Goal: Task Accomplishment & Management: Use online tool/utility

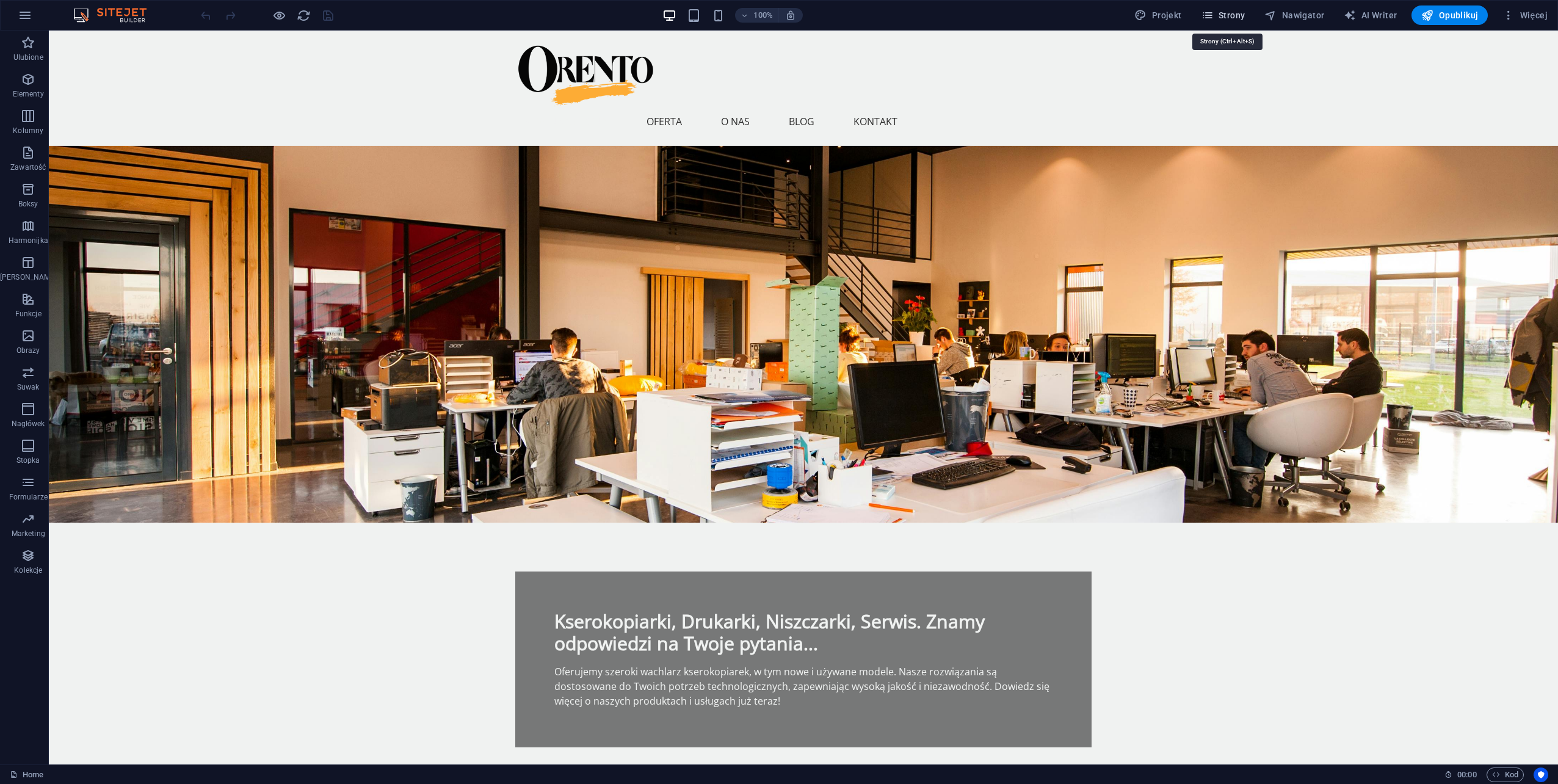
click at [1214, 13] on icon "button" at bounding box center [1207, 15] width 12 height 12
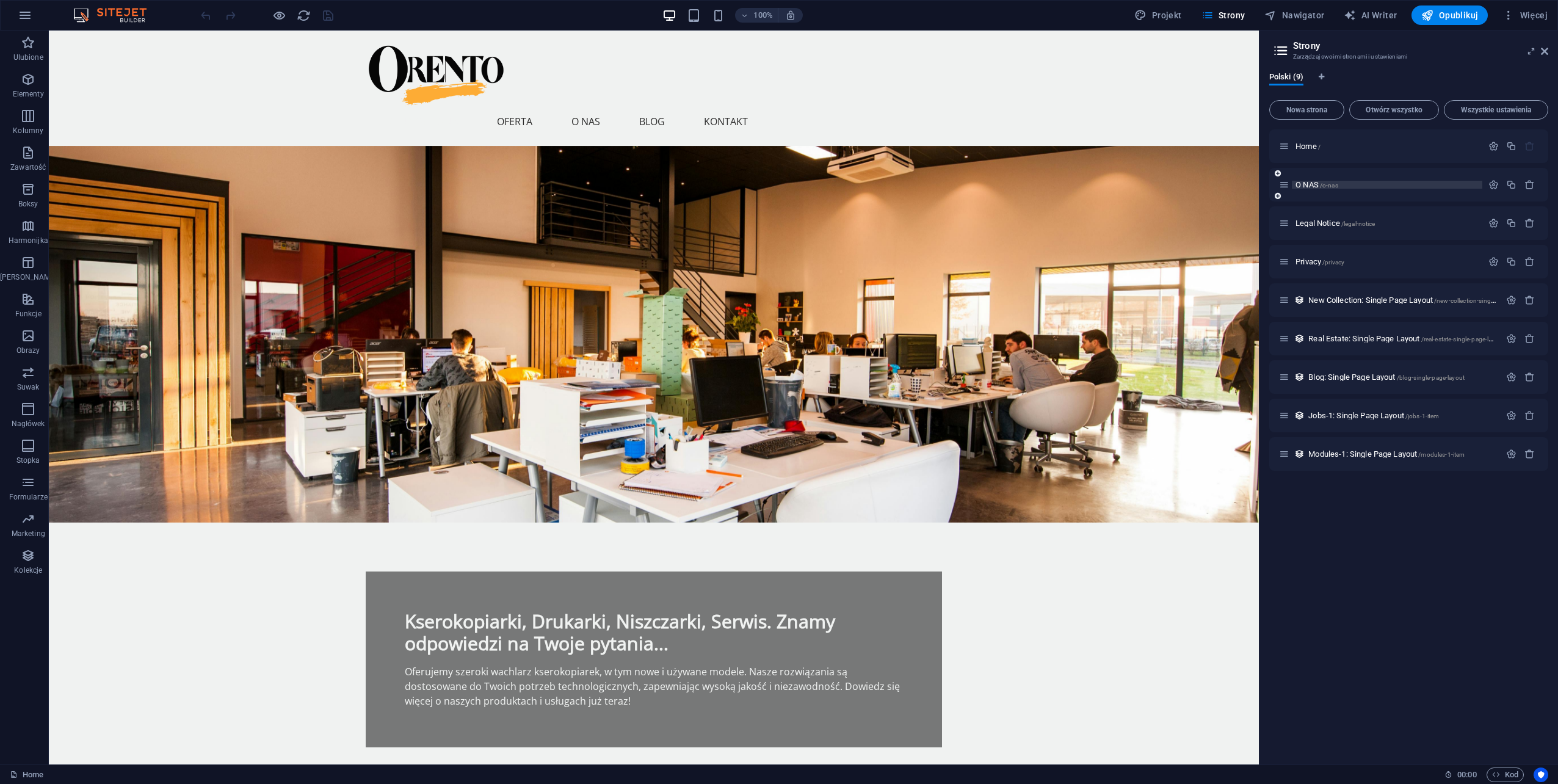
click at [1311, 183] on span "O NAS /o-nas" at bounding box center [1317, 185] width 43 height 9
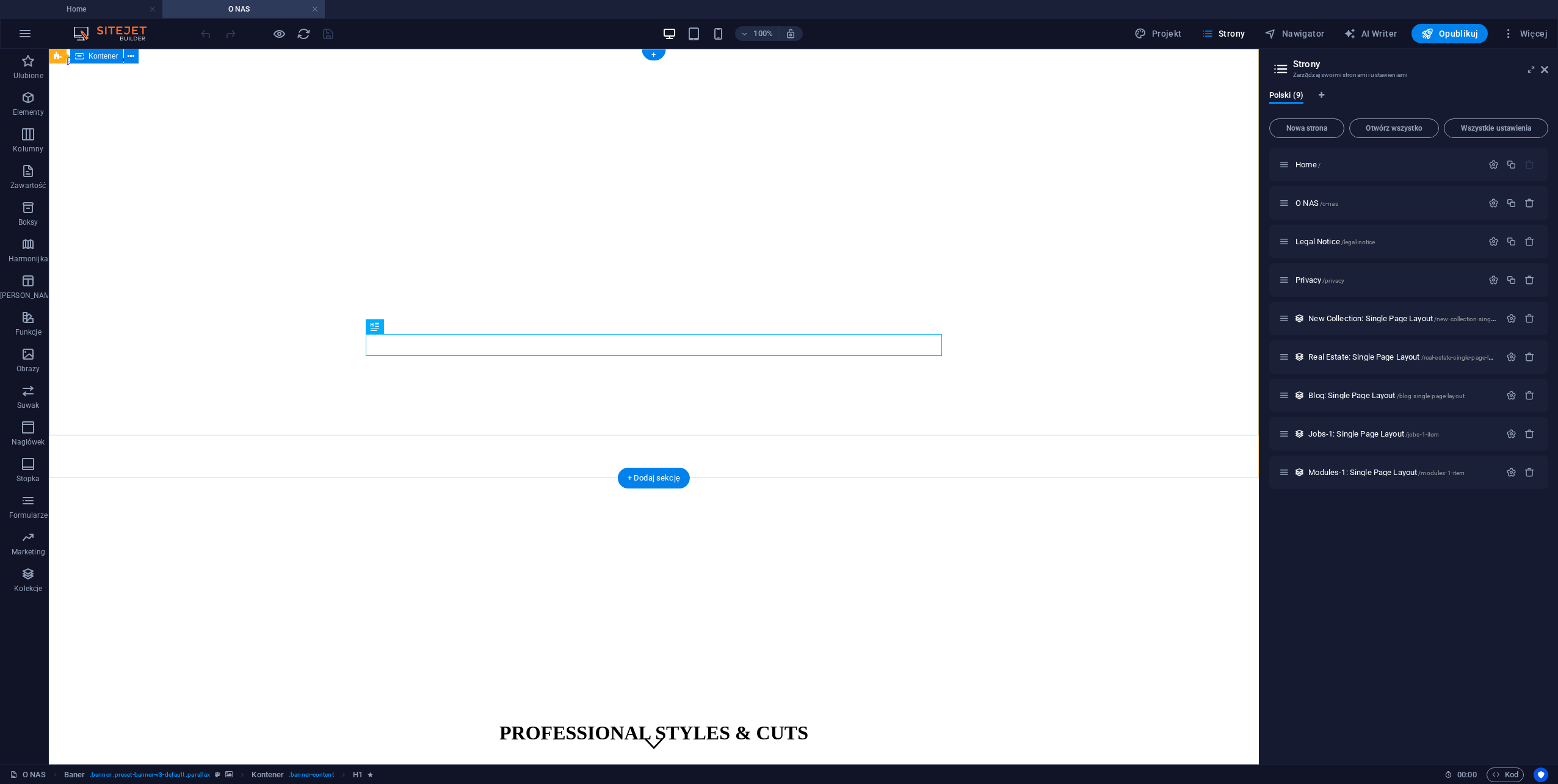
click at [515, 709] on div "PROFESSIONAL STYLES & CUTS 48 366-47-79 | Radom" at bounding box center [654, 756] width 1200 height 95
click at [407, 709] on div "PROFESSIONAL STYLES & CUTS 48 366-47-79 | Radom" at bounding box center [654, 756] width 1200 height 95
drag, startPoint x: 407, startPoint y: 171, endPoint x: 193, endPoint y: 171, distance: 214.0
click at [408, 709] on div "PROFESSIONAL STYLES & CUTS 48 366-47-79 | Radom" at bounding box center [654, 756] width 1200 height 95
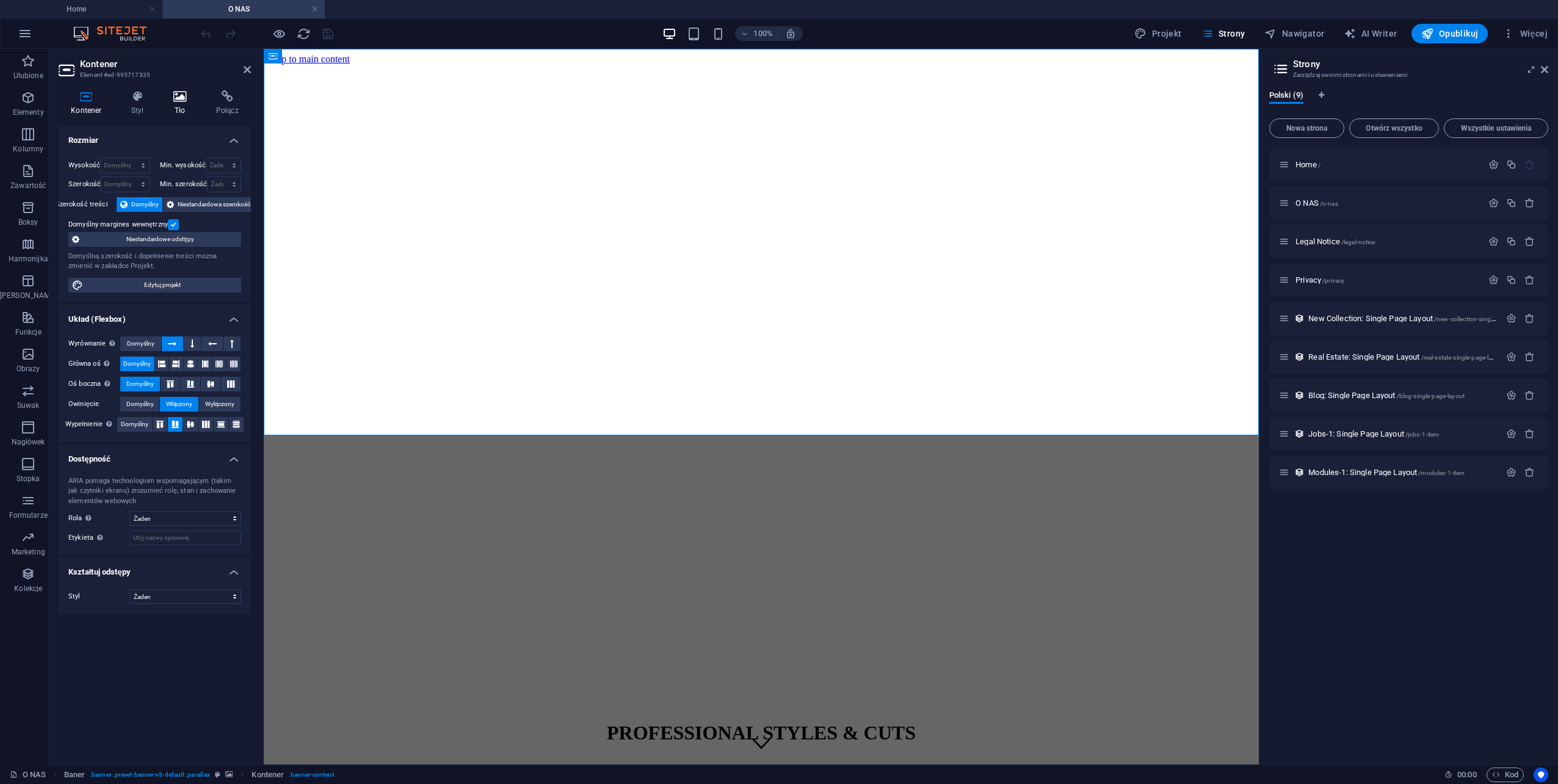
click at [182, 100] on icon at bounding box center [180, 96] width 38 height 12
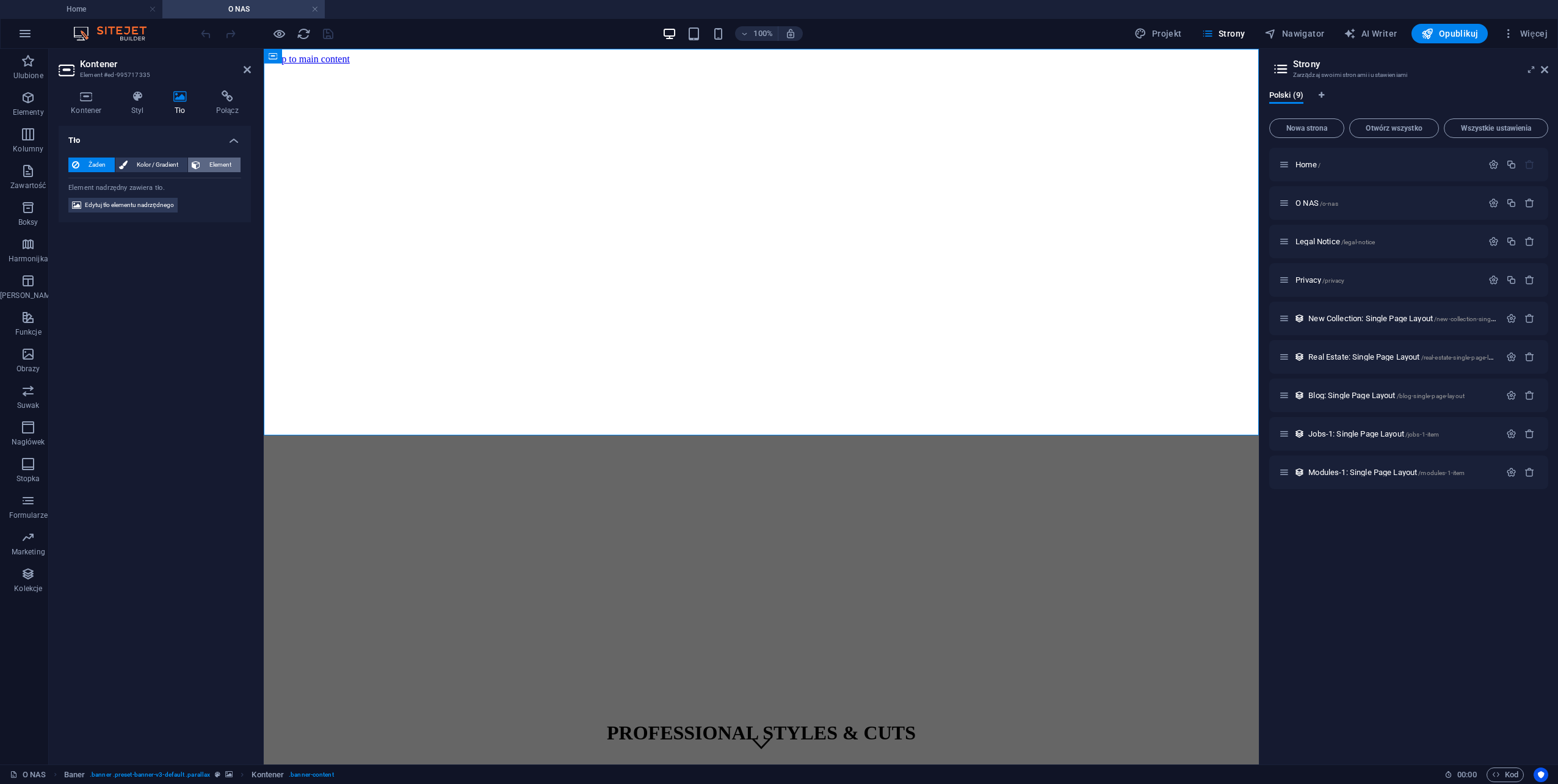
click at [226, 166] on span "Element" at bounding box center [220, 165] width 33 height 14
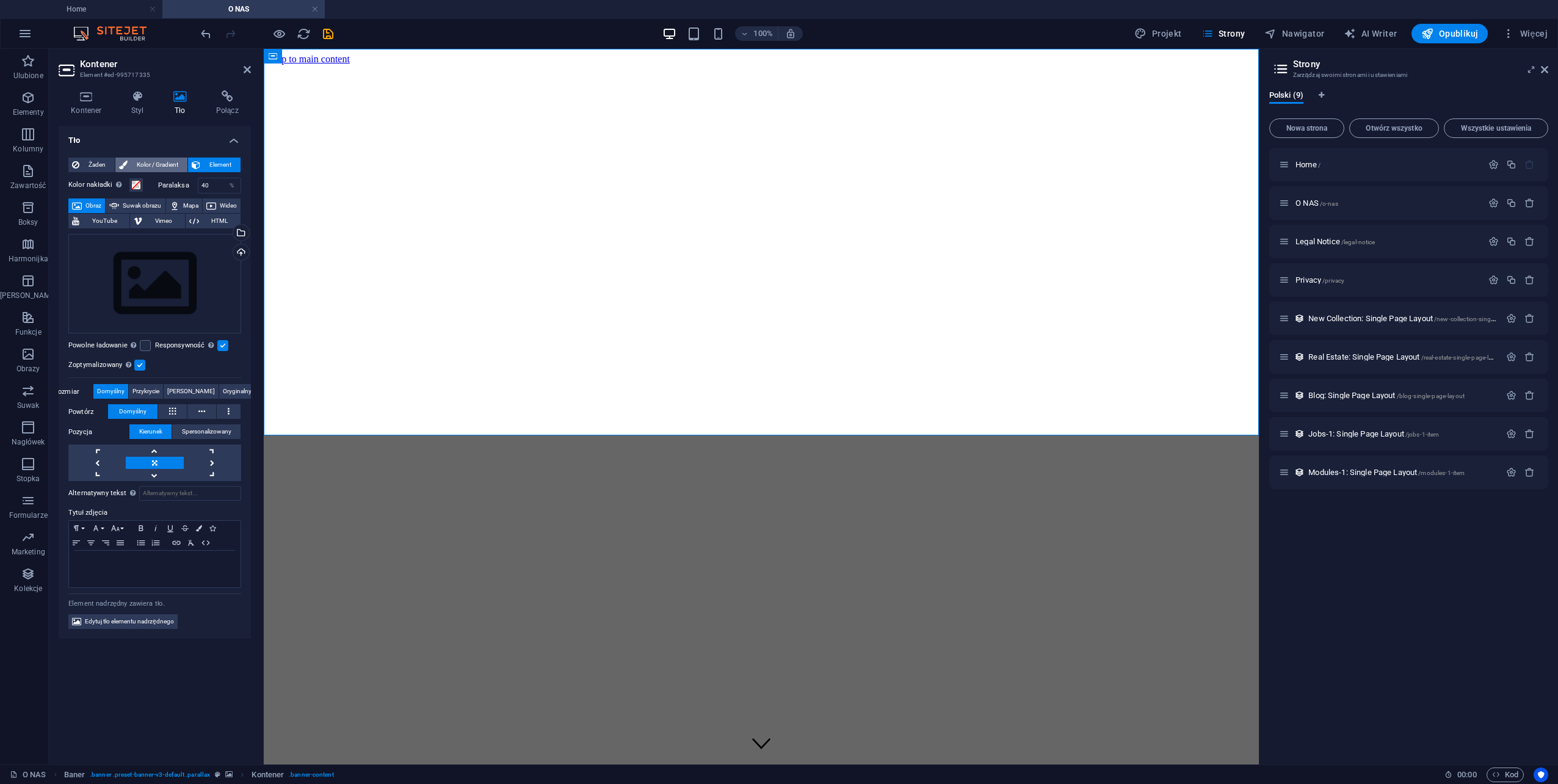
click at [166, 165] on span "Kolor / Gradient" at bounding box center [158, 165] width 53 height 14
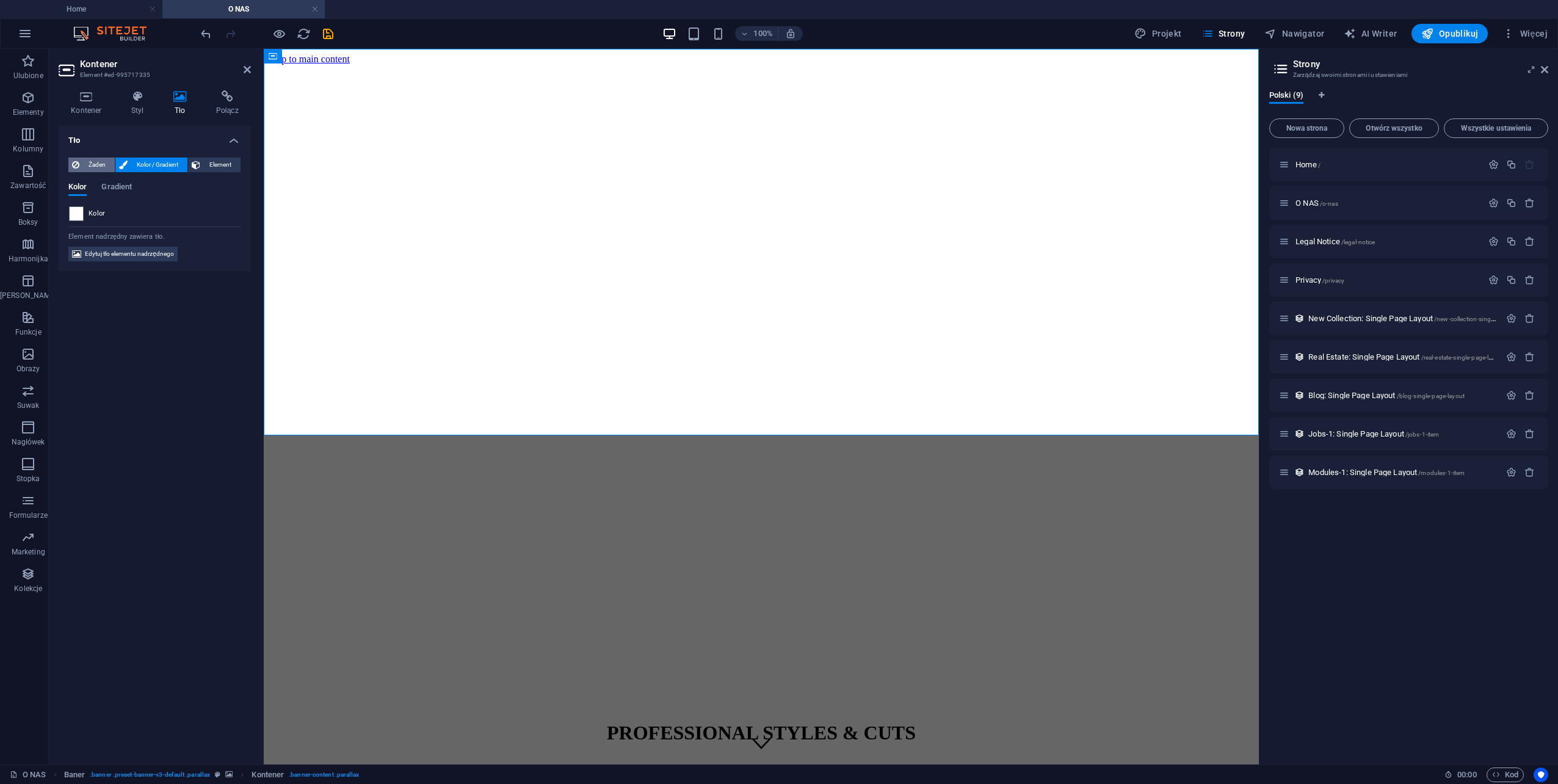
click at [101, 168] on span "Żaden" at bounding box center [97, 165] width 28 height 14
click at [405, 64] on figure at bounding box center [761, 64] width 986 height 0
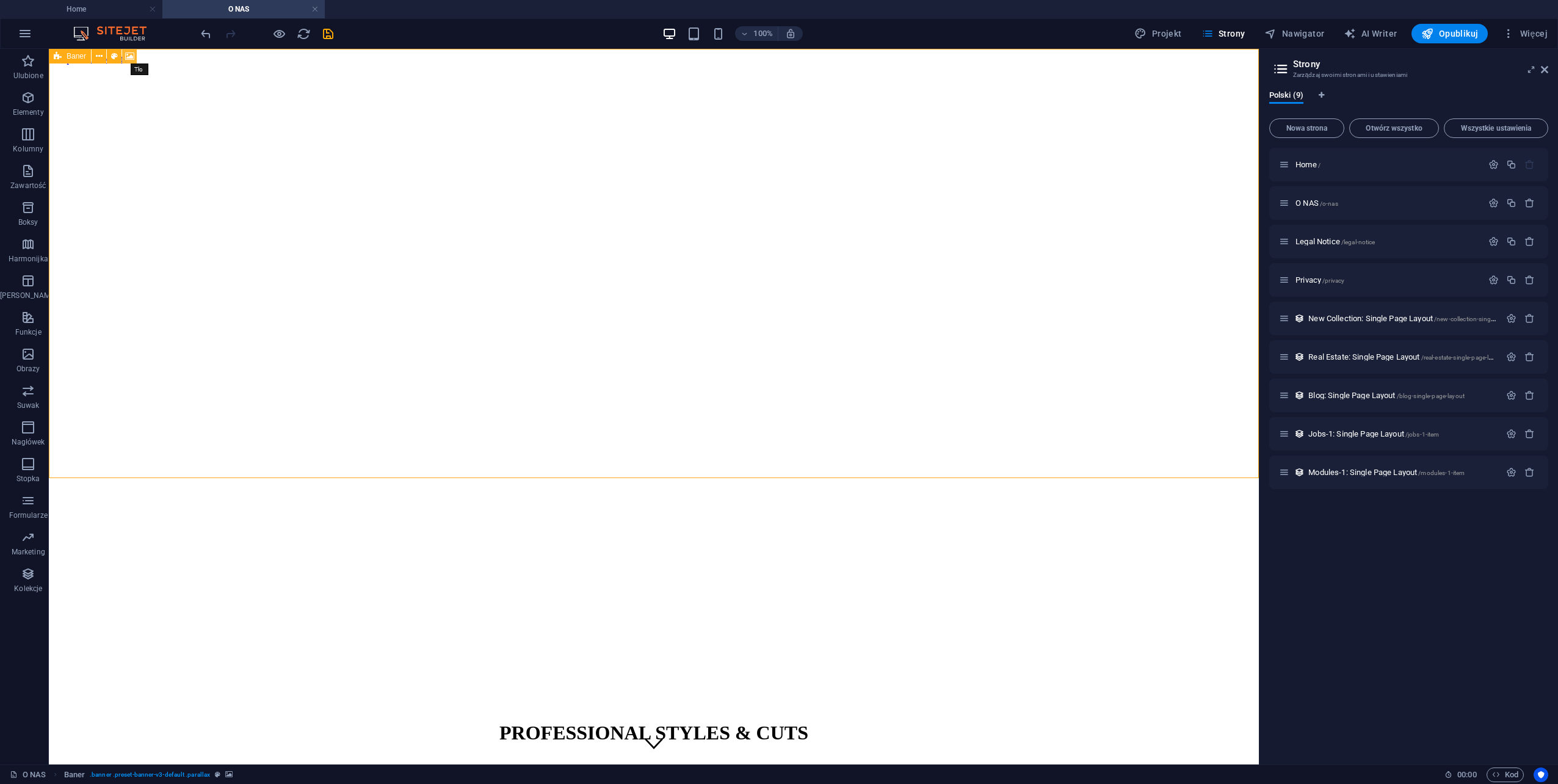
click at [133, 55] on icon at bounding box center [130, 56] width 9 height 13
select select "%"
select select "px"
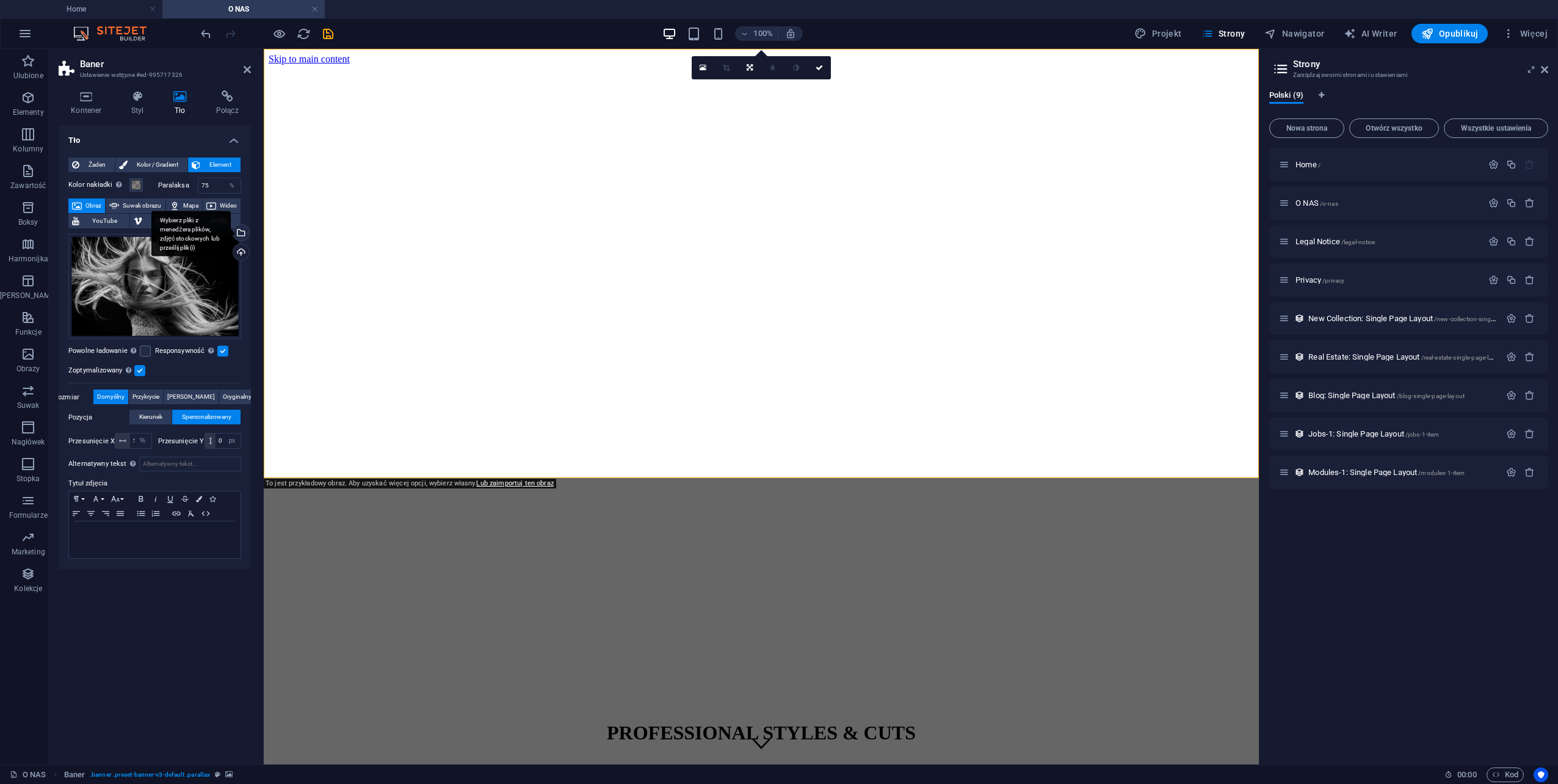
click at [231, 232] on div "Wybierz pliki z menedżera plików, zdjęć stockowych lub prześlij plik(i)" at bounding box center [191, 233] width 80 height 46
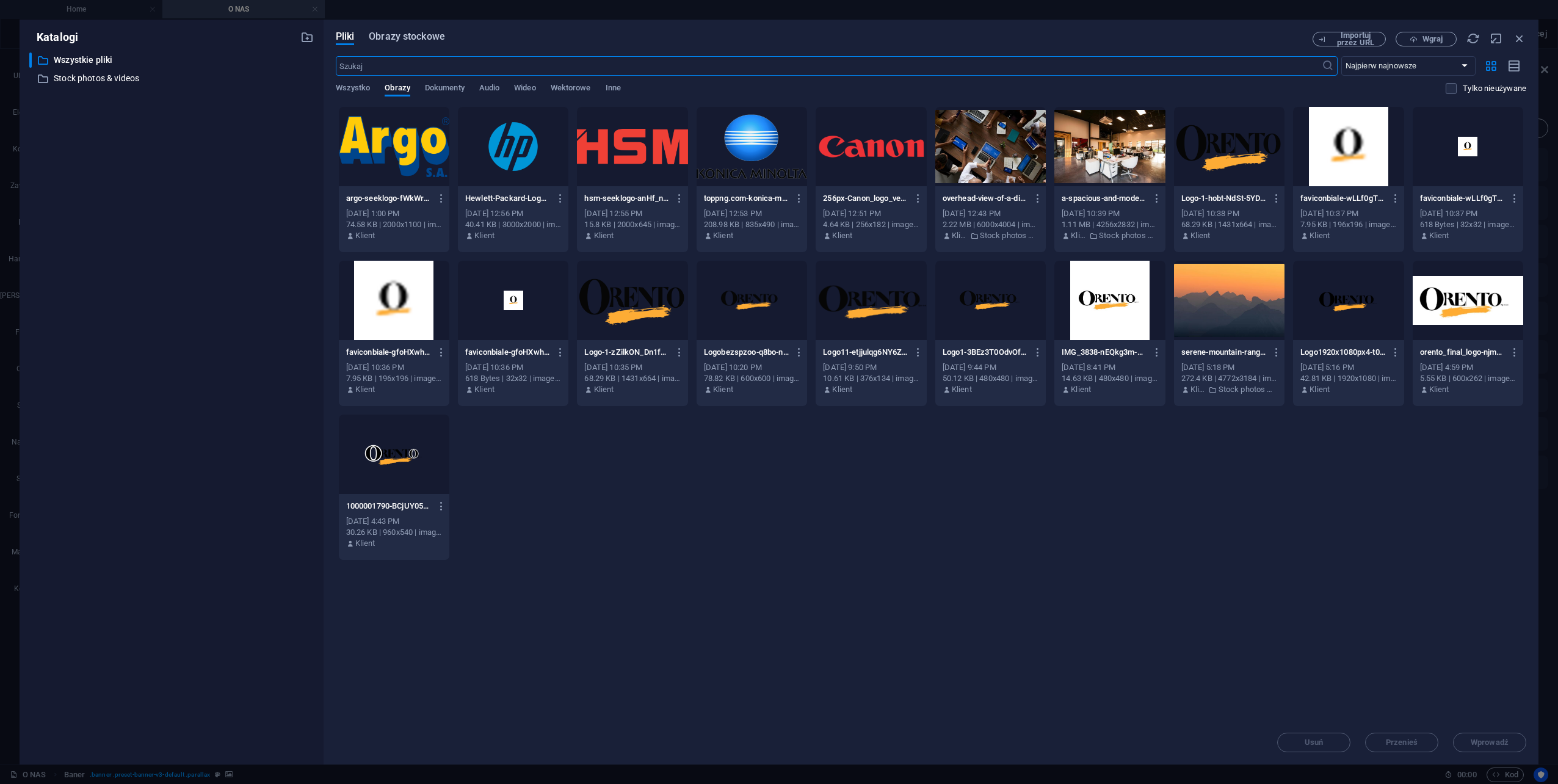
click at [423, 36] on span "Obrazy stockowe" at bounding box center [407, 36] width 76 height 14
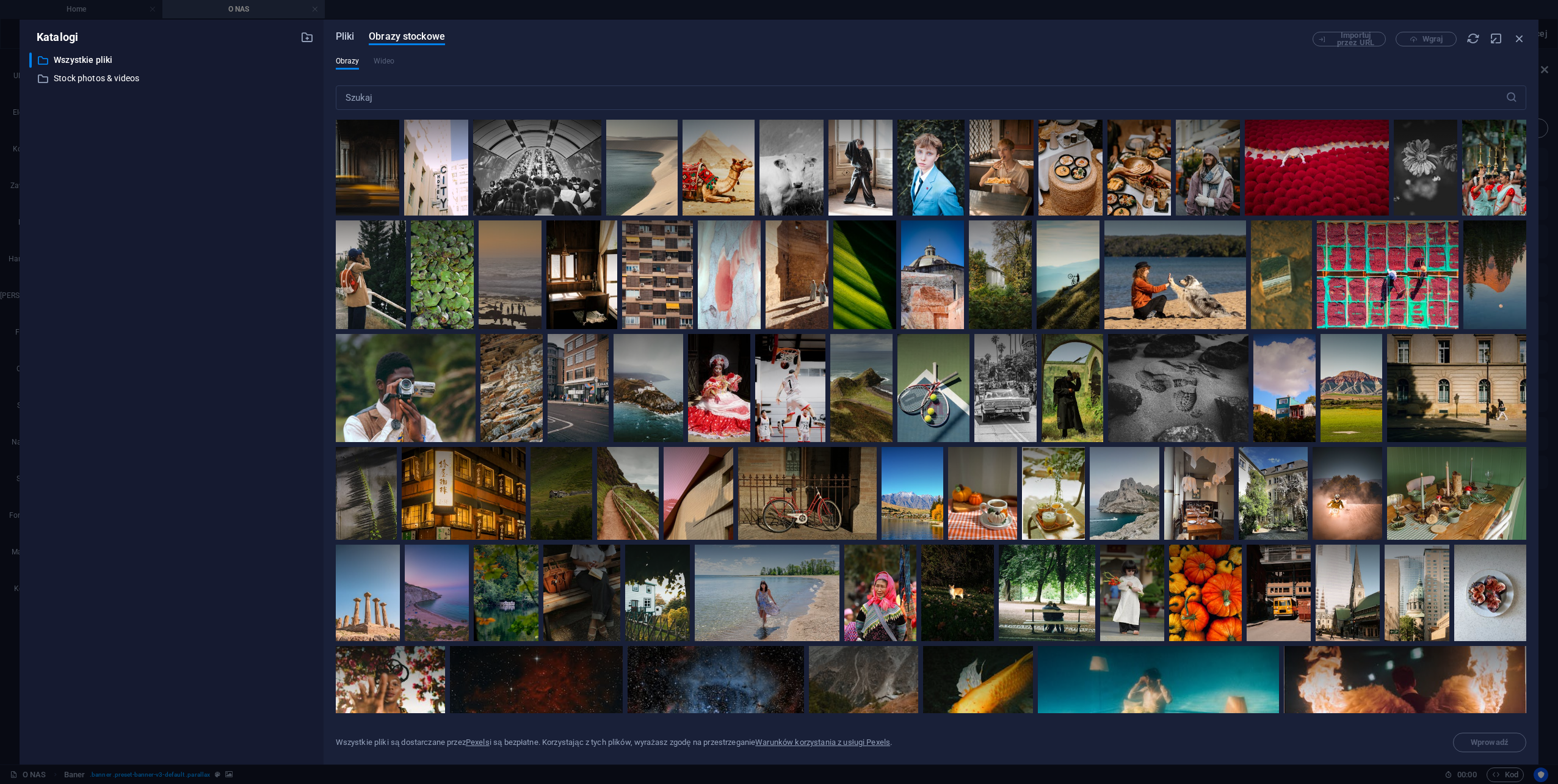
click at [347, 38] on span "Pliki" at bounding box center [345, 36] width 19 height 14
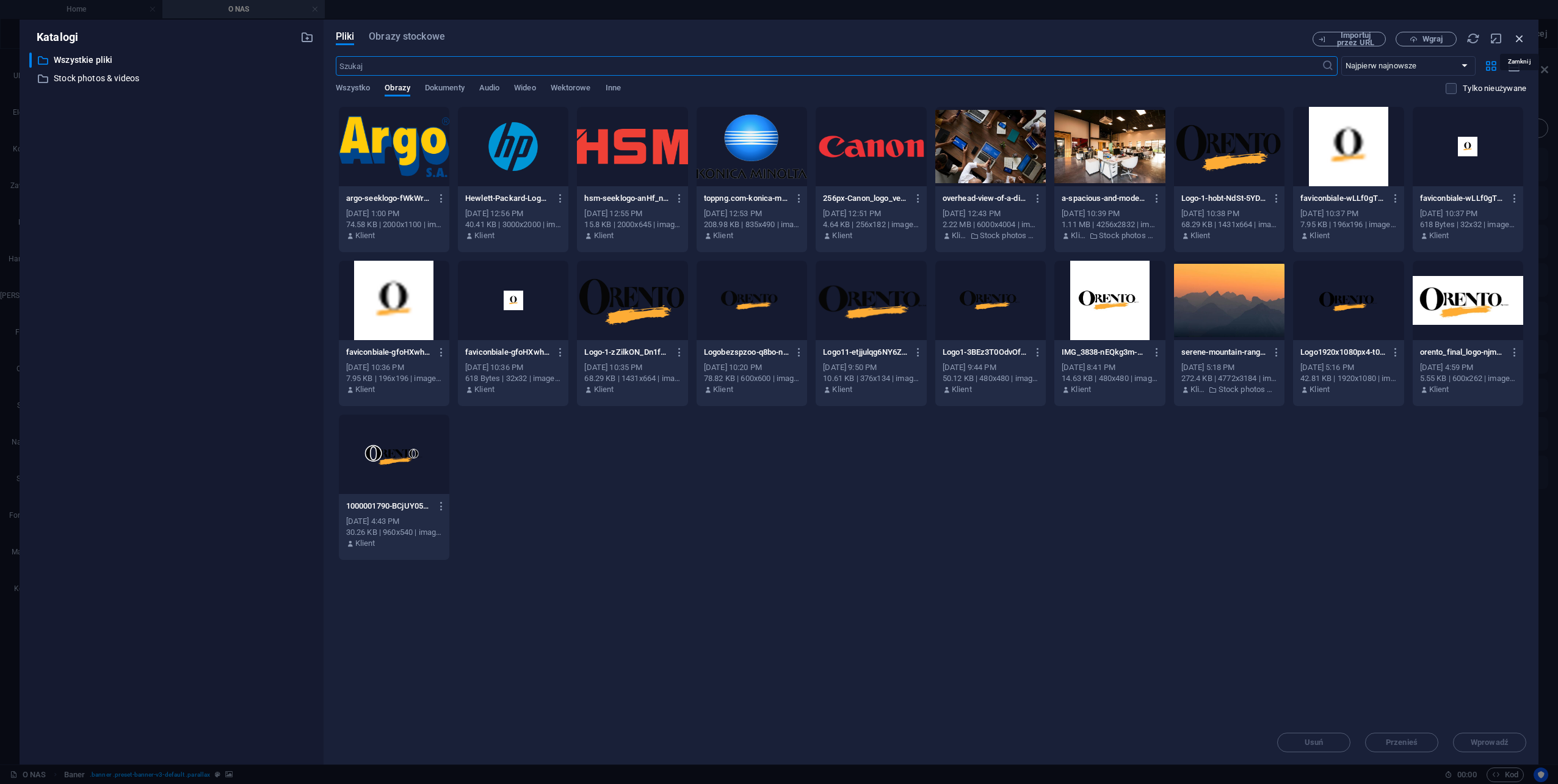
click at [1521, 39] on icon "button" at bounding box center [1519, 38] width 13 height 13
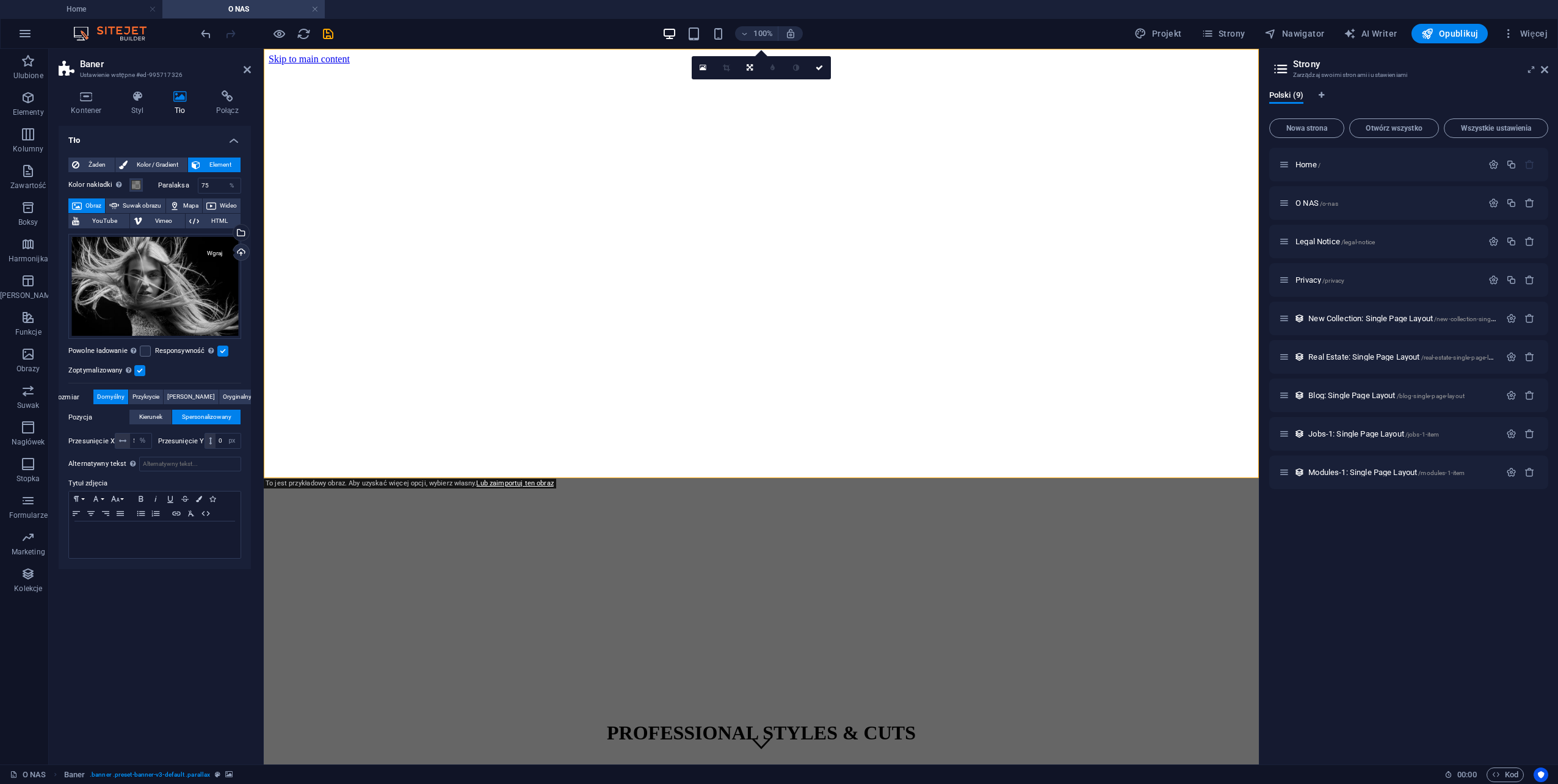
click at [239, 254] on div "Wgraj" at bounding box center [240, 253] width 18 height 18
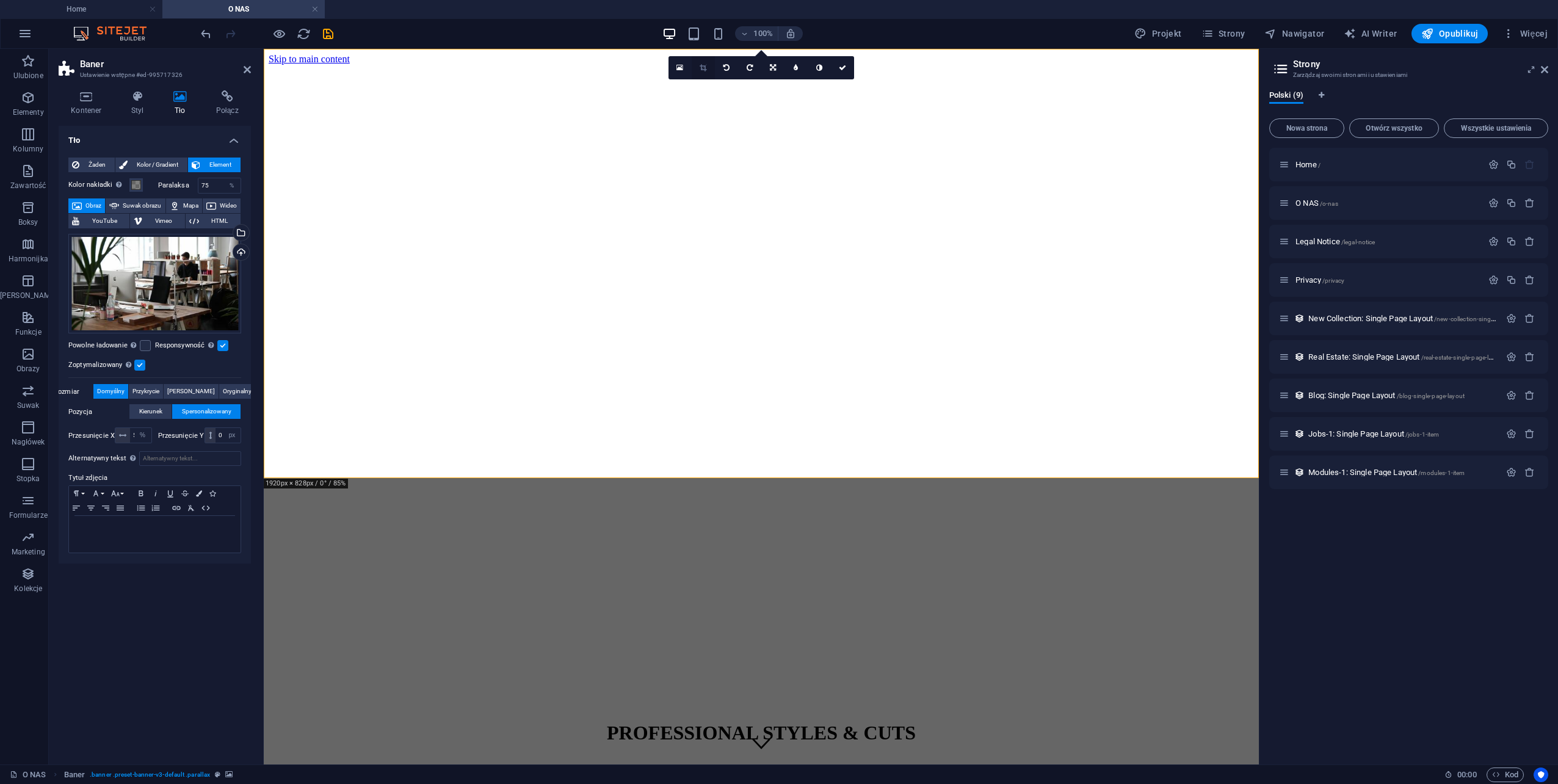
click at [702, 68] on icon at bounding box center [703, 68] width 7 height 8
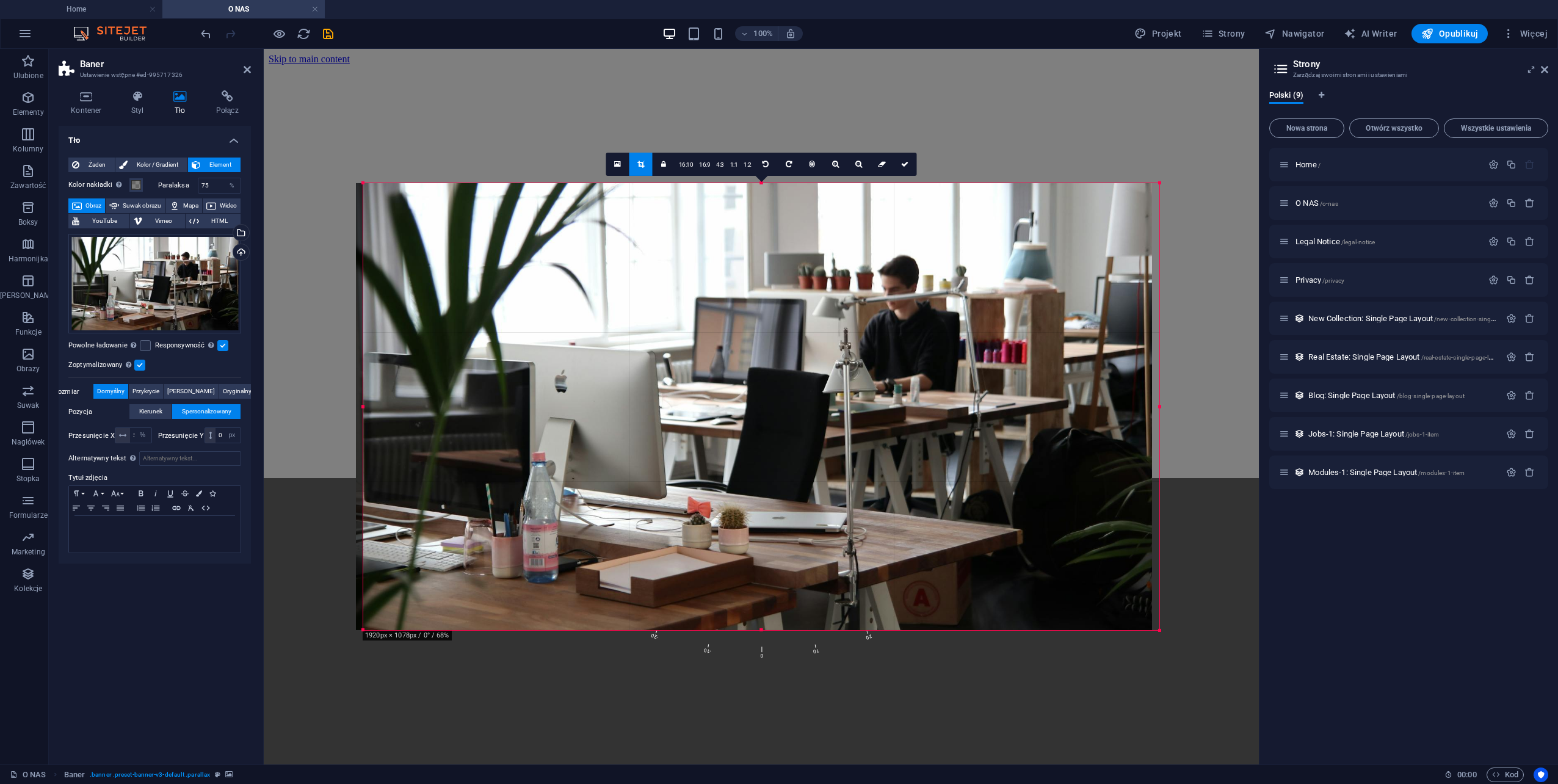
drag, startPoint x: 701, startPoint y: 358, endPoint x: 694, endPoint y: 355, distance: 7.6
click at [694, 355] on div at bounding box center [753, 406] width 796 height 447
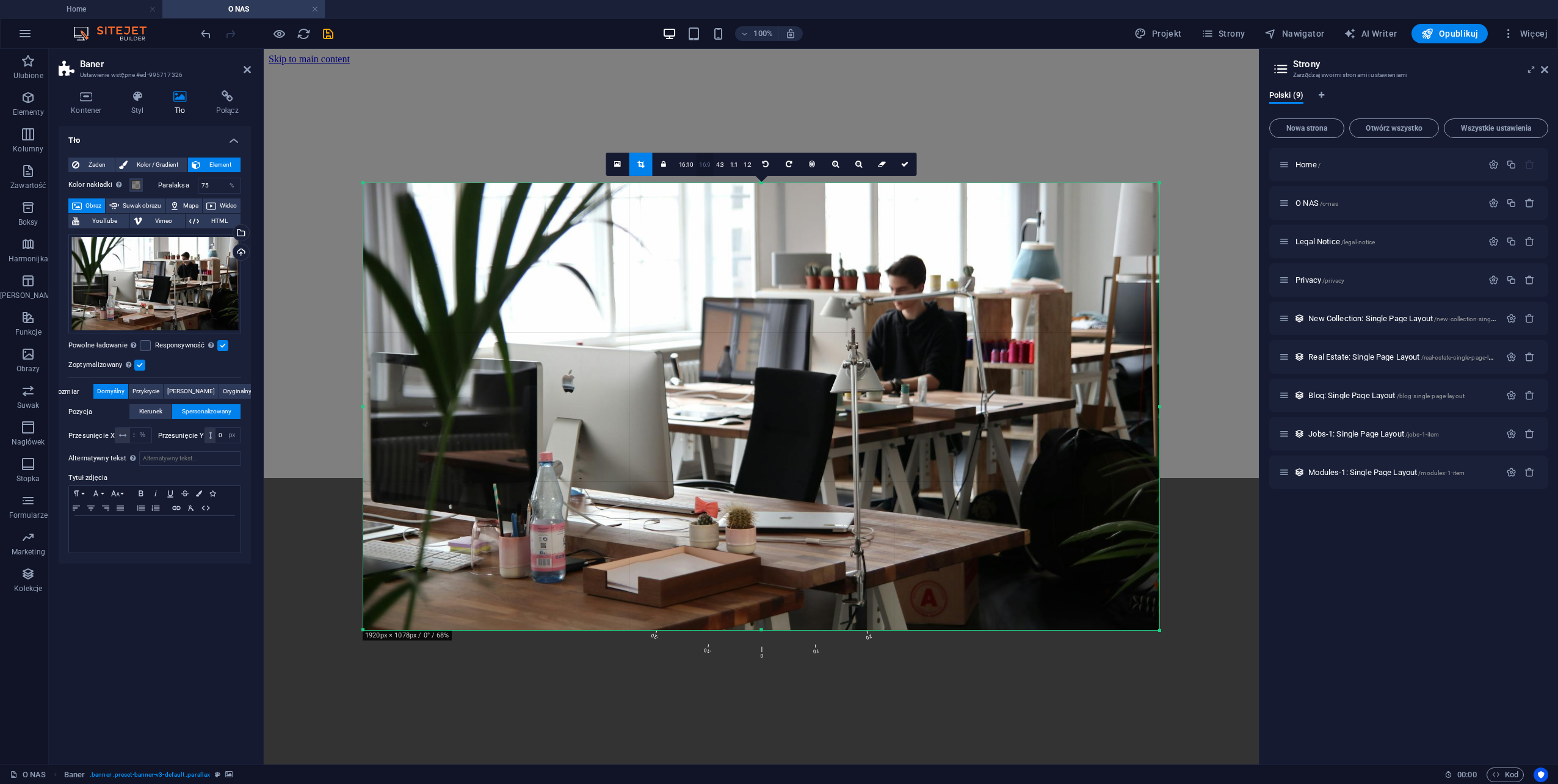
click at [706, 167] on link "16:9" at bounding box center [704, 165] width 17 height 23
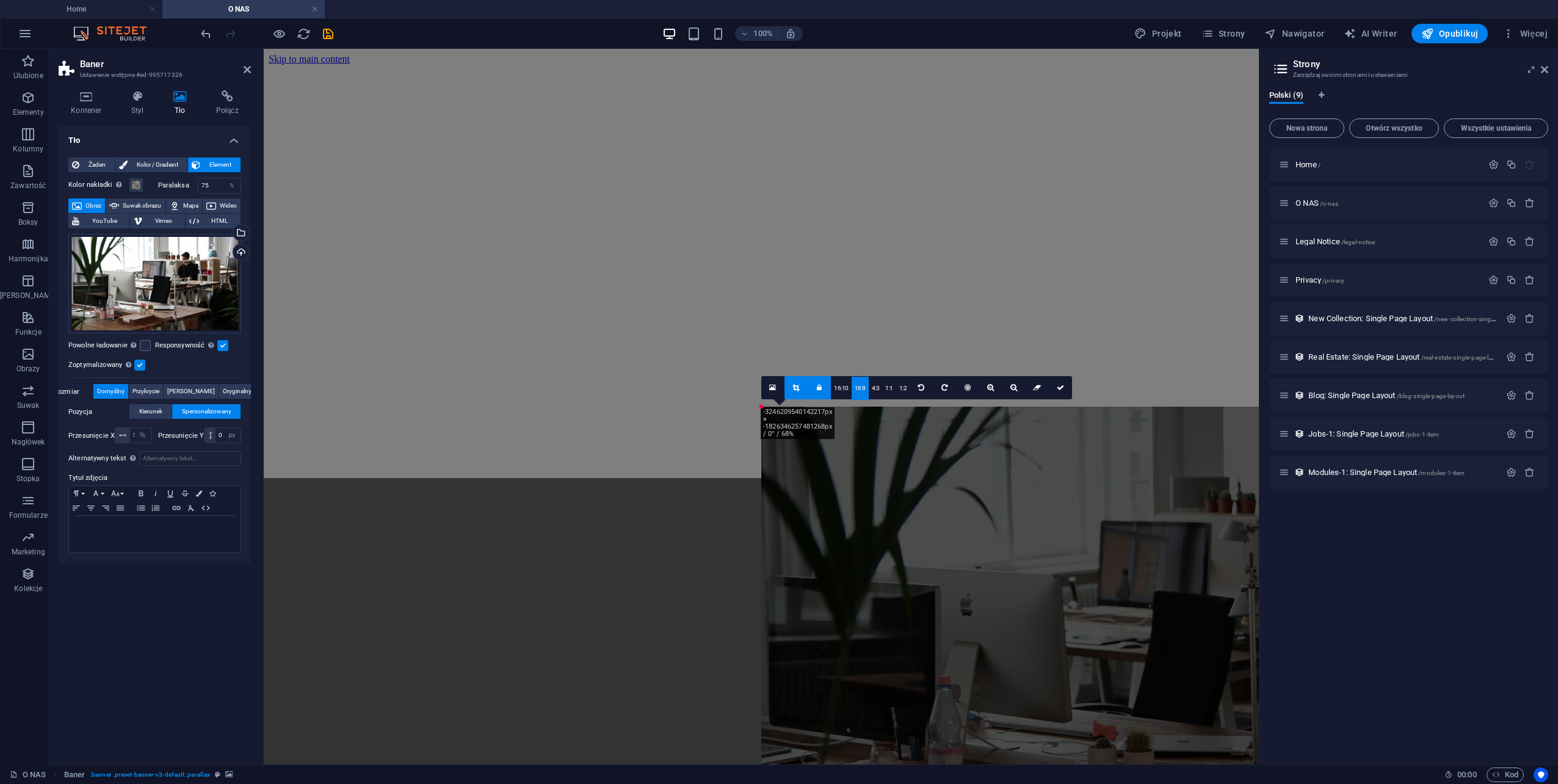
click at [676, 352] on div "Przeciągnij tutaj, aby zastąpić istniejącą zawartość. Naciśnij „Ctrl”, jeśli ch…" at bounding box center [761, 406] width 995 height 716
click at [1060, 391] on icon at bounding box center [1061, 388] width 8 height 8
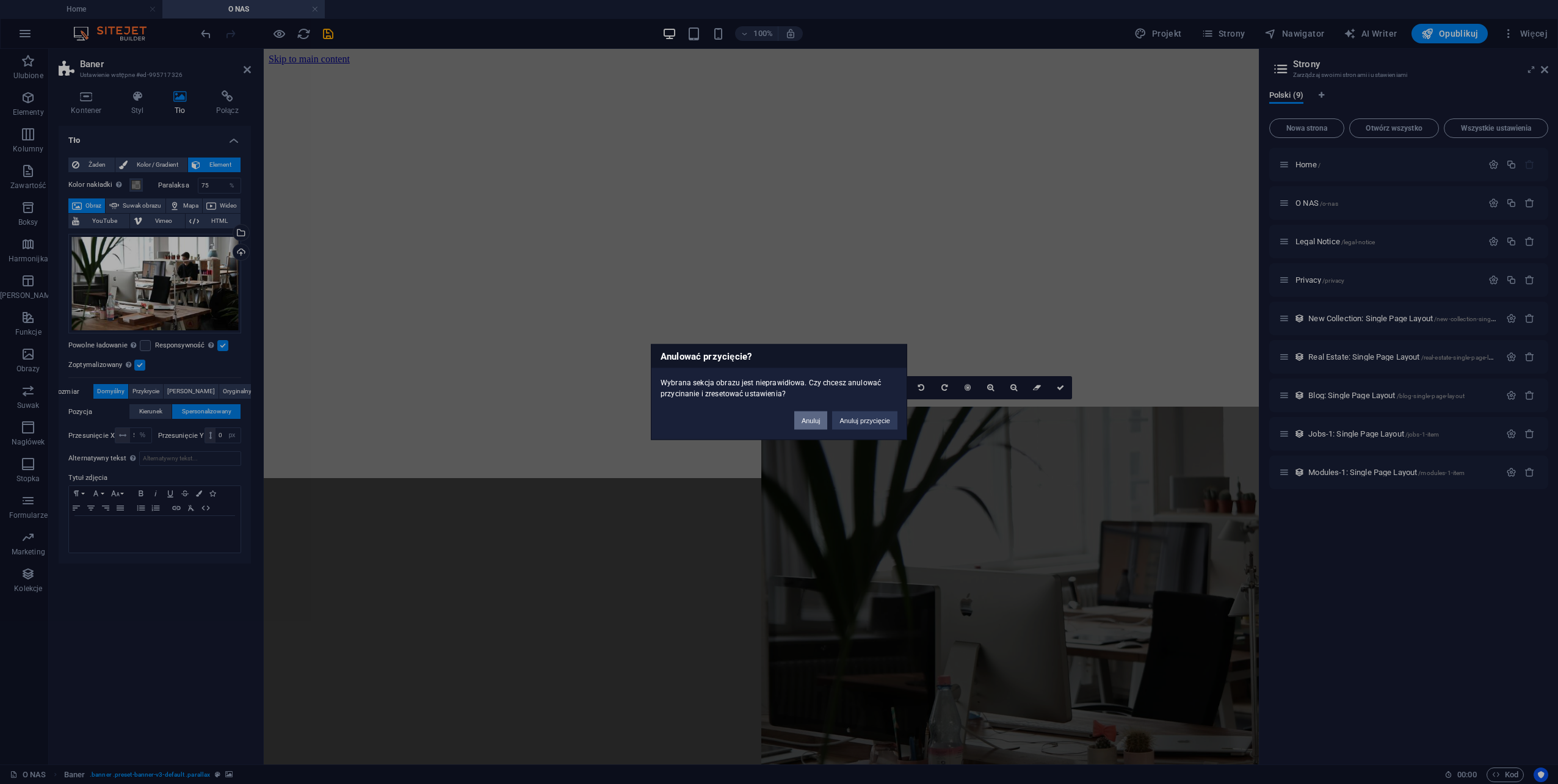
click at [810, 421] on button "Anuluj" at bounding box center [811, 420] width 34 height 18
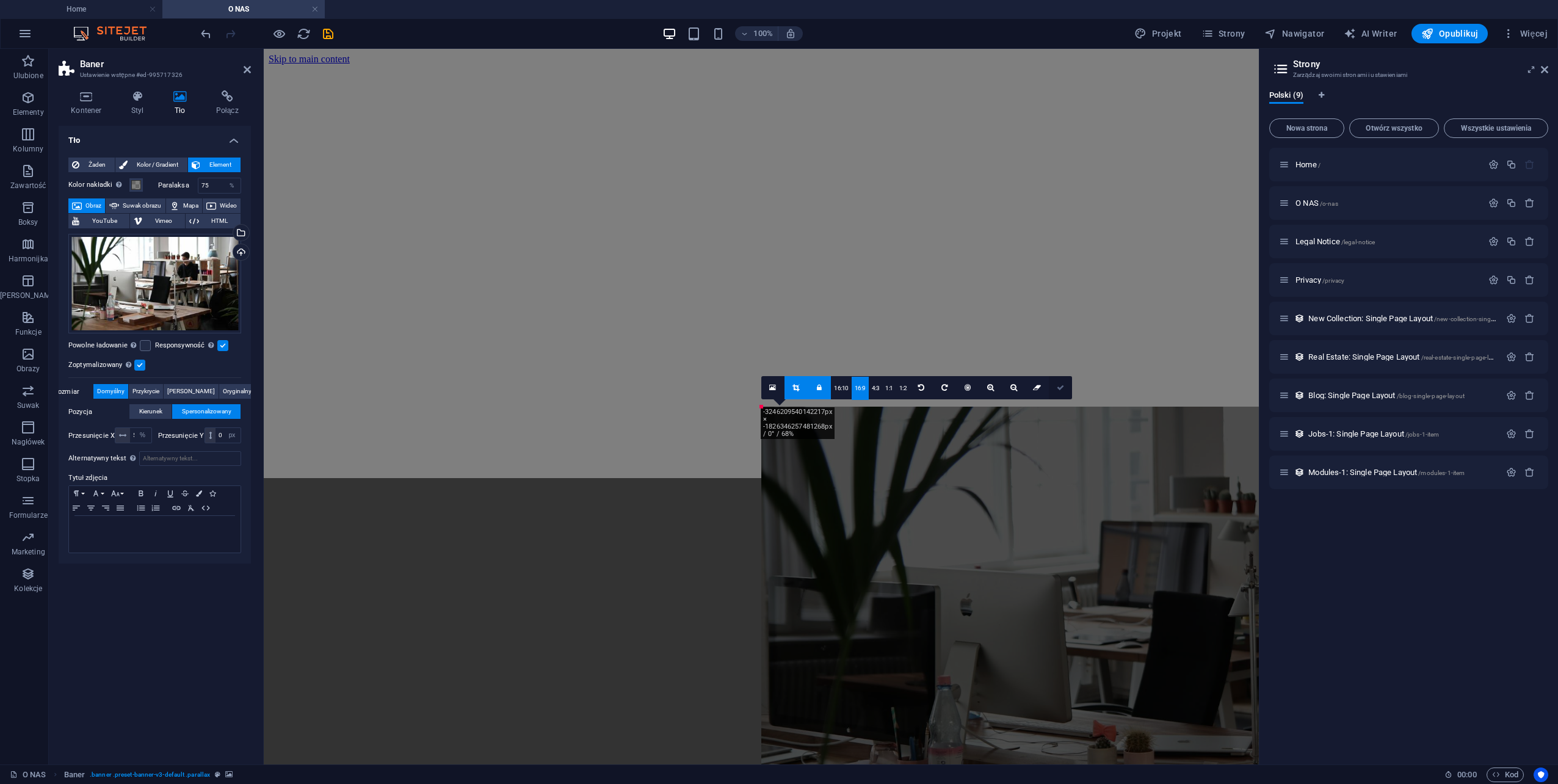
click at [1061, 396] on link at bounding box center [1060, 388] width 23 height 23
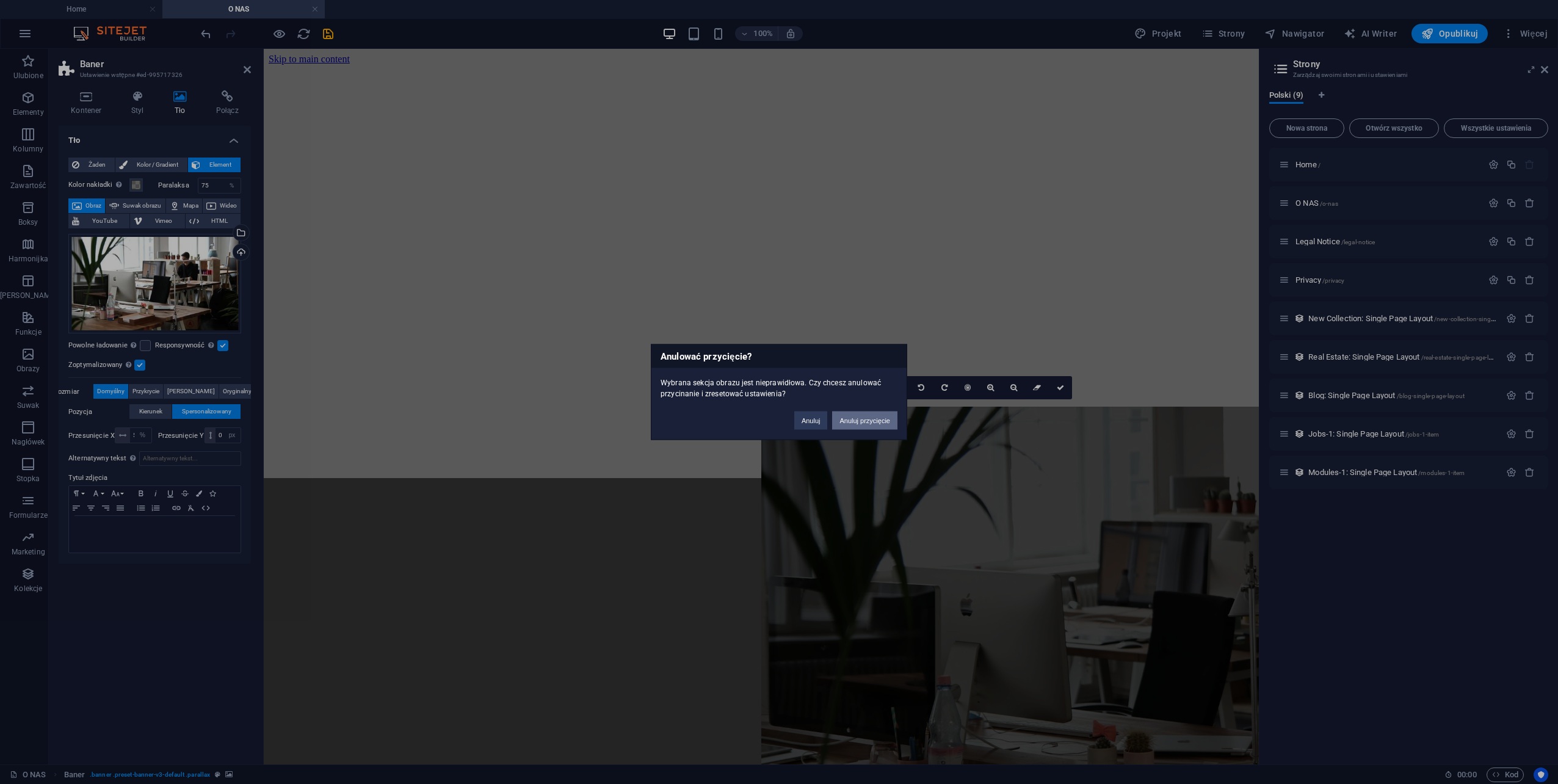
click at [862, 424] on button "Anuluj przycięcie" at bounding box center [865, 420] width 65 height 18
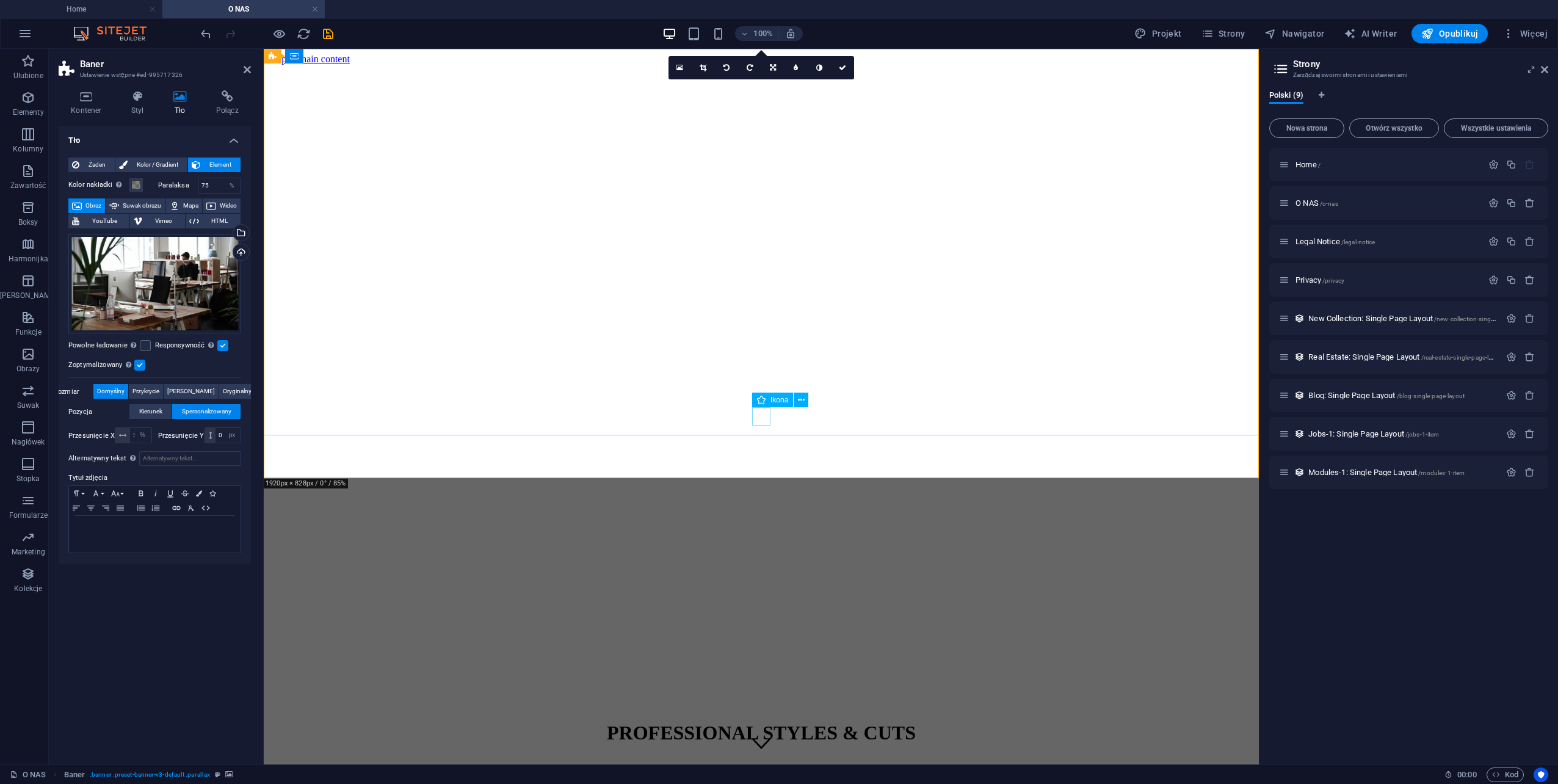
click at [761, 734] on figure at bounding box center [761, 744] width 18 height 21
click at [763, 734] on figure at bounding box center [761, 744] width 18 height 21
click at [788, 721] on div "PROFESSIONAL STYLES & CUTS" at bounding box center [761, 733] width 986 height 23
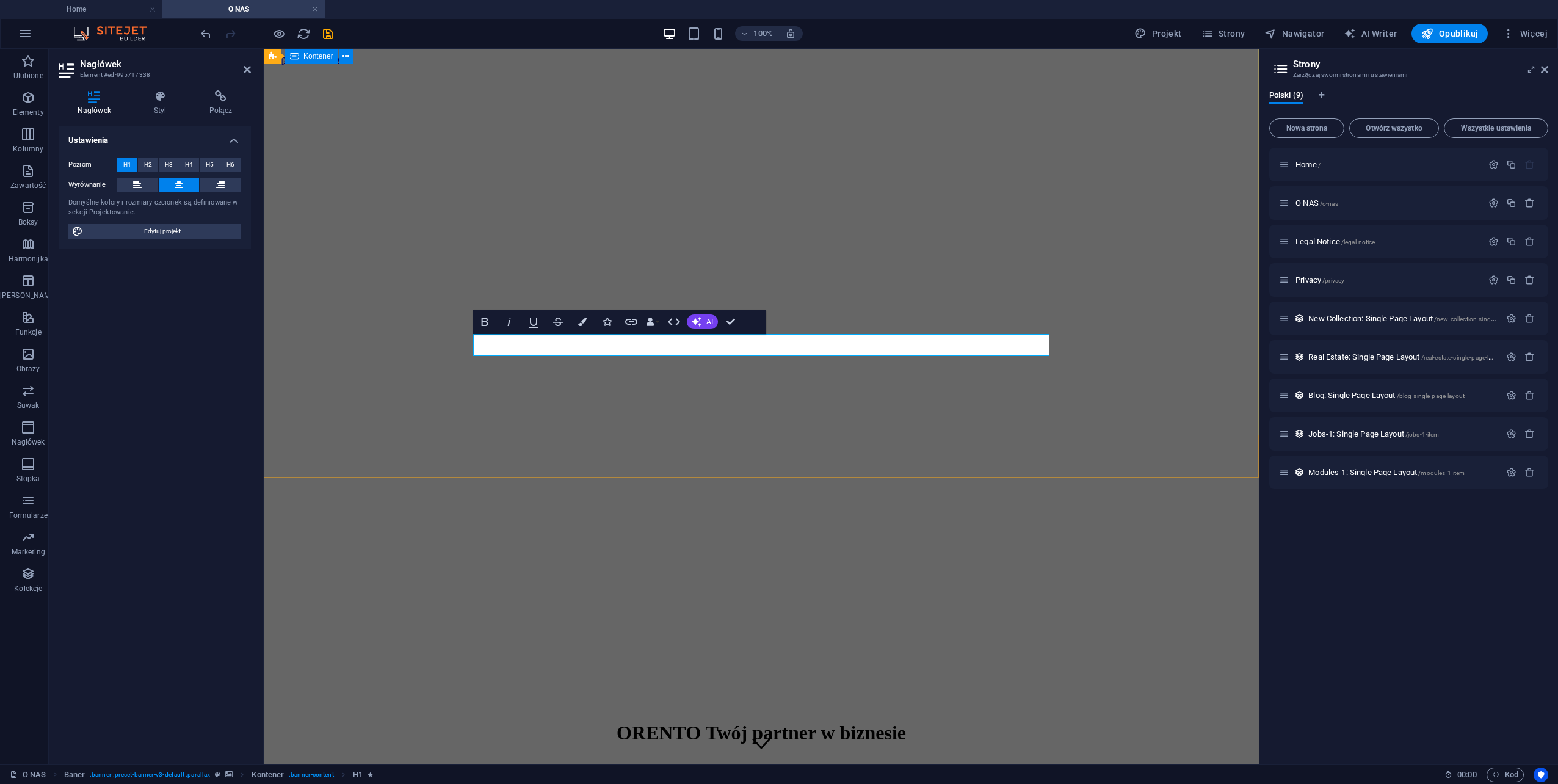
drag, startPoint x: 962, startPoint y: 249, endPoint x: 1179, endPoint y: 249, distance: 217.0
click at [1179, 709] on div "ORENTO Twój partner w biznesie 48 366-47-79 | Radom" at bounding box center [761, 756] width 986 height 95
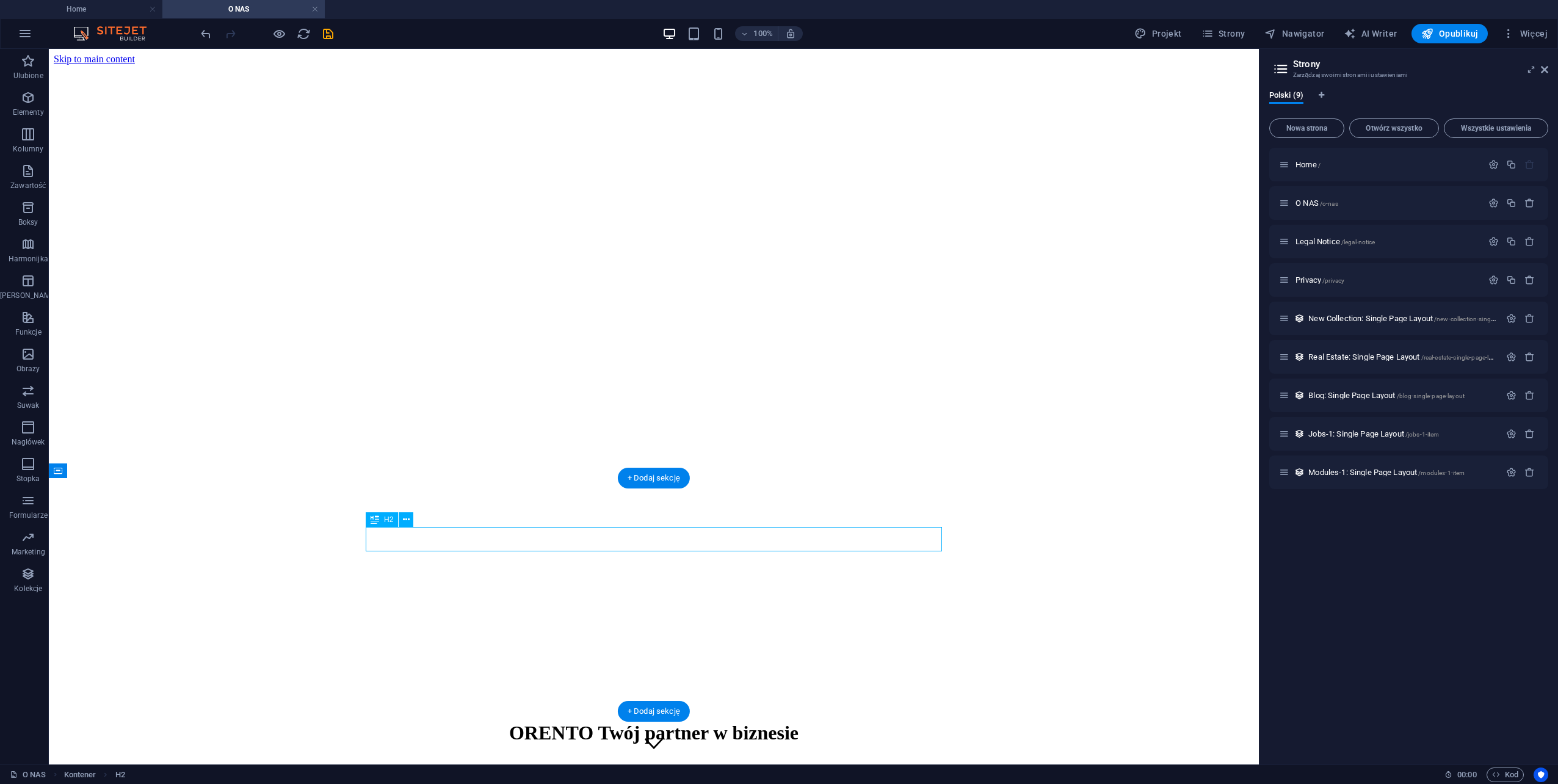
drag, startPoint x: 693, startPoint y: 542, endPoint x: 478, endPoint y: 542, distance: 215.0
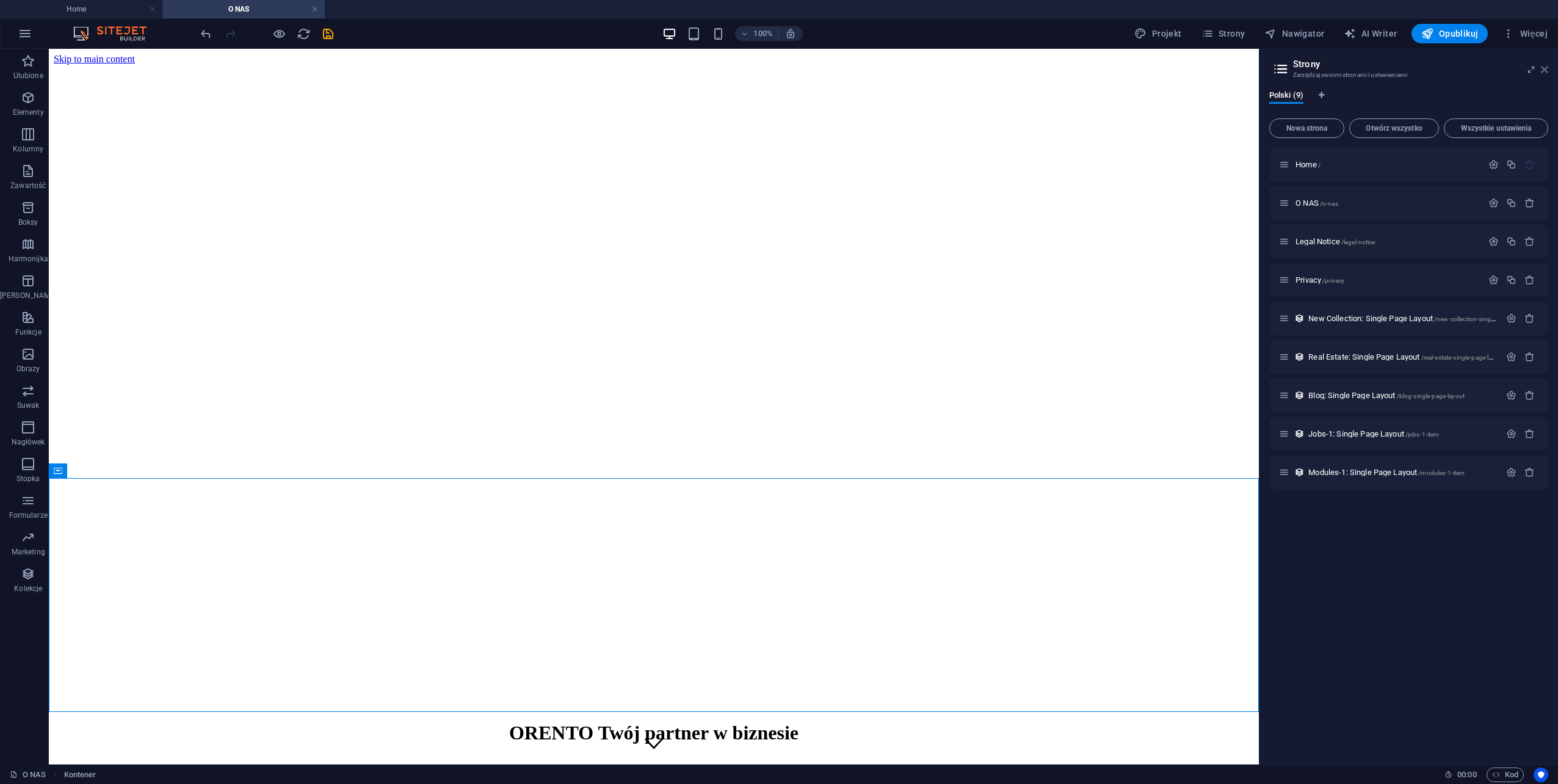
click at [1543, 66] on icon at bounding box center [1545, 70] width 8 height 10
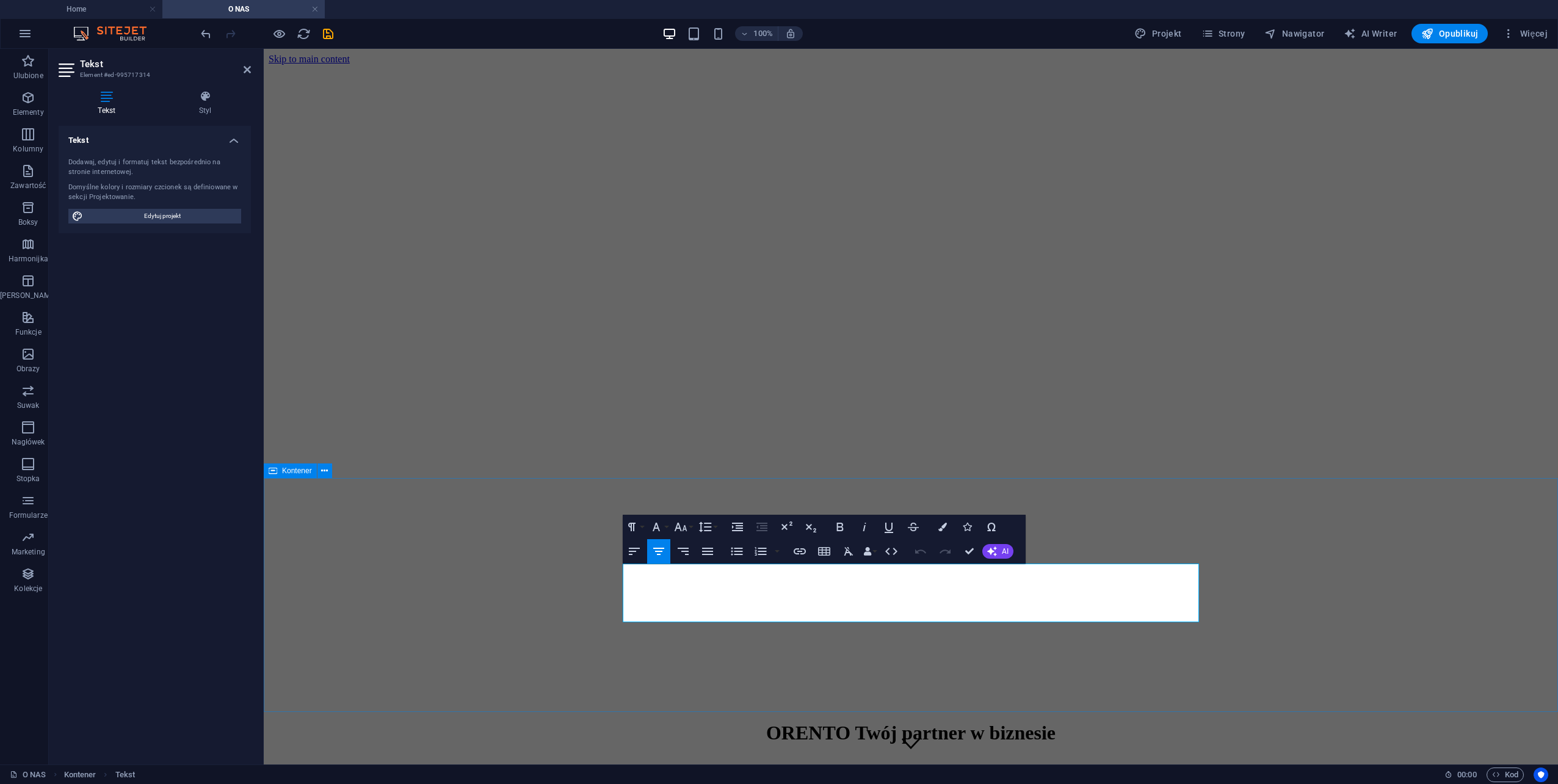
drag, startPoint x: 1025, startPoint y: 616, endPoint x: 589, endPoint y: 574, distance: 438.0
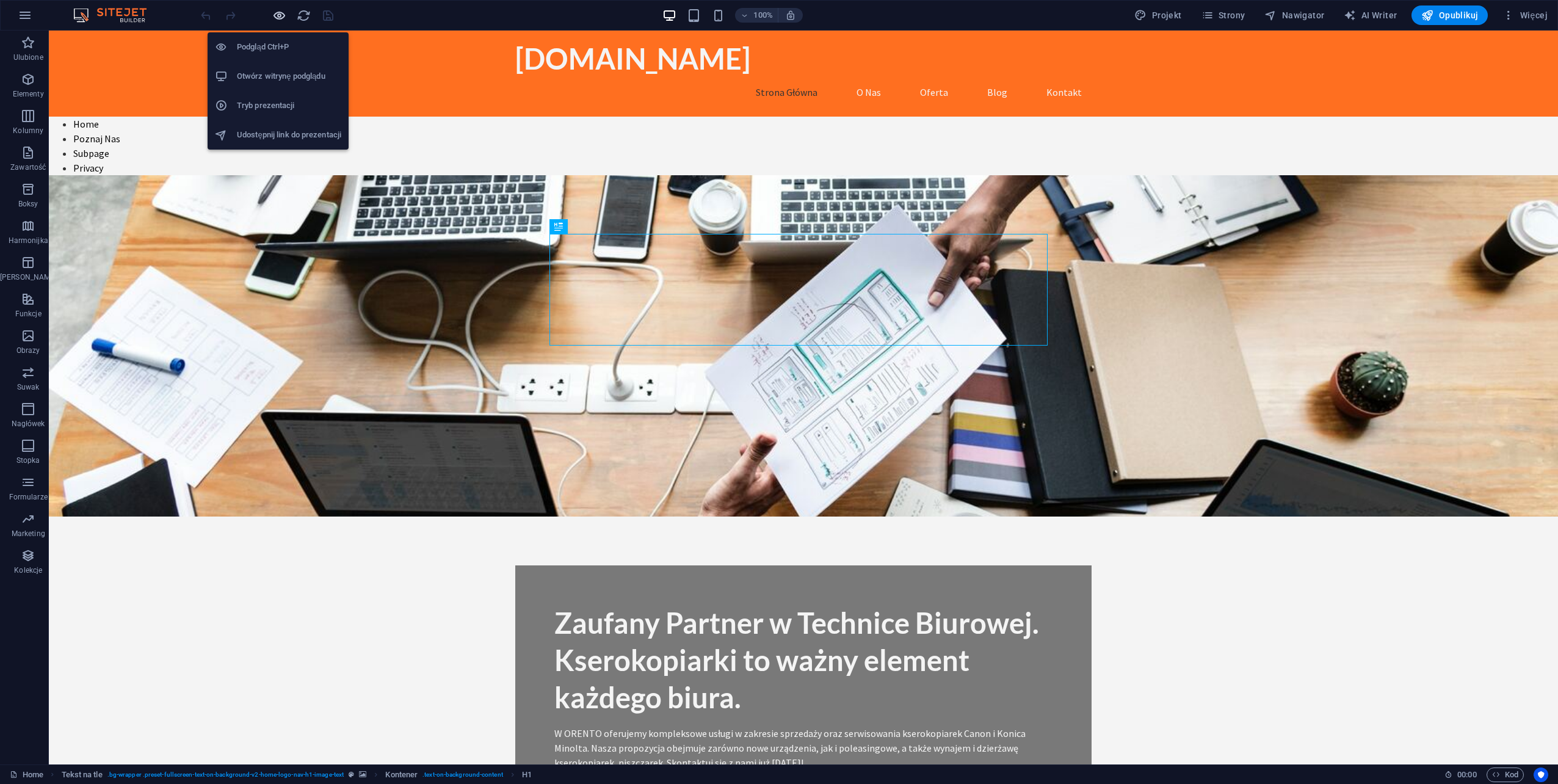
click at [280, 12] on icon "button" at bounding box center [279, 16] width 14 height 14
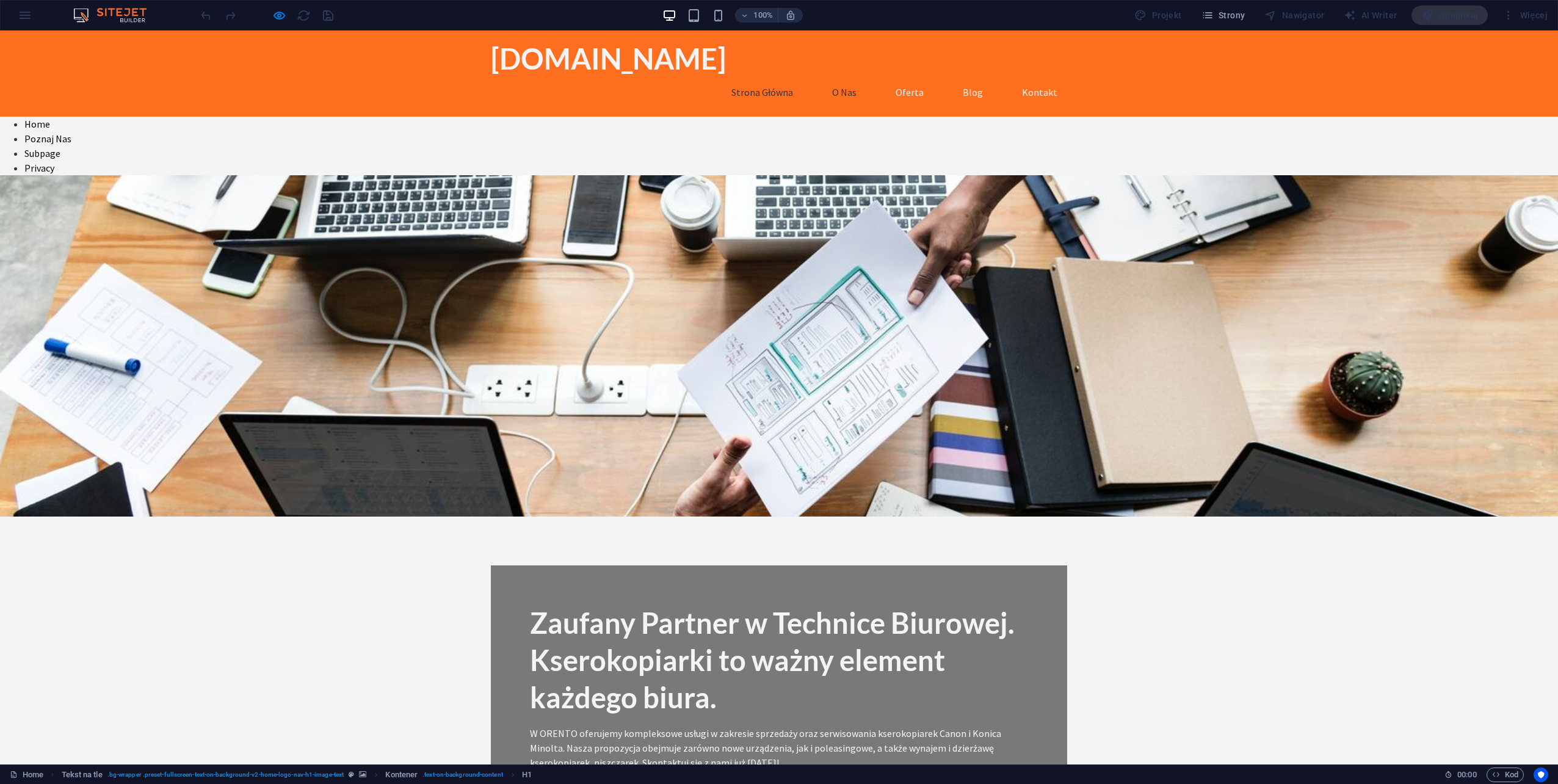
click at [843, 78] on link "O Nas" at bounding box center [844, 92] width 44 height 29
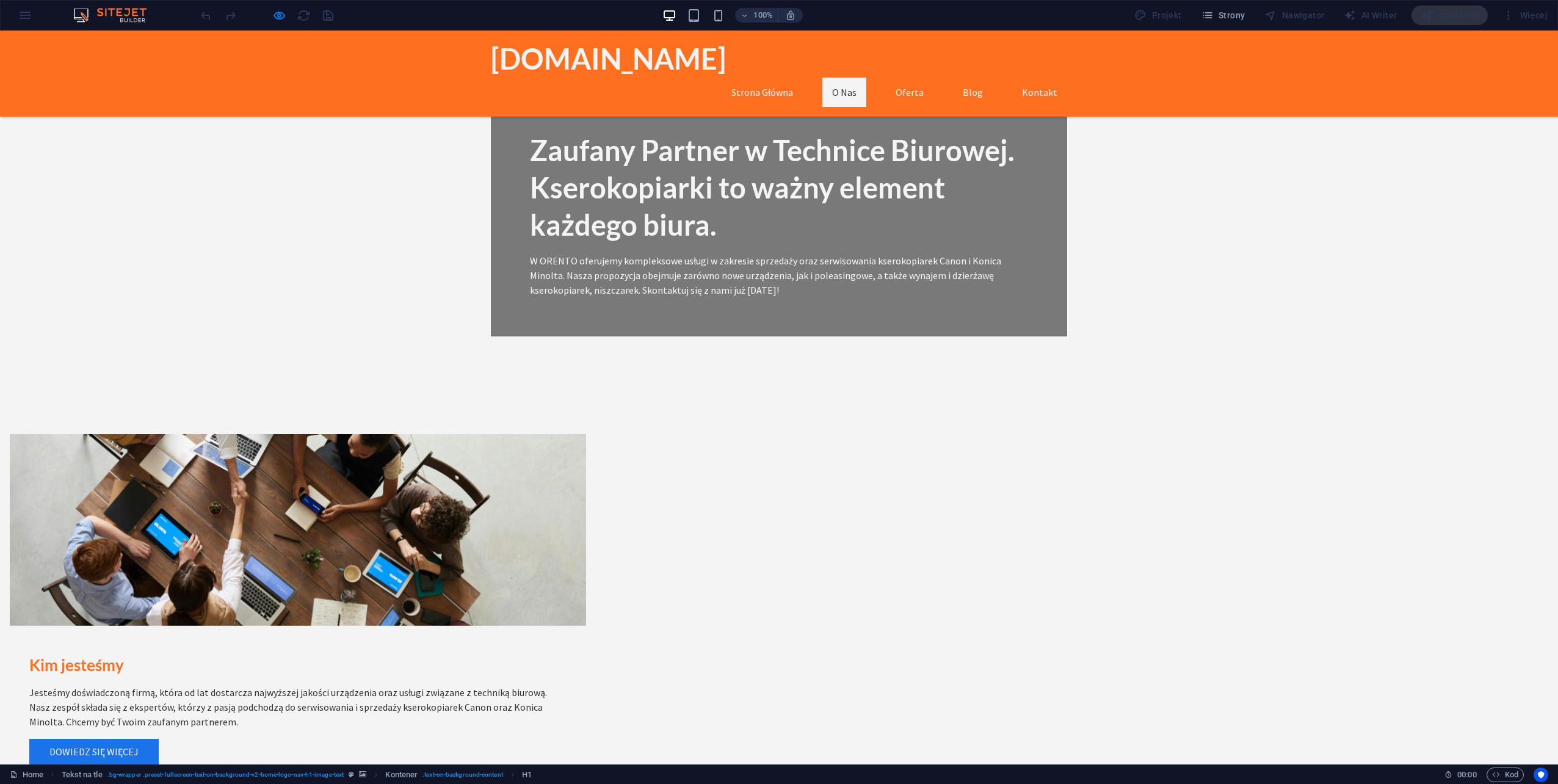
scroll to position [390, 0]
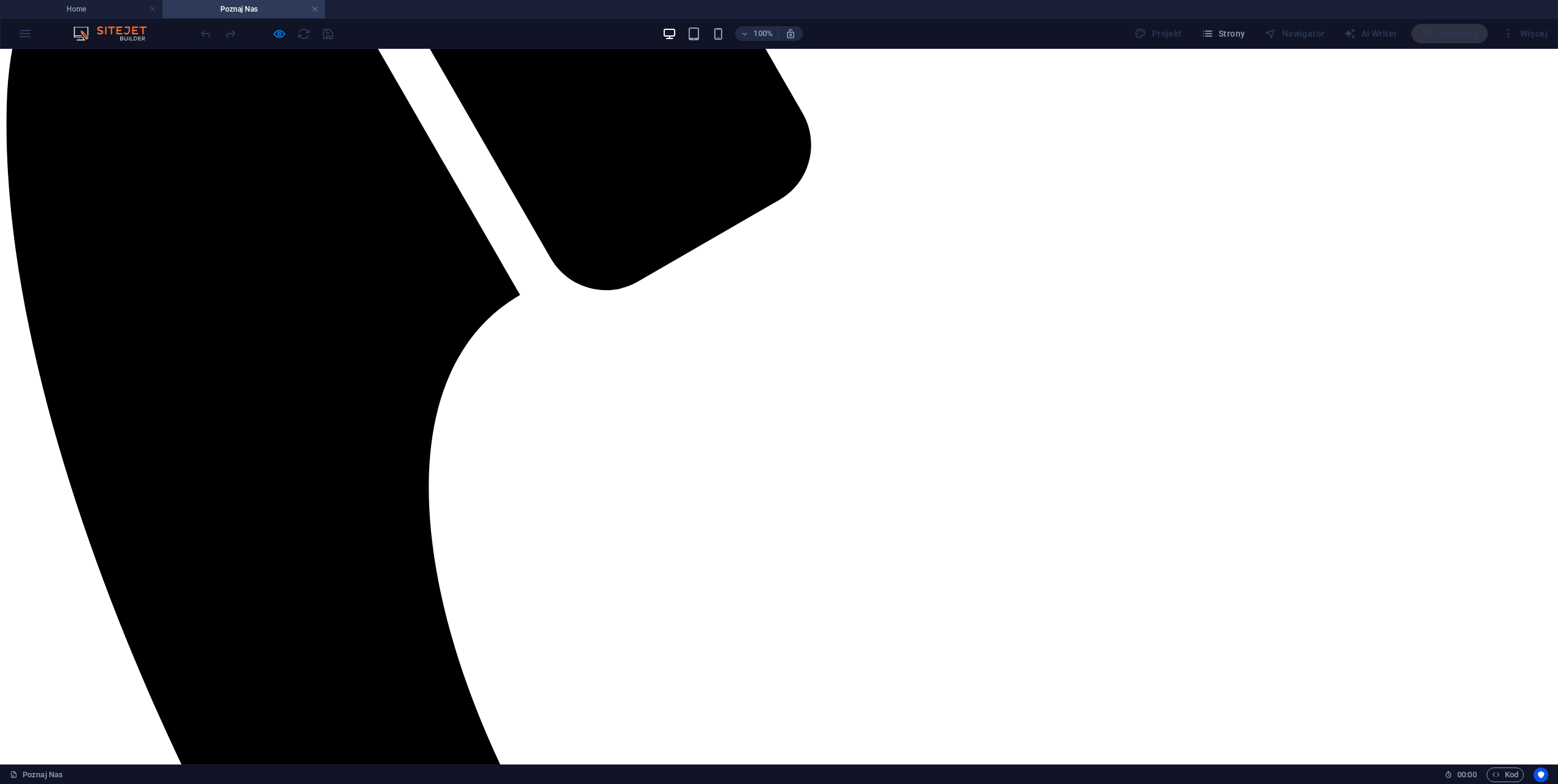
scroll to position [366, 0]
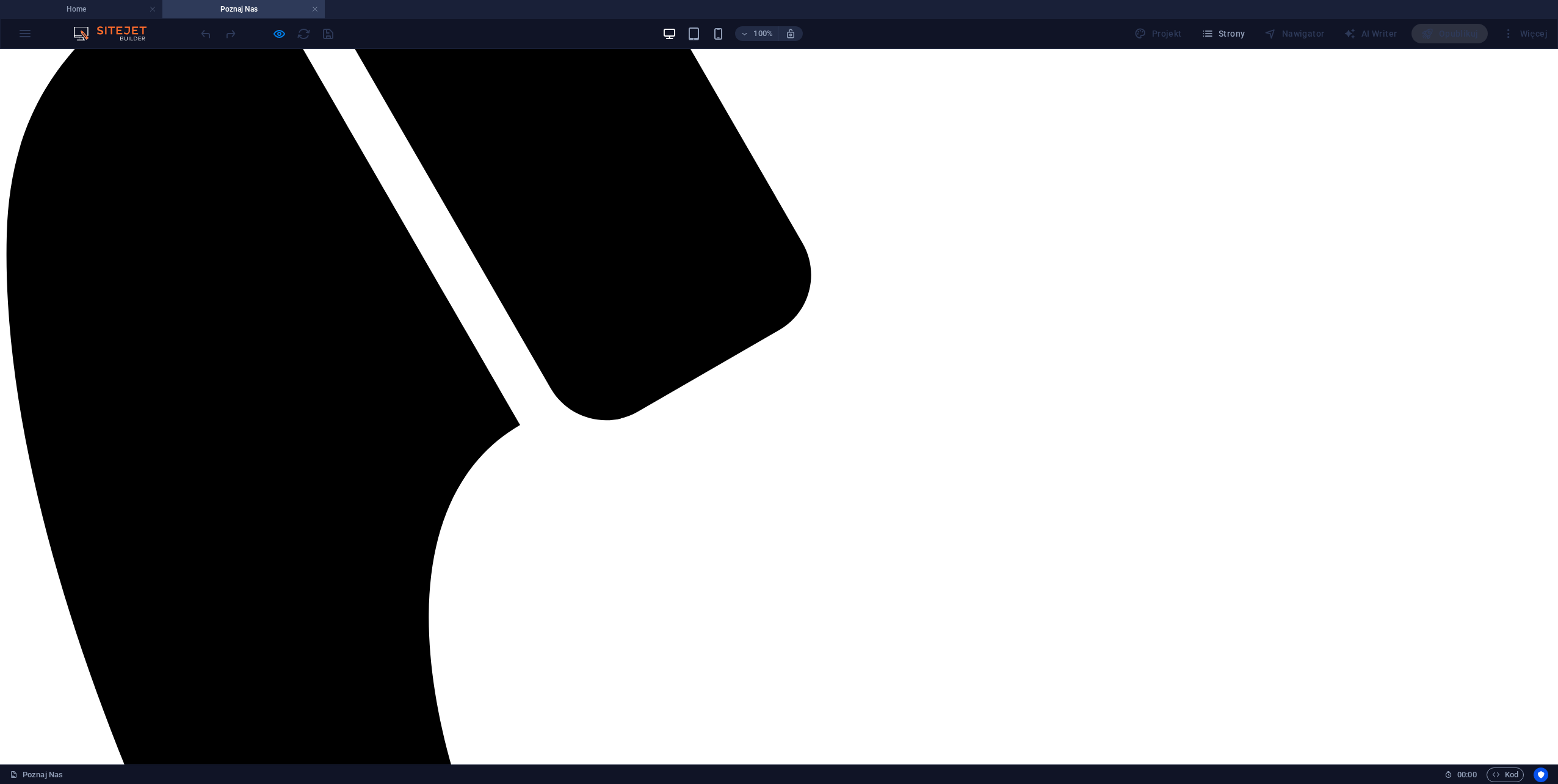
drag, startPoint x: 897, startPoint y: 524, endPoint x: 582, endPoint y: 477, distance: 318.5
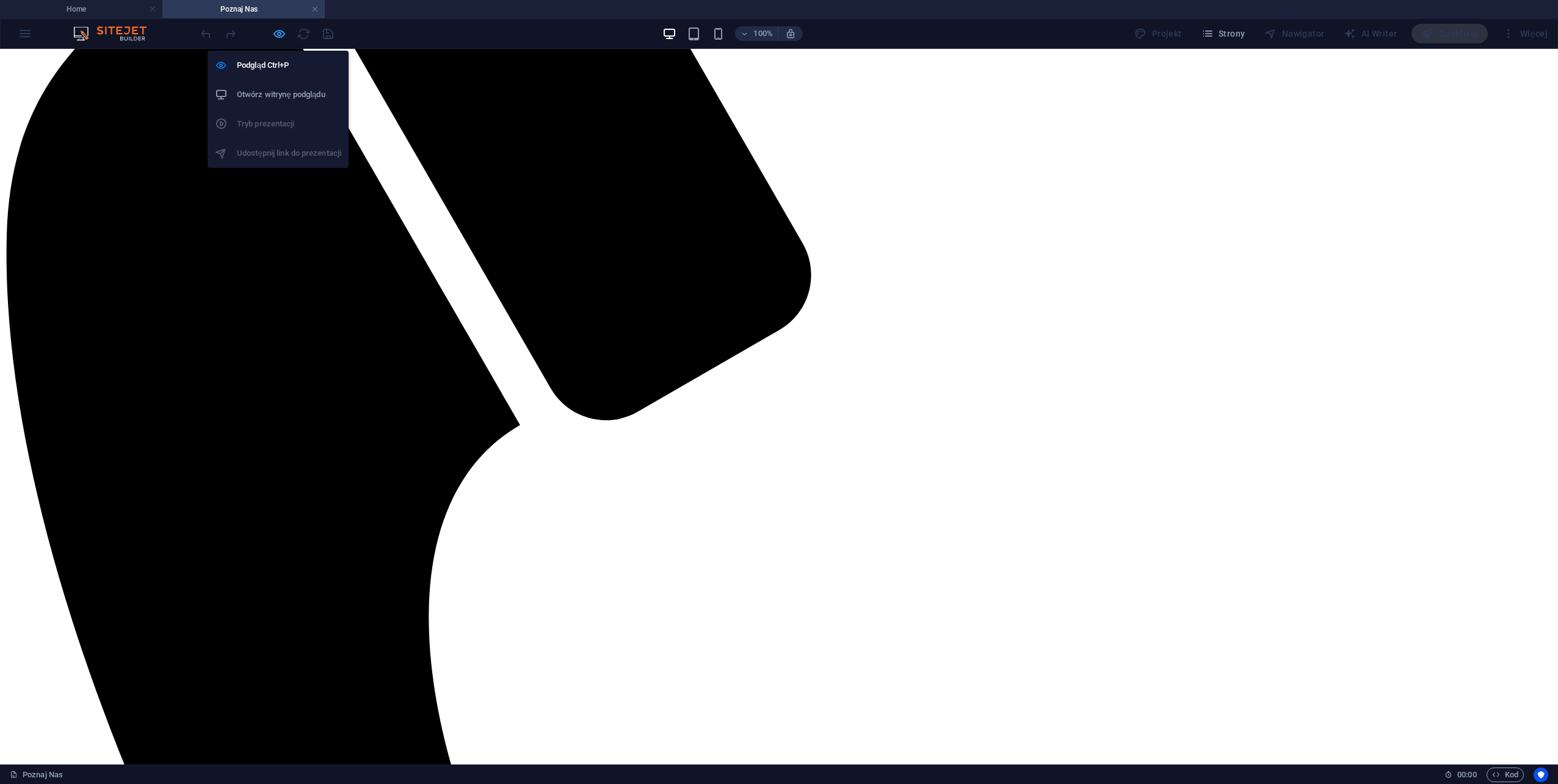
click at [274, 33] on icon "button" at bounding box center [279, 34] width 14 height 14
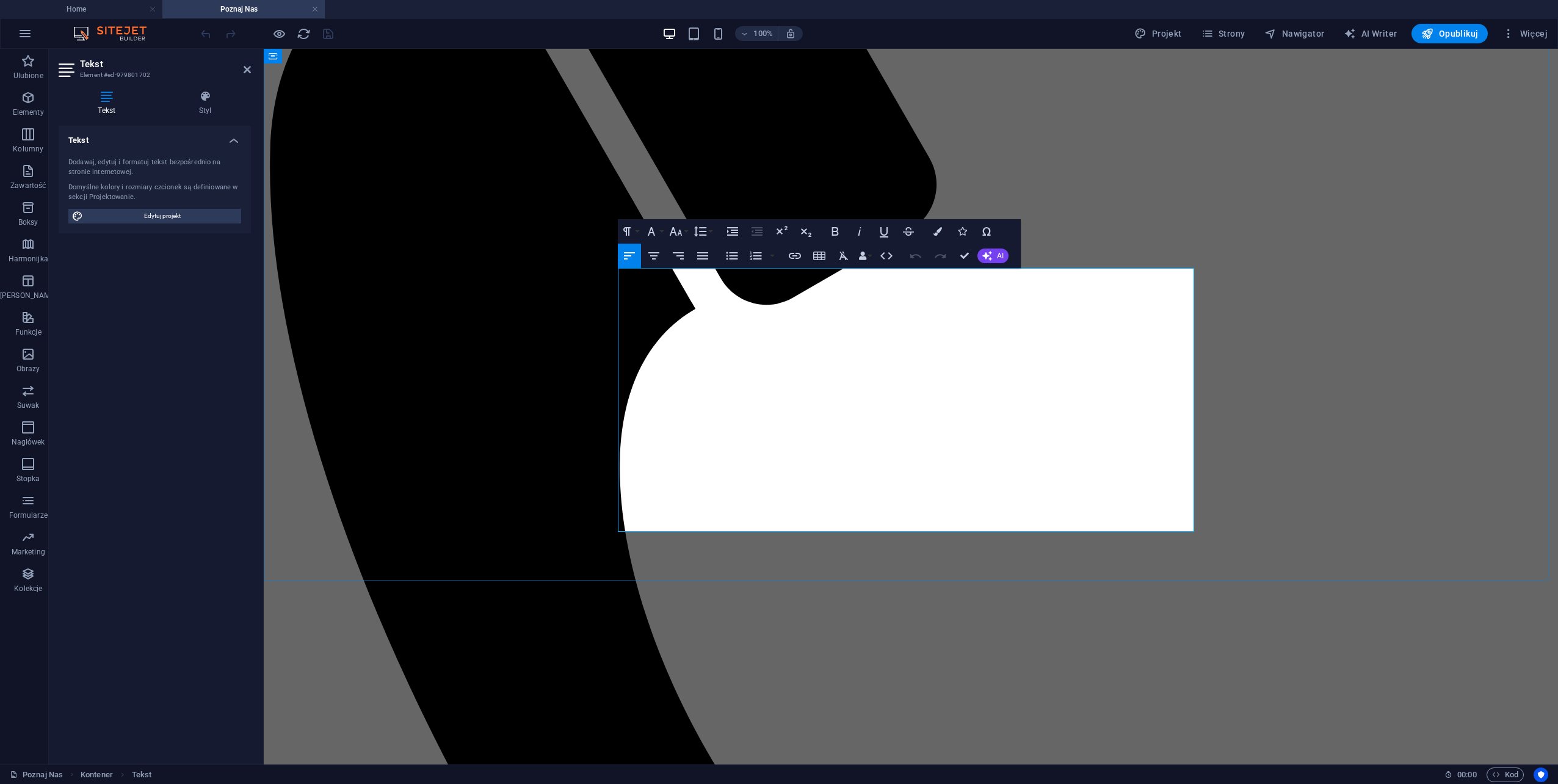
drag, startPoint x: 1035, startPoint y: 523, endPoint x: 607, endPoint y: 275, distance: 494.7
copy div "Orento to firma, która z pasją i zaangażowaniem działa na rynku techniki biurow…"
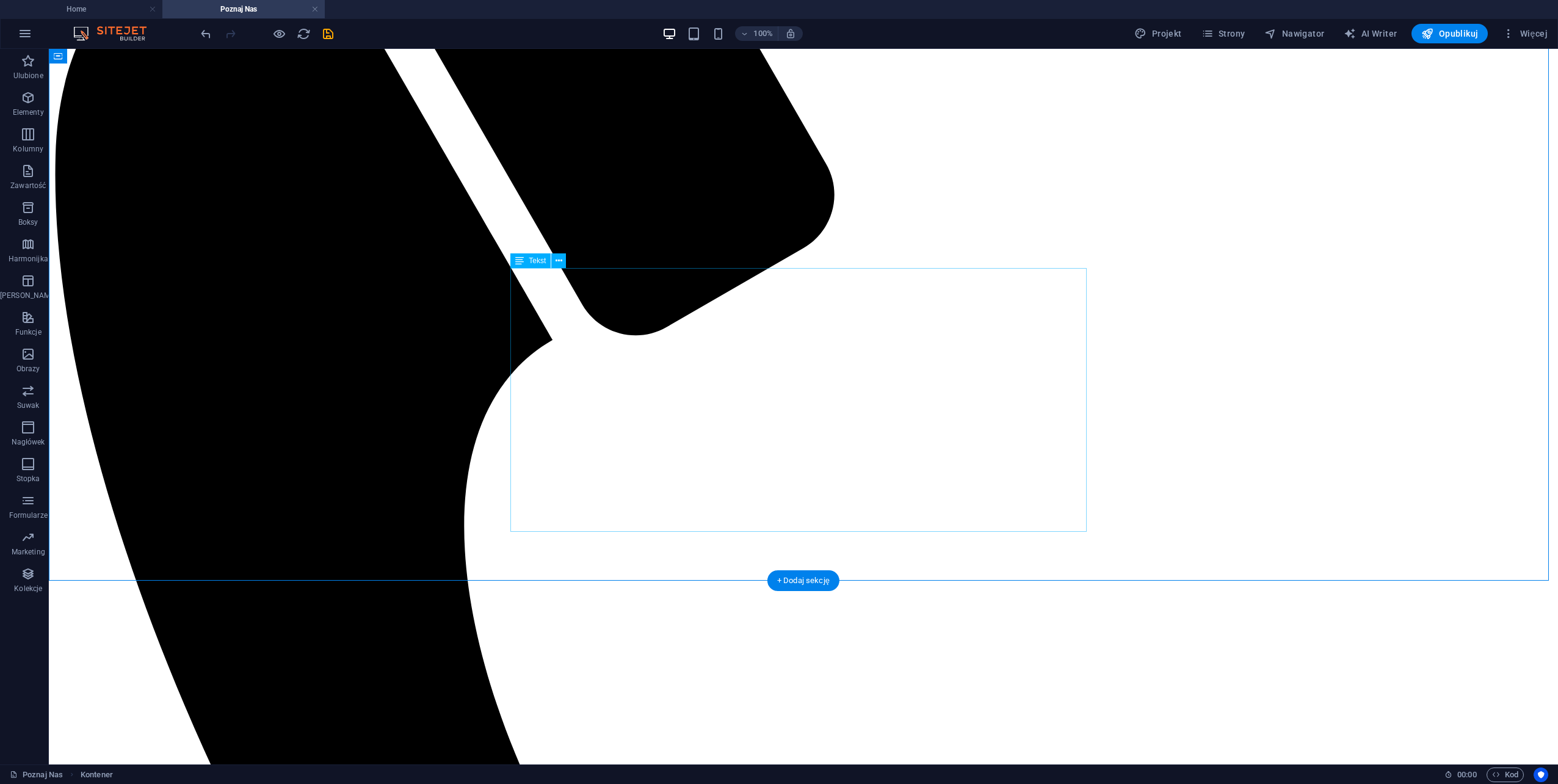
scroll to position [549, 0]
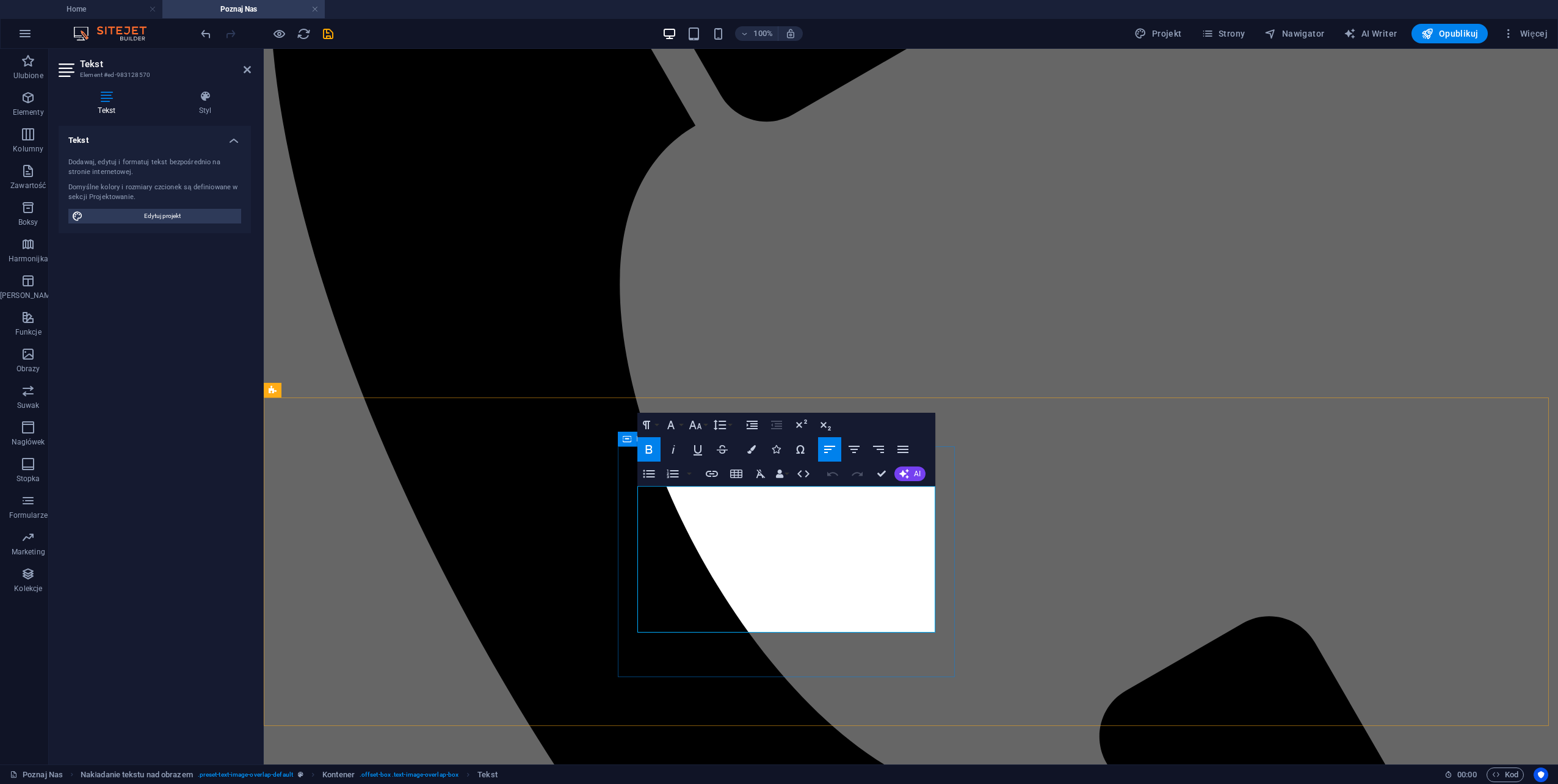
drag, startPoint x: 809, startPoint y: 627, endPoint x: 626, endPoint y: 488, distance: 229.8
copy p "Serwis to podstawa dobrego funkcjonowania kserokopiarek. Regularny serwis to gw…"
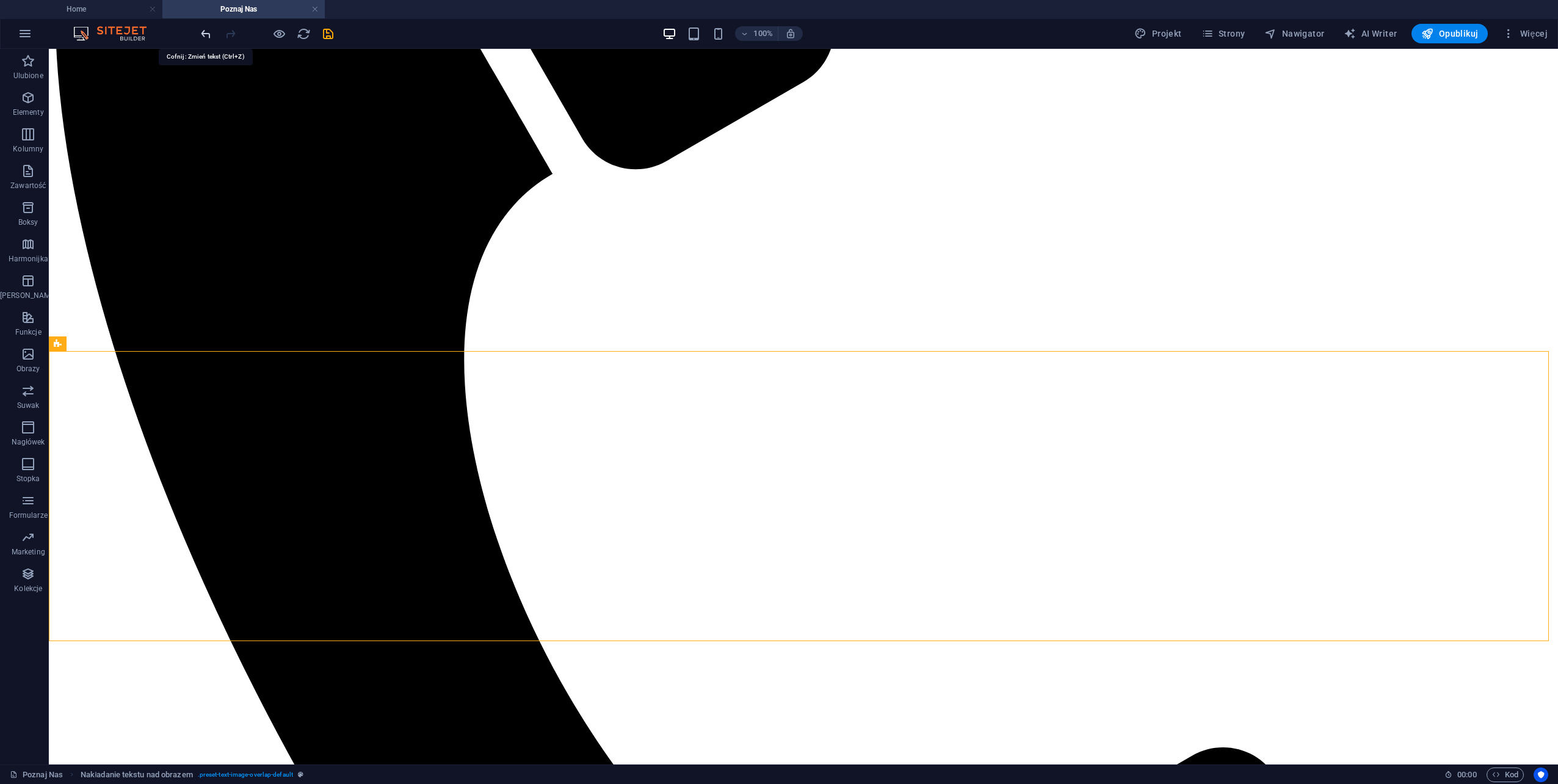
click at [207, 31] on icon "undo" at bounding box center [206, 34] width 14 height 14
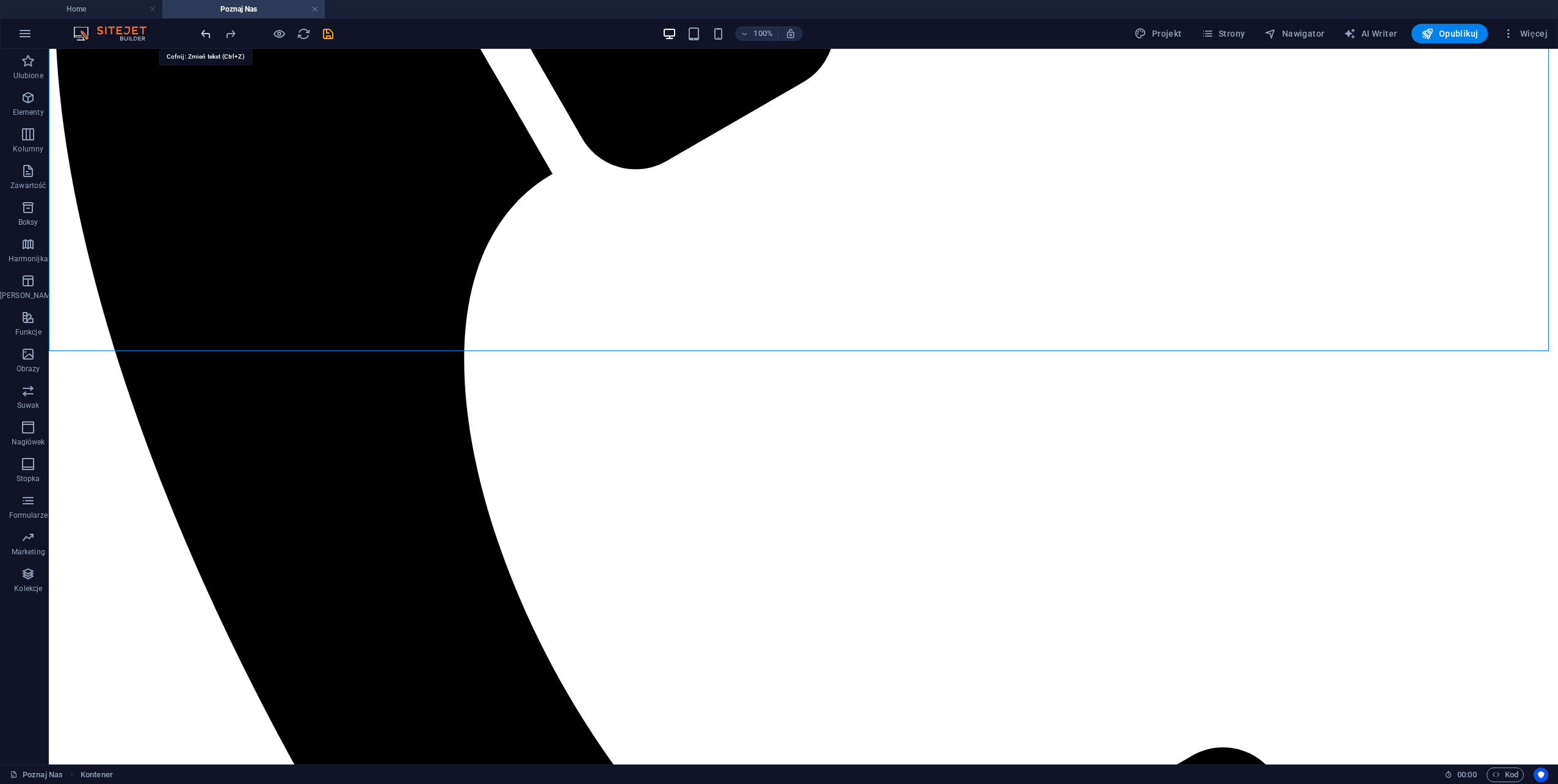
click at [205, 36] on icon "undo" at bounding box center [206, 34] width 14 height 14
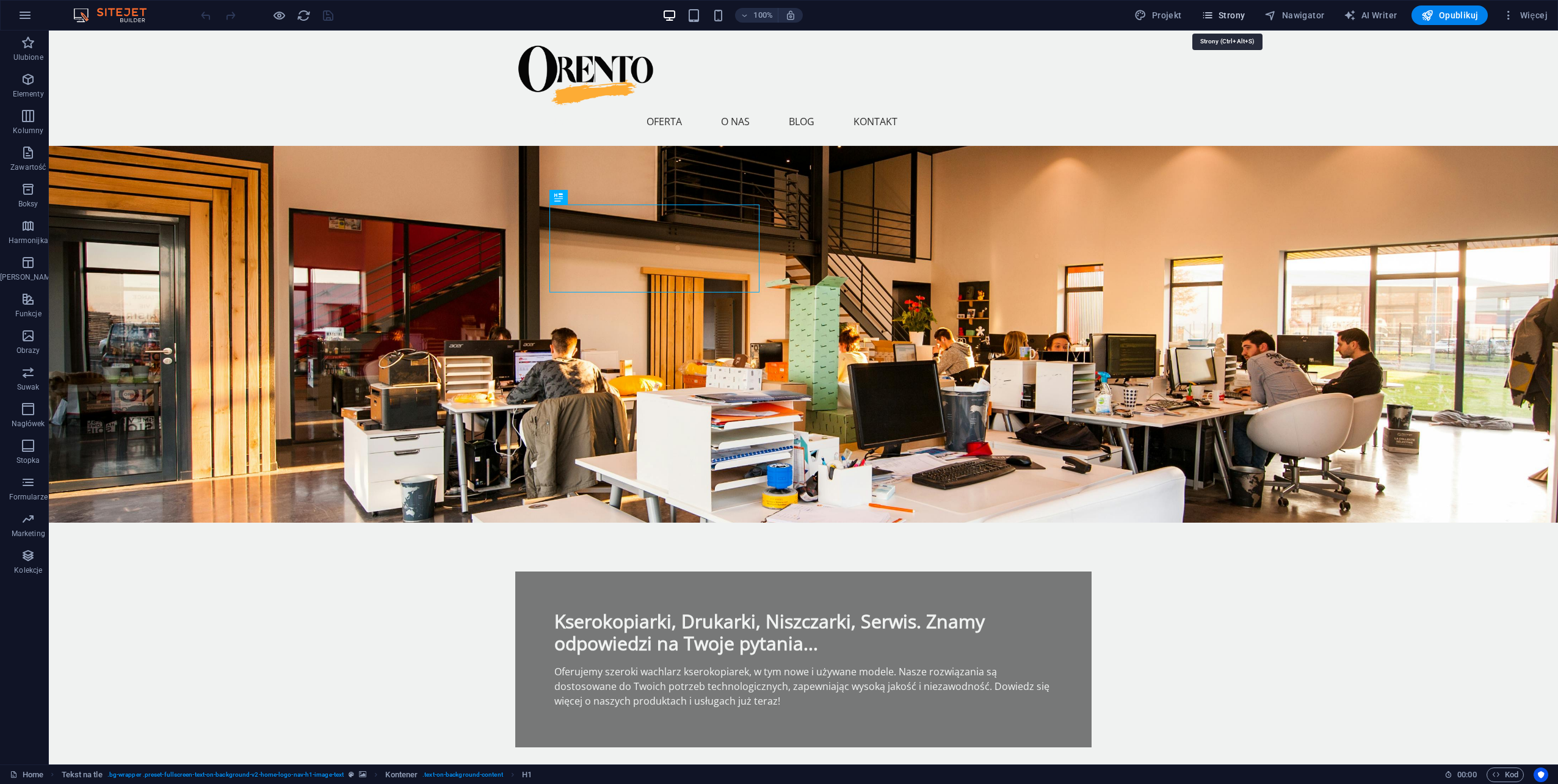
click at [1225, 18] on span "Strony" at bounding box center [1224, 15] width 44 height 12
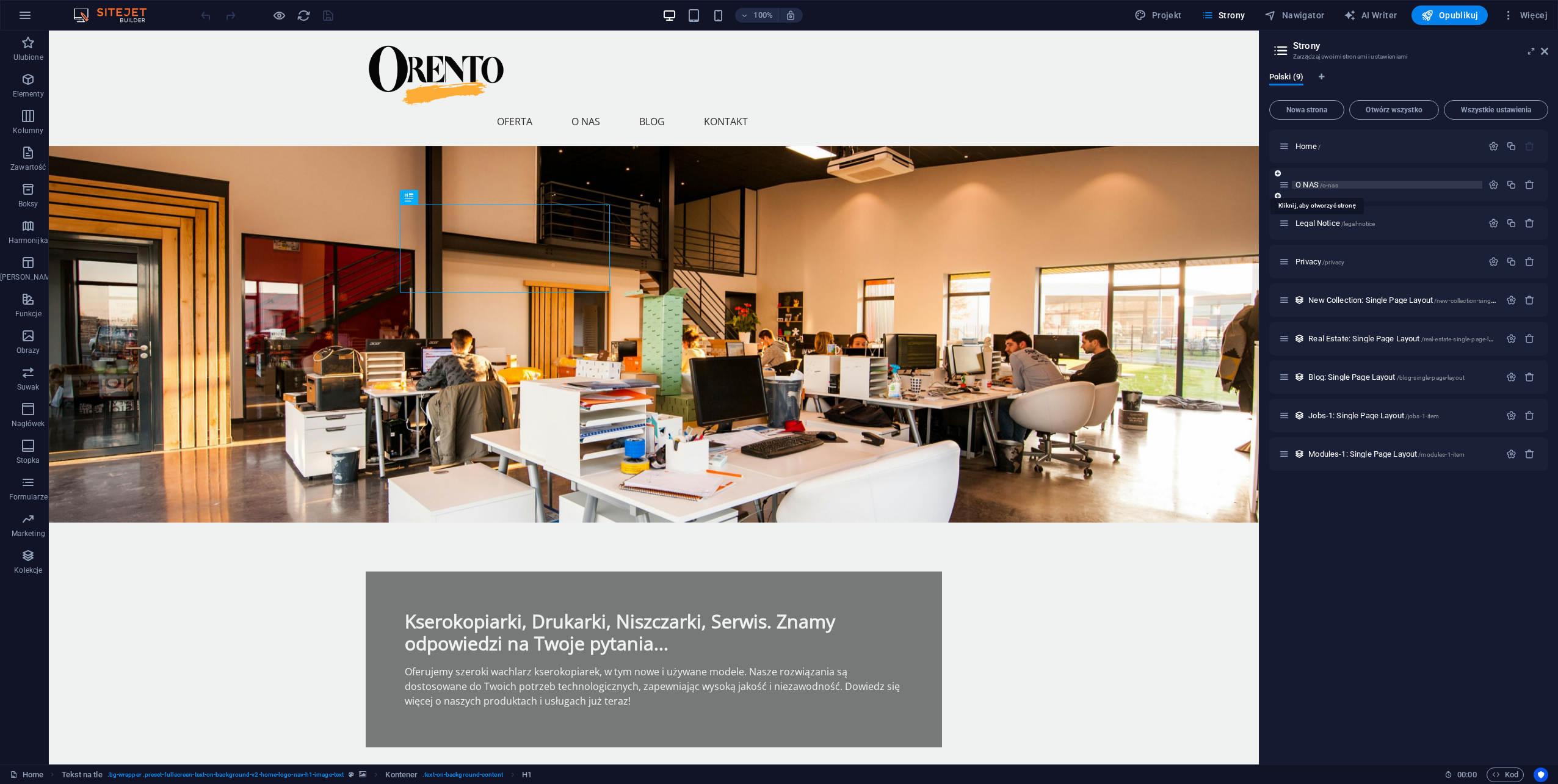
click at [1311, 185] on span "O NAS /o-nas" at bounding box center [1317, 185] width 43 height 9
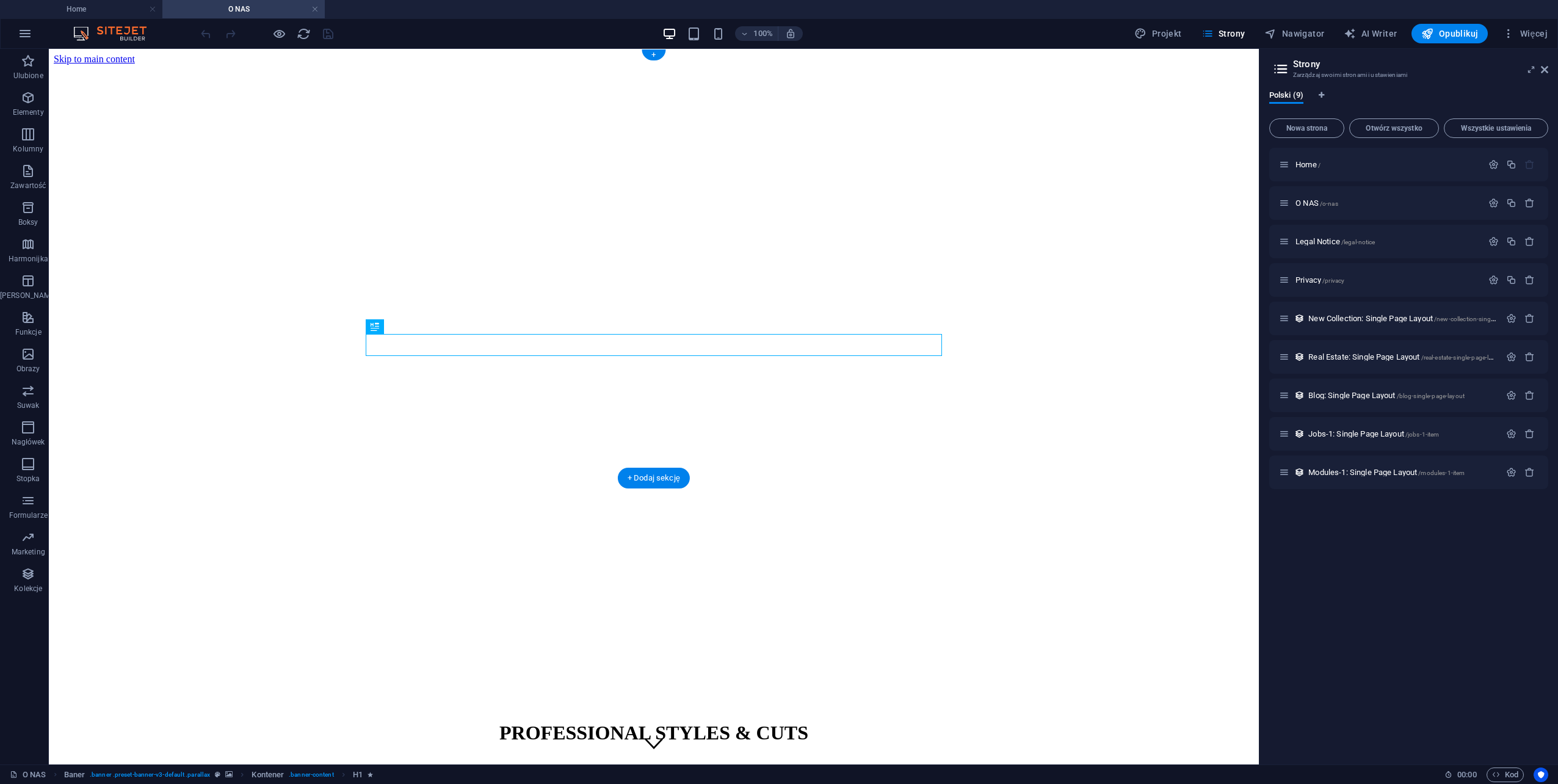
click at [158, 64] on figure at bounding box center [654, 64] width 1200 height 0
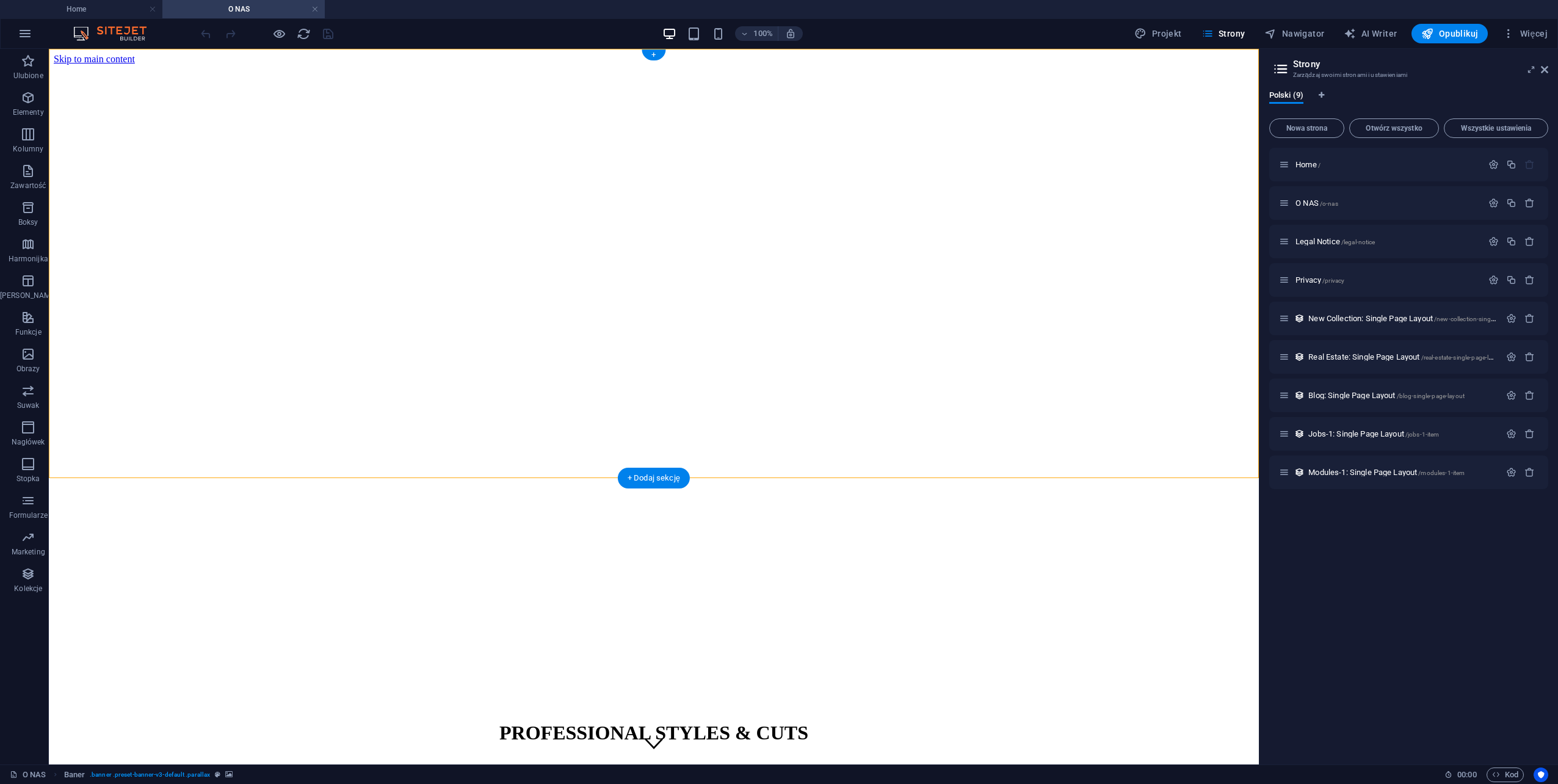
click at [158, 64] on figure at bounding box center [654, 64] width 1200 height 0
select select "vh"
select select "%"
select select "px"
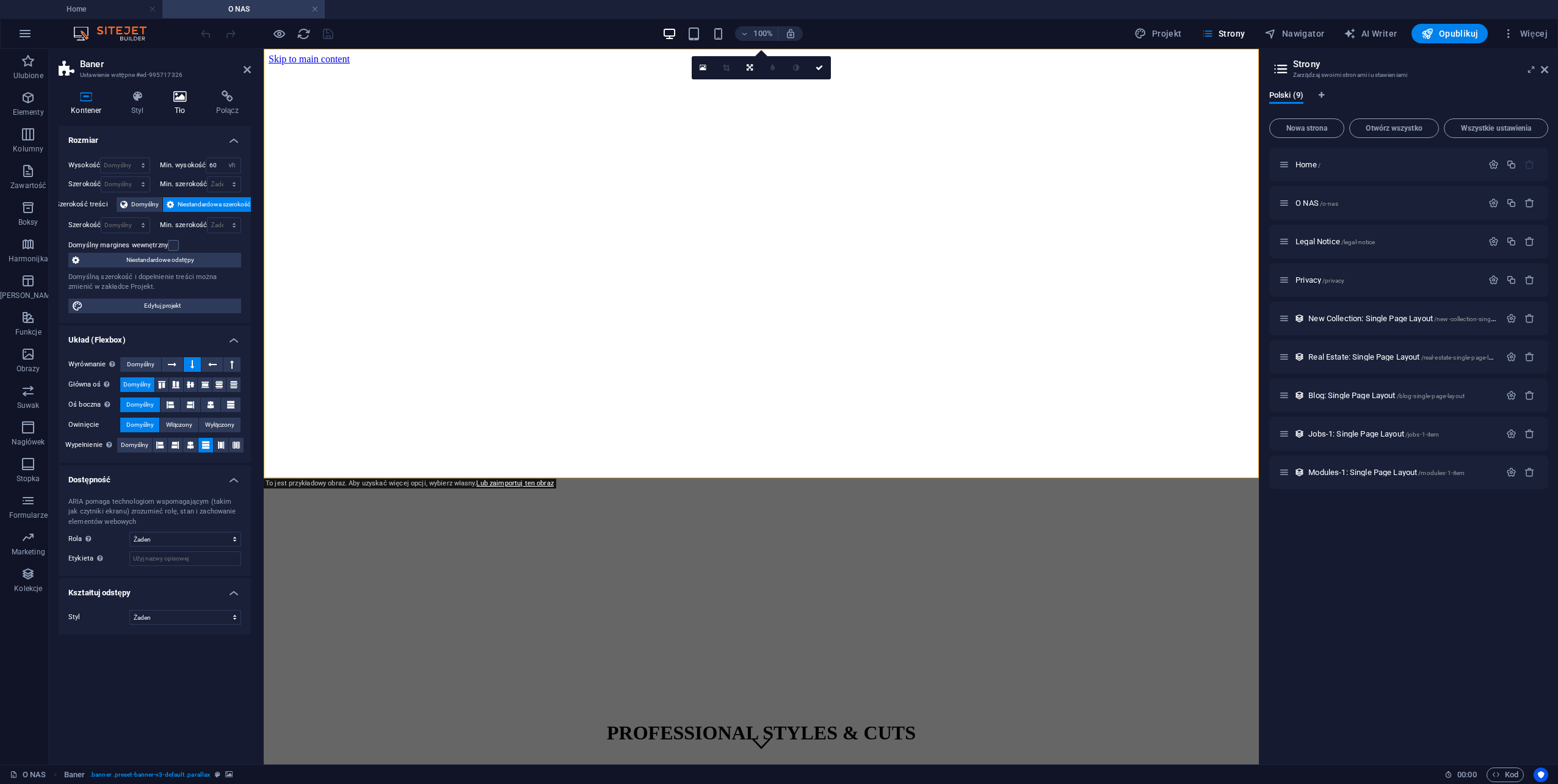
click at [174, 101] on icon at bounding box center [180, 96] width 38 height 12
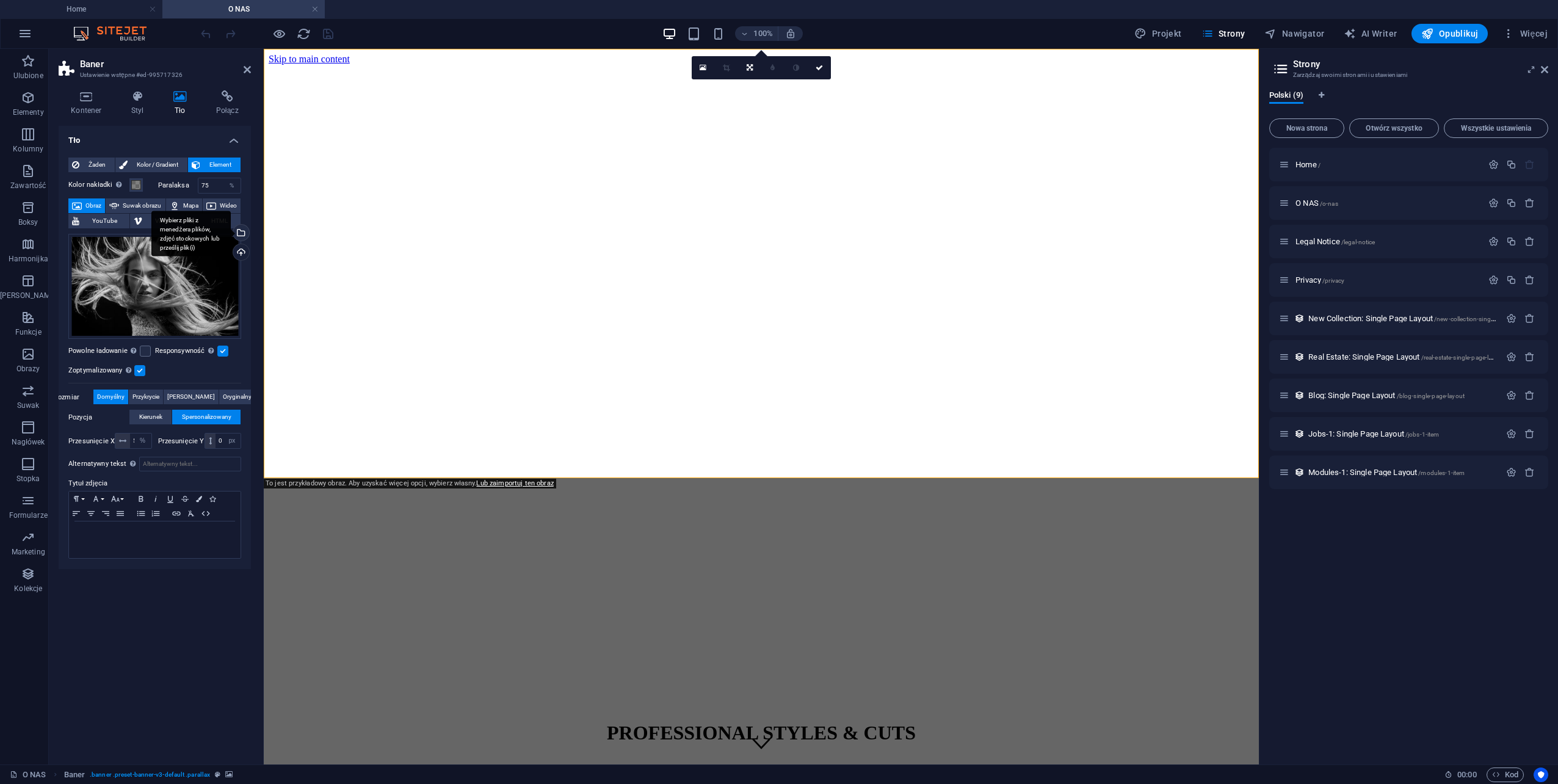
click at [242, 237] on div "Wybierz pliki z menedżera plików, zdjęć stockowych lub prześlij plik(i)" at bounding box center [240, 234] width 18 height 18
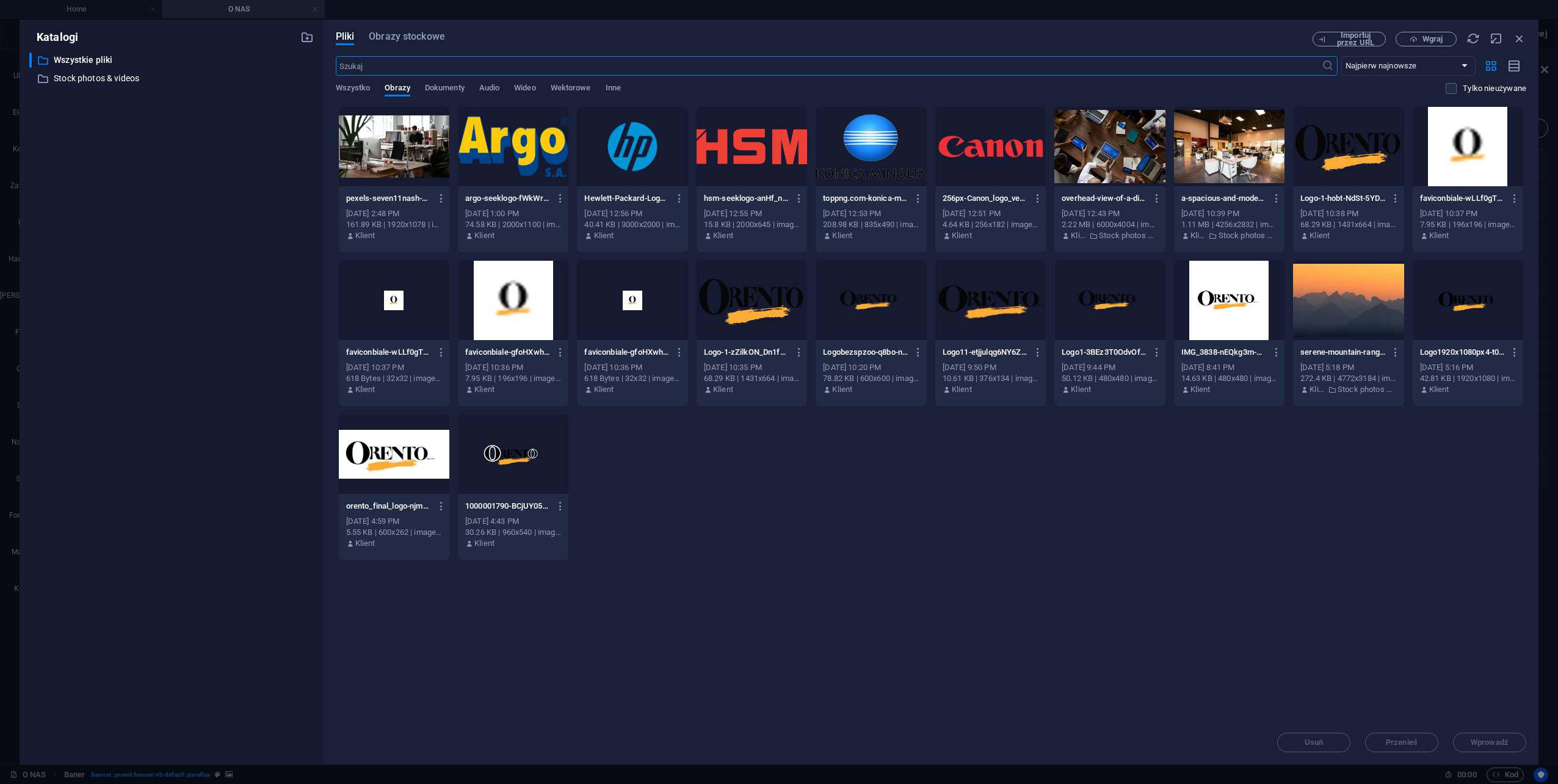
click at [403, 150] on div at bounding box center [394, 147] width 110 height 80
click at [1510, 745] on span "Wprowadź" at bounding box center [1489, 743] width 63 height 8
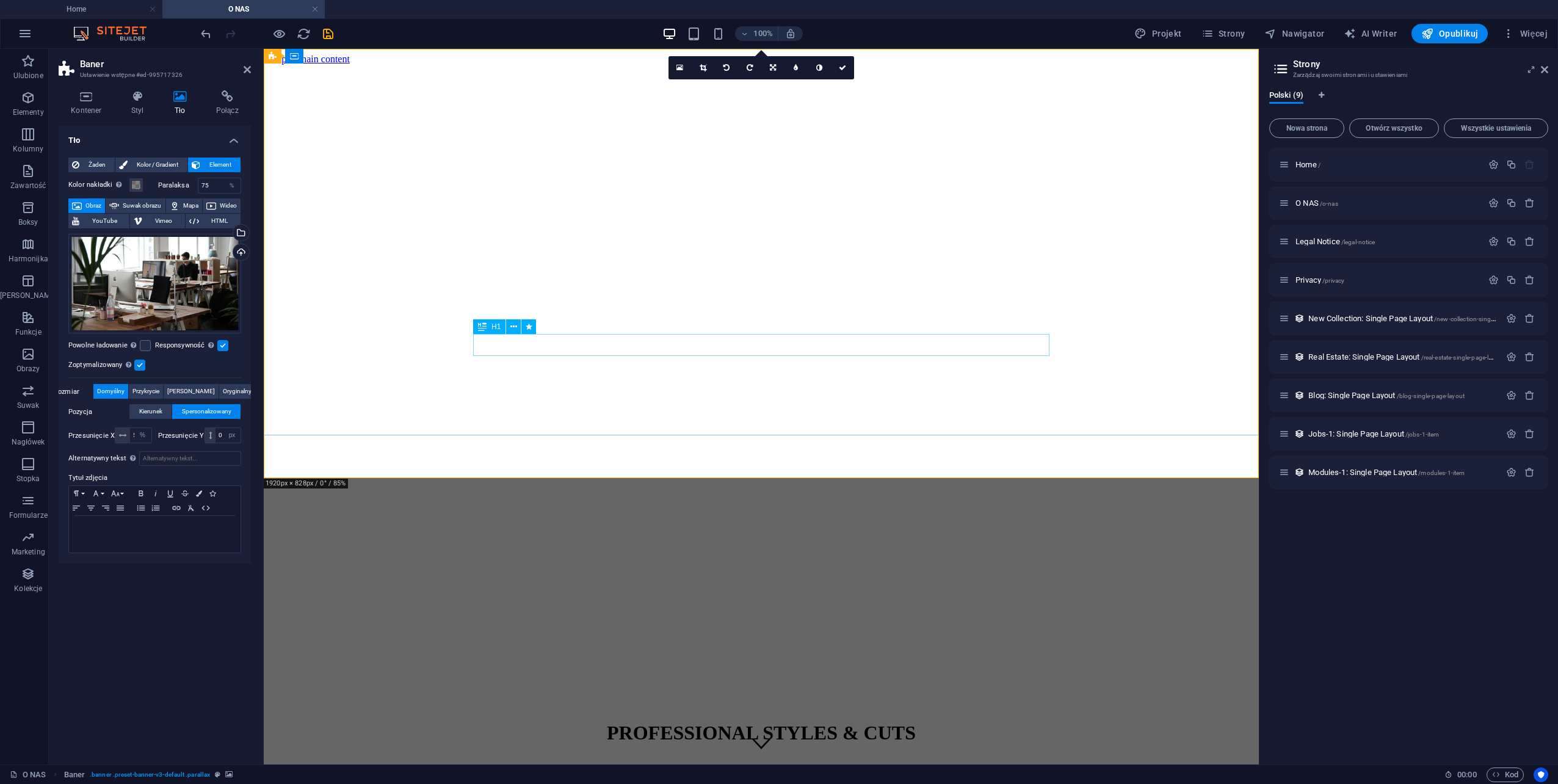
click at [806, 721] on div "PROFESSIONAL STYLES & CUTS" at bounding box center [761, 733] width 986 height 23
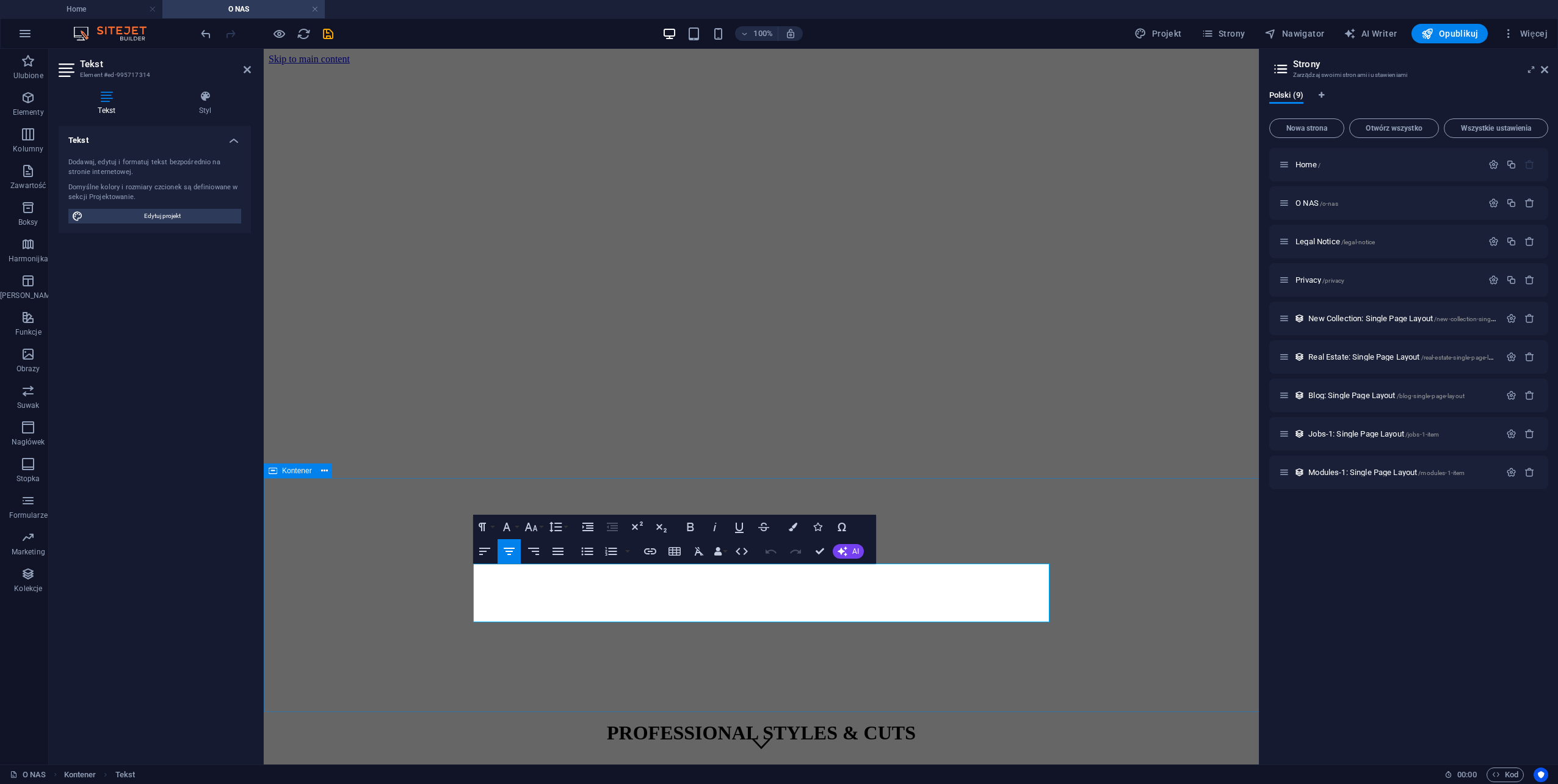
drag, startPoint x: 870, startPoint y: 618, endPoint x: 445, endPoint y: 568, distance: 427.9
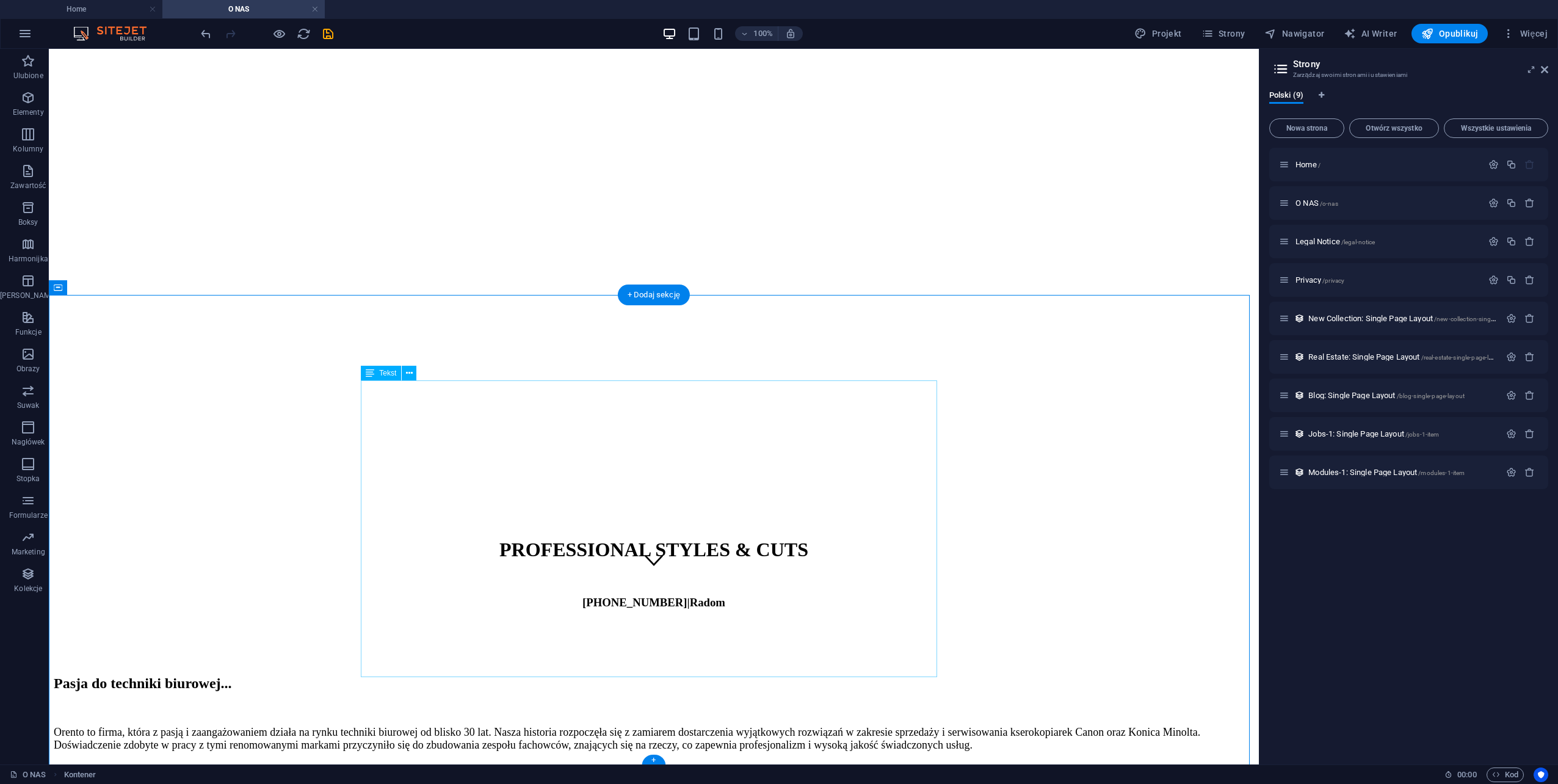
scroll to position [185, 0]
click at [421, 688] on icon at bounding box center [420, 683] width 7 height 13
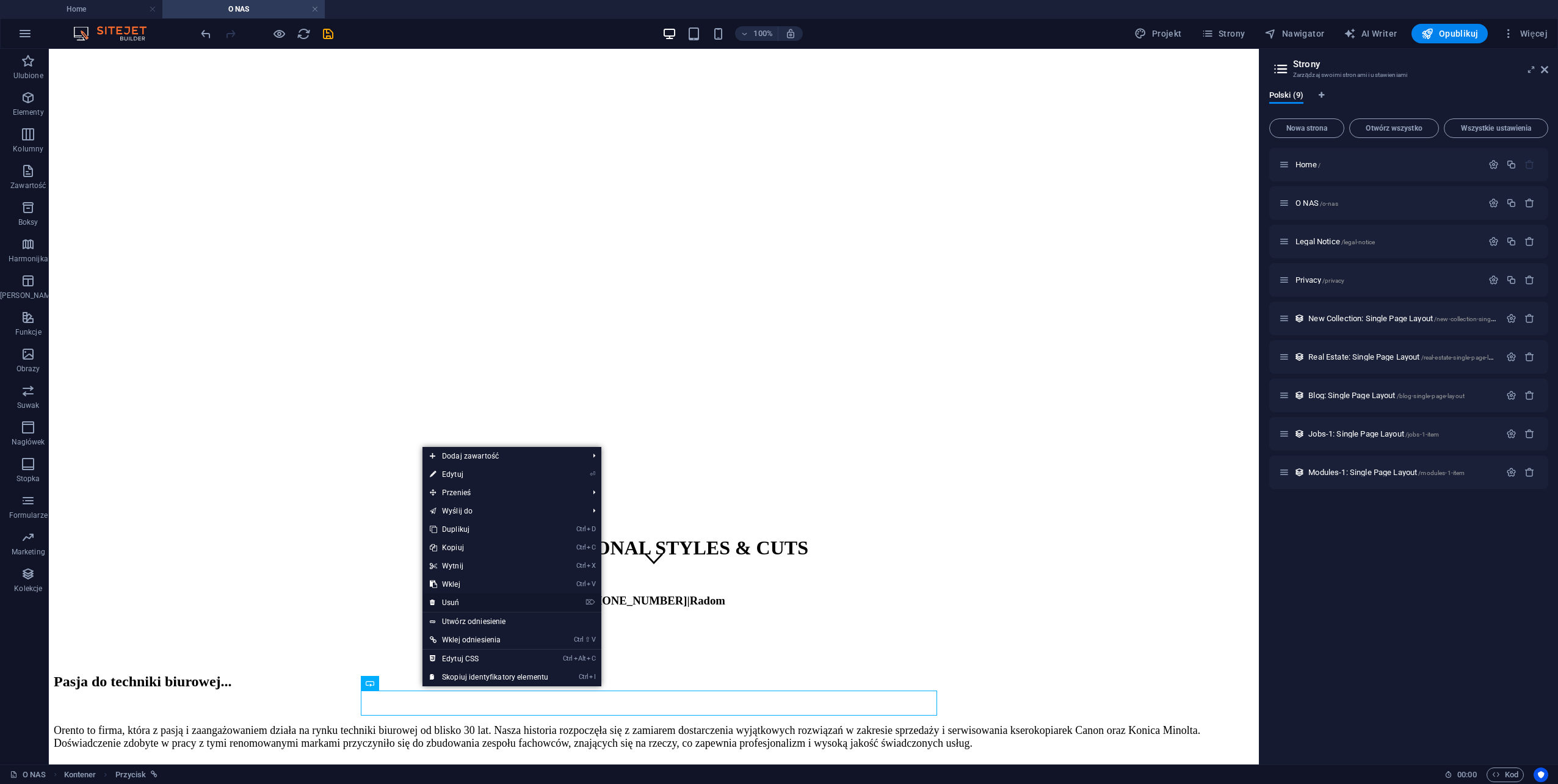
click at [456, 599] on link "⌦ Usuń" at bounding box center [489, 602] width 133 height 18
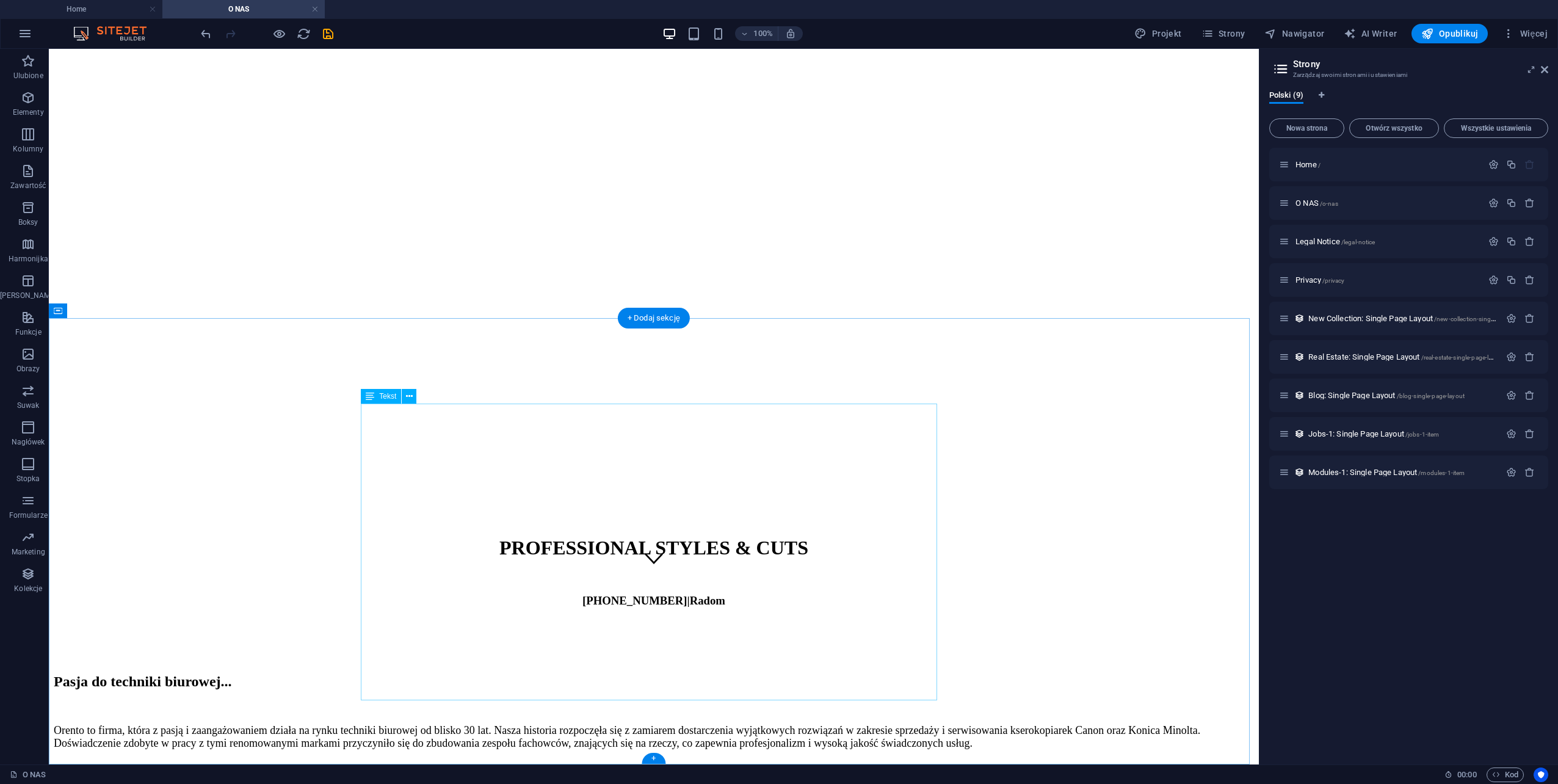
scroll to position [160, 0]
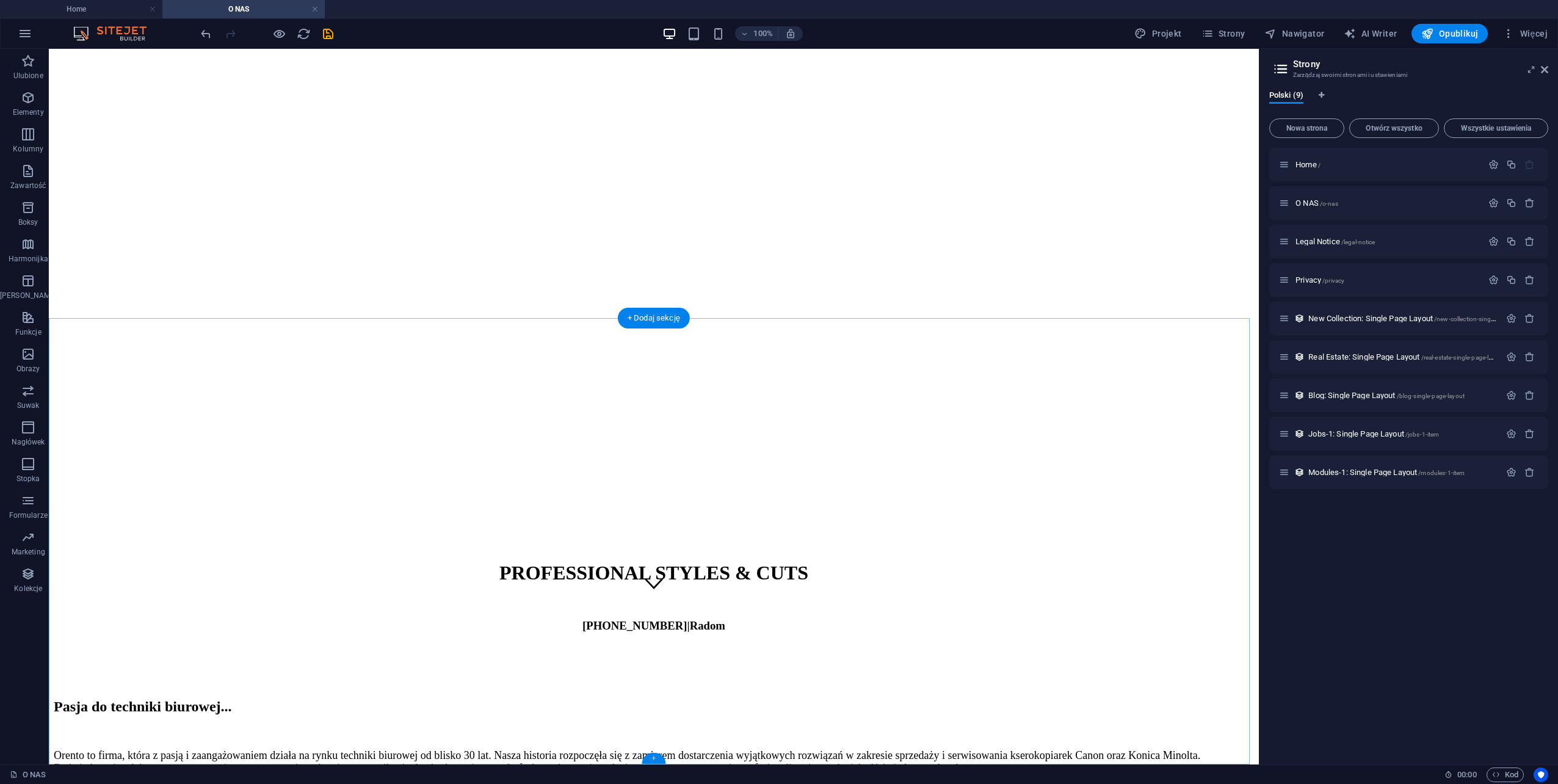
drag, startPoint x: 653, startPoint y: 756, endPoint x: 391, endPoint y: 707, distance: 266.5
click at [653, 756] on div "+" at bounding box center [654, 758] width 24 height 11
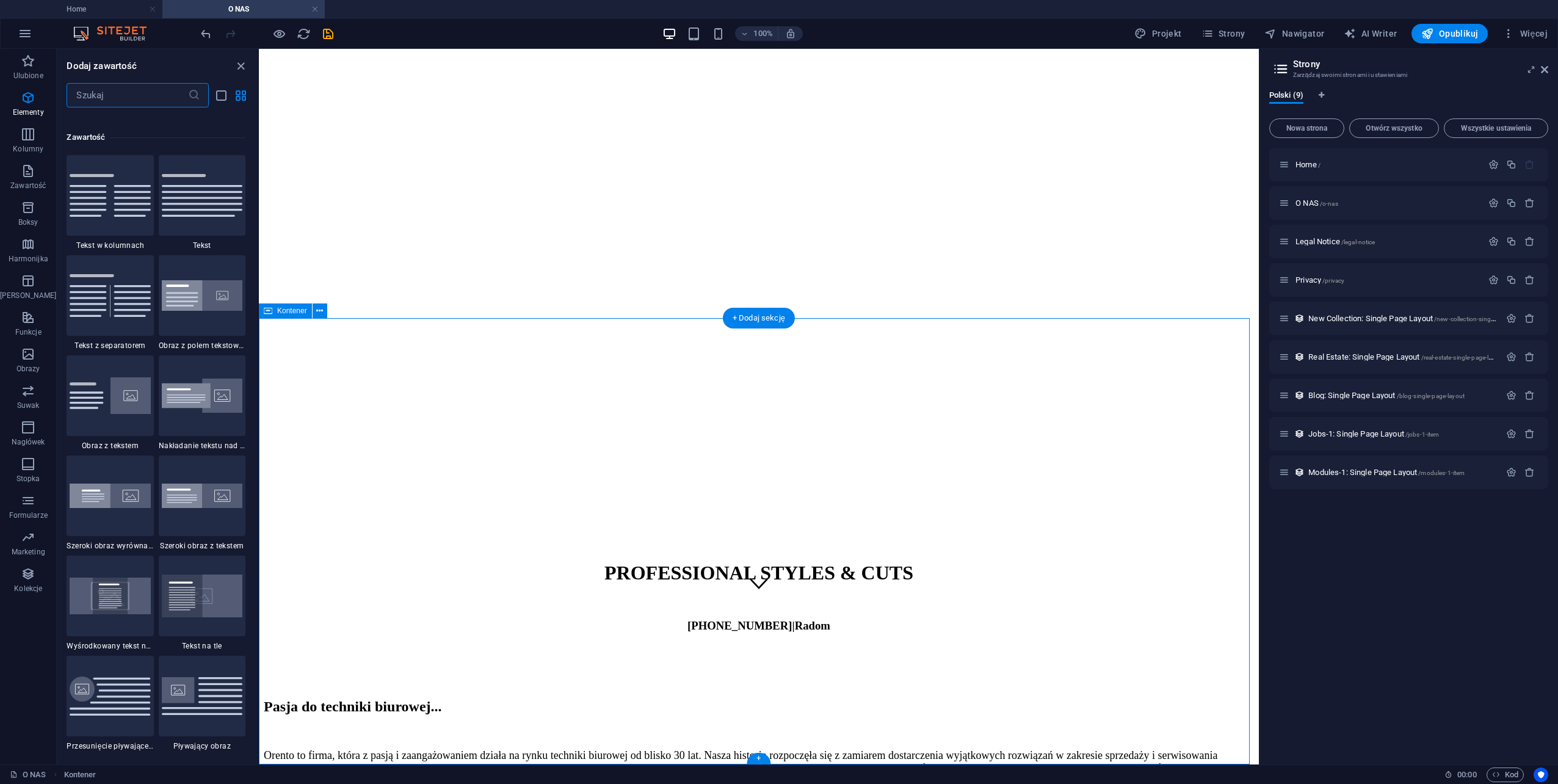
scroll to position [2136, 0]
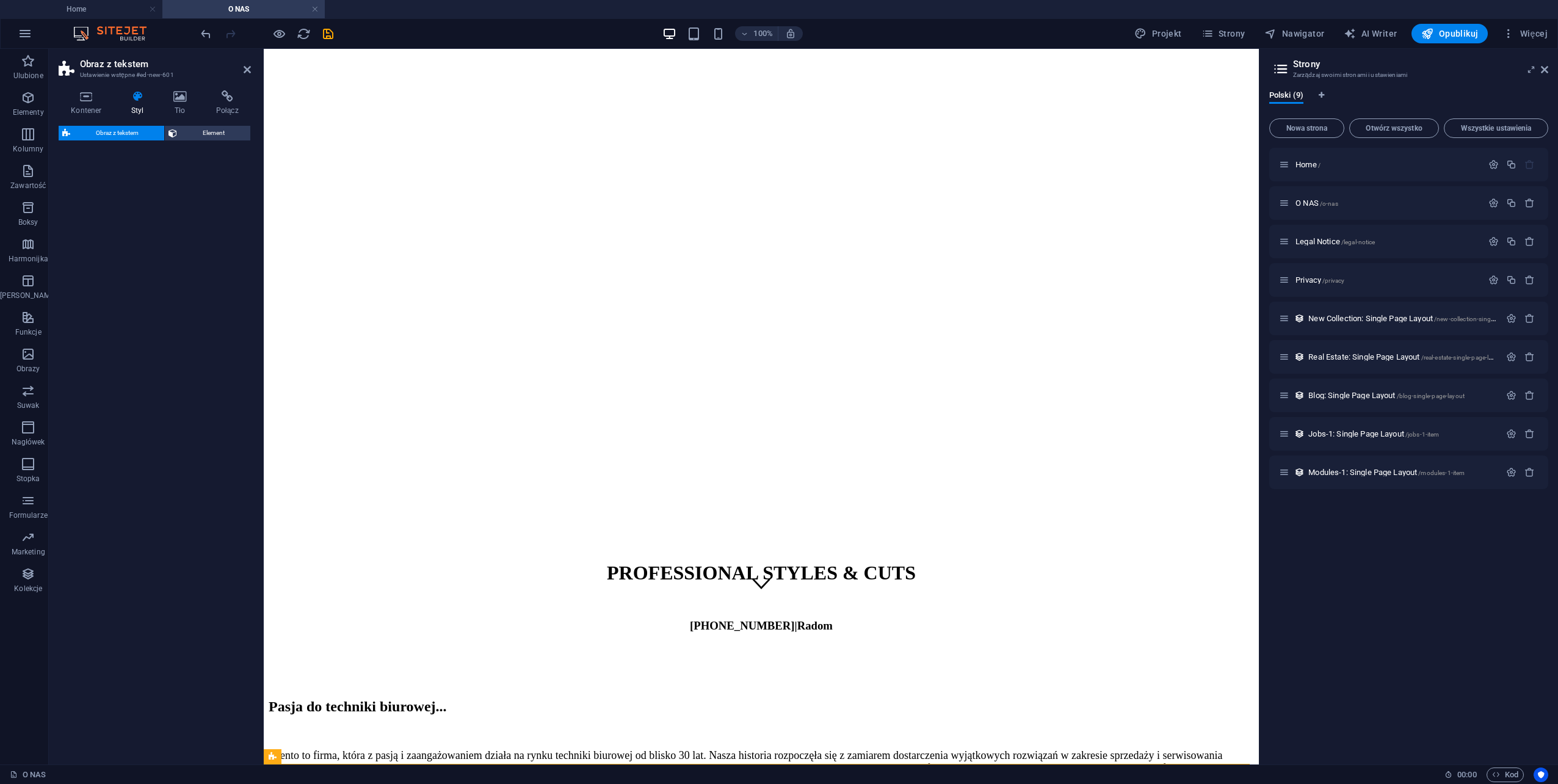
select select "rem"
select select "px"
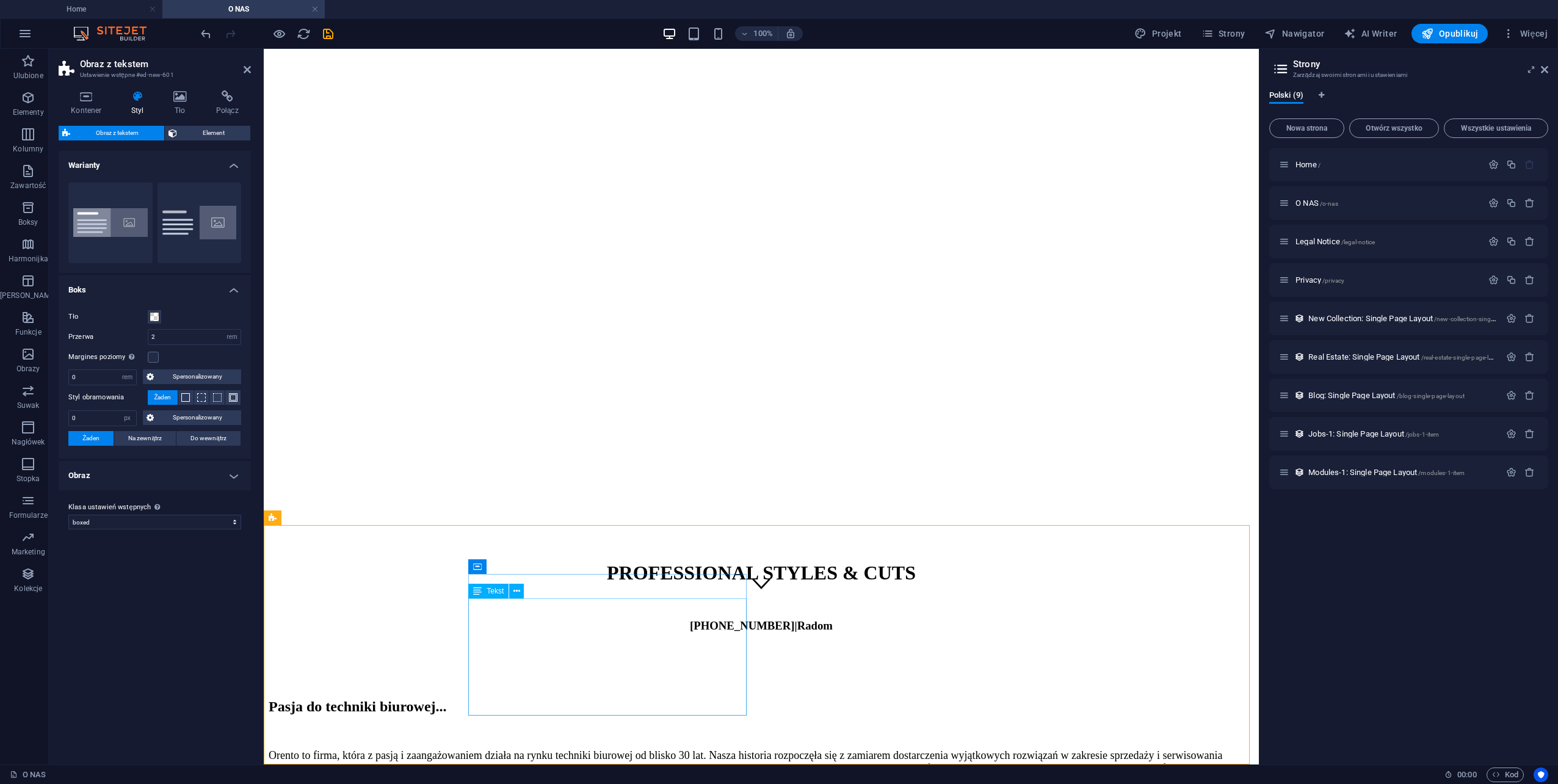
scroll to position [400, 0]
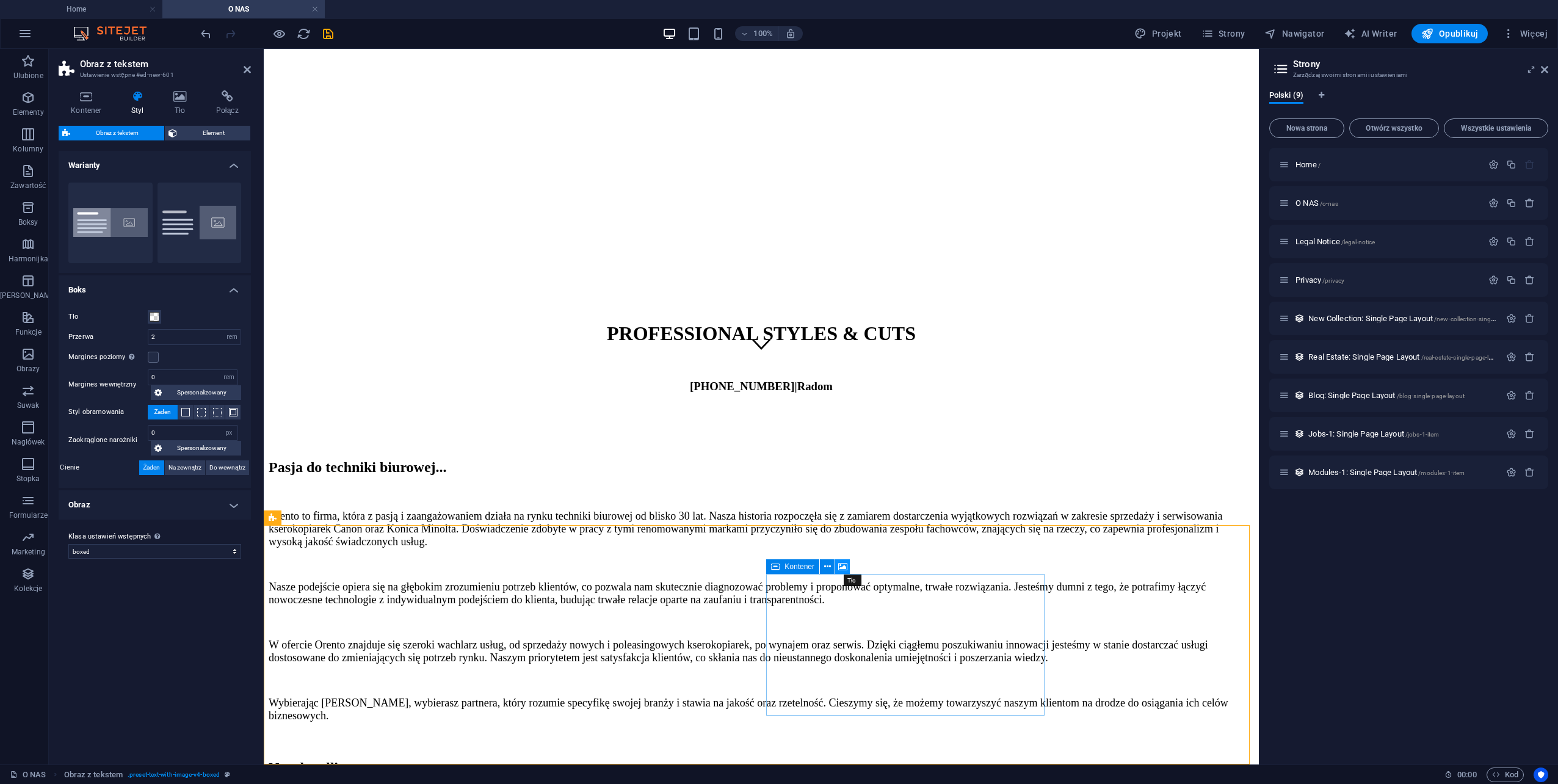
click at [844, 565] on icon at bounding box center [843, 567] width 9 height 13
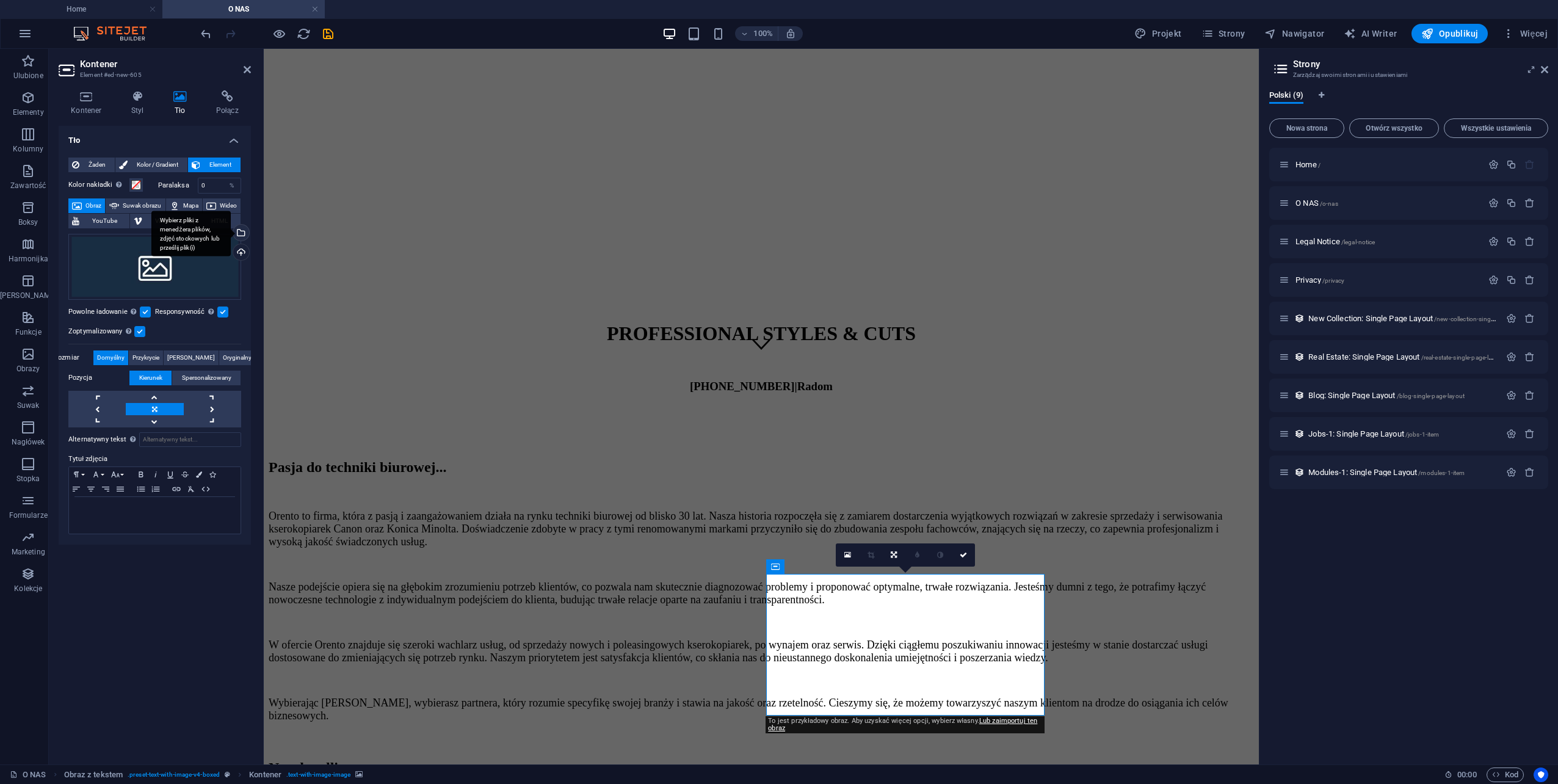
click at [241, 229] on div "Wybierz pliki z menedżera plików, zdjęć stockowych lub prześlij plik(i)" at bounding box center [240, 234] width 18 height 18
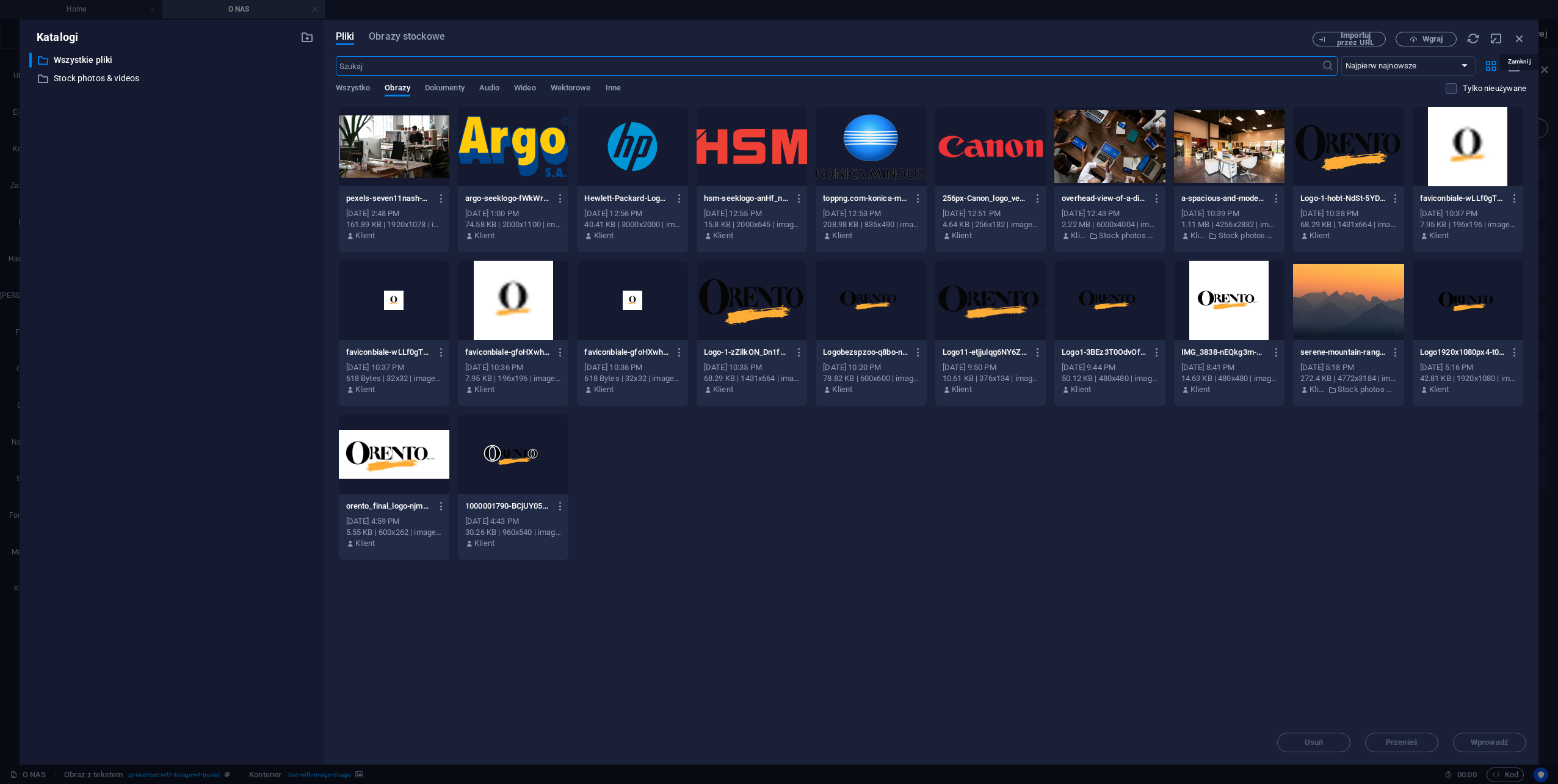
click at [1519, 38] on icon "button" at bounding box center [1519, 38] width 13 height 13
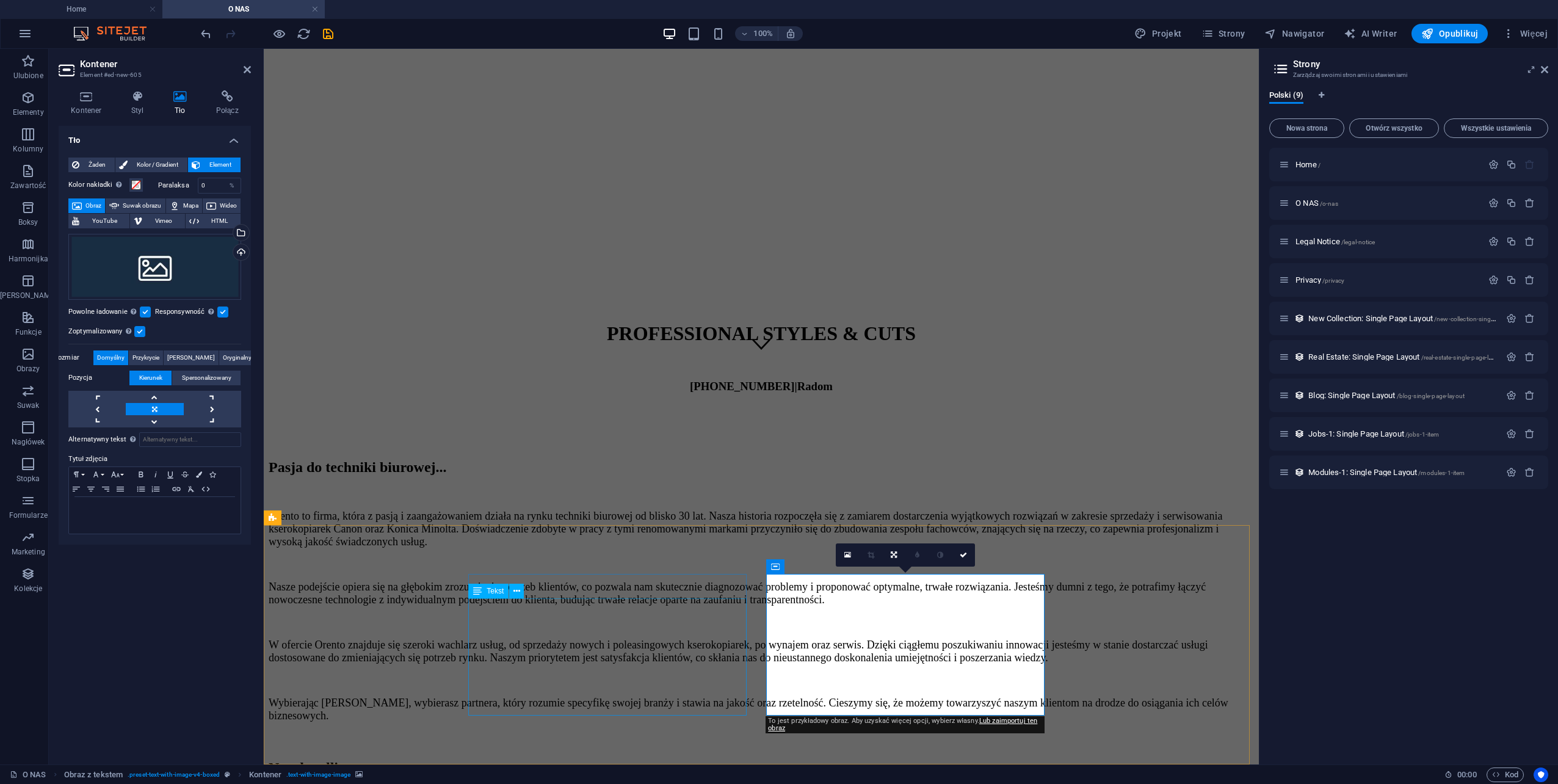
click at [612, 783] on div "Lorem ipsum dolor sit amet, consectetuer adipiscing elit. Aenean commodo ligula…" at bounding box center [761, 799] width 986 height 22
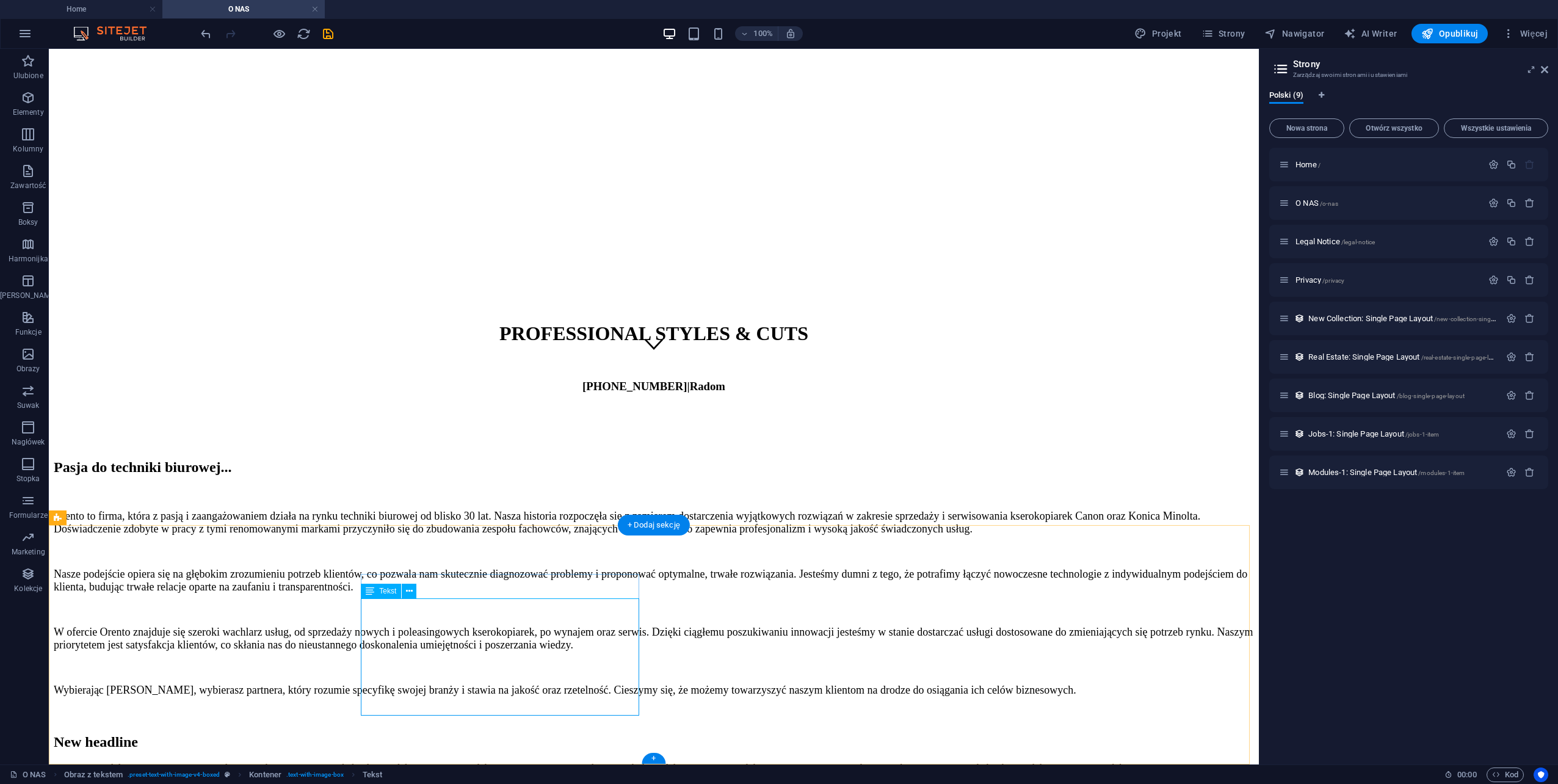
click at [440, 763] on div "Lorem ipsum dolor sit amet, consectetuer adipiscing elit. Aenean commodo ligula…" at bounding box center [654, 773] width 1200 height 22
click at [439, 763] on div "Lorem ipsum dolor sit amet, consectetuer adipiscing elit. Aenean commodo ligula…" at bounding box center [654, 773] width 1200 height 22
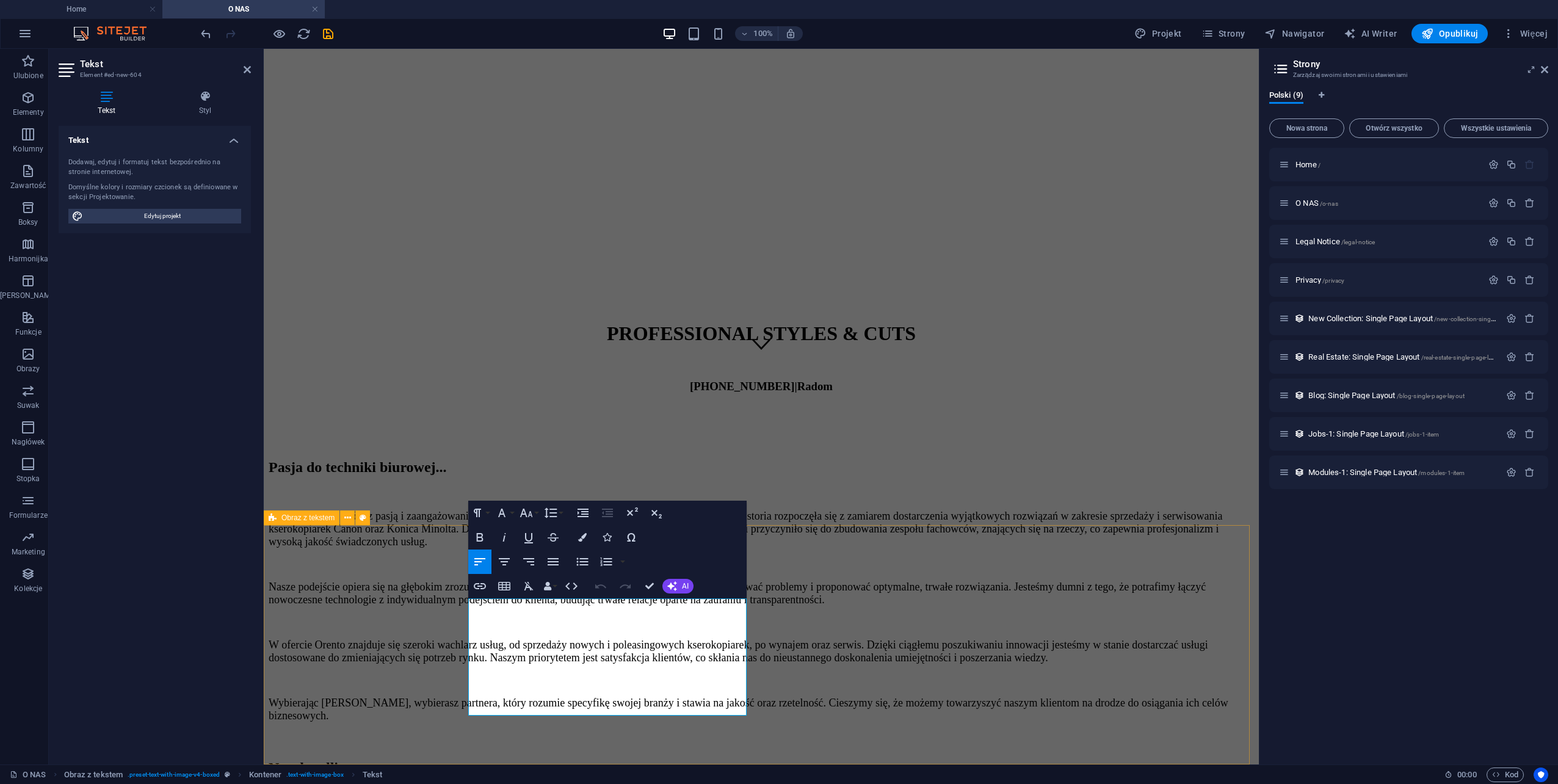
drag, startPoint x: 547, startPoint y: 712, endPoint x: 467, endPoint y: 606, distance: 132.8
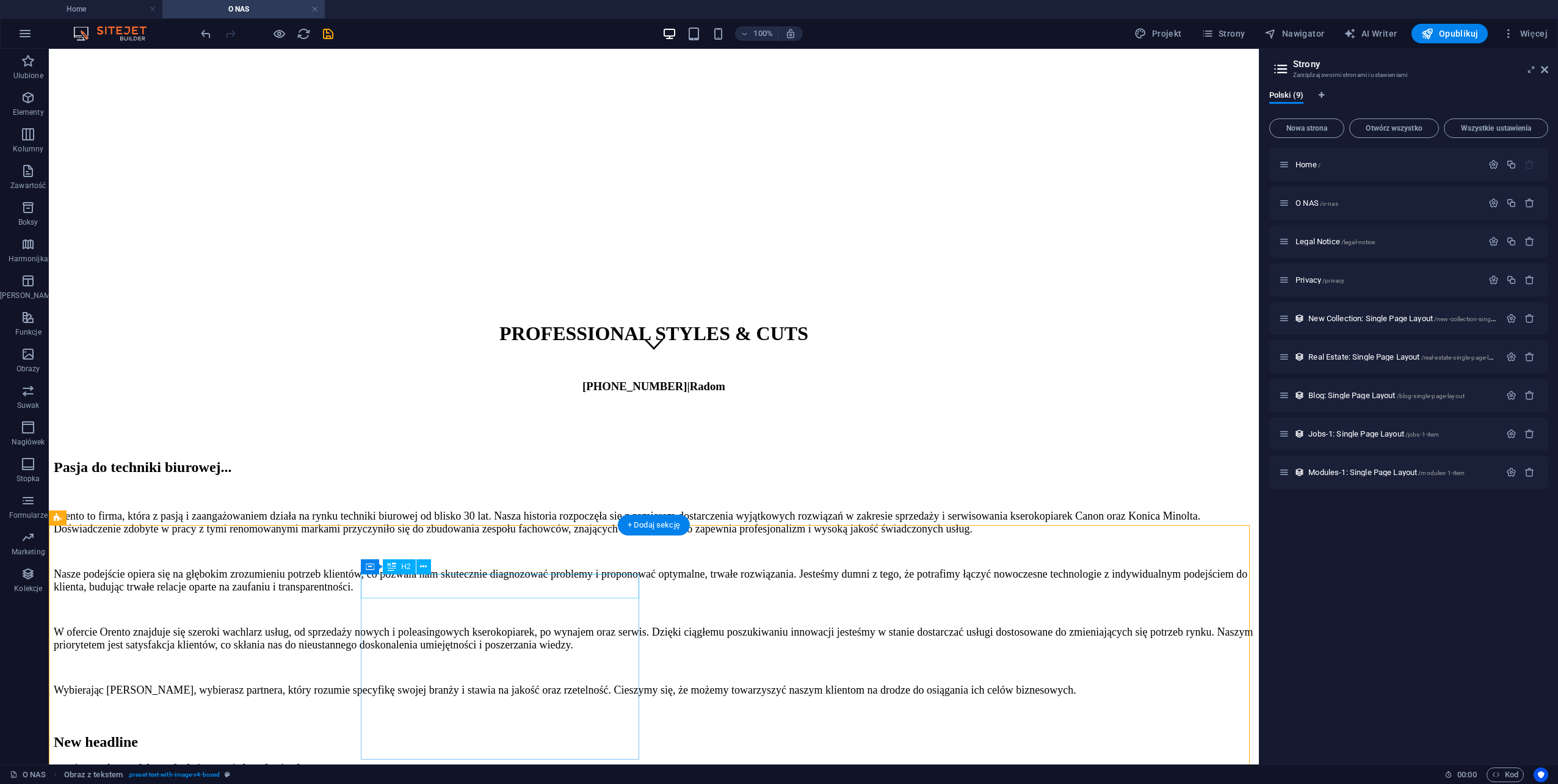
click at [506, 734] on div "New headline" at bounding box center [654, 742] width 1200 height 16
click at [507, 734] on div "New headline" at bounding box center [654, 742] width 1200 height 16
click at [501, 734] on div "New headline" at bounding box center [654, 742] width 1200 height 16
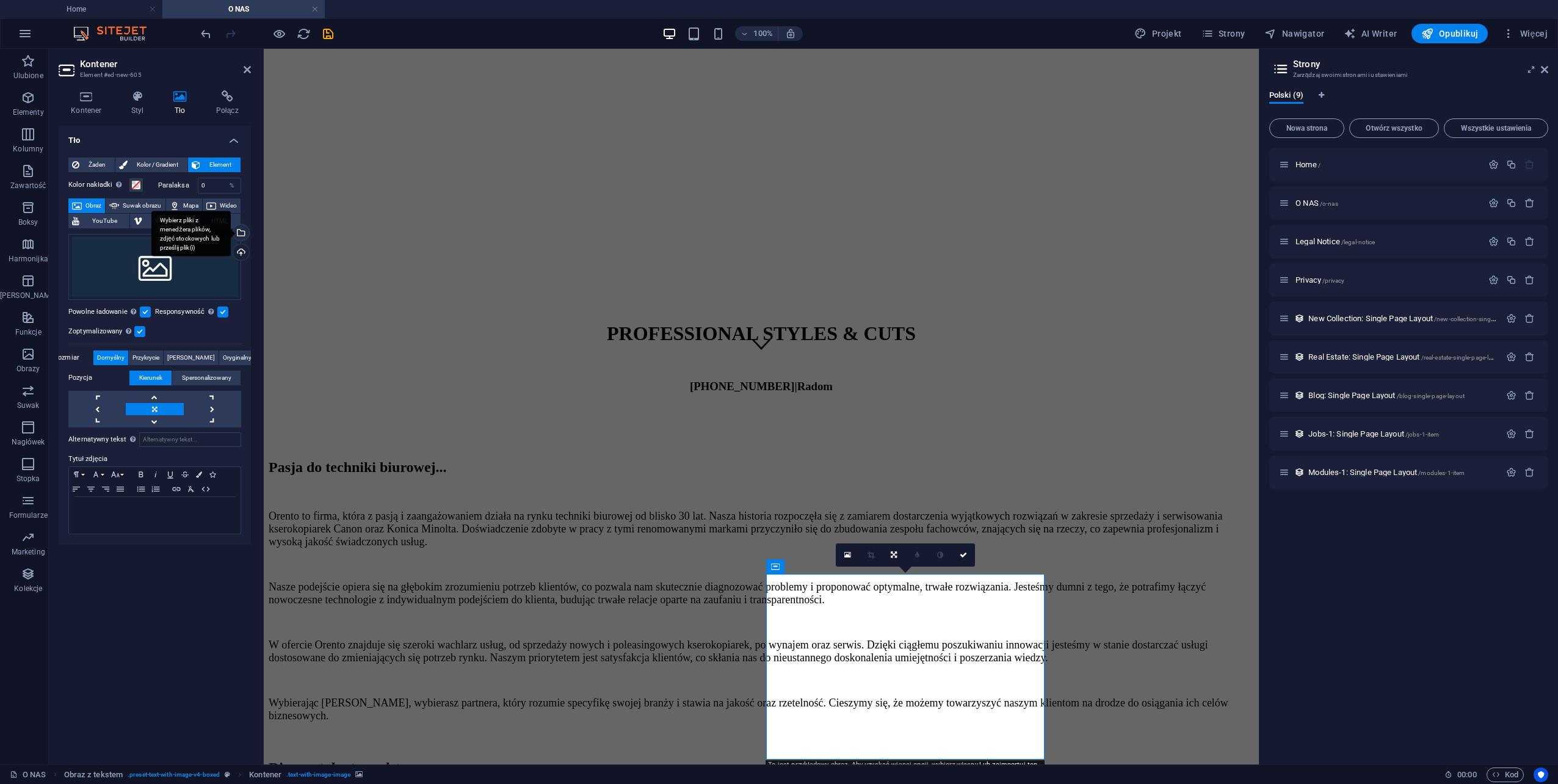
click at [242, 234] on div "Wybierz pliki z menedżera plików, zdjęć stockowych lub prześlij plik(i)" at bounding box center [240, 234] width 18 height 18
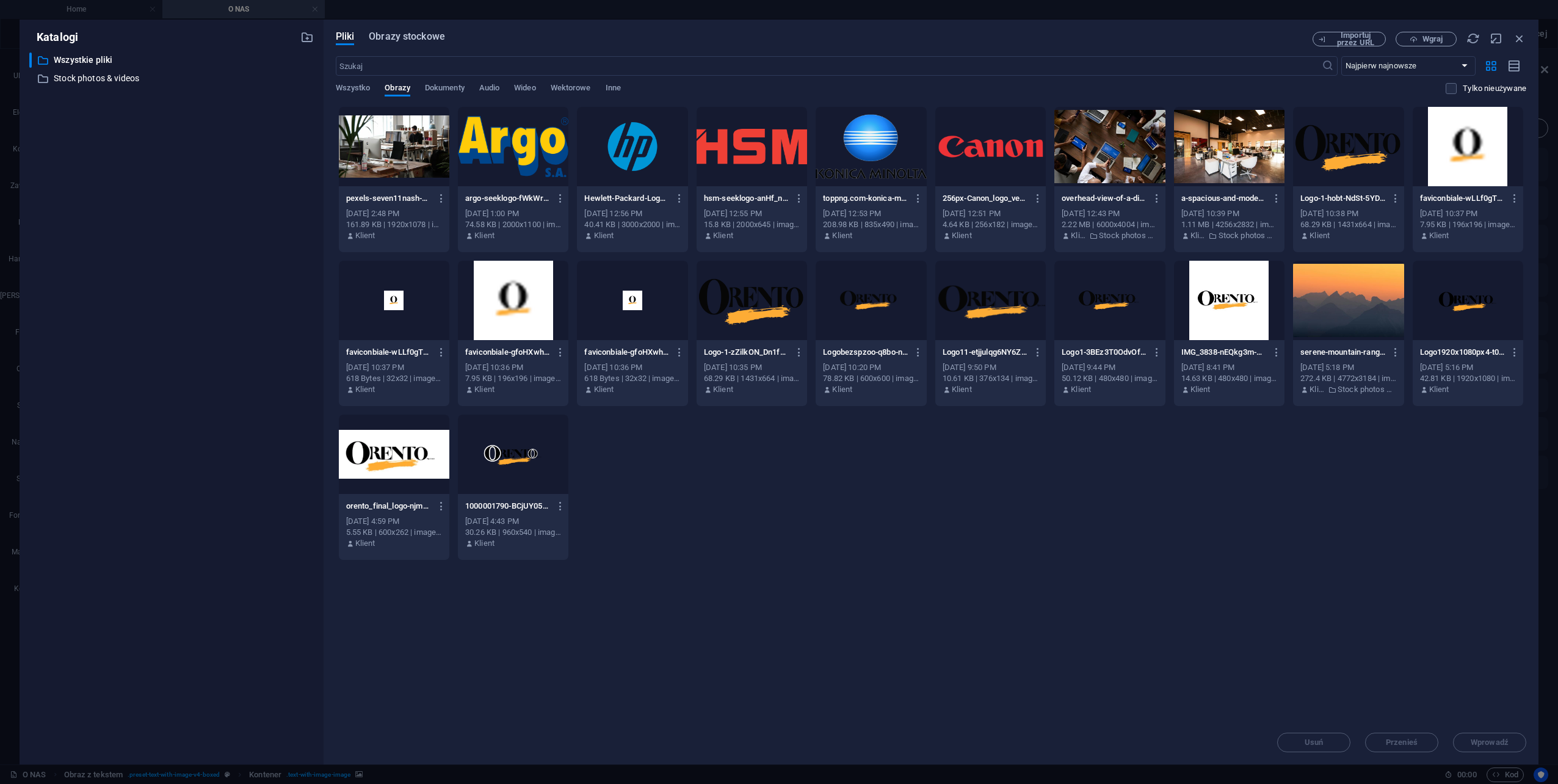
click at [410, 38] on span "Obrazy stockowe" at bounding box center [407, 36] width 76 height 14
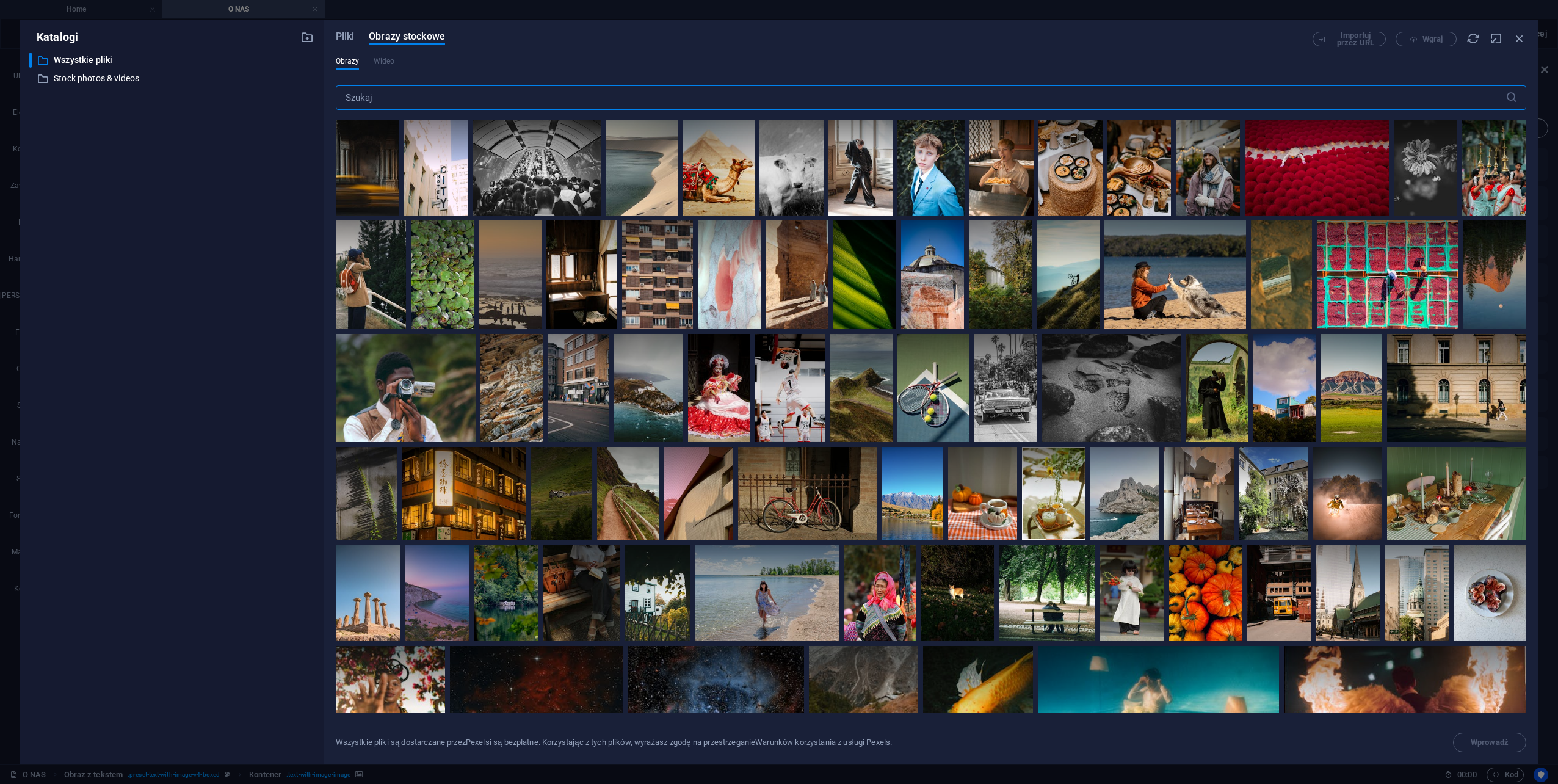
click at [406, 98] on input "text" at bounding box center [921, 97] width 1170 height 24
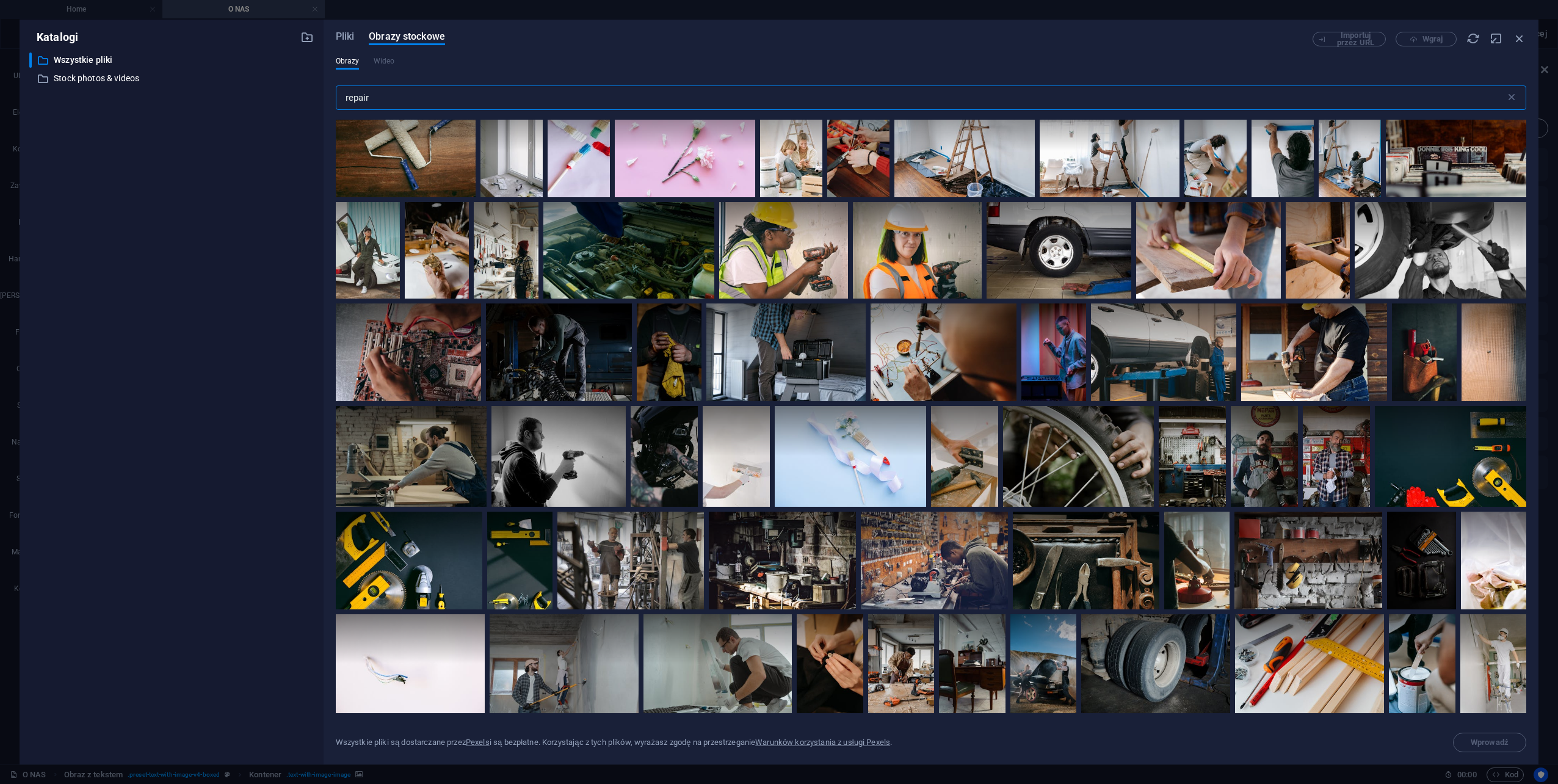
scroll to position [3833, 0]
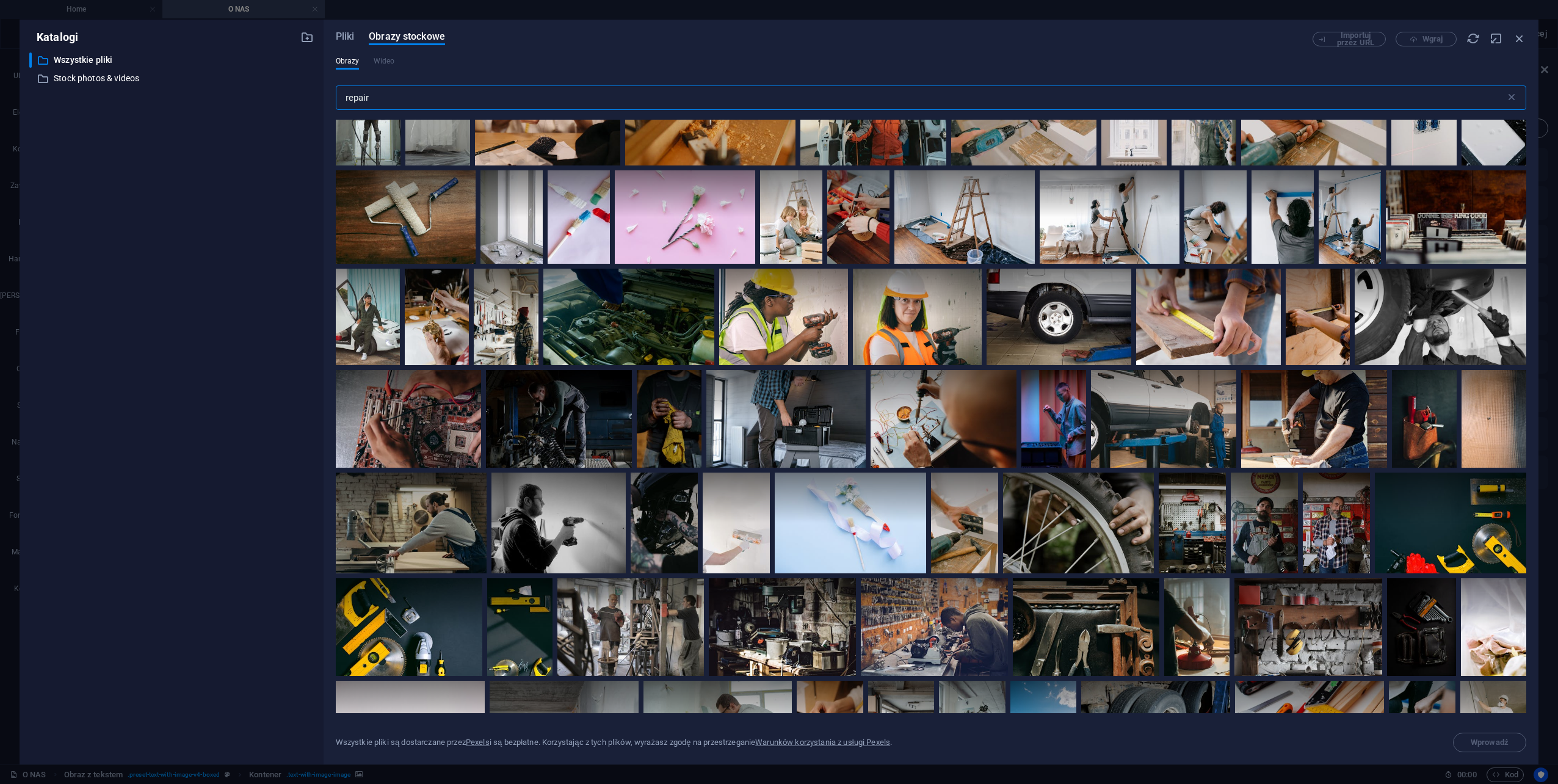
drag, startPoint x: 385, startPoint y: 100, endPoint x: 331, endPoint y: 115, distance: 56.0
click at [331, 105] on div "Pliki Obrazy stockowe Importuj przez URL Wgraj Obrazy Wideo repair ​ Przekroczo…" at bounding box center [931, 391] width 1215 height 745
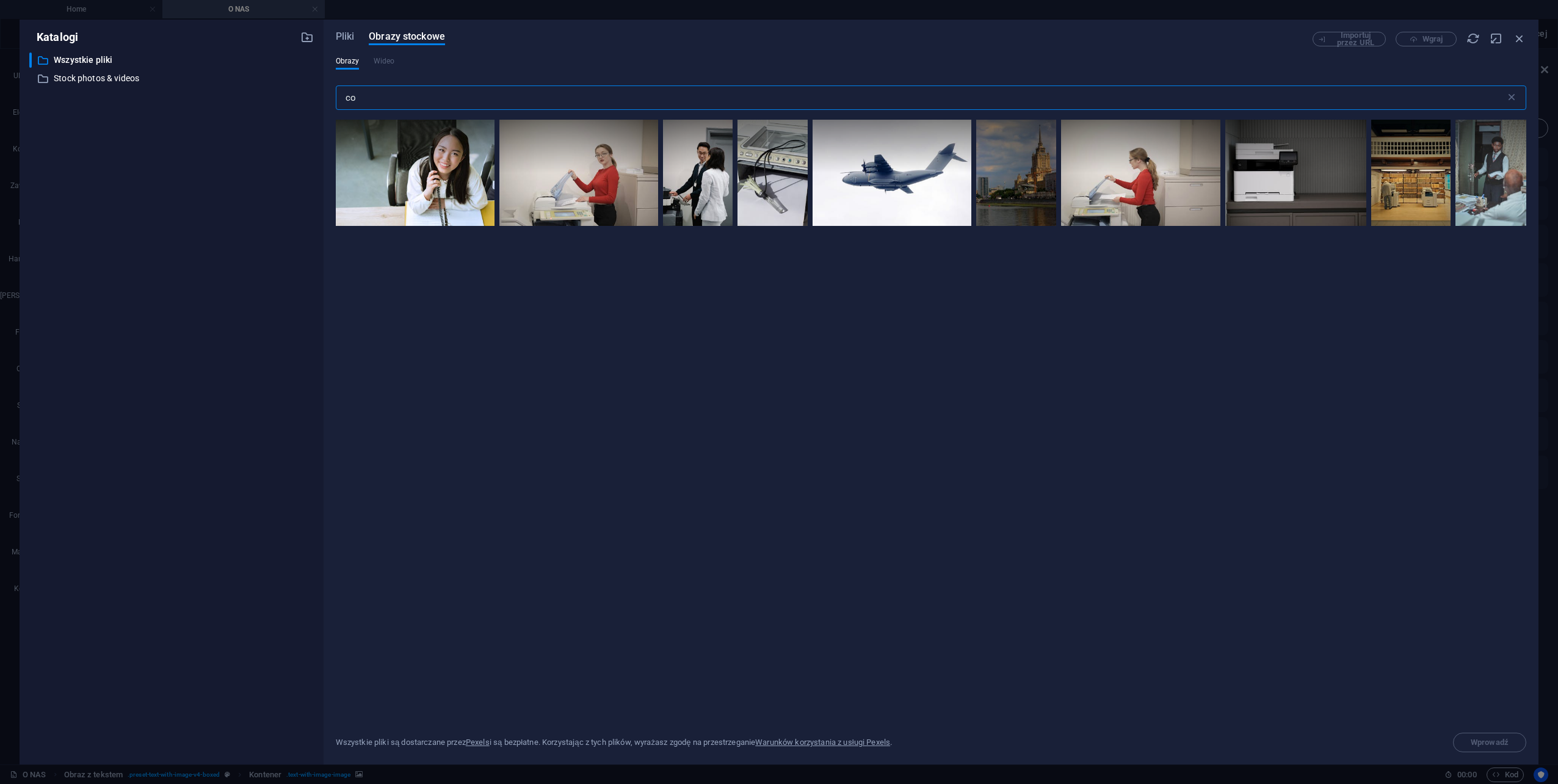
type input "c"
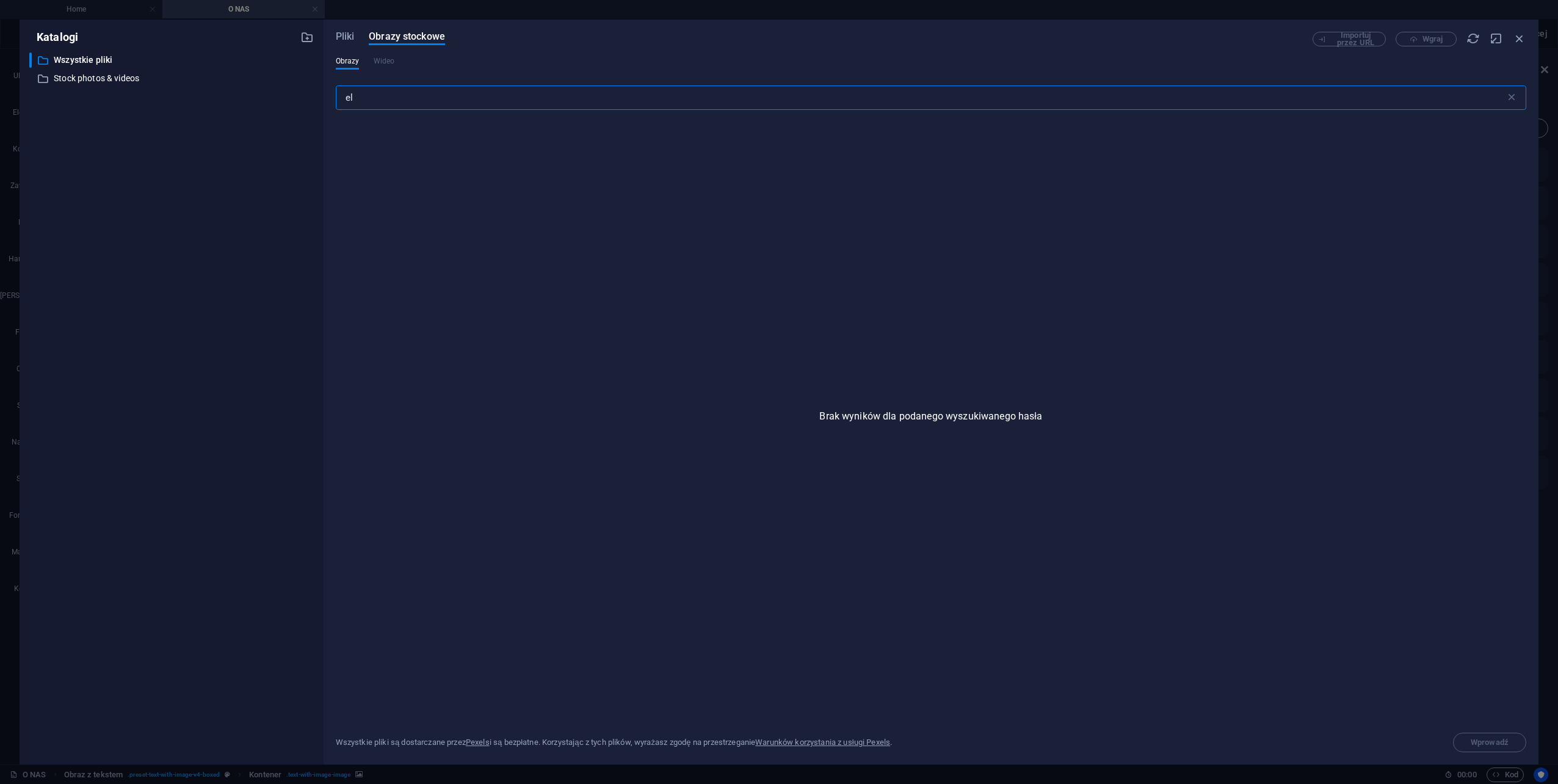
type input "e"
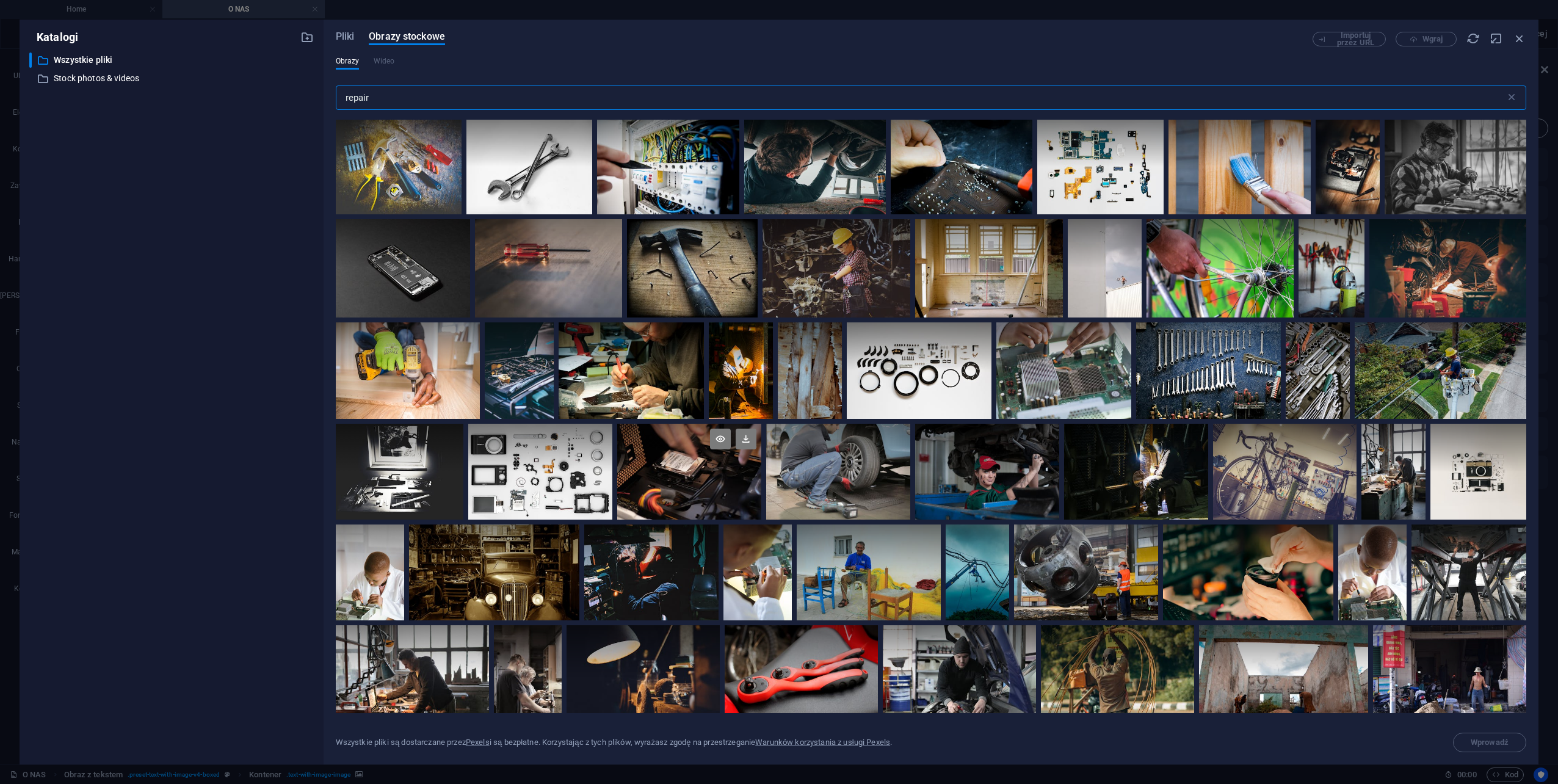
type input "repair"
click at [680, 482] on div at bounding box center [689, 472] width 144 height 96
click at [679, 483] on div at bounding box center [689, 496] width 144 height 48
click at [716, 435] on icon at bounding box center [720, 438] width 21 height 21
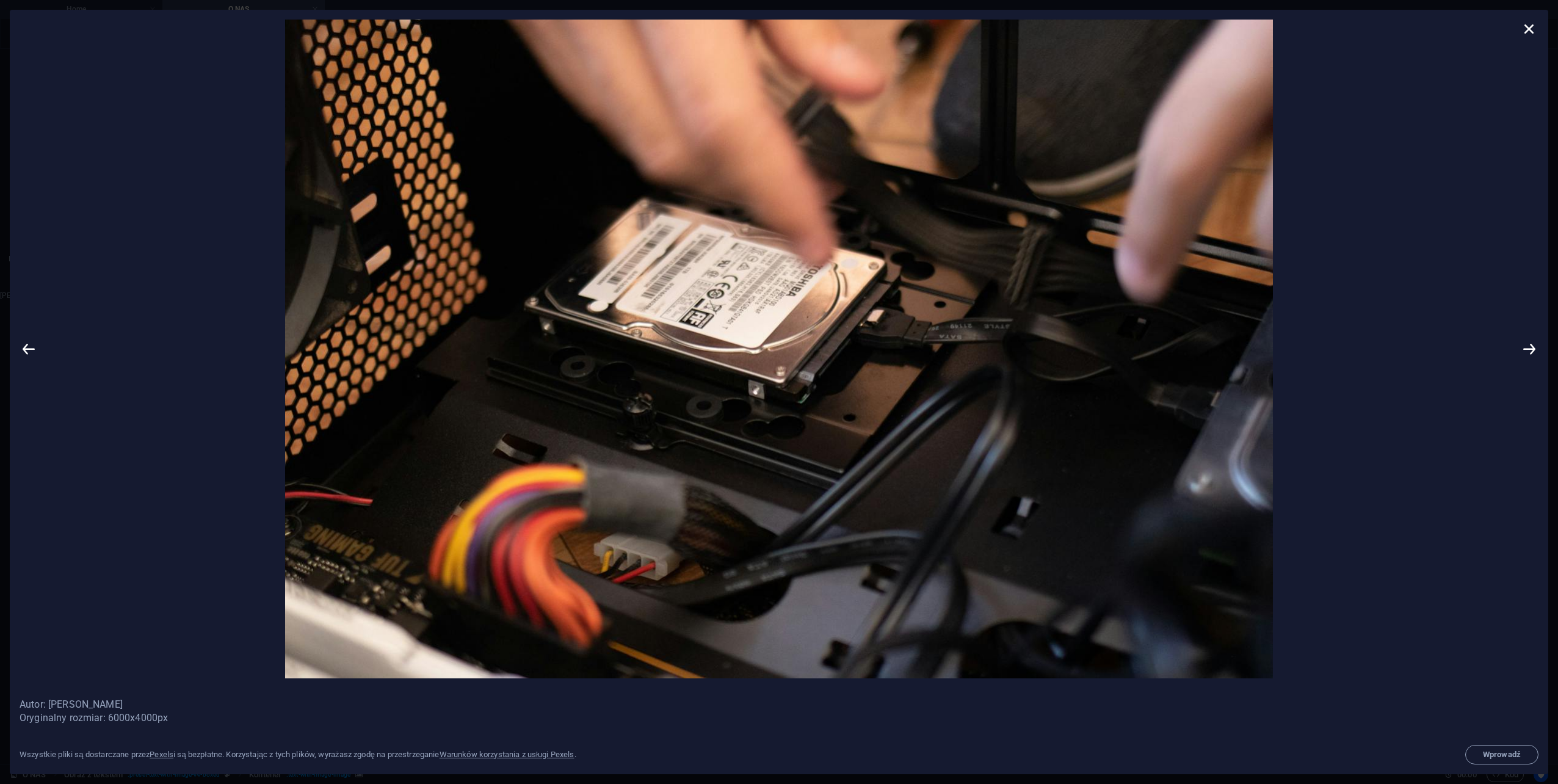
click at [1531, 23] on icon at bounding box center [1529, 28] width 18 height 18
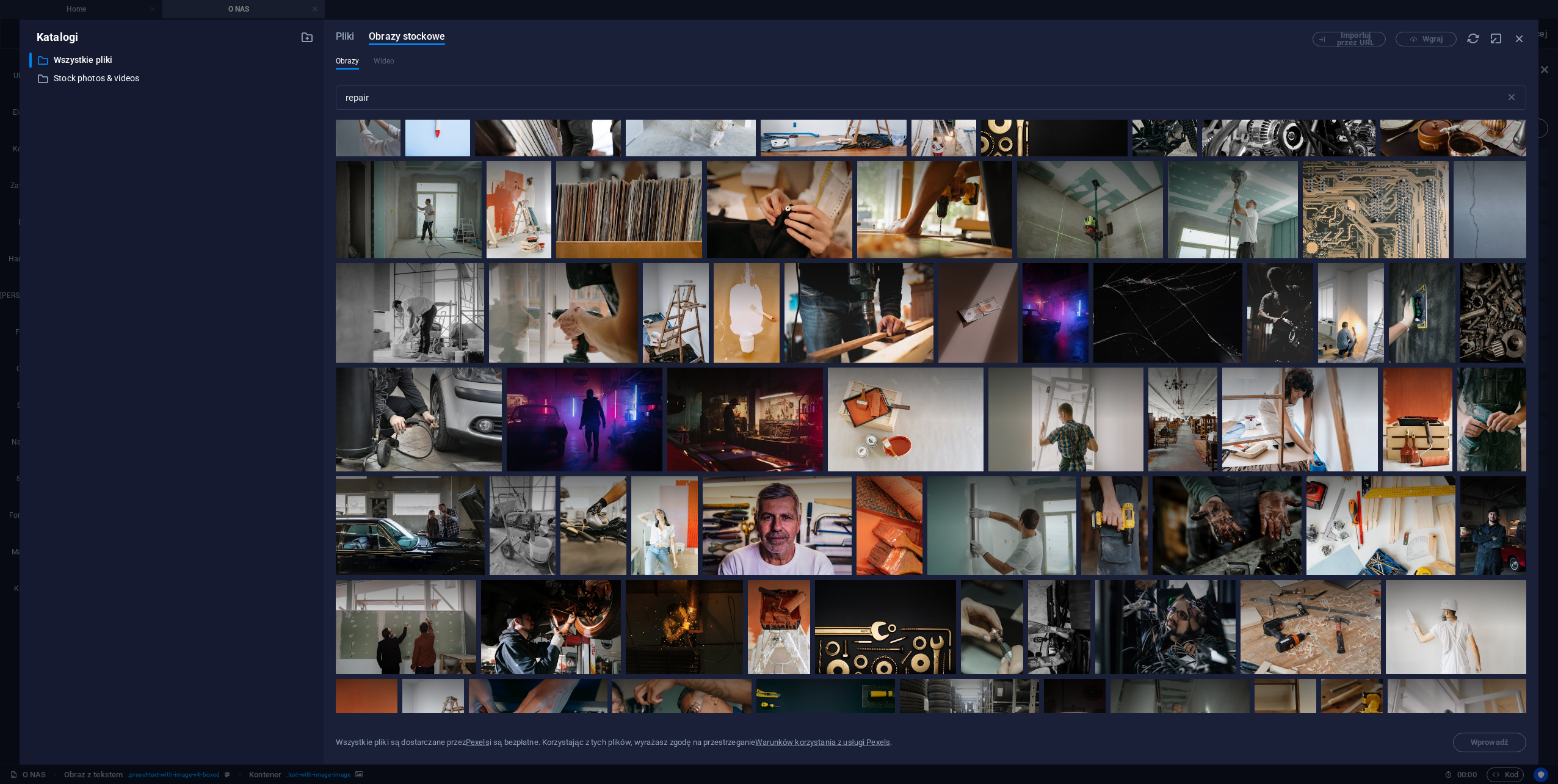
scroll to position [793, 0]
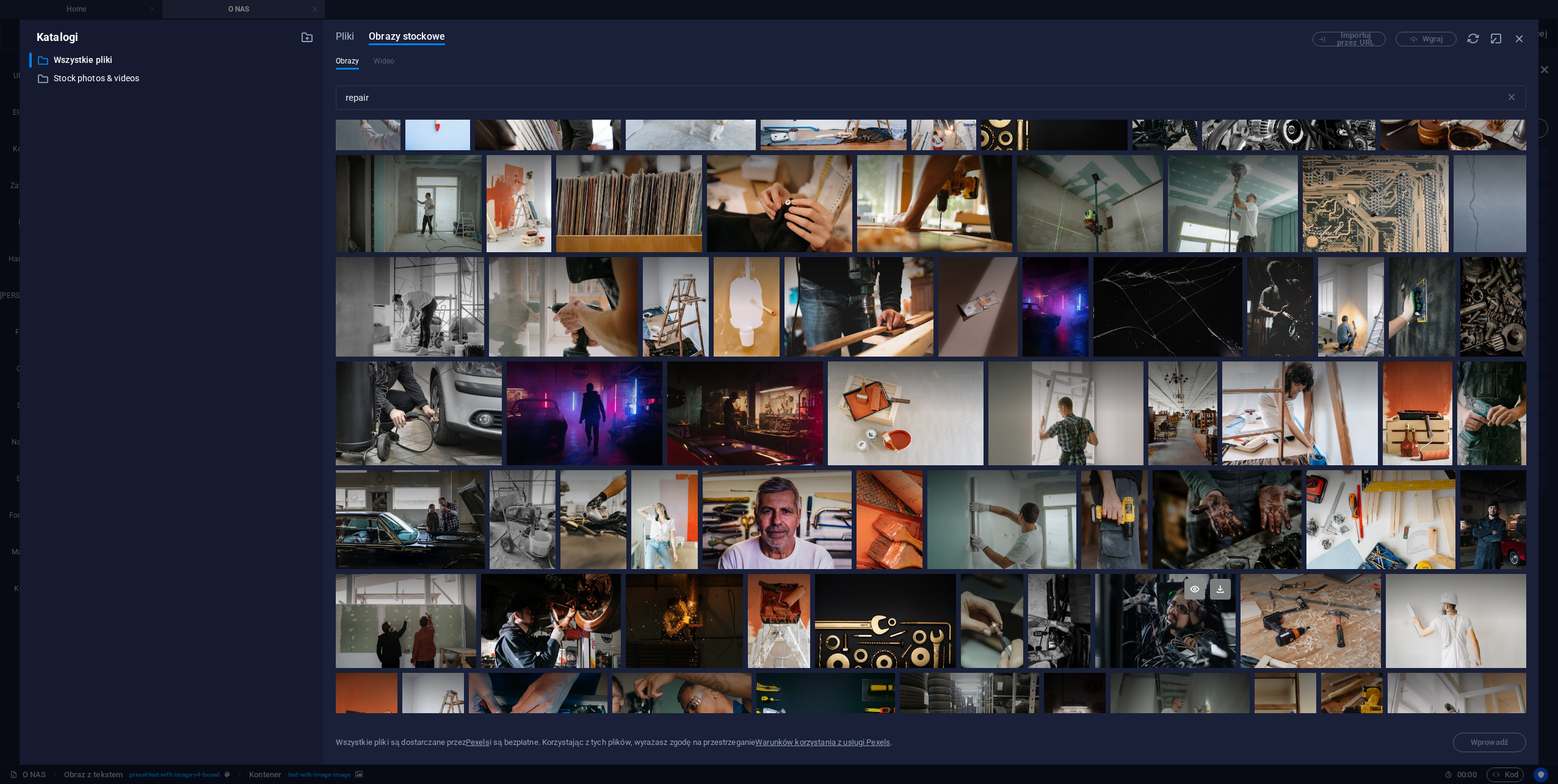
click at [1195, 590] on icon at bounding box center [1194, 589] width 21 height 21
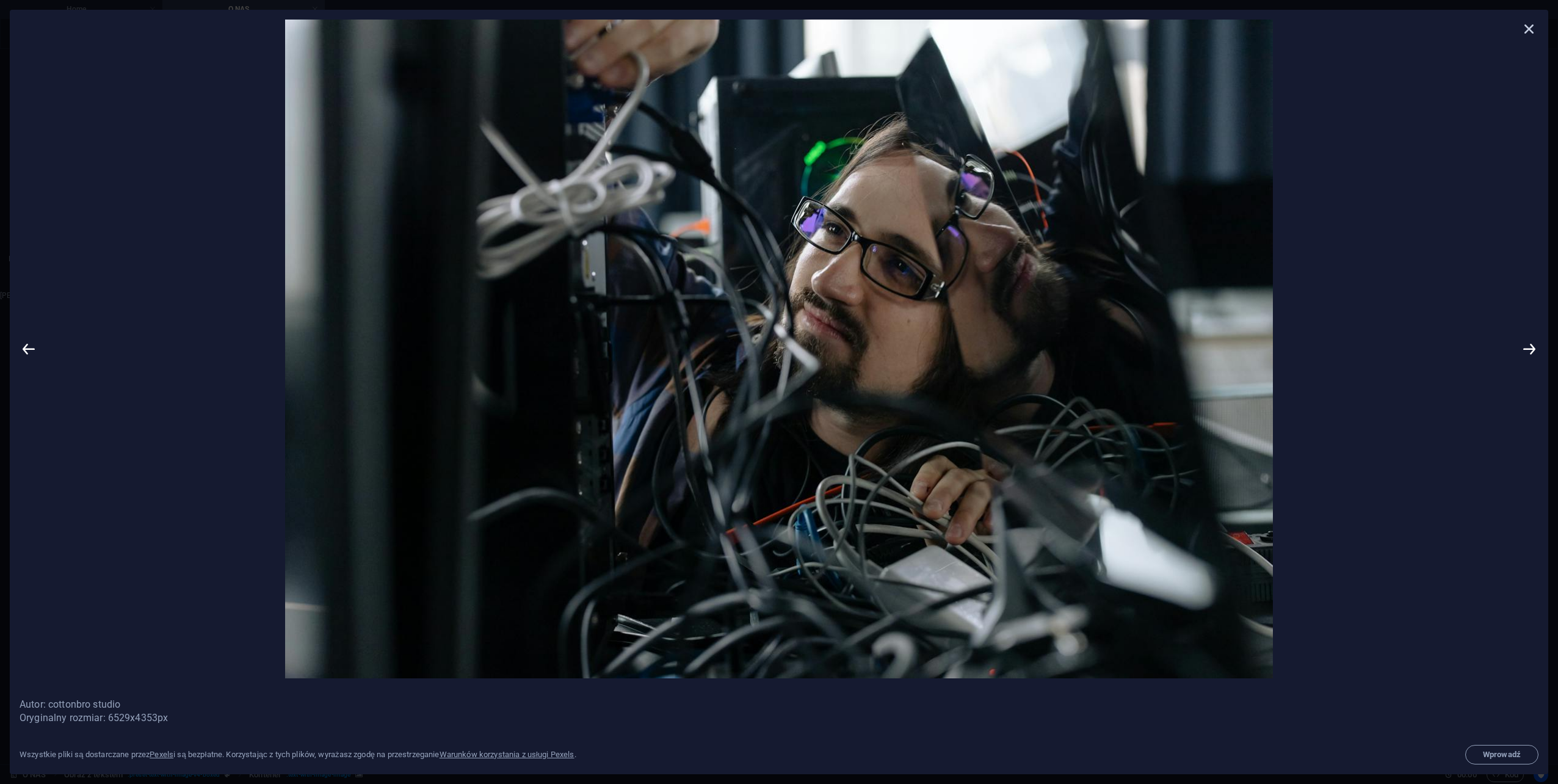
click at [1528, 27] on icon at bounding box center [1529, 28] width 18 height 18
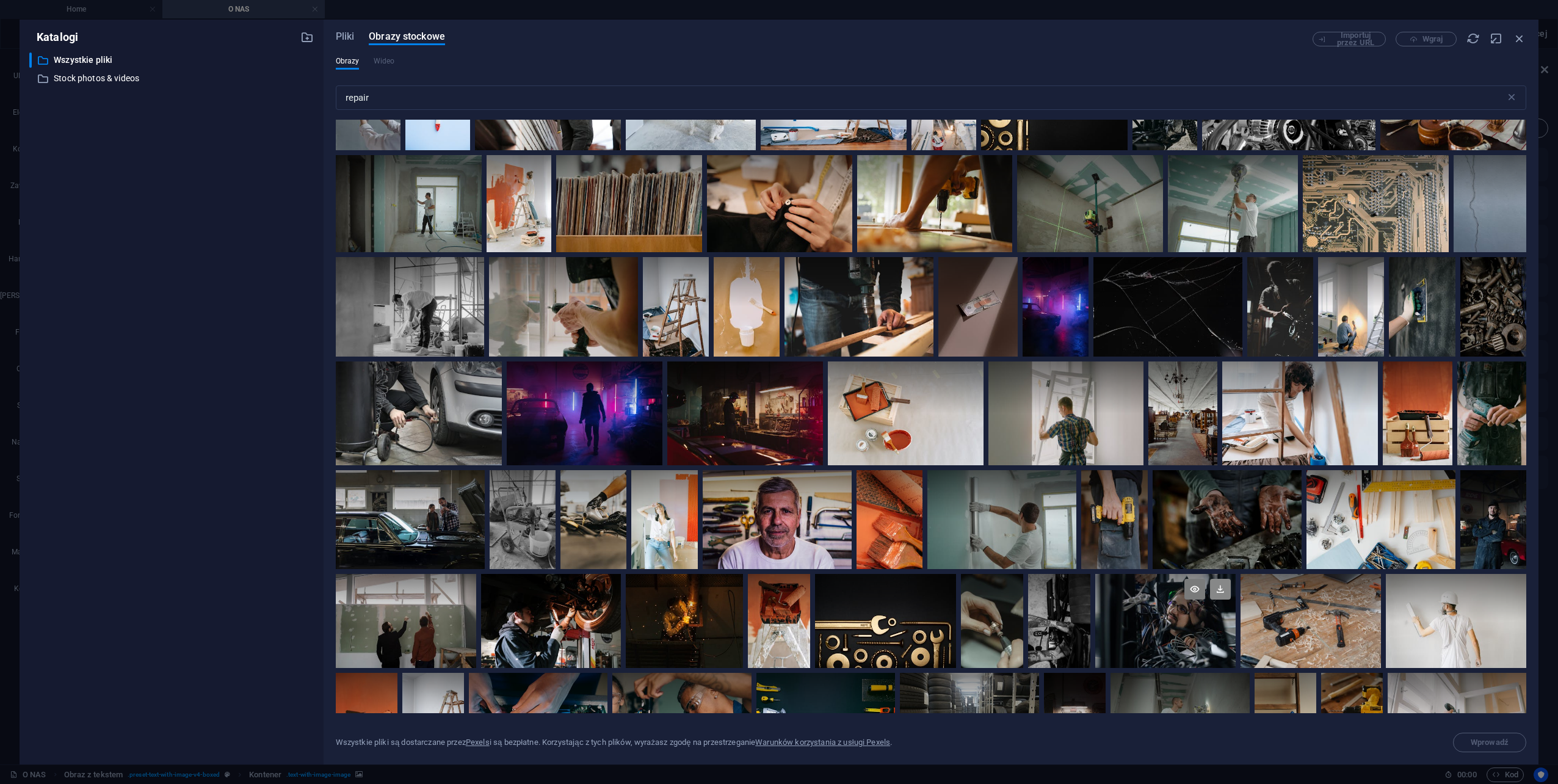
click at [1221, 587] on icon at bounding box center [1220, 589] width 21 height 21
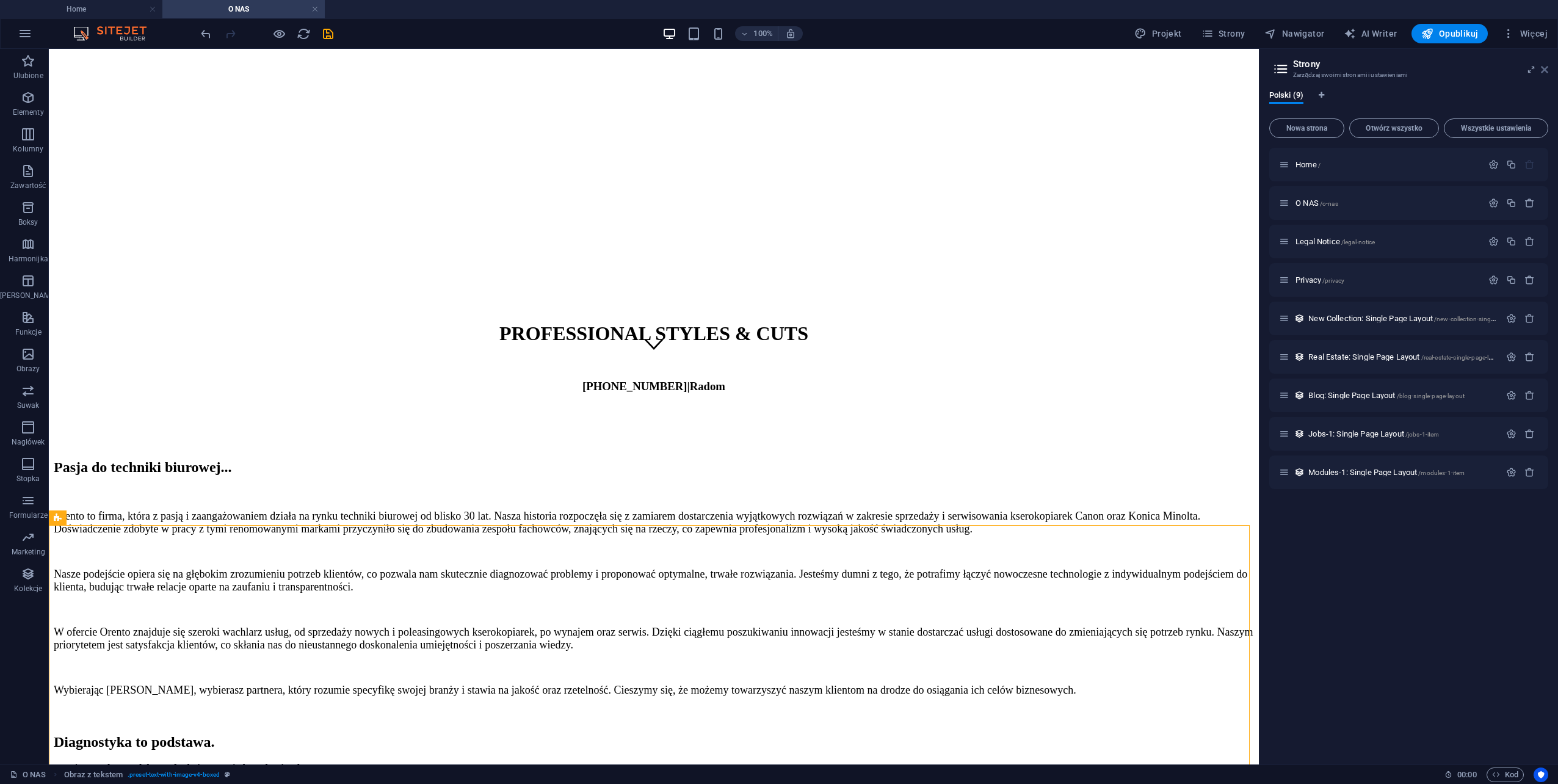
drag, startPoint x: 1545, startPoint y: 66, endPoint x: 1368, endPoint y: 137, distance: 190.7
click at [1545, 66] on icon at bounding box center [1545, 70] width 8 height 10
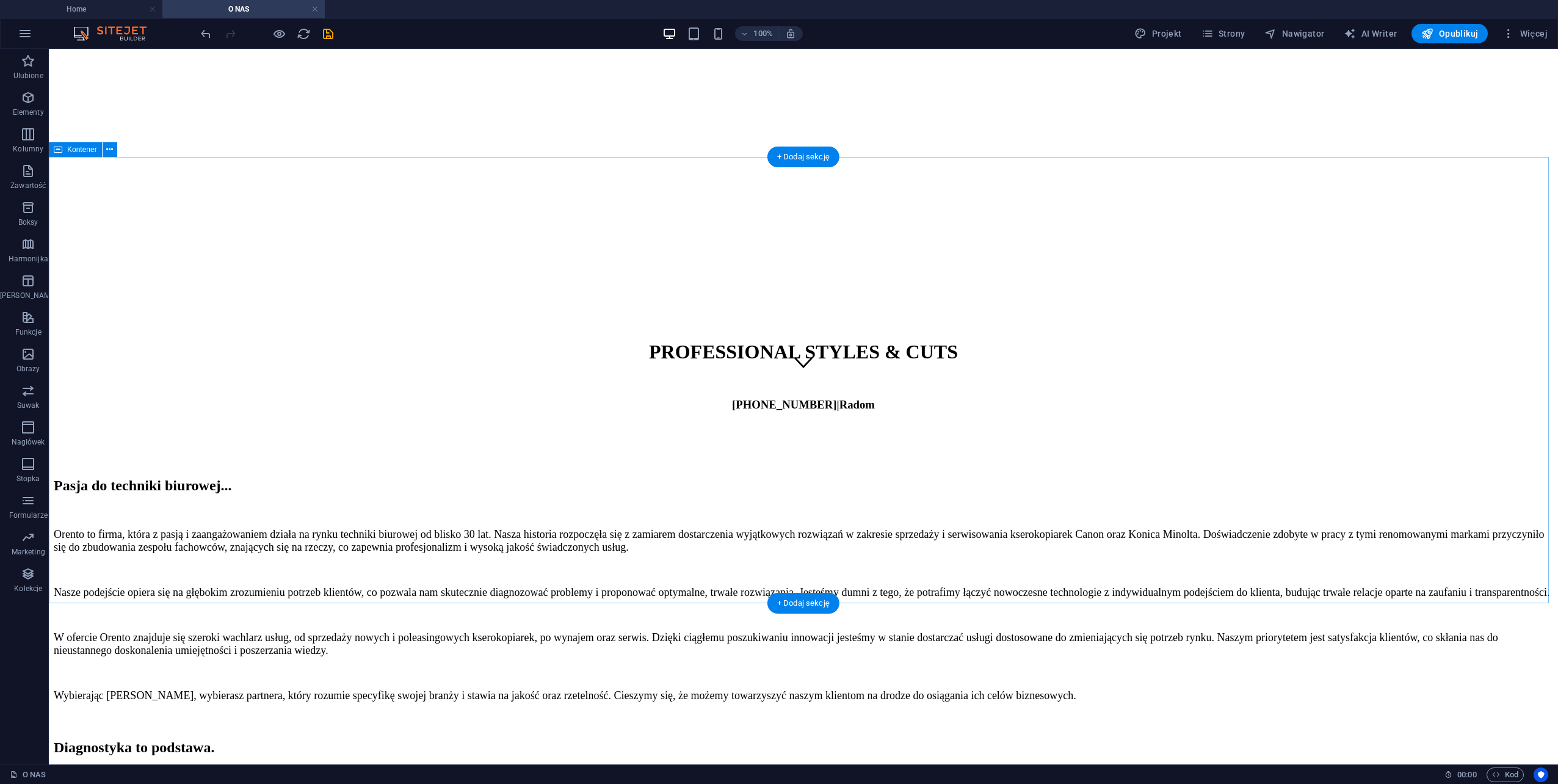
scroll to position [443, 0]
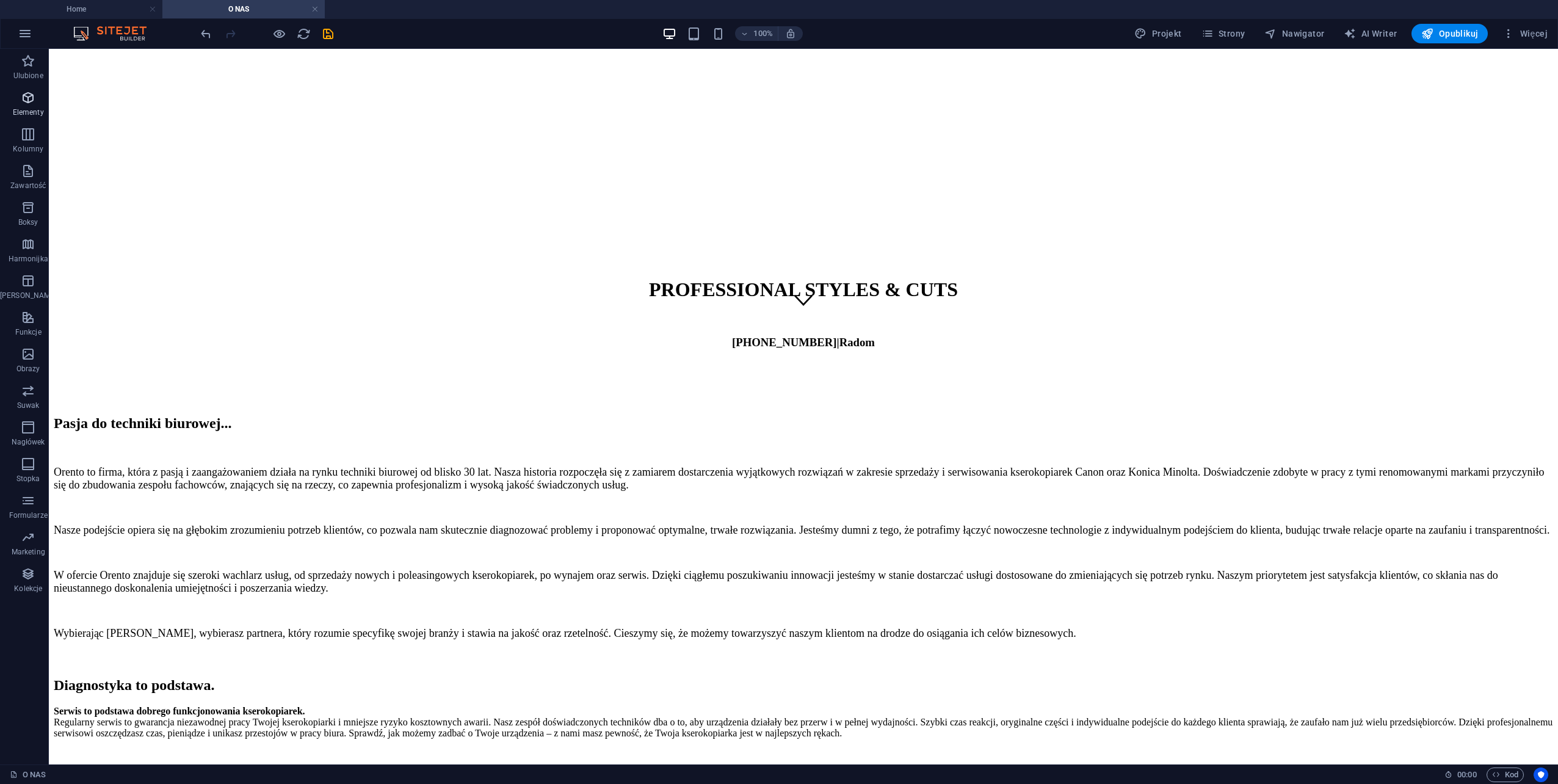
click at [23, 100] on icon "button" at bounding box center [28, 97] width 14 height 14
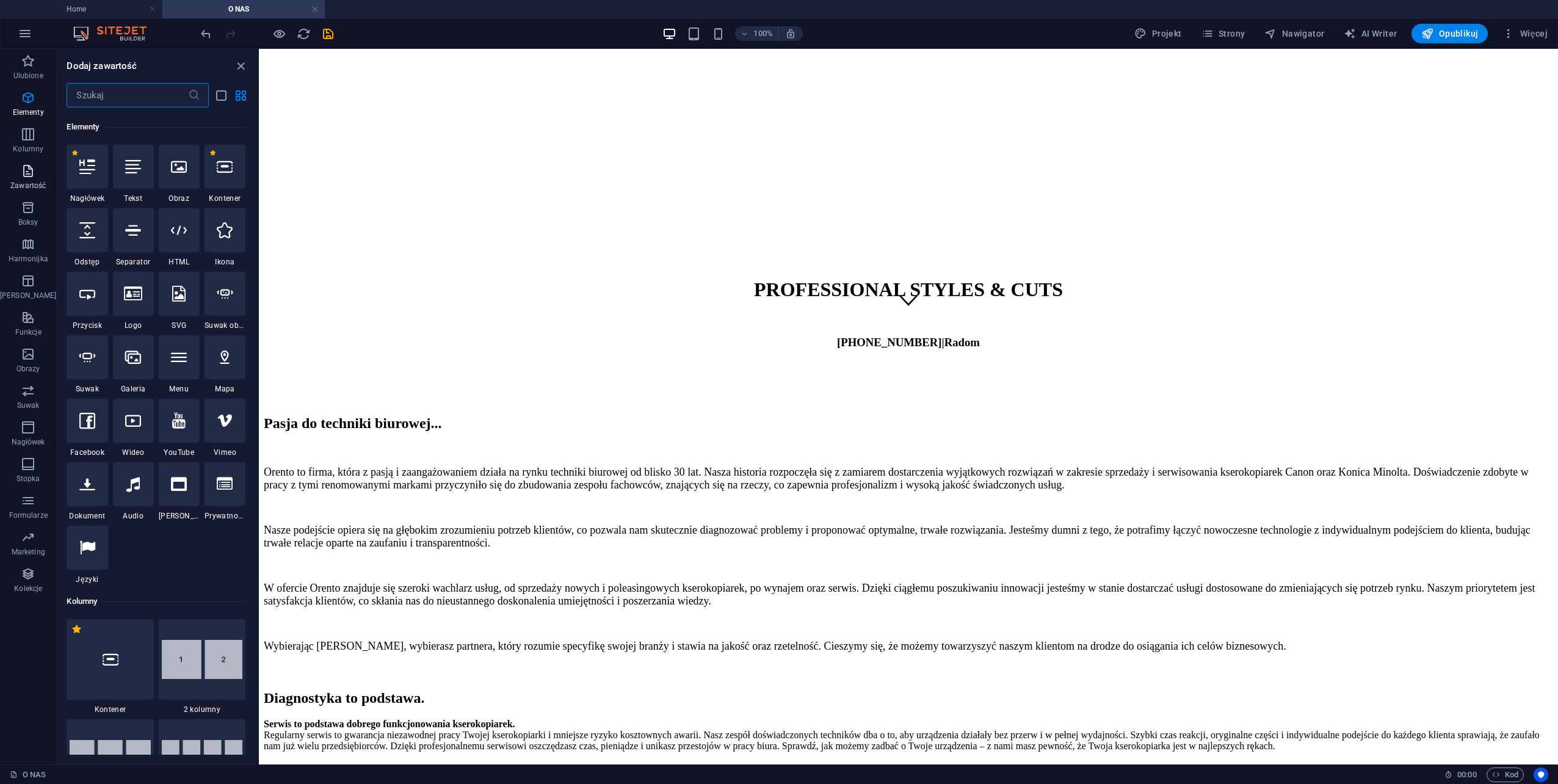
scroll to position [130, 0]
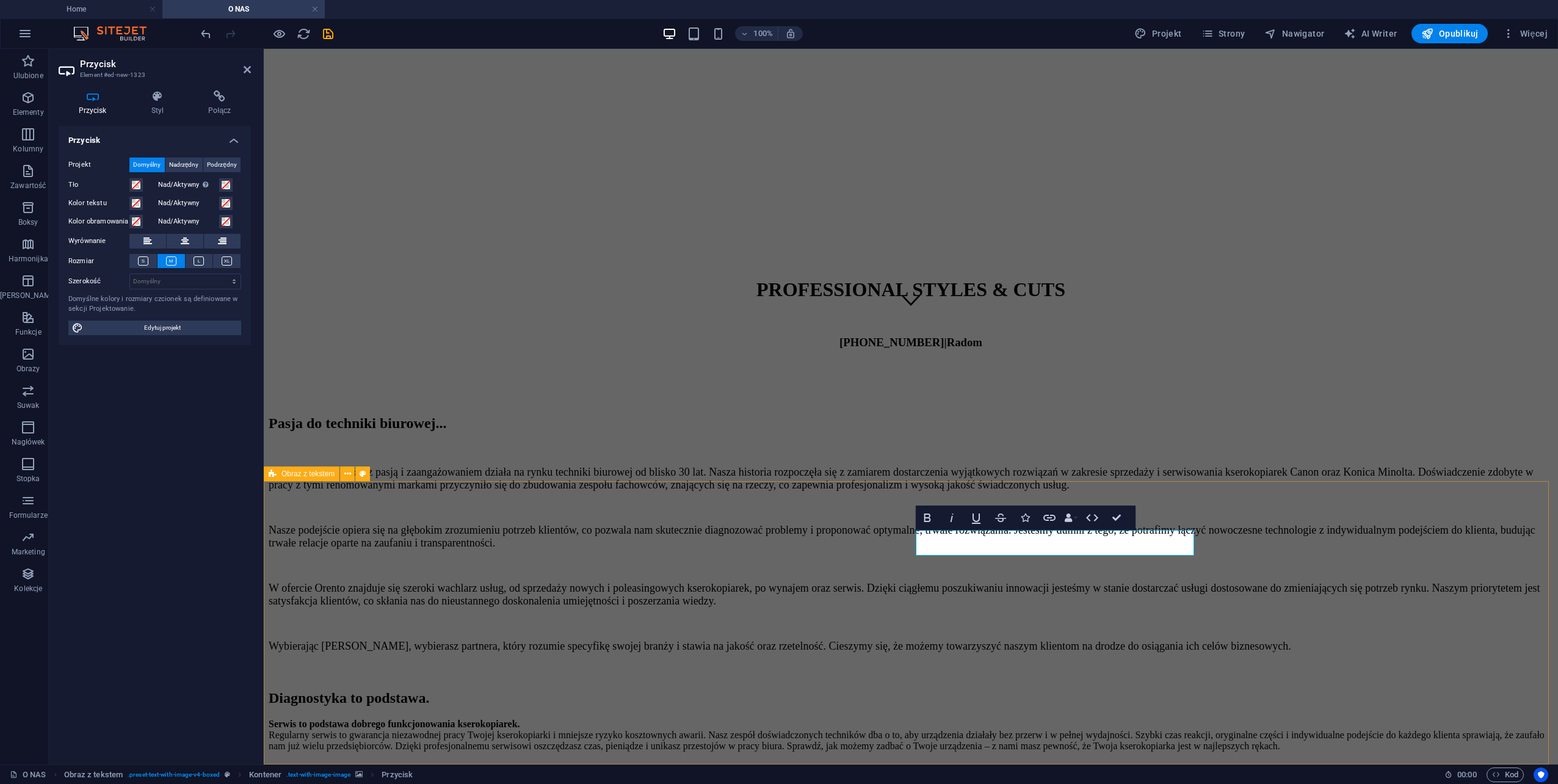
drag, startPoint x: 1336, startPoint y: 575, endPoint x: 1554, endPoint y: 574, distance: 218.0
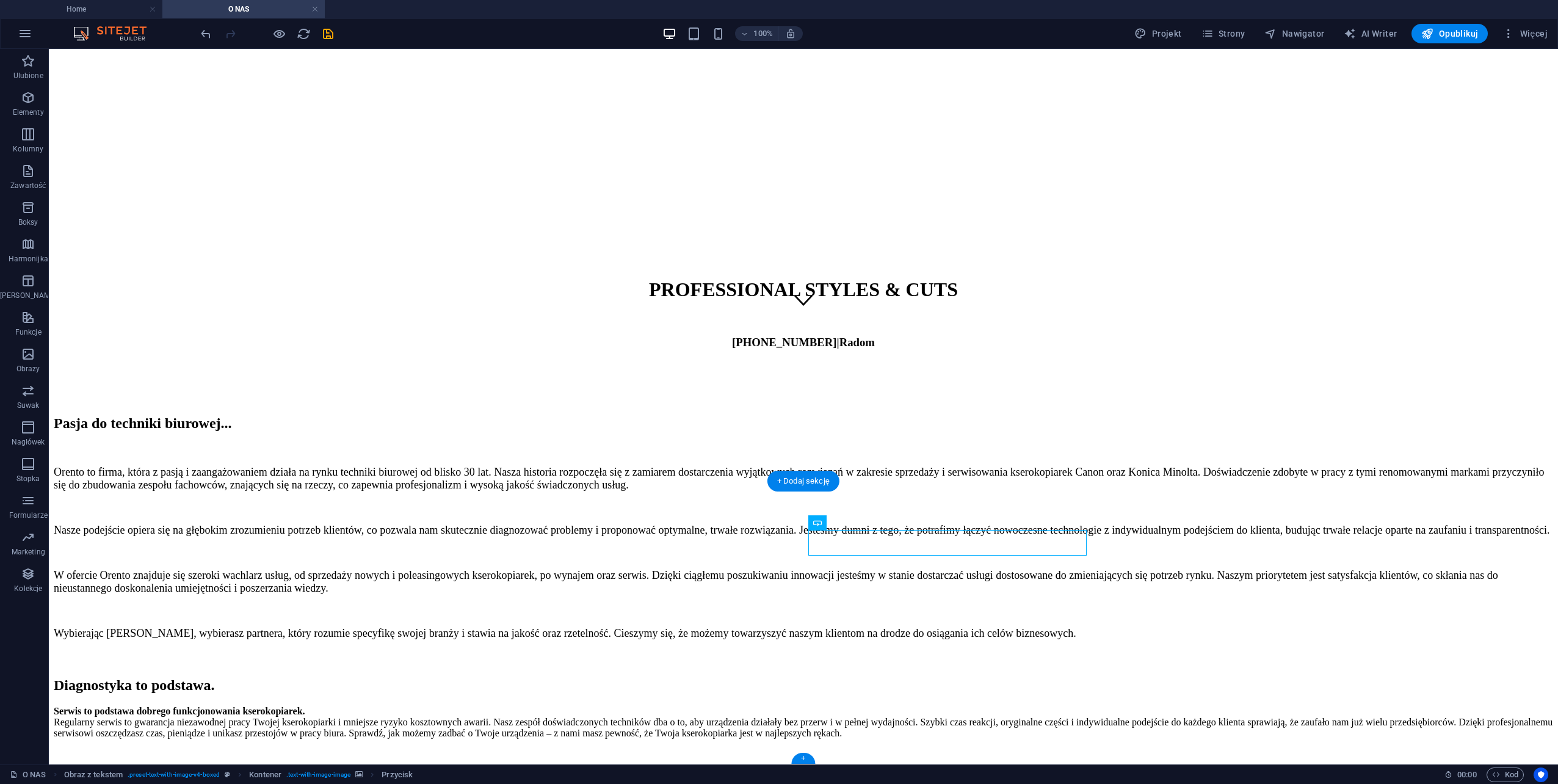
drag, startPoint x: 909, startPoint y: 575, endPoint x: 894, endPoint y: 625, distance: 52.2
drag, startPoint x: 882, startPoint y: 545, endPoint x: 669, endPoint y: 545, distance: 213.0
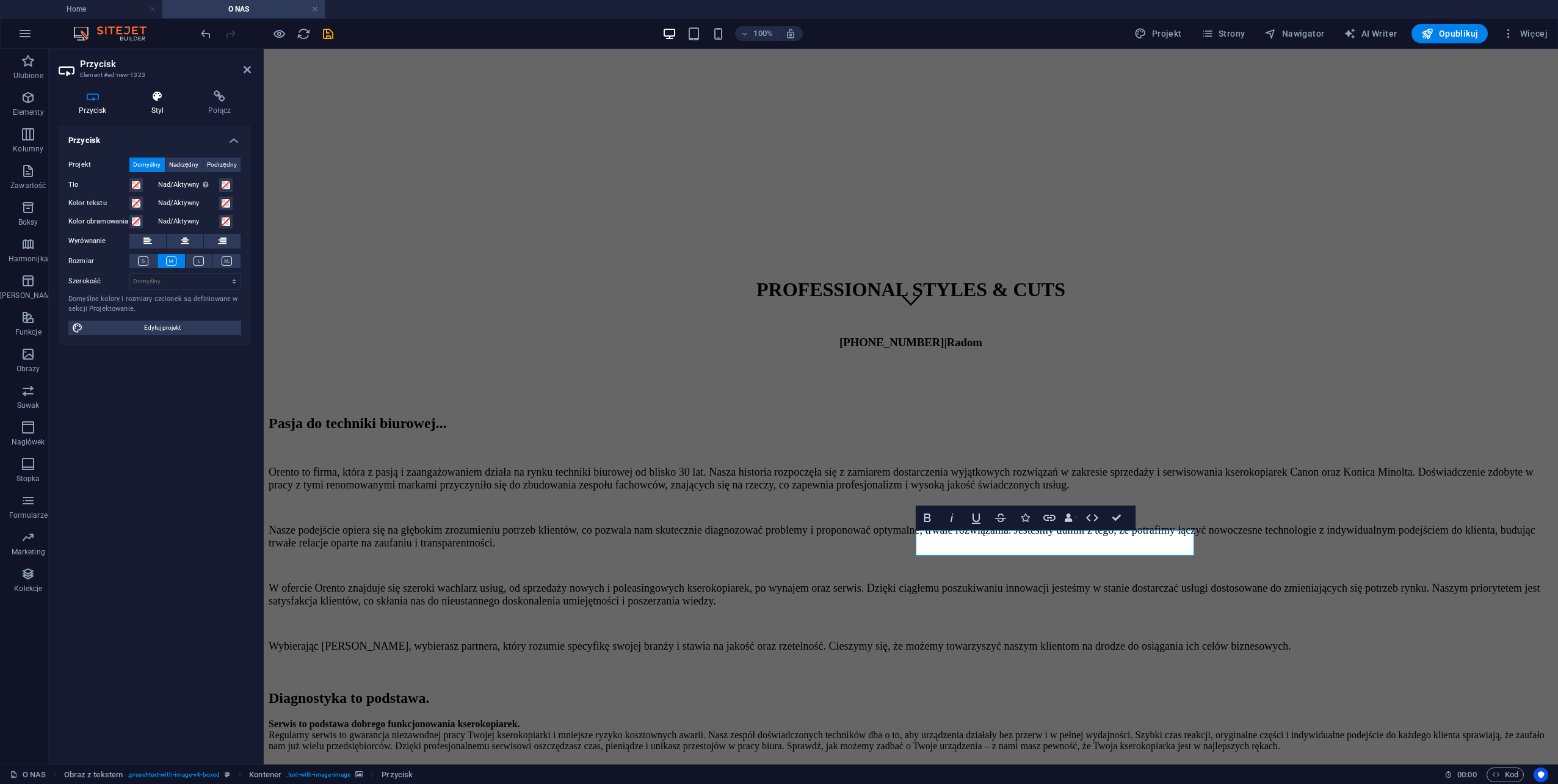
click at [152, 96] on icon at bounding box center [158, 96] width 53 height 12
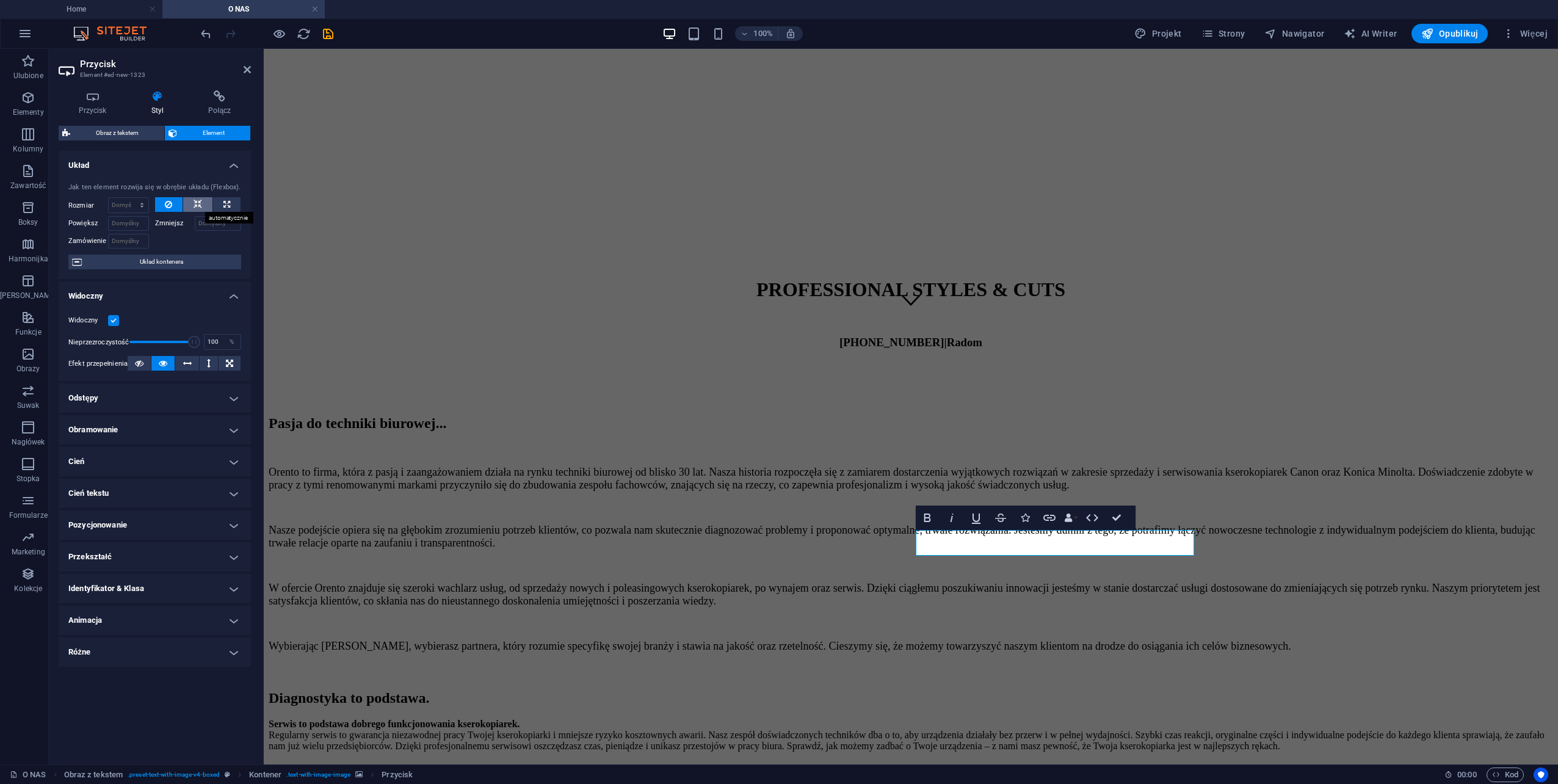
click at [200, 205] on icon at bounding box center [198, 204] width 9 height 14
click at [235, 202] on button at bounding box center [227, 204] width 28 height 14
type input "100"
select select "%"
click at [201, 204] on icon at bounding box center [198, 204] width 9 height 14
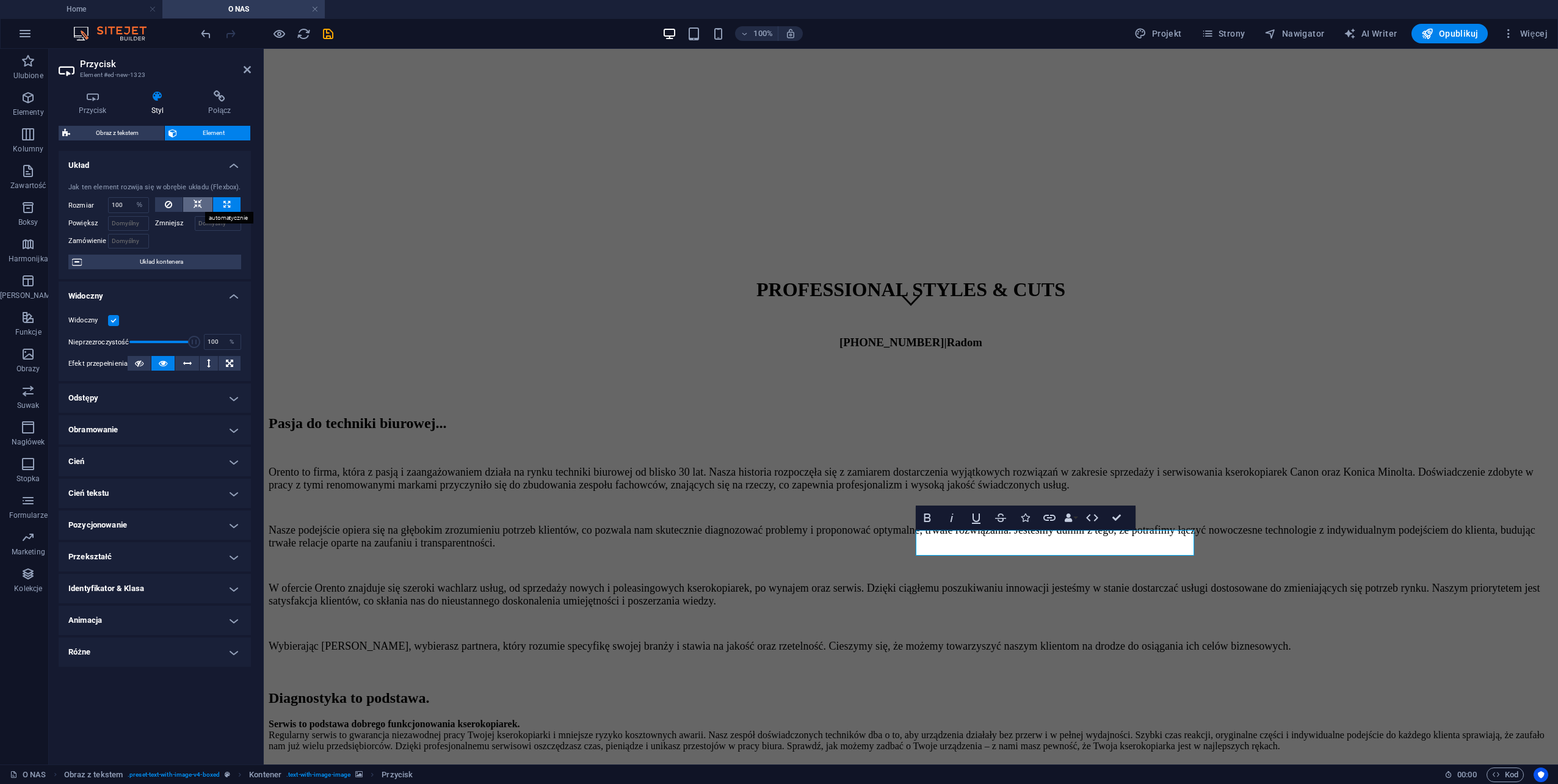
select select "DISABLED_OPTION_VALUE"
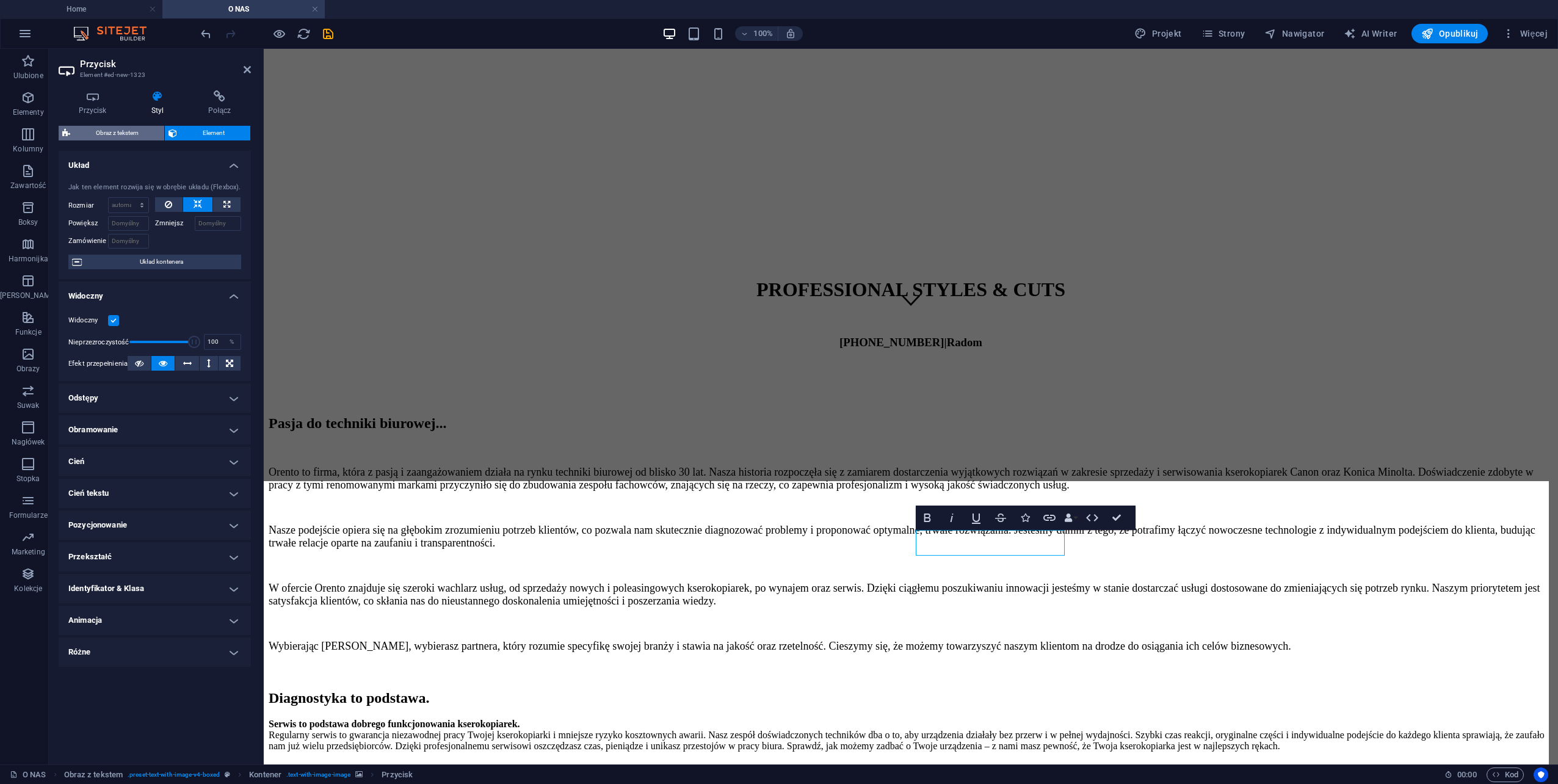
click at [129, 134] on span "Obraz z tekstem" at bounding box center [117, 133] width 86 height 14
select select "rem"
select select "px"
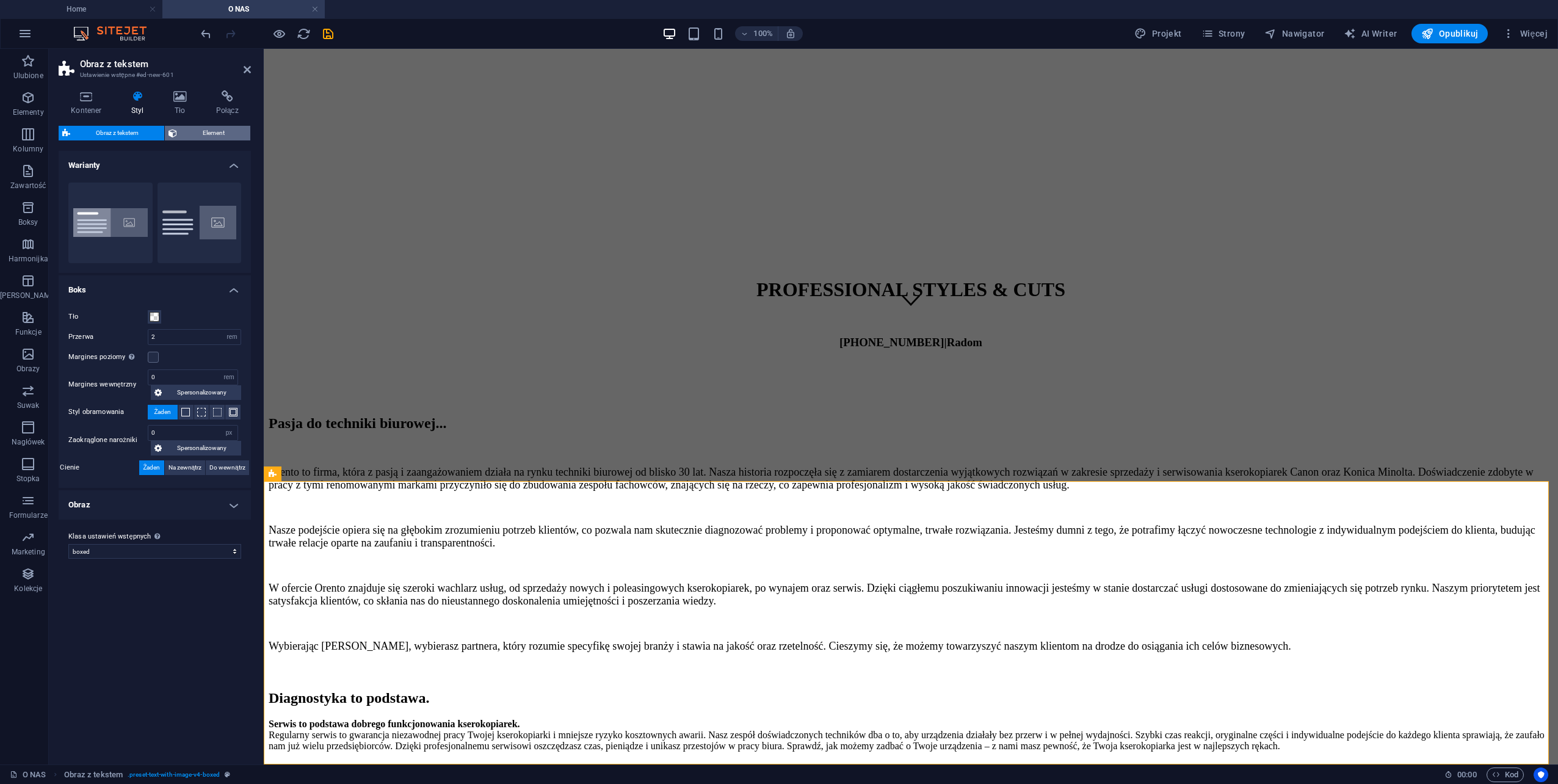
click at [211, 132] on span "Element" at bounding box center [214, 133] width 66 height 14
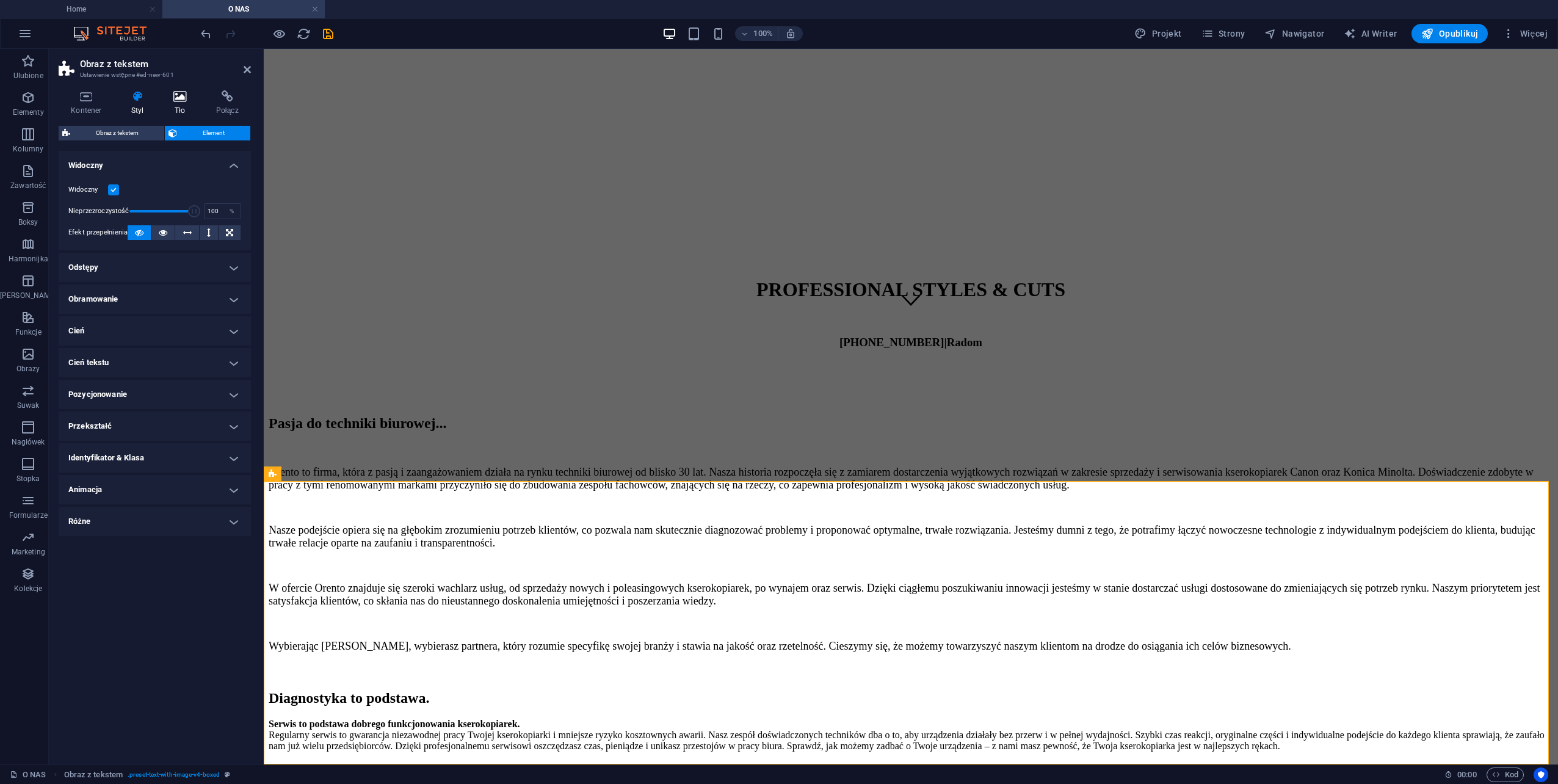
click at [180, 99] on icon at bounding box center [180, 96] width 38 height 12
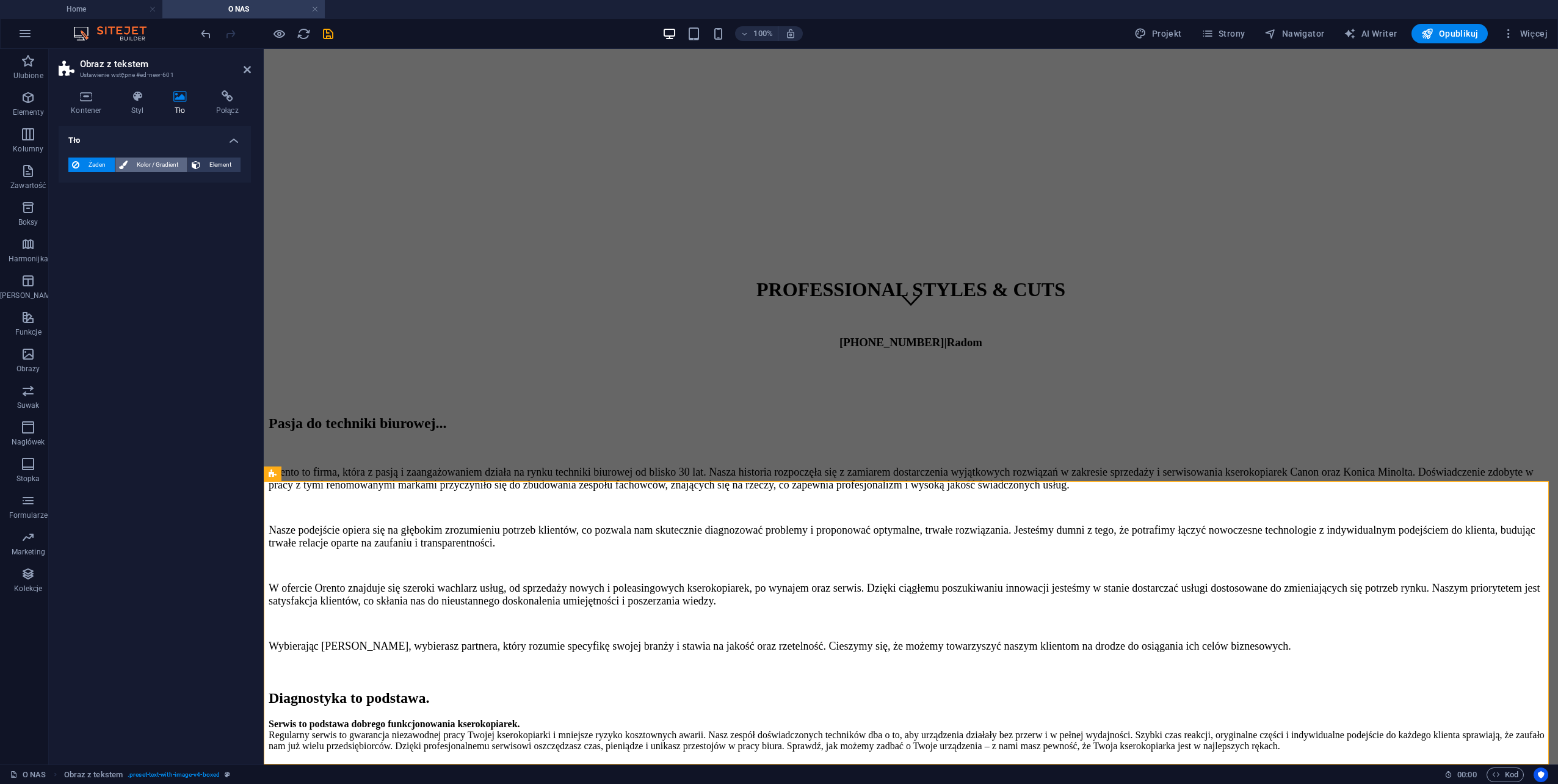
click at [148, 162] on span "Kolor / Gradient" at bounding box center [158, 165] width 53 height 14
click at [227, 167] on span "Element" at bounding box center [220, 165] width 33 height 14
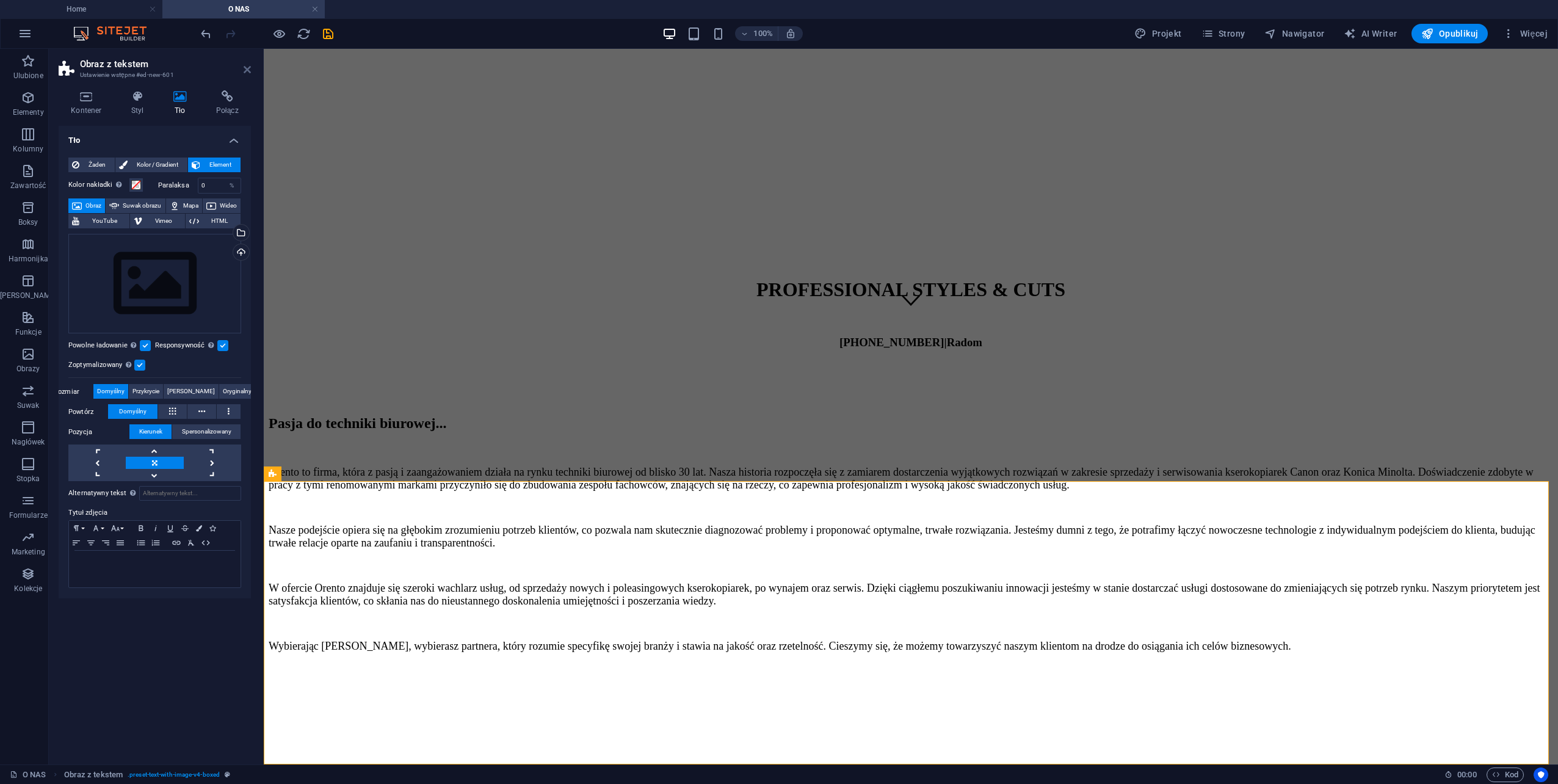
click at [247, 70] on icon at bounding box center [247, 70] width 8 height 10
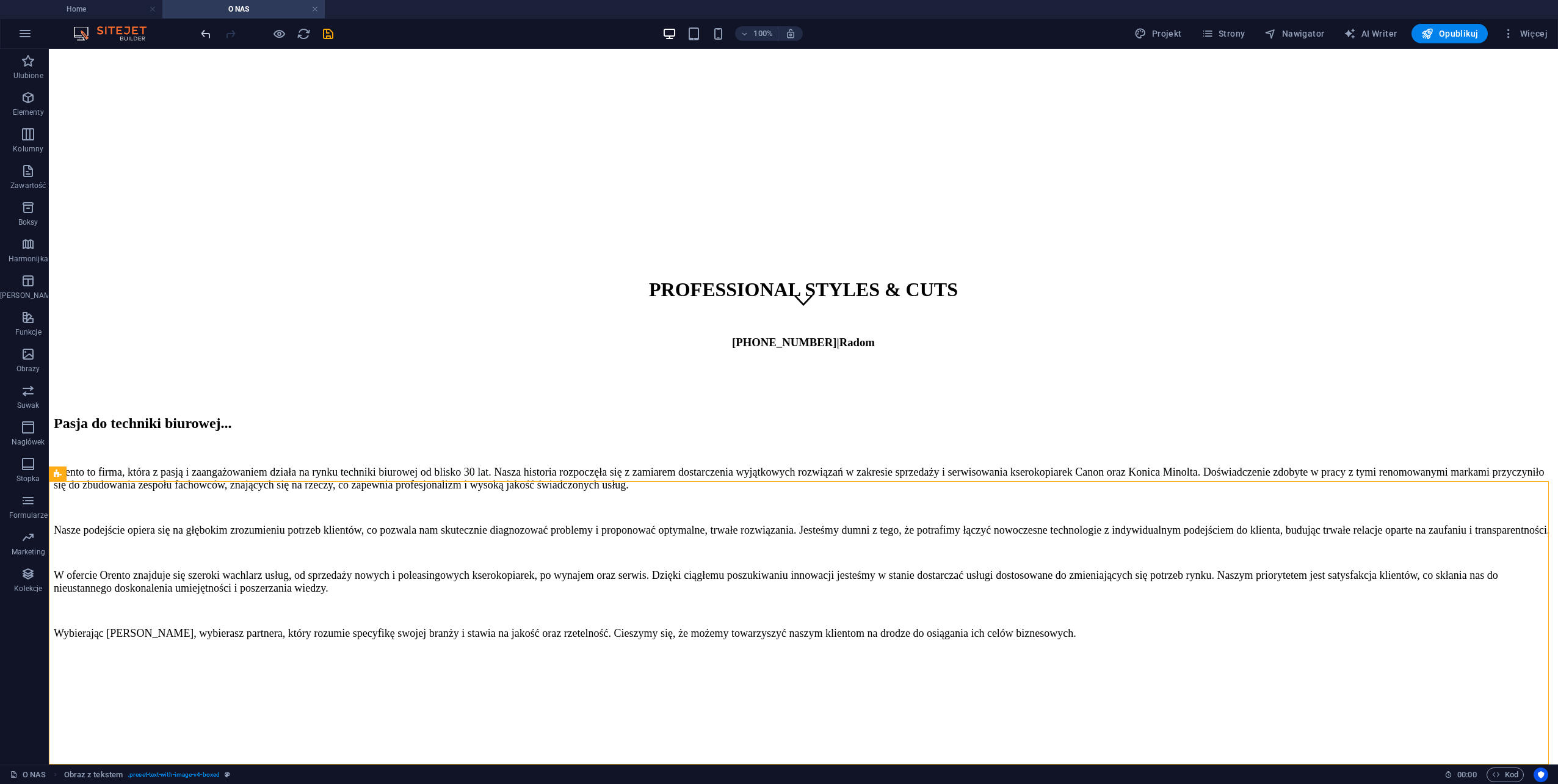
click at [200, 33] on icon "undo" at bounding box center [206, 34] width 14 height 14
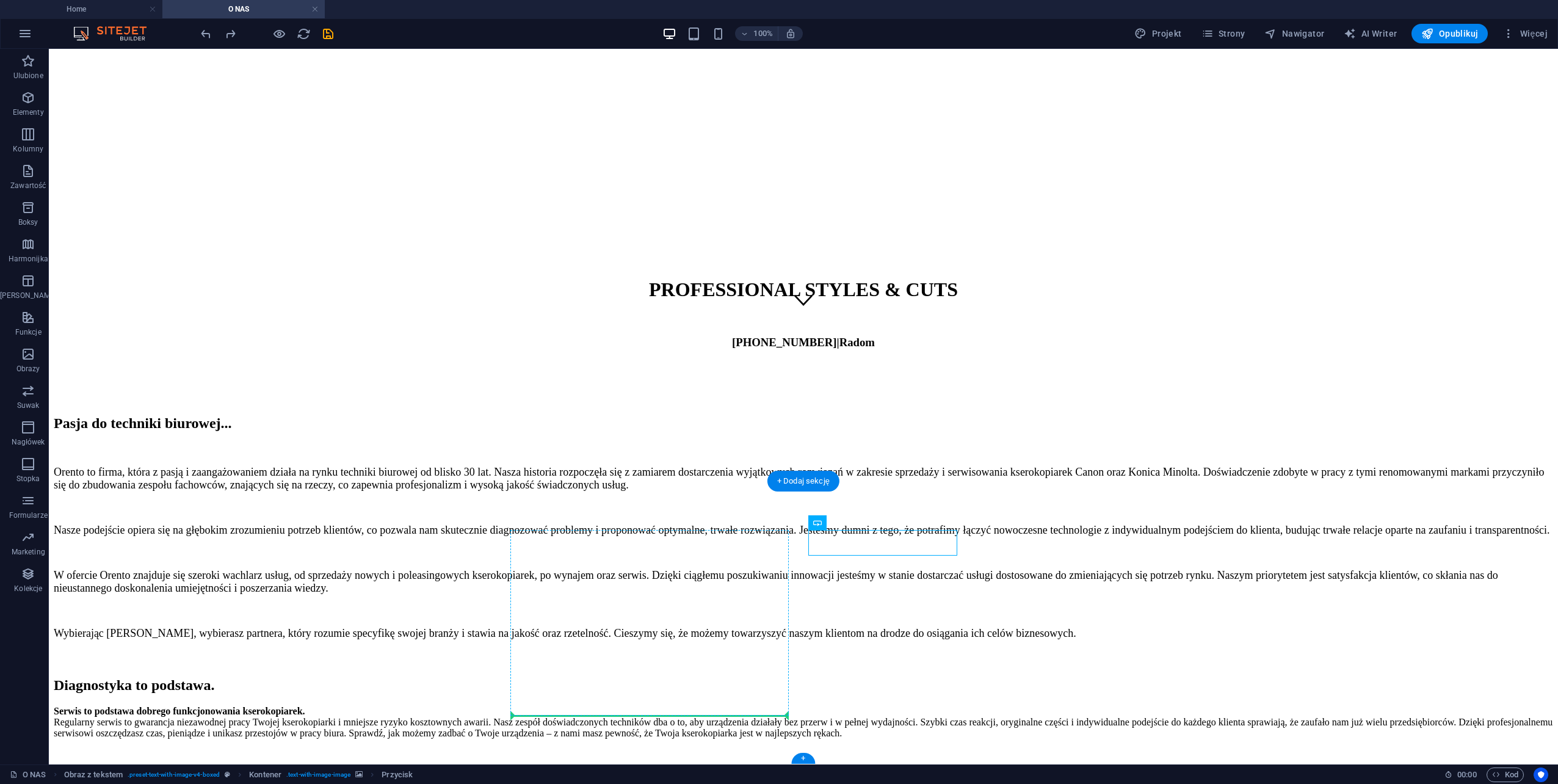
drag, startPoint x: 913, startPoint y: 574, endPoint x: 577, endPoint y: 714, distance: 364.0
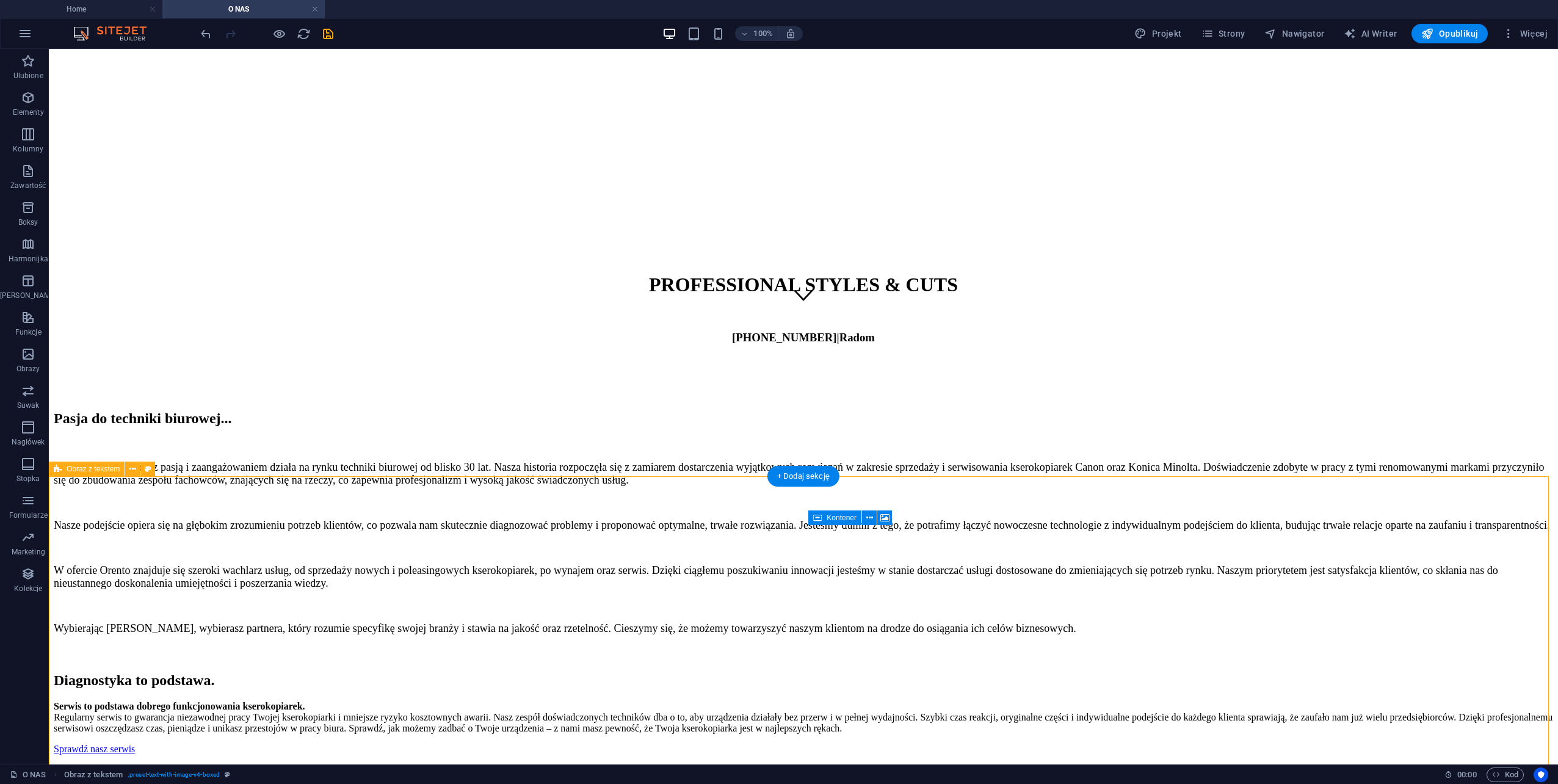
click at [745, 706] on div "Serwis to podstawa dobrego funkcjonowania kserokopiarek. Regularny serwis to gw…" at bounding box center [803, 717] width 1500 height 33
click at [745, 701] on div "Serwis to podstawa dobrego funkcjonowania kserokopiarek. Regularny serwis to gw…" at bounding box center [803, 717] width 1500 height 33
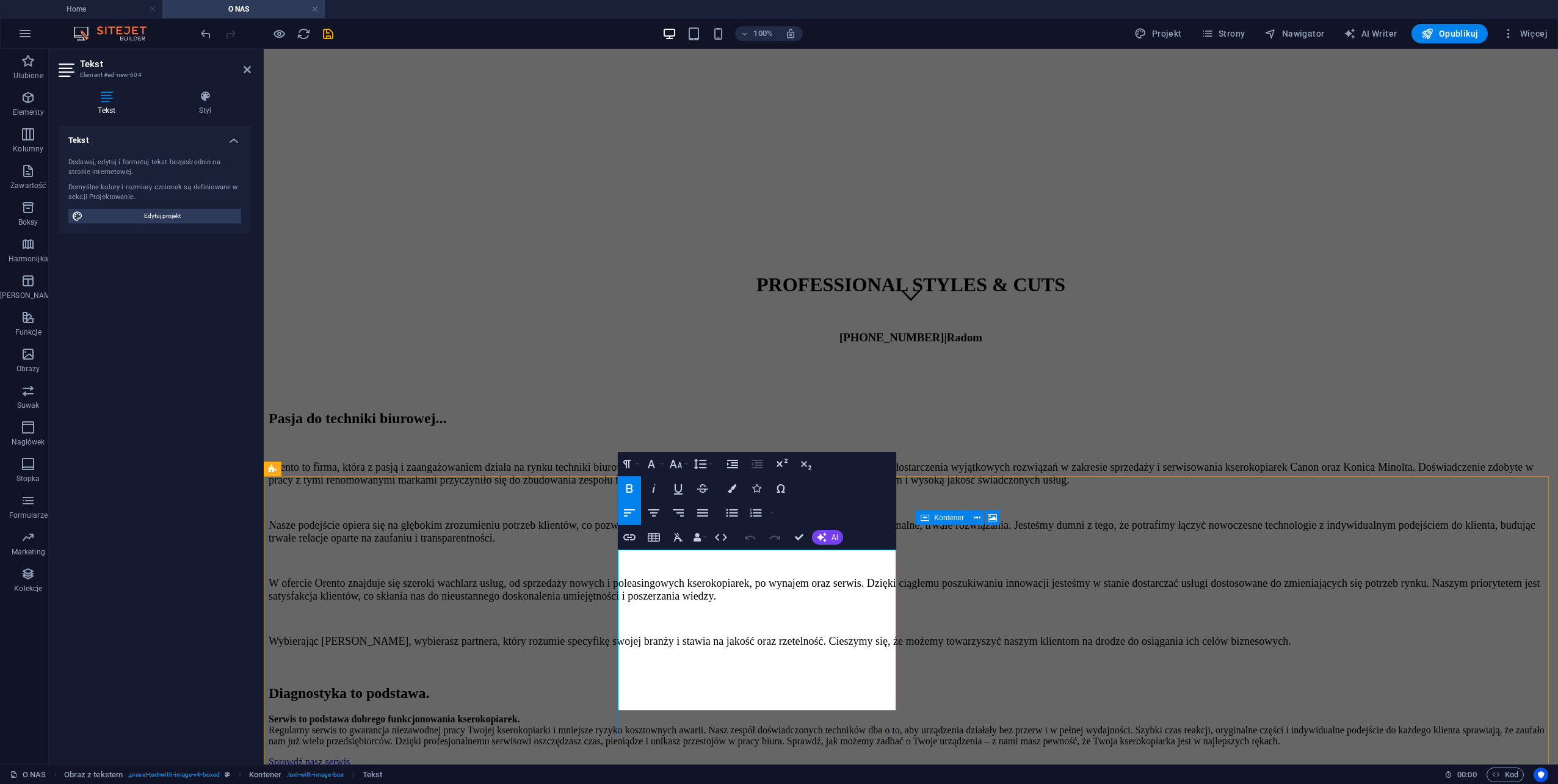
click at [854, 714] on p "Serwis to podstawa dobrego funkcjonowania kserokopiarek. Regularny serwis to gw…" at bounding box center [911, 730] width 1284 height 33
drag, startPoint x: 1271, startPoint y: 647, endPoint x: 1488, endPoint y: 647, distance: 217.0
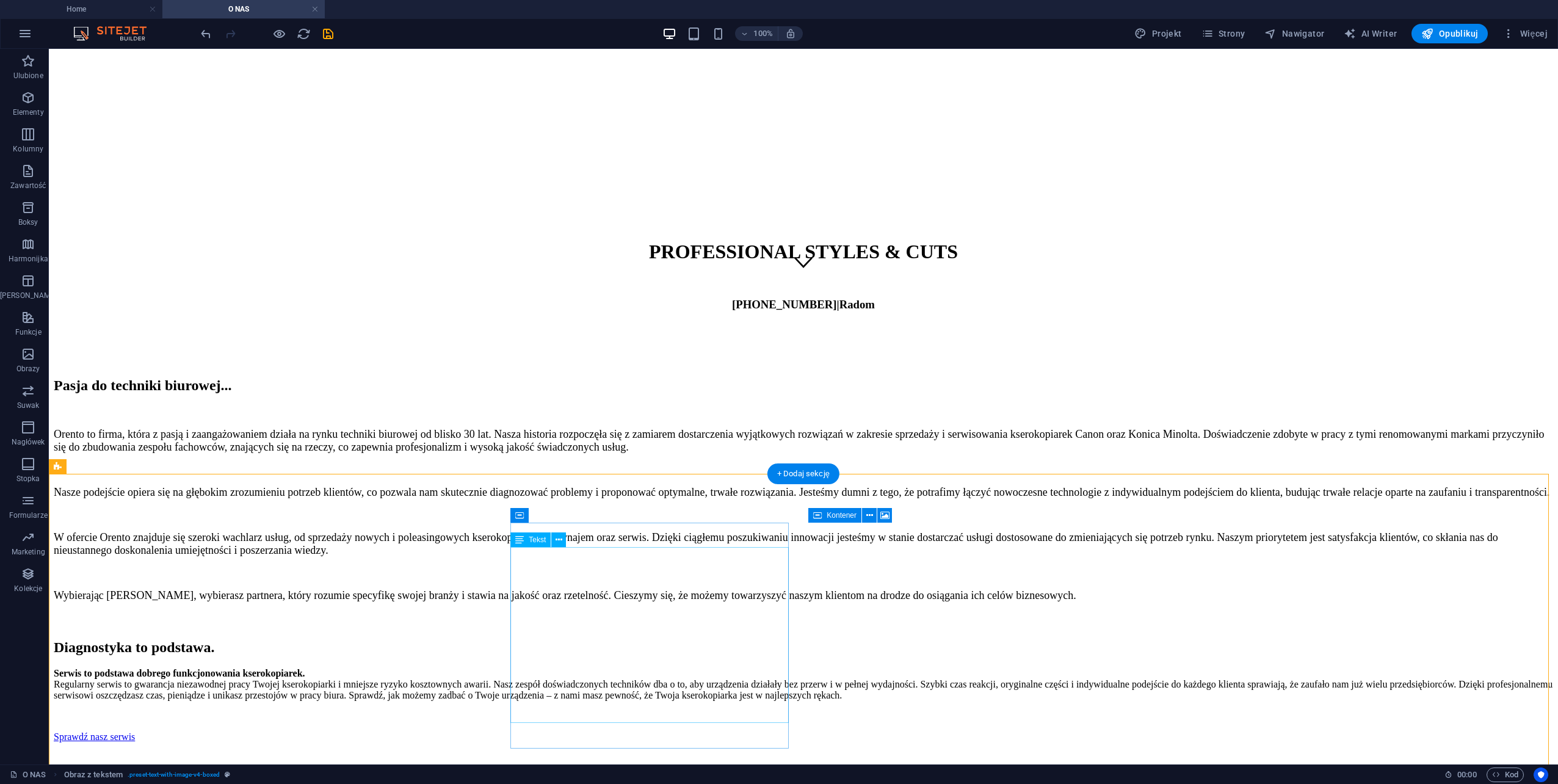
scroll to position [483, 0]
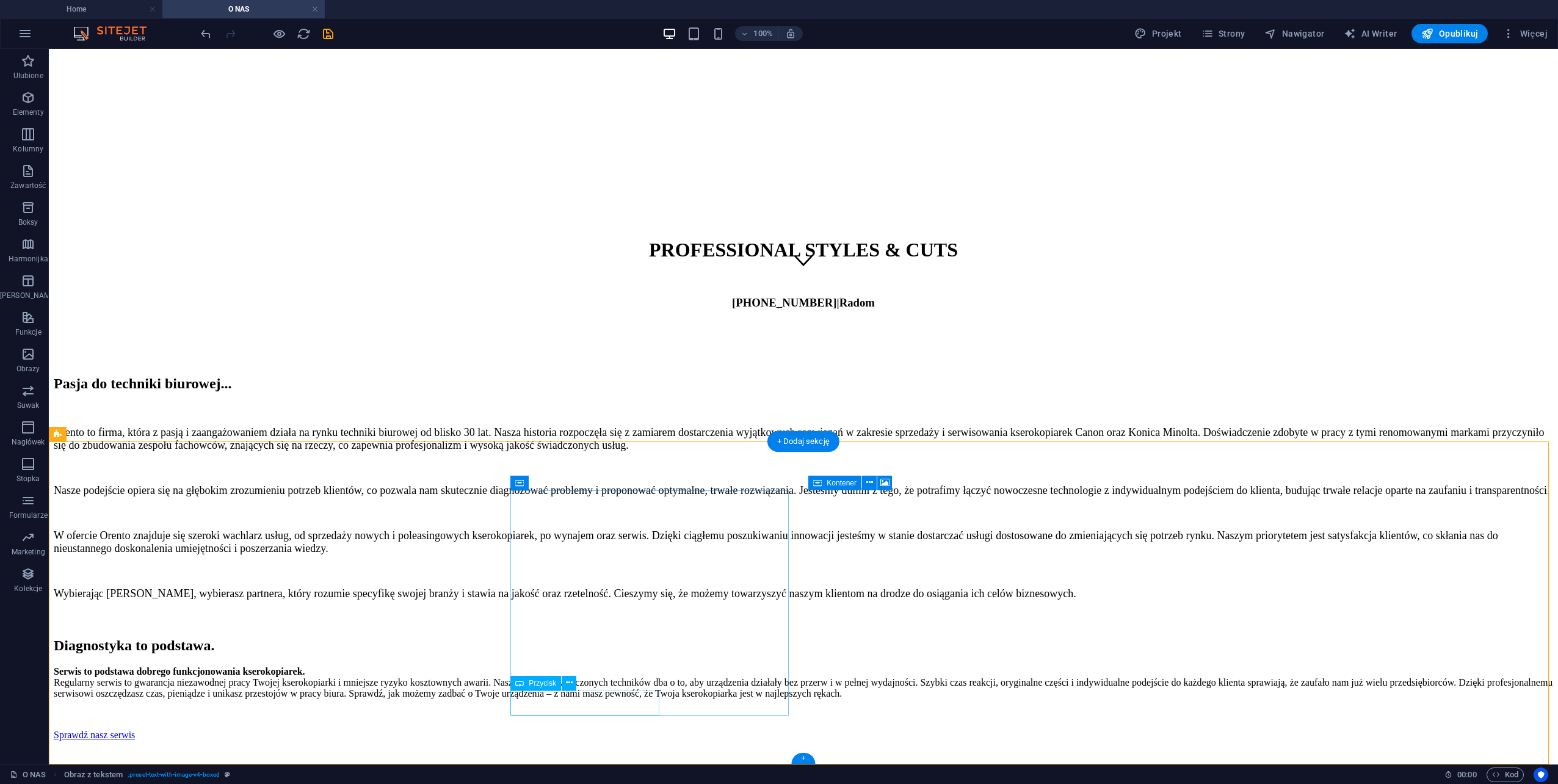
click at [567, 730] on div "Sprawdź nasz serwis" at bounding box center [803, 735] width 1500 height 11
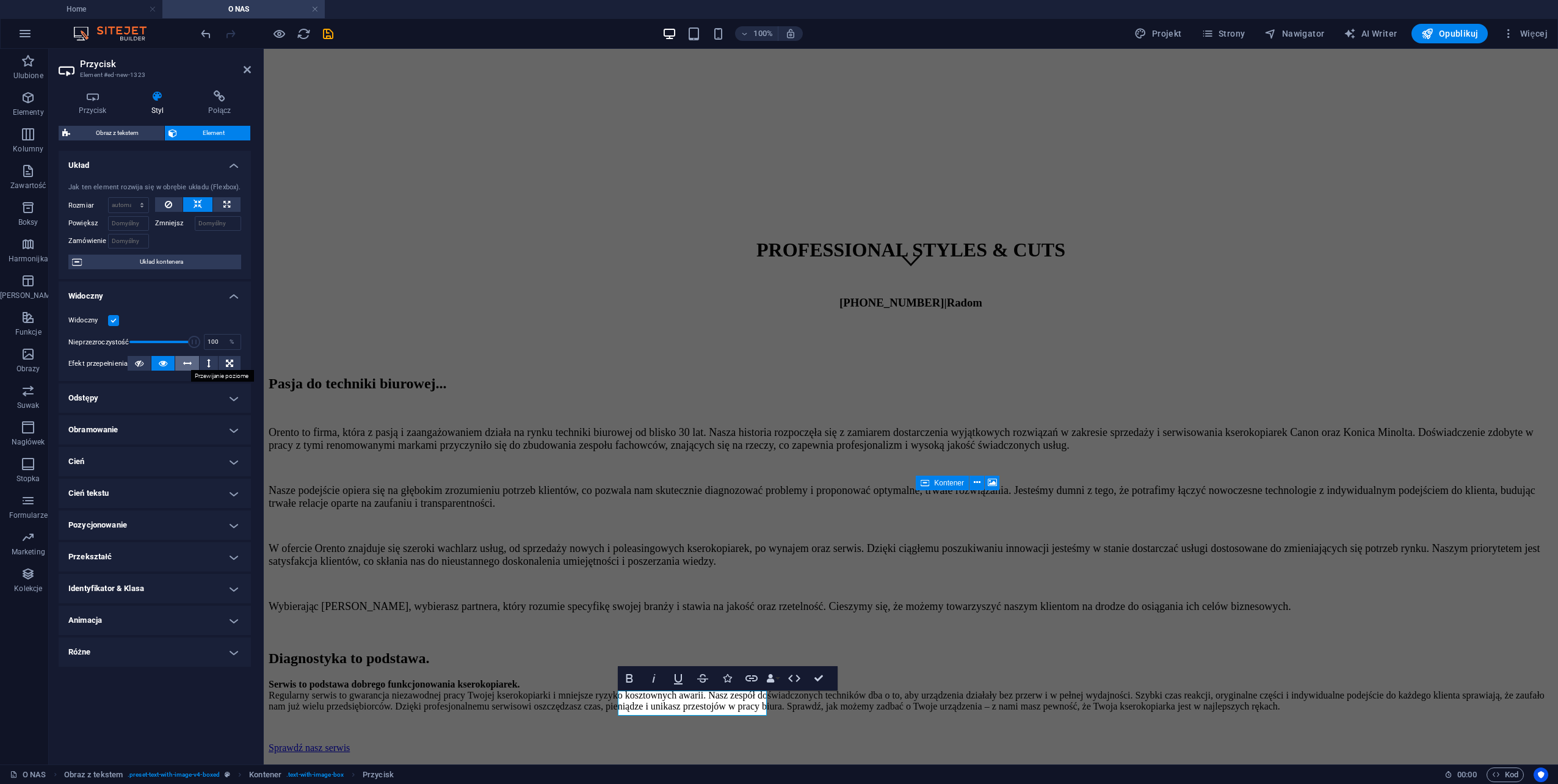
click at [187, 365] on icon at bounding box center [187, 363] width 9 height 14
click at [230, 206] on icon at bounding box center [227, 204] width 7 height 14
type input "100"
select select "%"
click at [202, 207] on icon at bounding box center [198, 204] width 9 height 14
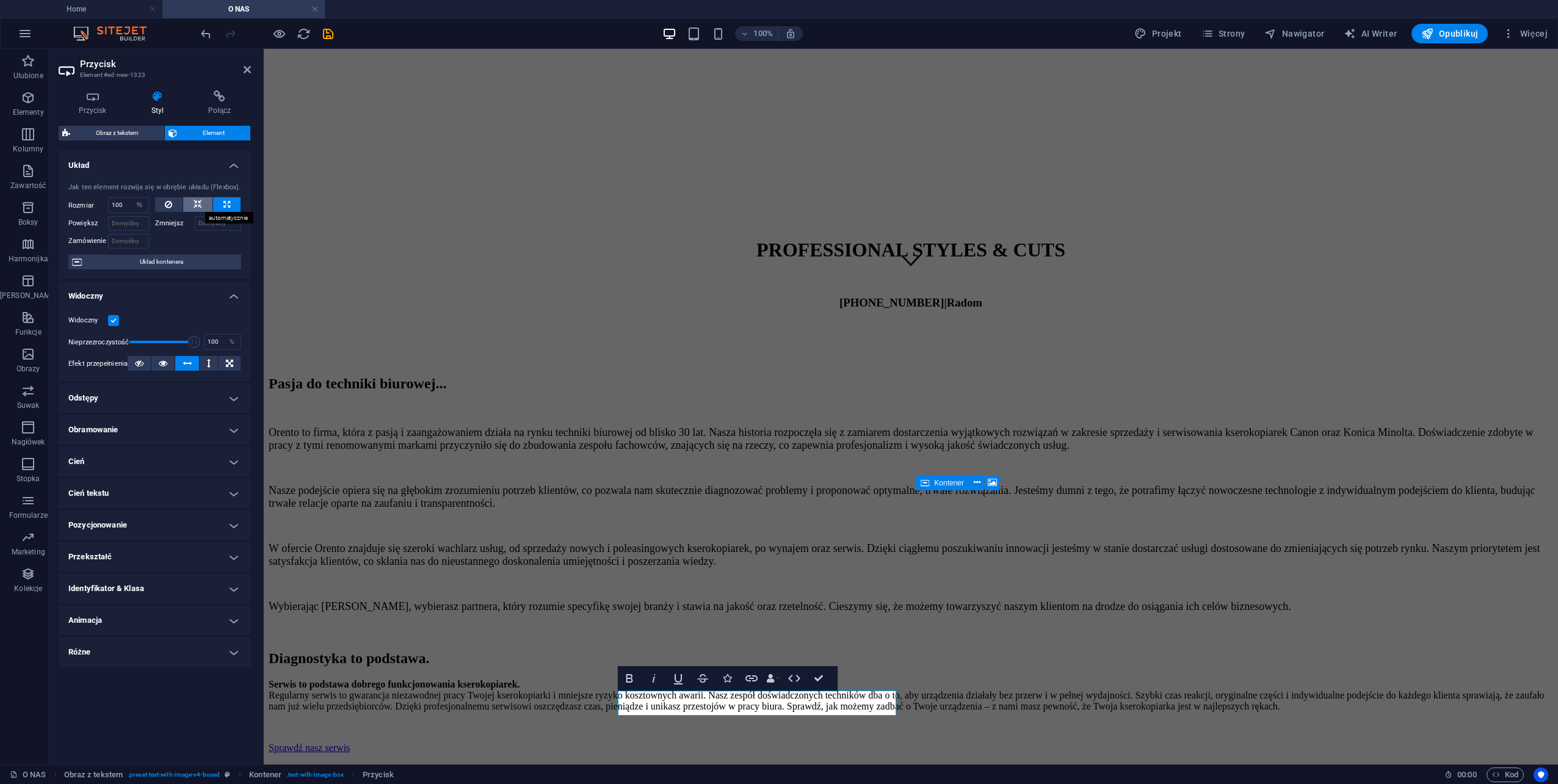
select select "DISABLED_OPTION_VALUE"
click at [158, 100] on icon at bounding box center [158, 96] width 53 height 12
click at [100, 96] on icon at bounding box center [93, 96] width 68 height 12
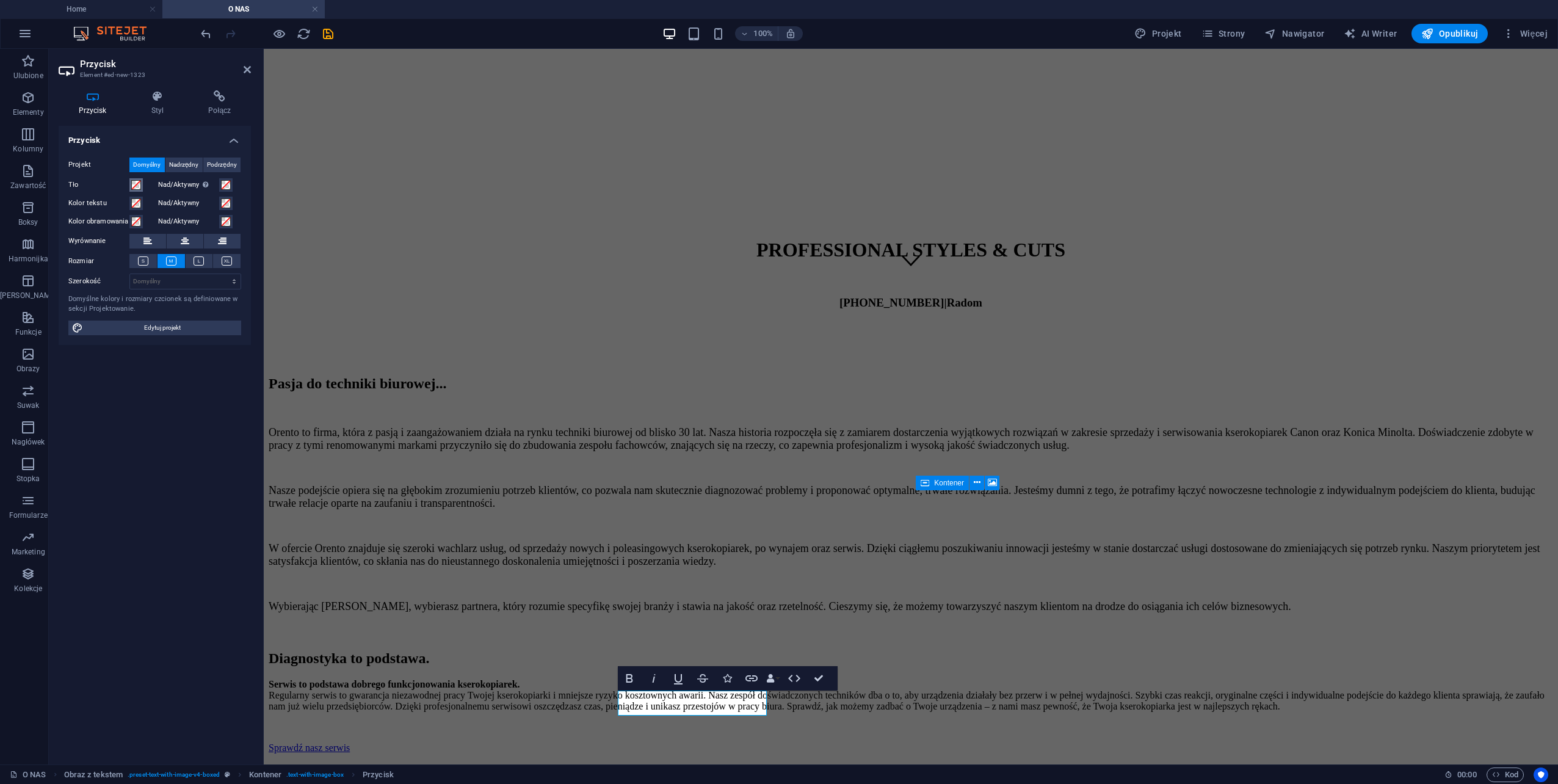
click at [137, 184] on span at bounding box center [137, 185] width 10 height 10
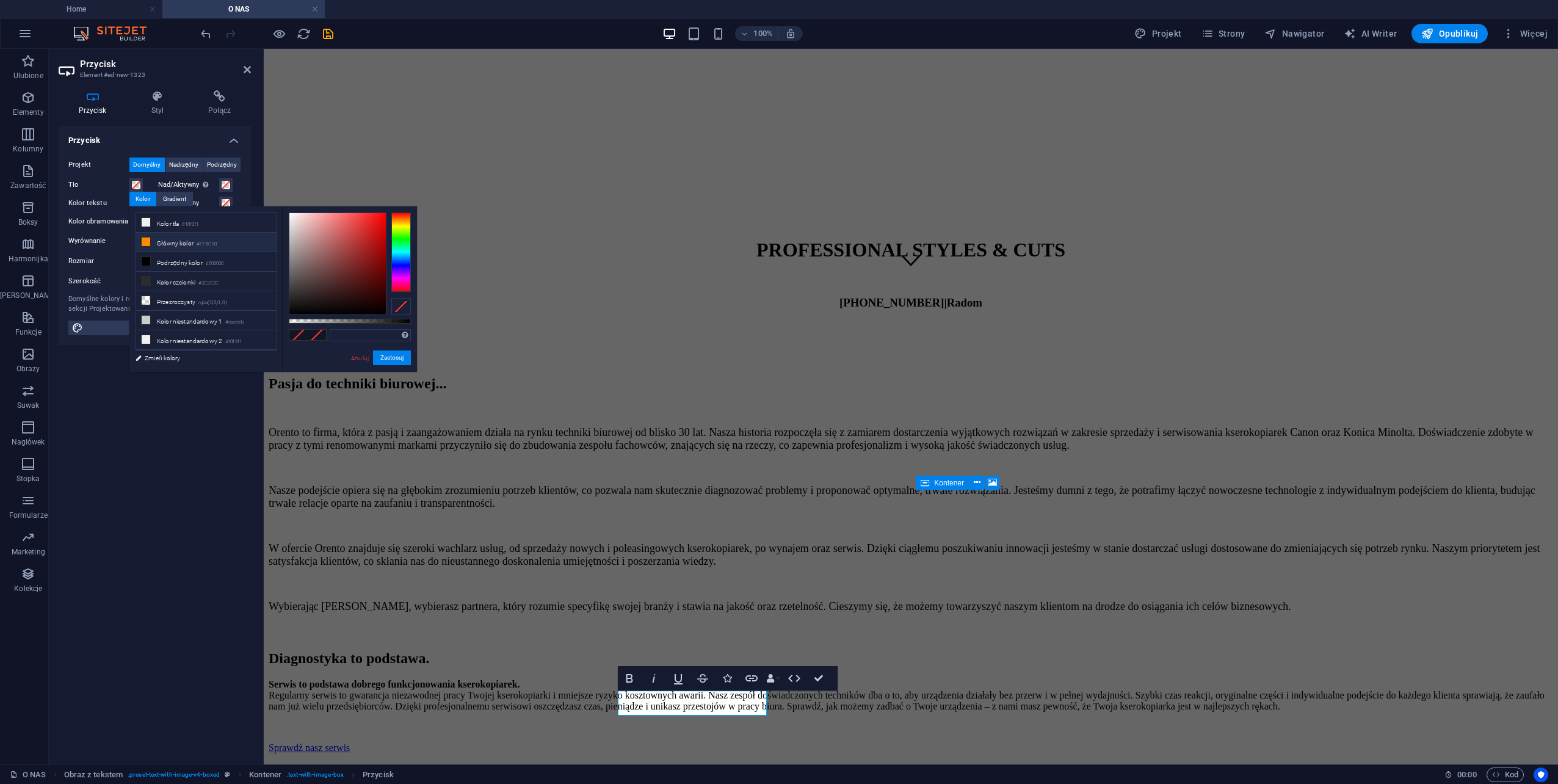
click at [168, 239] on li "Główny kolor #FF8C00" at bounding box center [206, 242] width 140 height 19
type input "#ff8c00"
click at [168, 239] on li "Główny kolor #FF8C00" at bounding box center [206, 242] width 140 height 19
click at [389, 356] on button "Zastosuj" at bounding box center [392, 358] width 38 height 14
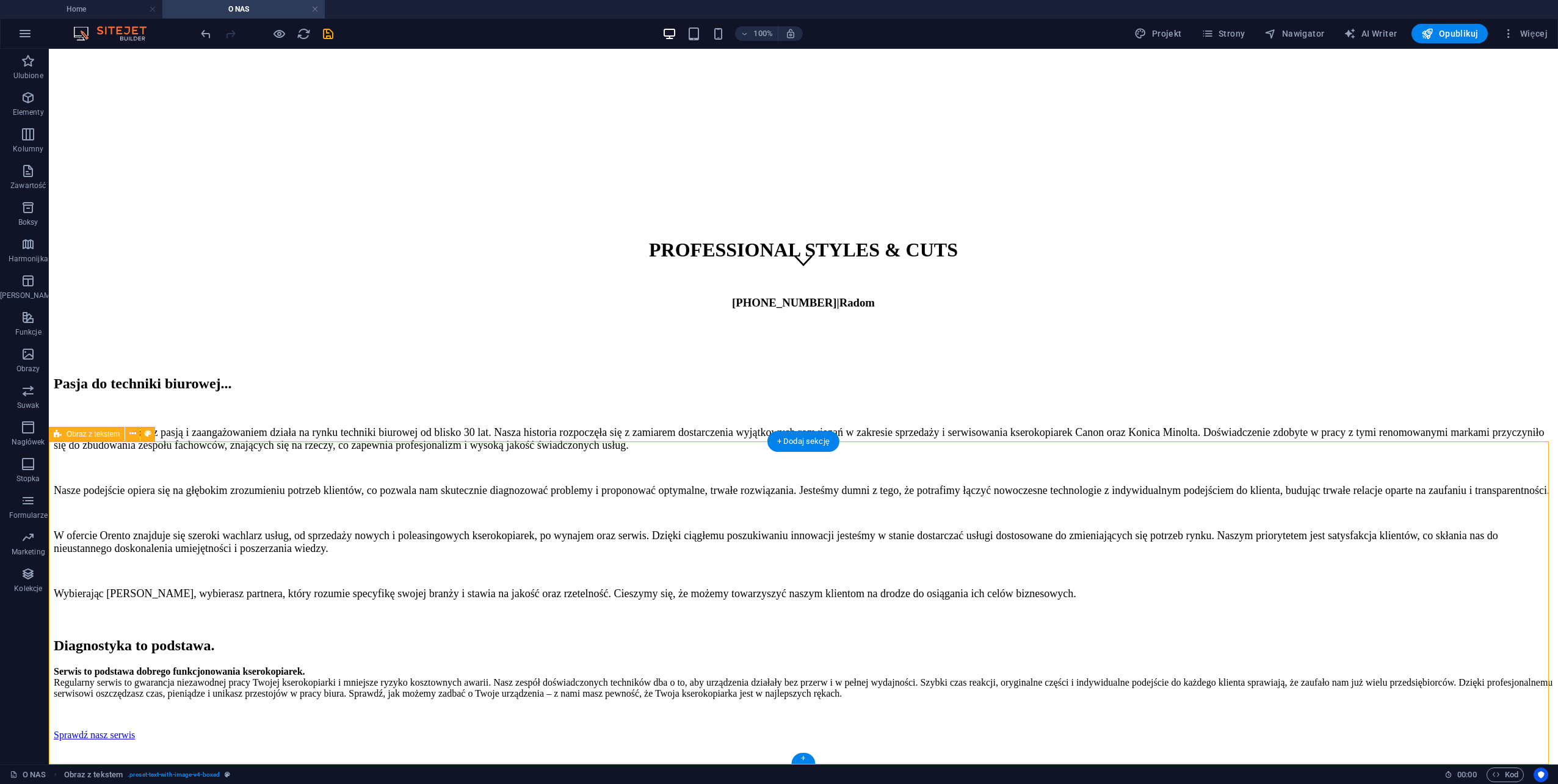
click at [271, 34] on div at bounding box center [267, 33] width 137 height 19
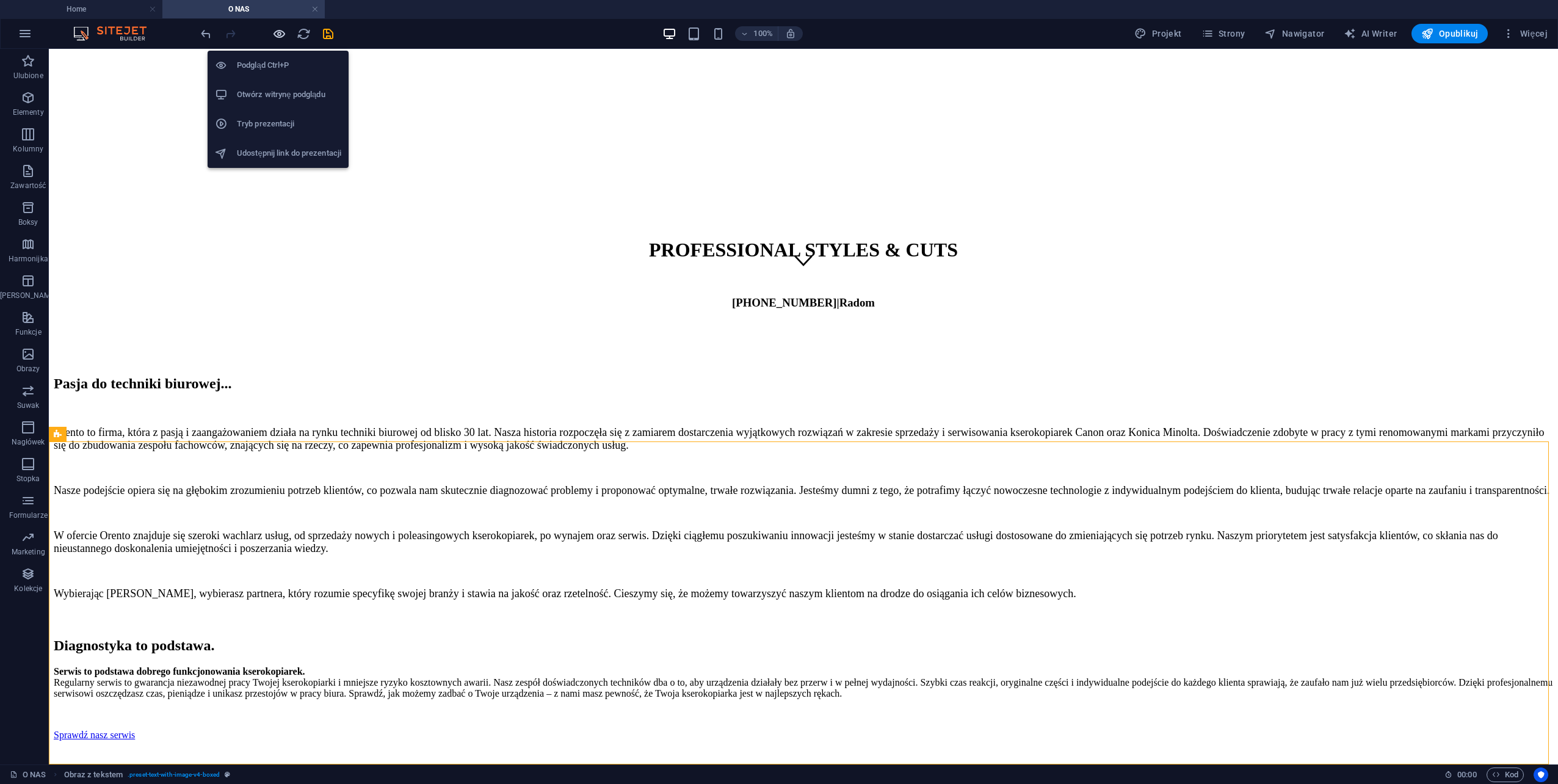
click at [281, 33] on icon "button" at bounding box center [279, 34] width 14 height 14
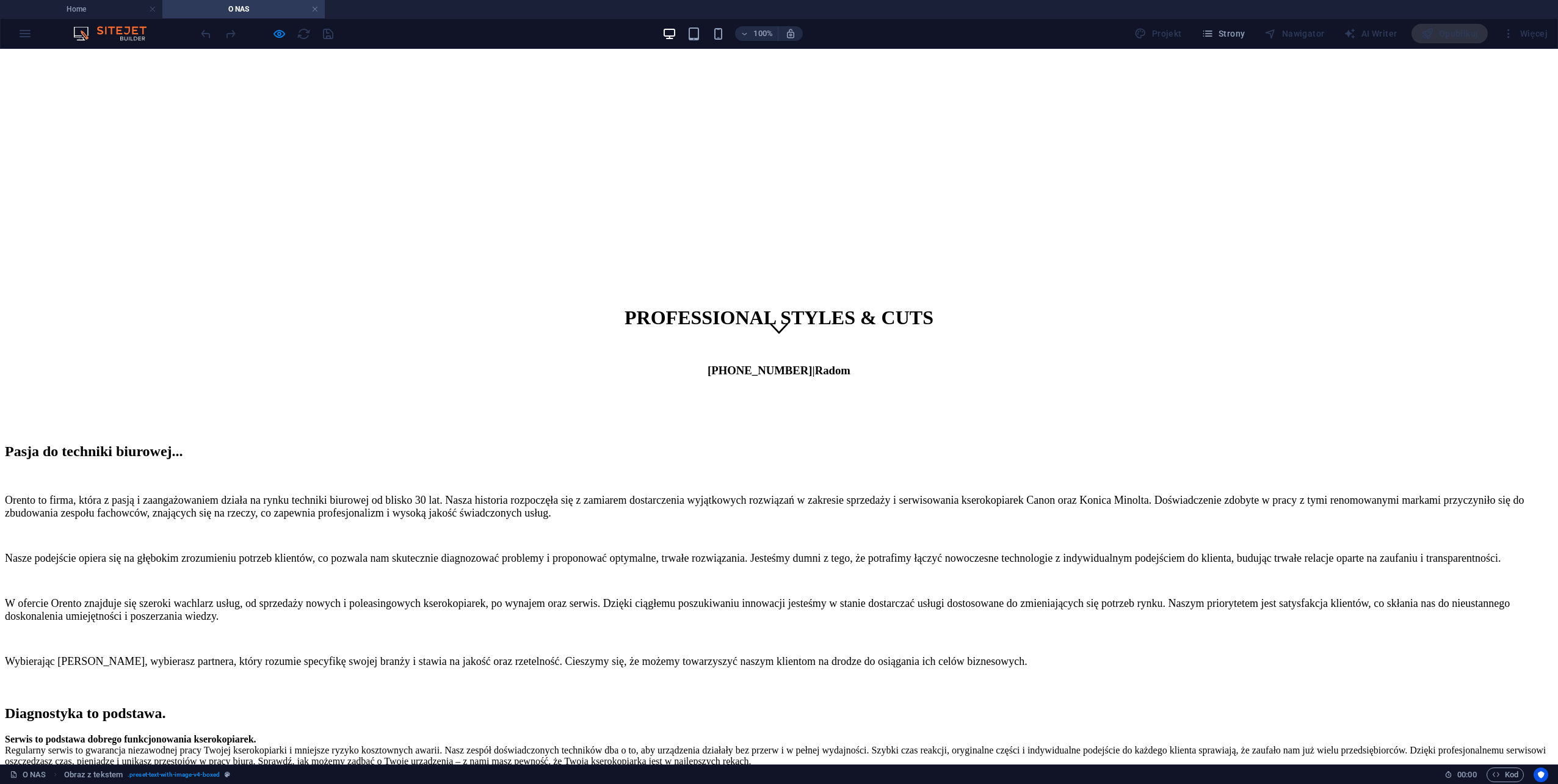
scroll to position [422, 0]
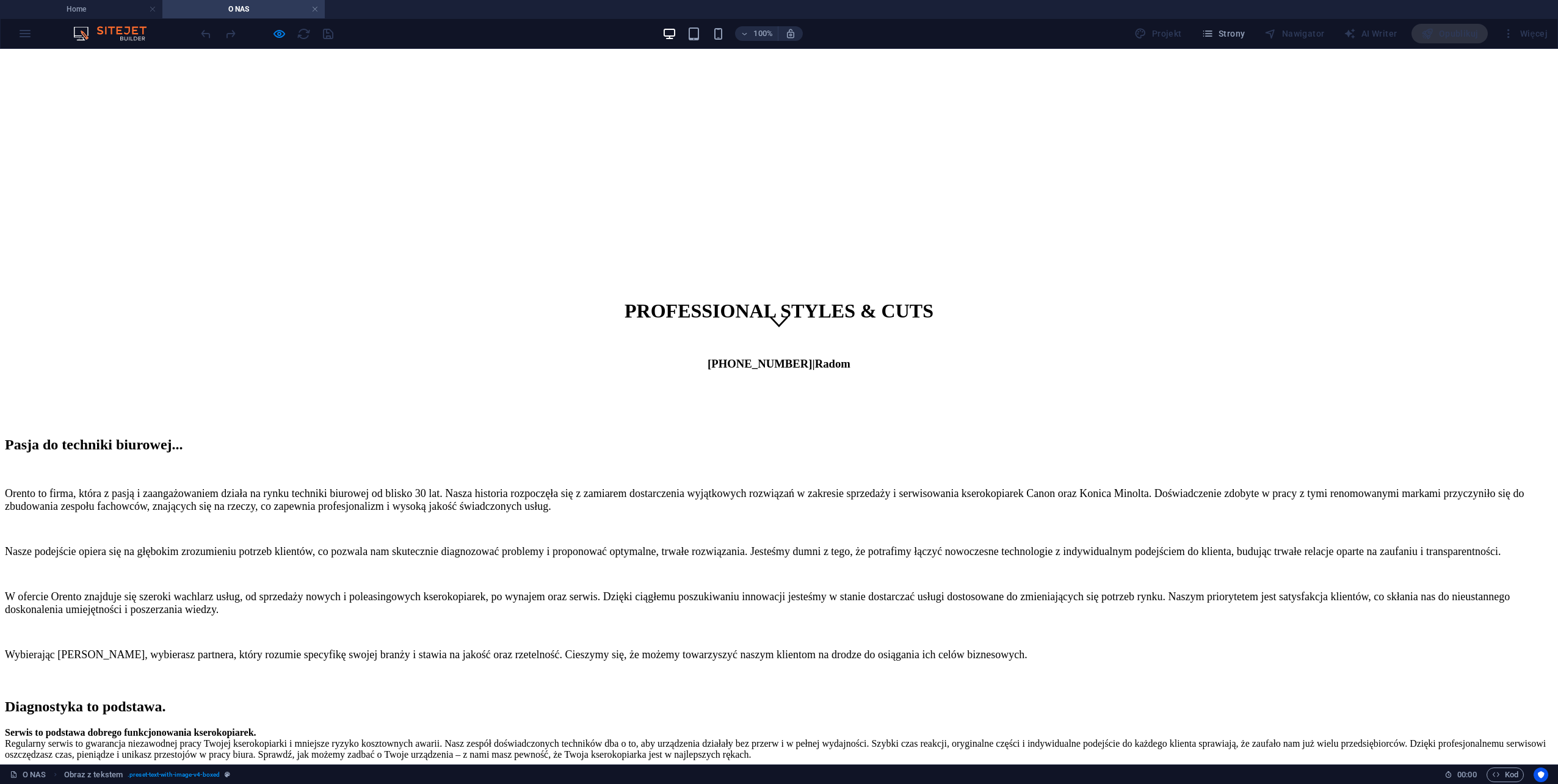
click at [728, 698] on h2 "Diagnostyka to podstawa." at bounding box center [779, 706] width 1549 height 16
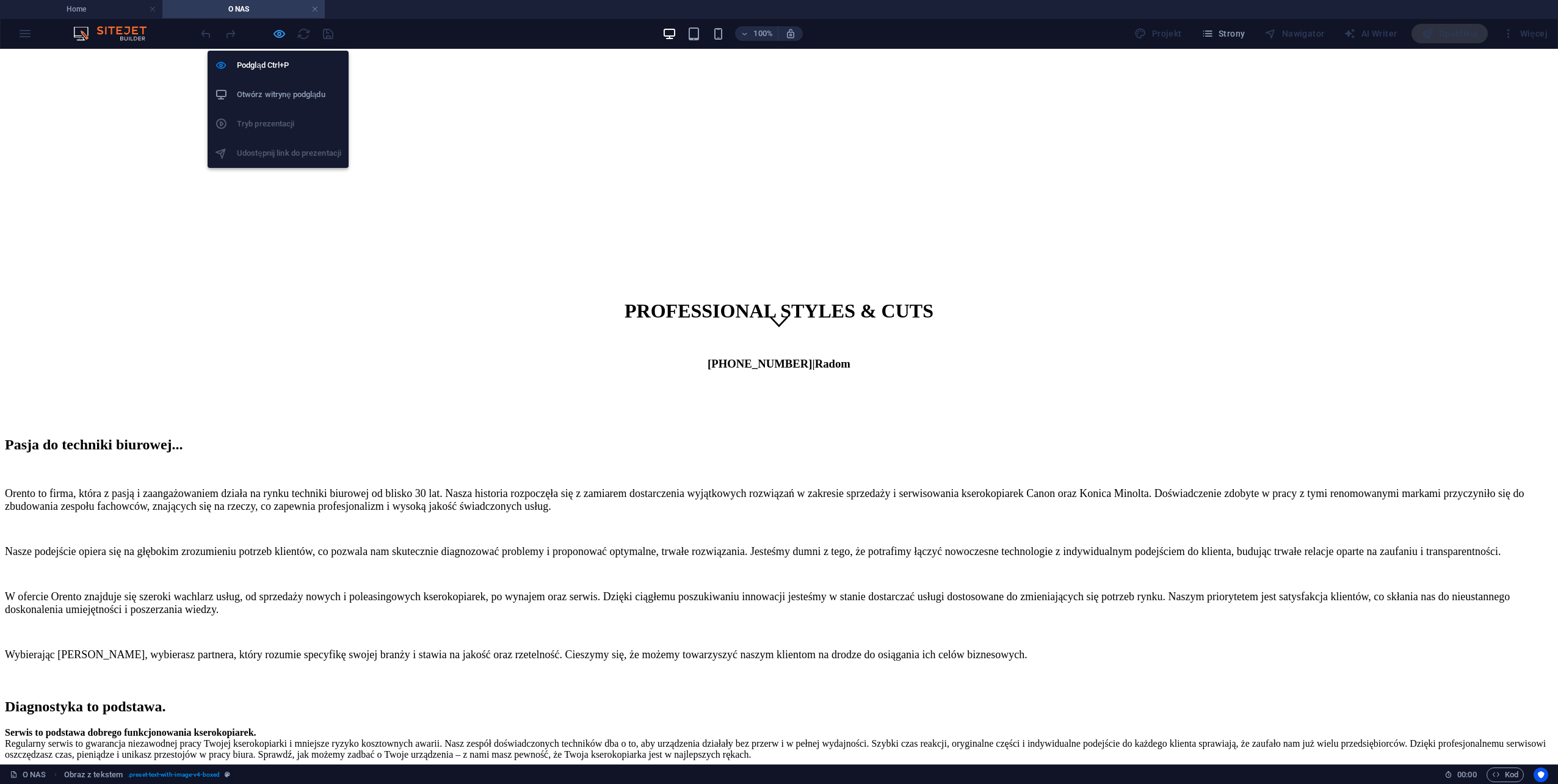
drag, startPoint x: 274, startPoint y: 27, endPoint x: 282, endPoint y: 37, distance: 12.8
click at [276, 29] on icon "button" at bounding box center [279, 34] width 14 height 14
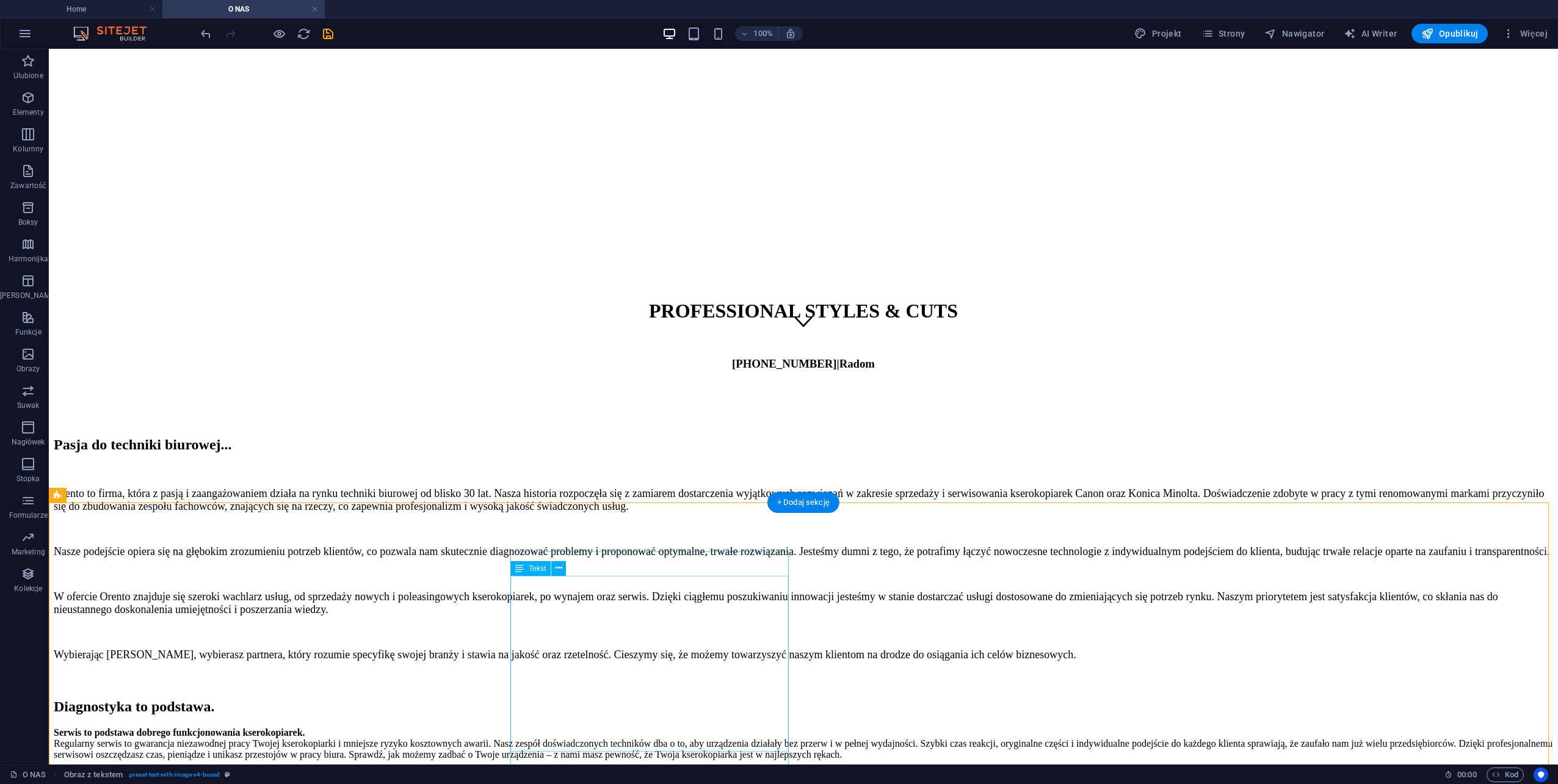
click at [515, 727] on div "Serwis to podstawa dobrego funkcjonowania kserokopiarek. Regularny serwis to gw…" at bounding box center [803, 754] width 1500 height 54
click at [520, 727] on div "Serwis to podstawa dobrego funkcjonowania kserokopiarek. Regularny serwis to gw…" at bounding box center [803, 754] width 1500 height 54
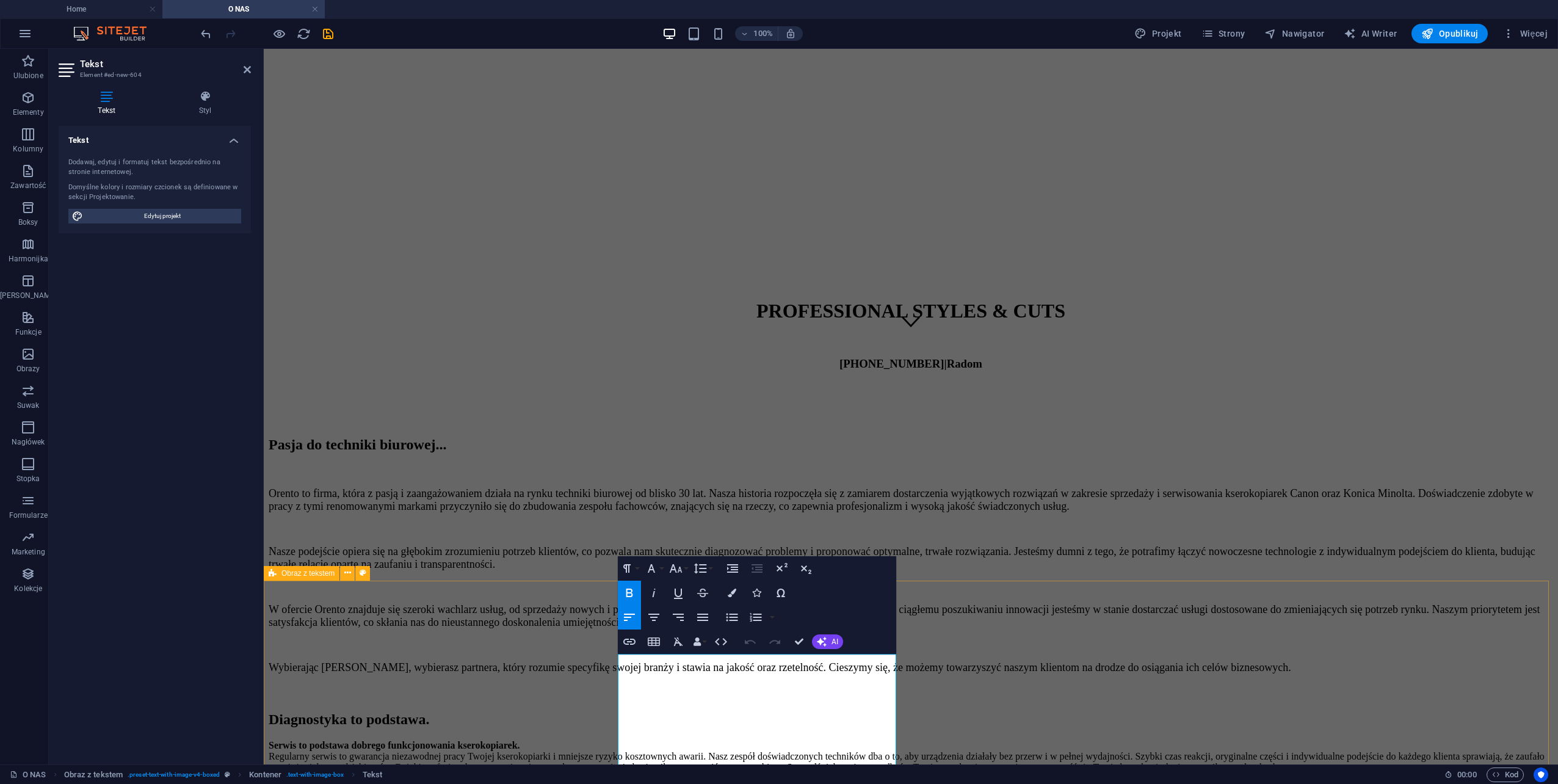
scroll to position [344, 0]
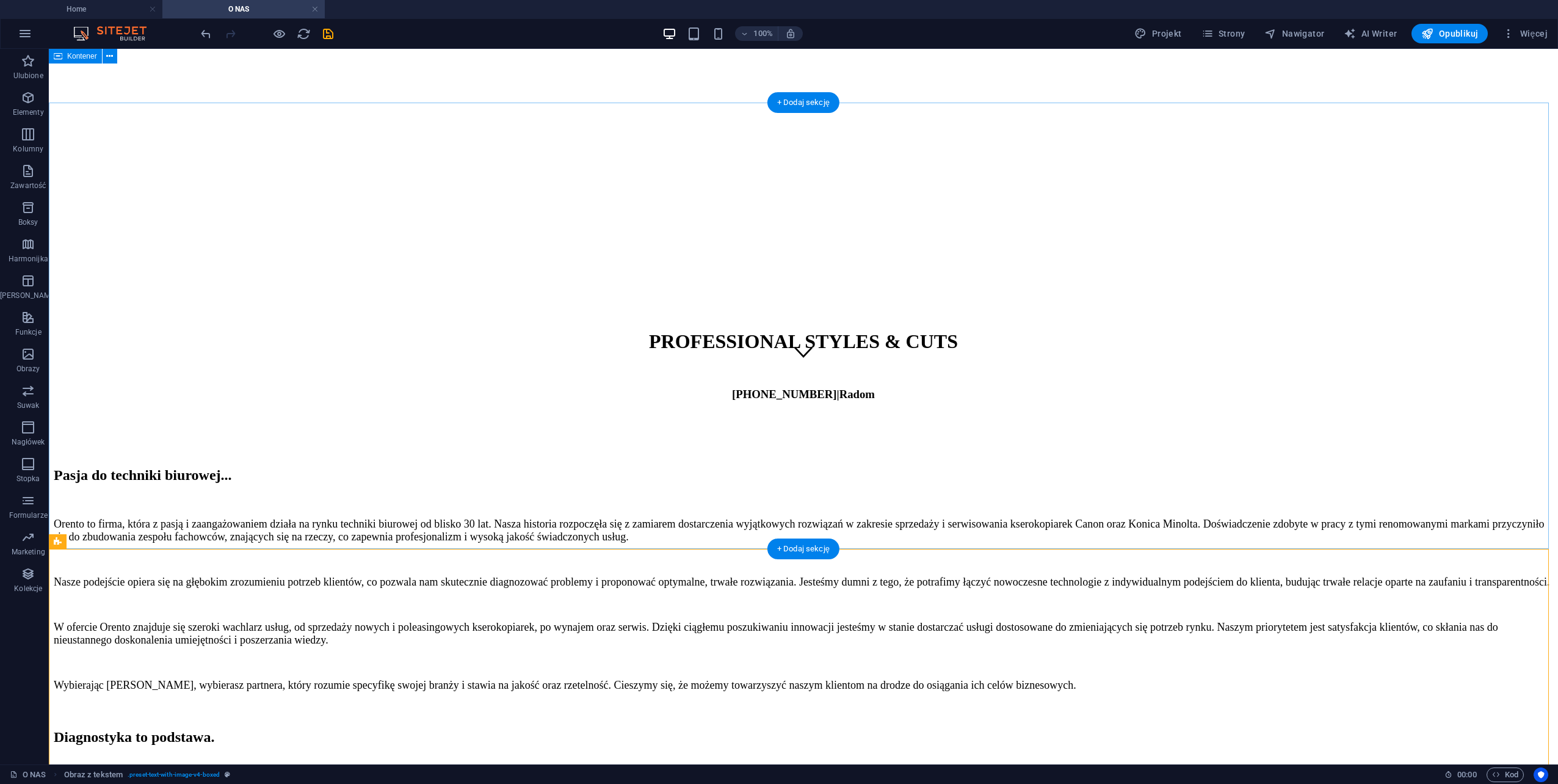
scroll to position [376, 0]
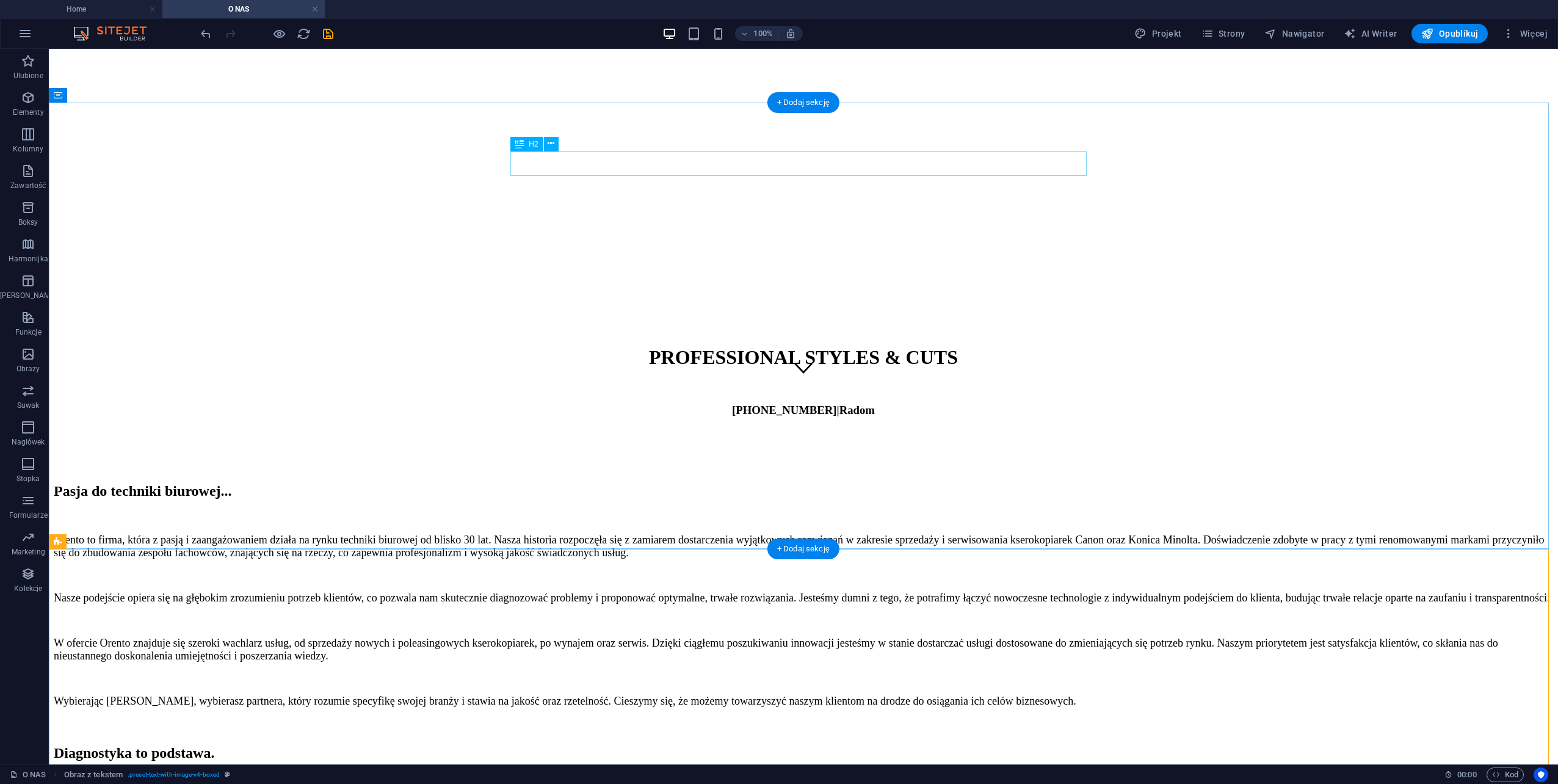
click at [756, 483] on div "Pasja do techniki biurowej..." at bounding box center [803, 491] width 1500 height 16
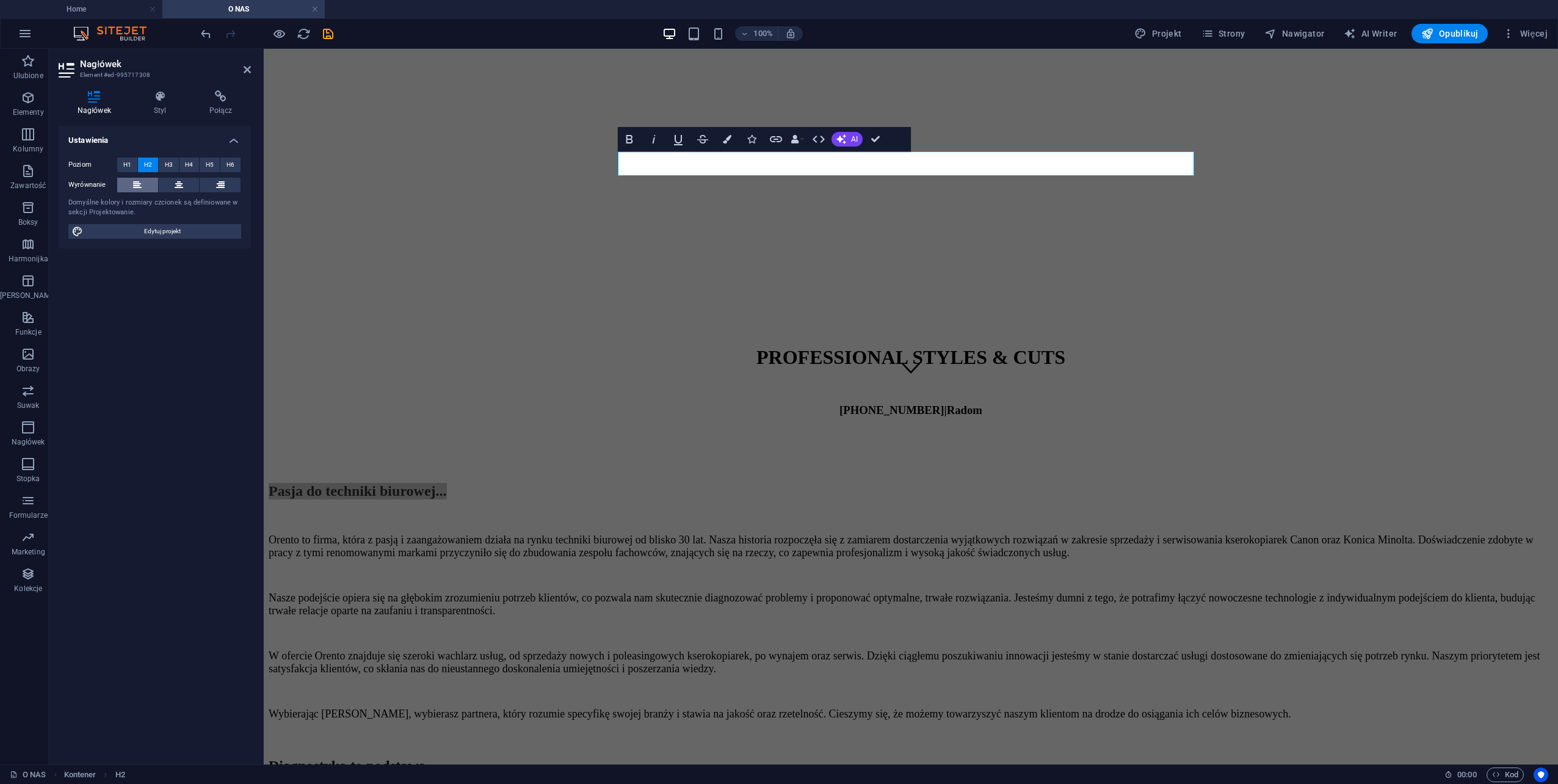
click at [143, 185] on button at bounding box center [137, 185] width 41 height 14
click at [658, 483] on div "Pasja do techniki biurowej... Orento to firma, która z pasją i zaangażowaniem d…" at bounding box center [911, 614] width 1284 height 262
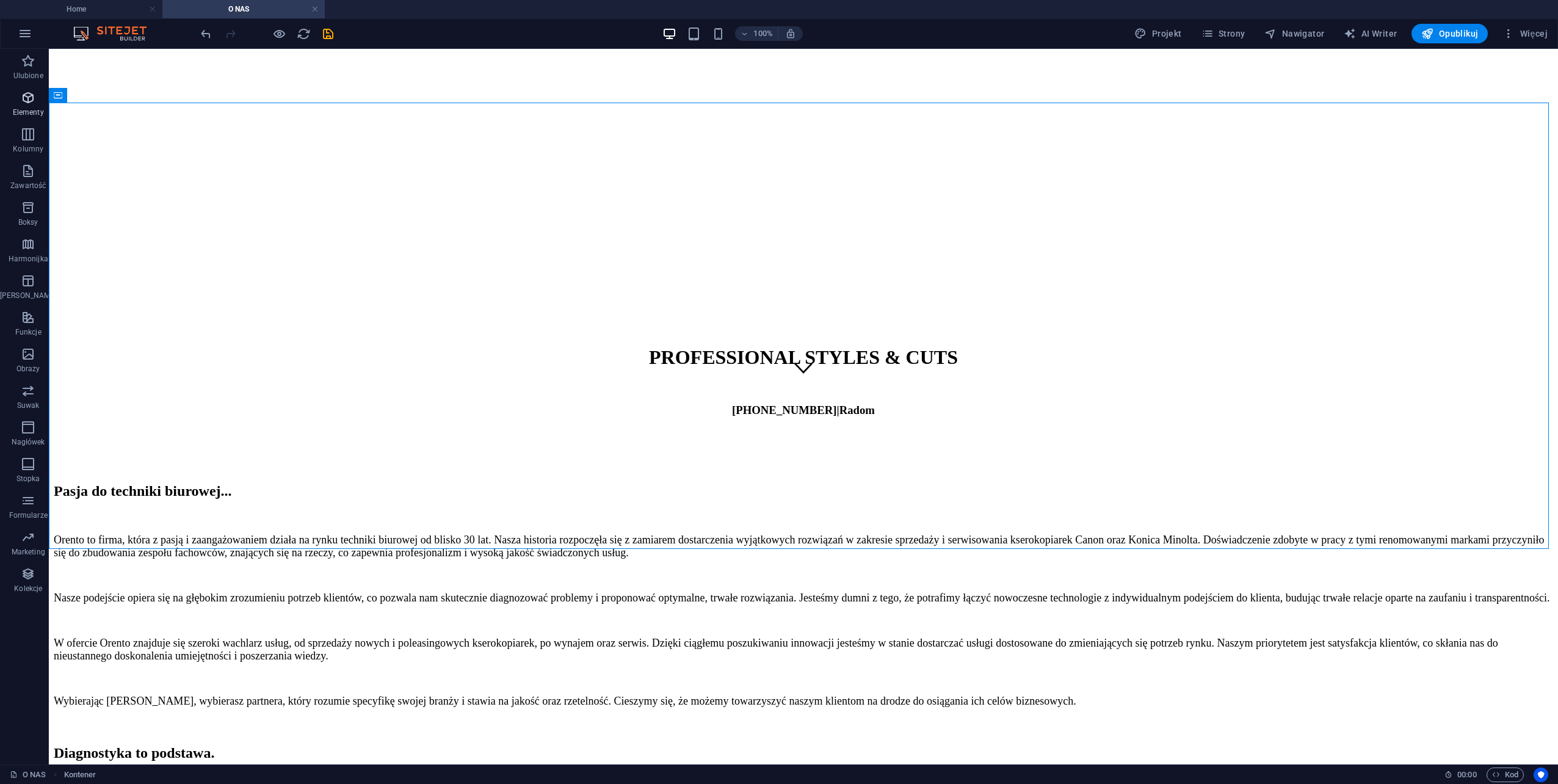
click at [22, 102] on icon "button" at bounding box center [28, 97] width 14 height 14
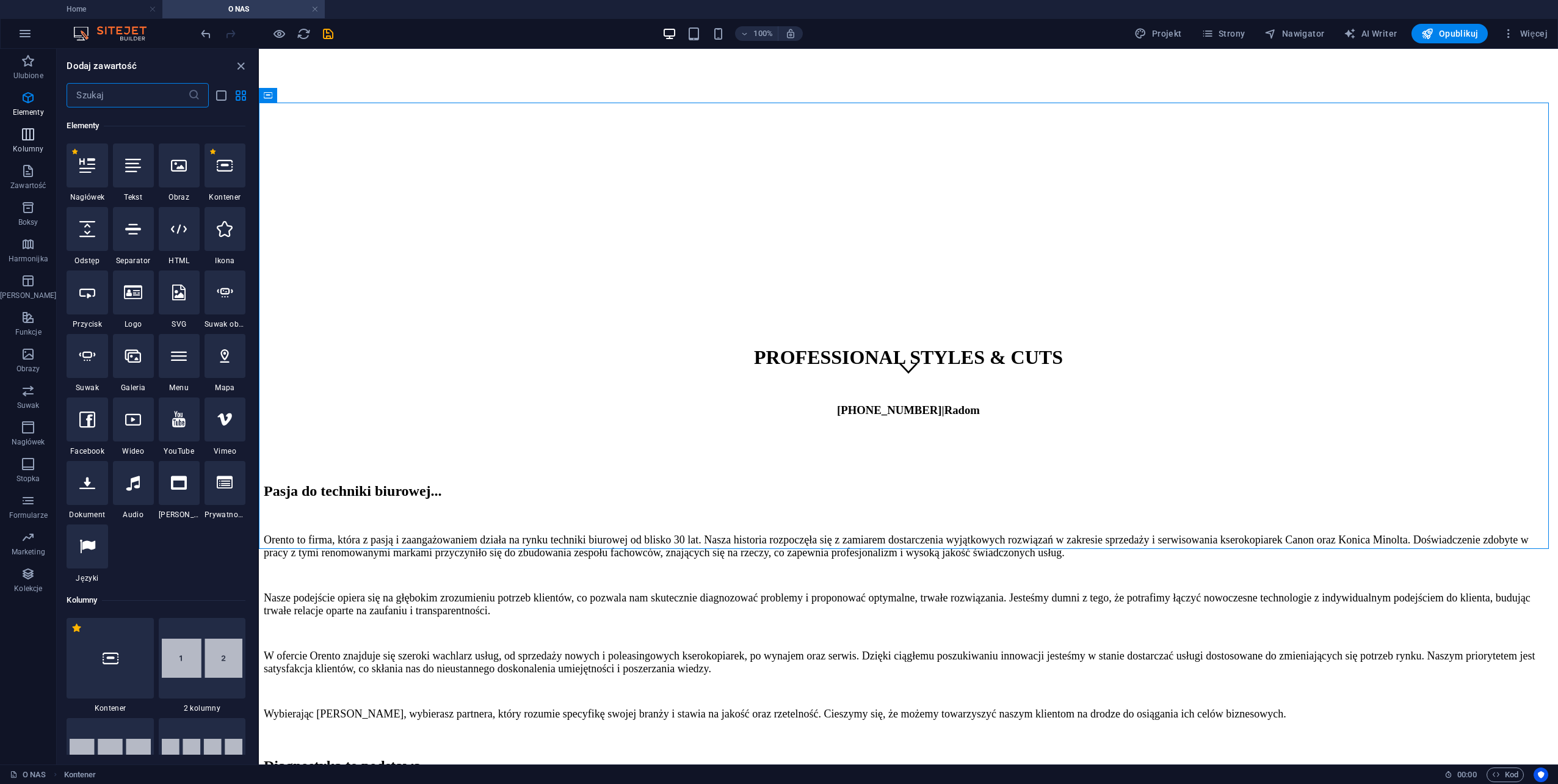
scroll to position [130, 0]
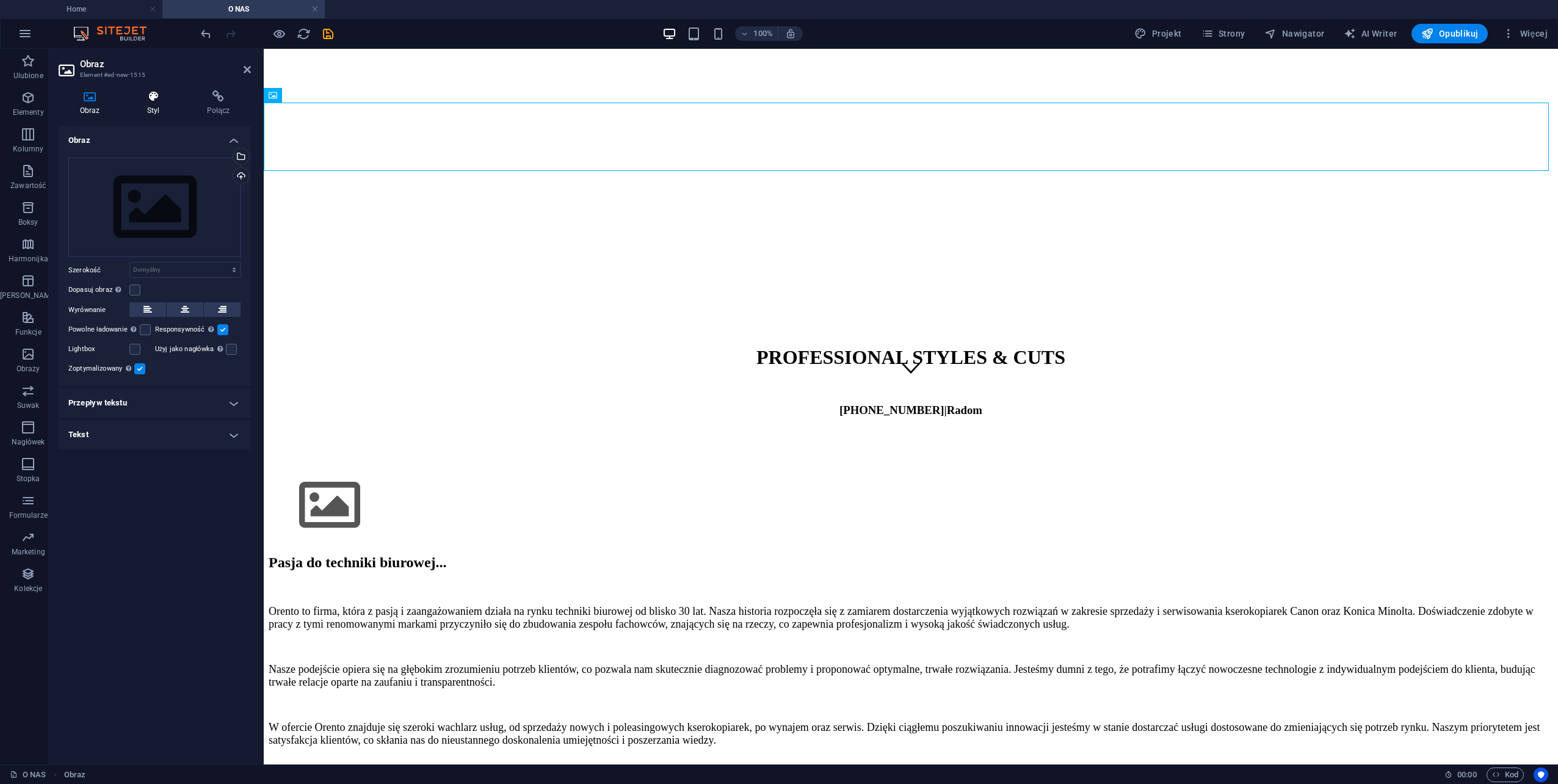
click at [161, 98] on icon at bounding box center [153, 96] width 55 height 12
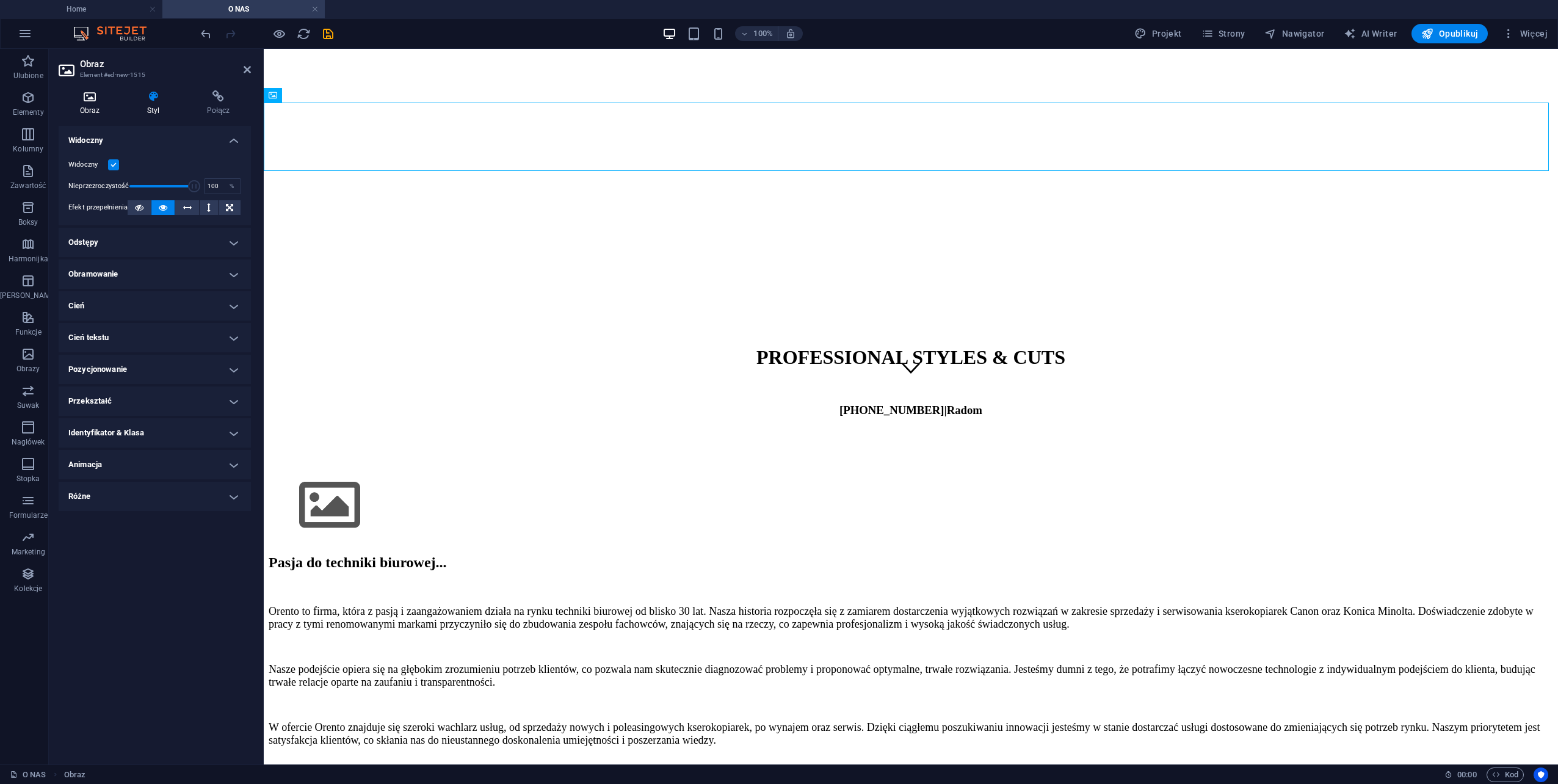
click at [93, 98] on icon at bounding box center [90, 96] width 62 height 12
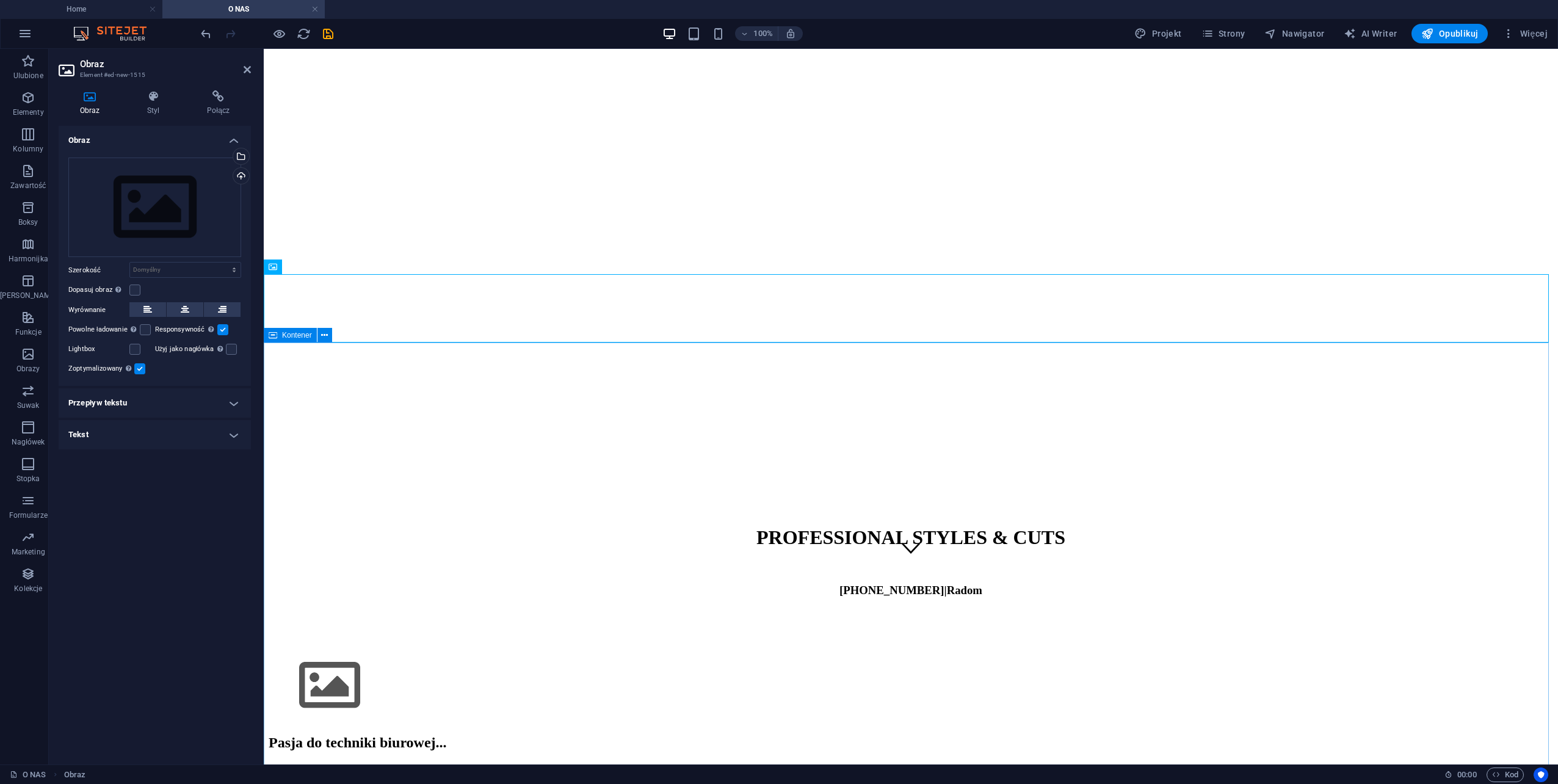
scroll to position [192, 0]
click at [248, 70] on icon at bounding box center [247, 70] width 8 height 10
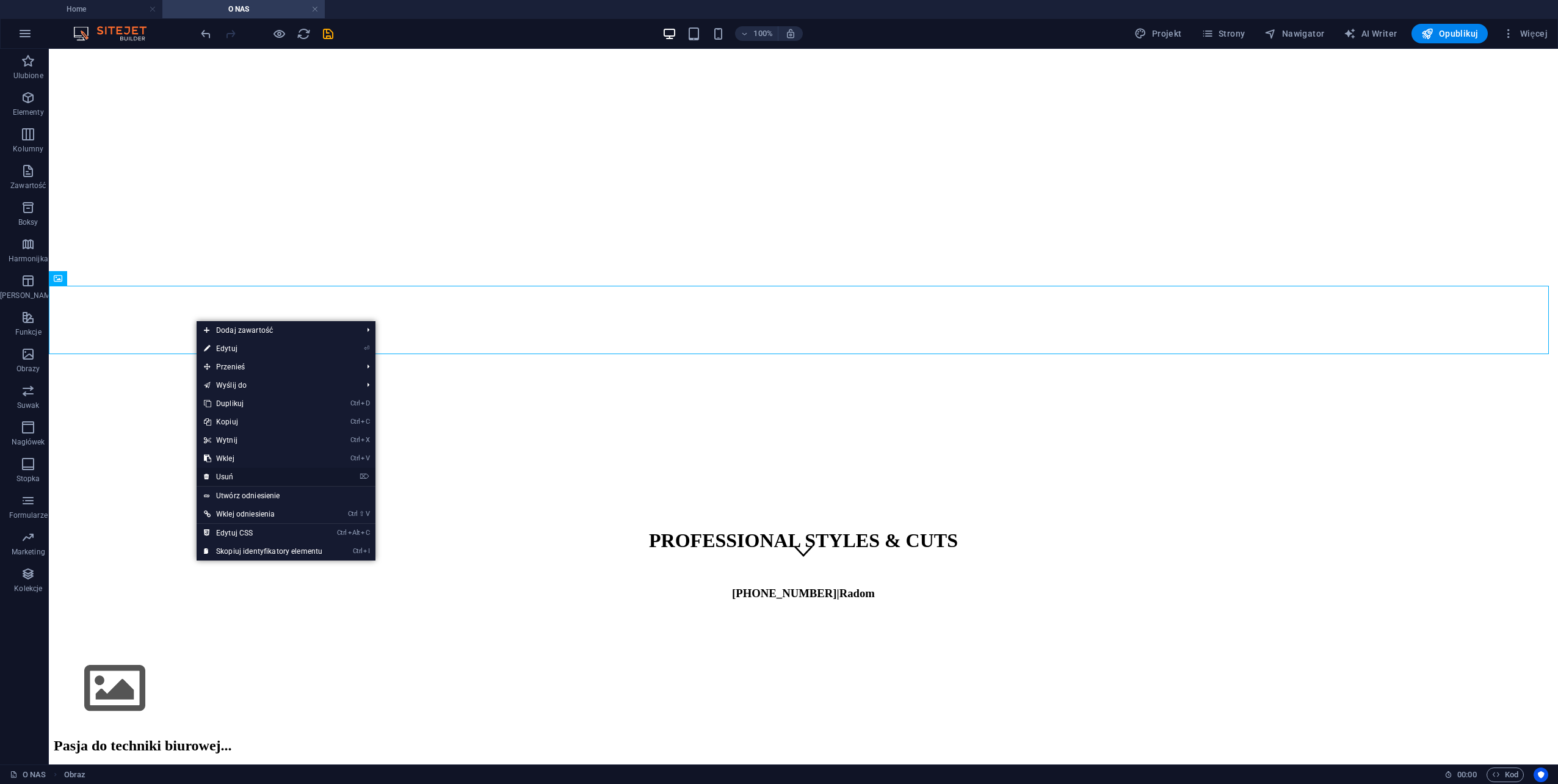
click at [224, 478] on link "⌦ Usuń" at bounding box center [263, 477] width 133 height 18
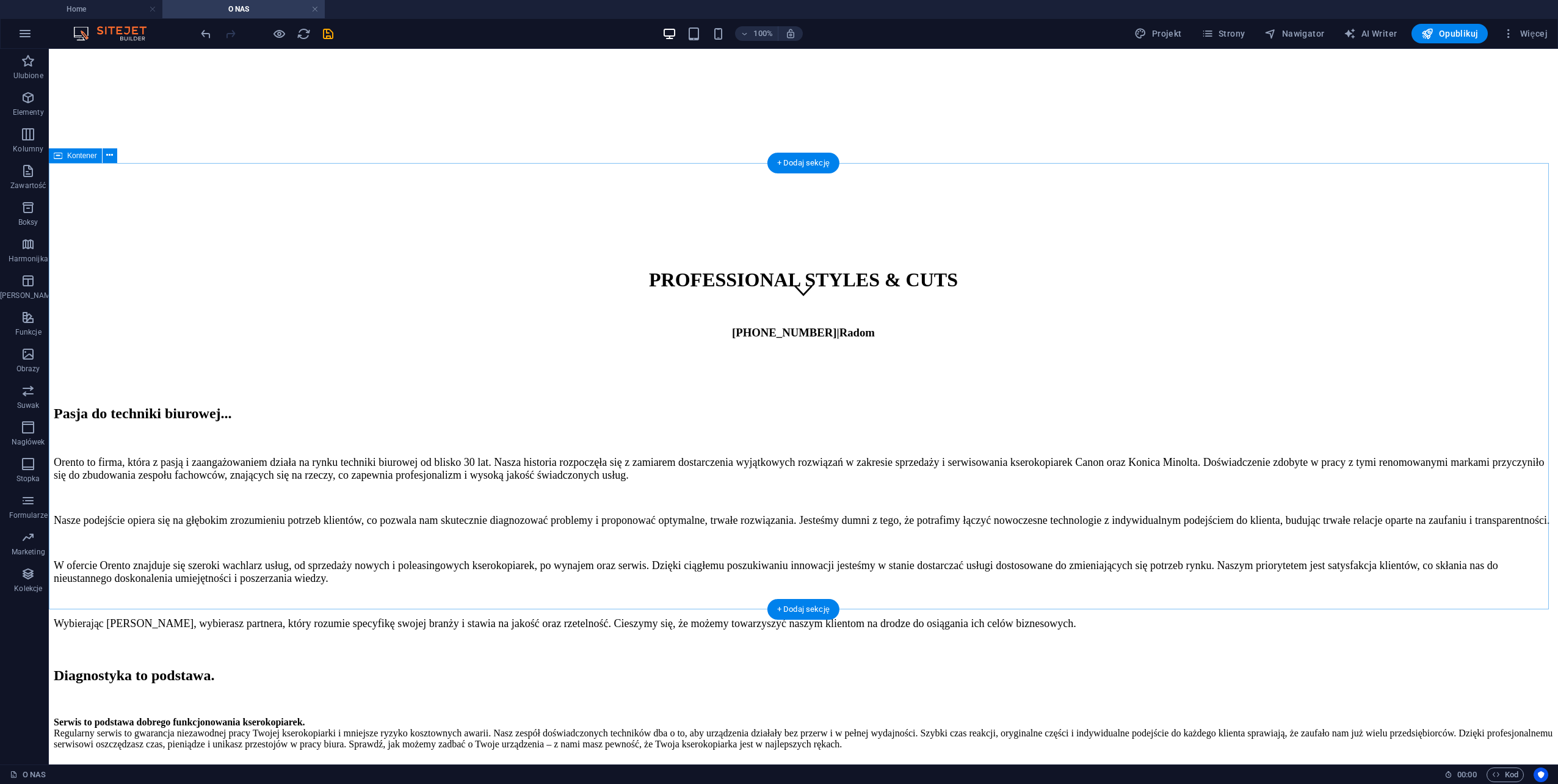
scroll to position [498, 0]
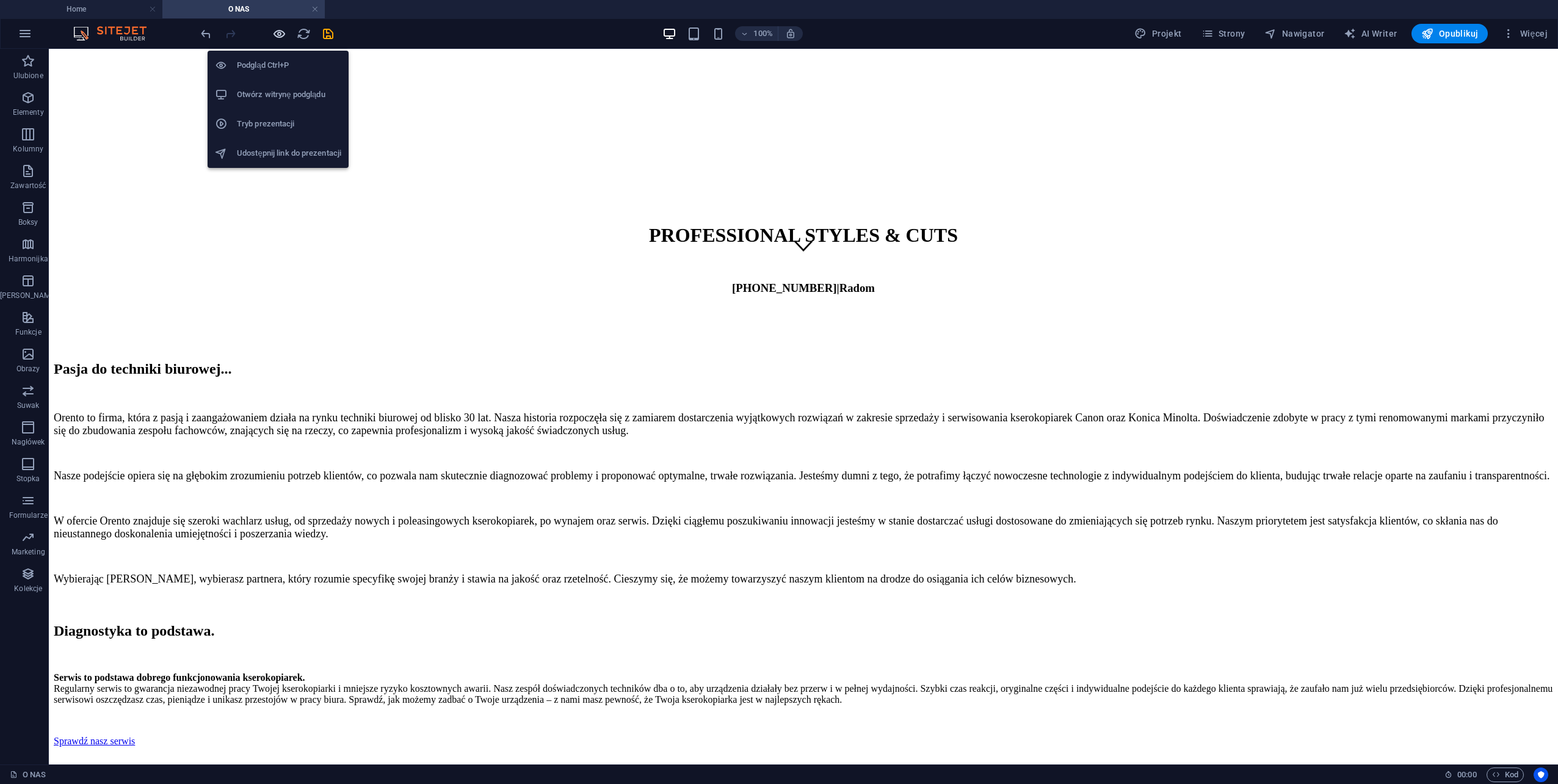
click at [277, 28] on icon "button" at bounding box center [279, 34] width 14 height 14
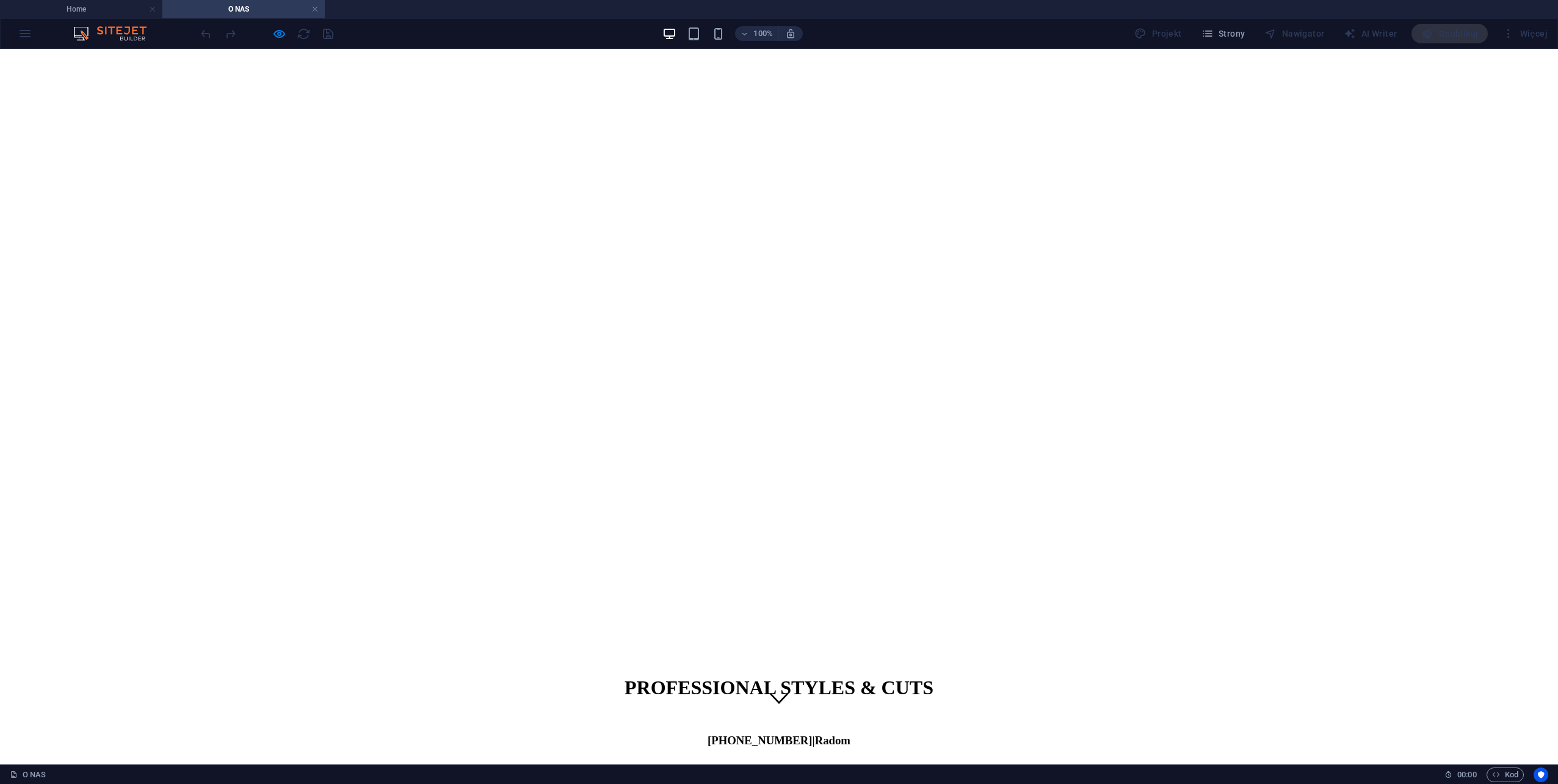
scroll to position [9, 0]
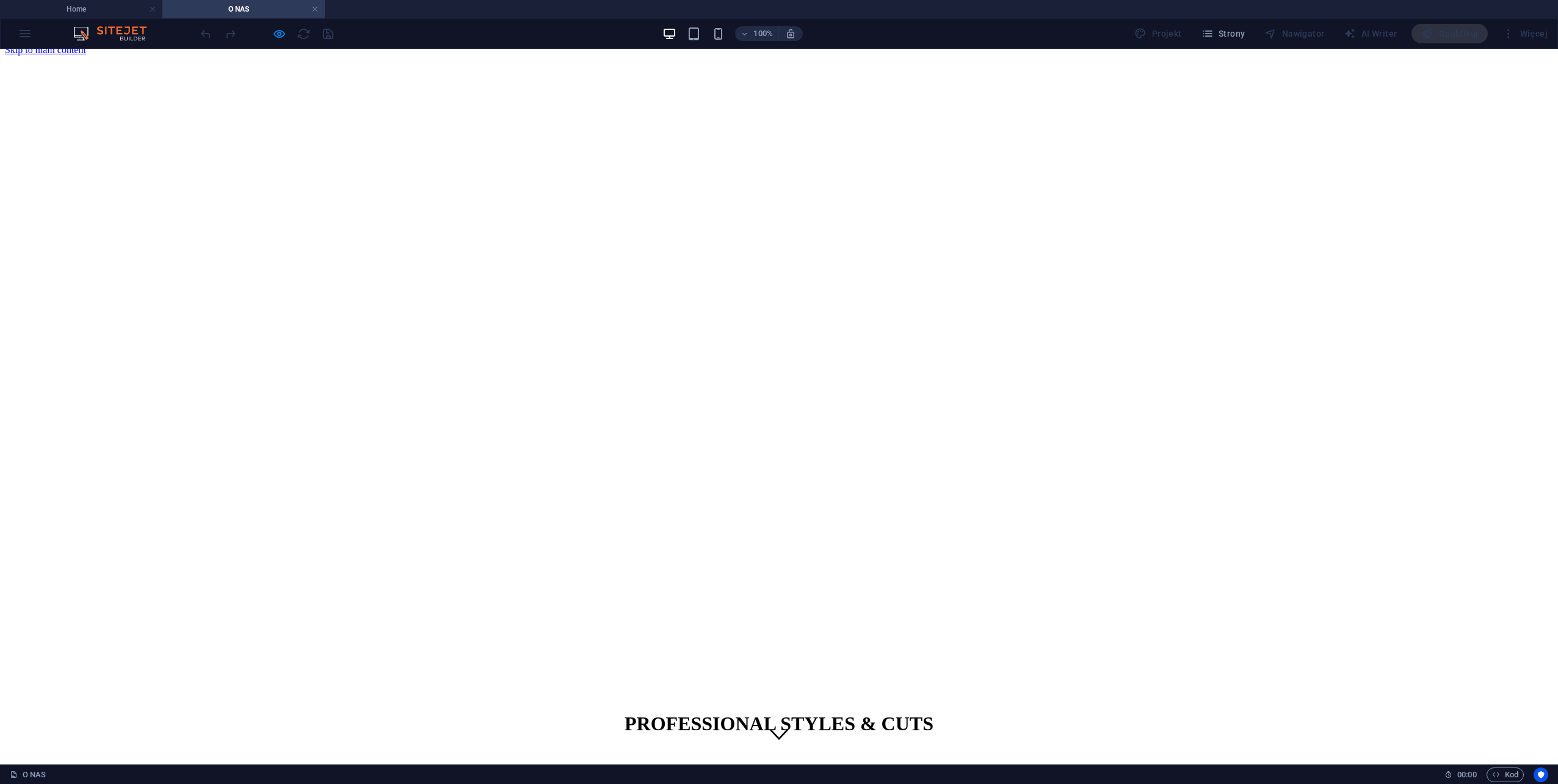
click at [841, 713] on span "PROFESSIONAL STYLES & CUTS" at bounding box center [778, 723] width 309 height 22
click at [901, 713] on span "PROFESSIONAL STYLES & CUTS" at bounding box center [778, 723] width 309 height 22
click at [795, 713] on span "PROFESSIONAL STYLES & CUTS" at bounding box center [778, 723] width 309 height 22
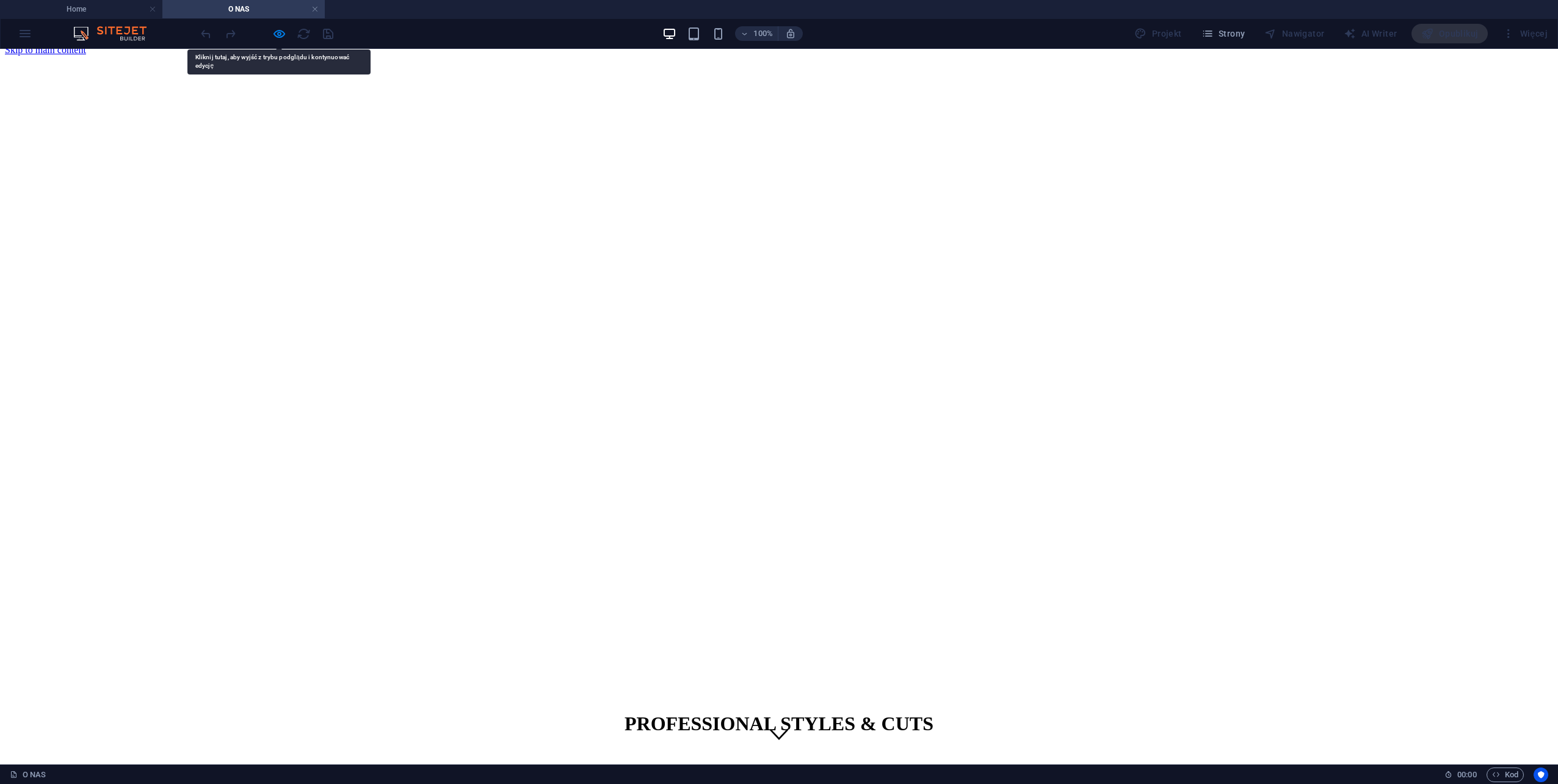
click at [301, 699] on div "PROFESSIONAL STYLES & CUTS 48 366-47-79 | Radom" at bounding box center [779, 746] width 1549 height 95
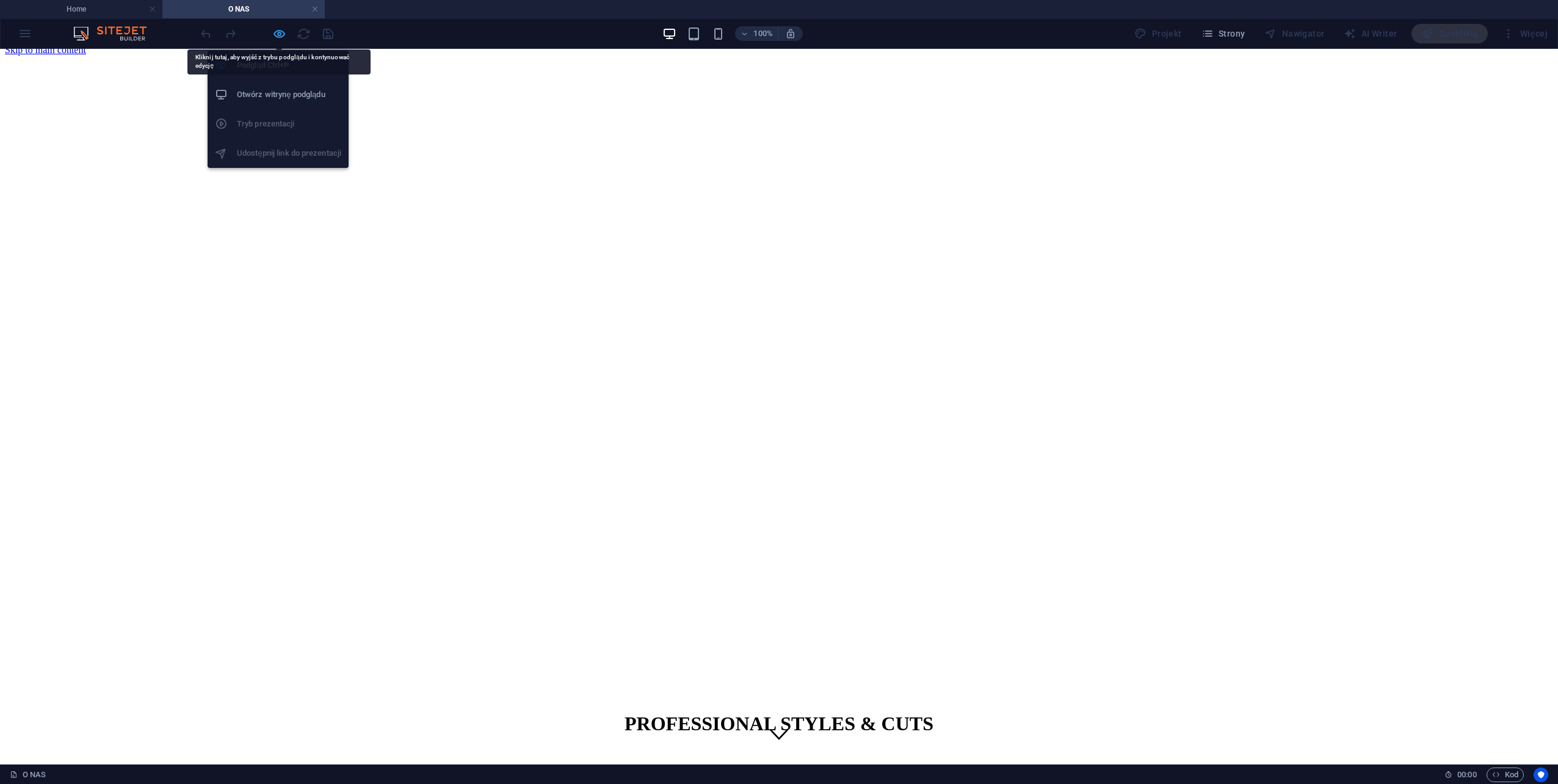
click at [281, 34] on icon "button" at bounding box center [279, 34] width 14 height 14
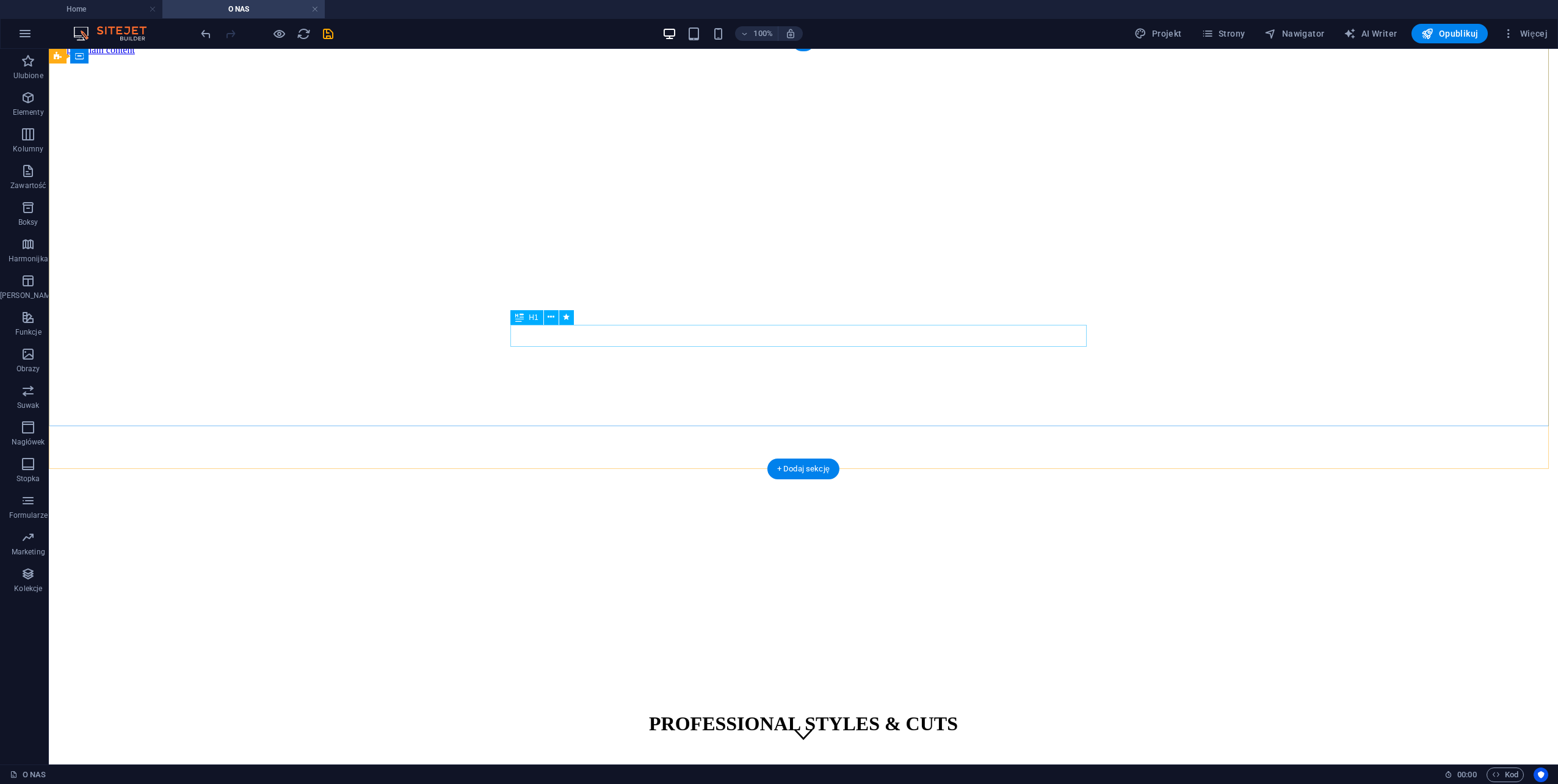
click at [763, 713] on div "PROFESSIONAL STYLES & CUTS" at bounding box center [803, 724] width 1500 height 23
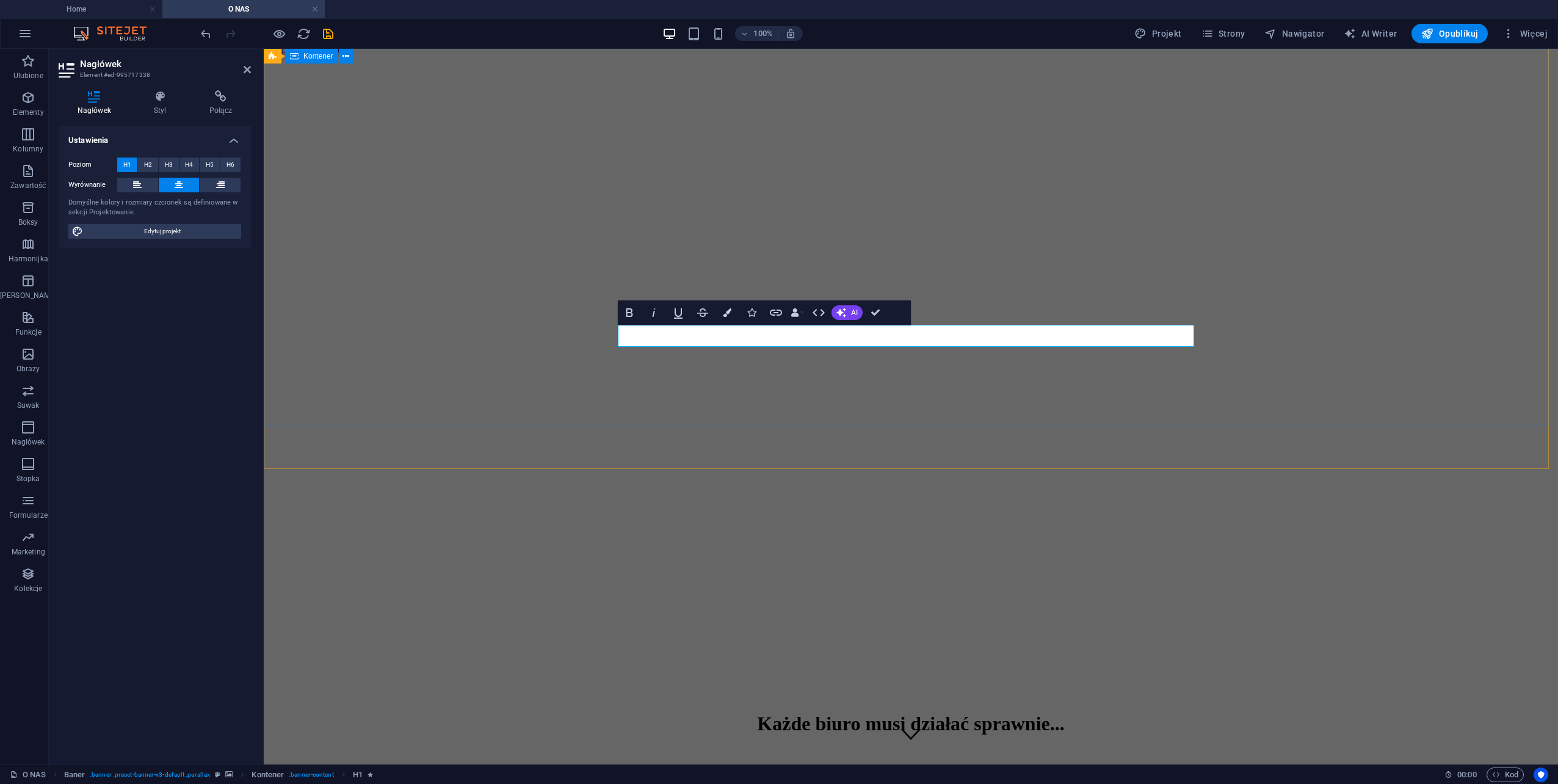
click at [611, 699] on div "Każde biuro musi działać sprawnie... 48 366-47-79 | Radom" at bounding box center [911, 746] width 1284 height 95
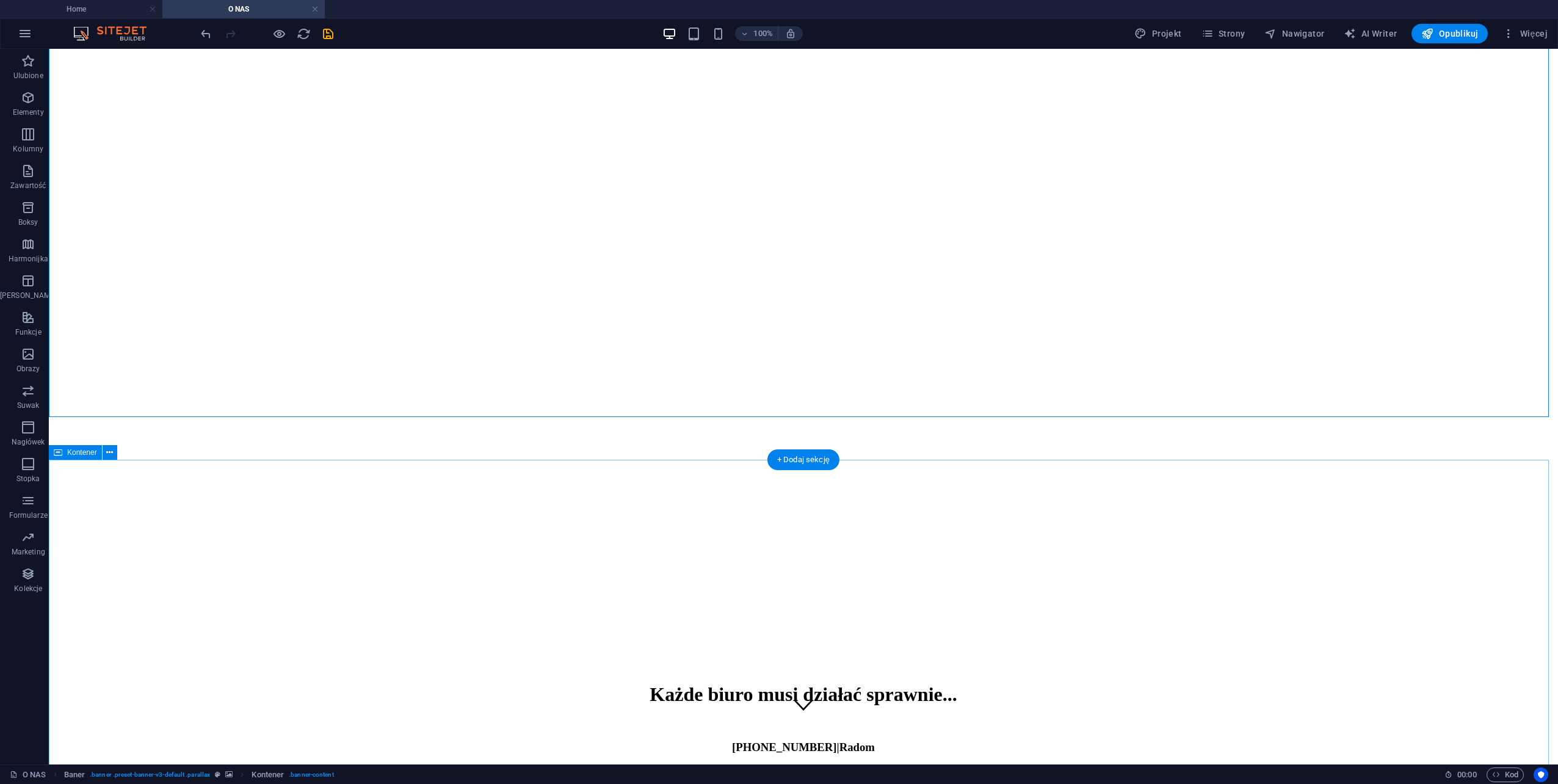
scroll to position [70, 0]
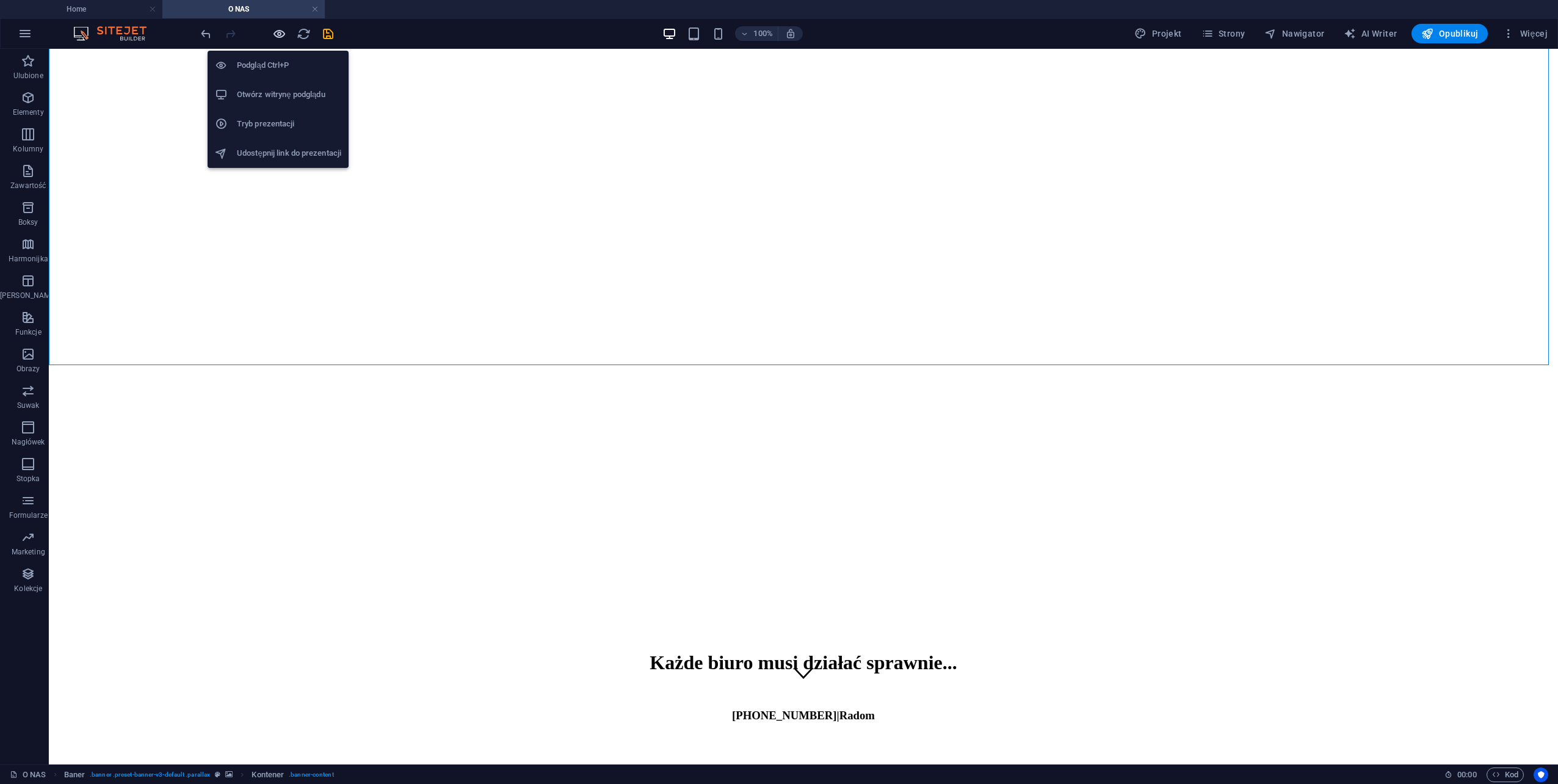
click at [284, 33] on icon "button" at bounding box center [279, 34] width 14 height 14
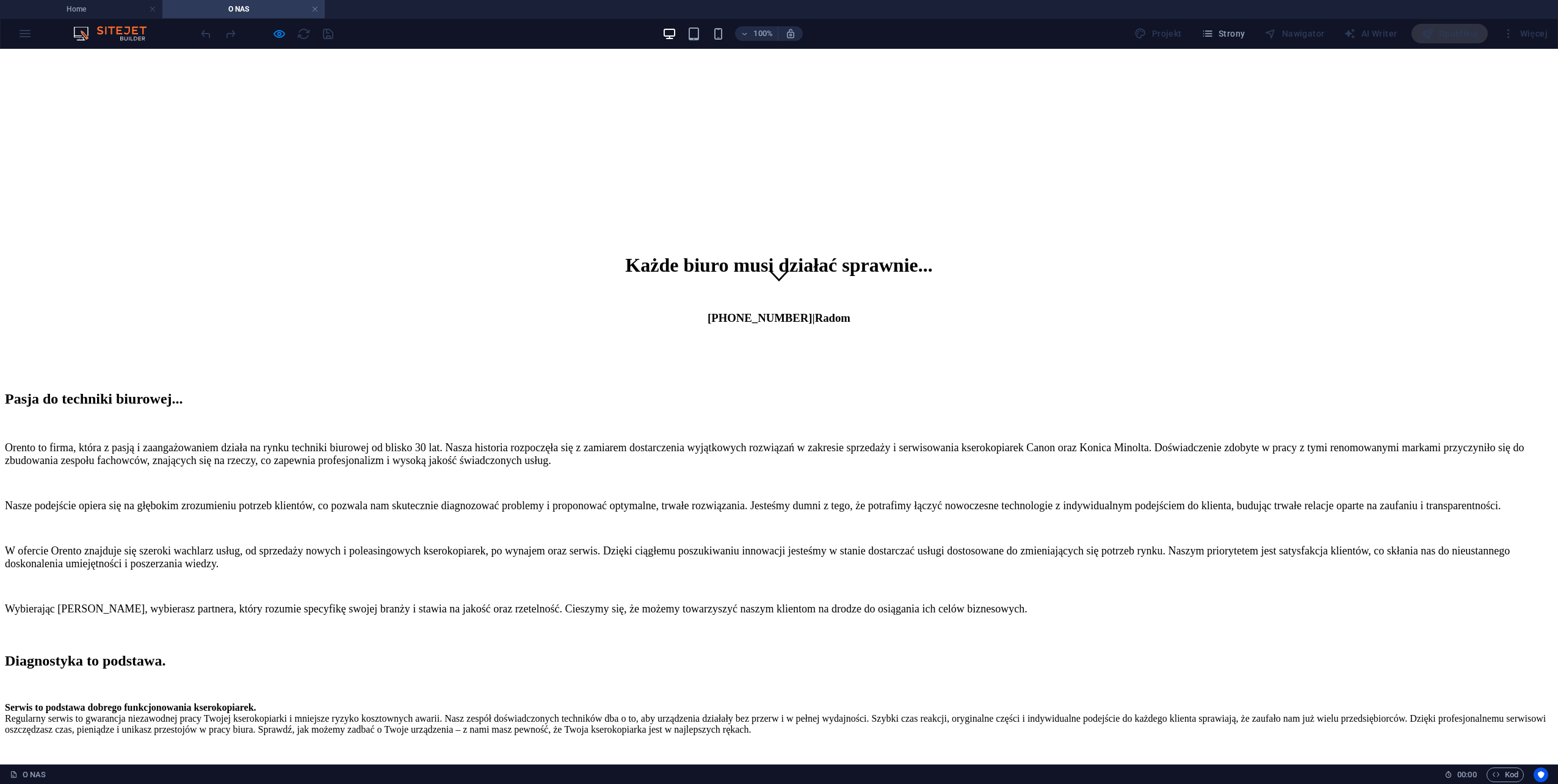
scroll to position [498, 0]
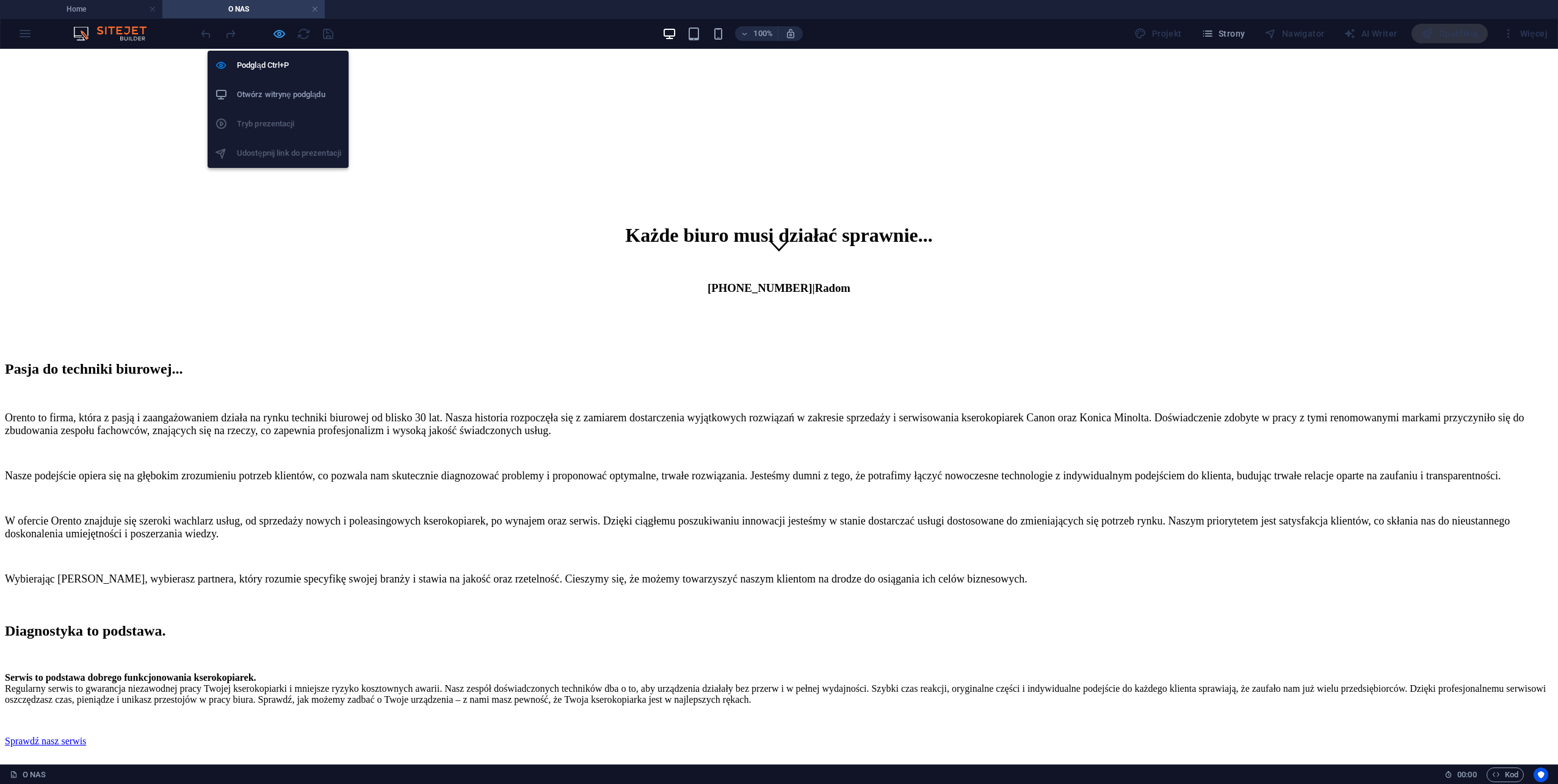
click at [277, 37] on icon "button" at bounding box center [279, 34] width 14 height 14
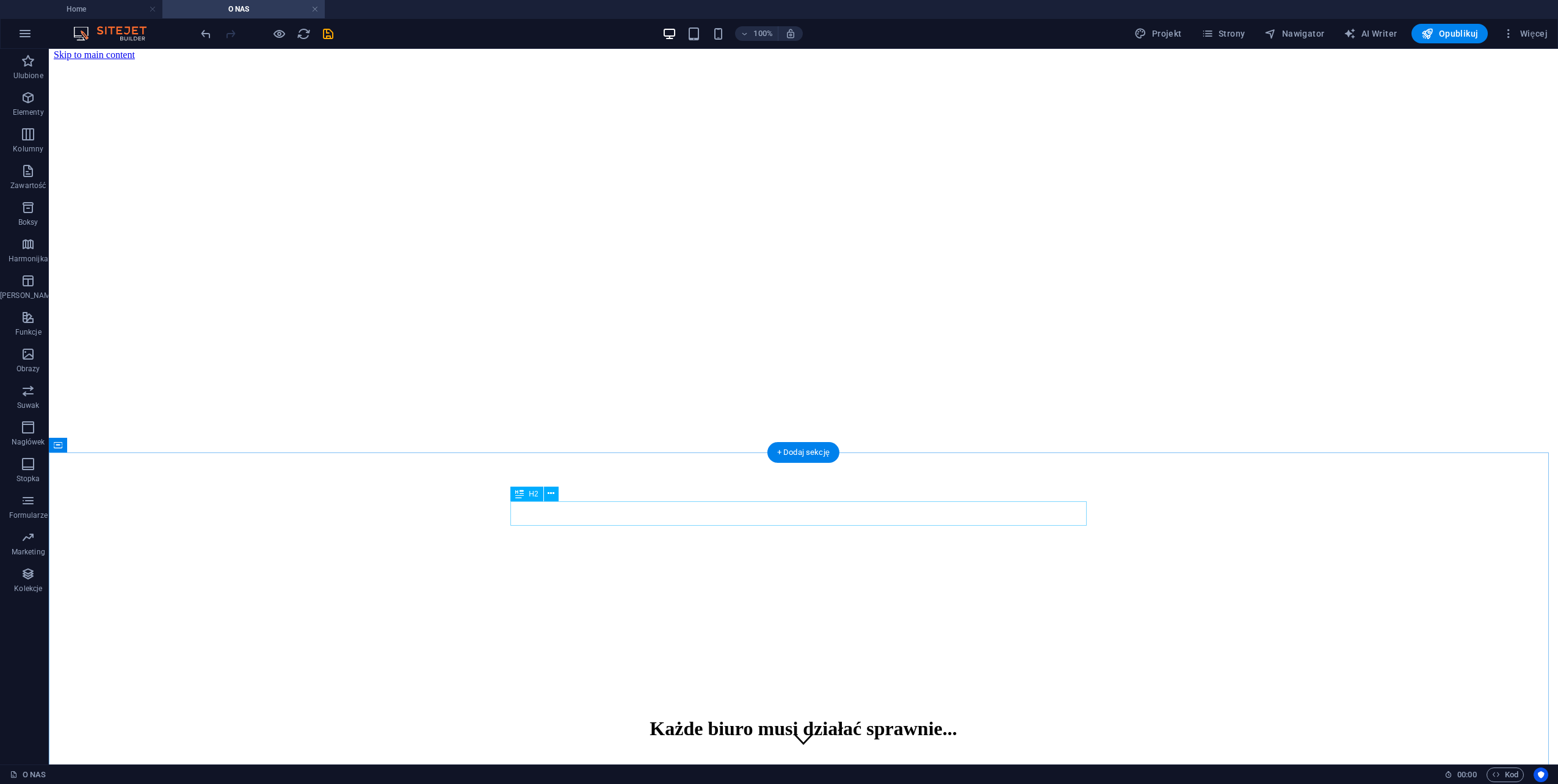
scroll to position [0, 0]
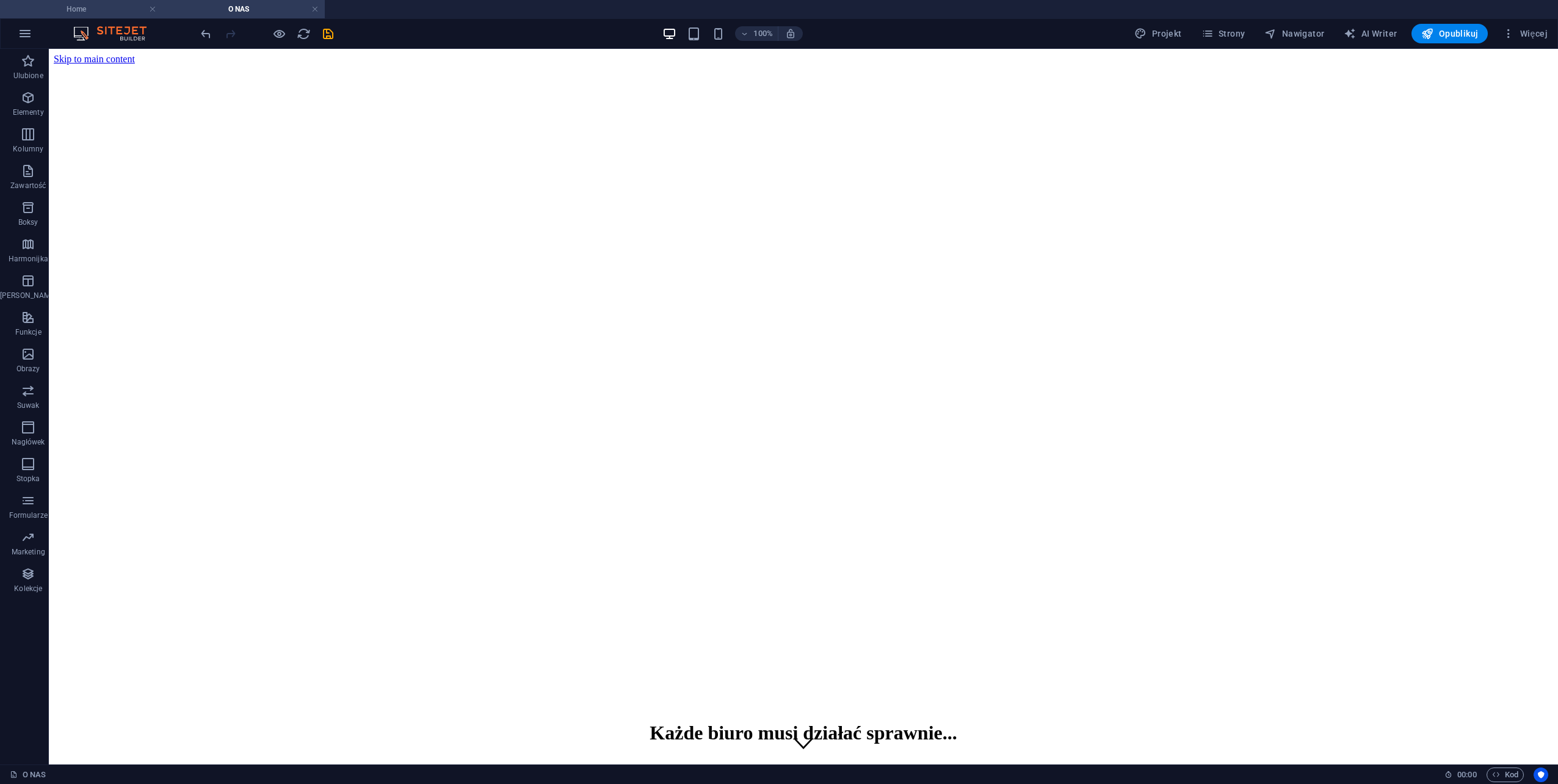
click at [94, 14] on h4 "Home" at bounding box center [81, 9] width 162 height 13
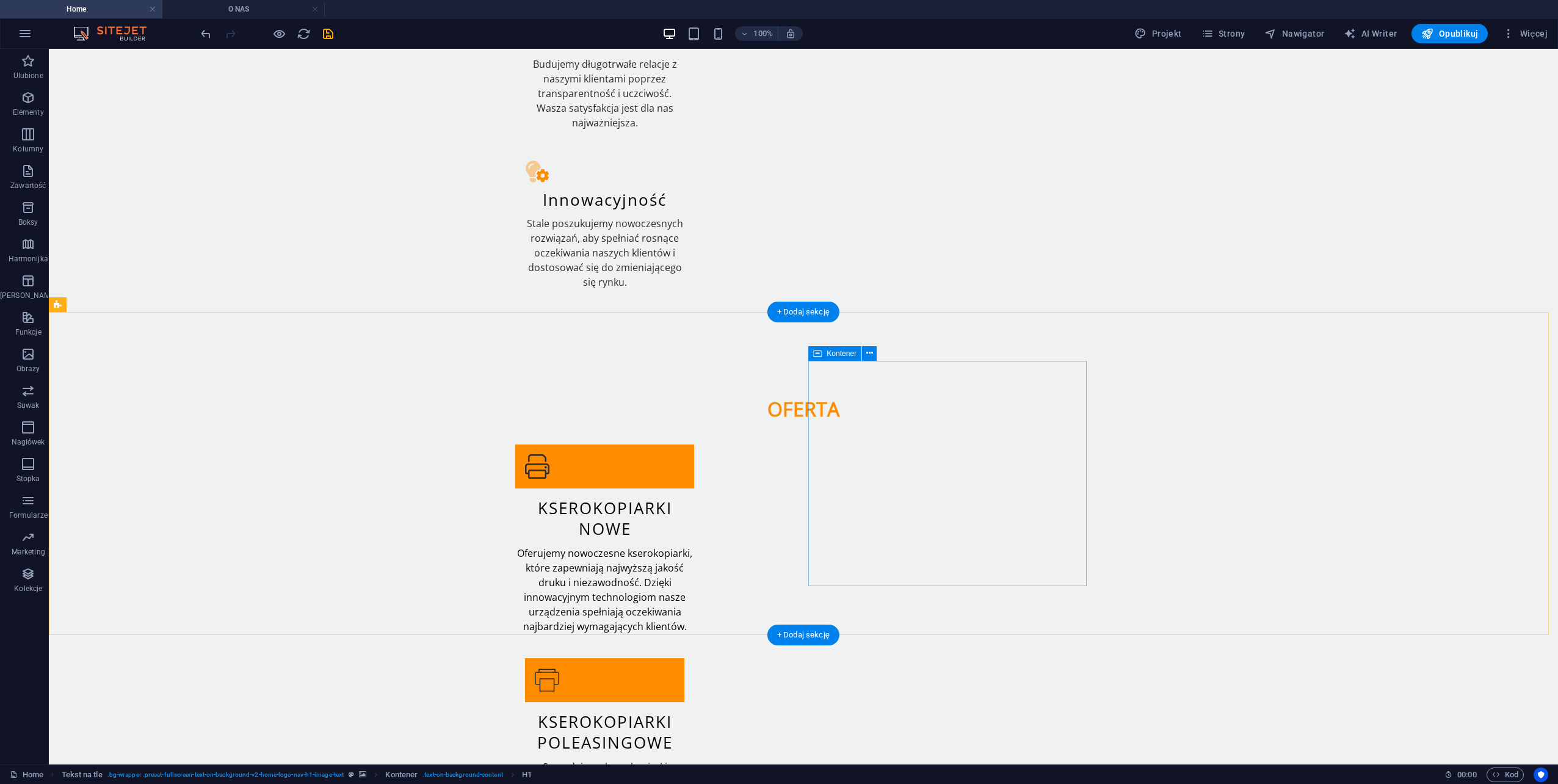
scroll to position [1282, 0]
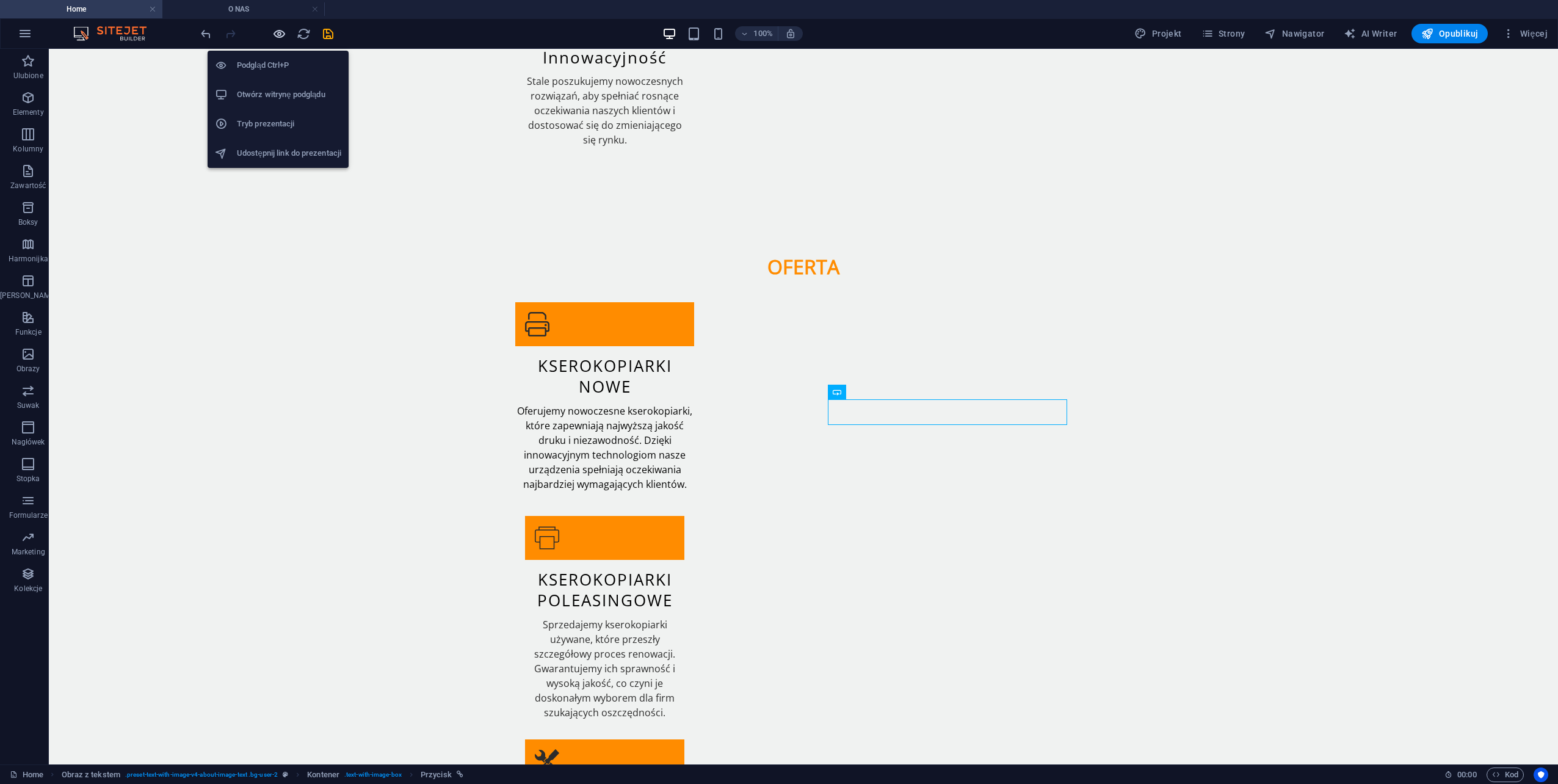
click at [274, 33] on icon "button" at bounding box center [279, 34] width 14 height 14
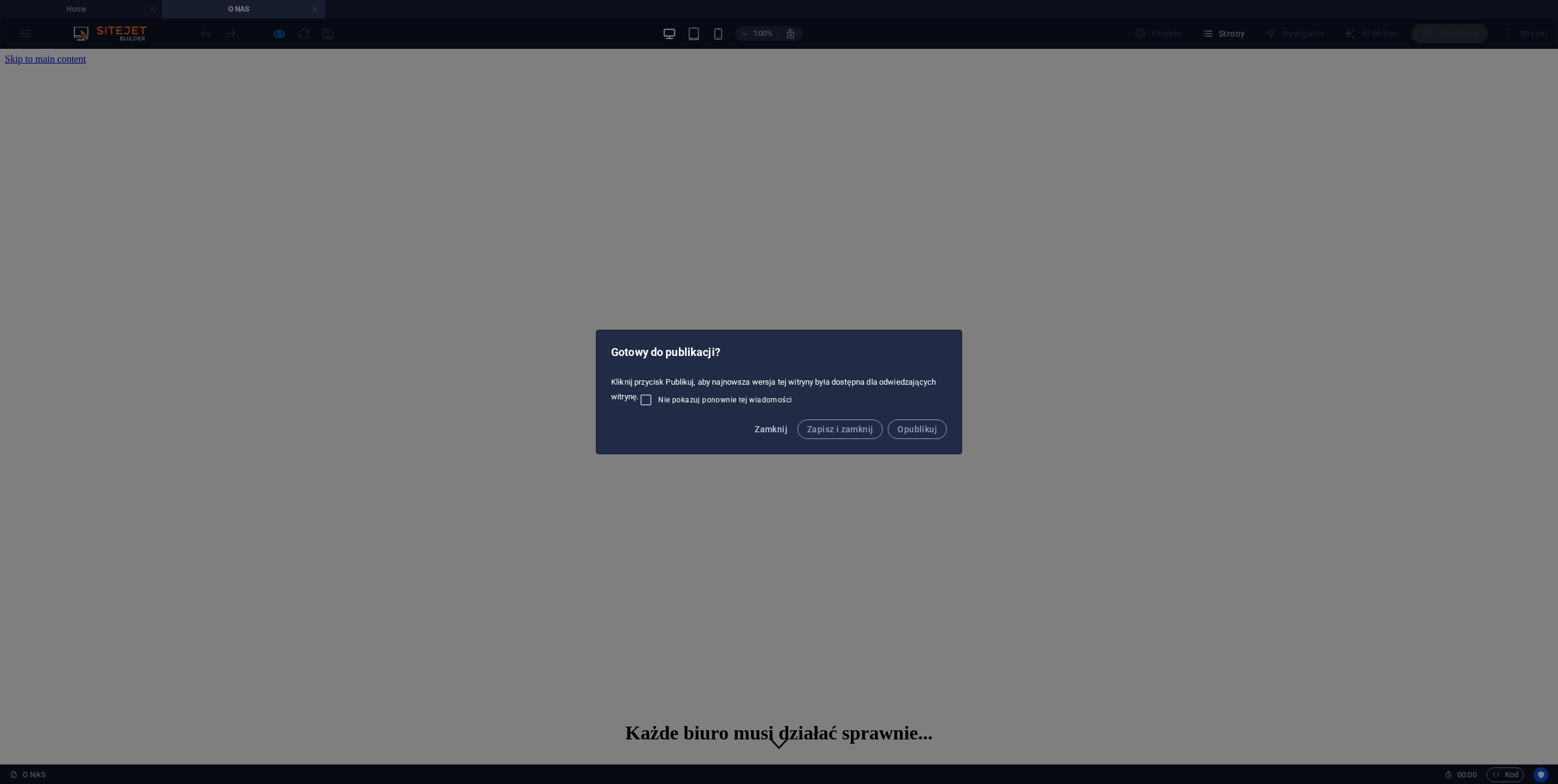
click at [765, 427] on span "Zamknij" at bounding box center [771, 430] width 33 height 10
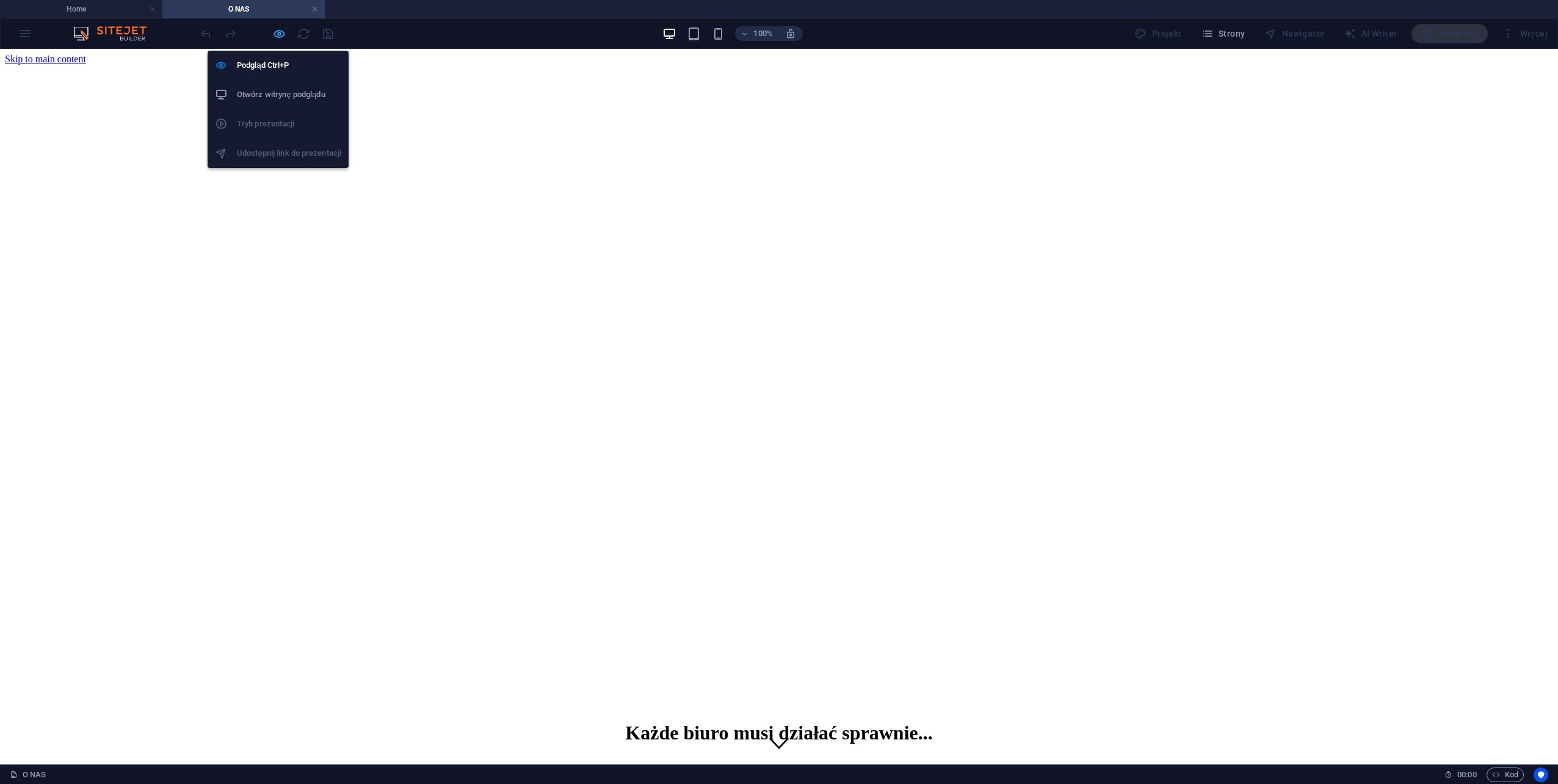
click at [281, 31] on icon "button" at bounding box center [279, 34] width 14 height 14
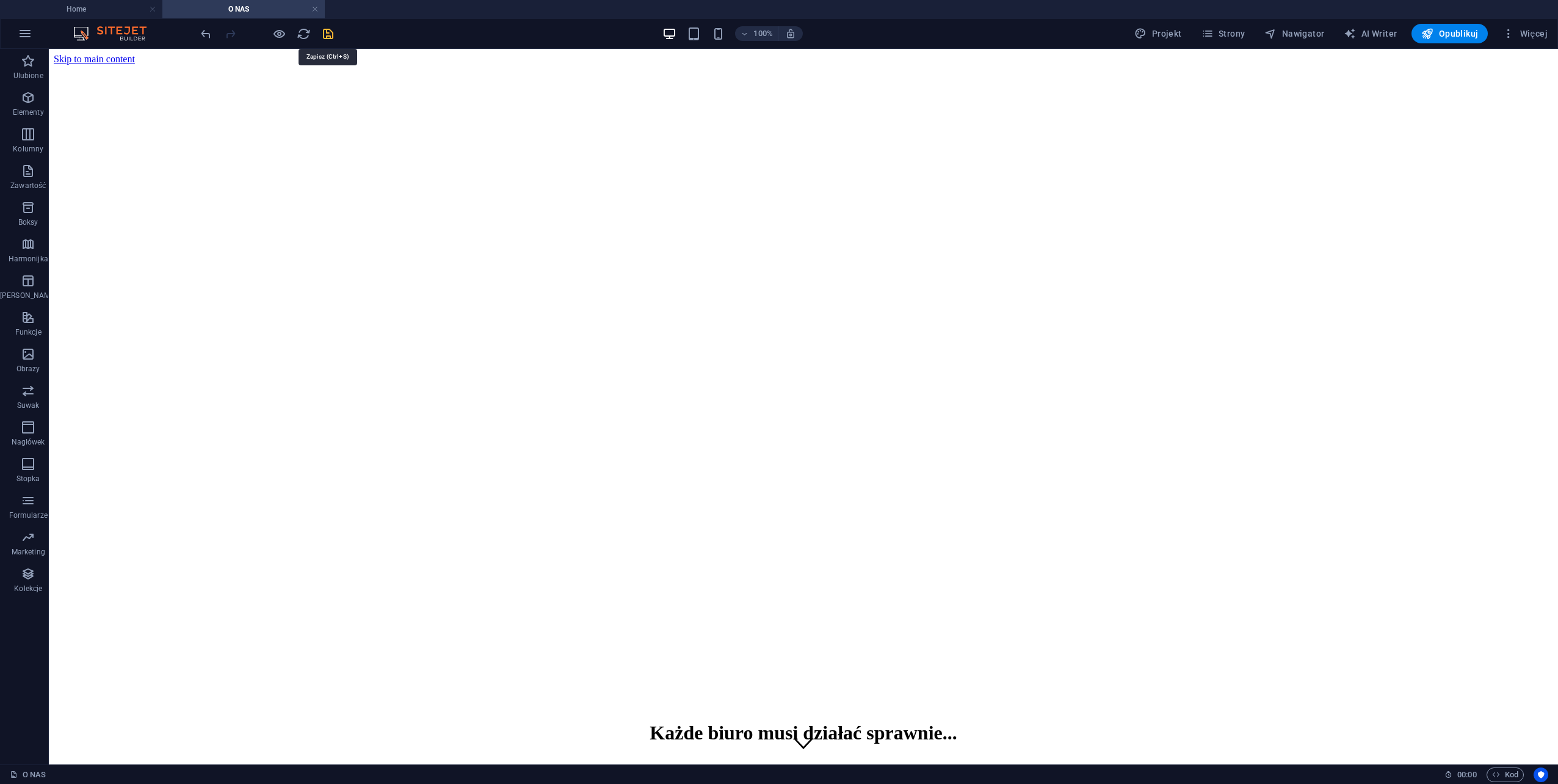
click at [331, 36] on icon "save" at bounding box center [328, 34] width 14 height 14
click at [317, 11] on link at bounding box center [315, 9] width 8 height 12
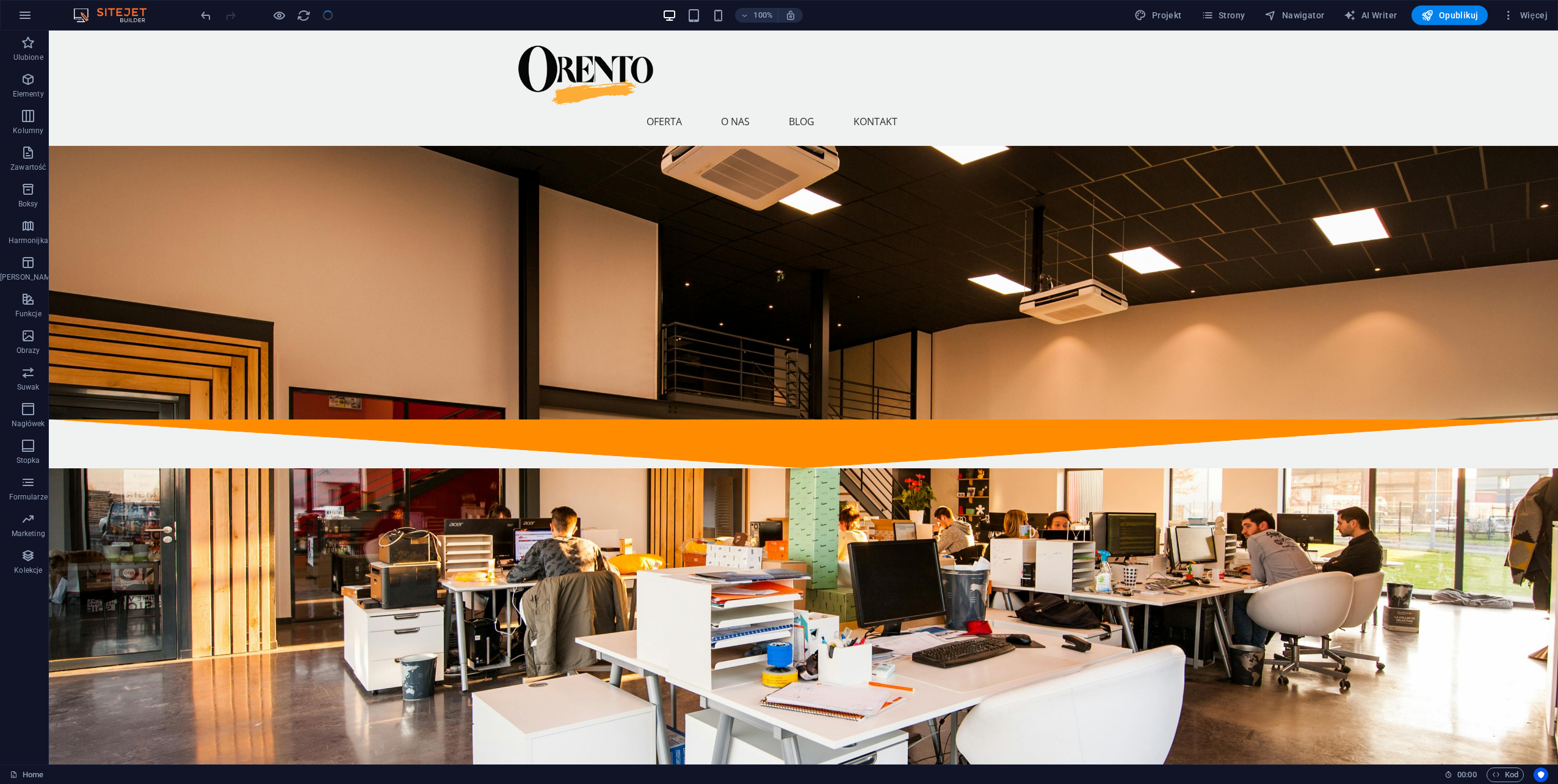
scroll to position [1282, 0]
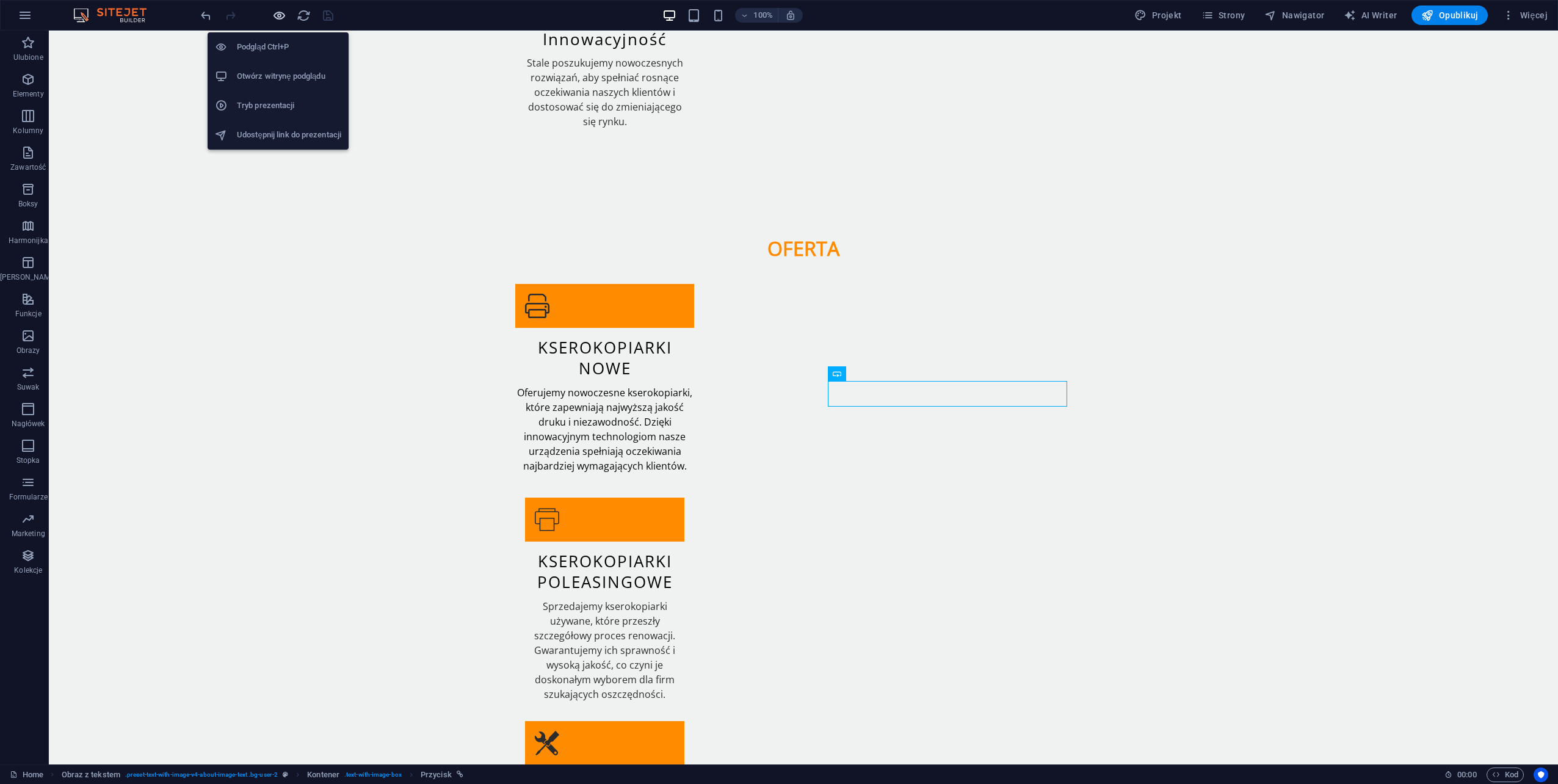
click at [284, 12] on icon "button" at bounding box center [279, 16] width 14 height 14
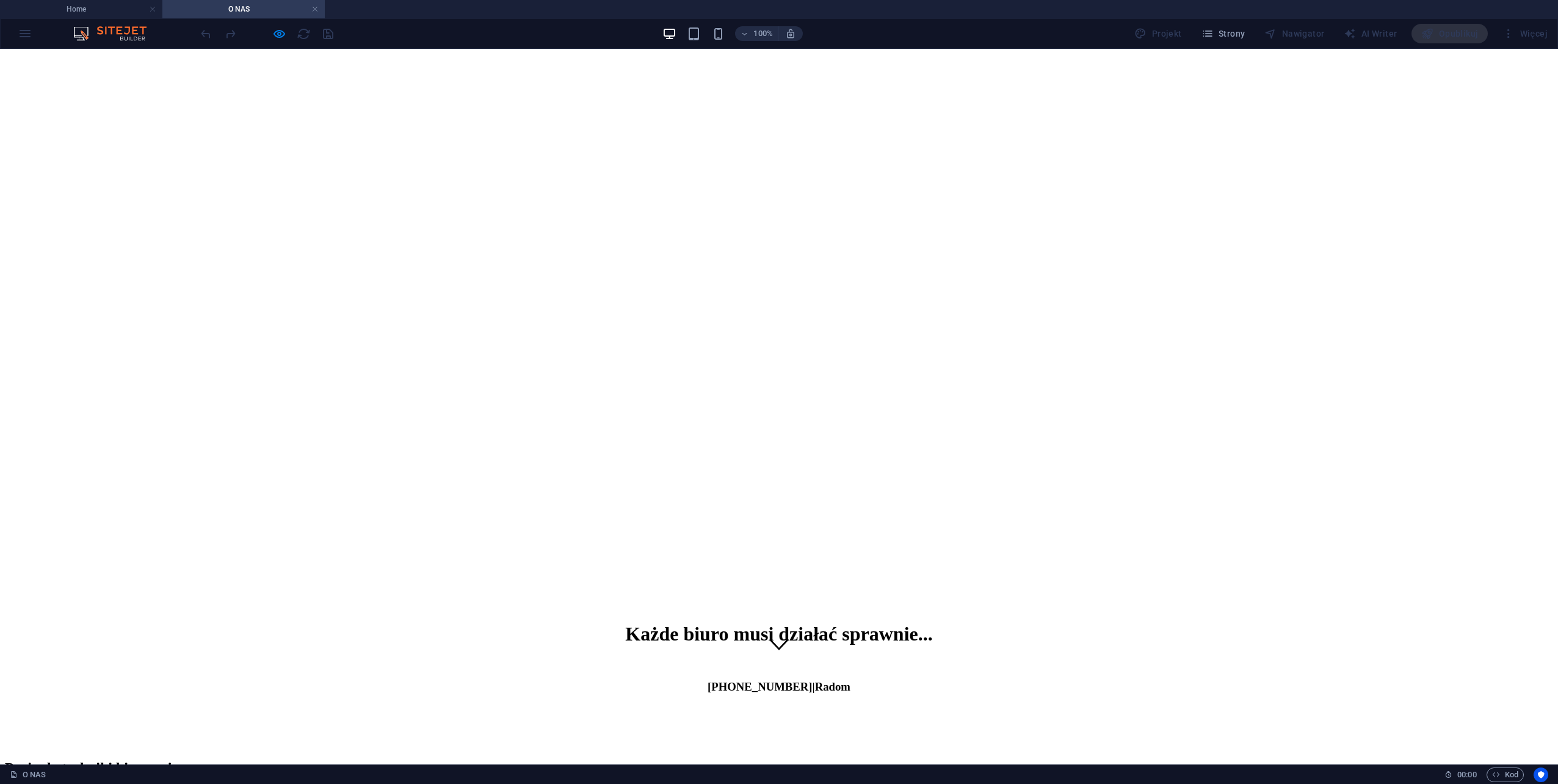
scroll to position [0, 0]
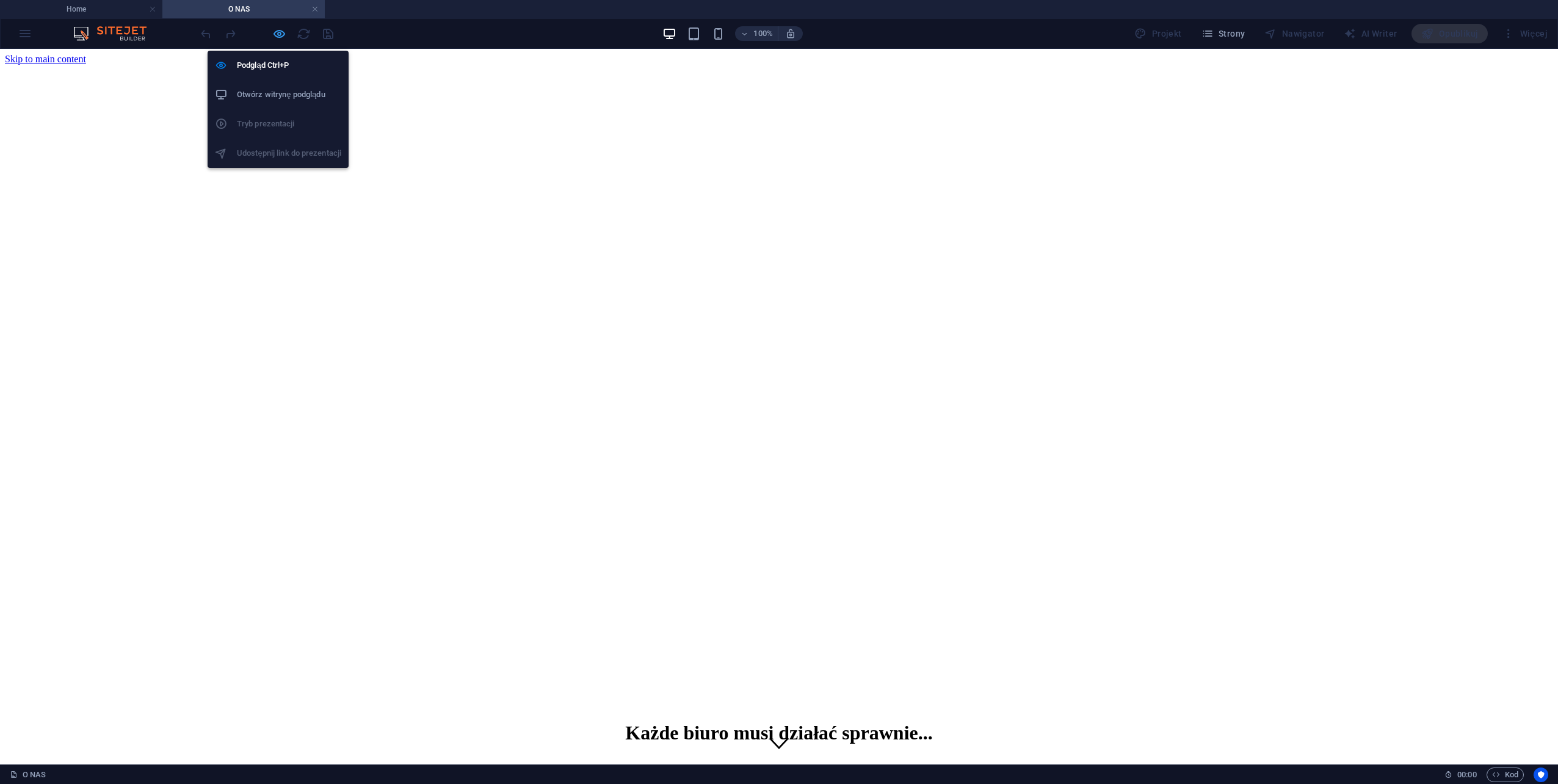
click at [280, 36] on icon "button" at bounding box center [279, 34] width 14 height 14
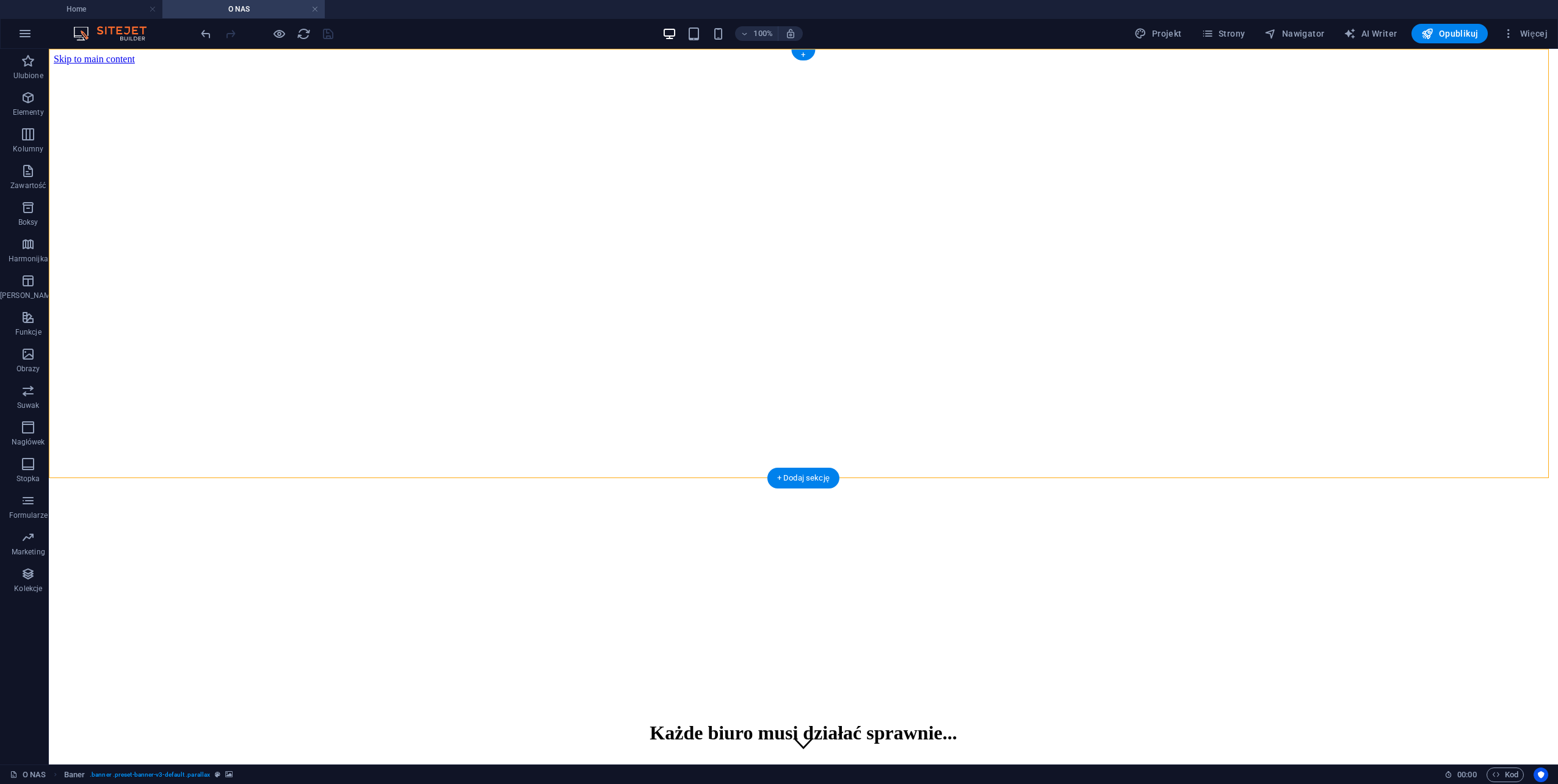
drag, startPoint x: 589, startPoint y: 375, endPoint x: 534, endPoint y: 219, distance: 165.4
click at [708, 721] on div "Każde biuro musi działać sprawnie..." at bounding box center [803, 733] width 1500 height 23
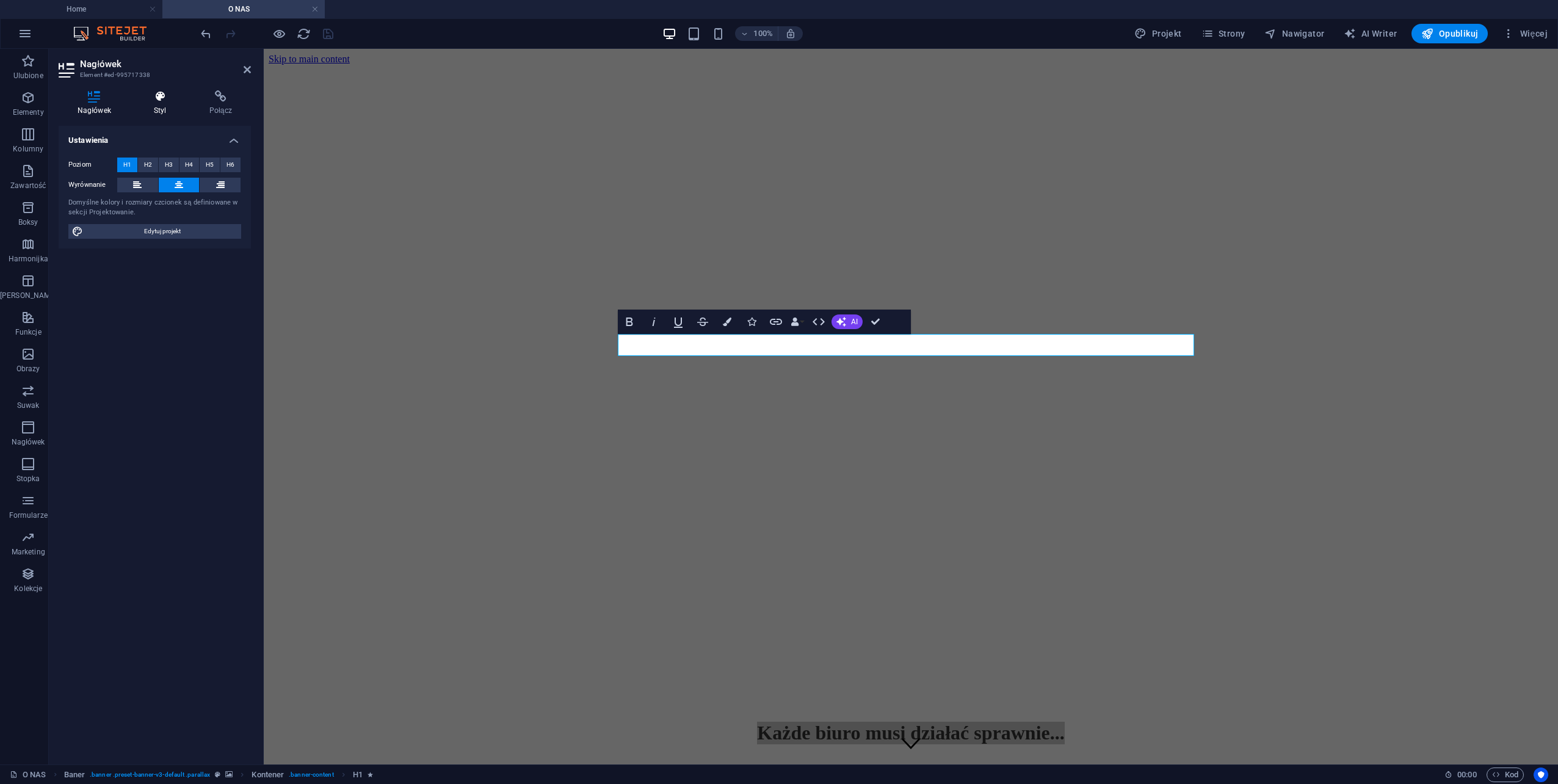
click at [161, 95] on icon at bounding box center [160, 96] width 51 height 12
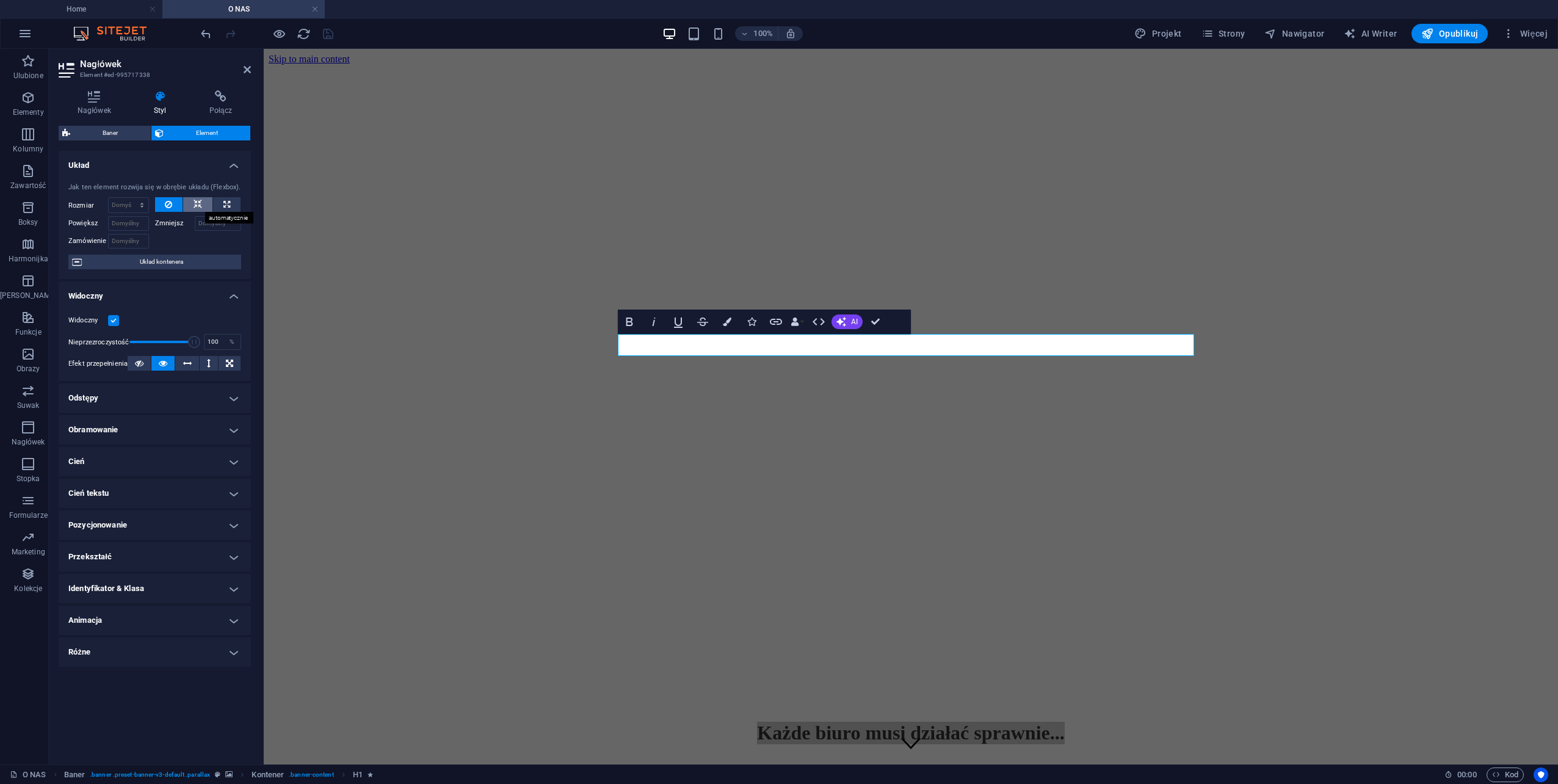
click at [205, 203] on button at bounding box center [197, 204] width 29 height 14
click at [169, 205] on icon at bounding box center [168, 204] width 8 height 14
click at [131, 205] on select "Domyślny automatycznie px % 1/1 1/2 1/3 1/4 1/5 1/6 1/7 1/8 1/9 1/10" at bounding box center [128, 205] width 39 height 14
select select "1/10"
click at [132, 198] on select "Domyślny automatycznie px % 1/1 1/2 1/3 1/4 1/5 1/6 1/7 1/8 1/9 1/10" at bounding box center [128, 205] width 39 height 14
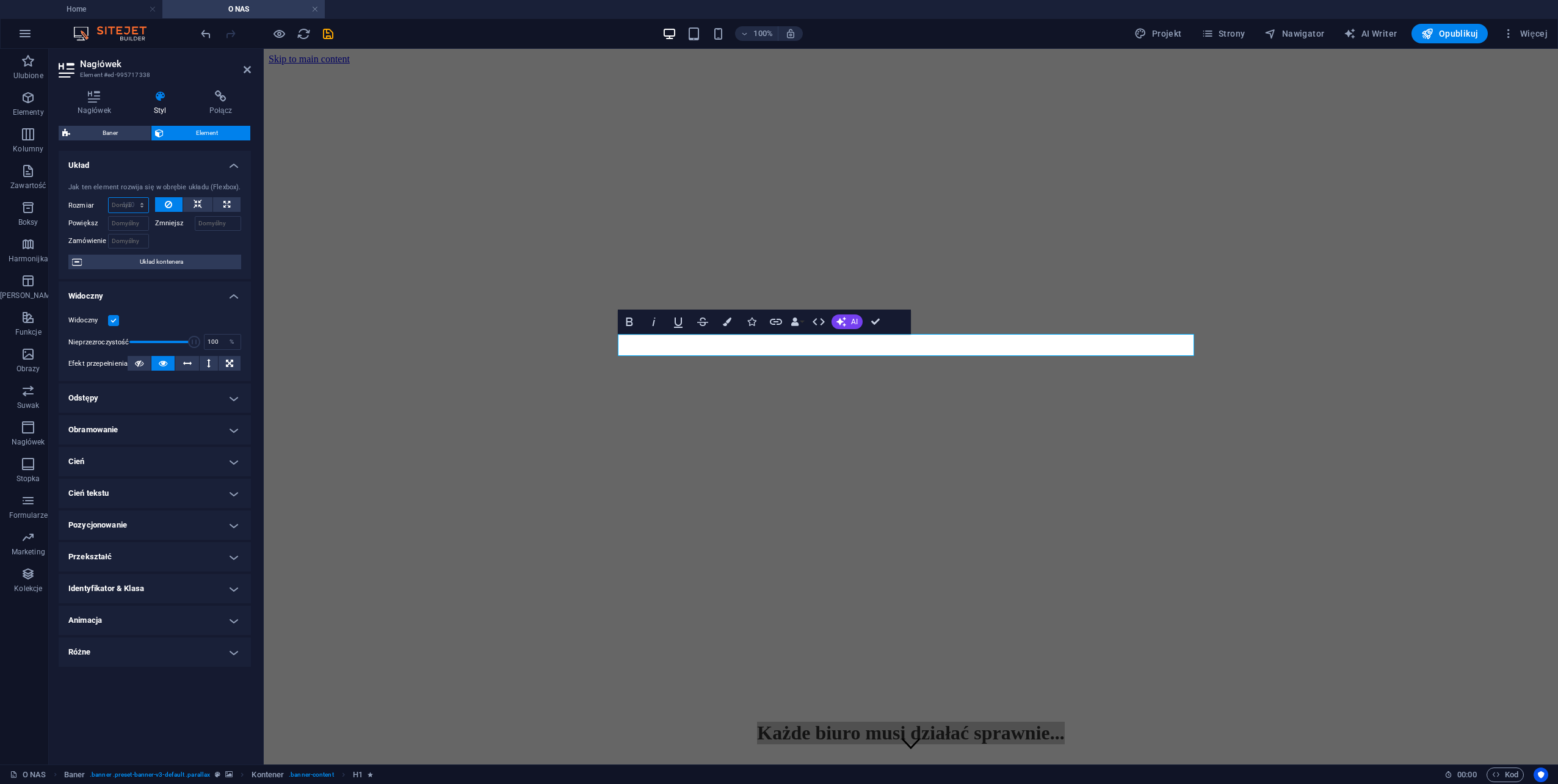
type input "10"
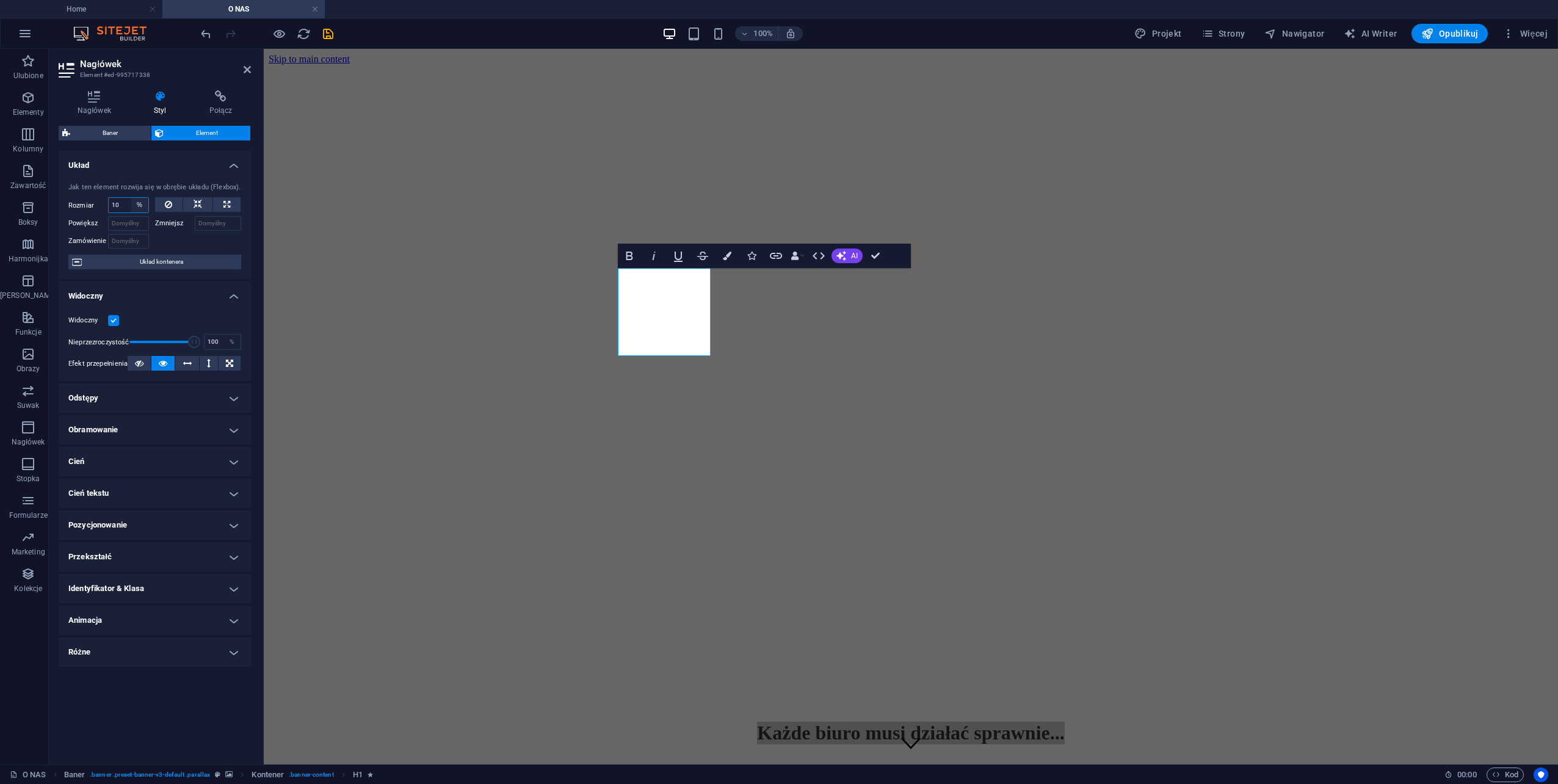
click at [144, 205] on select "Domyślny automatycznie px % 1/1 1/2 1/3 1/4 1/5 1/6 1/7 1/8 1/9 1/10" at bounding box center [140, 205] width 17 height 14
select select "auto"
click at [132, 198] on select "Domyślny automatycznie px % 1/1 1/2 1/3 1/4 1/5 1/6 1/7 1/8 1/9 1/10" at bounding box center [140, 205] width 17 height 14
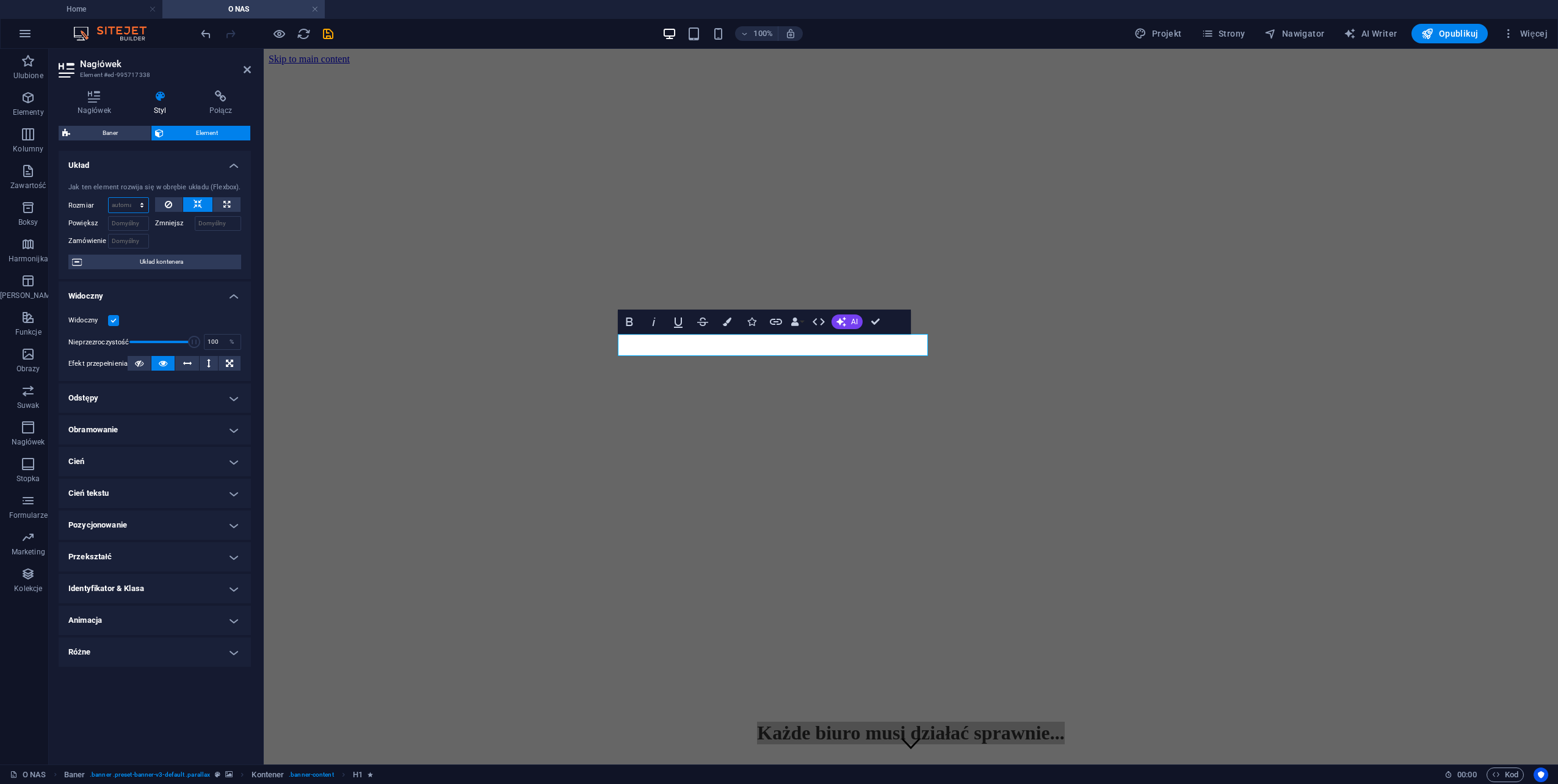
click at [134, 209] on select "Domyślny automatycznie px % 1/1 1/2 1/3 1/4 1/5 1/6 1/7 1/8 1/9 1/10" at bounding box center [128, 205] width 39 height 14
click at [109, 198] on select "Domyślny automatycznie px % 1/1 1/2 1/3 1/4 1/5 1/6 1/7 1/8 1/9 1/10" at bounding box center [128, 205] width 39 height 14
select select "DISABLED_OPTION_VALUE"
click at [204, 36] on icon "undo" at bounding box center [206, 34] width 14 height 14
type input "10"
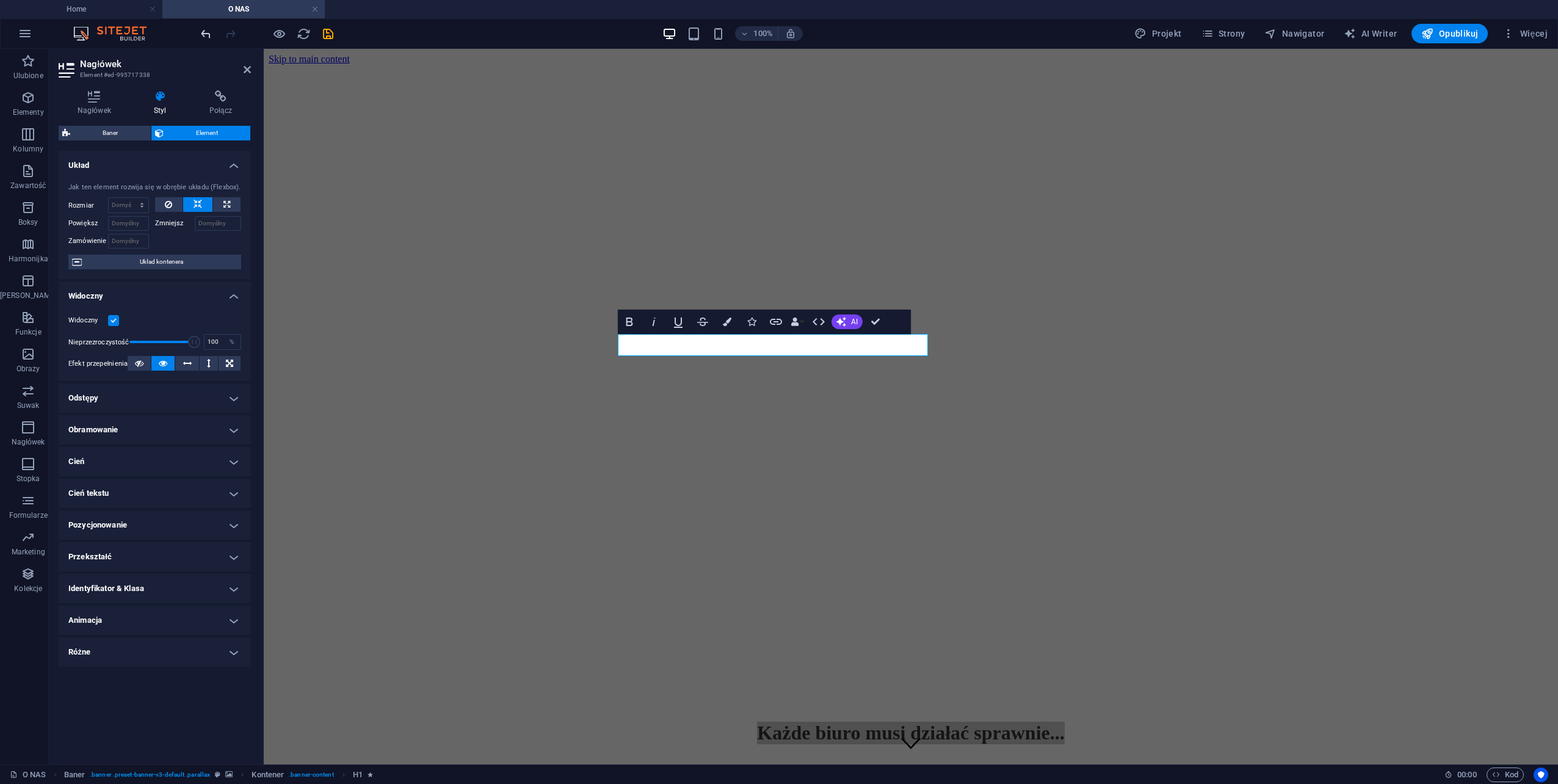
select select "%"
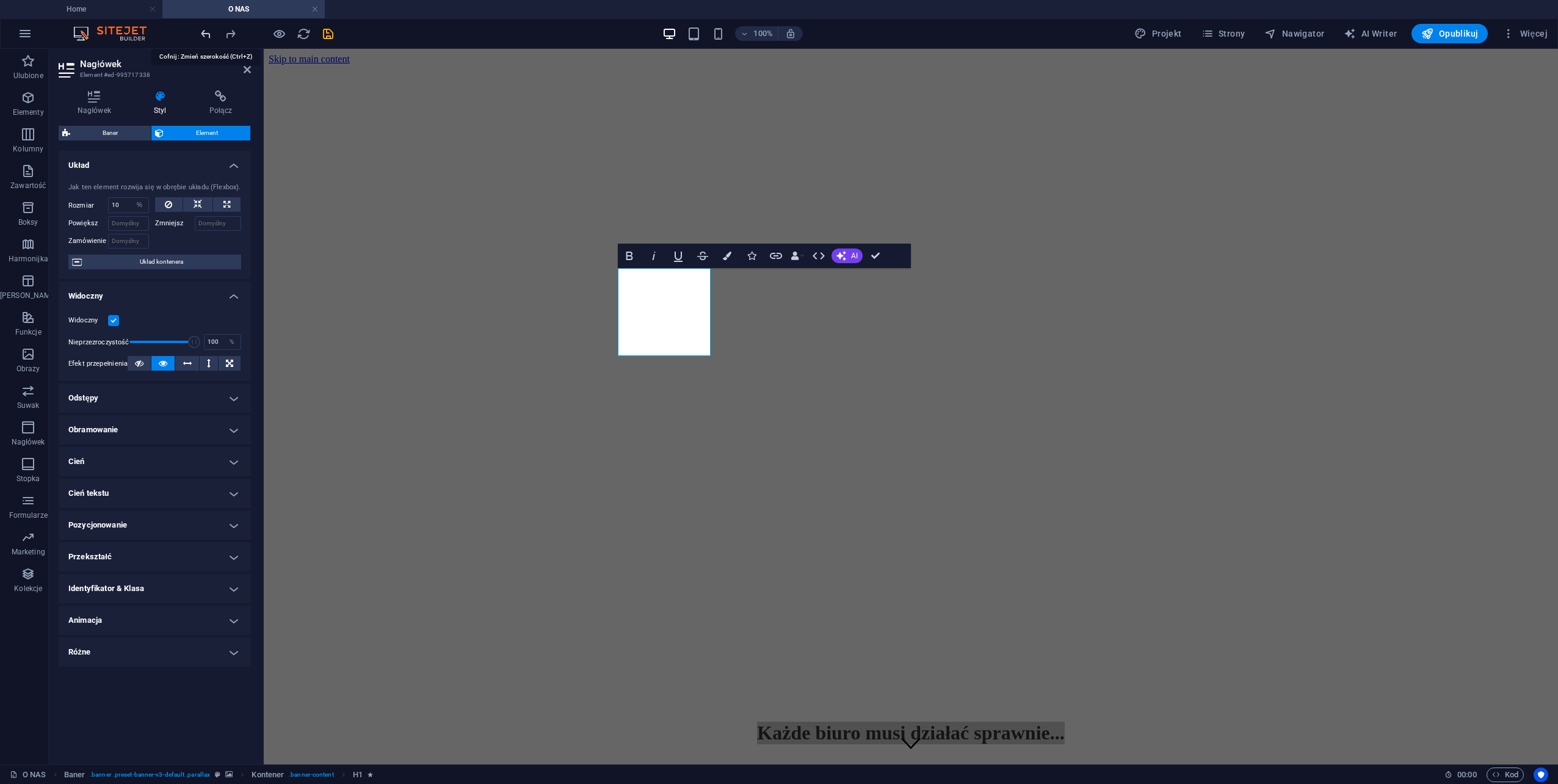
click at [204, 36] on icon "undo" at bounding box center [206, 34] width 14 height 14
select select "DISABLED_OPTION_VALUE"
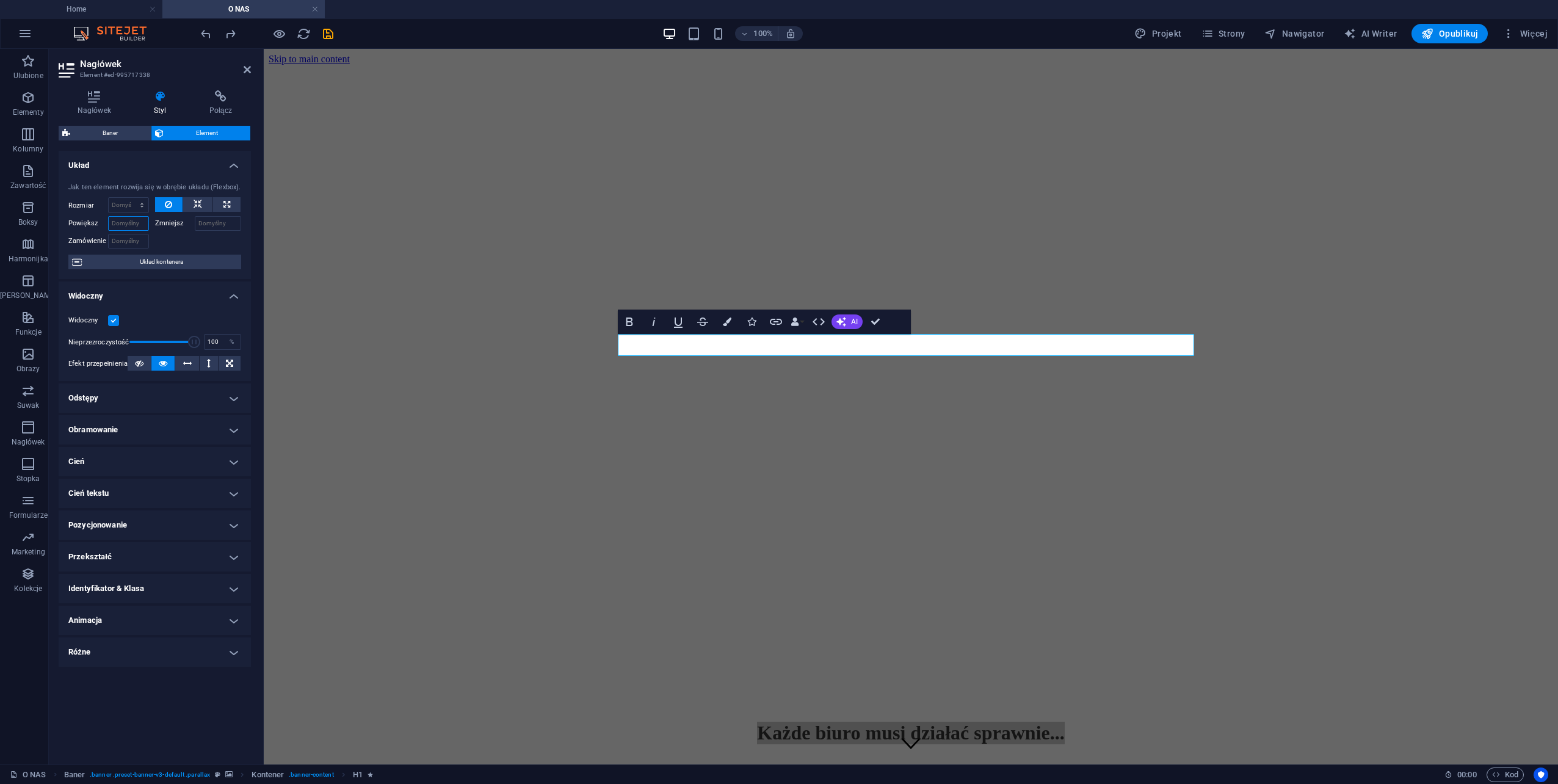
click at [127, 221] on input "Powiększ" at bounding box center [128, 223] width 41 height 14
click at [127, 222] on input "Powiększ" at bounding box center [128, 223] width 41 height 14
click at [182, 247] on div at bounding box center [199, 240] width 86 height 18
click at [125, 225] on input "50" at bounding box center [128, 223] width 41 height 14
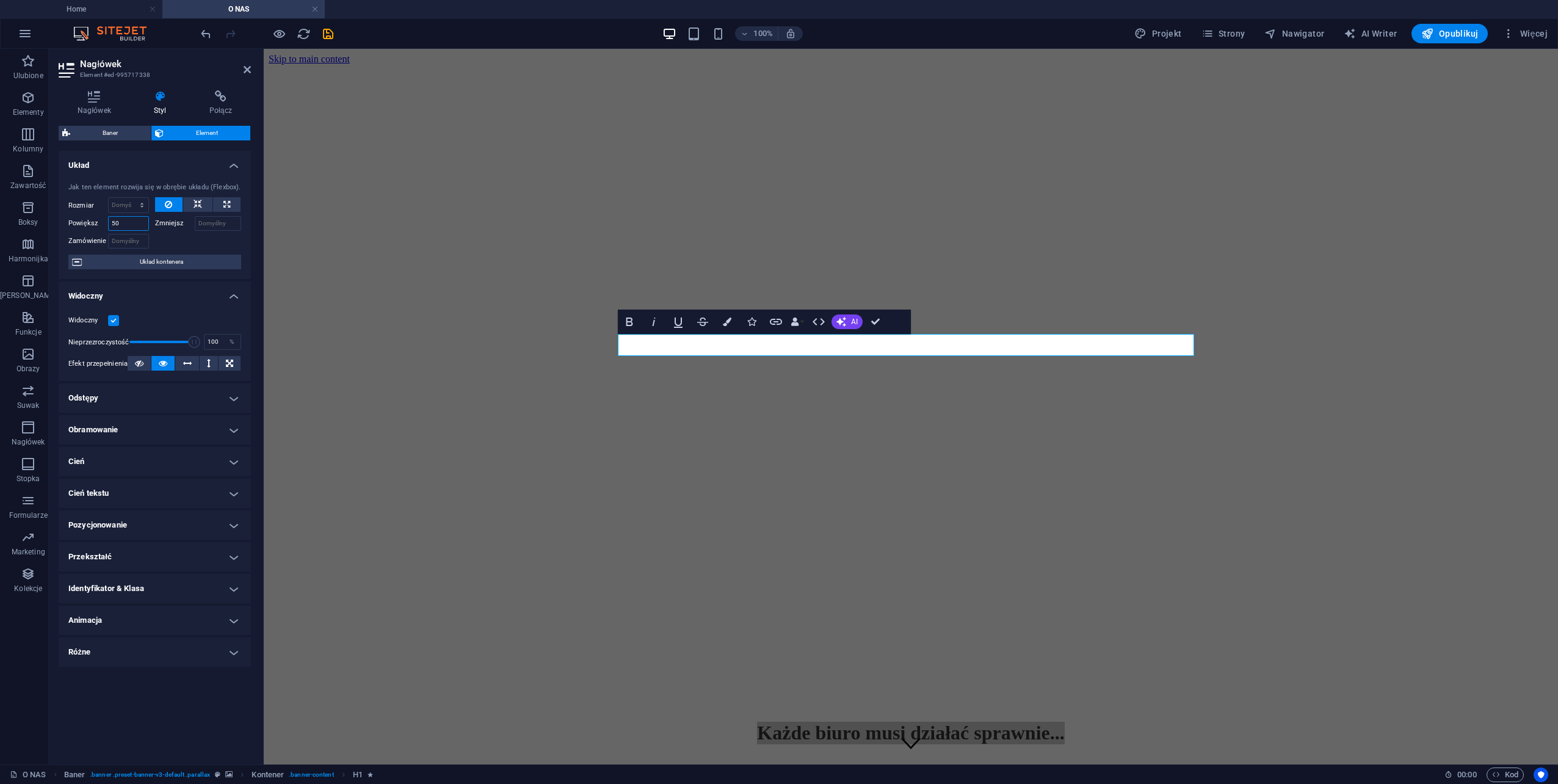
type input "5"
click at [150, 261] on span "Układ kontenera" at bounding box center [161, 262] width 152 height 14
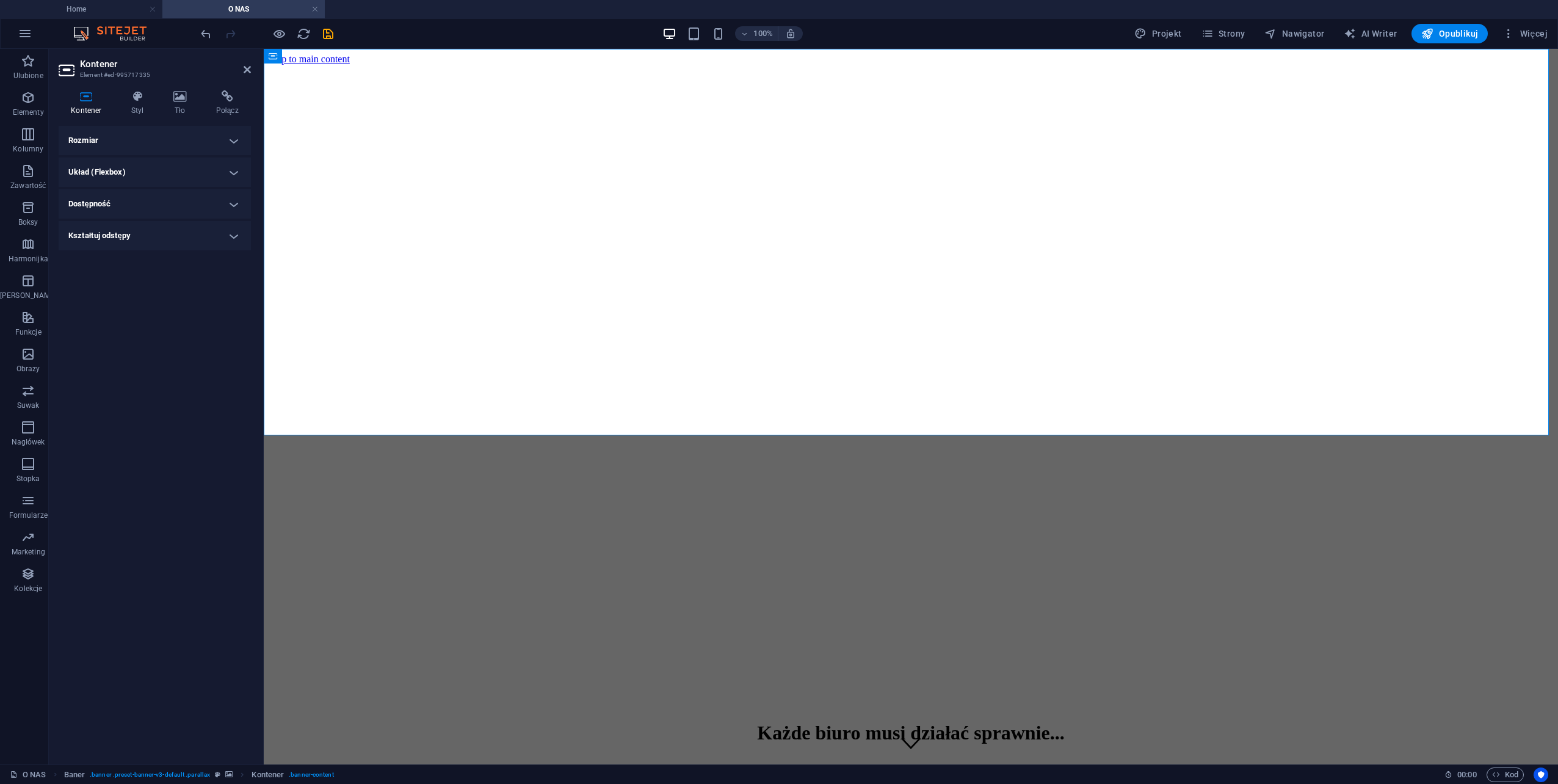
click at [144, 138] on h4 "Rozmiar" at bounding box center [155, 140] width 192 height 29
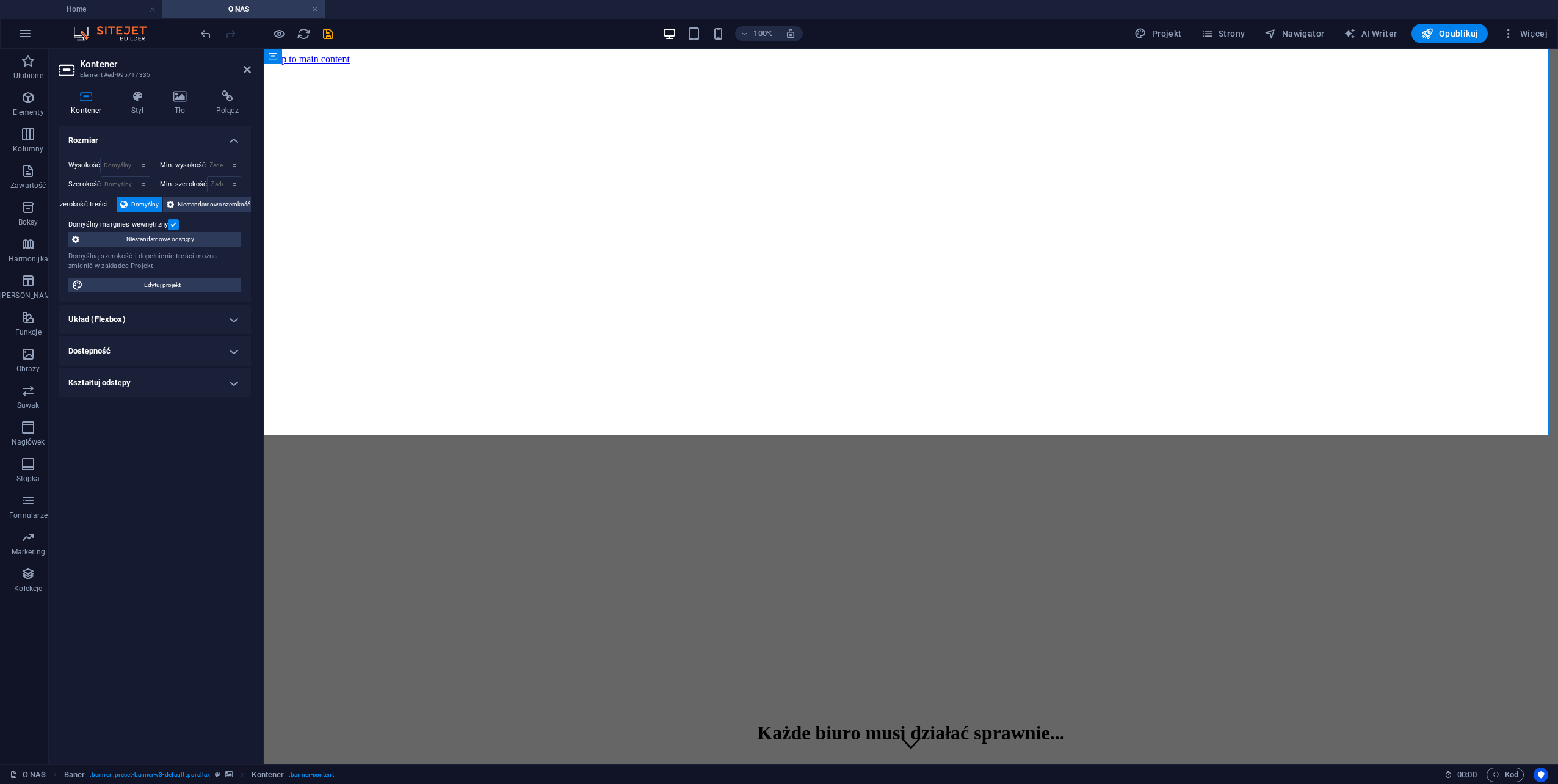
click at [144, 138] on h4 "Rozmiar" at bounding box center [155, 137] width 192 height 22
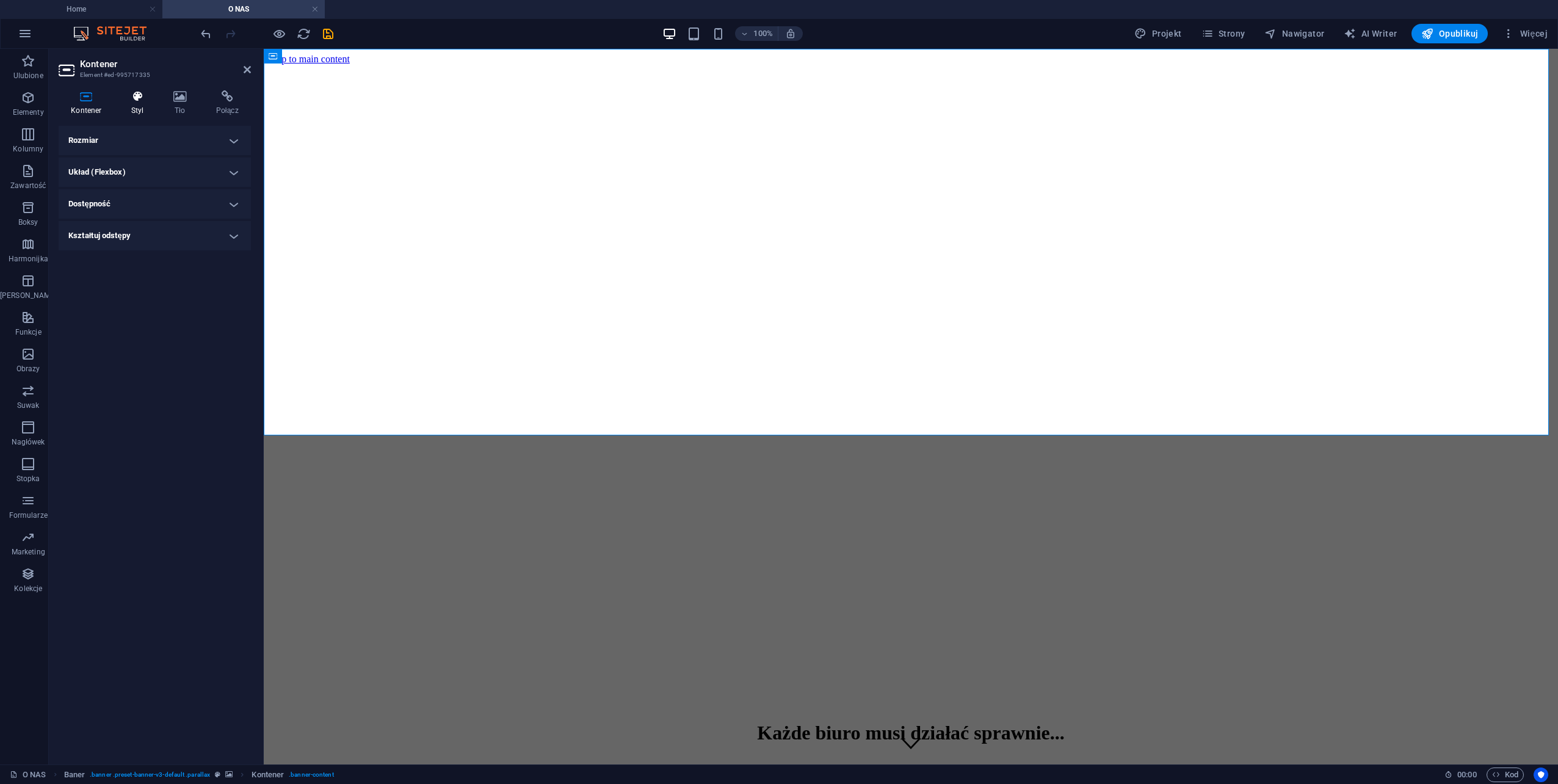
click at [138, 96] on icon at bounding box center [137, 96] width 37 height 12
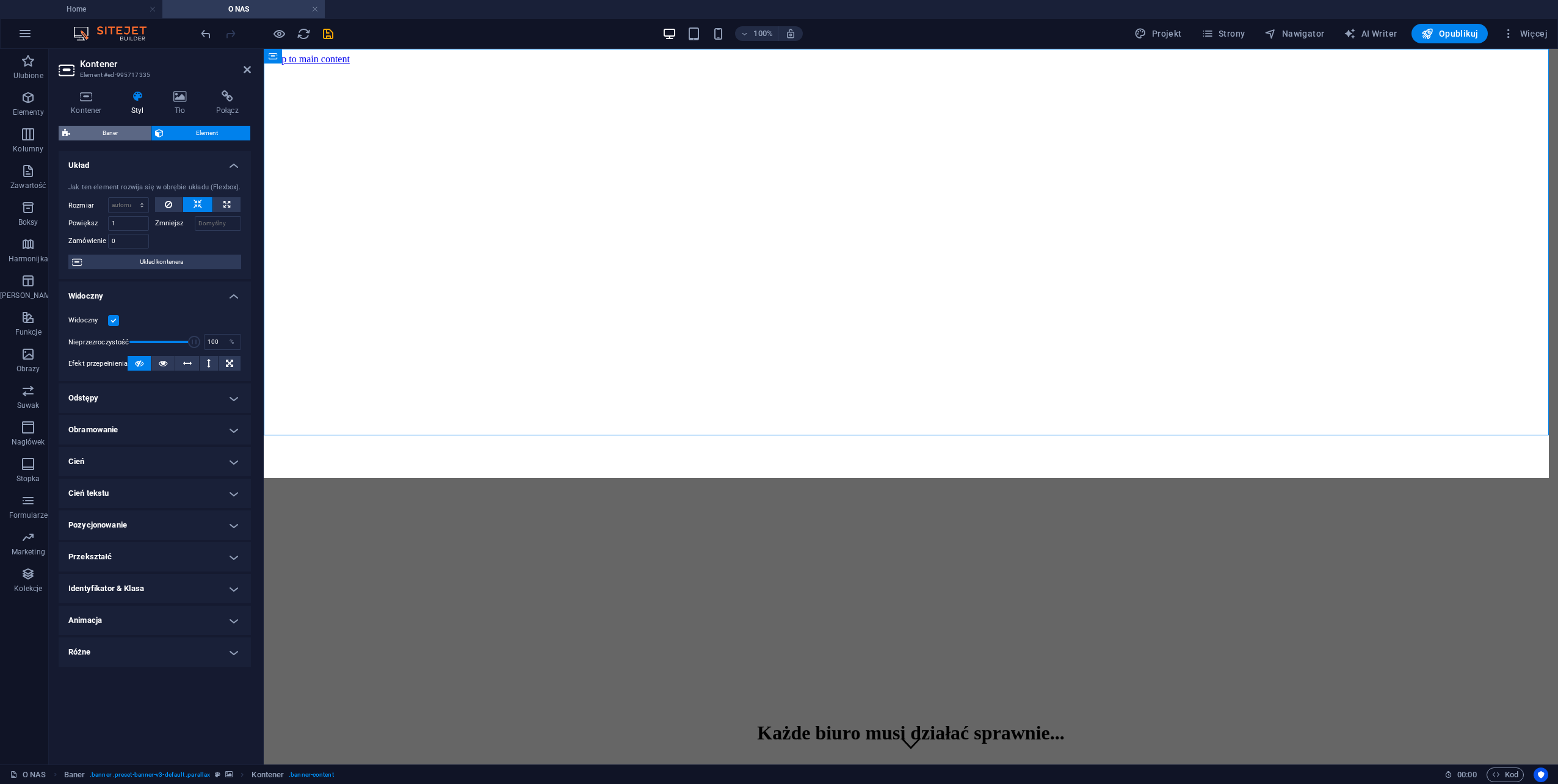
click at [108, 133] on span "Baner" at bounding box center [110, 133] width 73 height 14
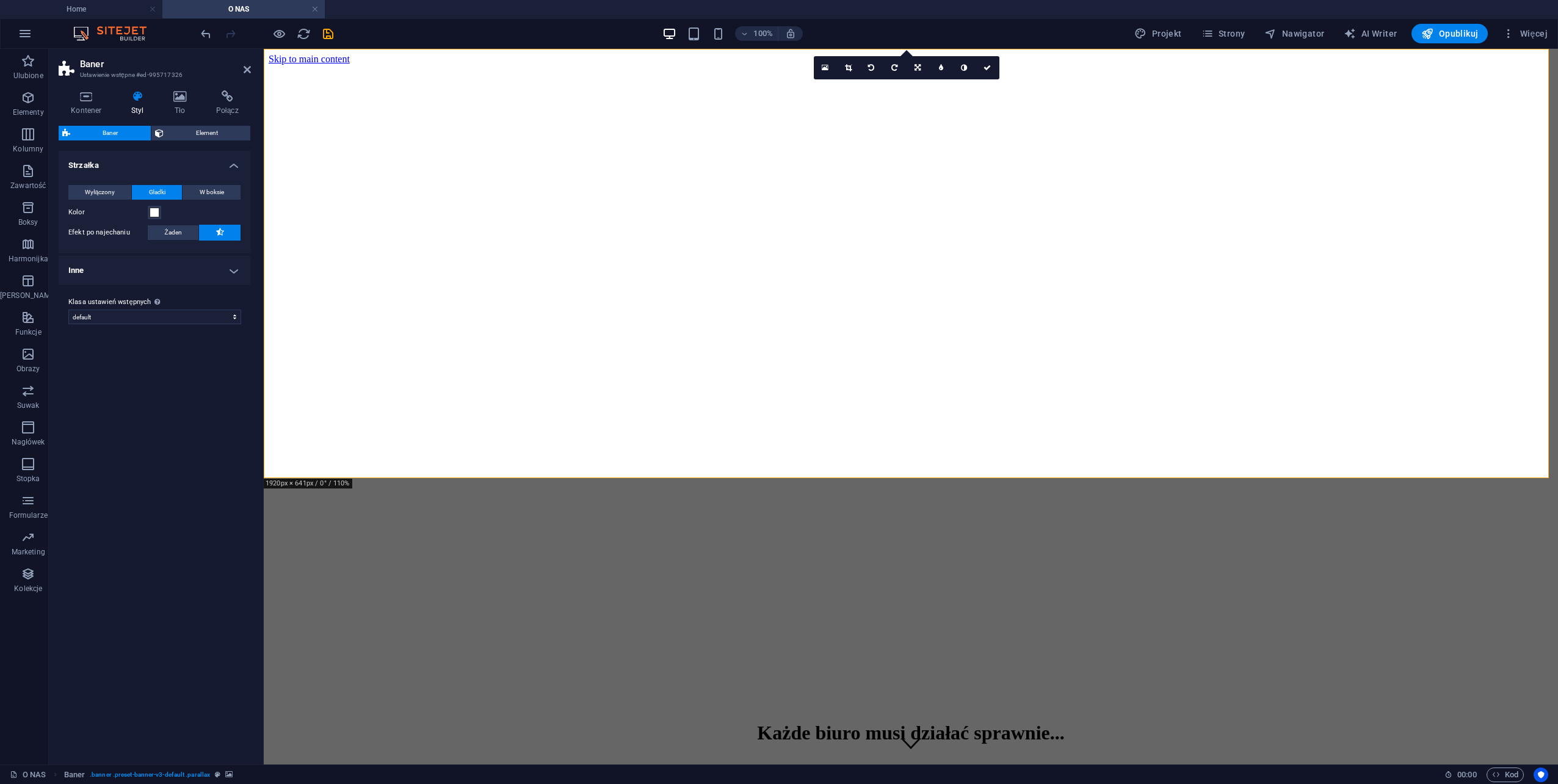
click at [134, 95] on icon at bounding box center [137, 96] width 37 height 12
click at [197, 133] on span "Element" at bounding box center [207, 133] width 80 height 14
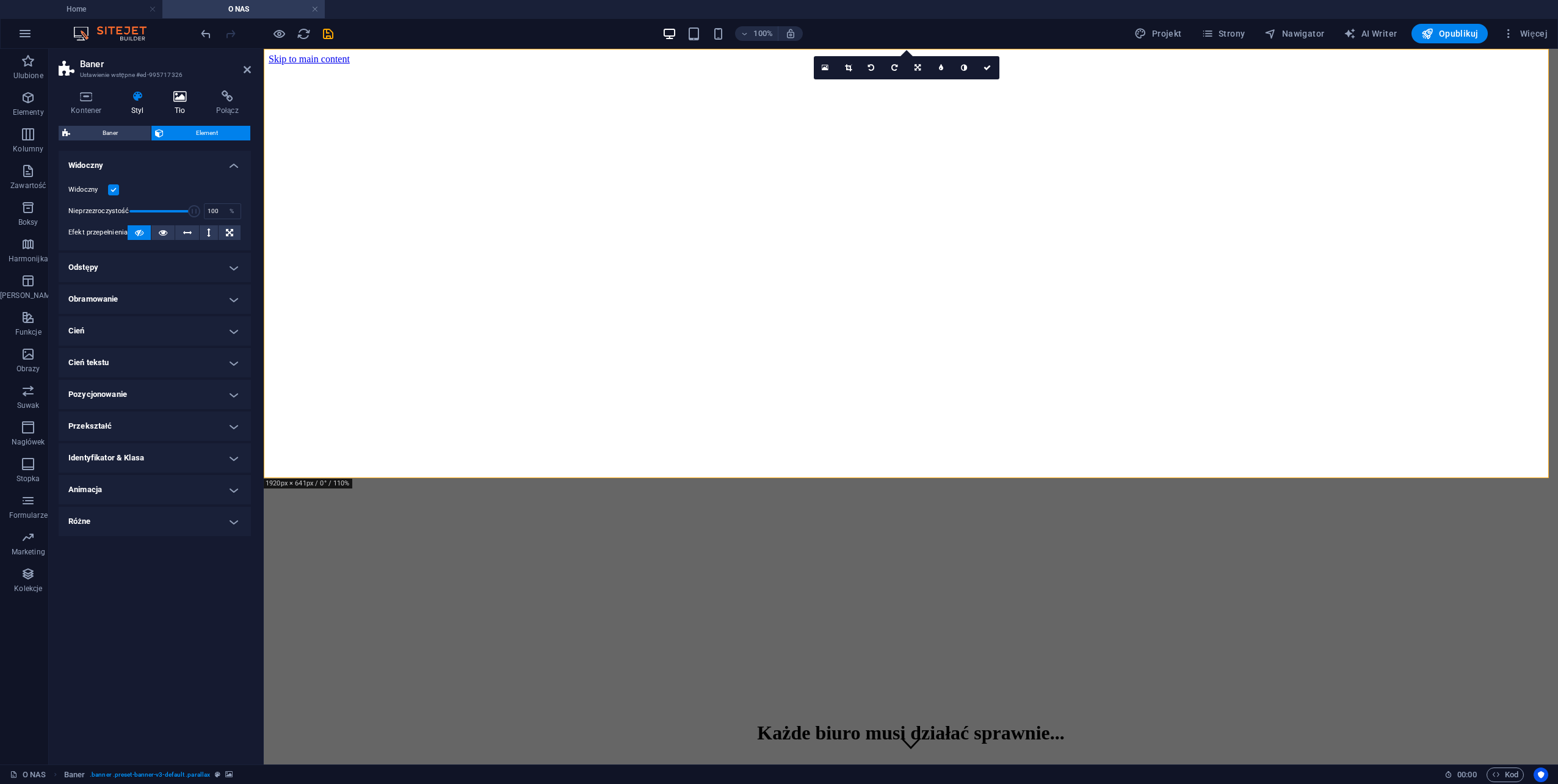
click at [178, 100] on icon at bounding box center [180, 96] width 38 height 12
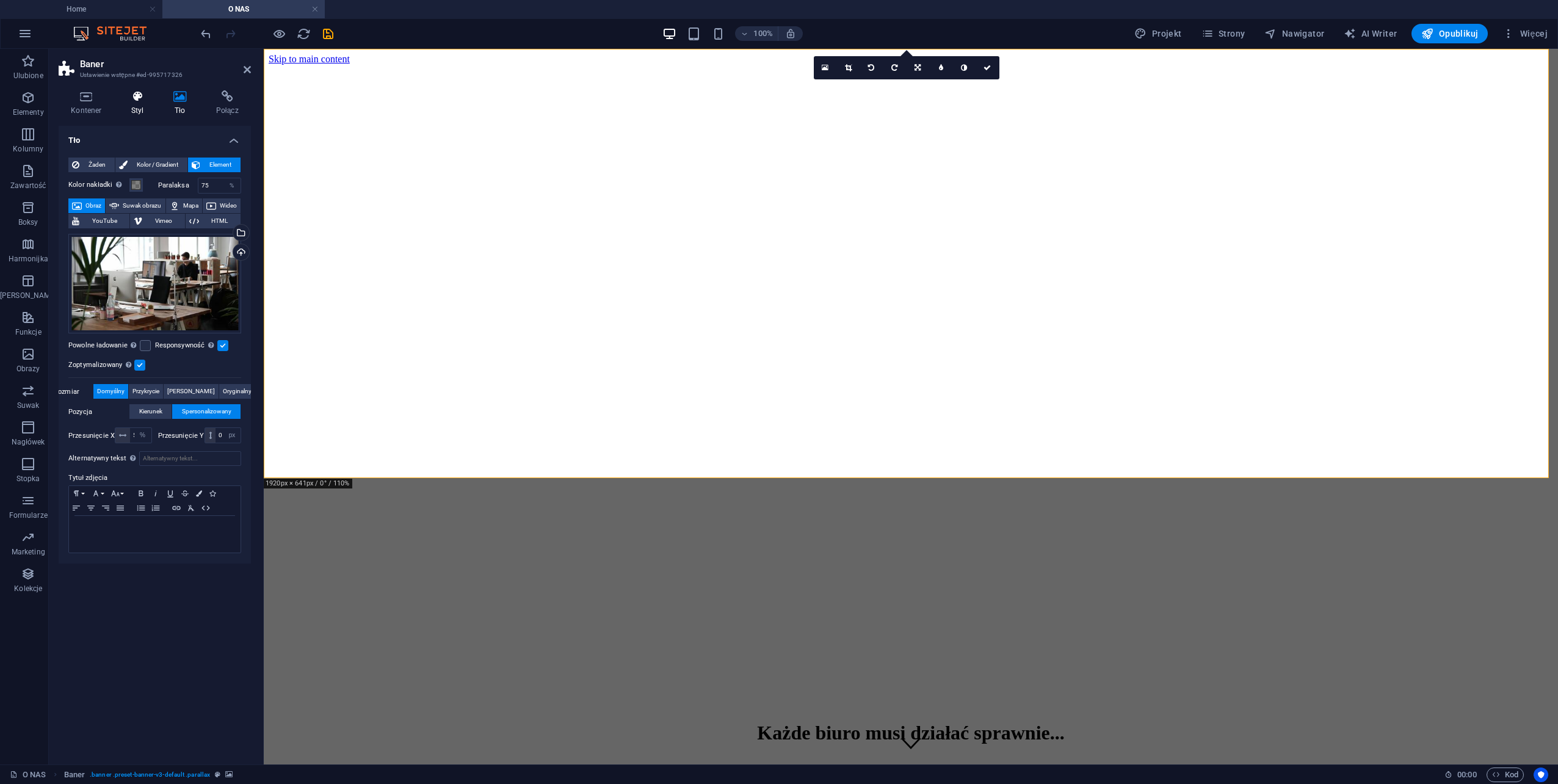
click at [140, 95] on icon at bounding box center [137, 96] width 37 height 12
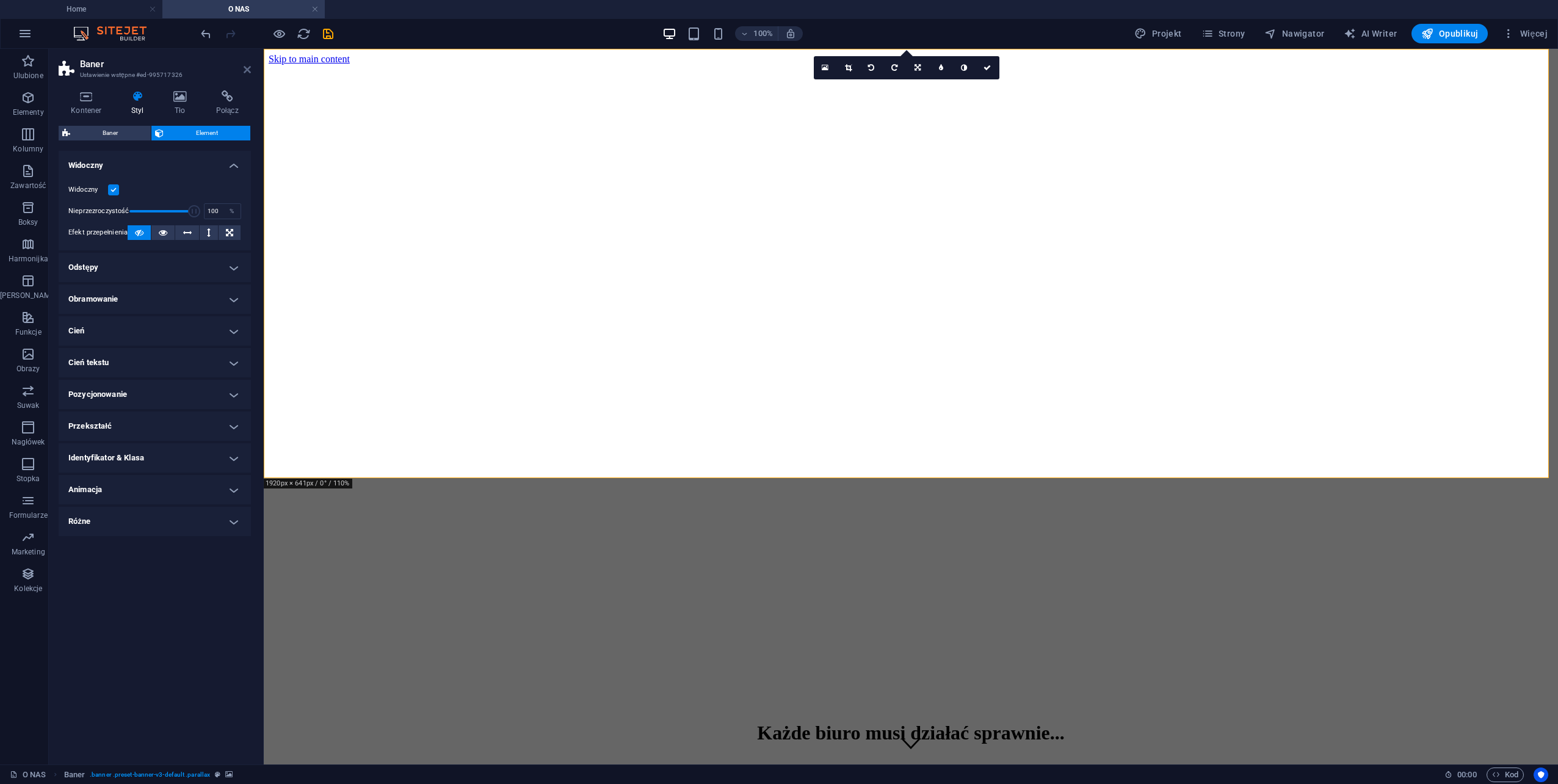
click at [245, 70] on icon at bounding box center [247, 70] width 8 height 10
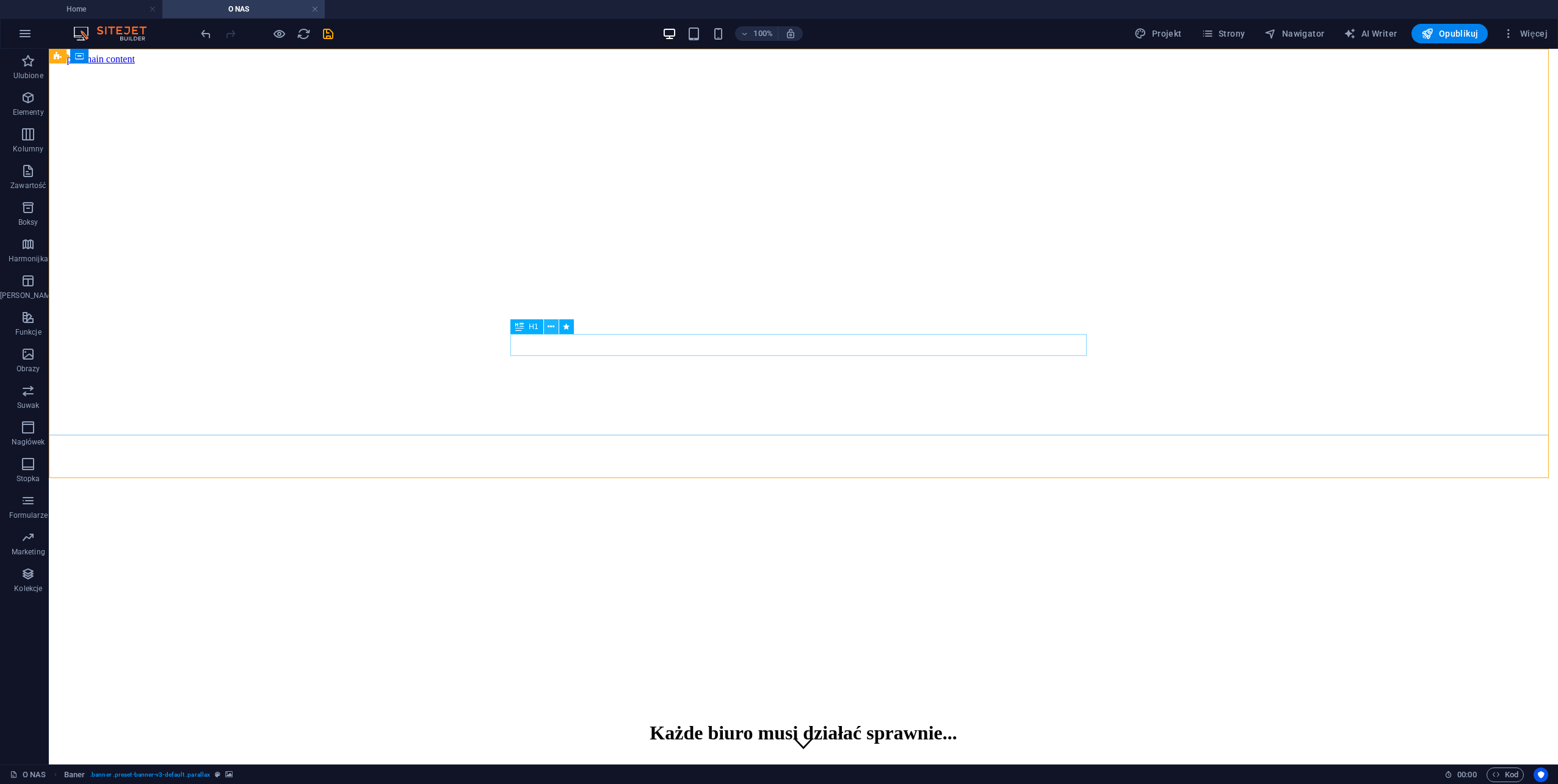
click at [550, 327] on icon at bounding box center [551, 327] width 7 height 13
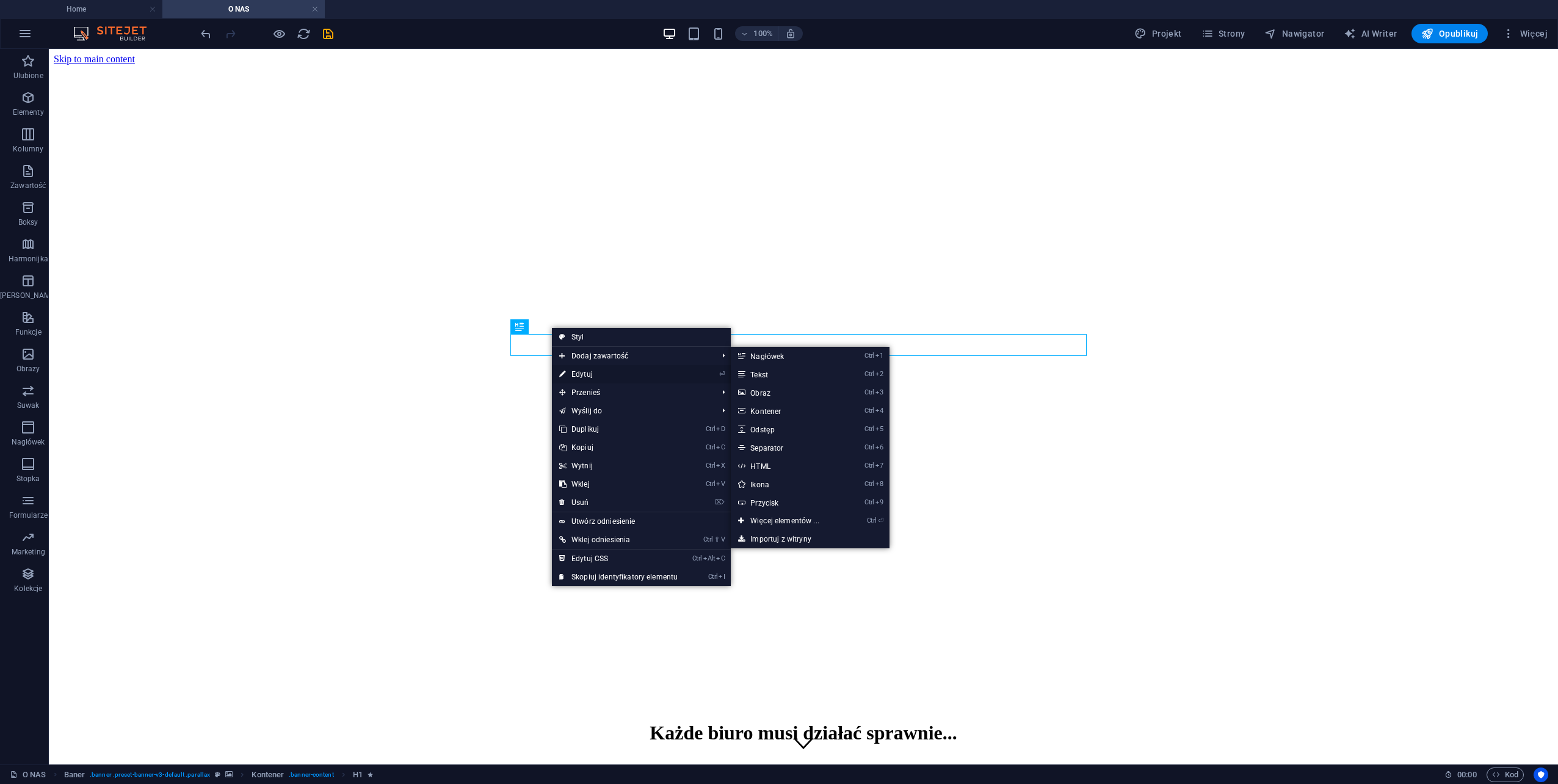
click at [582, 373] on link "⏎ Edytuj" at bounding box center [618, 374] width 133 height 18
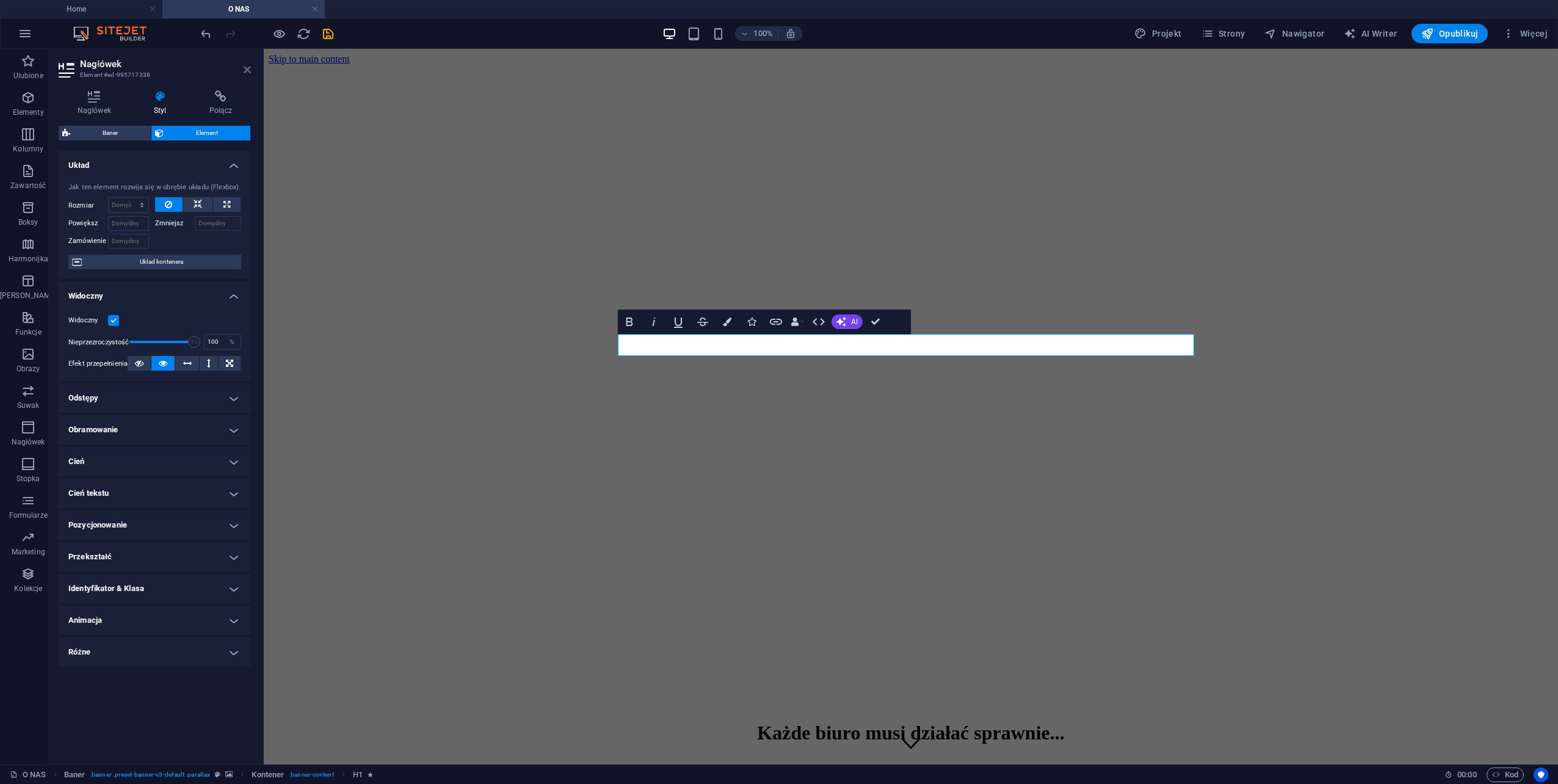
click at [245, 74] on icon at bounding box center [247, 70] width 8 height 10
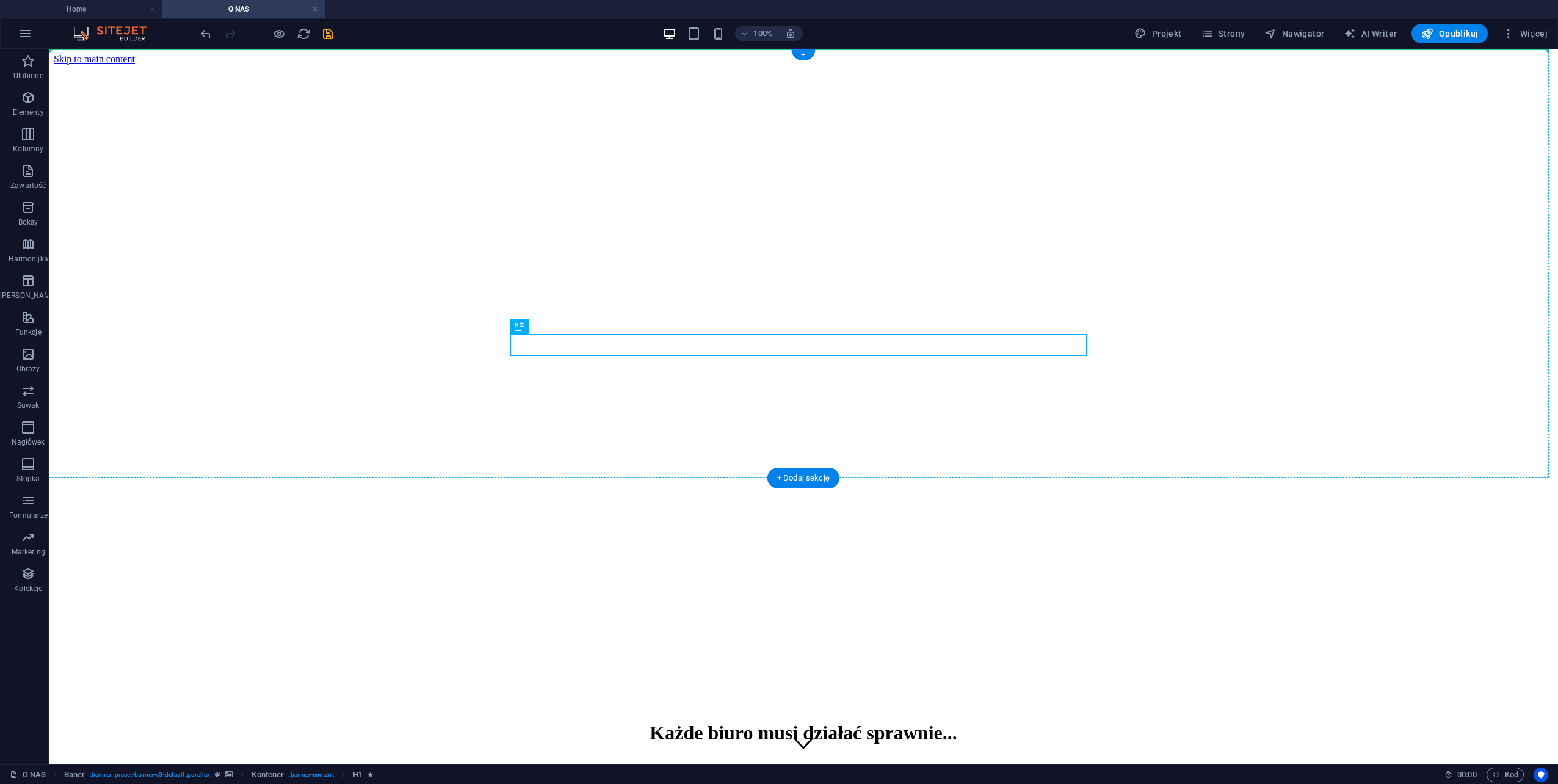
drag, startPoint x: 525, startPoint y: 312, endPoint x: 444, endPoint y: 132, distance: 197.4
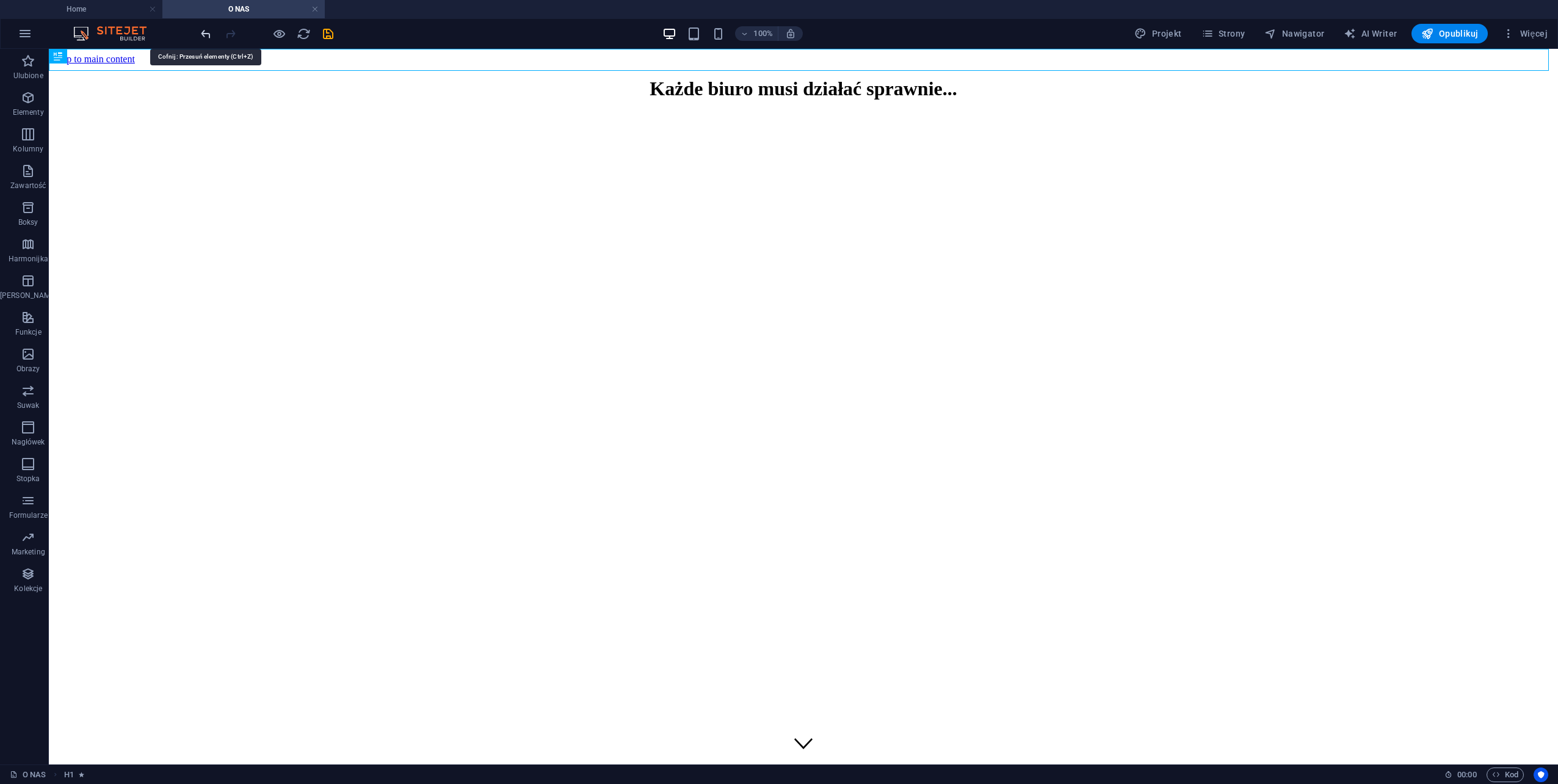
click at [203, 33] on icon "undo" at bounding box center [206, 34] width 14 height 14
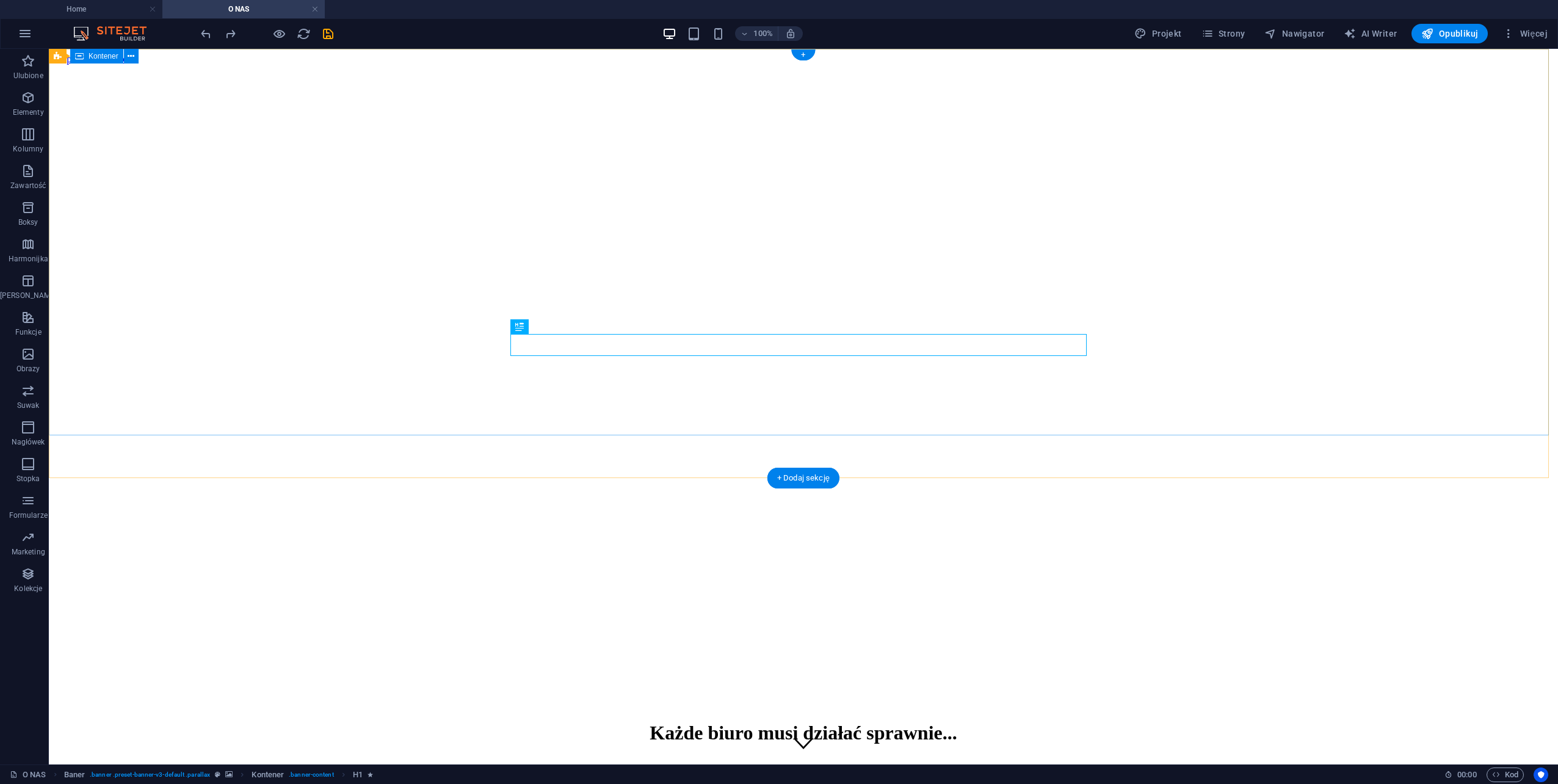
click at [1091, 709] on div "Każde biuro musi działać sprawnie... 48 366-47-79 | Radom" at bounding box center [803, 756] width 1500 height 95
click at [818, 721] on div "Każde biuro musi działać sprawnie..." at bounding box center [803, 733] width 1500 height 23
click at [530, 326] on span "H1" at bounding box center [533, 327] width 9 height 8
click at [632, 721] on div "Każde biuro musi działać sprawnie..." at bounding box center [803, 733] width 1500 height 23
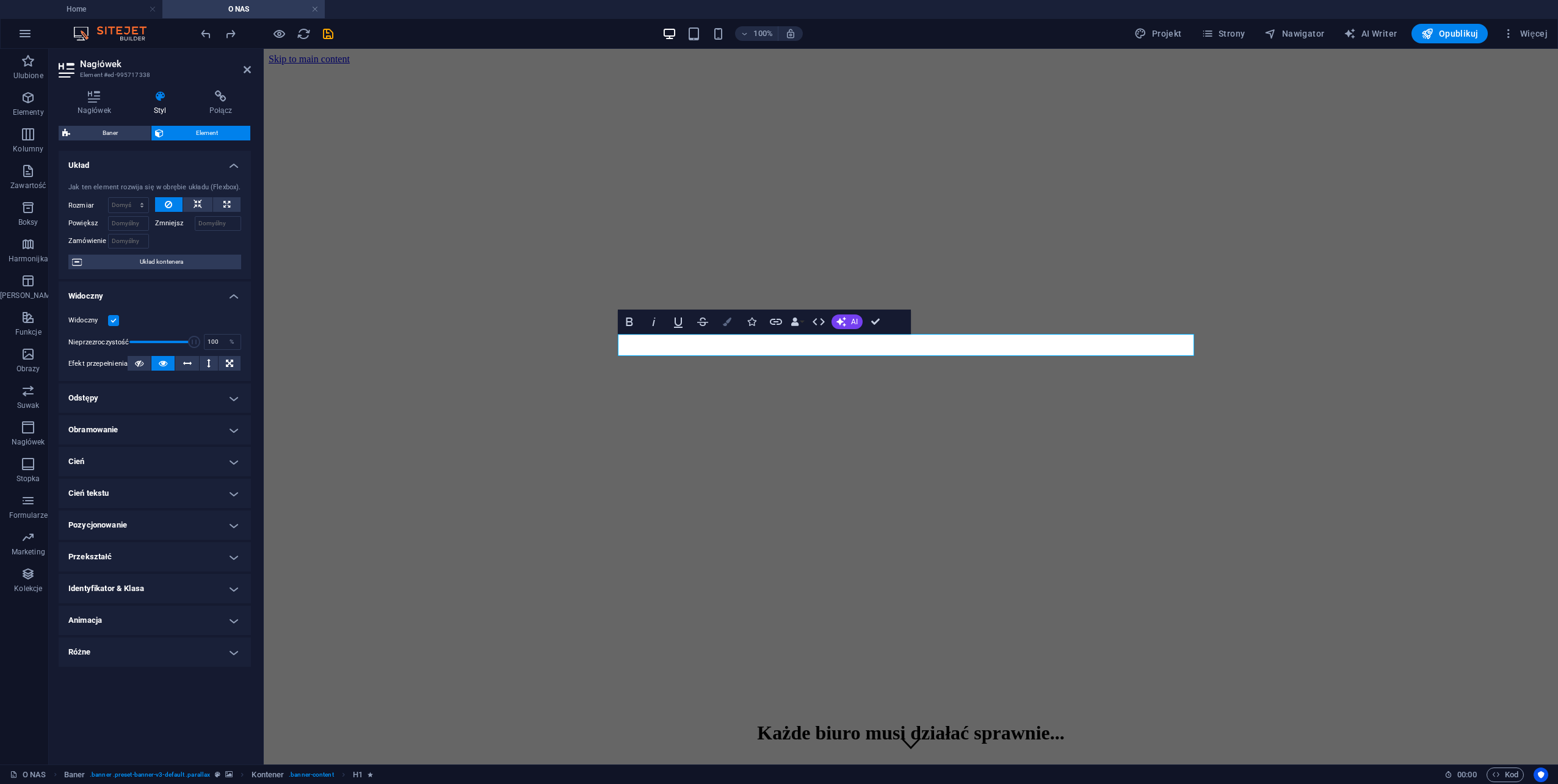
click at [729, 320] on icon "button" at bounding box center [727, 322] width 9 height 9
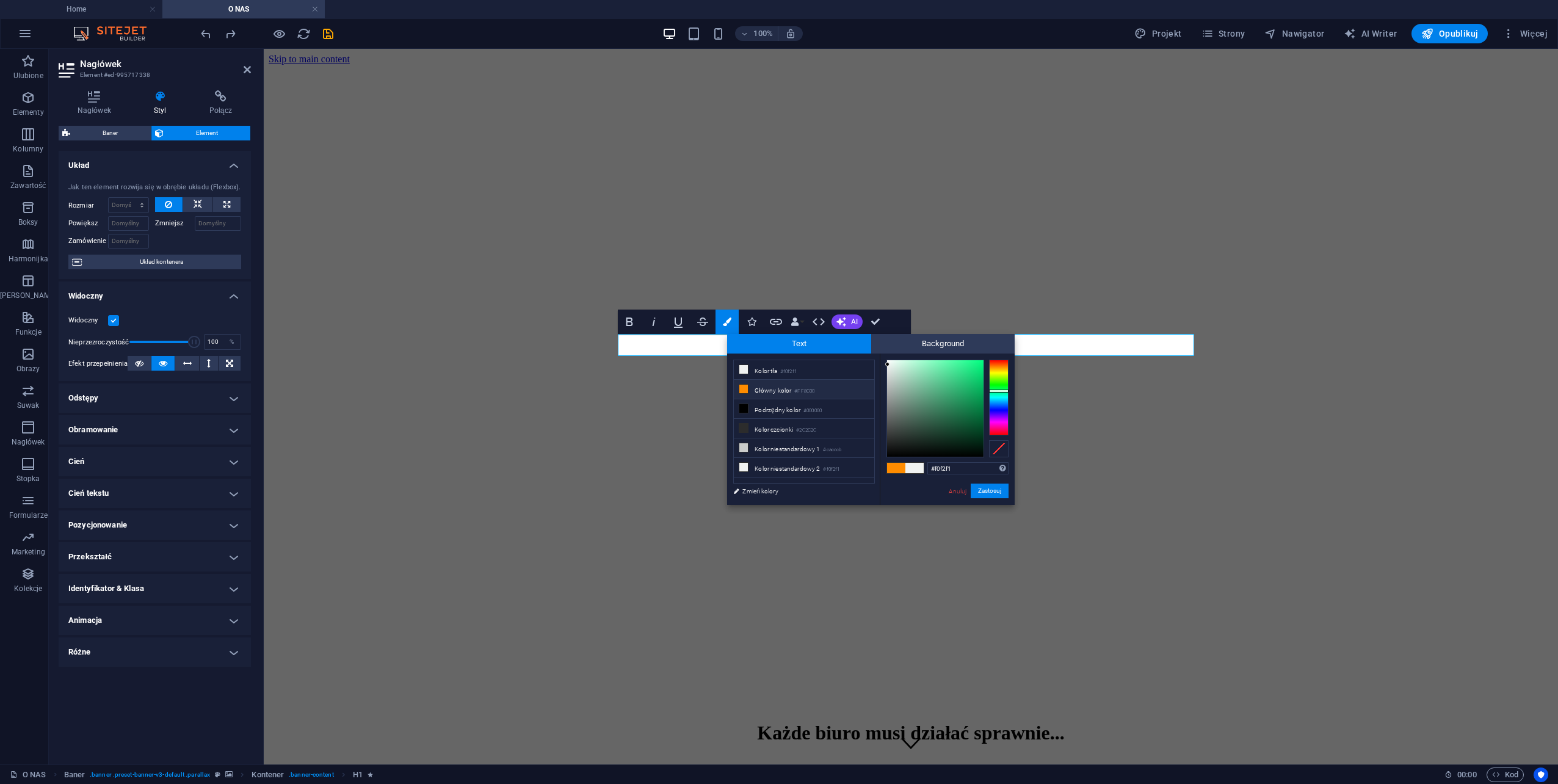
click at [771, 386] on li "Główny kolor #FF8C00" at bounding box center [804, 389] width 140 height 19
type input "#ff8c00"
click at [771, 386] on li "Główny kolor #FF8C00" at bounding box center [804, 389] width 140 height 19
click at [984, 495] on button "Zastosuj" at bounding box center [989, 490] width 38 height 14
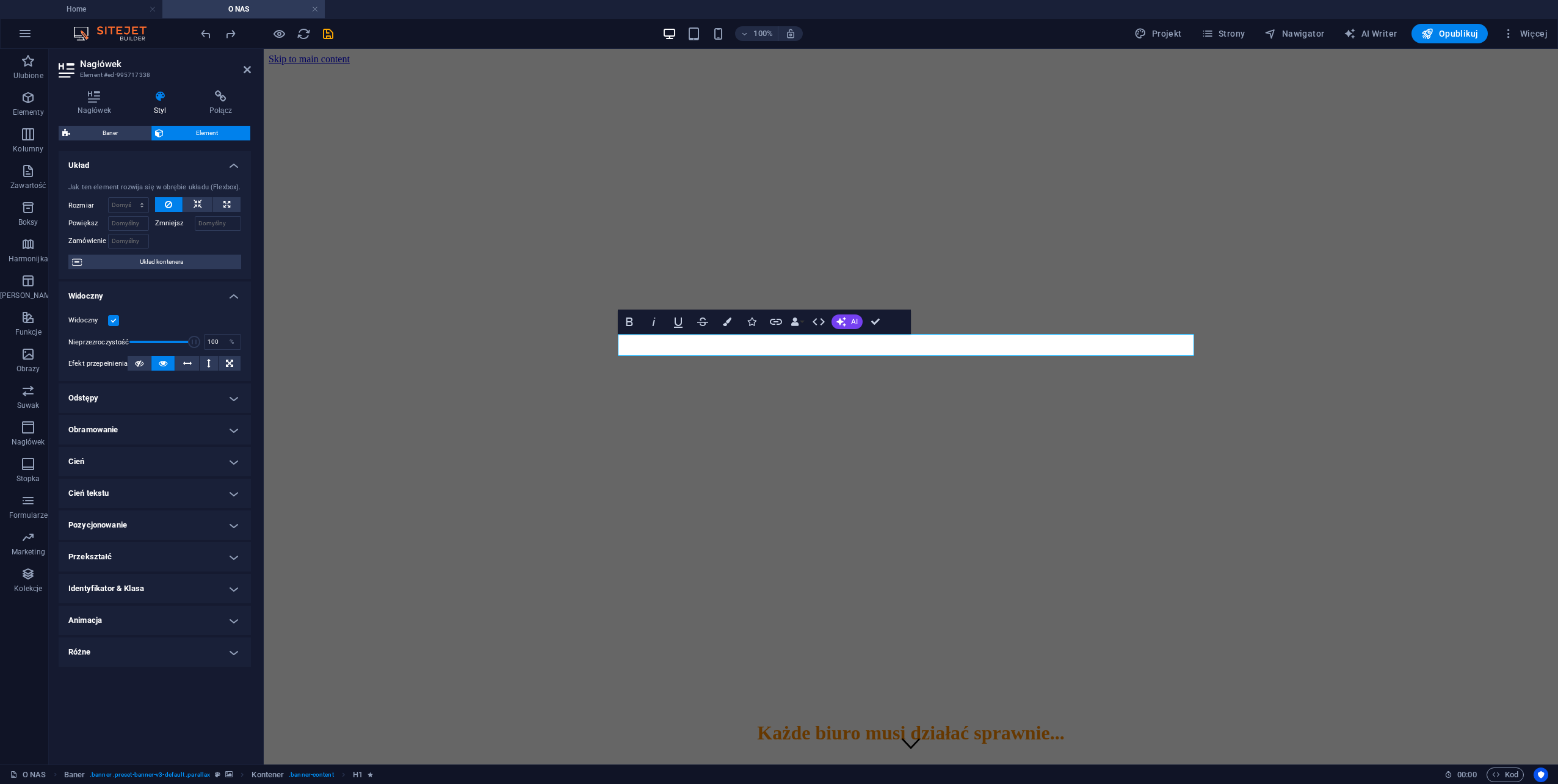
click at [1049, 64] on figure at bounding box center [911, 64] width 1284 height 0
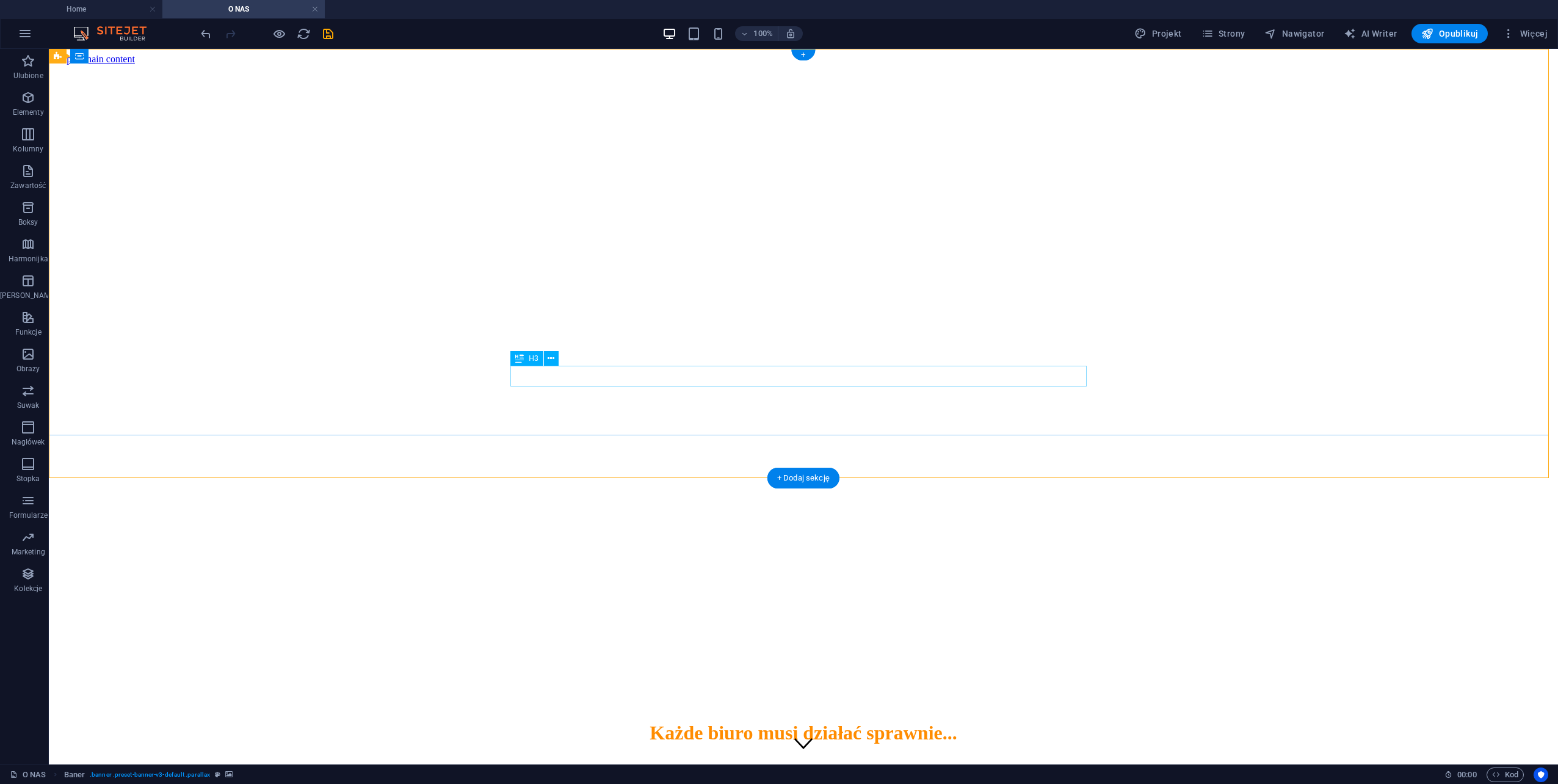
click at [750, 779] on div "48 366-47-79 | Radom" at bounding box center [803, 785] width 1500 height 13
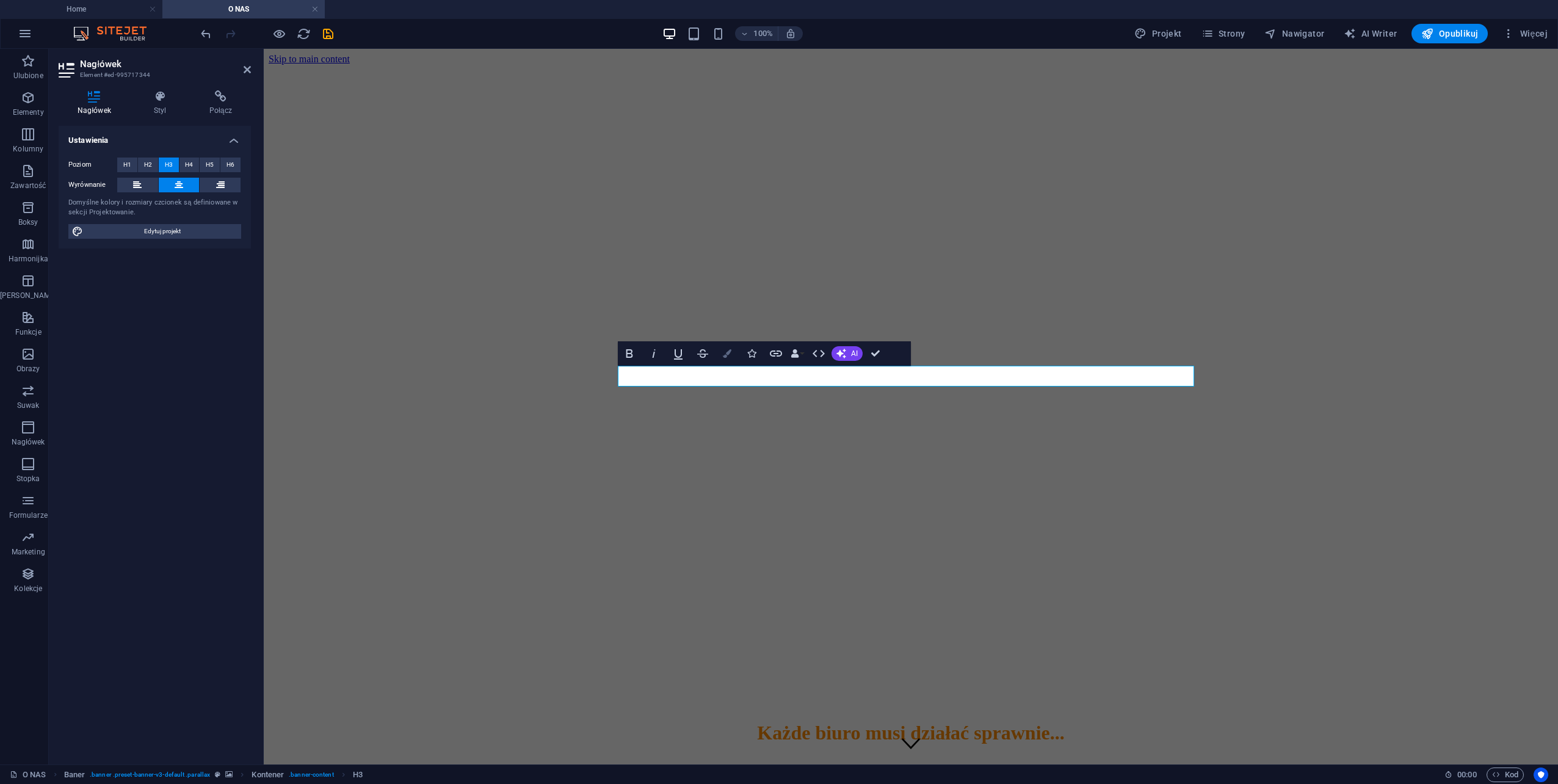
click at [729, 360] on button "Colors" at bounding box center [727, 353] width 23 height 24
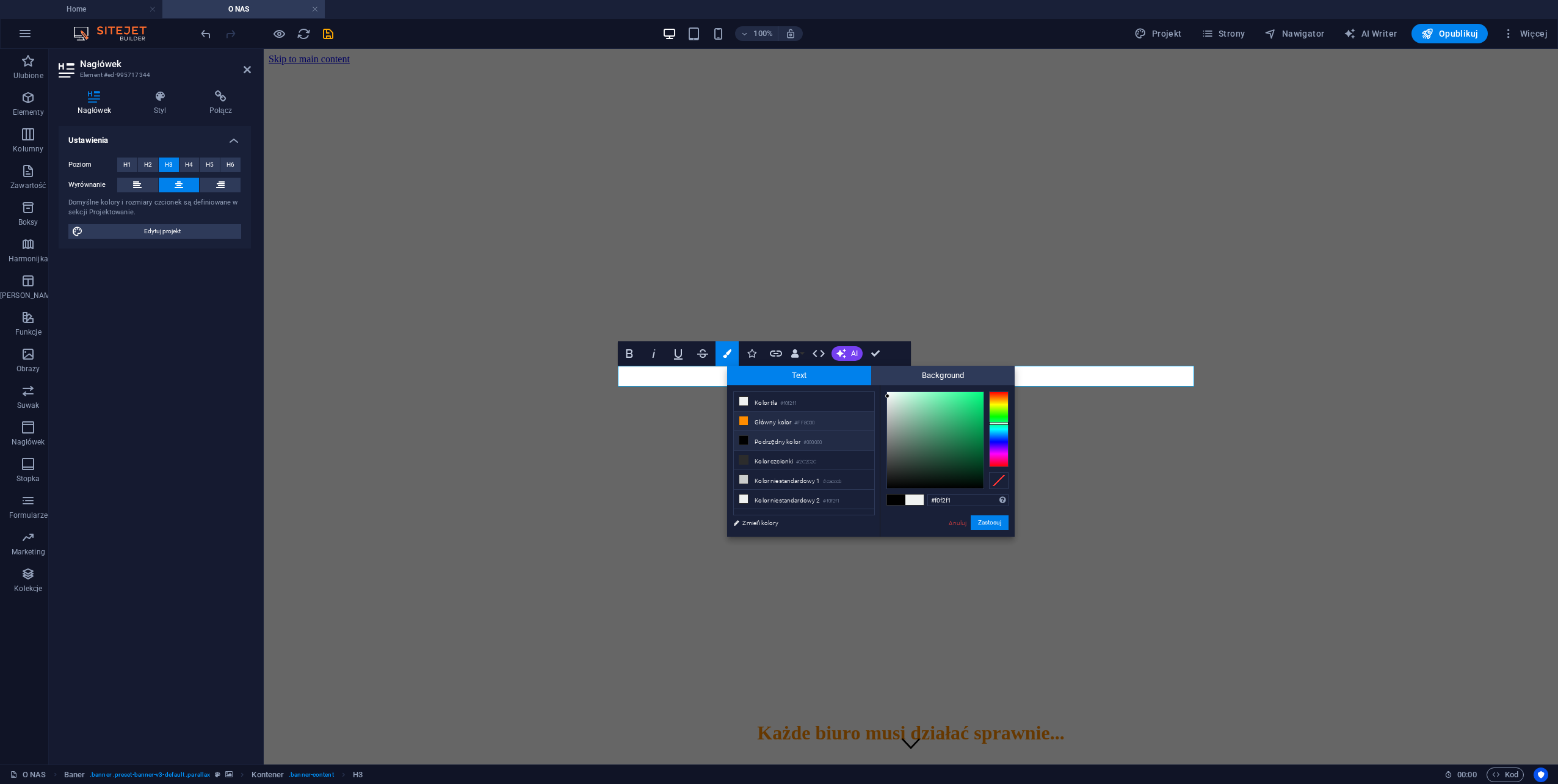
click at [763, 423] on li "Główny kolor #FF8C00" at bounding box center [804, 421] width 140 height 19
type input "#ff8c00"
click at [763, 423] on li "Główny kolor #FF8C00" at bounding box center [804, 421] width 140 height 19
click at [994, 519] on button "Zastosuj" at bounding box center [989, 522] width 38 height 14
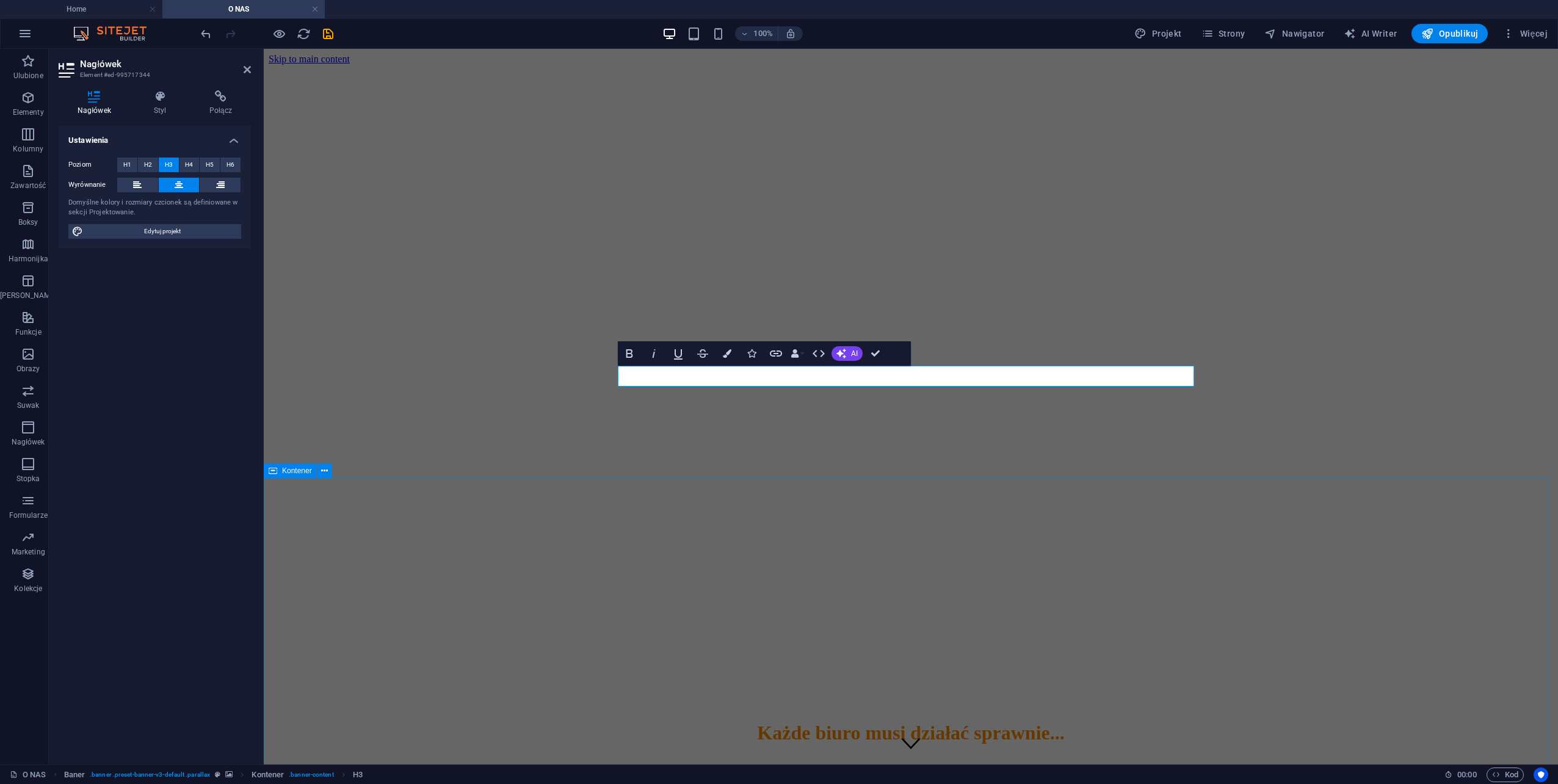
drag, startPoint x: 1073, startPoint y: 479, endPoint x: 1289, endPoint y: 479, distance: 216.0
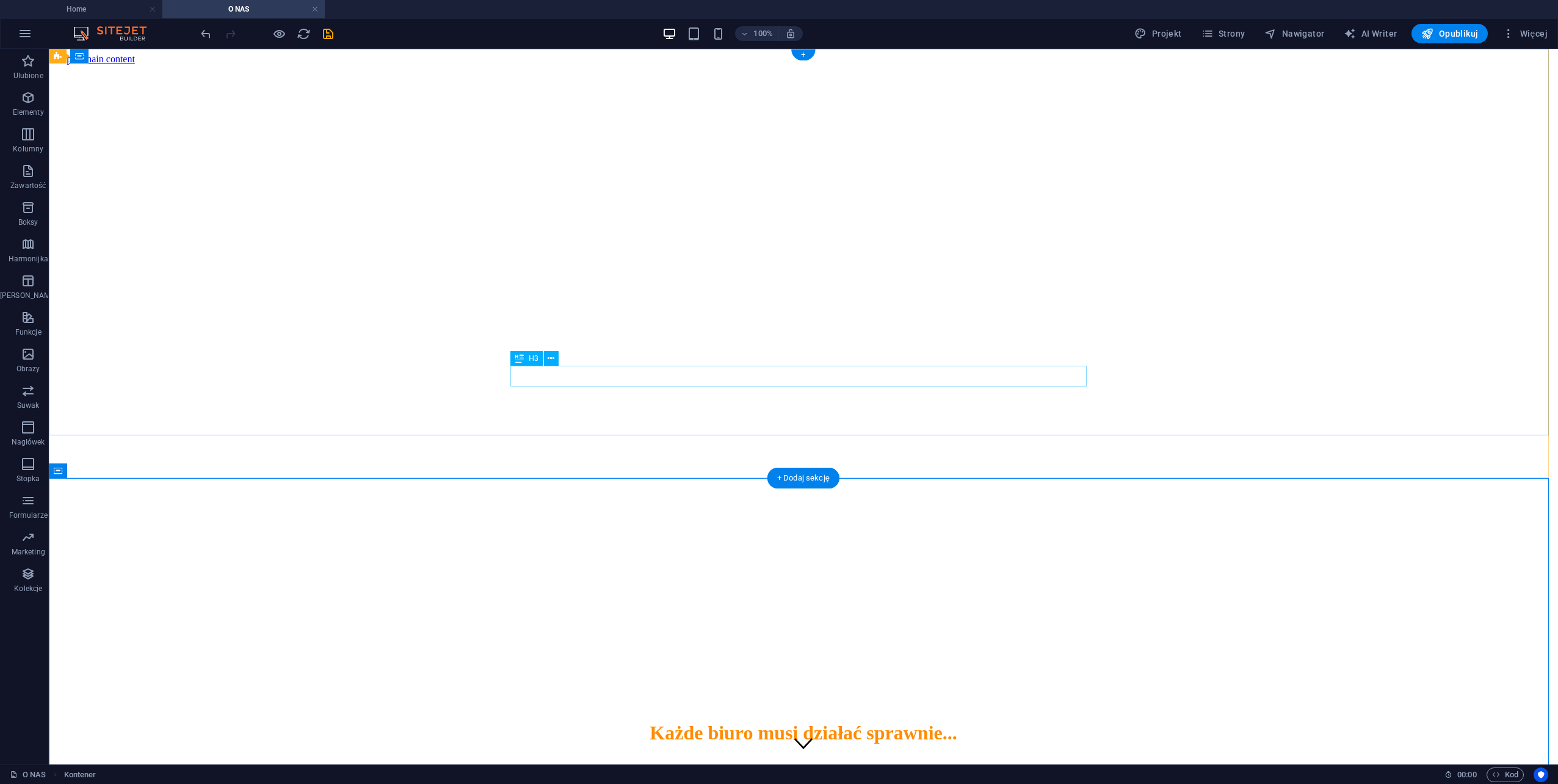
click at [651, 779] on div "48 366-47-79 | Radom" at bounding box center [803, 785] width 1500 height 13
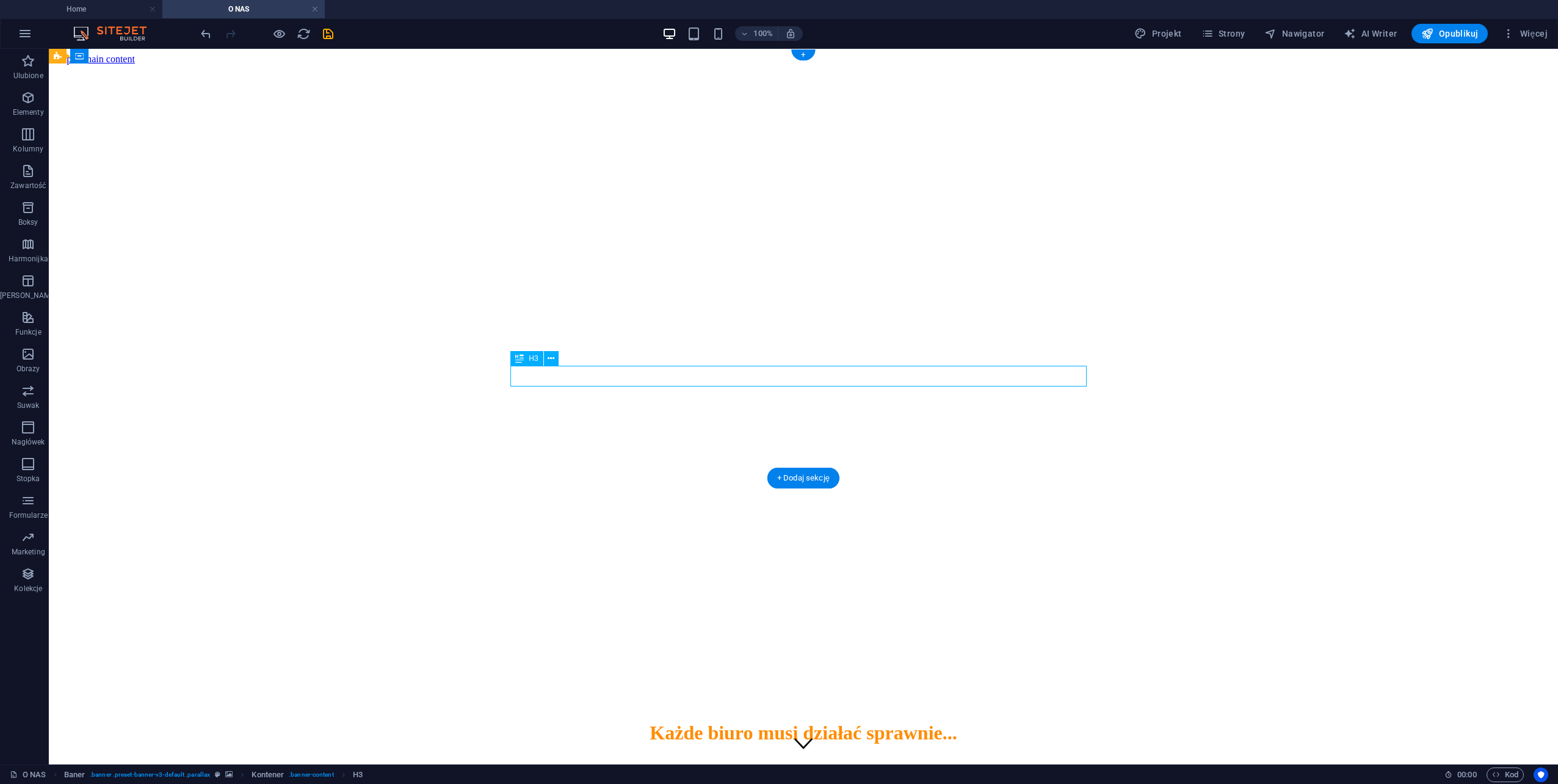
click at [649, 779] on div "48 366-47-79 | Radom" at bounding box center [803, 785] width 1500 height 13
click at [658, 779] on div "48 366-47-79 | Radom" at bounding box center [803, 785] width 1500 height 13
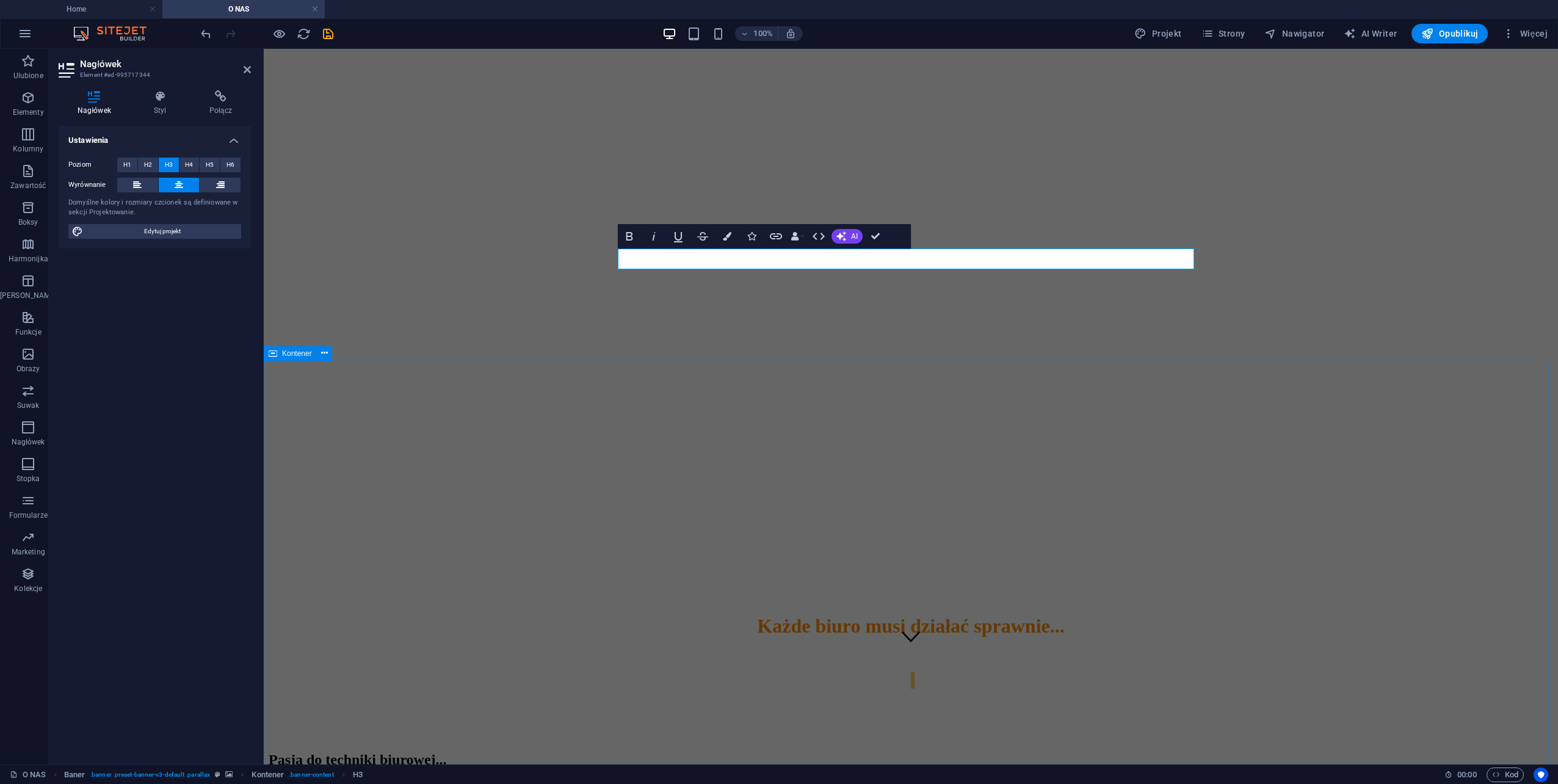
scroll to position [70, 0]
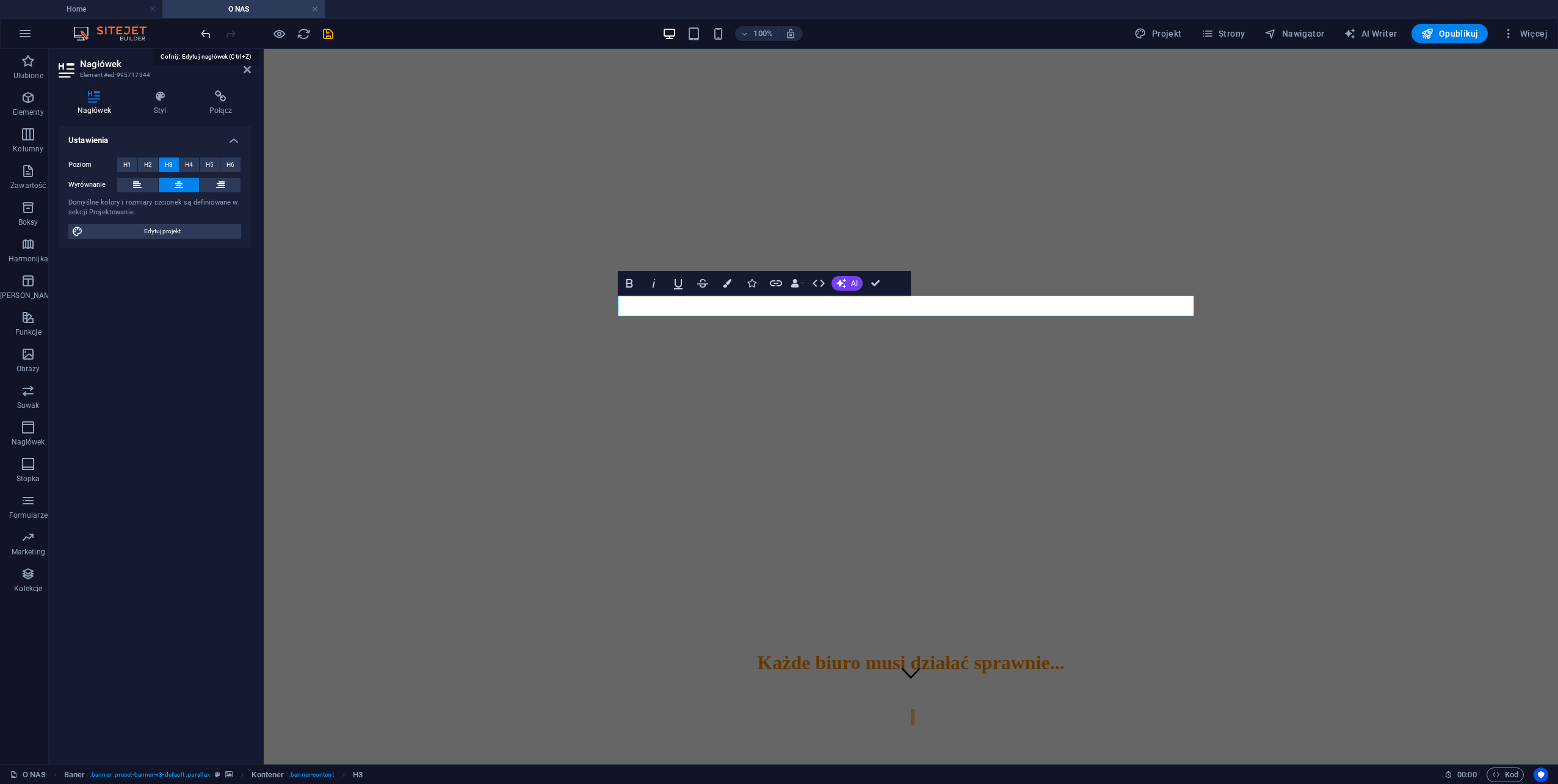
click at [201, 33] on icon "undo" at bounding box center [206, 34] width 14 height 14
click at [761, 639] on div "Każde biuro musi działać sprawnie... 48 366-47-79 | Radom" at bounding box center [911, 686] width 1284 height 95
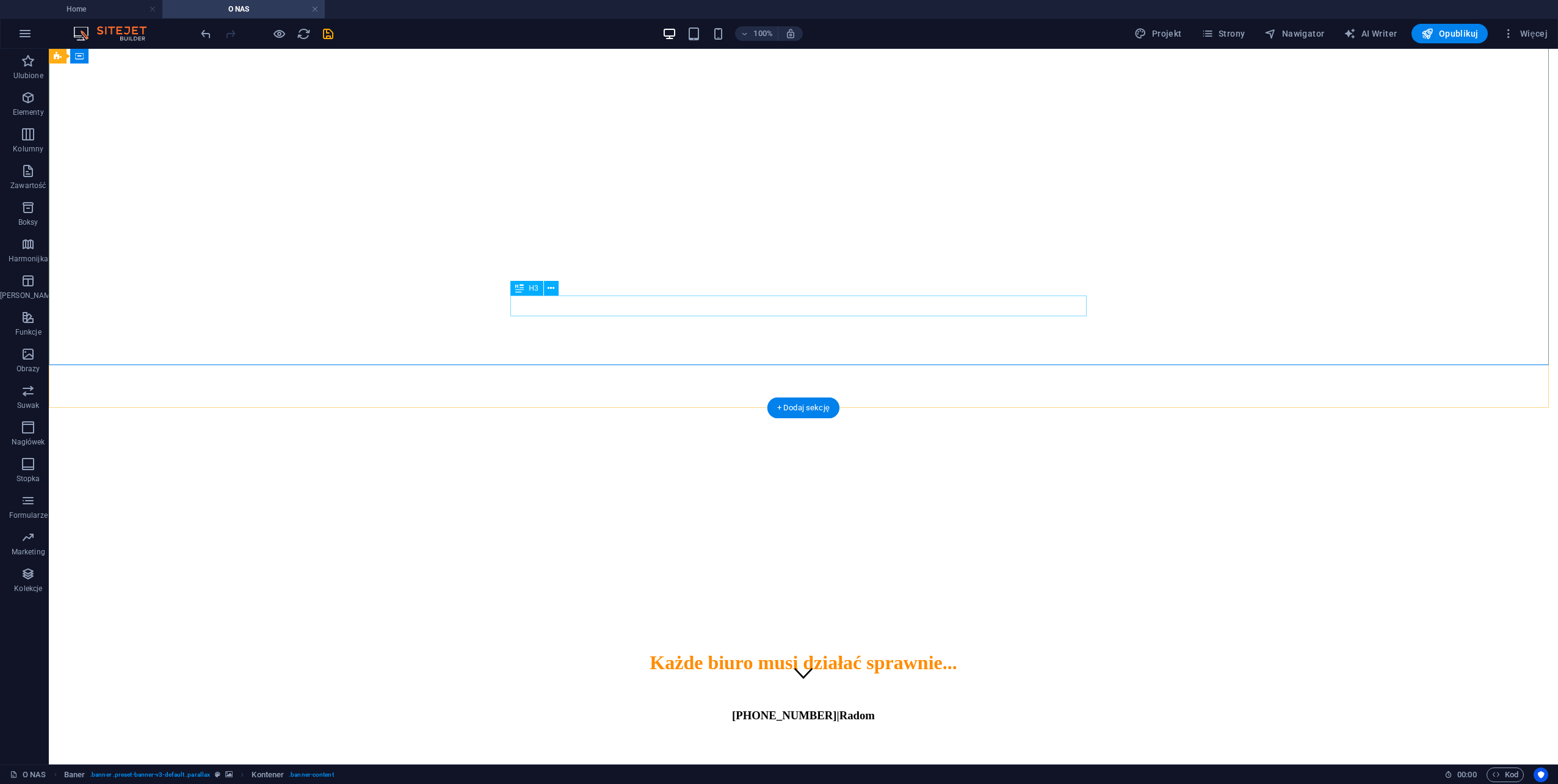
click at [775, 709] on div "48 366-47-79 | Radom" at bounding box center [803, 715] width 1500 height 13
click at [672, 709] on div "48 366-47-79 | Radom" at bounding box center [803, 715] width 1500 height 13
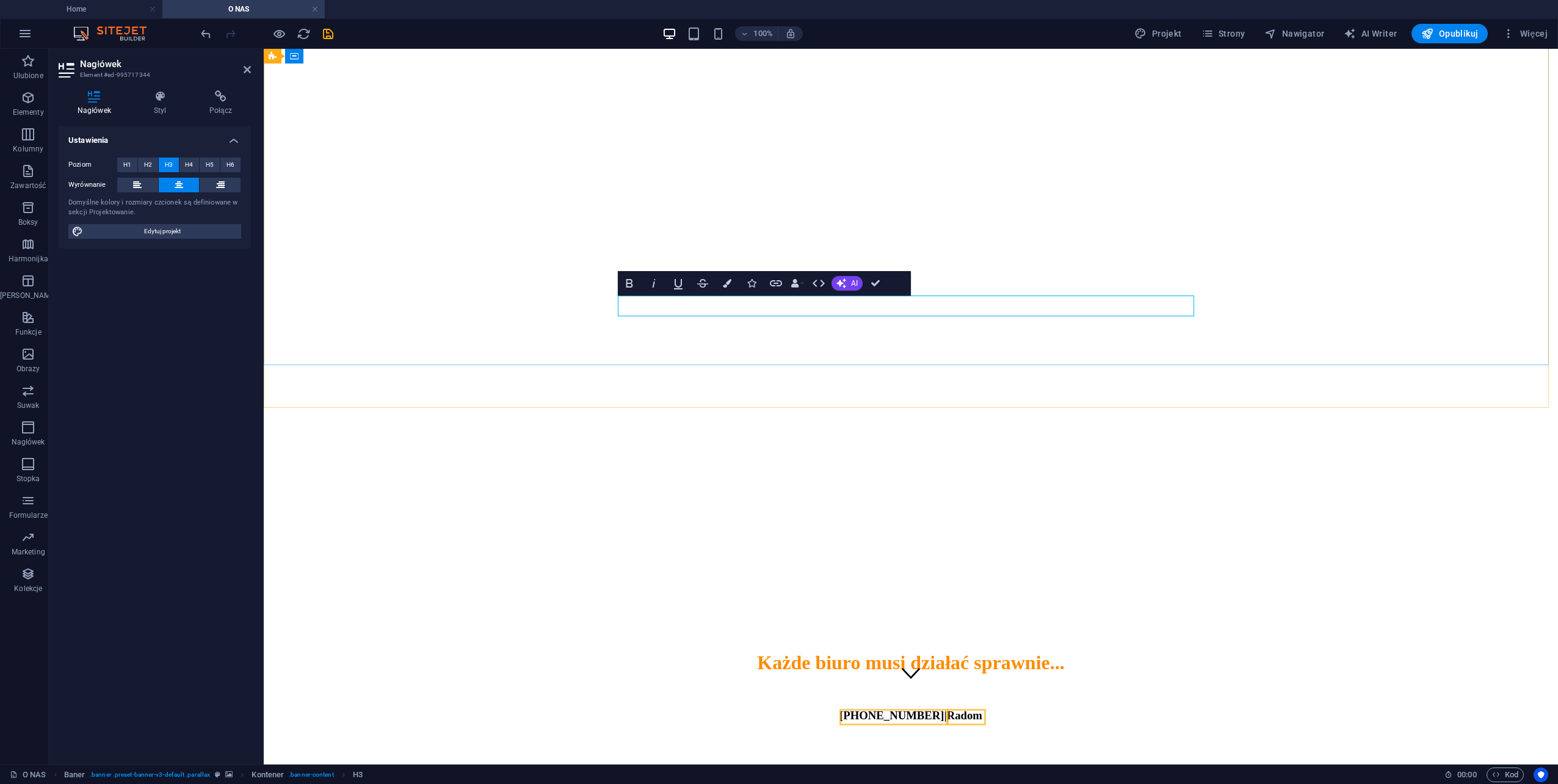
click at [840, 709] on span "[PHONE_NUMBER]" at bounding box center [892, 715] width 105 height 13
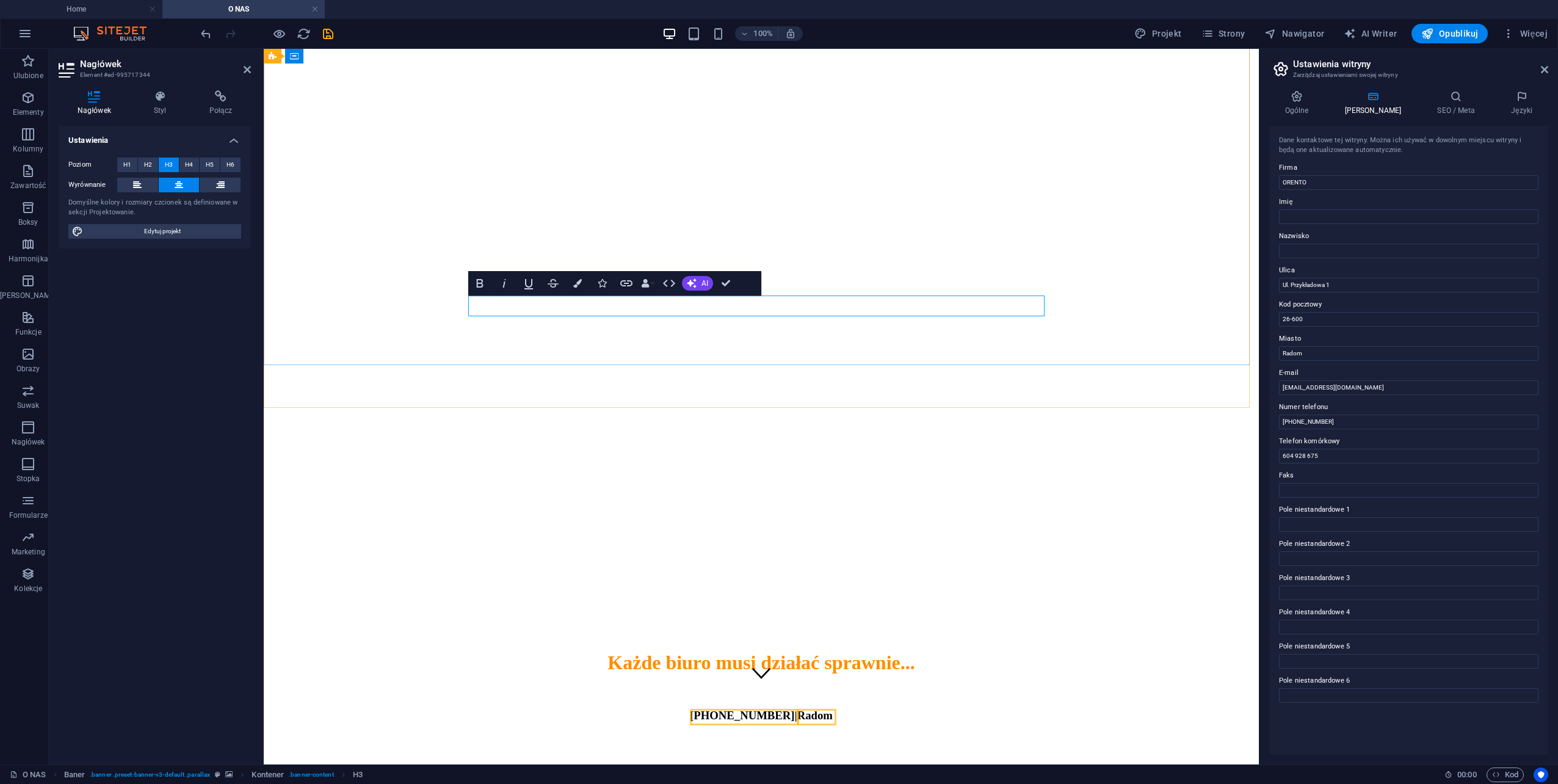
click at [743, 709] on span "[PHONE_NUMBER]" at bounding box center [742, 715] width 105 height 13
click at [681, 639] on div "Każde biuro musi działać sprawnie... 48 366-47-79 | Radom" at bounding box center [761, 686] width 986 height 95
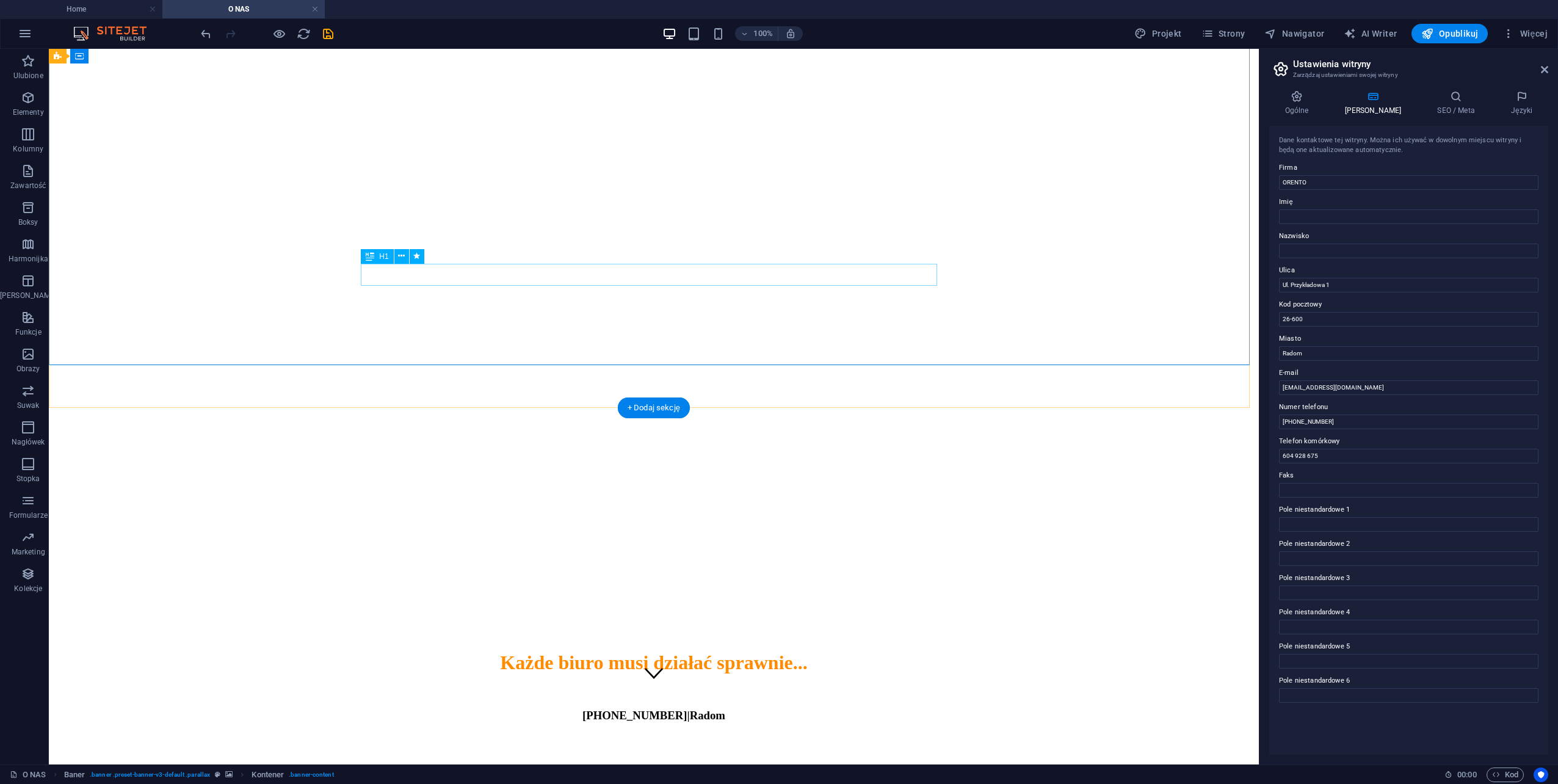
click at [843, 651] on div "Każde biuro musi działać sprawnie..." at bounding box center [654, 663] width 1200 height 23
drag, startPoint x: 153, startPoint y: 207, endPoint x: 416, endPoint y: 256, distance: 267.5
click at [416, 256] on icon at bounding box center [416, 256] width 7 height 13
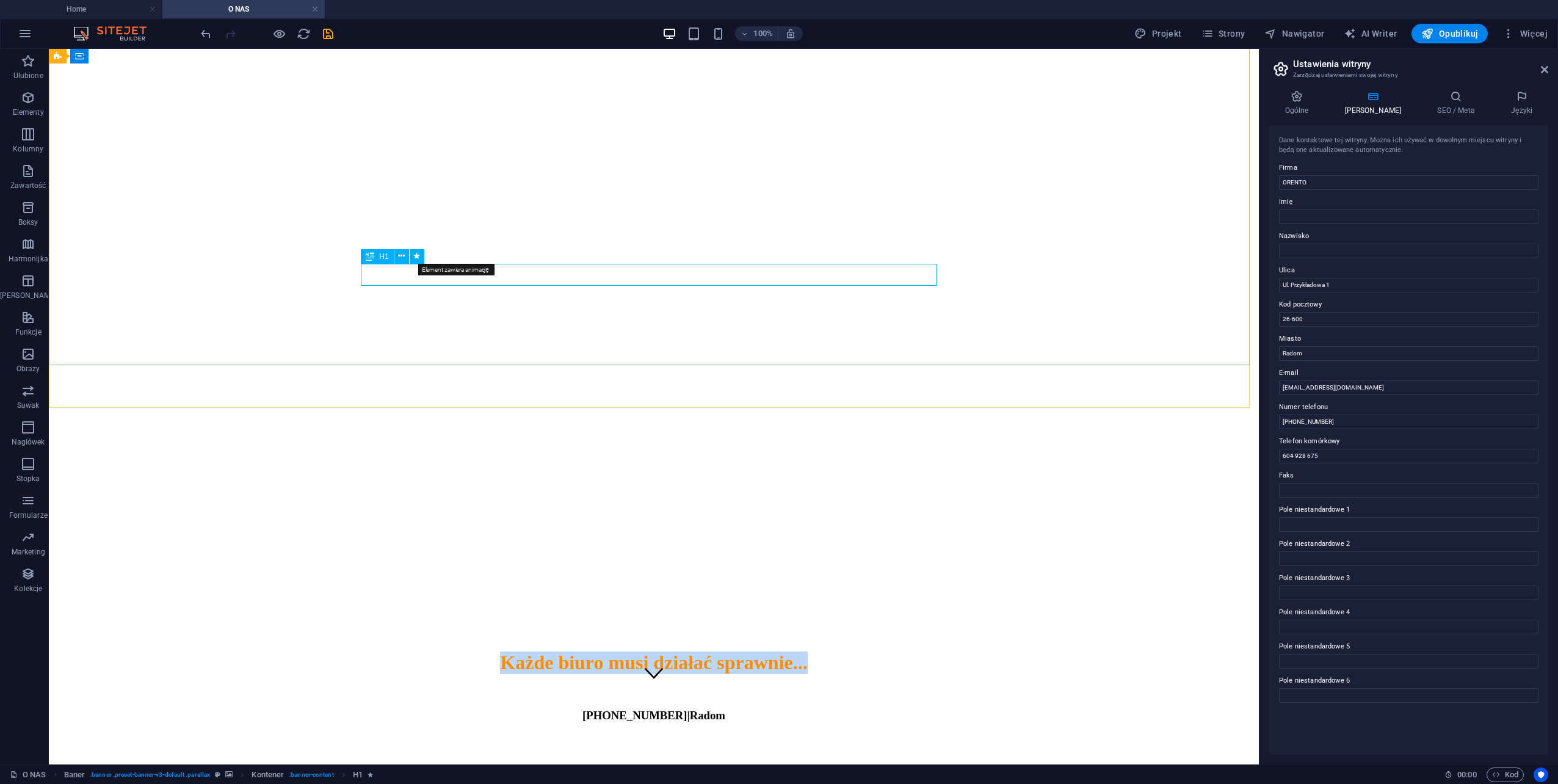
select select "fade"
select select "s"
select select "onload"
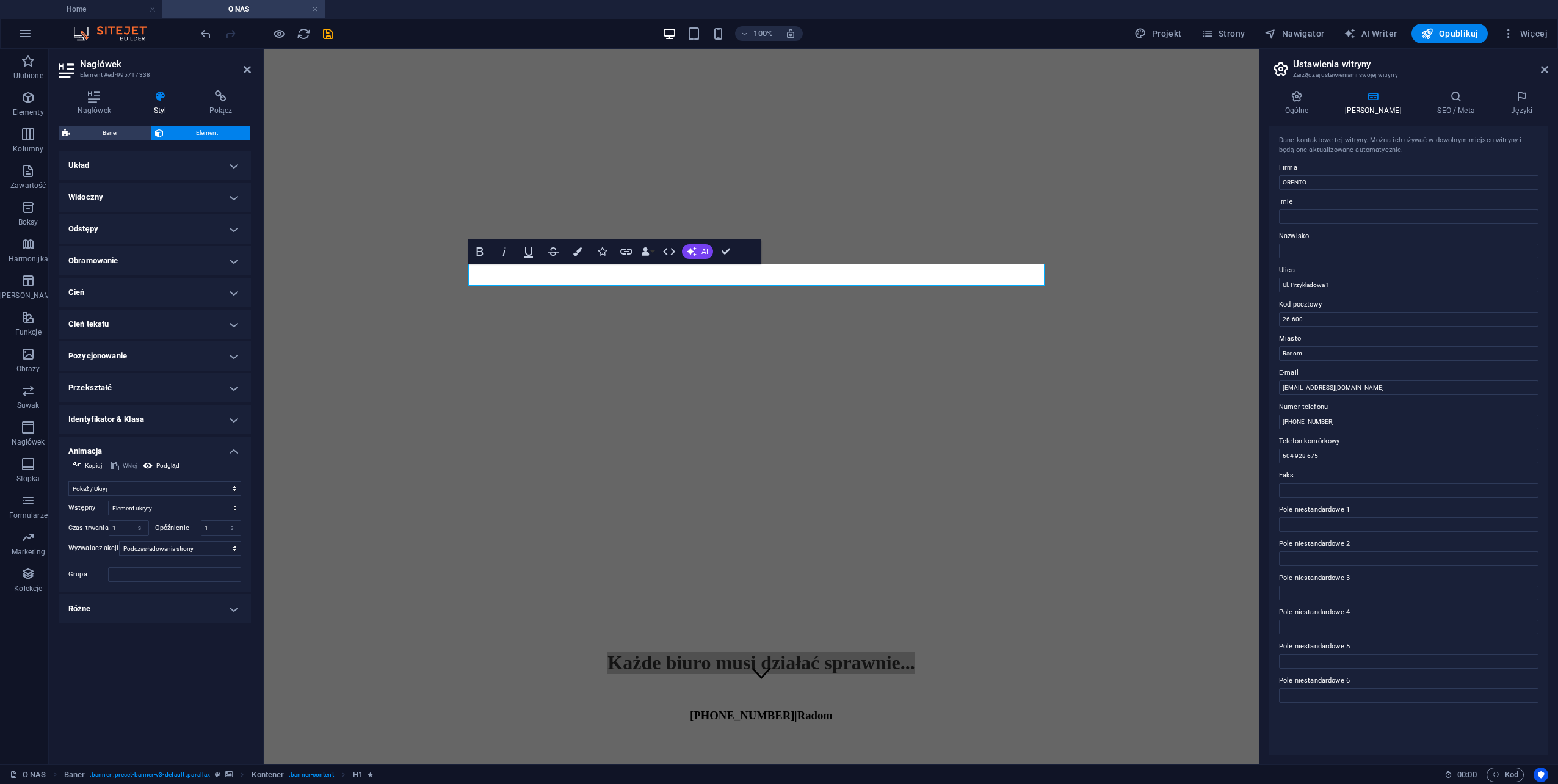
drag, startPoint x: 212, startPoint y: 527, endPoint x: 193, endPoint y: 527, distance: 19.0
click at [193, 527] on div "Opóźnienie 1 s ms" at bounding box center [199, 528] width 86 height 16
type input "0"
type input "0.5"
click at [155, 632] on div "Układ Jak ten element rozwija się w obrębie układu (Flexbox). Rozmiar Domyślny …" at bounding box center [155, 453] width 192 height 604
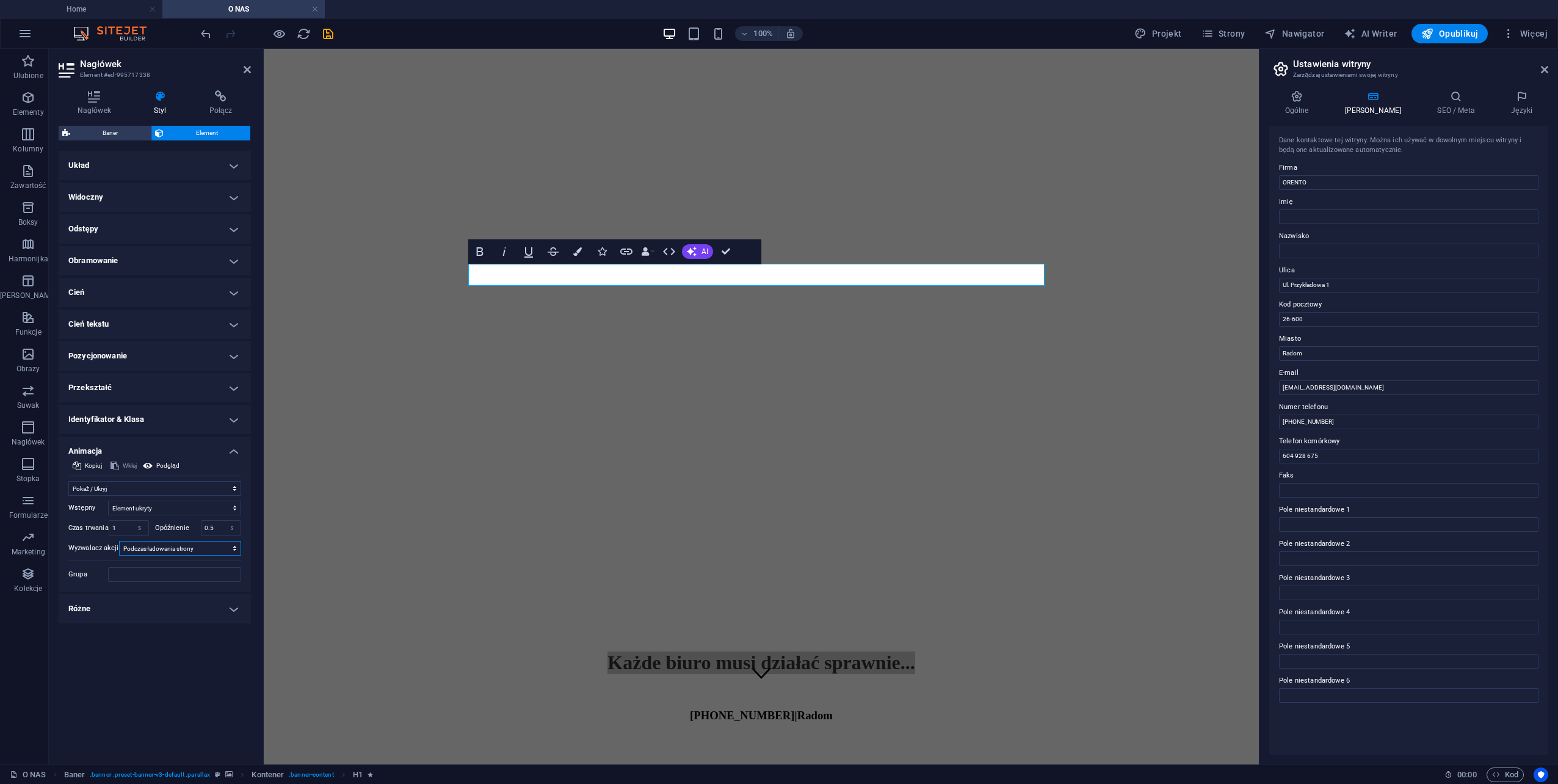
click at [180, 549] on select "Brak automatycznego wyzwalacza akcji Podczas ładowania strony Element przewinię…" at bounding box center [180, 548] width 122 height 14
click at [721, 709] on div "48 366-47-79 | Radom" at bounding box center [761, 715] width 986 height 13
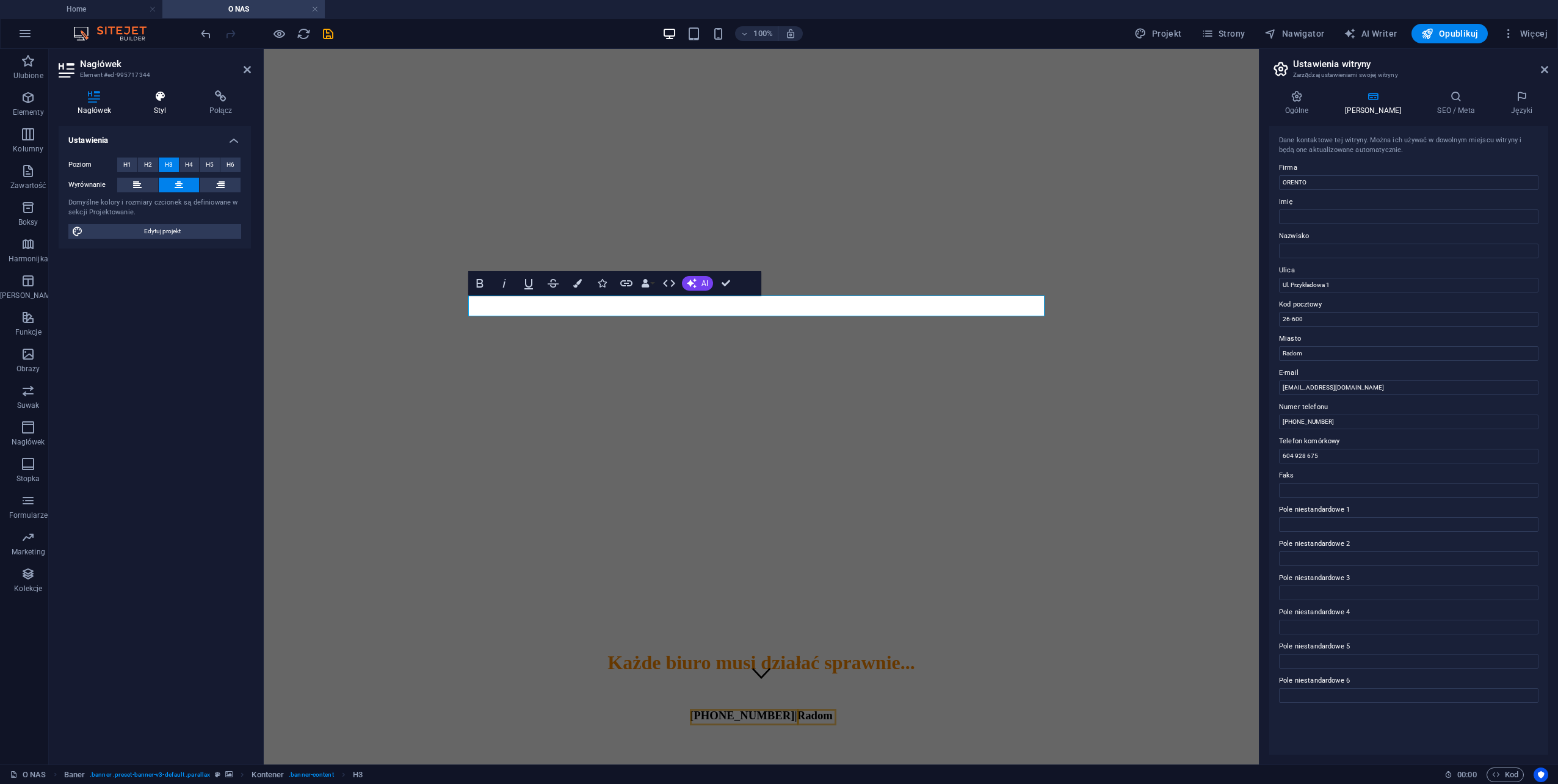
click at [163, 99] on icon at bounding box center [160, 96] width 51 height 12
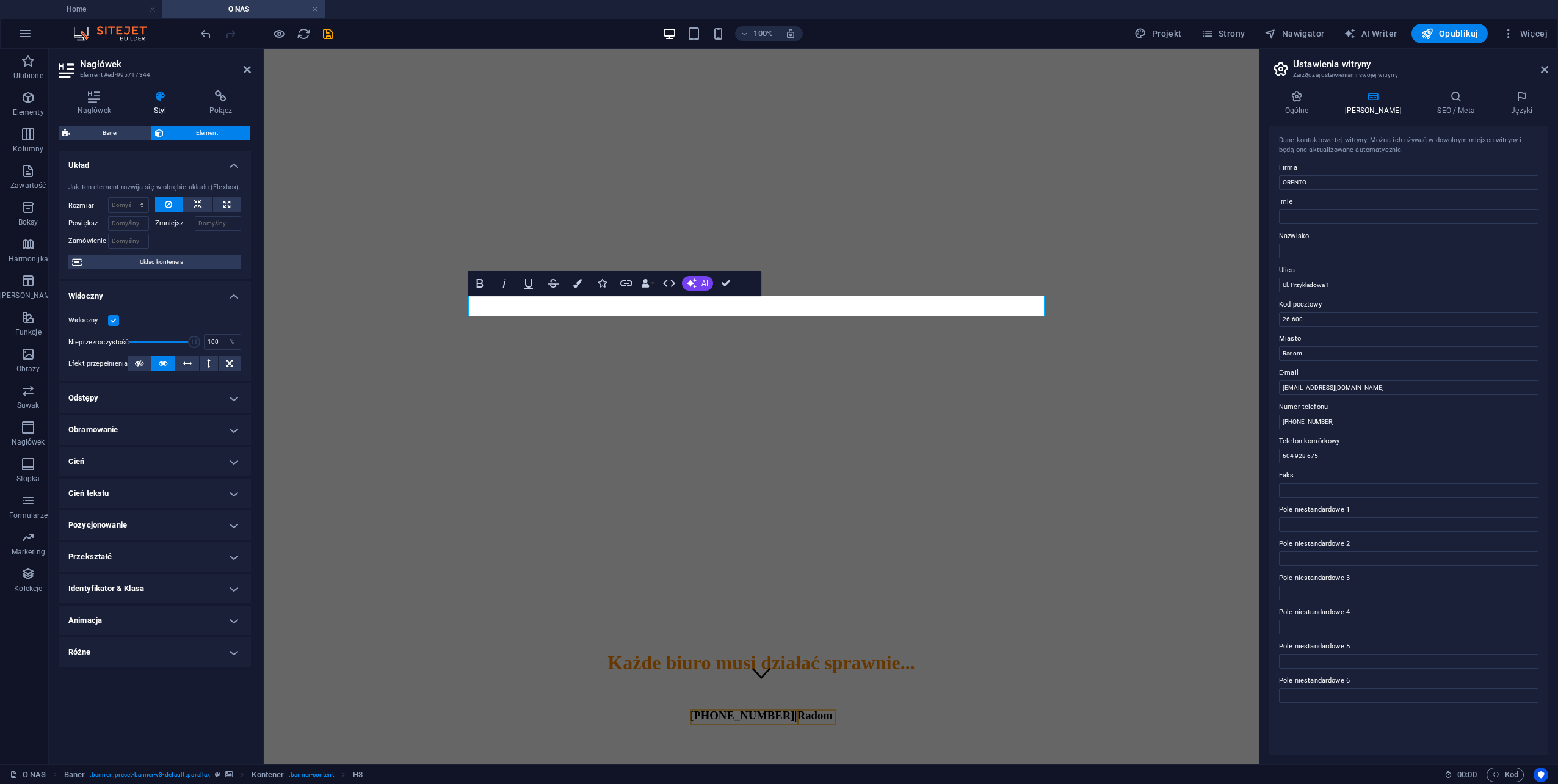
click at [252, 67] on aside "Nagłówek Element #ed-995717344 Nagłówek Styl Połącz Ustawienia Poziom H1 H2 H3 …" at bounding box center [156, 406] width 215 height 716
click at [249, 71] on icon at bounding box center [247, 70] width 8 height 10
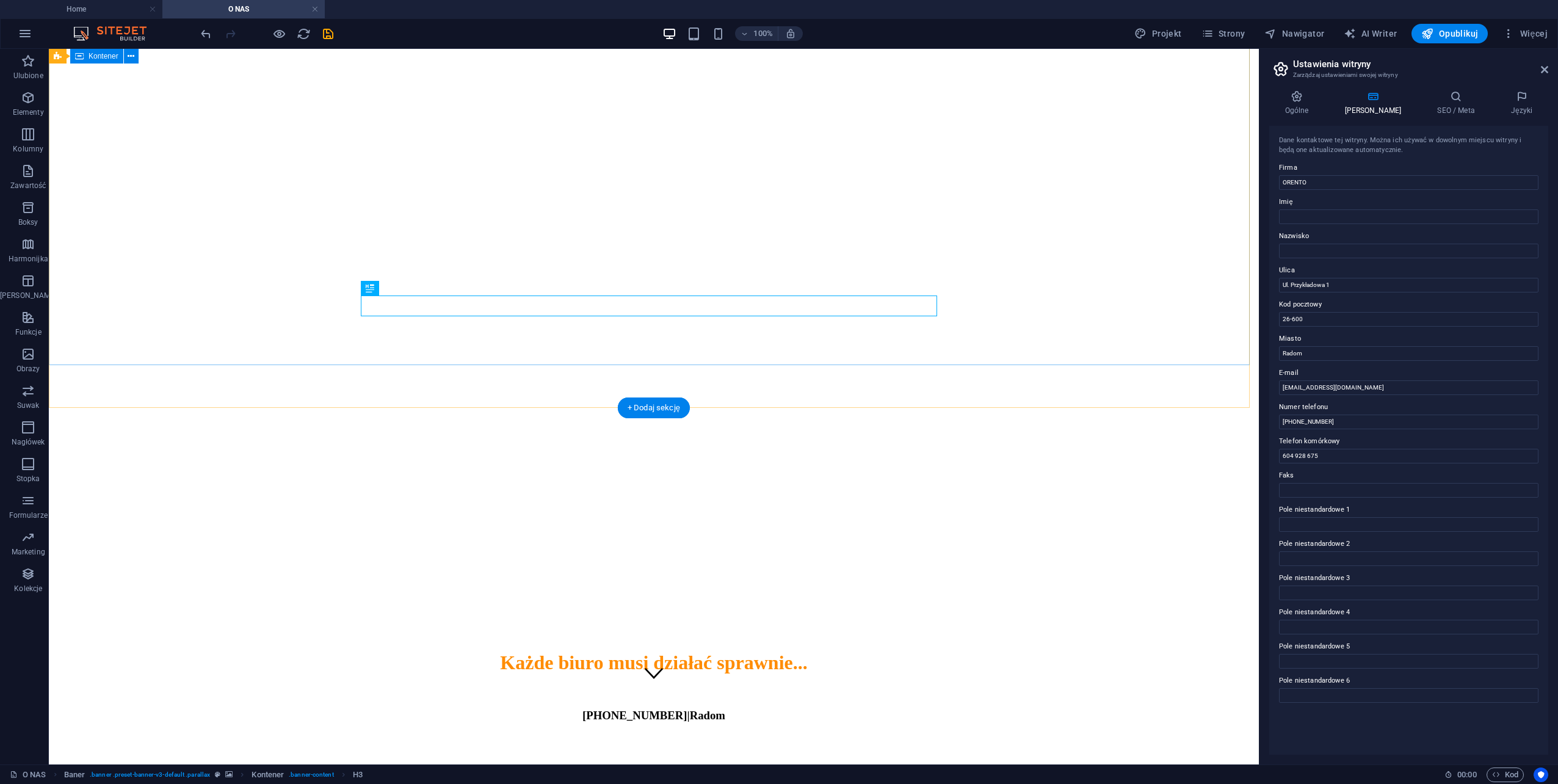
click at [463, 639] on div "Każde biuro musi działać sprawnie... 48 366-47-79 | Radom" at bounding box center [654, 686] width 1200 height 95
click at [636, 709] on div "48 366-47-79 | Radom" at bounding box center [654, 715] width 1200 height 13
drag, startPoint x: 636, startPoint y: 304, endPoint x: 423, endPoint y: 304, distance: 213.0
click at [637, 709] on div "48 366-47-79 | Radom" at bounding box center [654, 715] width 1200 height 13
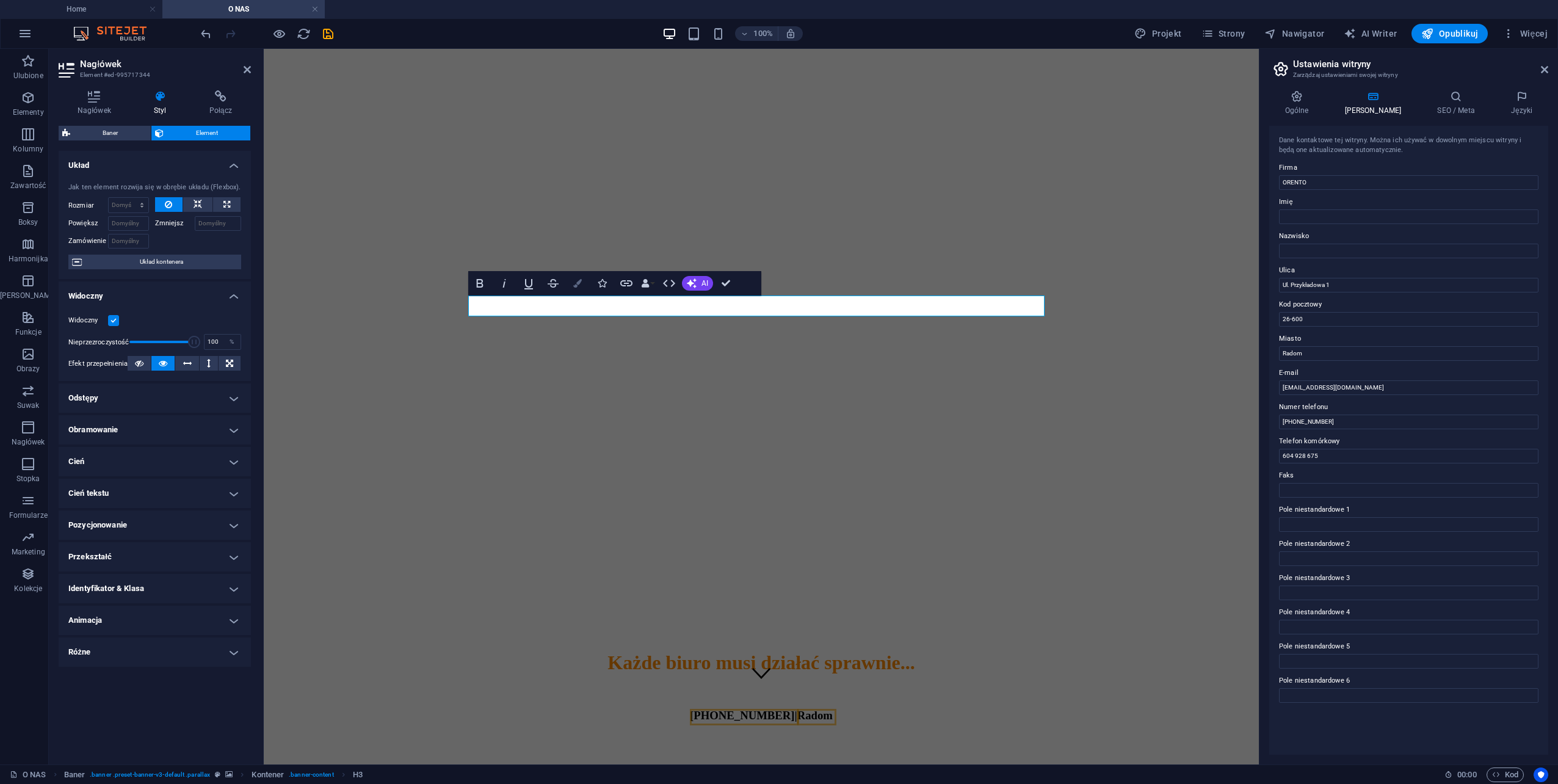
click at [581, 282] on icon "button" at bounding box center [578, 284] width 9 height 9
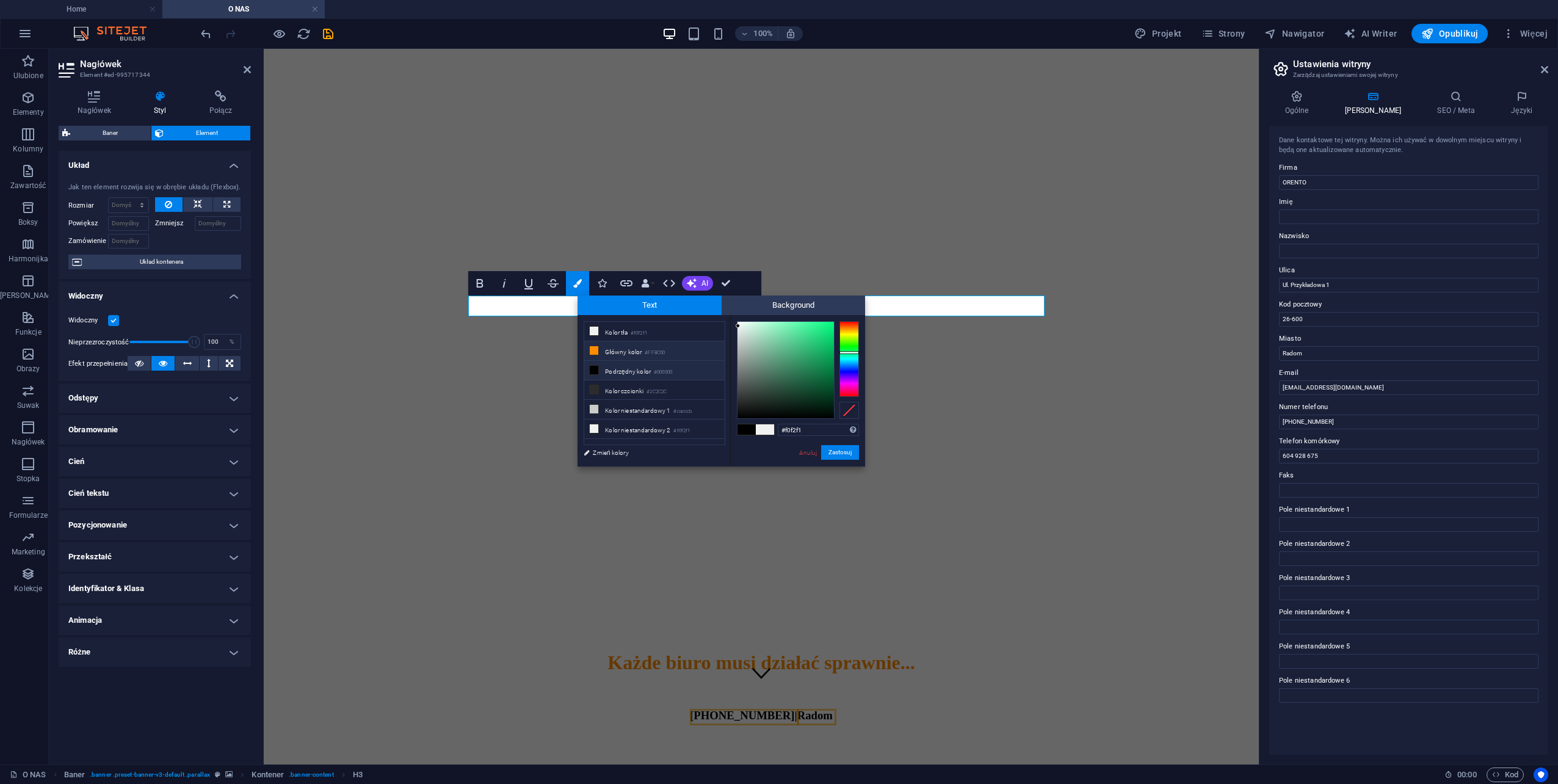
click at [614, 353] on li "Główny kolor #FF8C00" at bounding box center [654, 351] width 140 height 19
type input "#ff8c00"
click at [614, 353] on li "Główny kolor #FF8C00" at bounding box center [654, 351] width 140 height 19
click at [835, 451] on button "Zastosuj" at bounding box center [840, 452] width 38 height 14
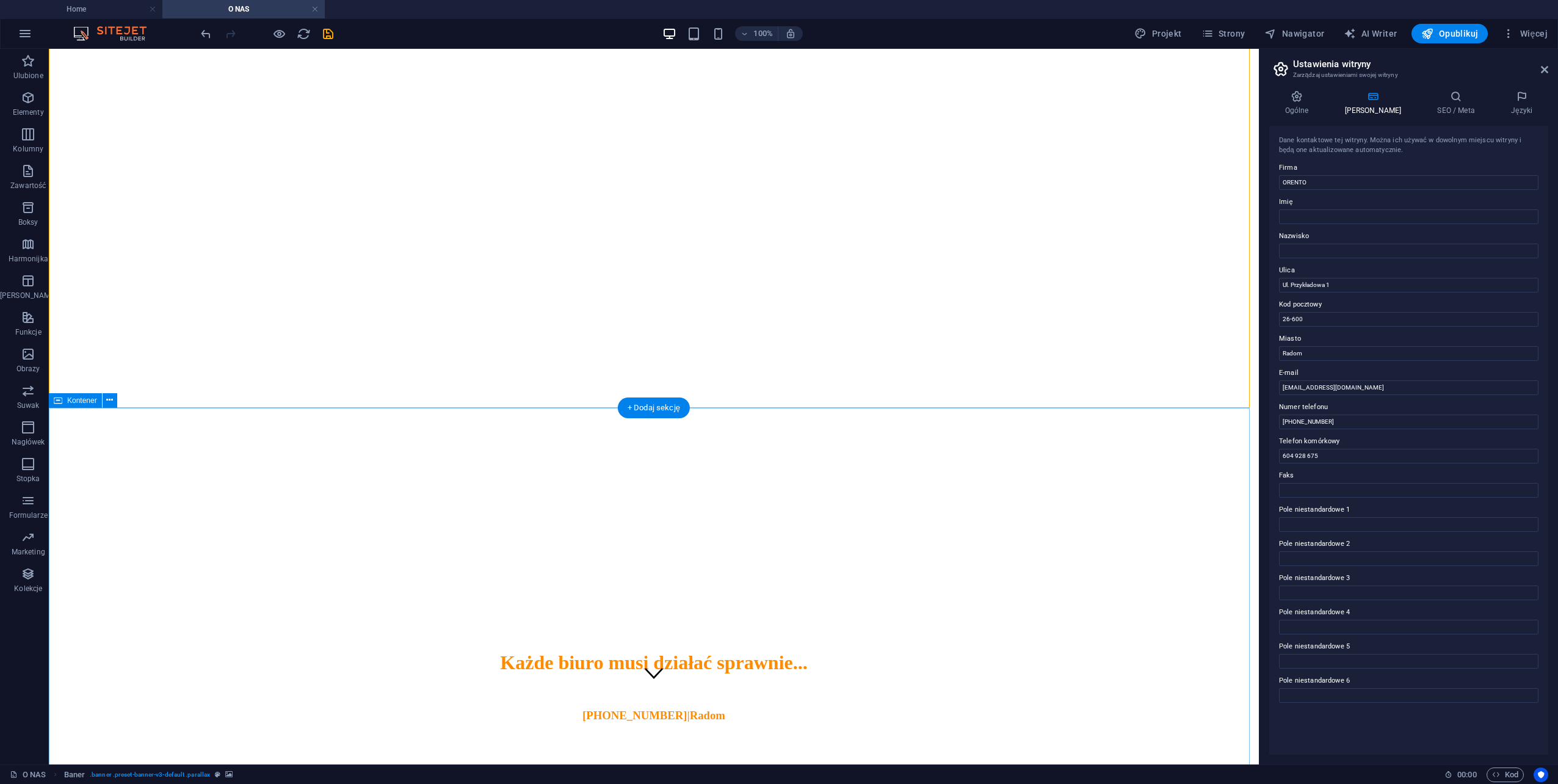
click at [1548, 73] on icon at bounding box center [1545, 70] width 8 height 10
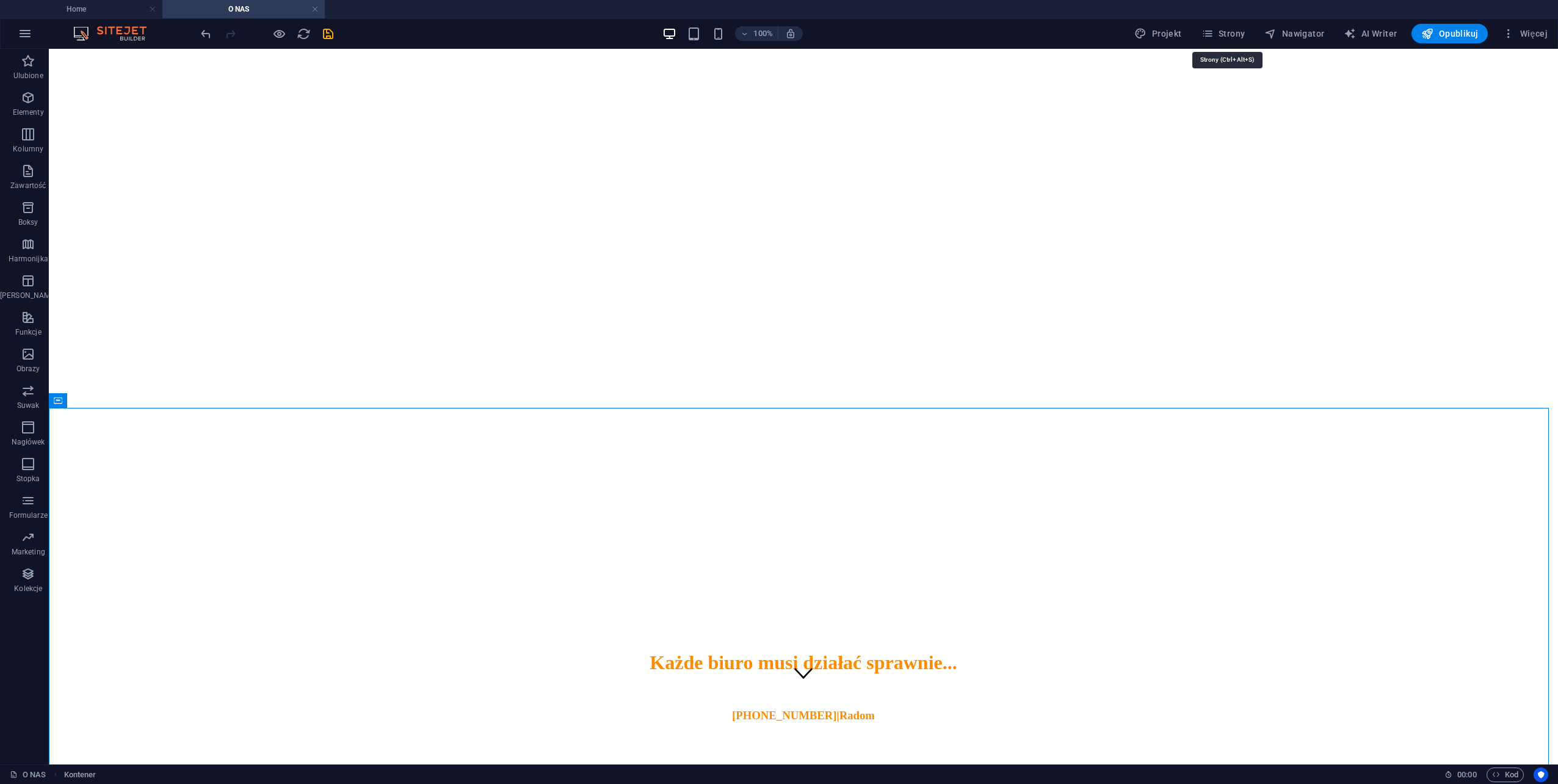
drag, startPoint x: 1233, startPoint y: 33, endPoint x: 1232, endPoint y: 46, distance: 13.0
click at [1233, 33] on span "Strony" at bounding box center [1224, 33] width 44 height 12
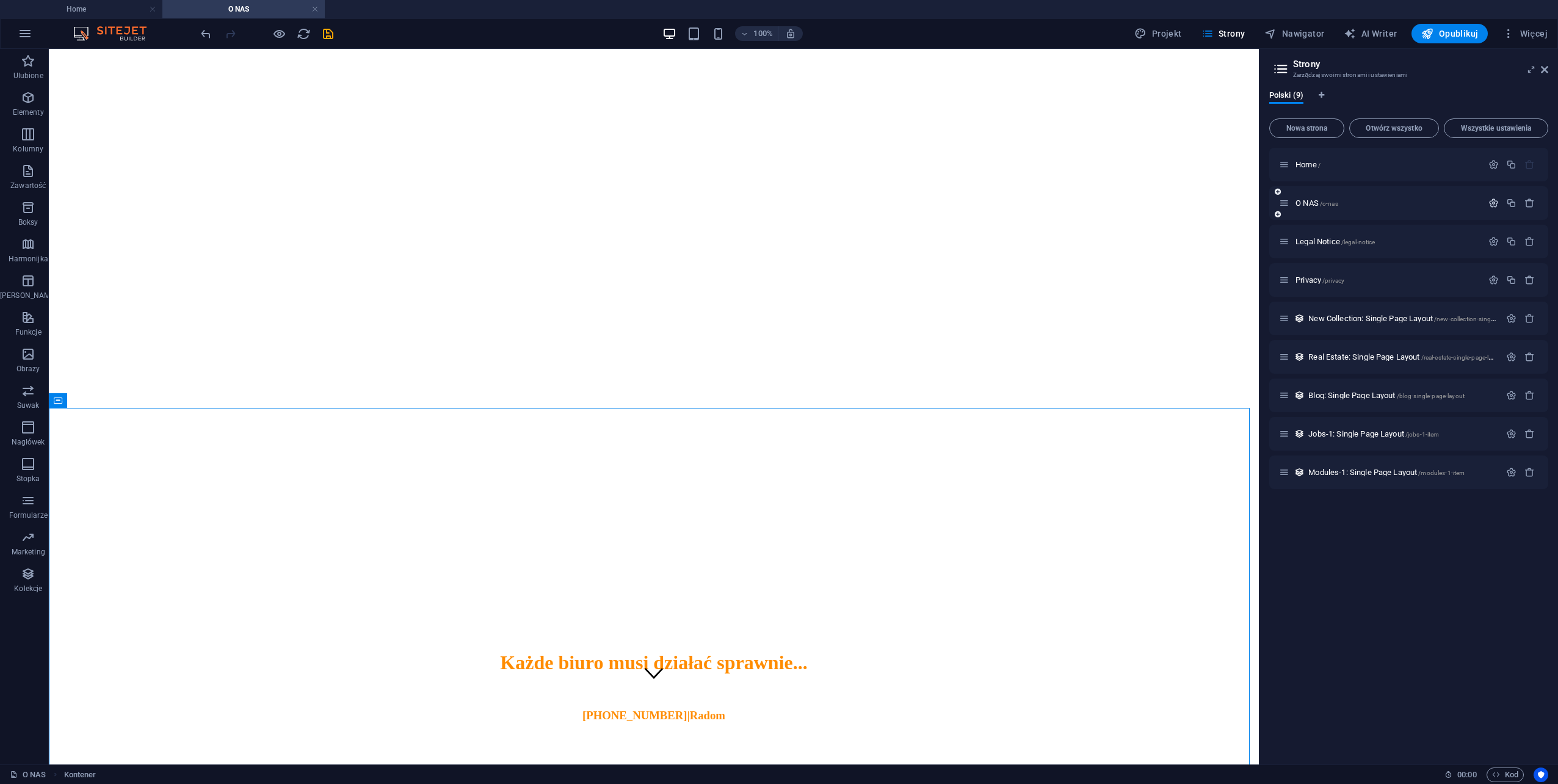
click at [1496, 204] on icon "button" at bounding box center [1494, 203] width 11 height 11
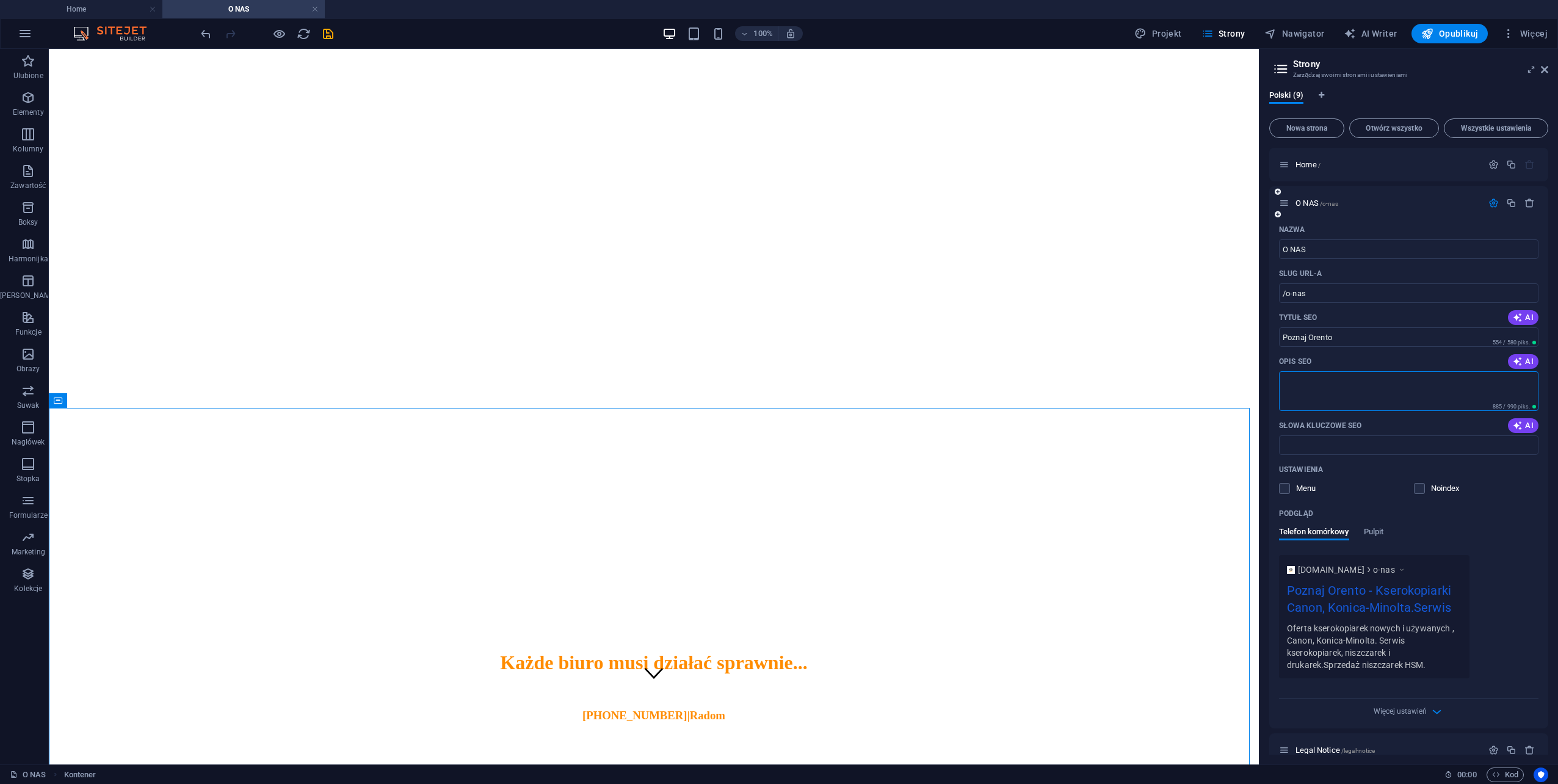
click at [1309, 386] on textarea "Opis SEO" at bounding box center [1409, 391] width 259 height 39
click at [1282, 492] on label at bounding box center [1285, 488] width 11 height 11
click at [0, 0] on input "checkbox" at bounding box center [0, 0] width 0 height 0
click at [1546, 68] on icon at bounding box center [1545, 70] width 8 height 10
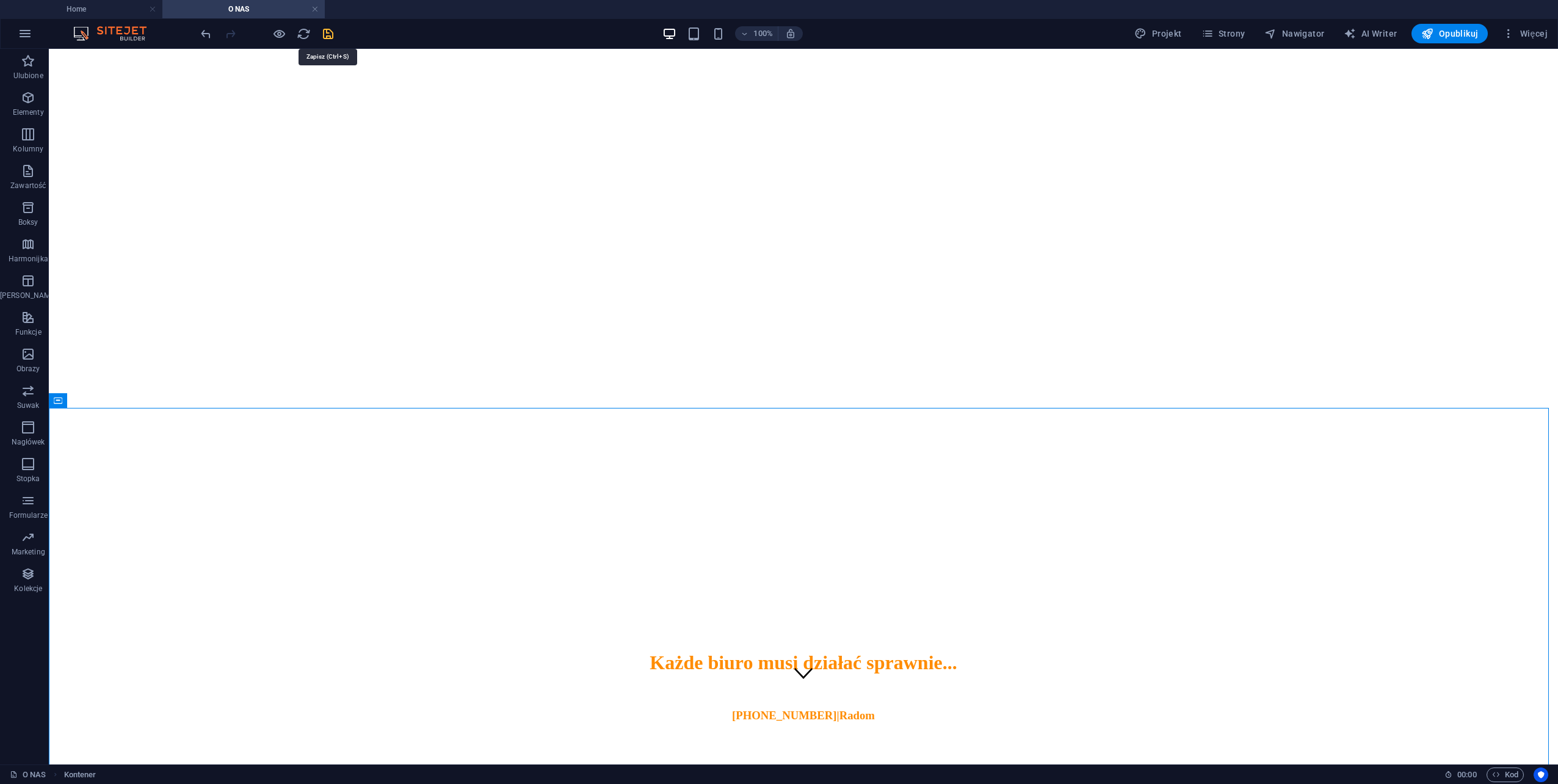
click at [331, 33] on icon "save" at bounding box center [328, 34] width 14 height 14
click at [314, 11] on link at bounding box center [315, 9] width 8 height 12
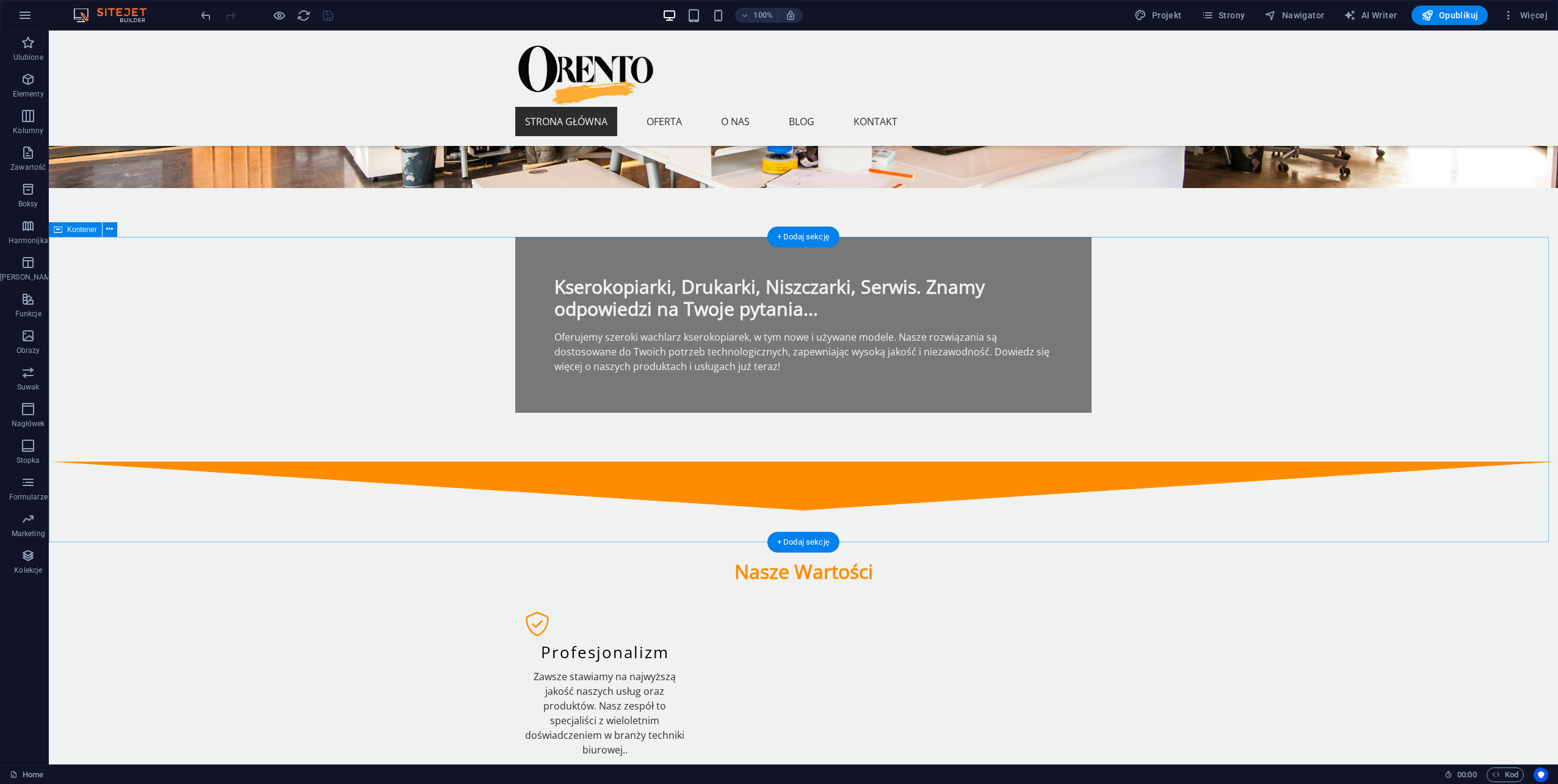
scroll to position [0, 0]
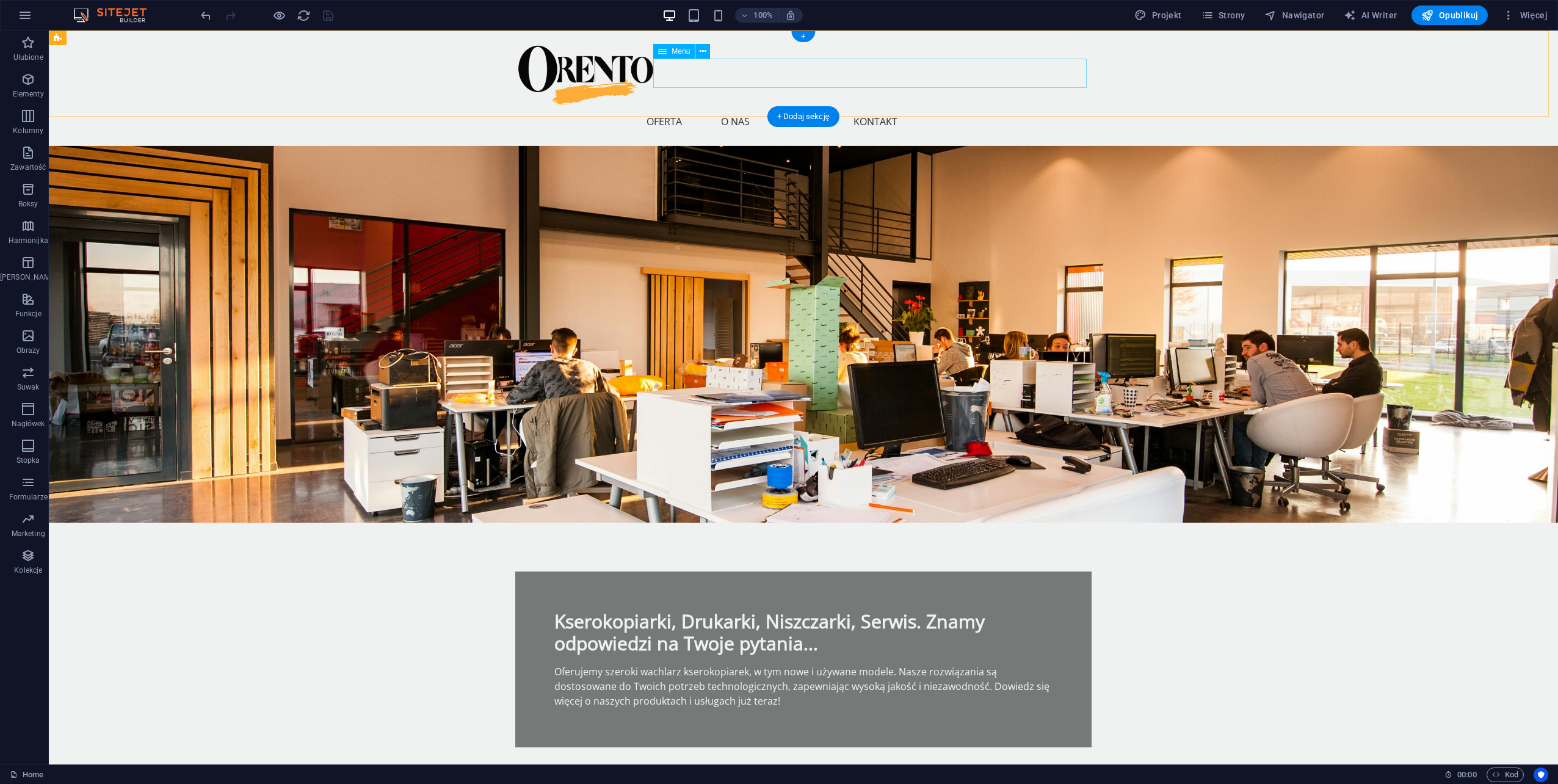
click at [881, 107] on nav "Strona główna Oferta O nas Blog Kontakt" at bounding box center [803, 121] width 576 height 29
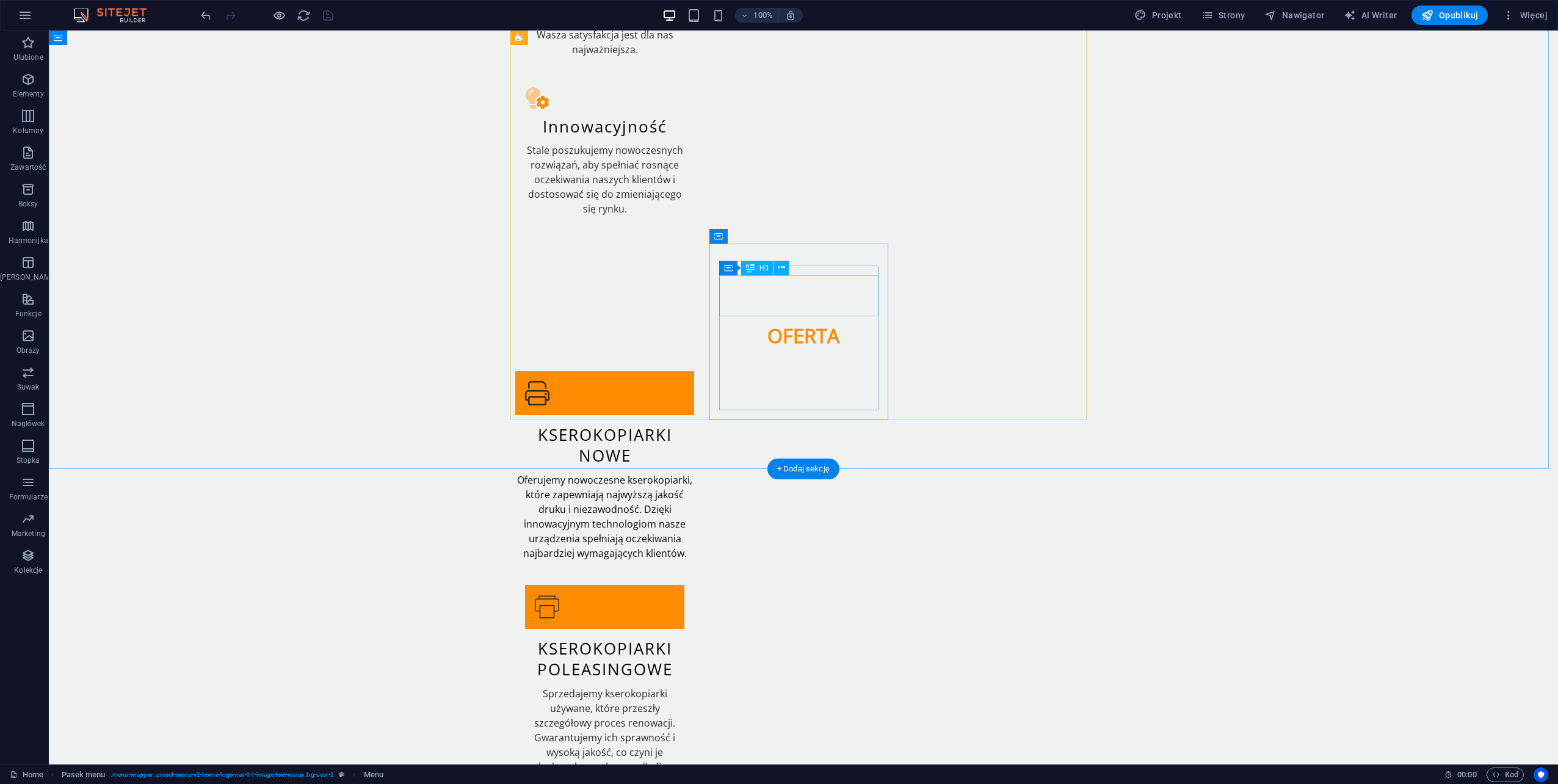
scroll to position [1221, 0]
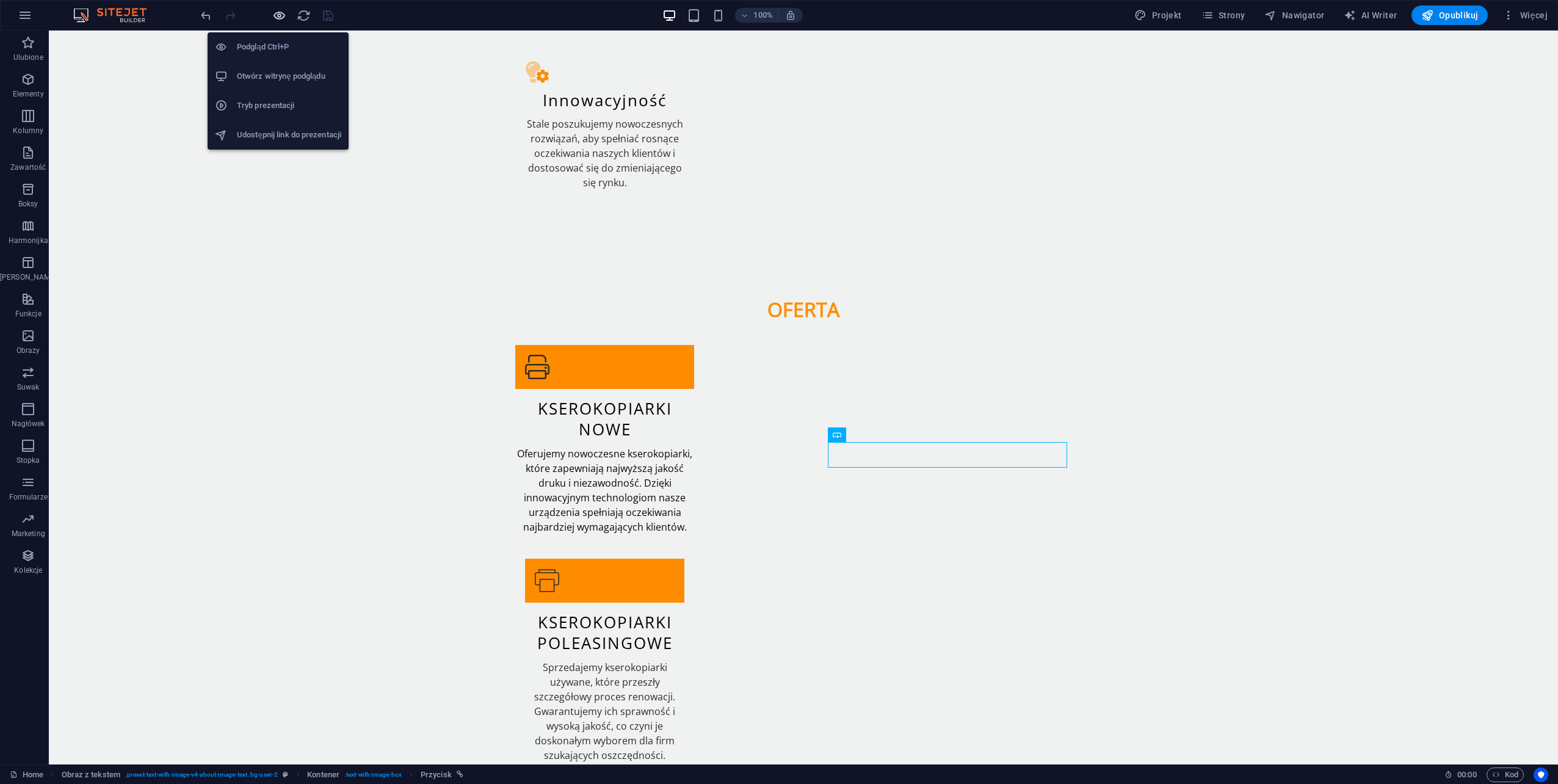
click at [283, 15] on icon "button" at bounding box center [279, 16] width 14 height 14
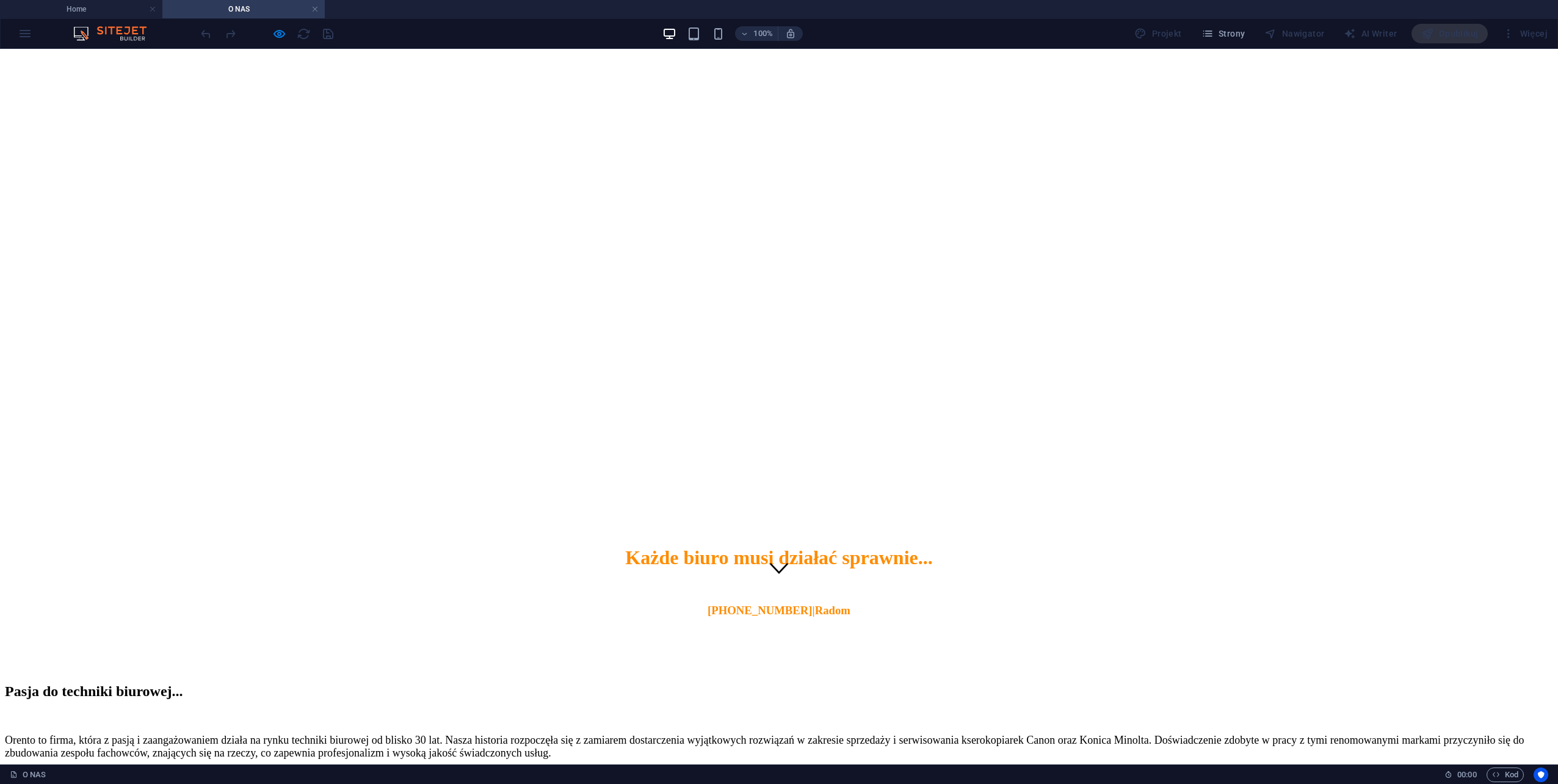
scroll to position [0, 0]
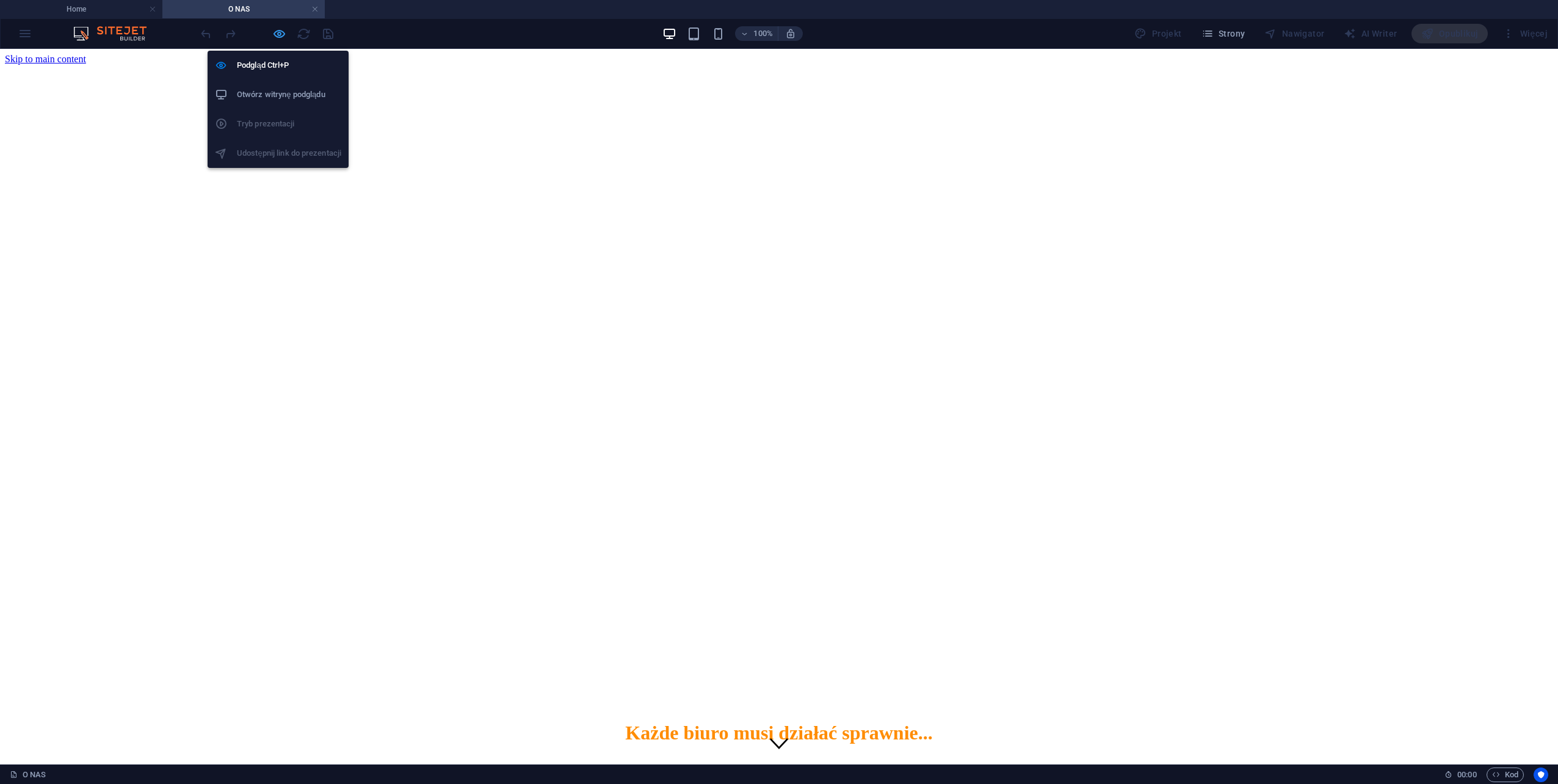
click at [279, 34] on icon "button" at bounding box center [279, 34] width 14 height 14
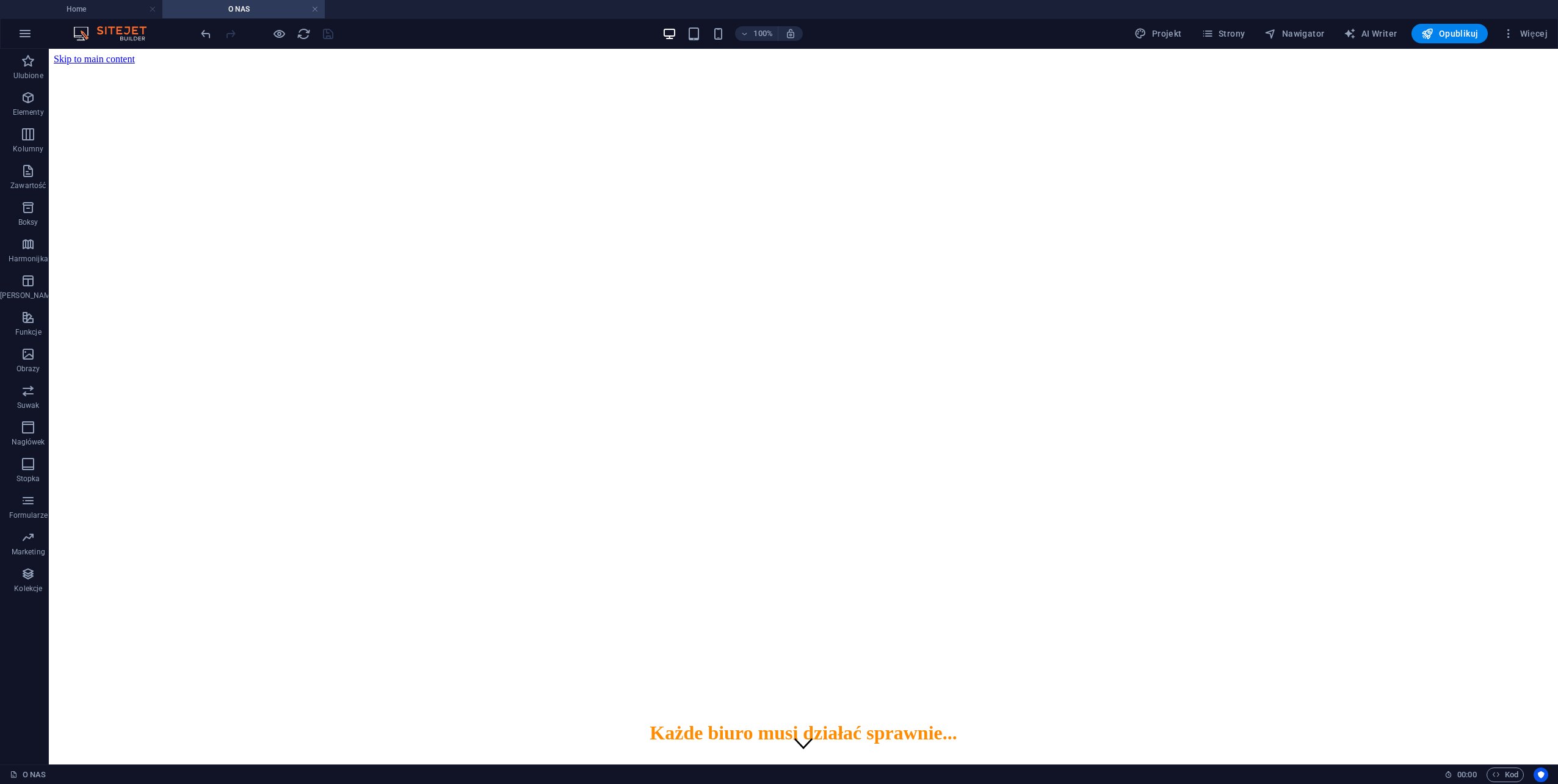
click at [322, 8] on h4 "O NAS" at bounding box center [243, 9] width 162 height 13
click at [316, 9] on link at bounding box center [315, 9] width 8 height 12
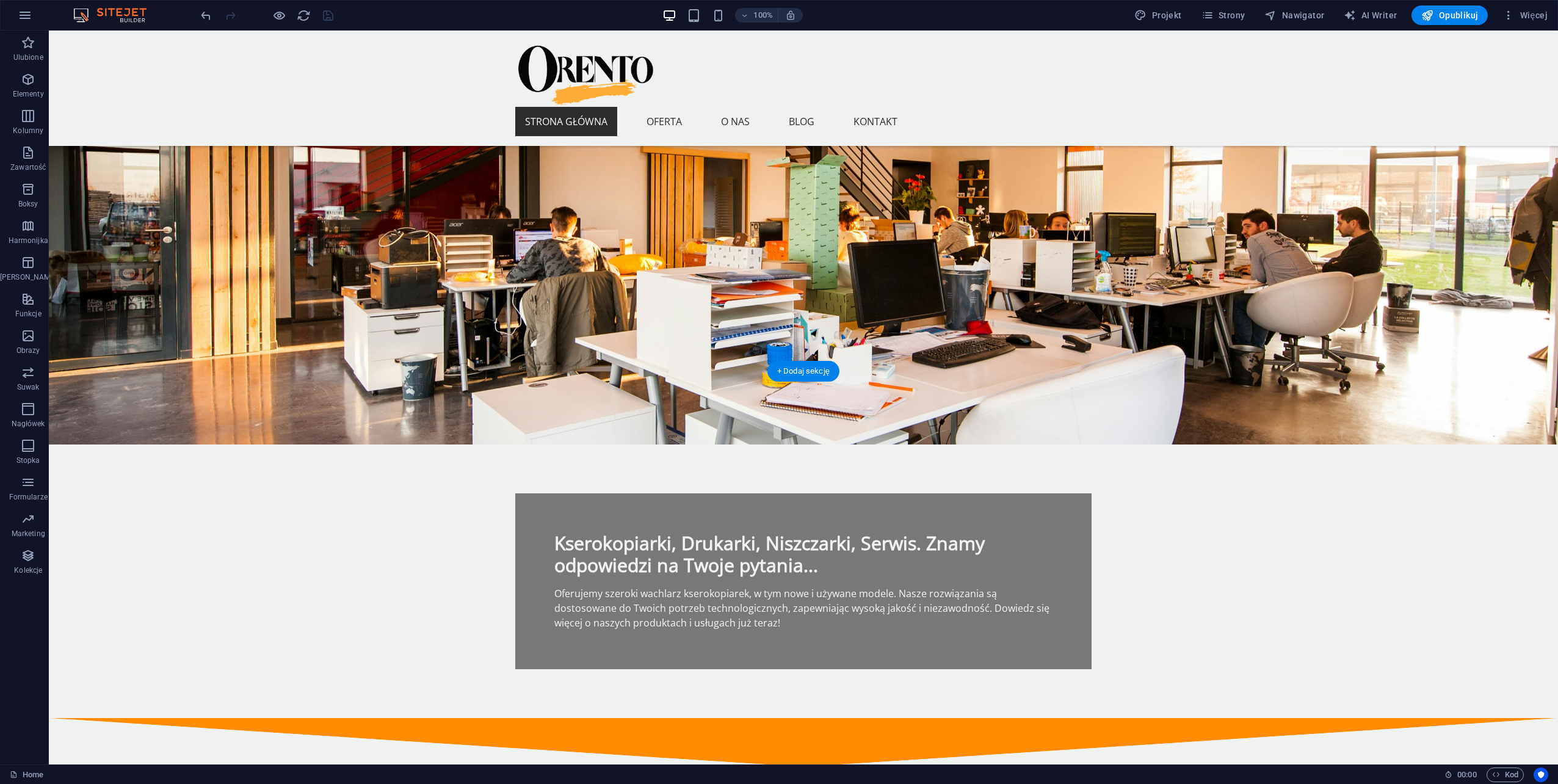
scroll to position [122, 0]
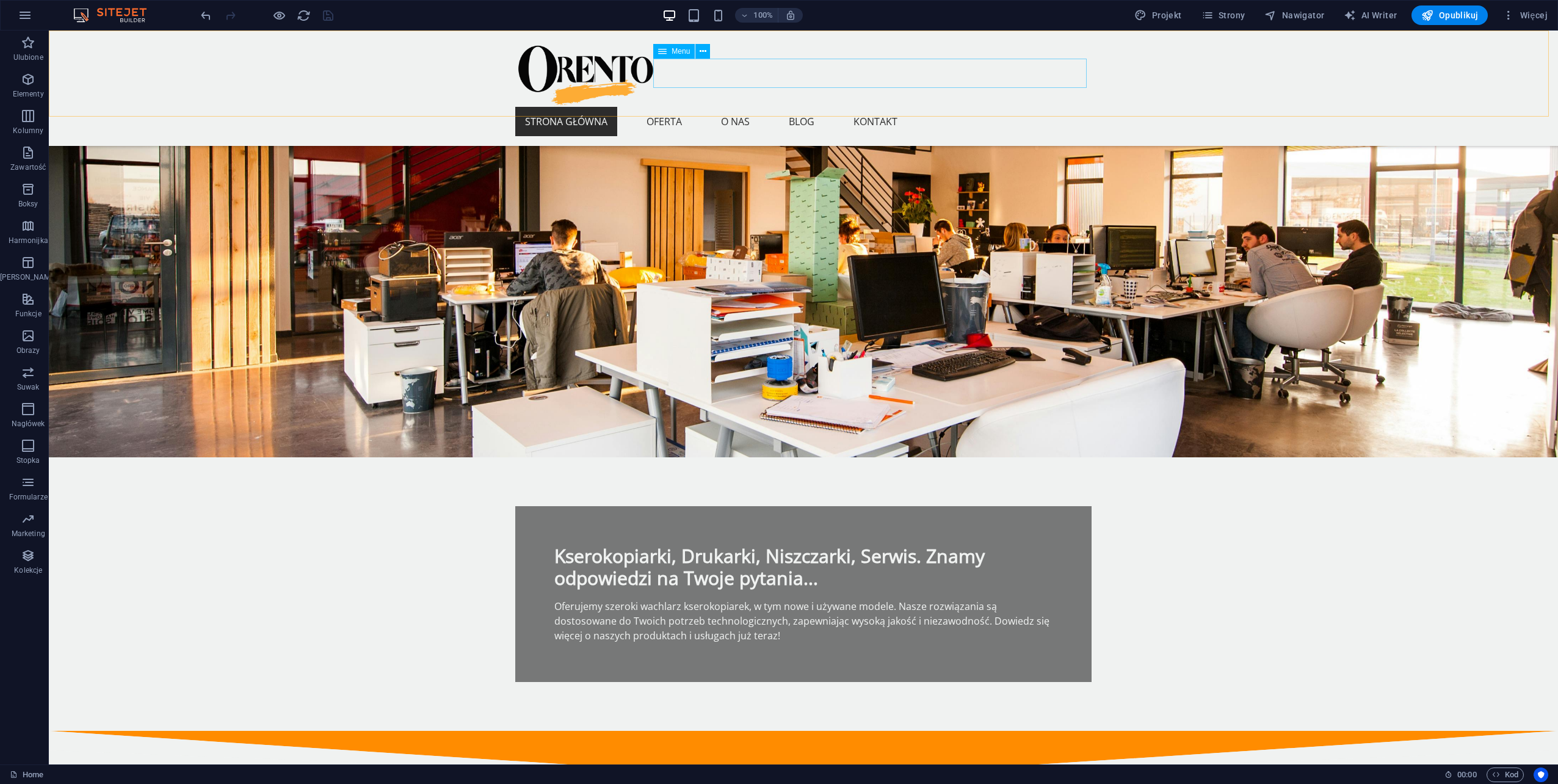
click at [816, 107] on nav "Strona główna Oferta O nas Blog Kontakt" at bounding box center [803, 121] width 576 height 29
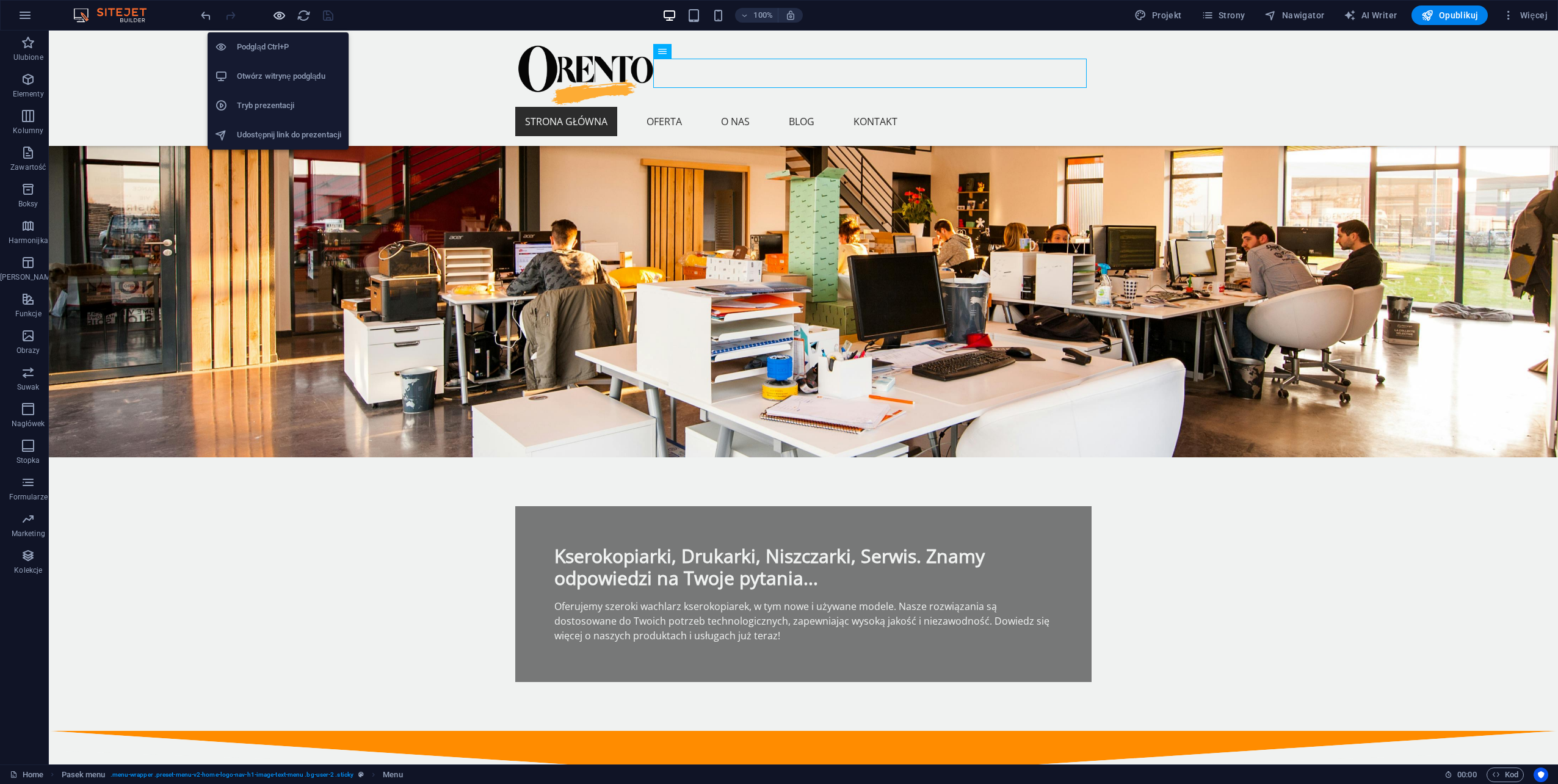
click at [281, 12] on icon "button" at bounding box center [279, 16] width 14 height 14
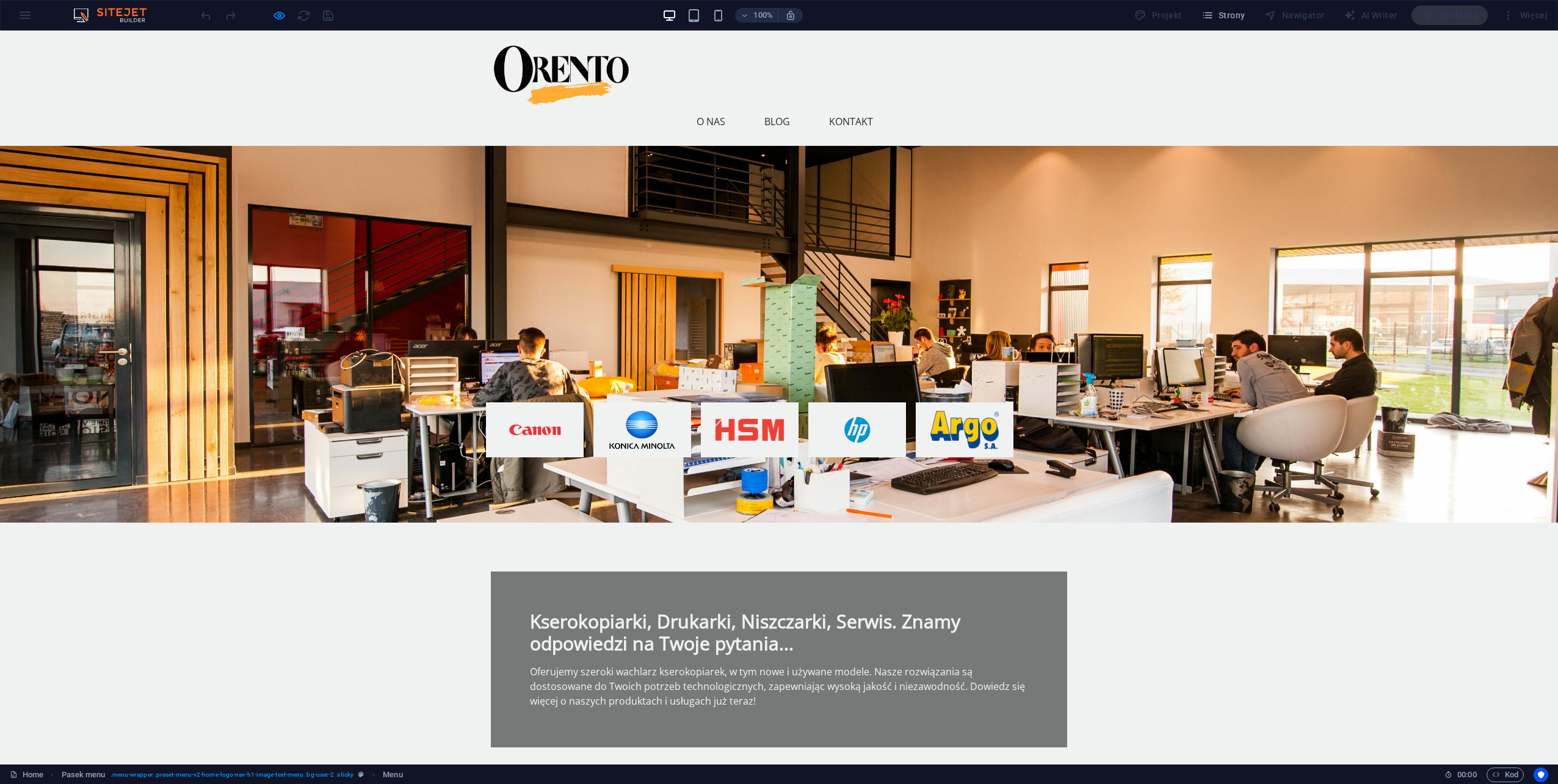
click at [668, 107] on link "Oferta" at bounding box center [640, 121] width 55 height 29
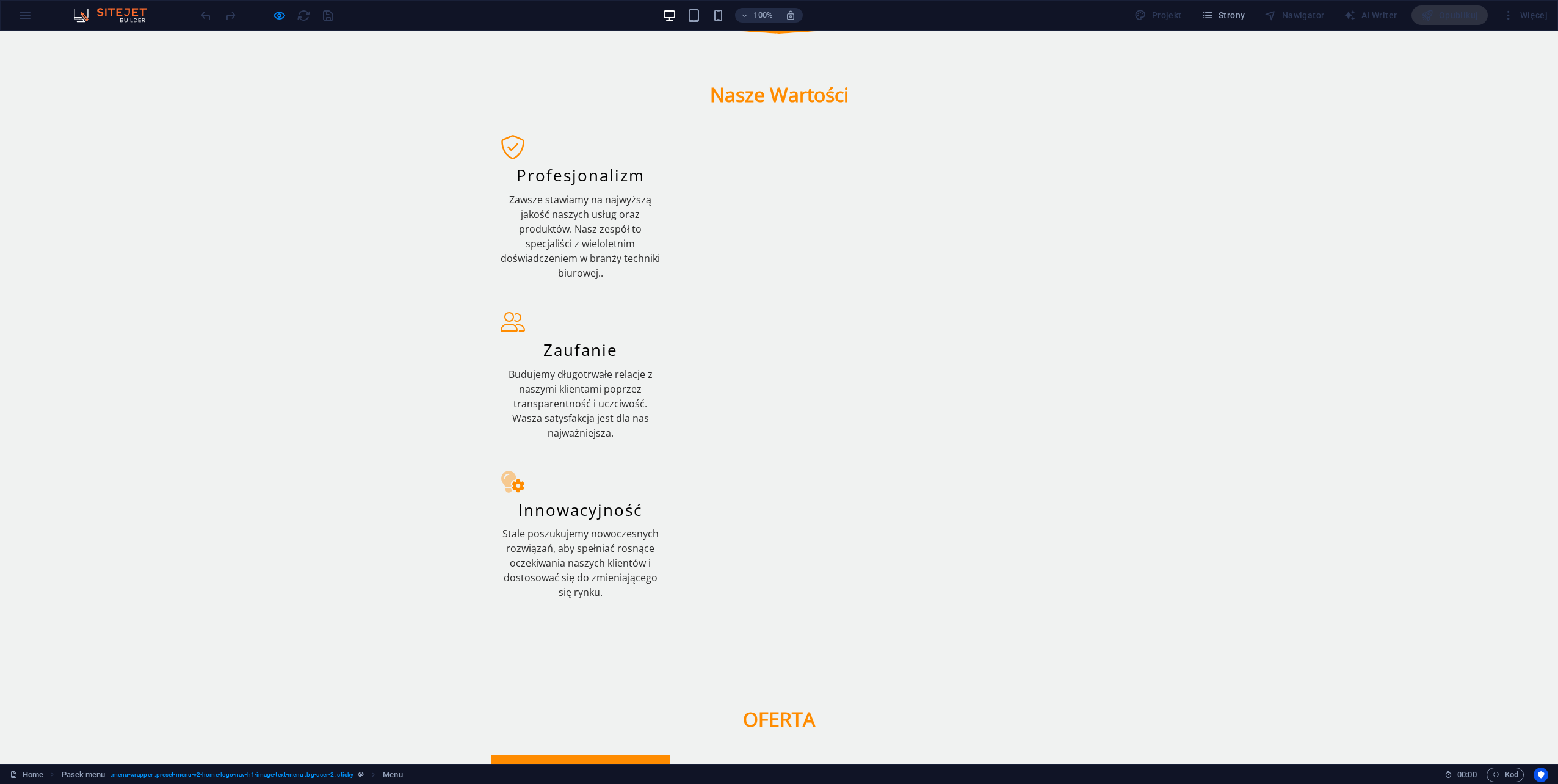
scroll to position [817, 0]
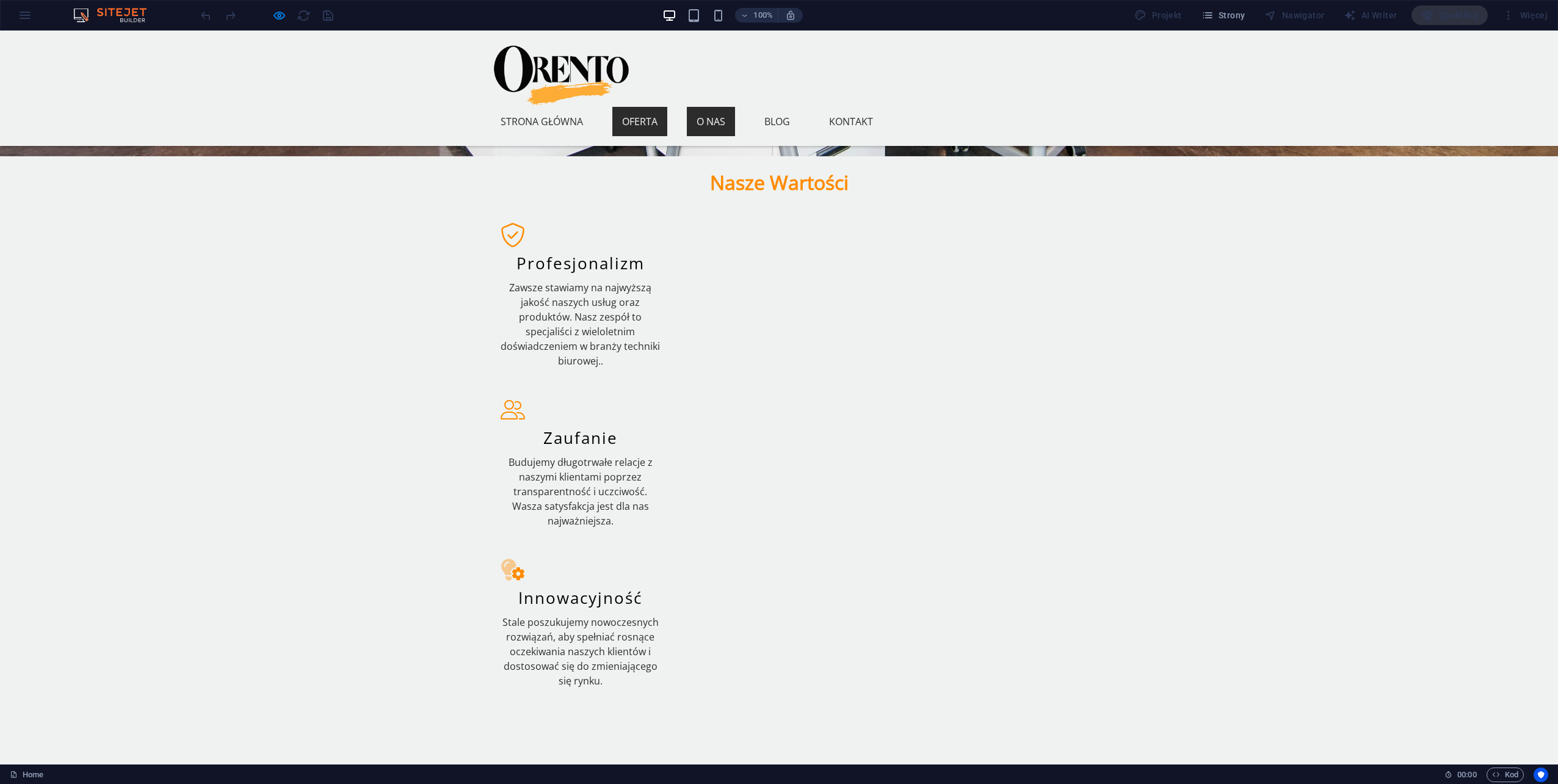
click at [735, 107] on link "O nas" at bounding box center [711, 121] width 48 height 29
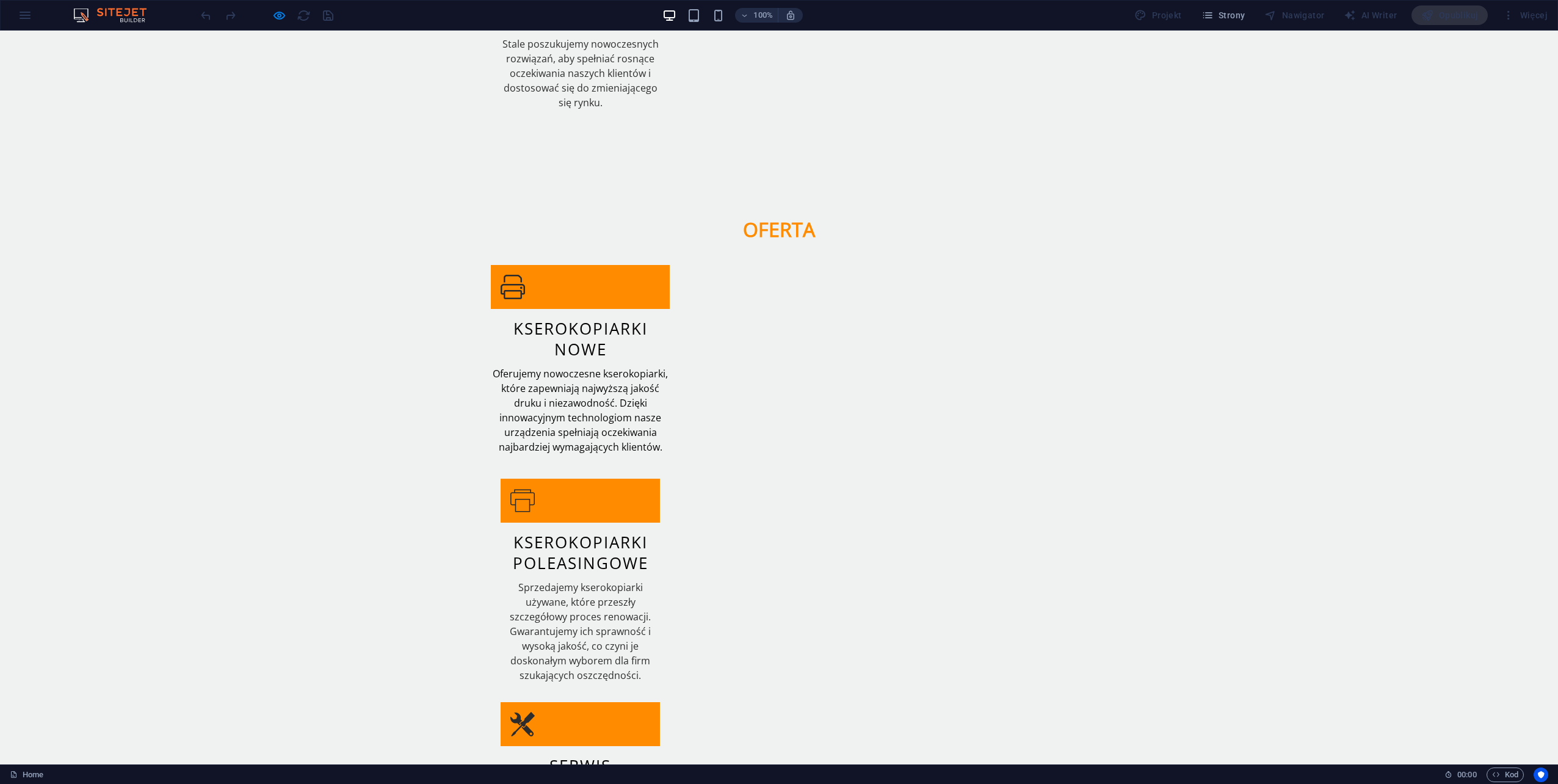
scroll to position [1393, 0]
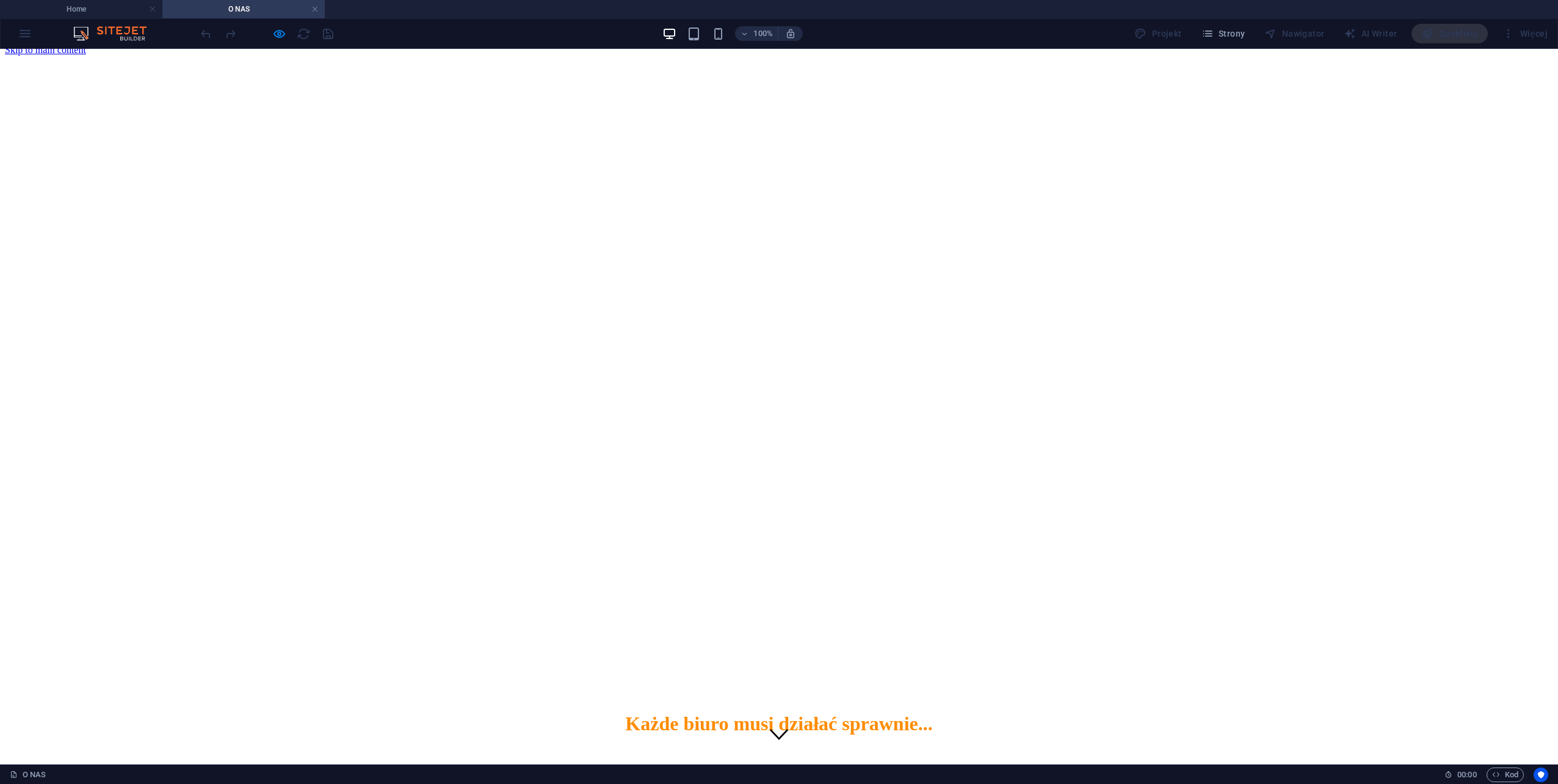
scroll to position [0, 0]
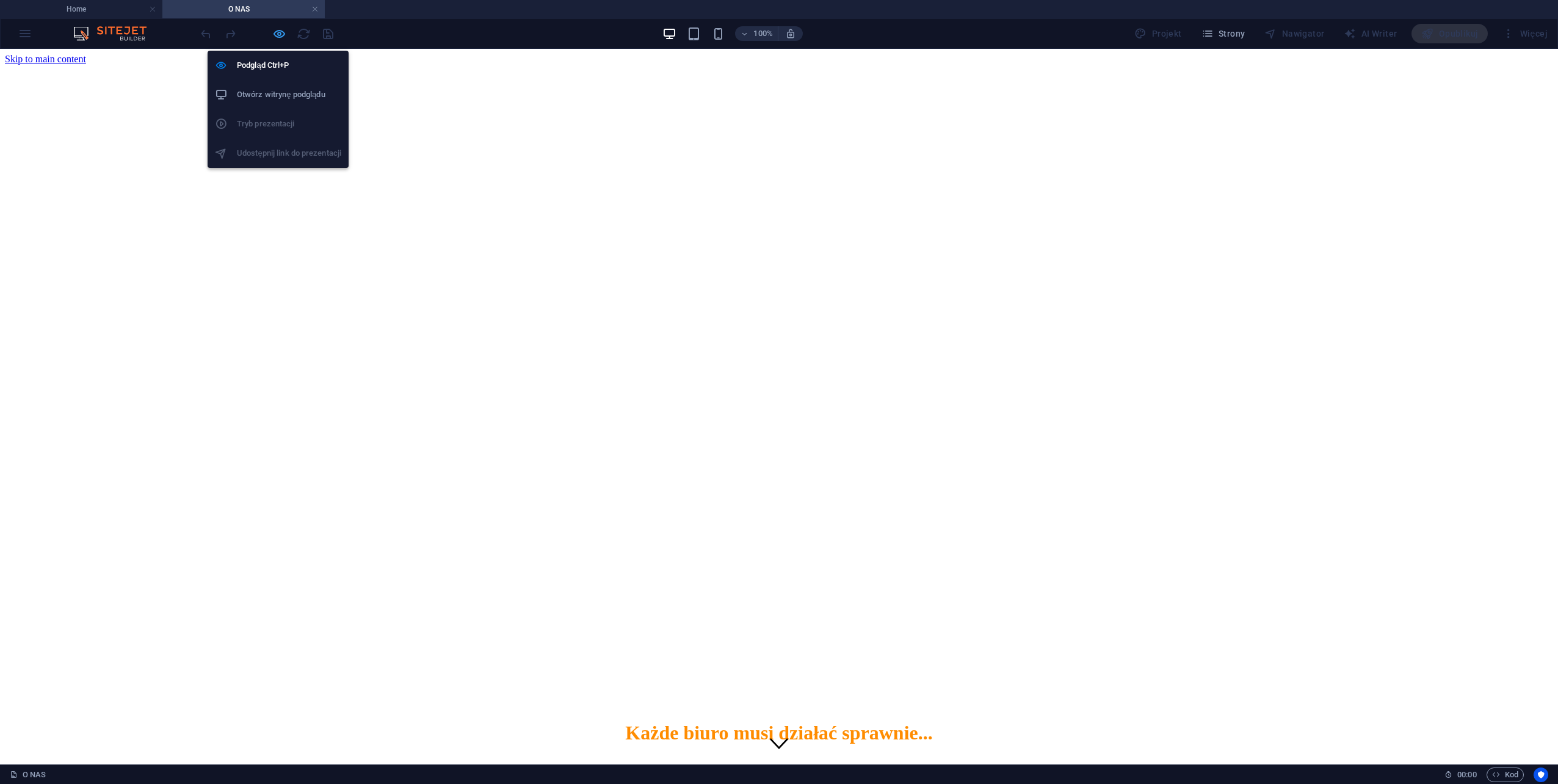
click at [277, 35] on icon "button" at bounding box center [279, 34] width 14 height 14
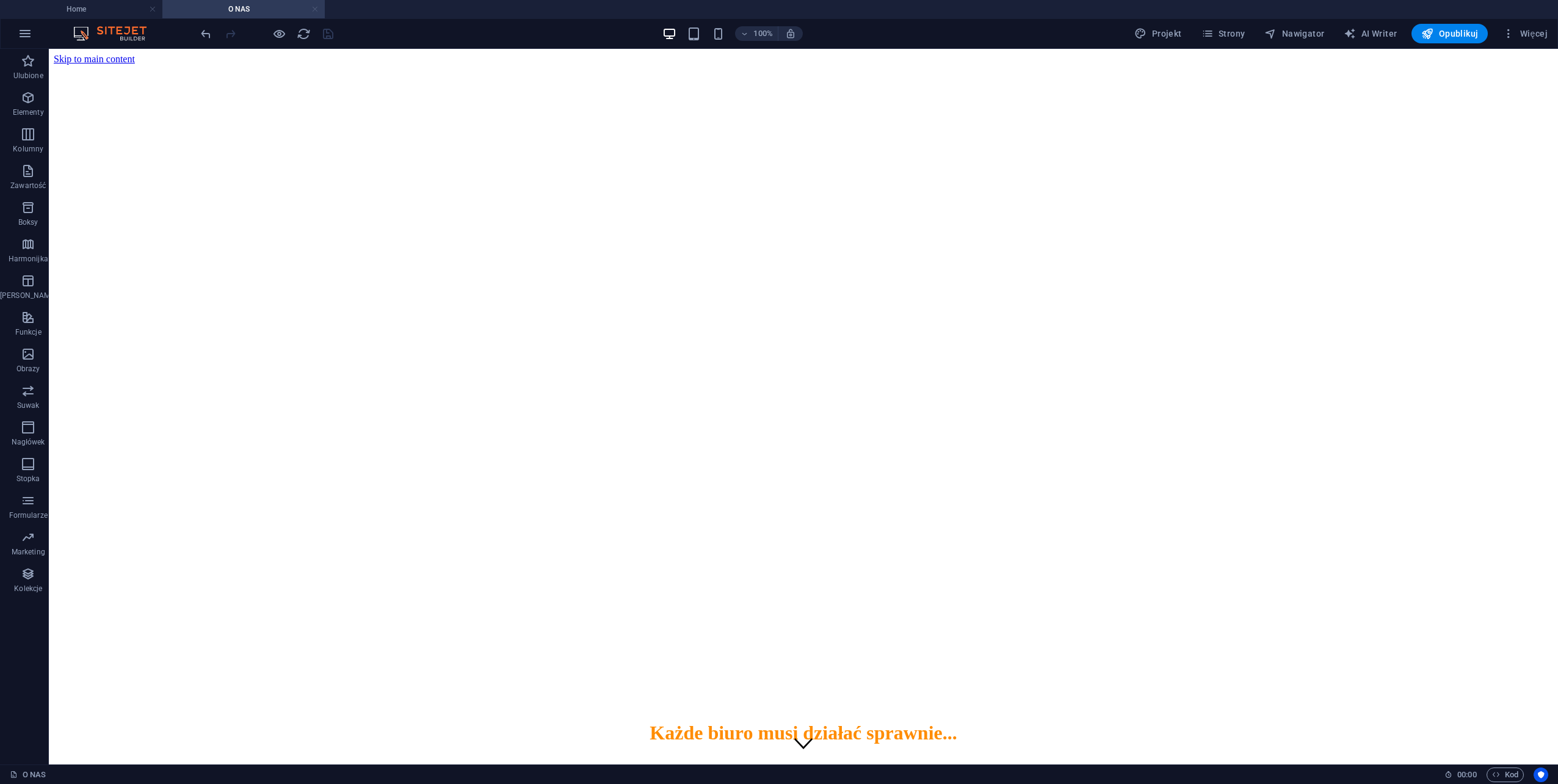
click at [314, 11] on link at bounding box center [315, 9] width 8 height 12
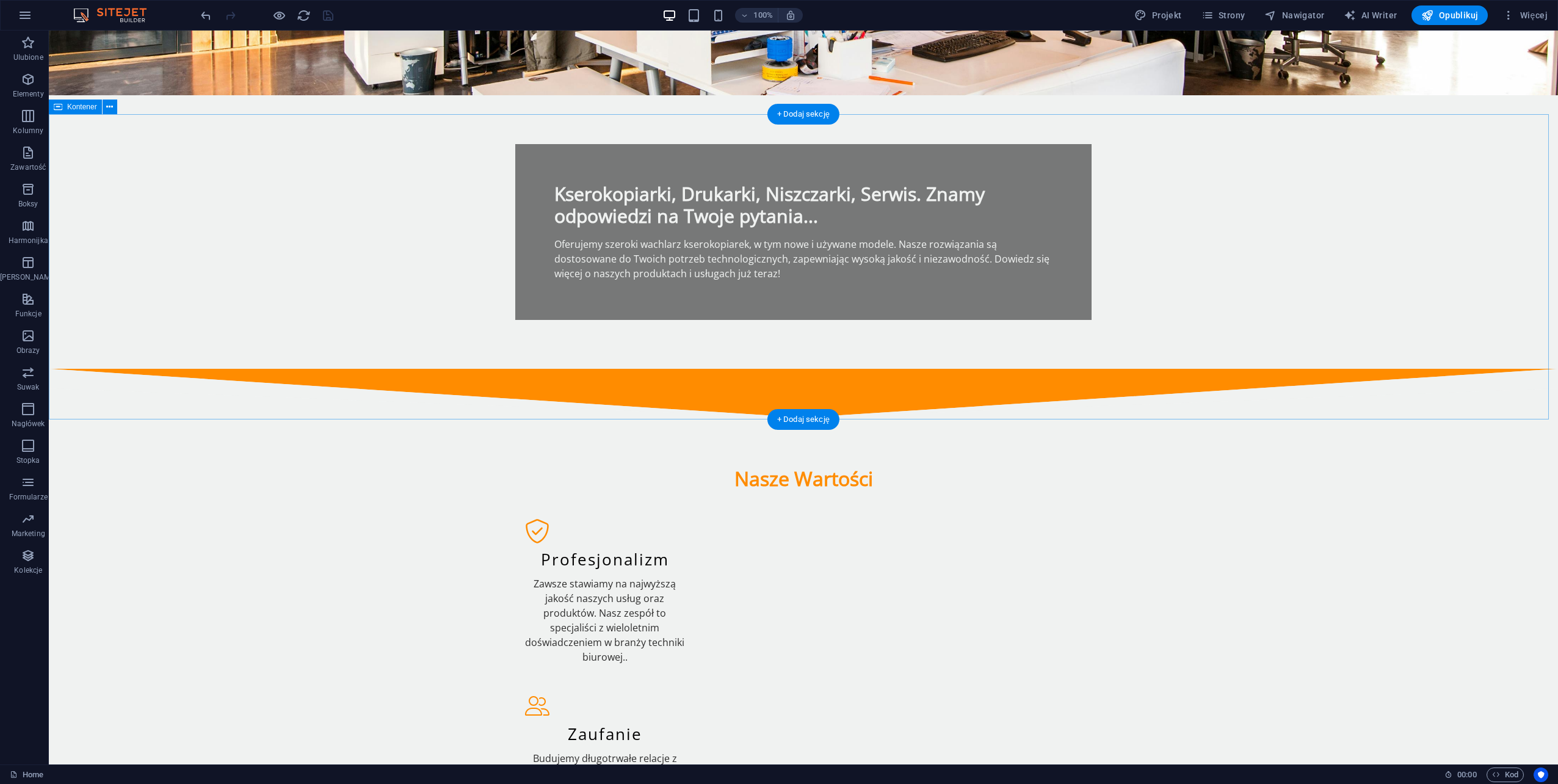
scroll to position [671, 0]
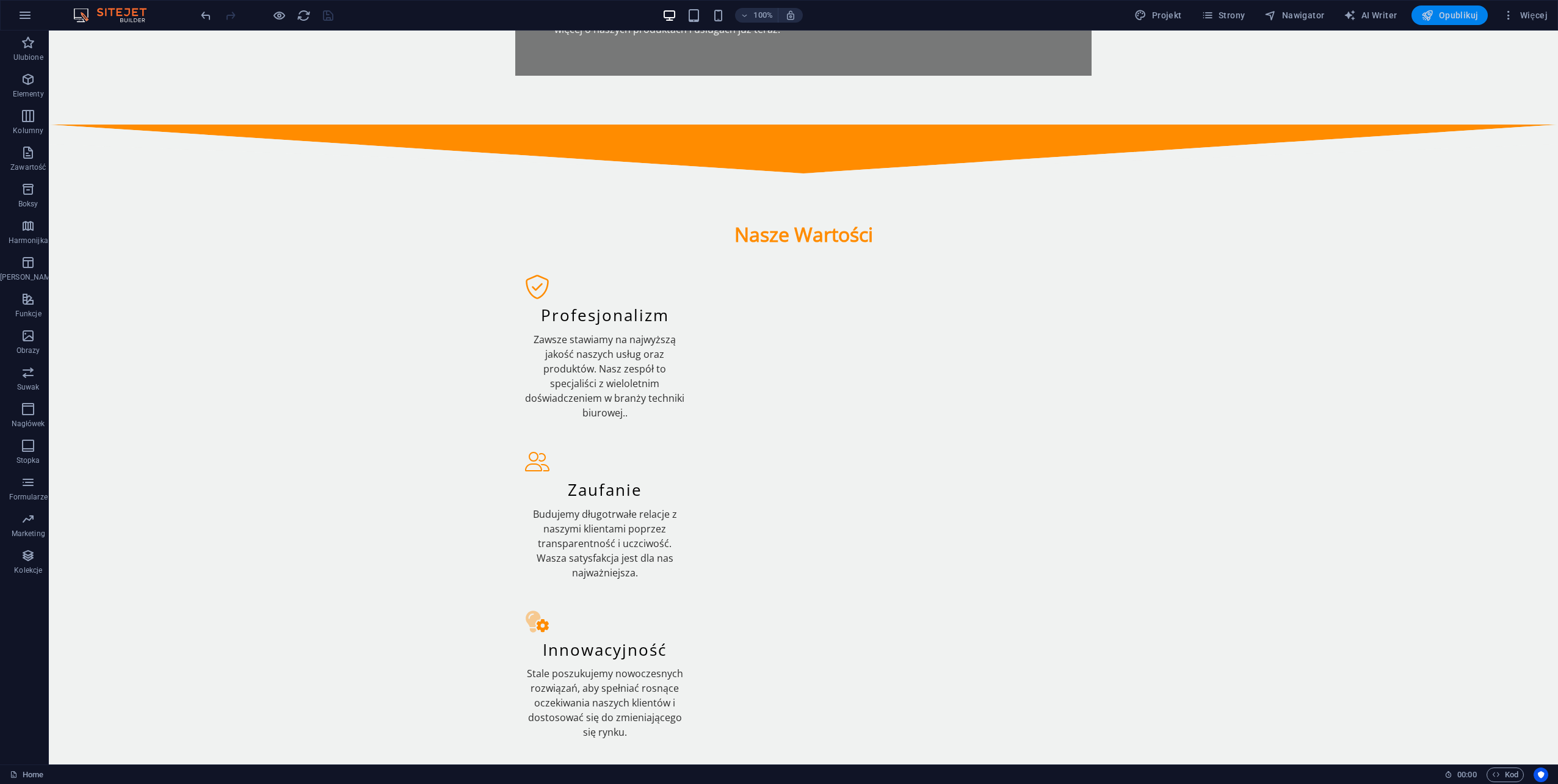
click at [1452, 16] on span "Opublikuj" at bounding box center [1450, 15] width 57 height 12
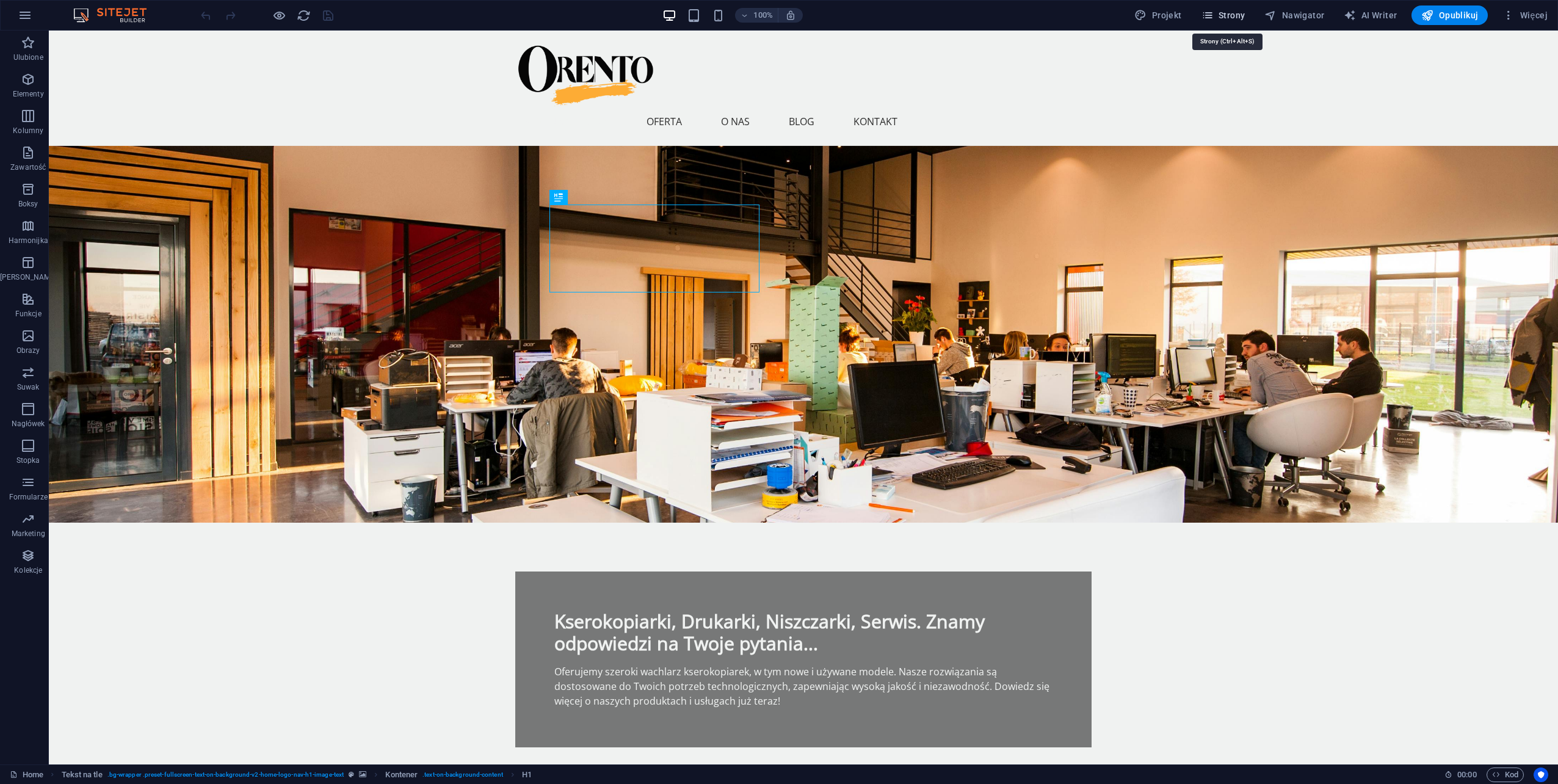
click at [1224, 12] on span "Strony" at bounding box center [1224, 15] width 44 height 12
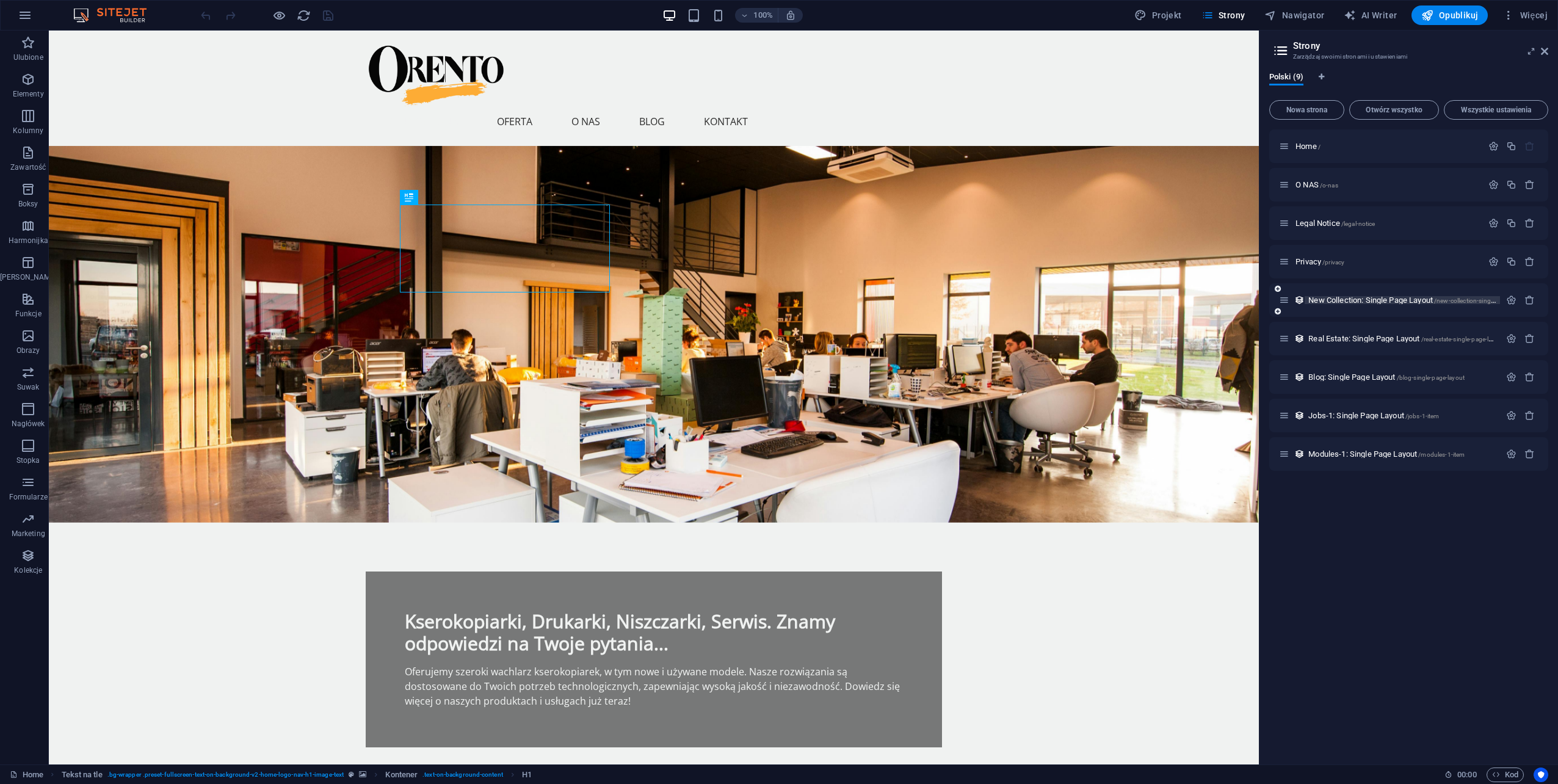
click at [1334, 303] on span "New Collection: Single Page Layout /new-collection-single-page-layout" at bounding box center [1418, 300] width 221 height 9
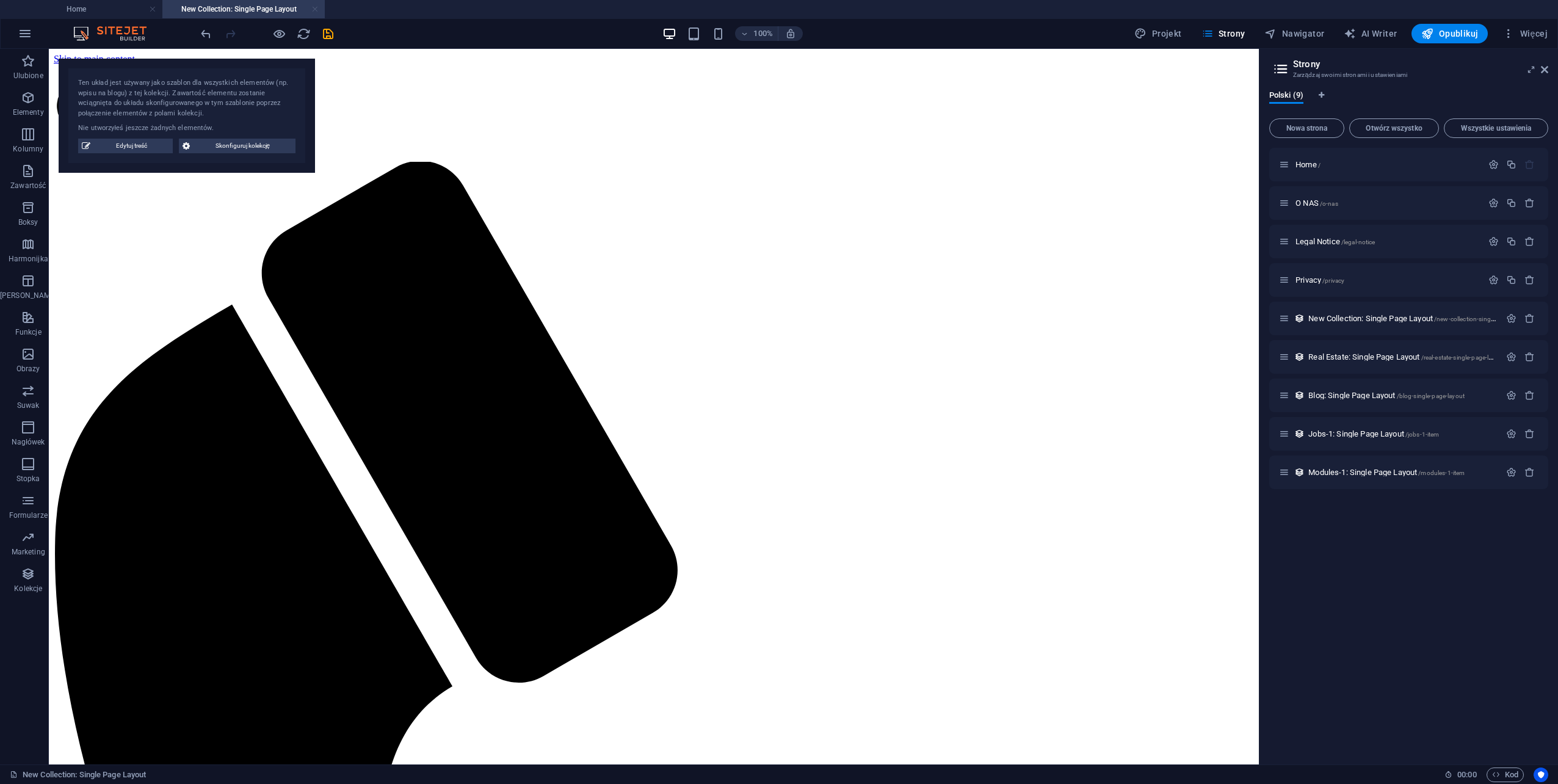
click at [317, 8] on link at bounding box center [315, 9] width 8 height 12
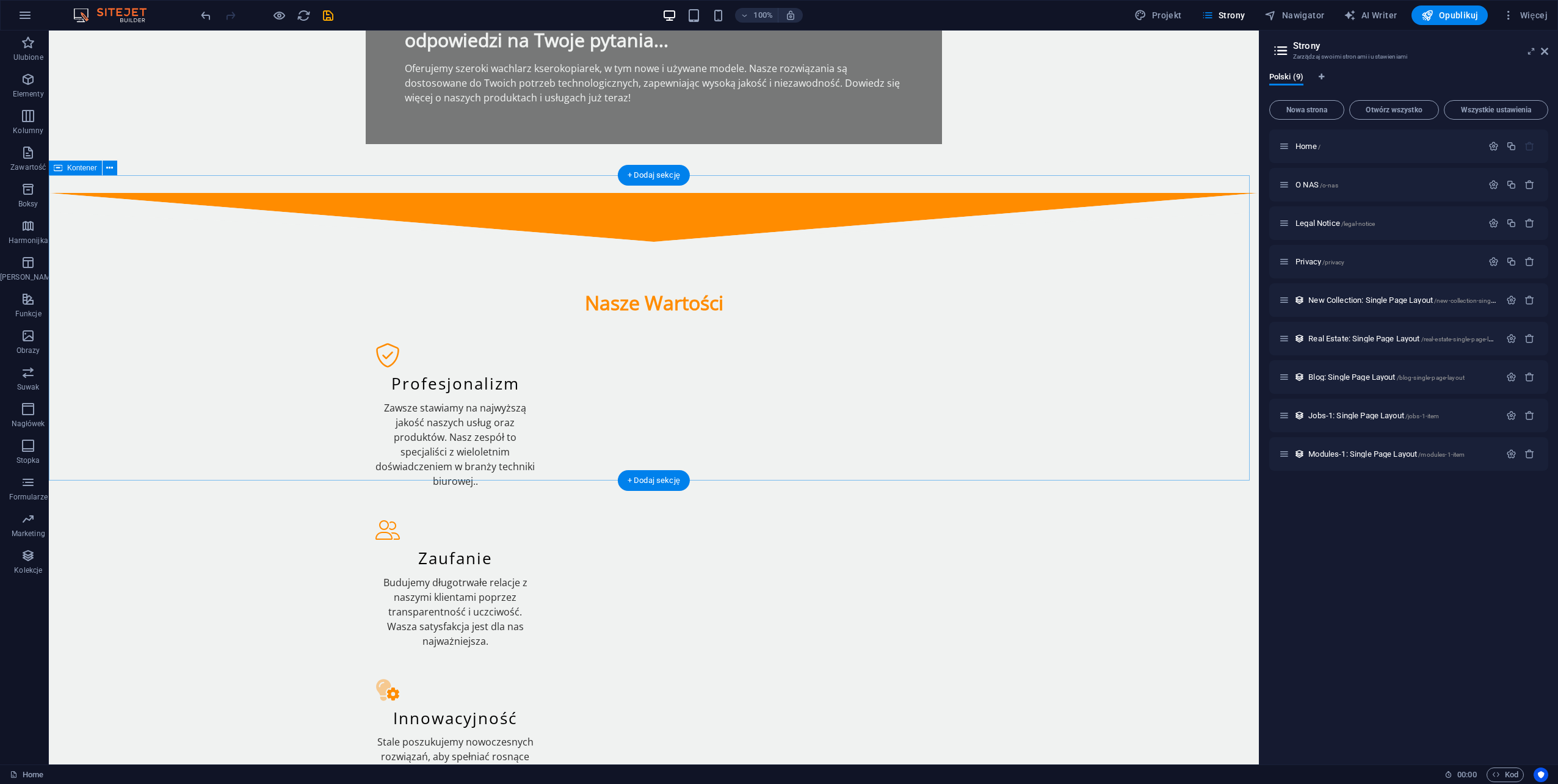
scroll to position [671, 0]
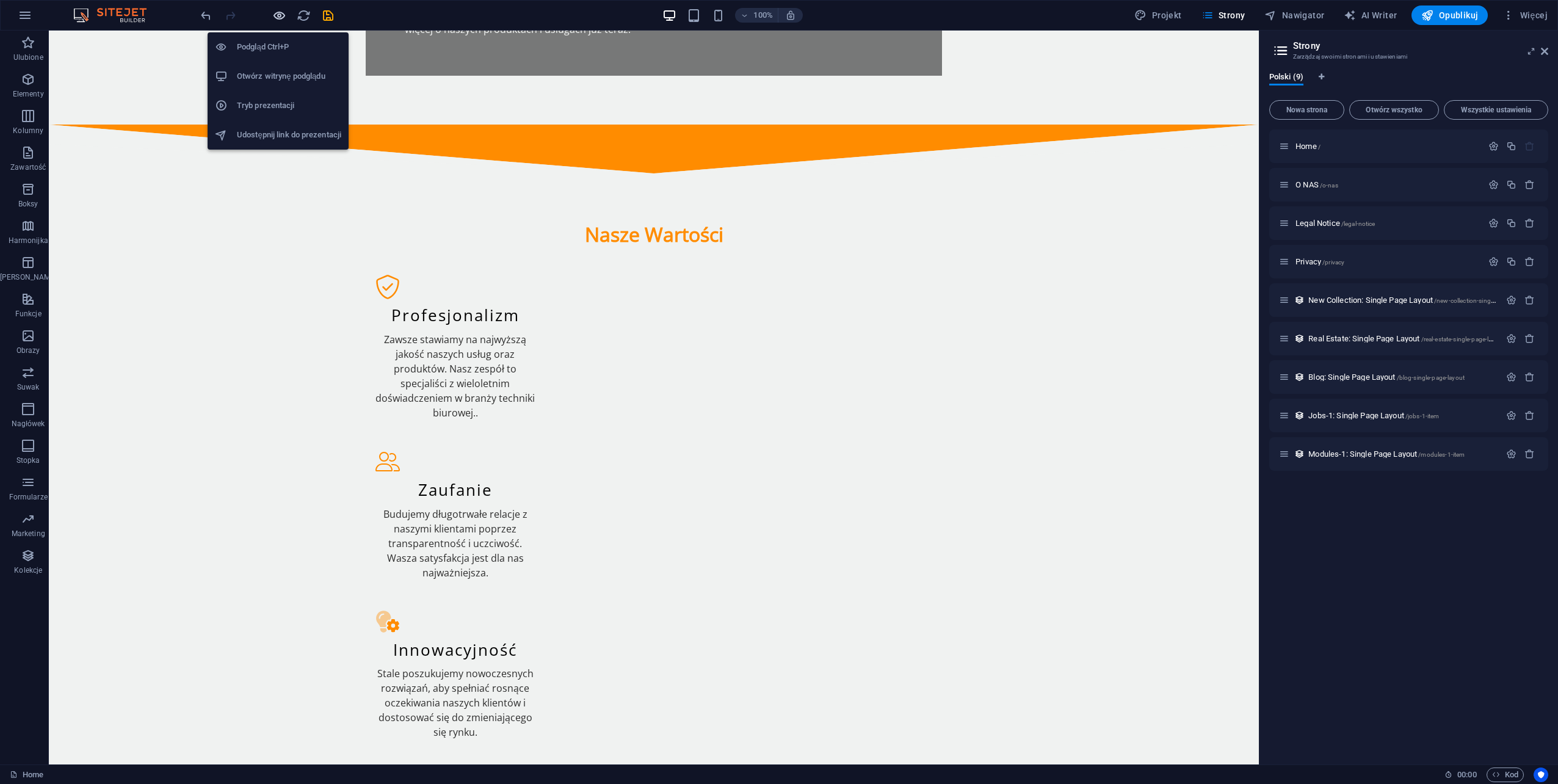
click at [276, 13] on icon "button" at bounding box center [279, 16] width 14 height 14
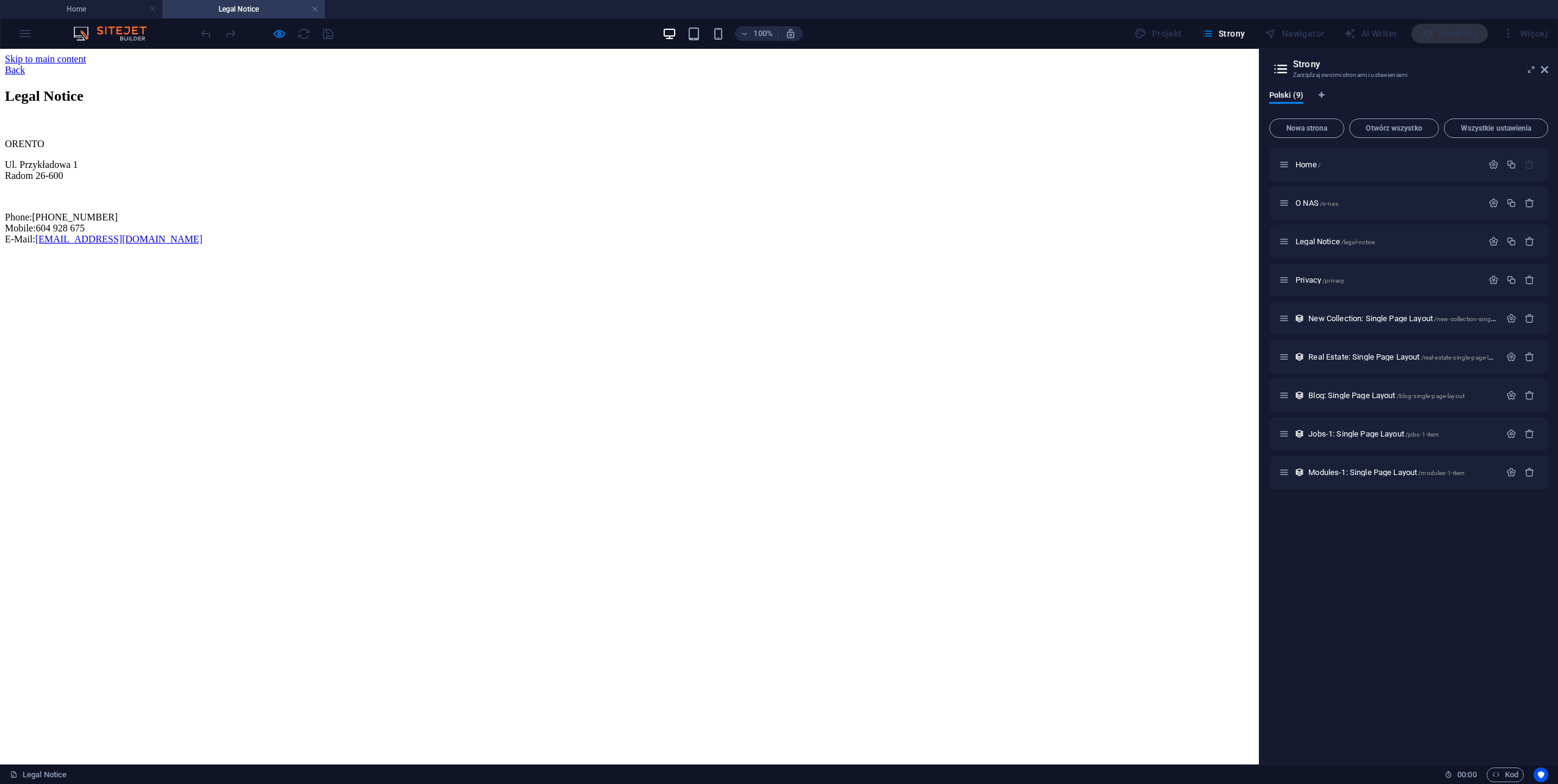
scroll to position [0, 0]
click at [1358, 396] on span "Blog: Single Page Layout /blog-single-page-layout" at bounding box center [1386, 395] width 157 height 9
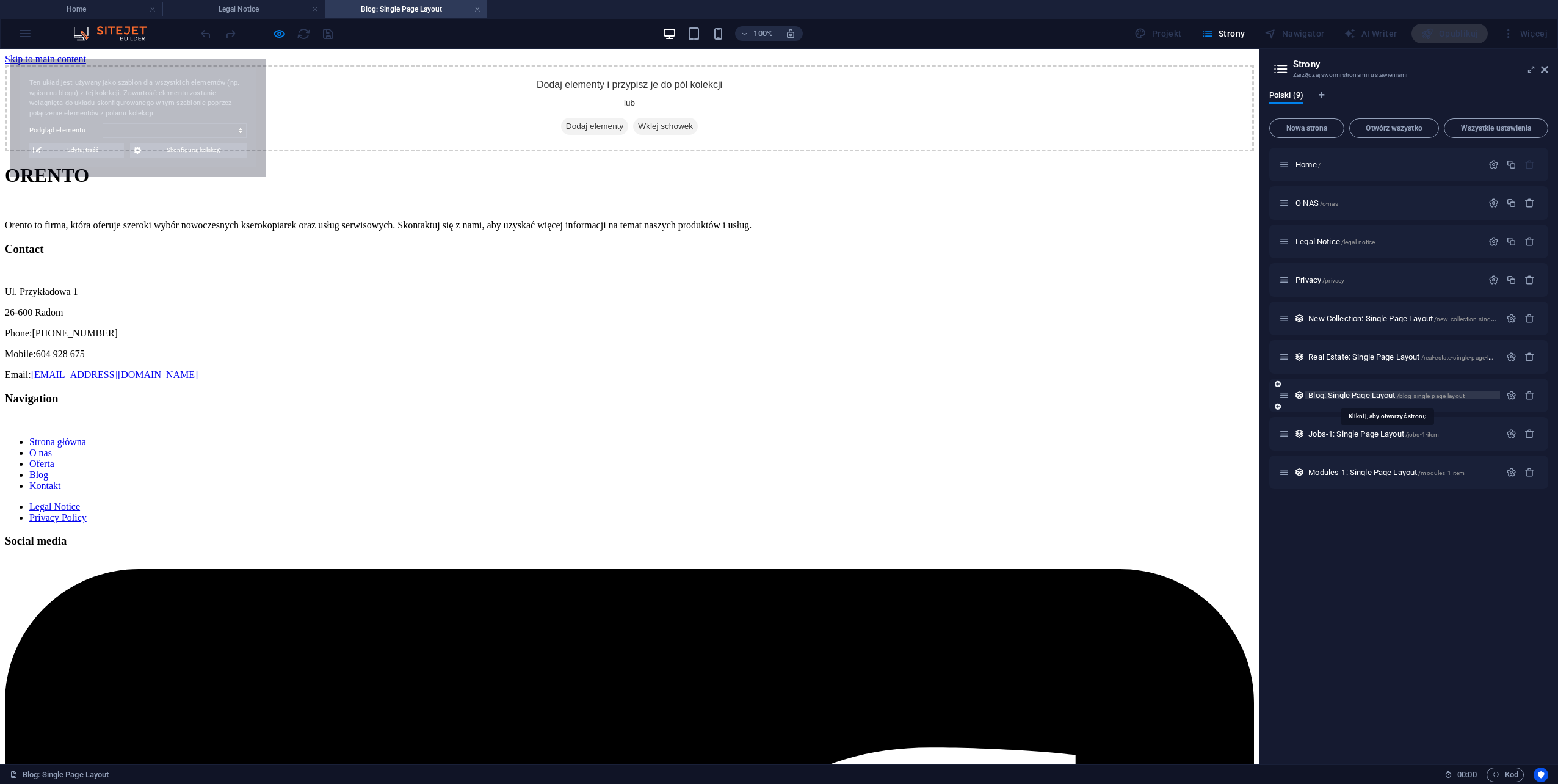
select select "68dbe9c03cba62d7ac0c9868"
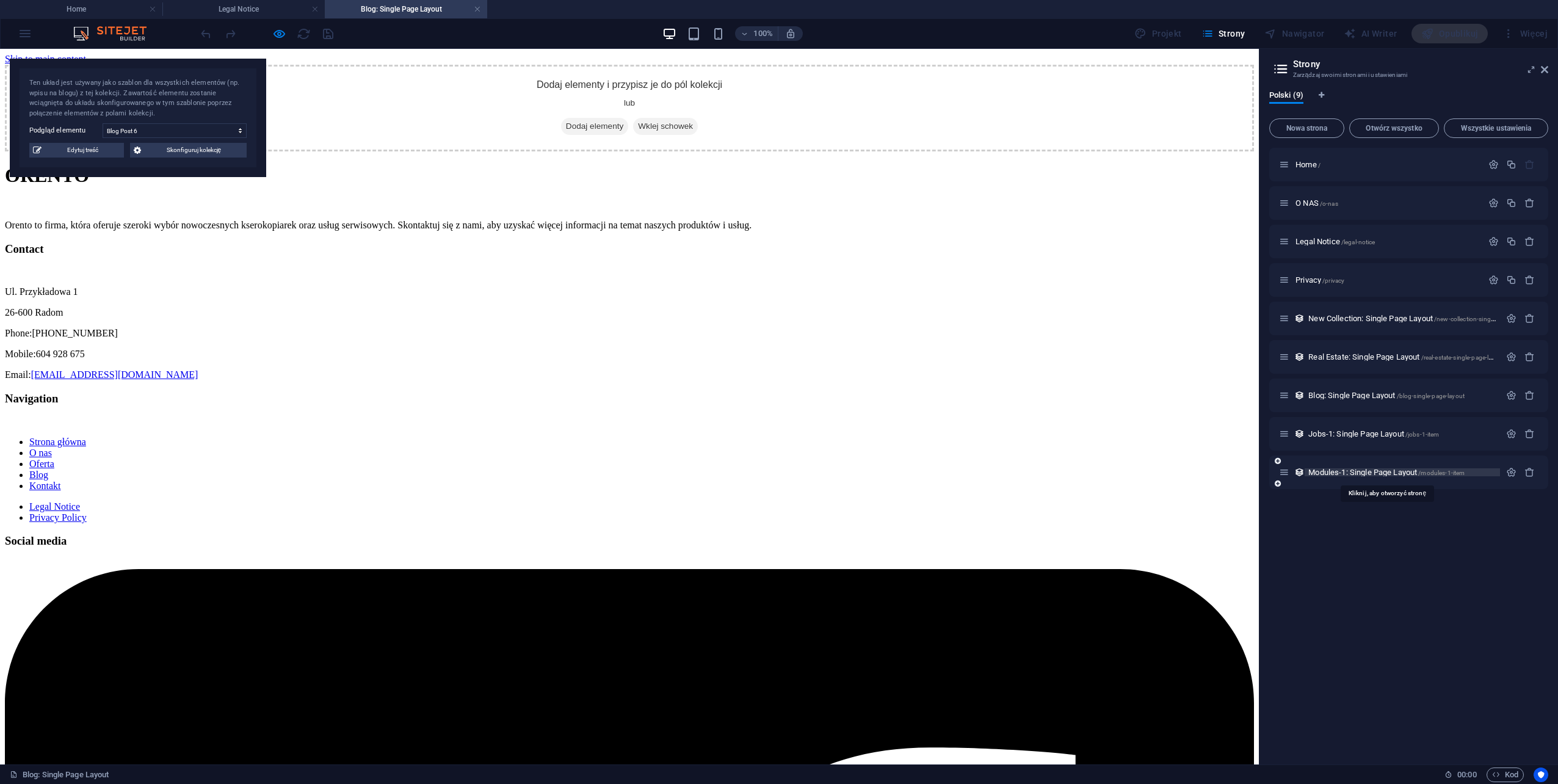
click at [1362, 470] on span "Modules-1: Single Page Layout /modules-1-item" at bounding box center [1386, 472] width 157 height 9
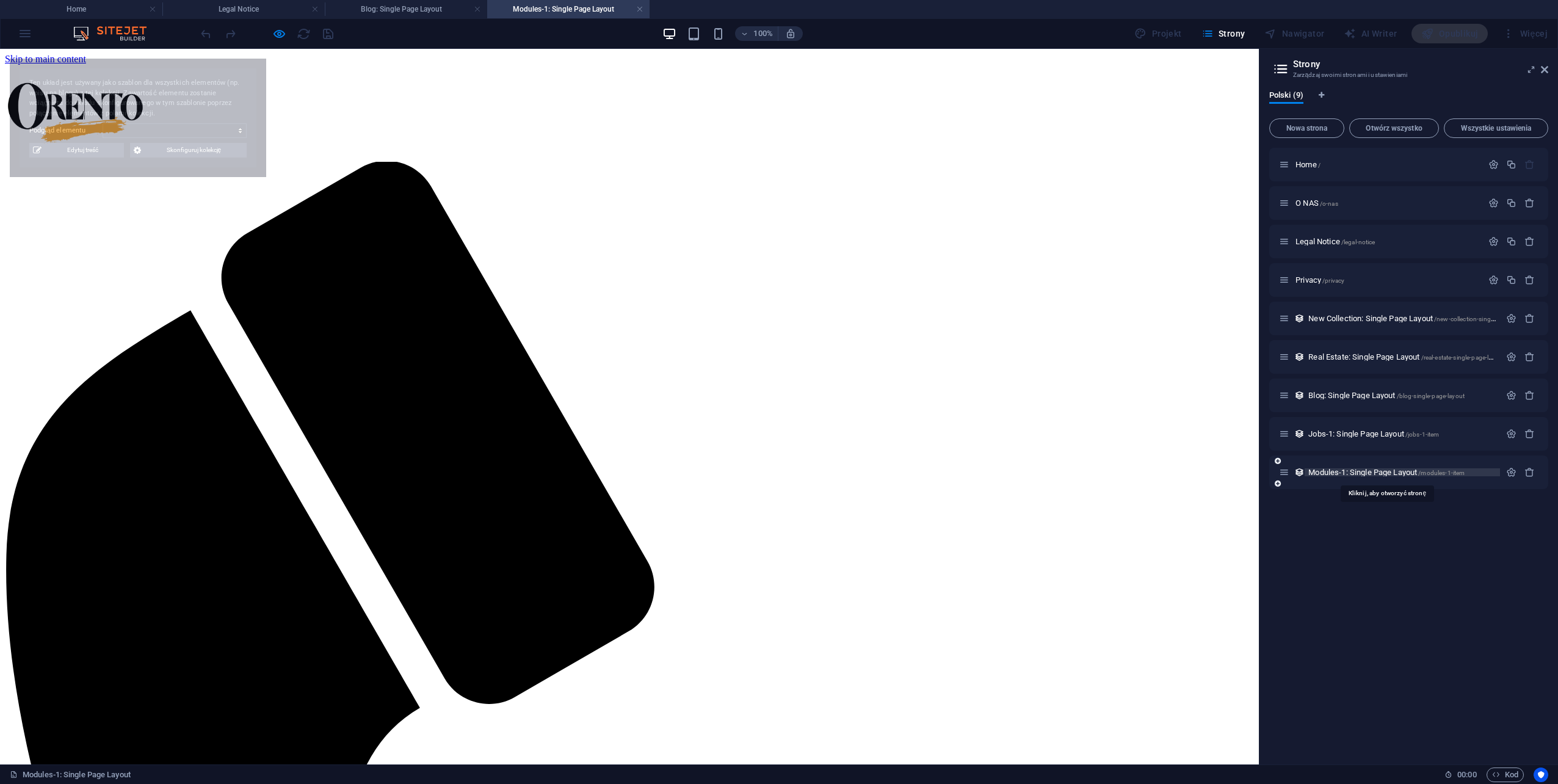
select select "68dbe9c03cba62d7ac0c9875"
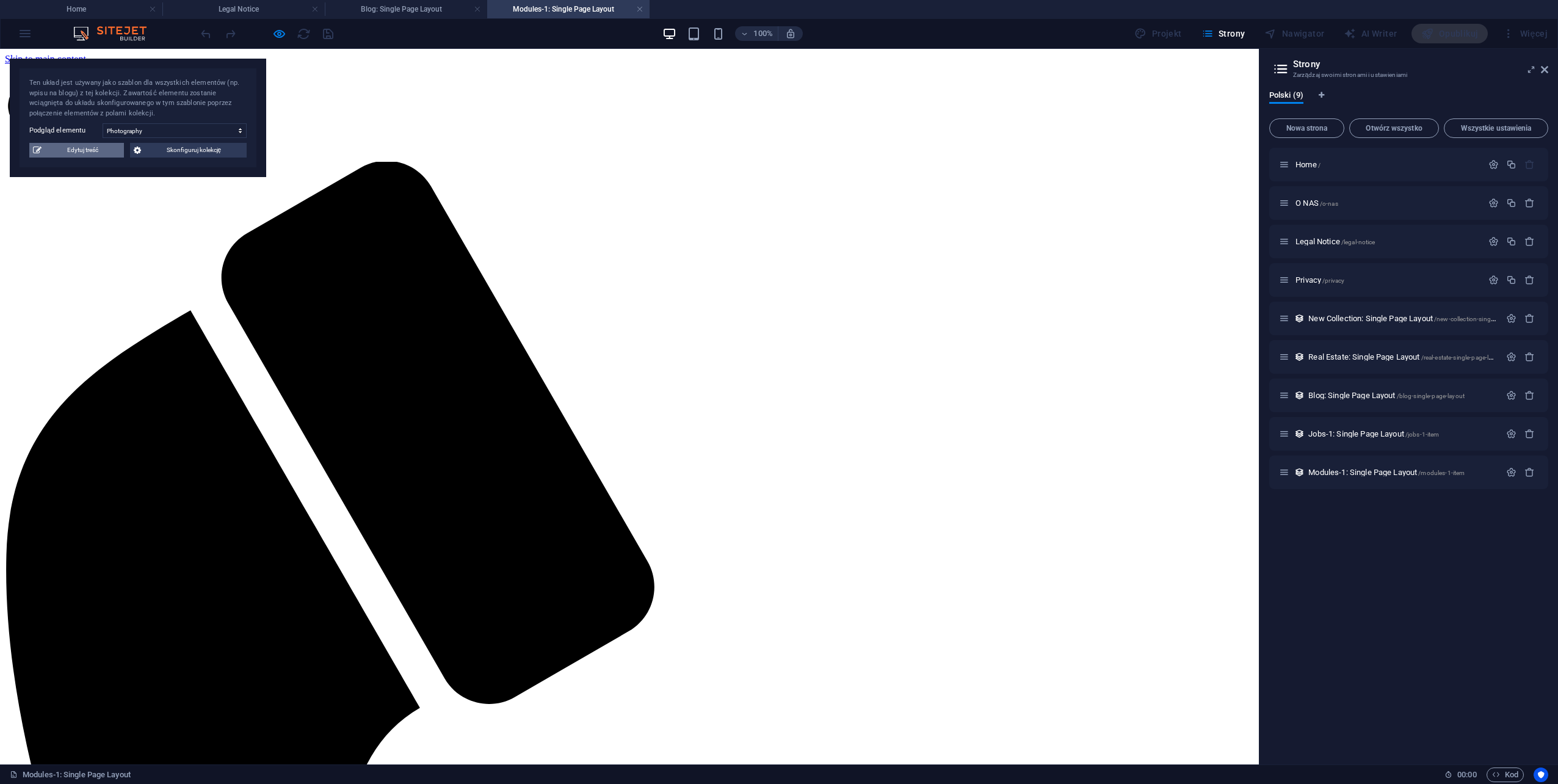
click at [81, 147] on span "Edytuj treść" at bounding box center [83, 150] width 75 height 14
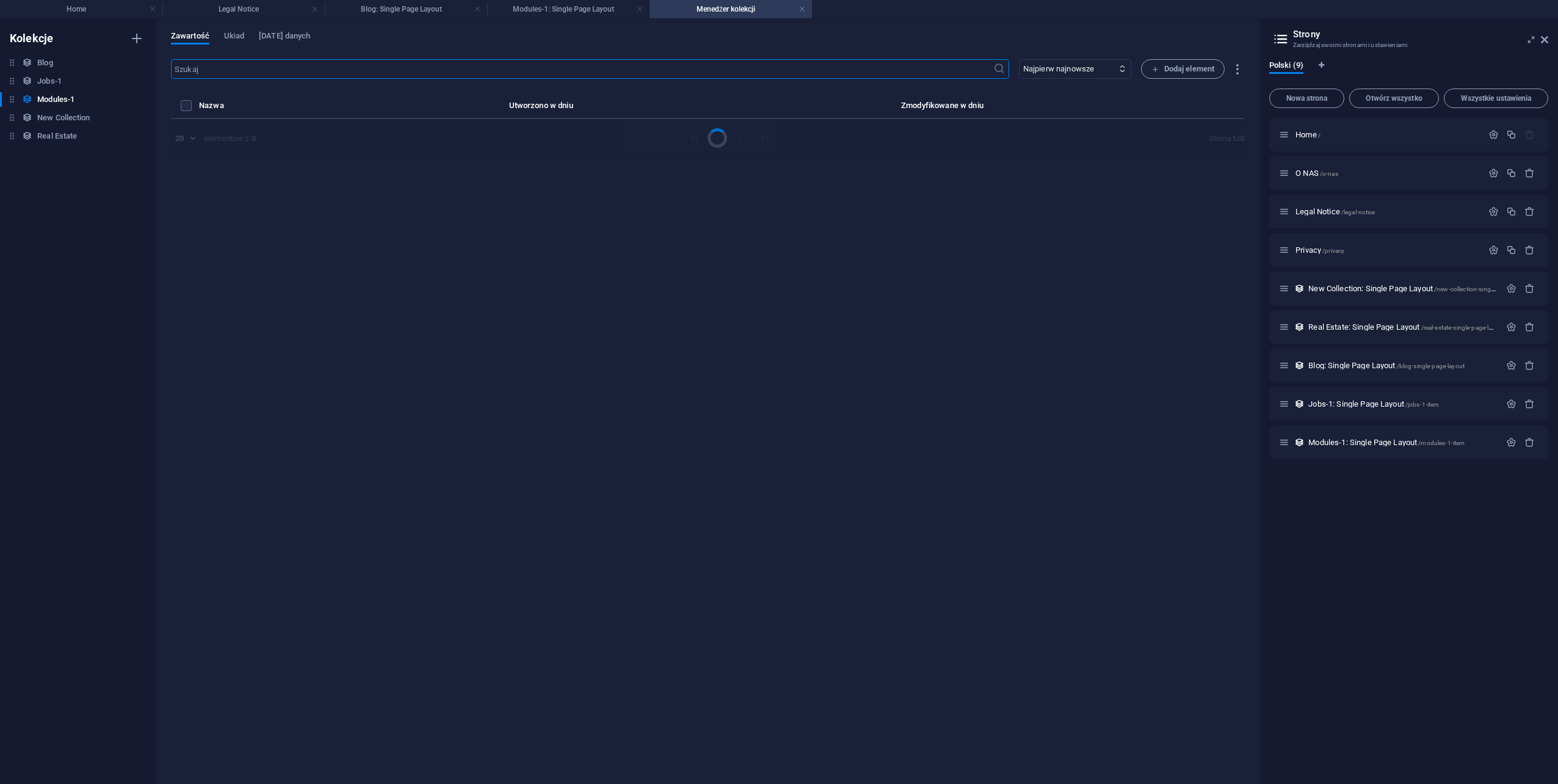
select select "Creativity"
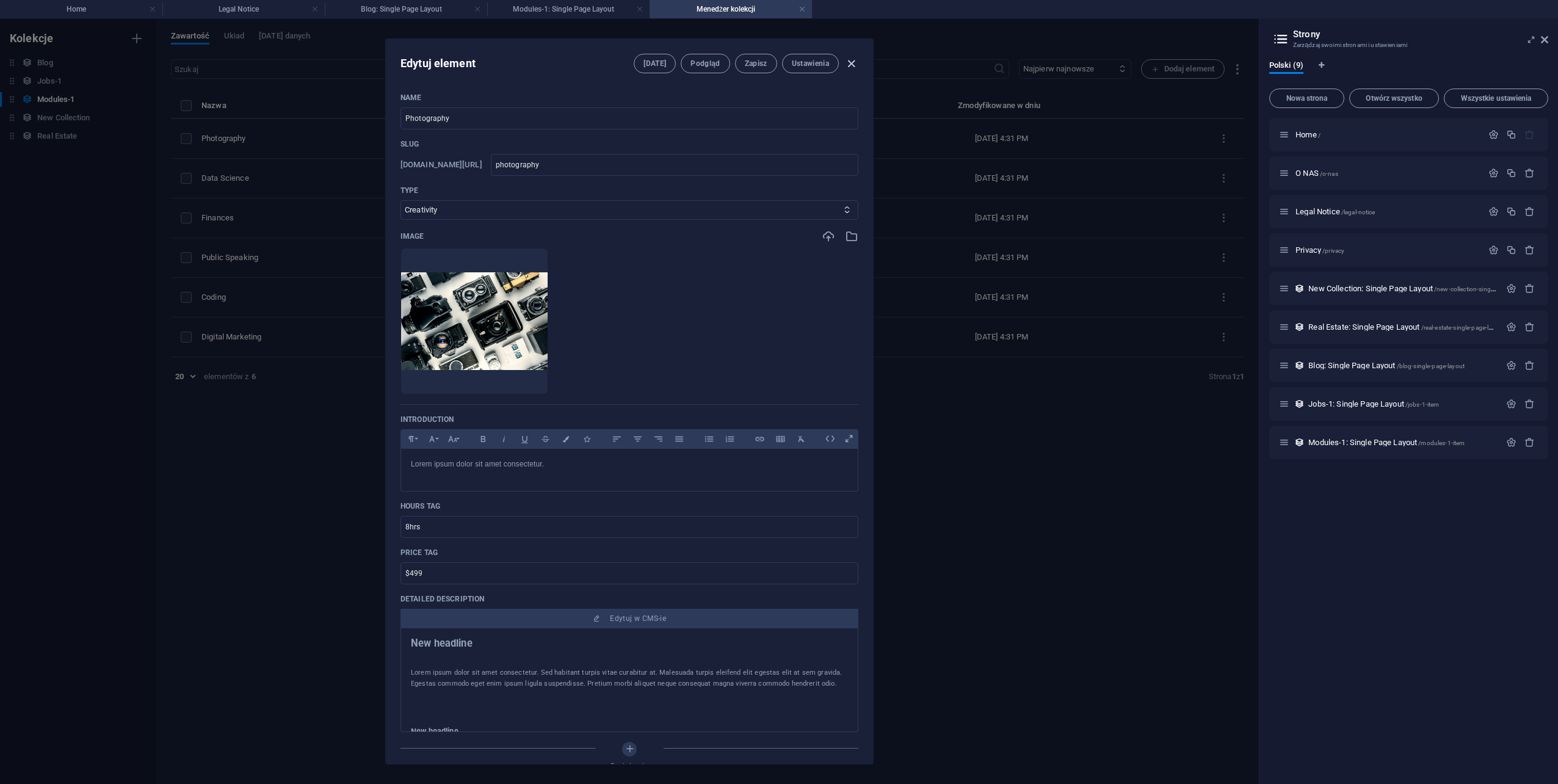
click at [851, 61] on icon "button" at bounding box center [851, 64] width 14 height 14
type input "photography"
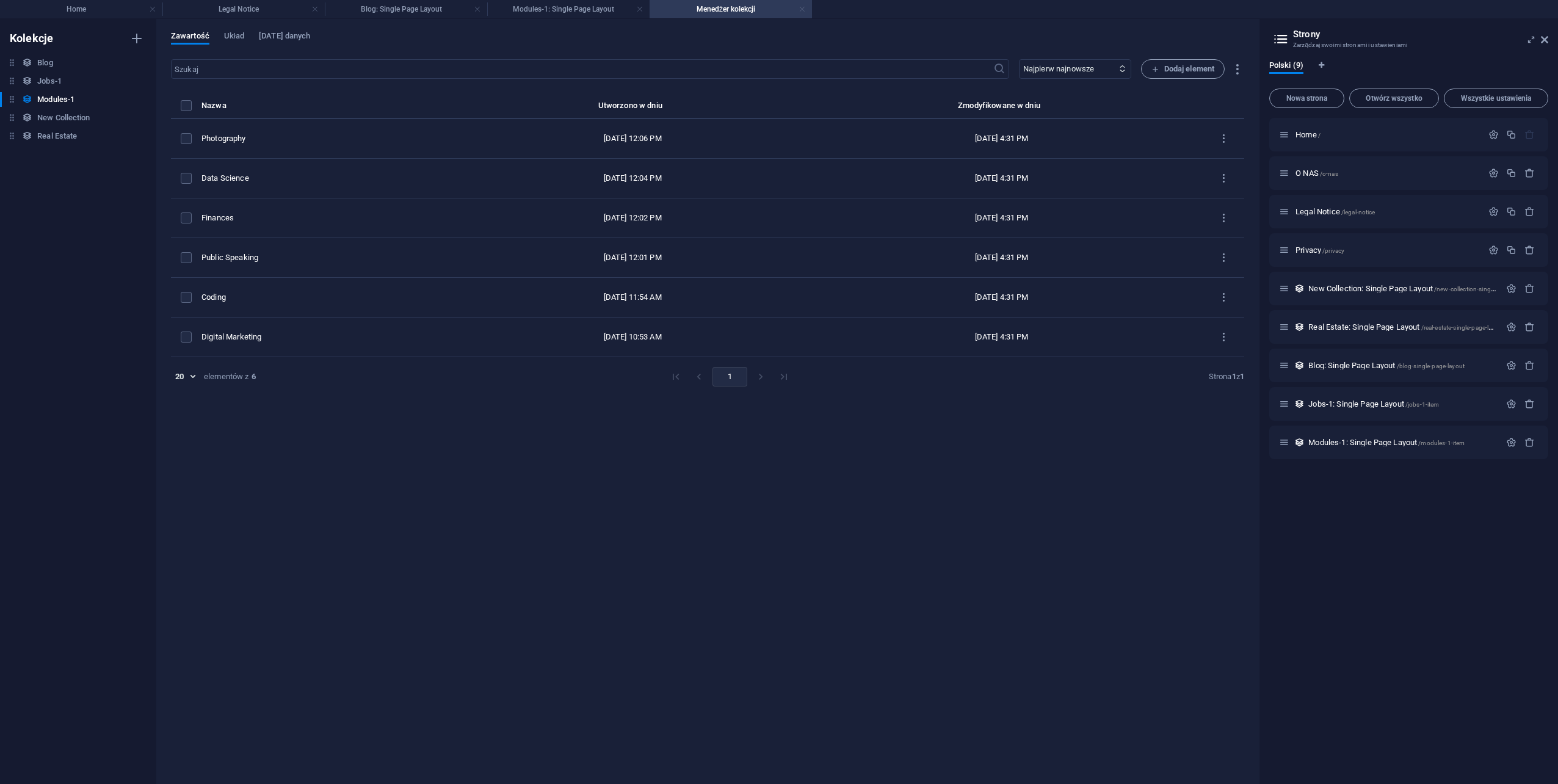
click at [800, 8] on link at bounding box center [802, 9] width 8 height 12
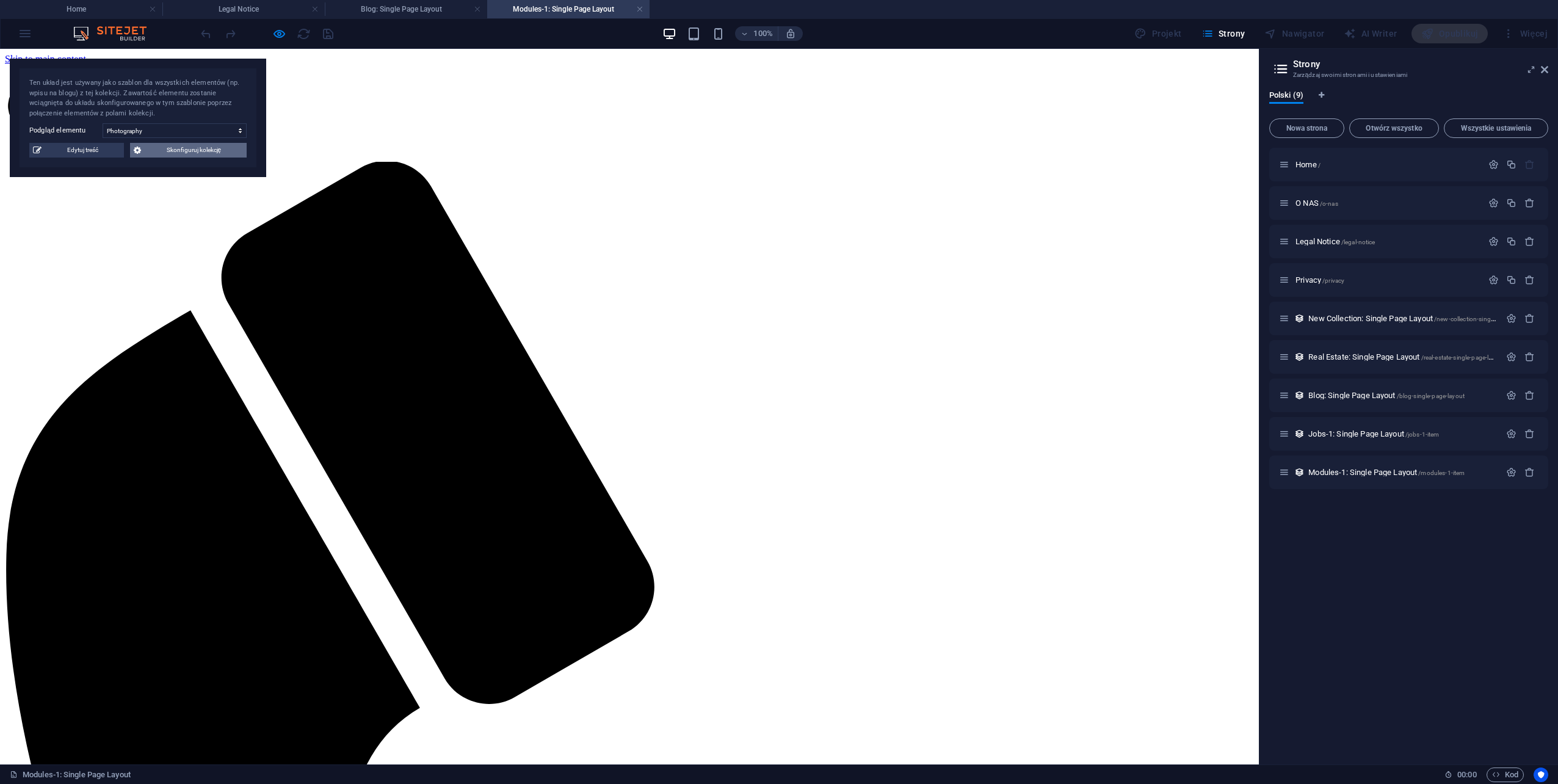
click at [185, 147] on span "Skonfiguruj kolekcję" at bounding box center [193, 150] width 98 height 14
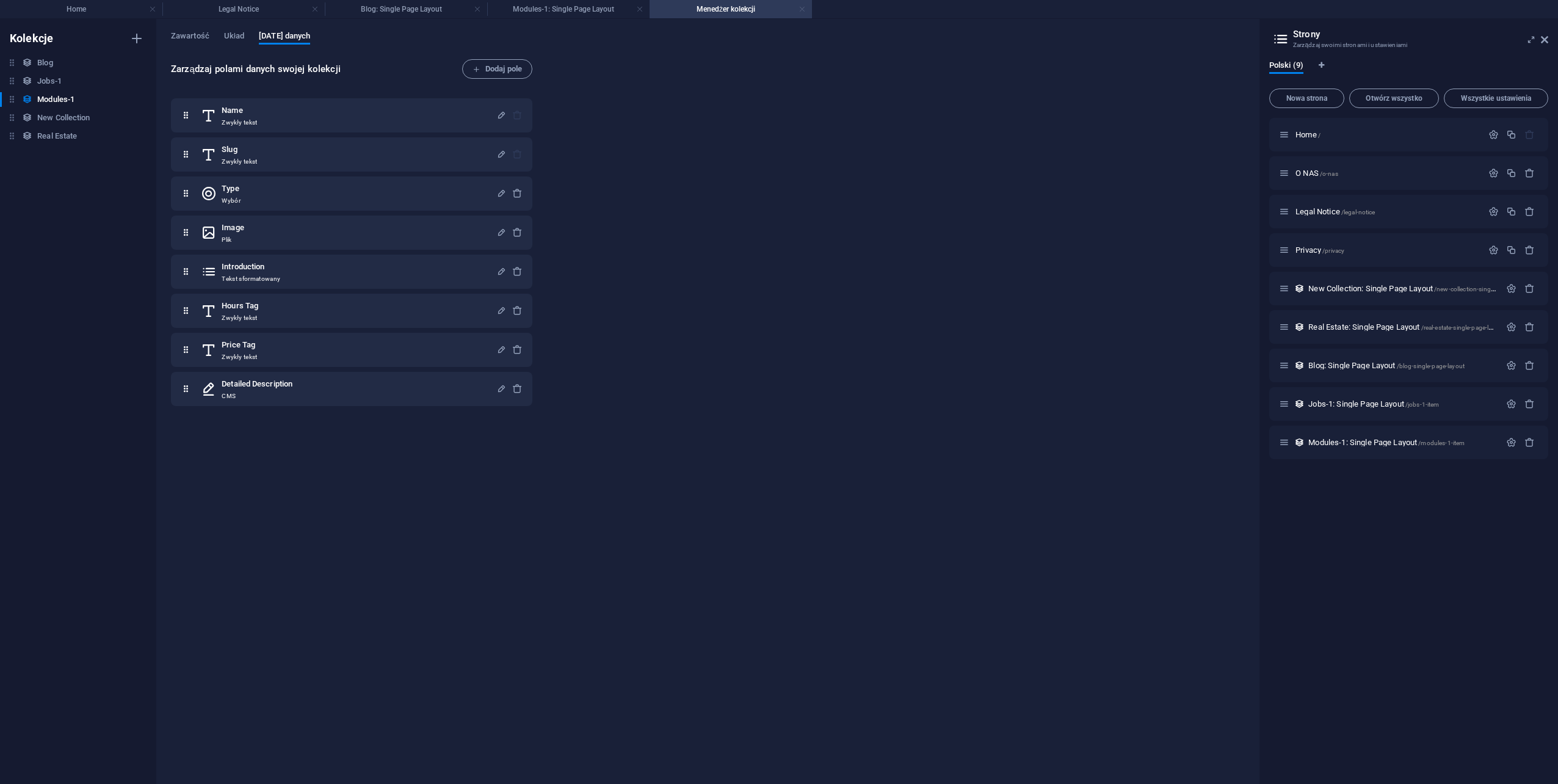
click at [800, 8] on link at bounding box center [802, 9] width 8 height 12
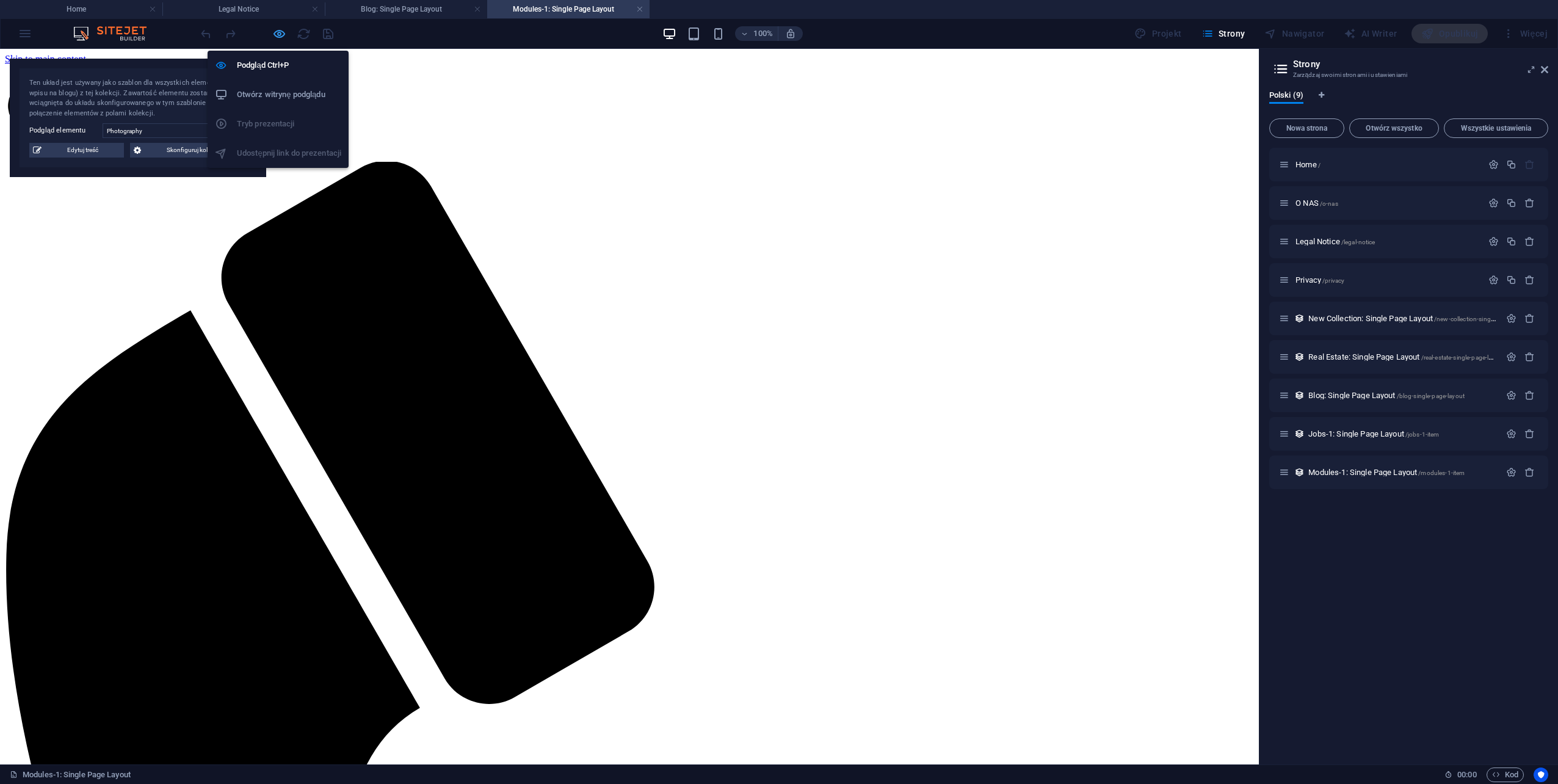
click at [282, 34] on icon "button" at bounding box center [279, 34] width 14 height 14
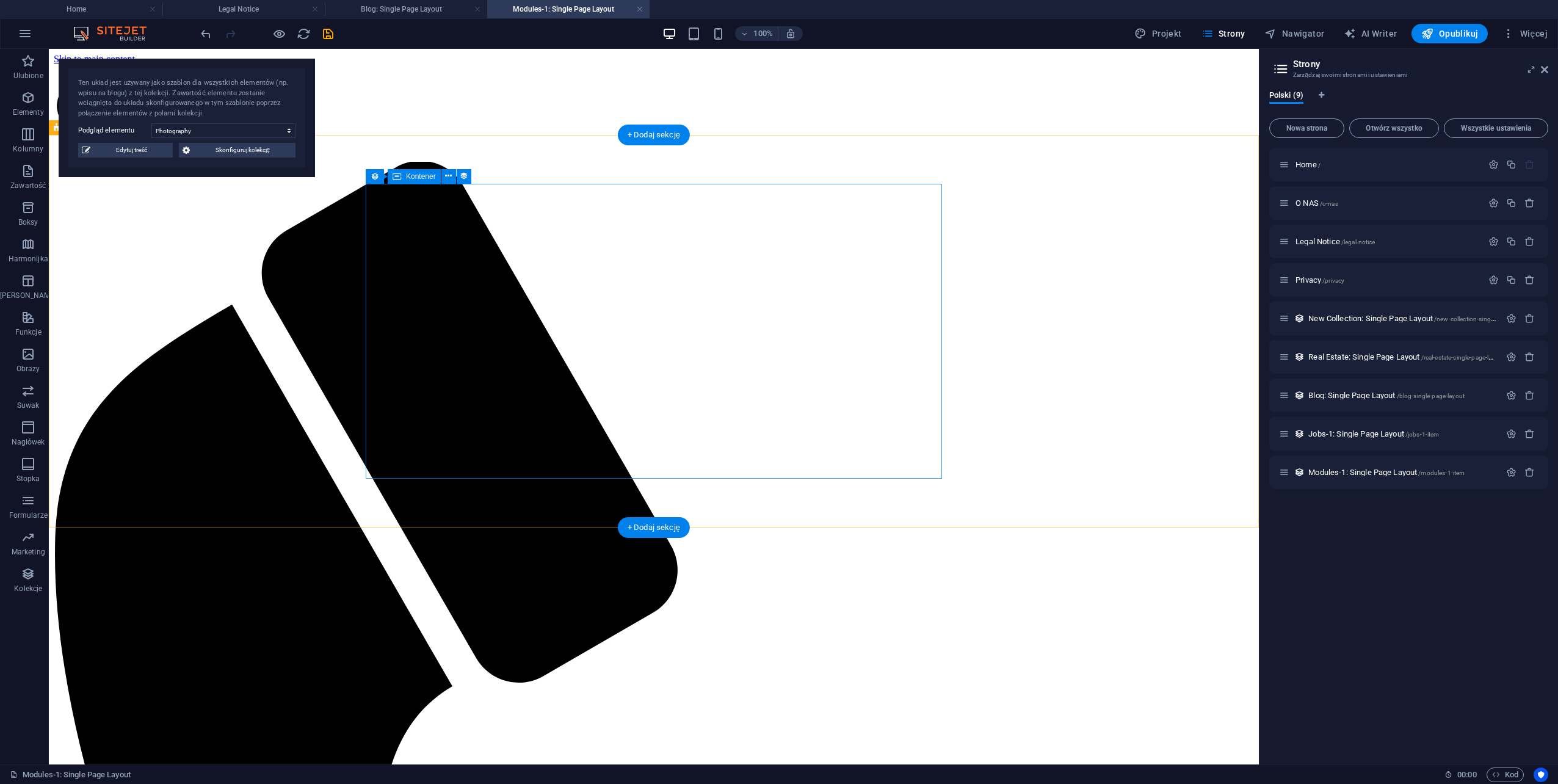
select select "detailed-description"
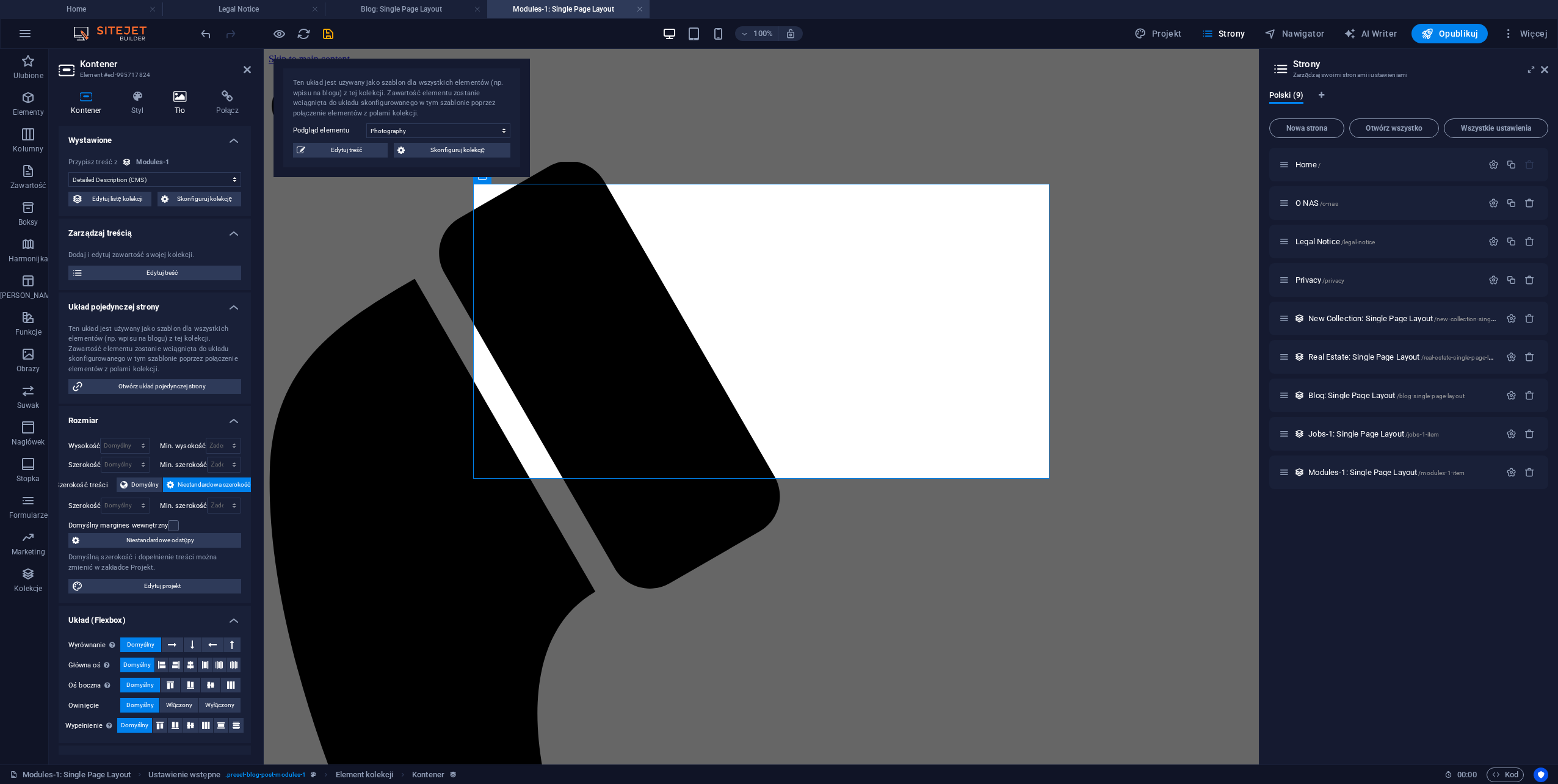
click at [181, 95] on icon at bounding box center [180, 96] width 38 height 12
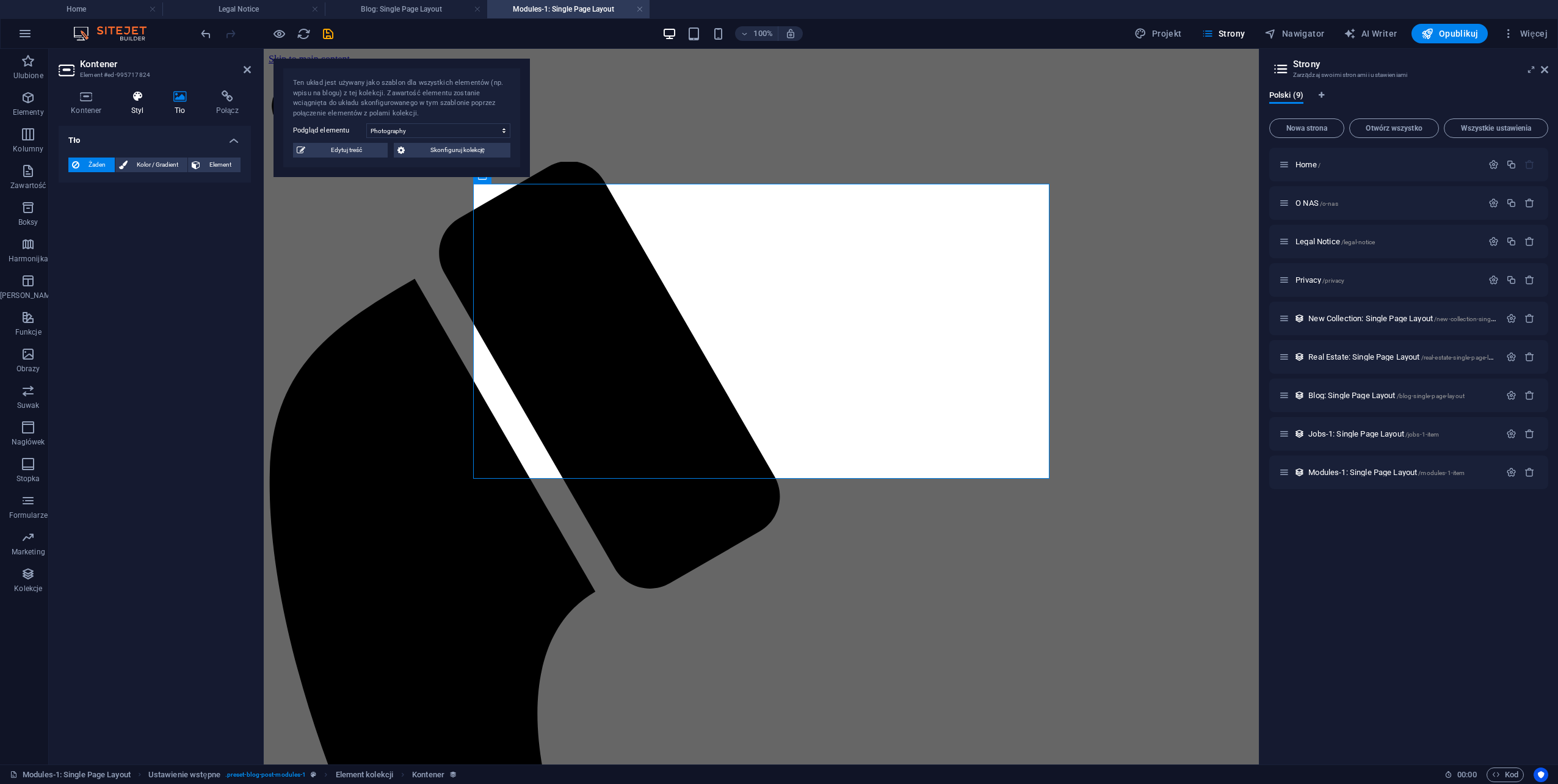
click at [128, 96] on icon at bounding box center [137, 96] width 37 height 12
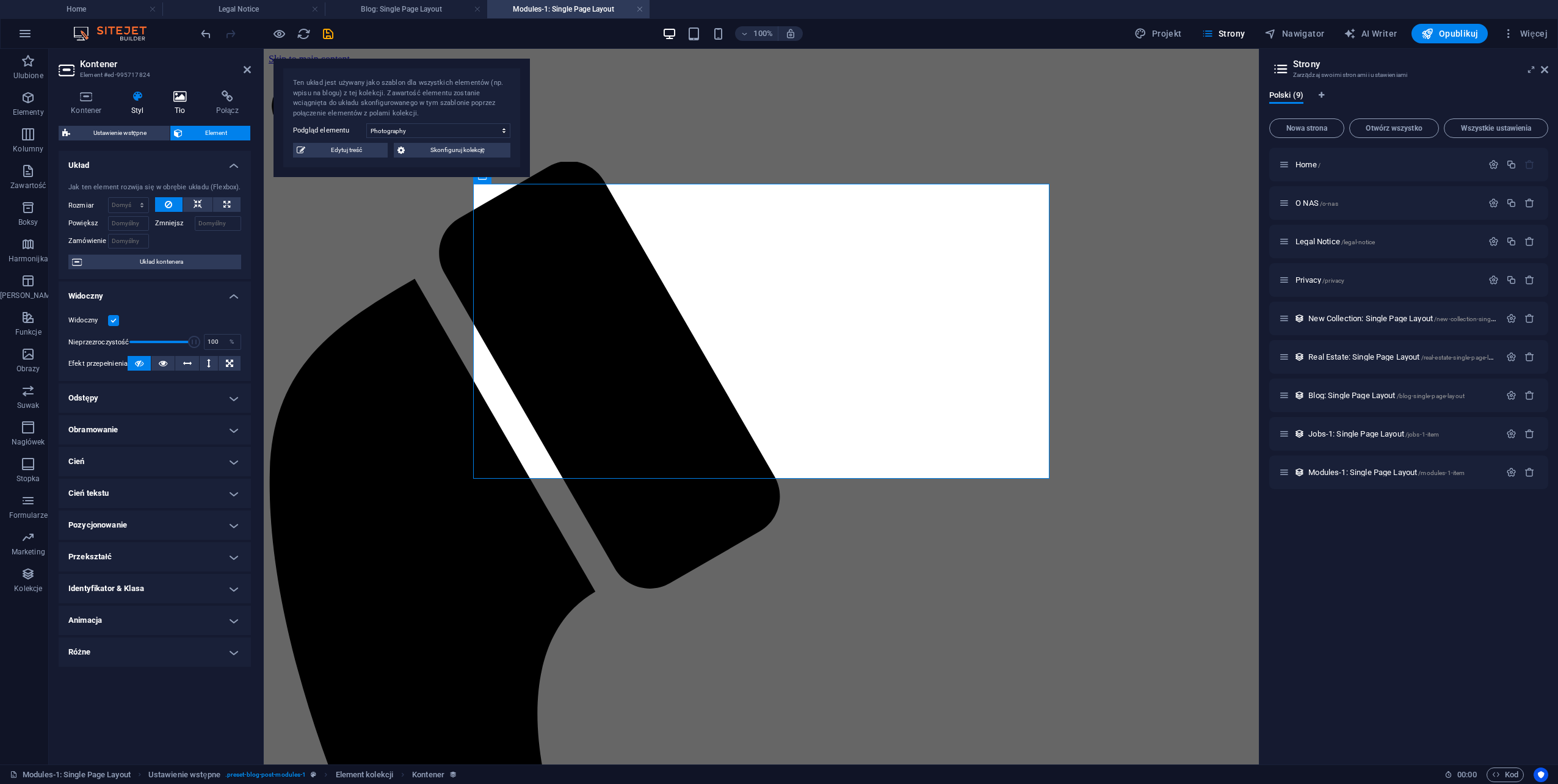
click at [183, 95] on icon at bounding box center [180, 96] width 38 height 12
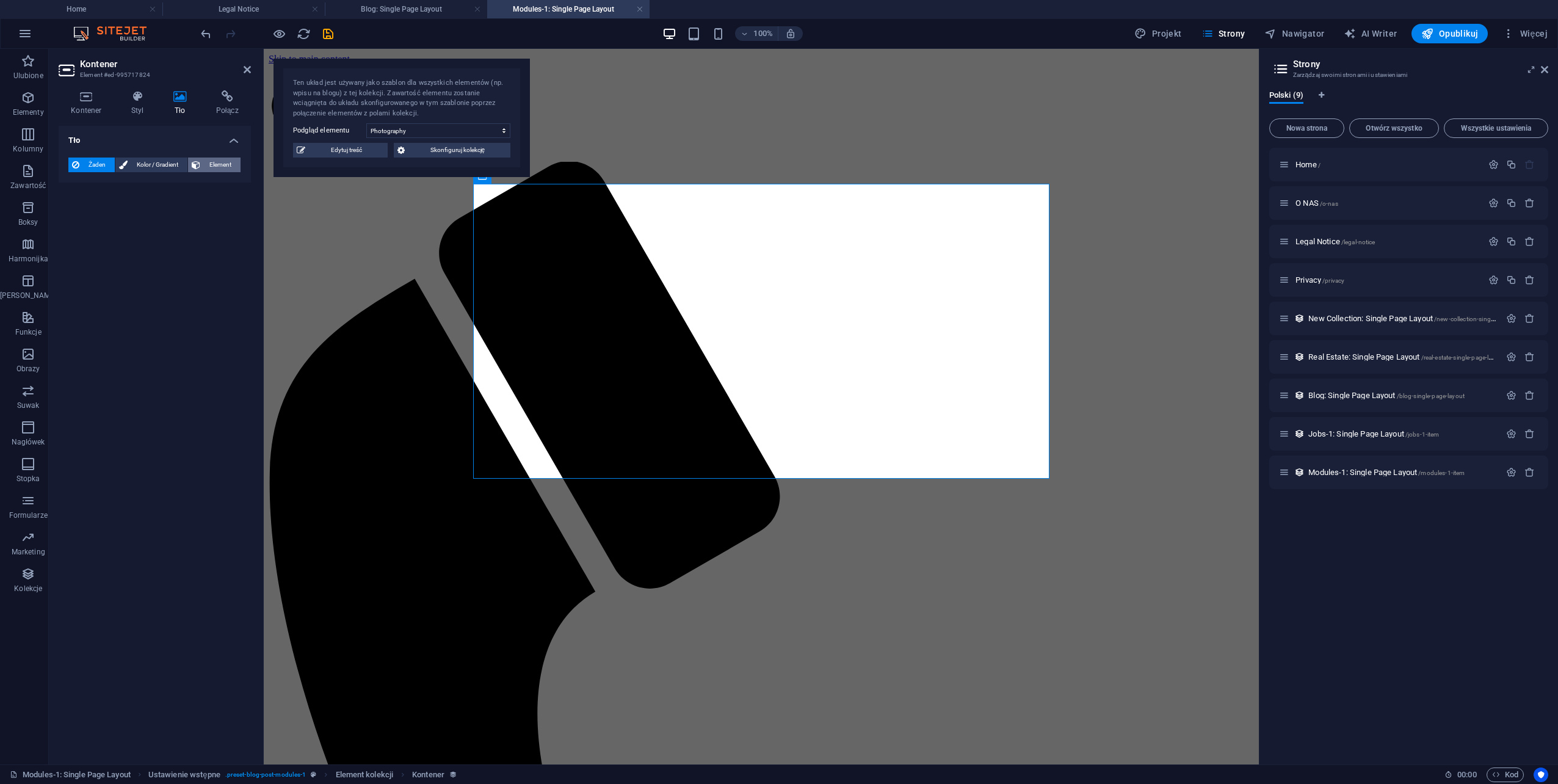
click at [222, 166] on span "Element" at bounding box center [220, 165] width 33 height 14
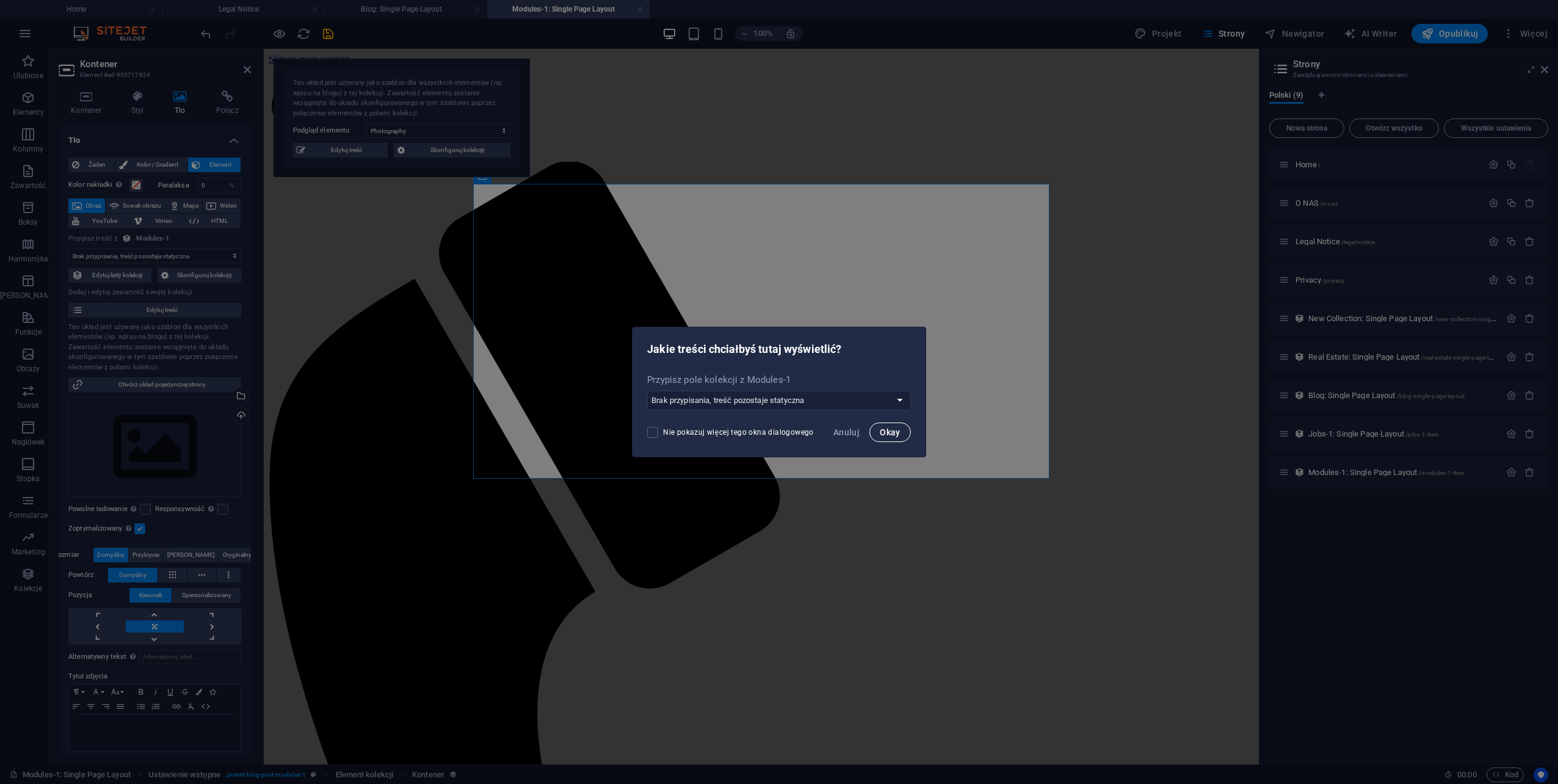
click at [884, 433] on span "Okay" at bounding box center [890, 432] width 21 height 10
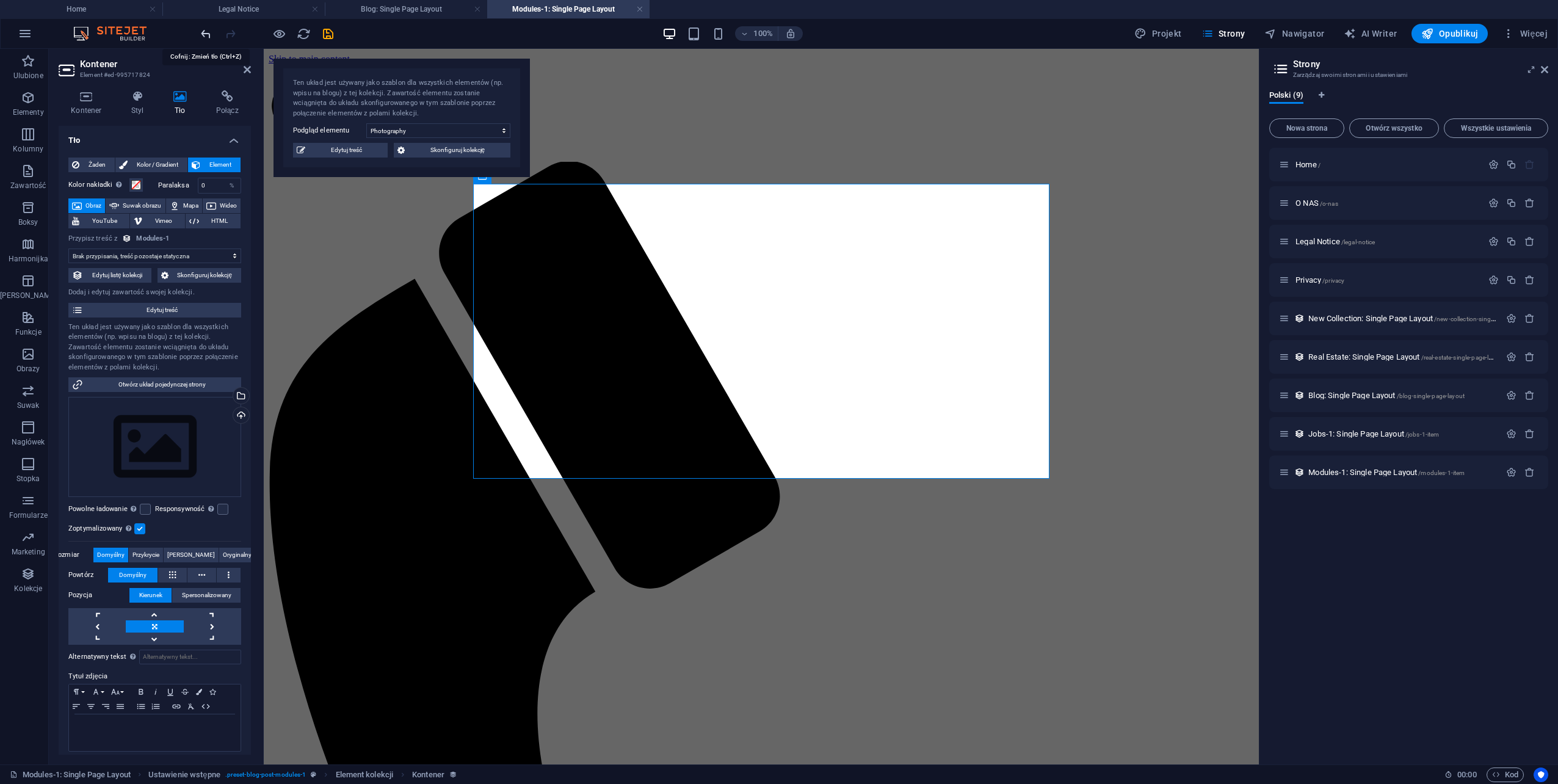
click at [205, 28] on icon "undo" at bounding box center [206, 34] width 14 height 14
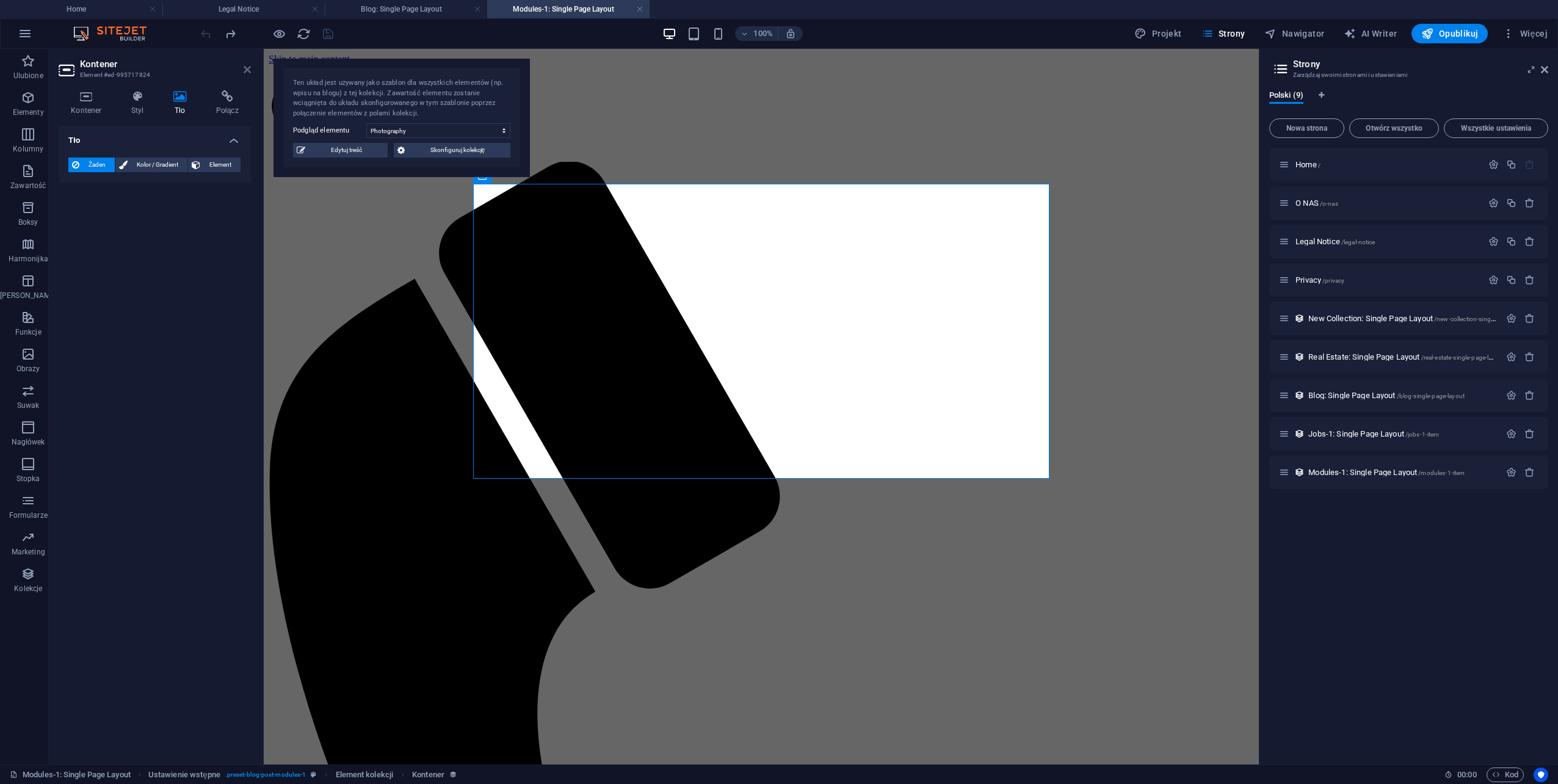
click at [250, 68] on icon at bounding box center [247, 70] width 8 height 10
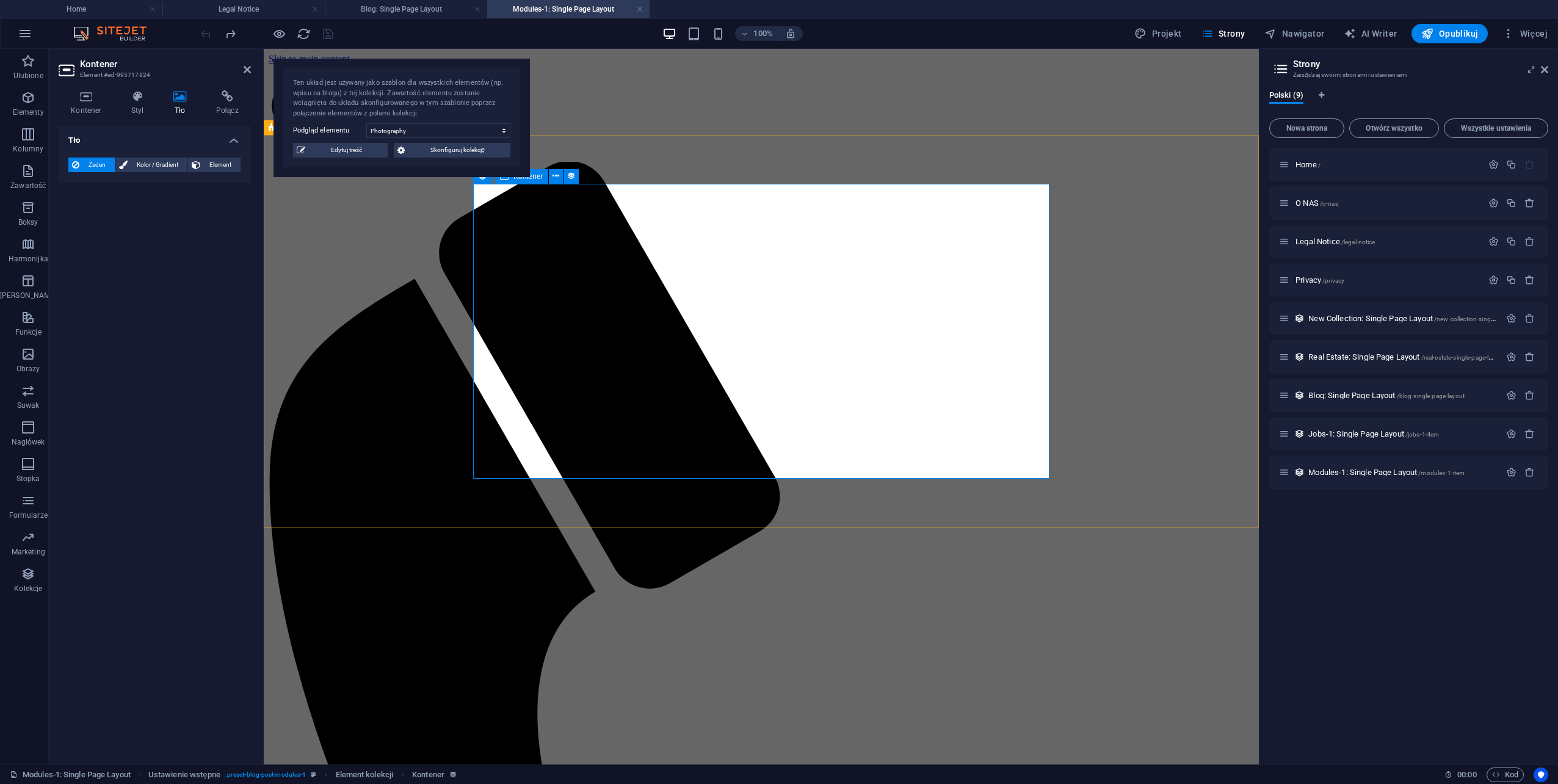
click at [245, 69] on icon at bounding box center [247, 70] width 8 height 10
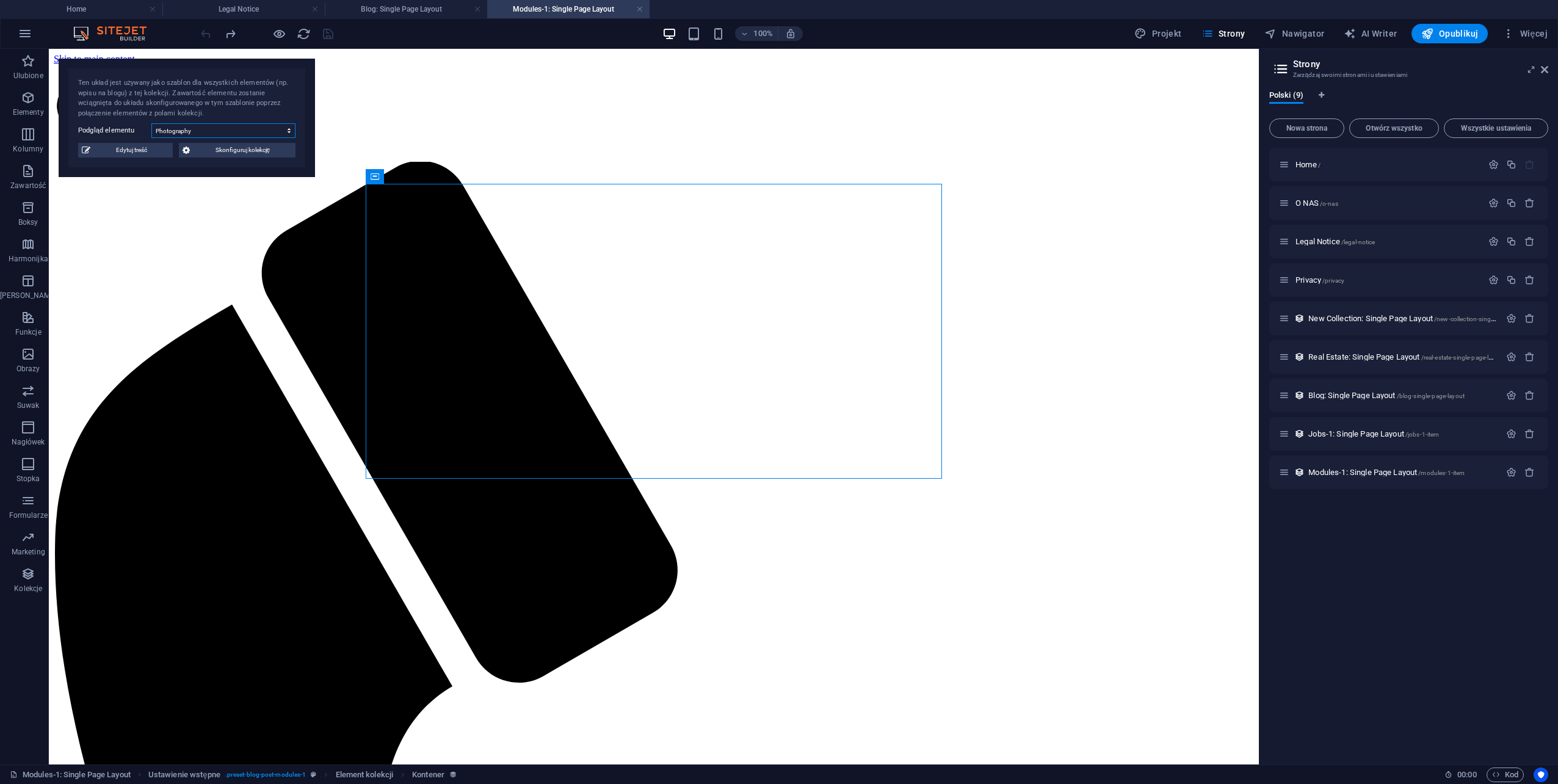
click at [217, 132] on select "Photography Data Science Finances Public Speaking Coding Digital Marketing" at bounding box center [224, 130] width 144 height 14
click at [381, 176] on div "Element kolekcji" at bounding box center [404, 176] width 76 height 14
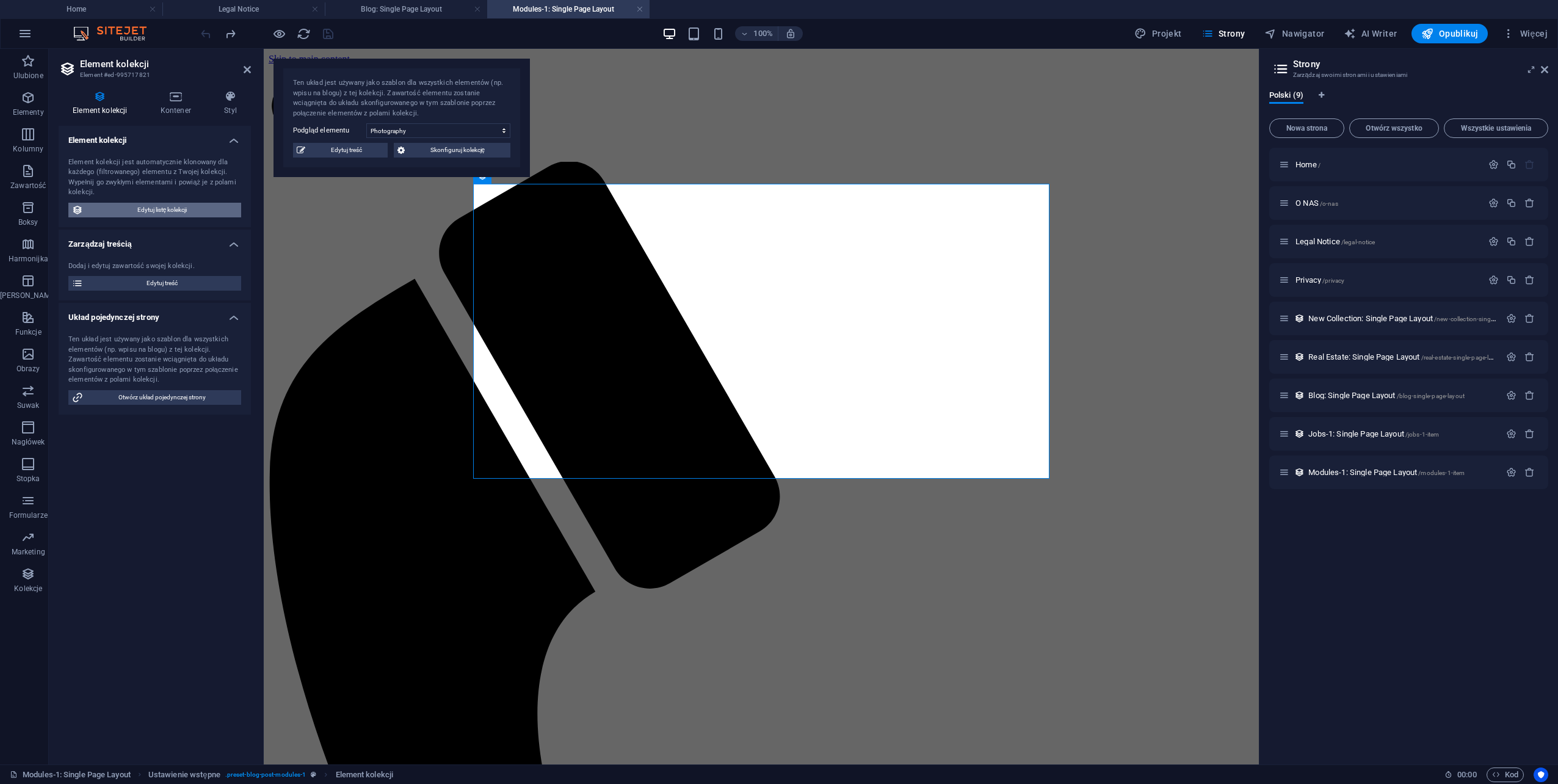
click at [135, 212] on span "Edytuj listę kolekcji" at bounding box center [162, 210] width 151 height 14
select select "68dbe9c03cba62d7ac0c9870"
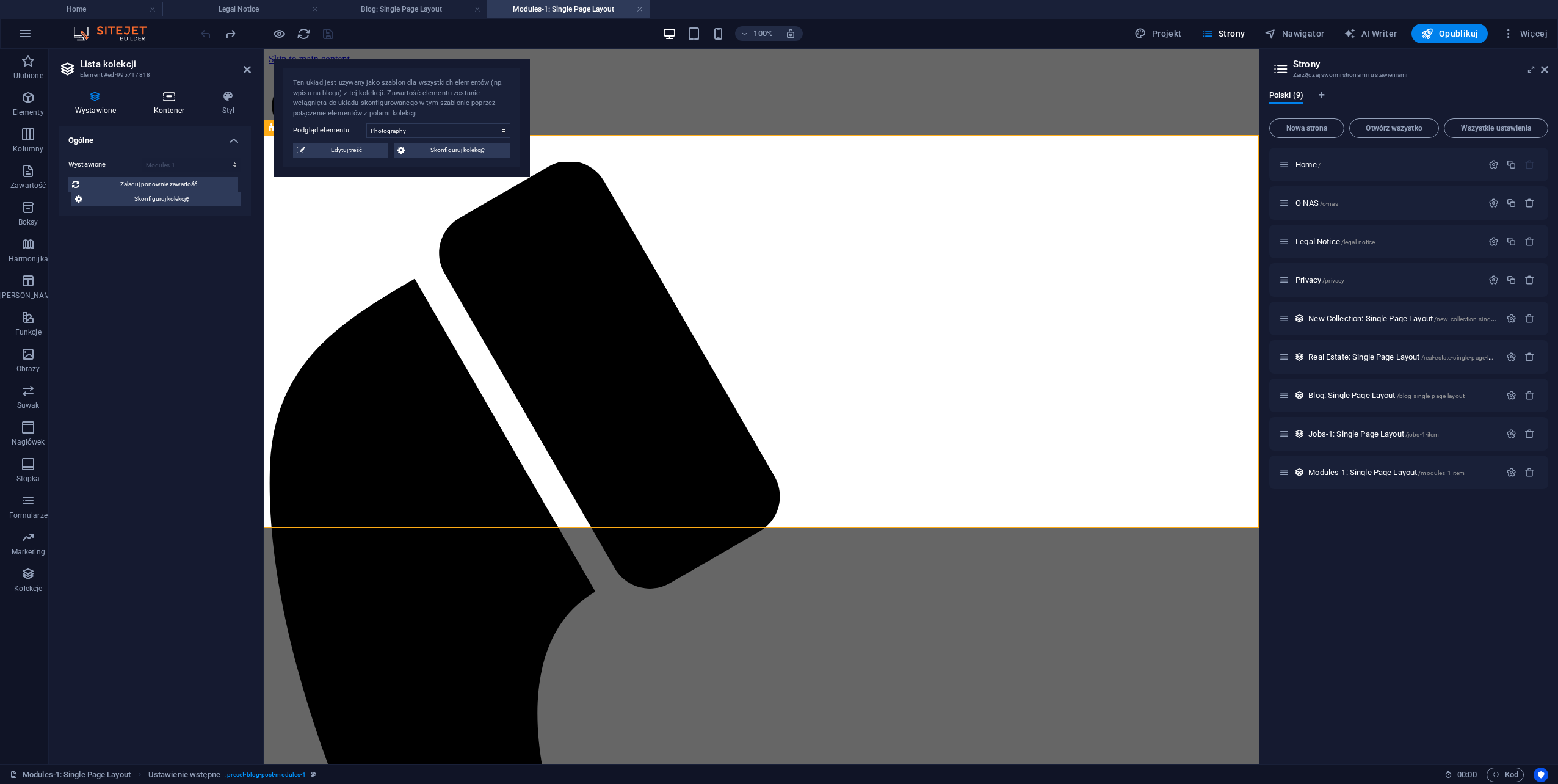
click at [173, 97] on icon at bounding box center [168, 96] width 63 height 12
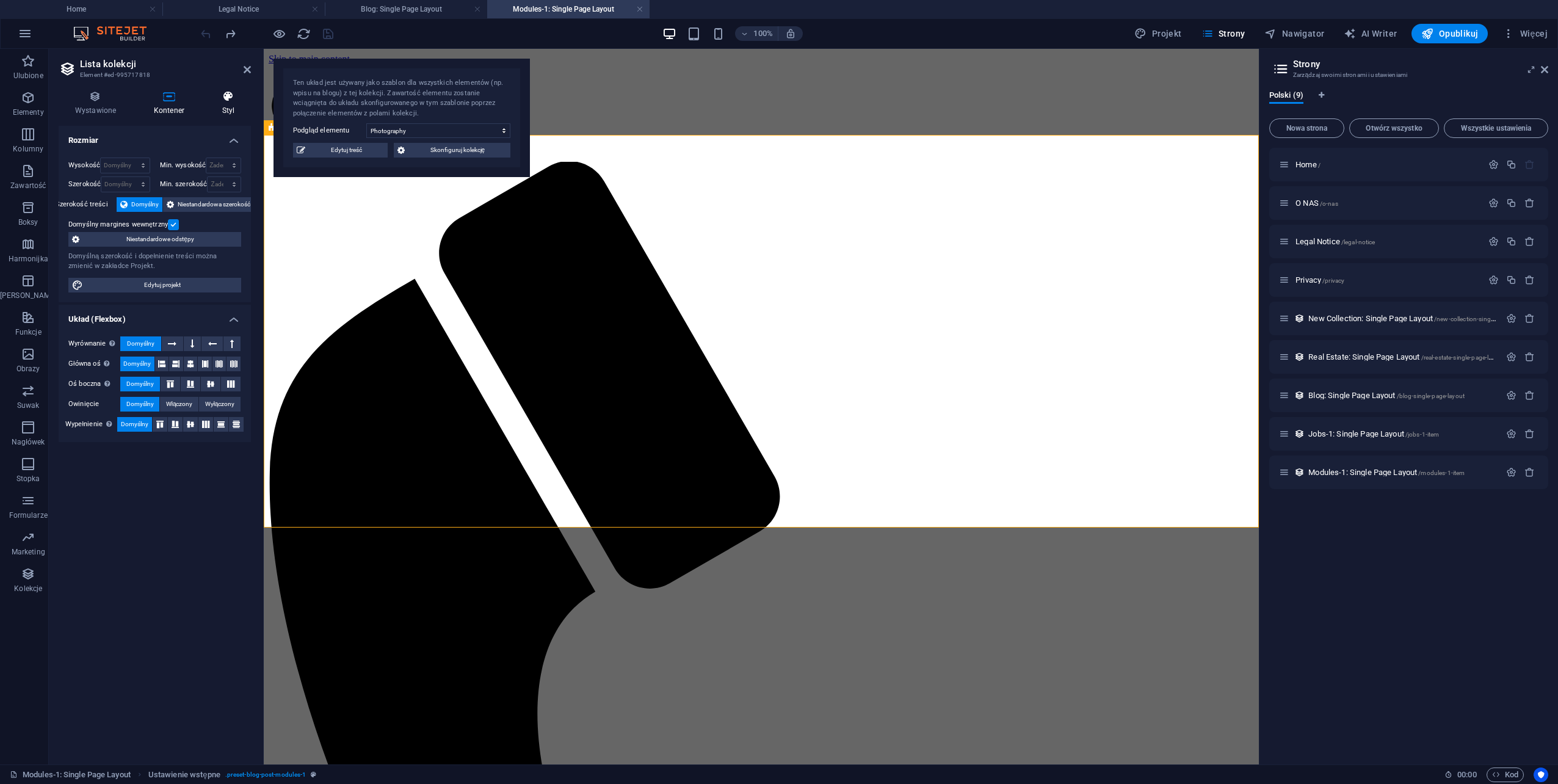
click at [226, 94] on icon at bounding box center [229, 96] width 45 height 12
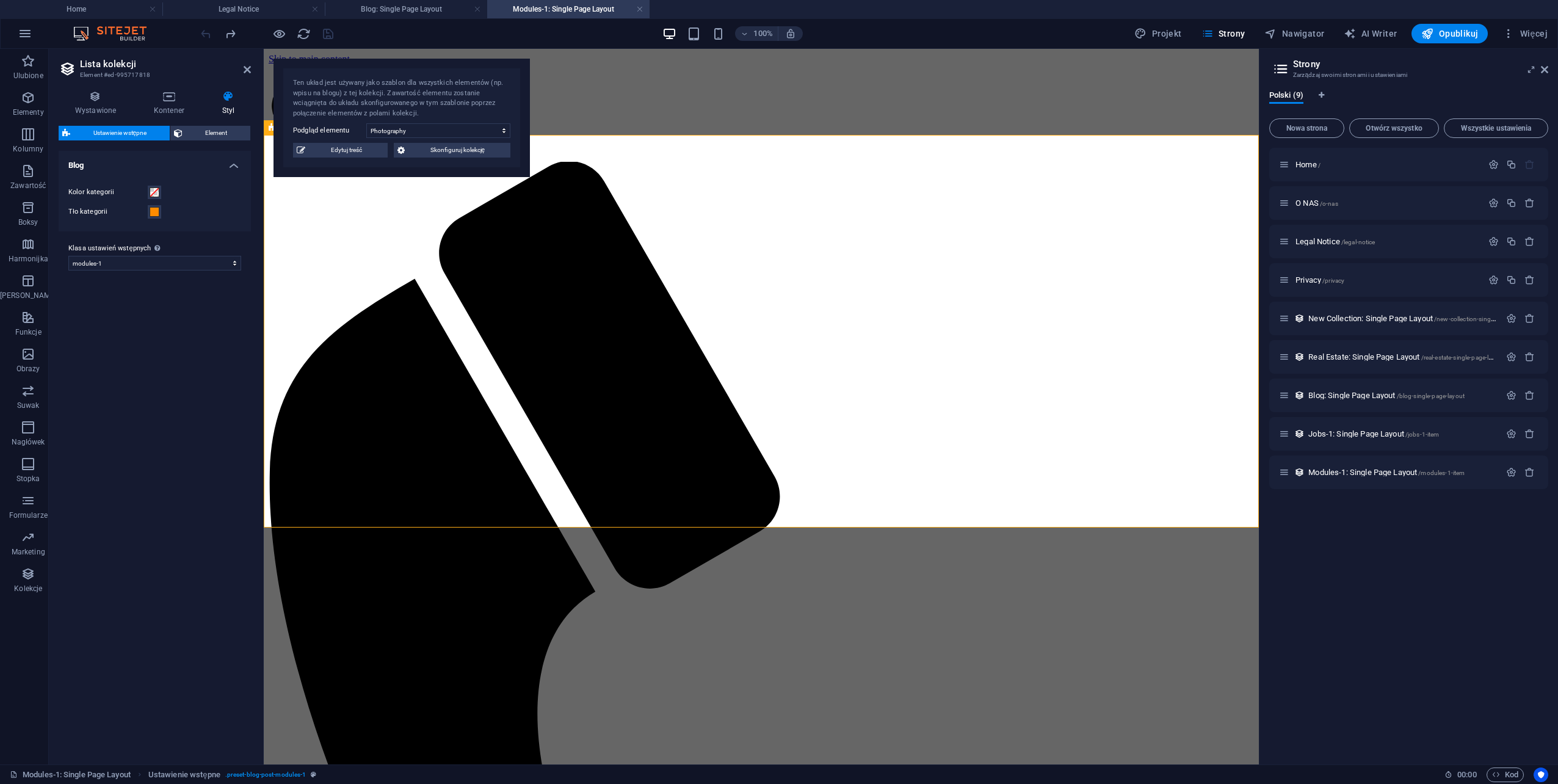
click at [93, 431] on div "Warianty Domyślny Blog Kolor kategorii Tło kategorii Klasa ustawień wstępnych W…" at bounding box center [155, 453] width 192 height 604
click at [247, 70] on icon at bounding box center [247, 70] width 8 height 10
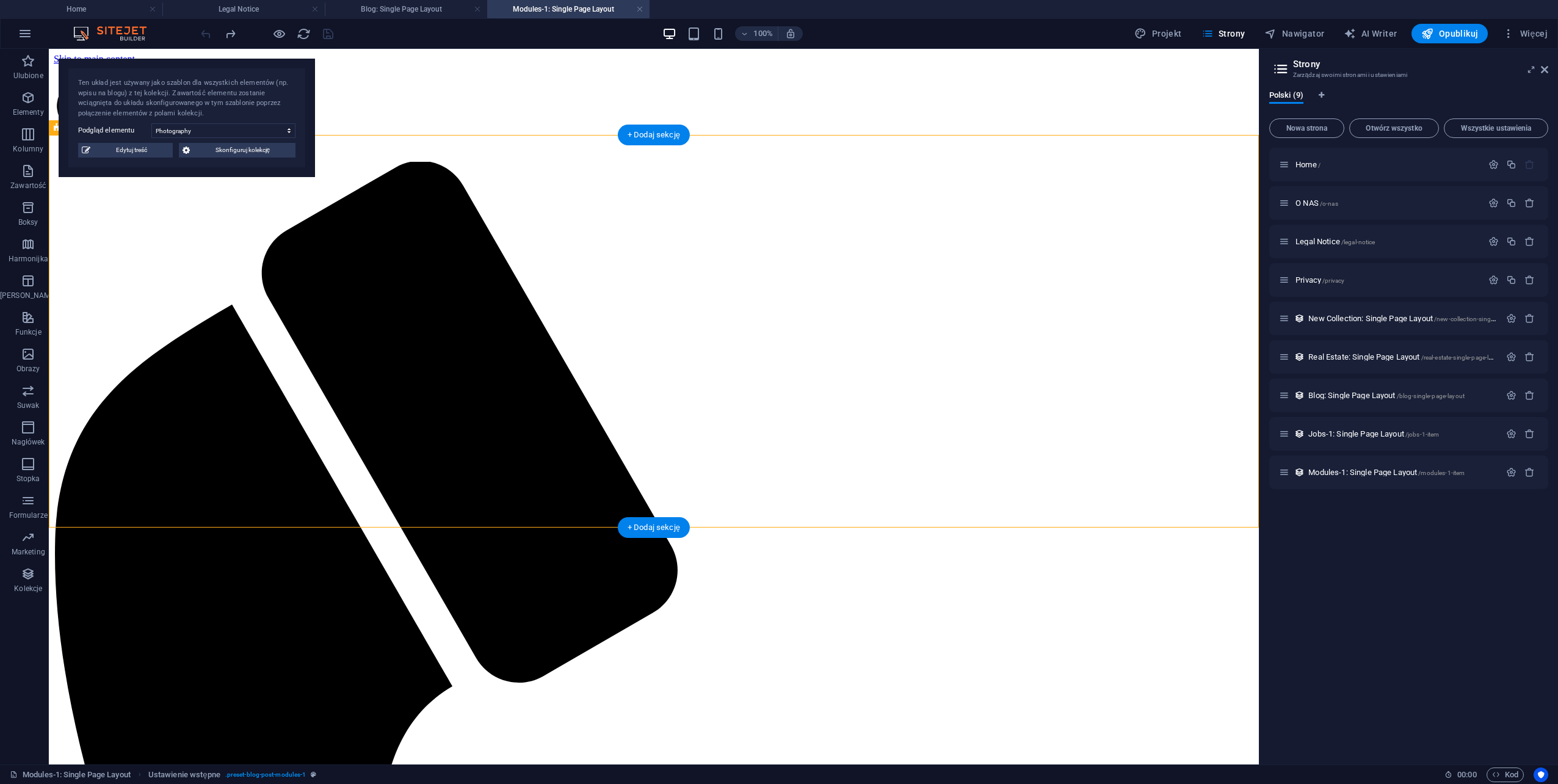
click at [1305, 132] on span "Nowa strona" at bounding box center [1307, 128] width 64 height 8
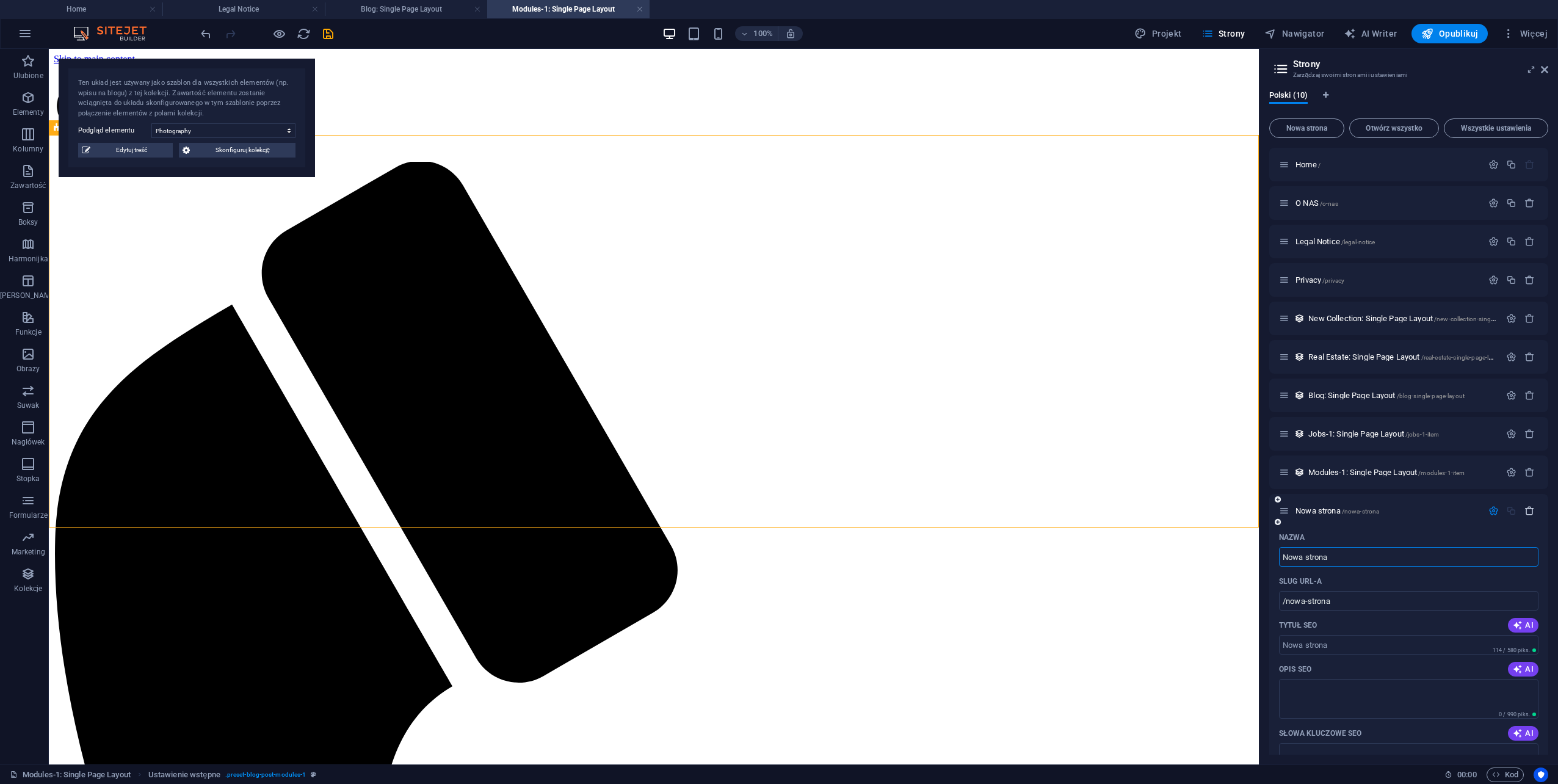
click at [1529, 510] on icon "button" at bounding box center [1530, 510] width 11 height 11
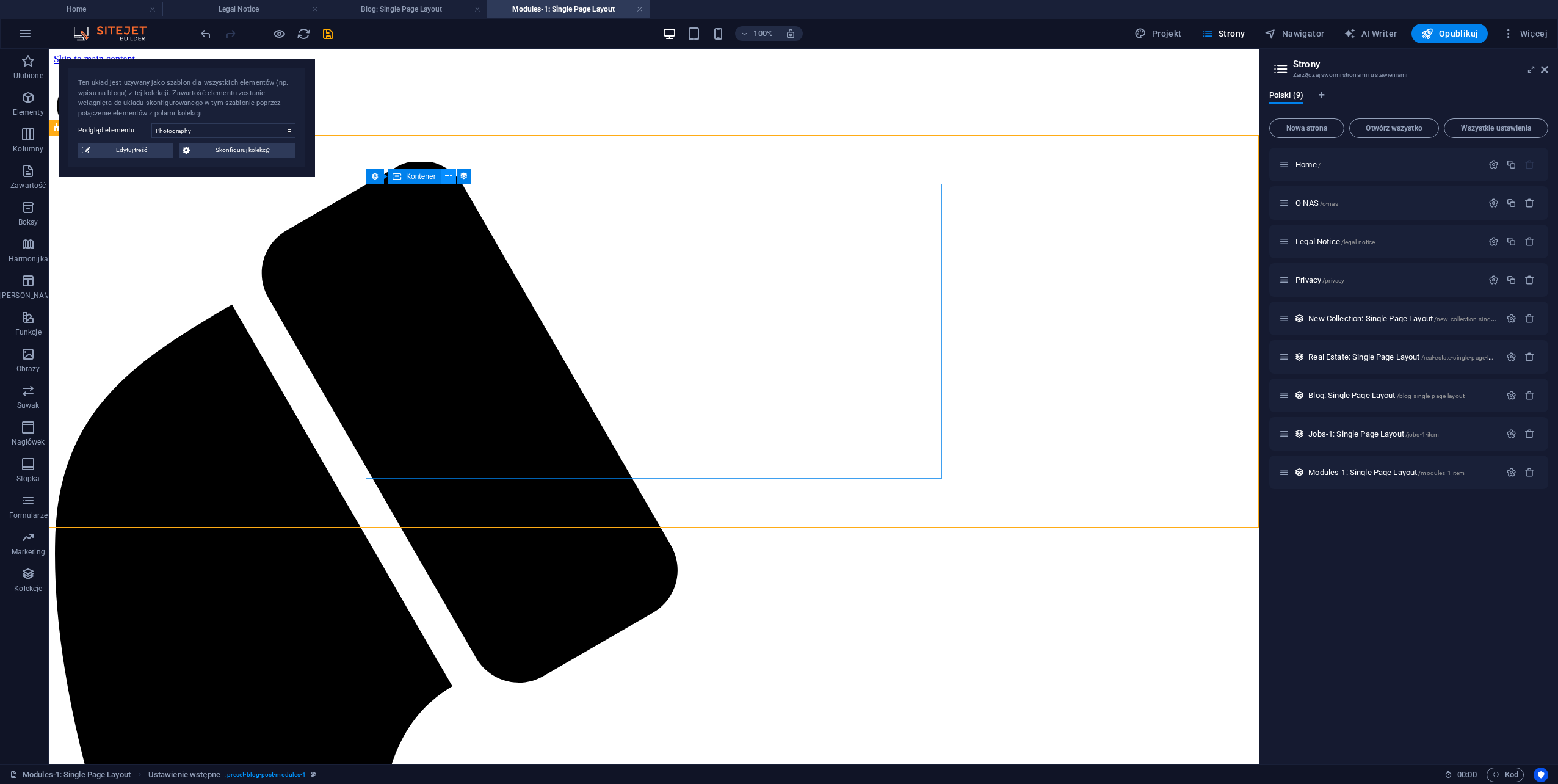
click at [453, 175] on button at bounding box center [448, 176] width 14 height 14
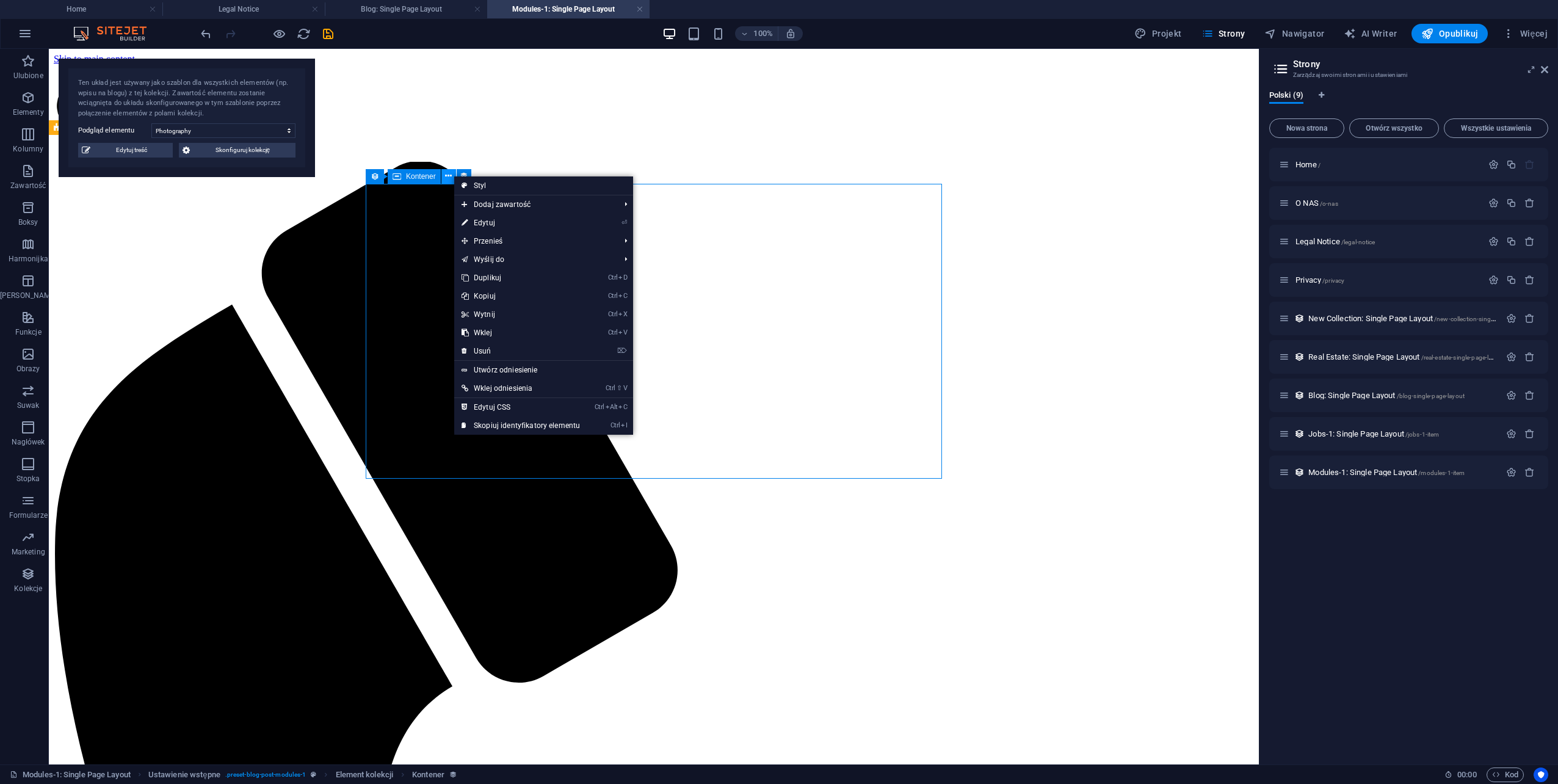
click at [453, 175] on button at bounding box center [448, 176] width 14 height 14
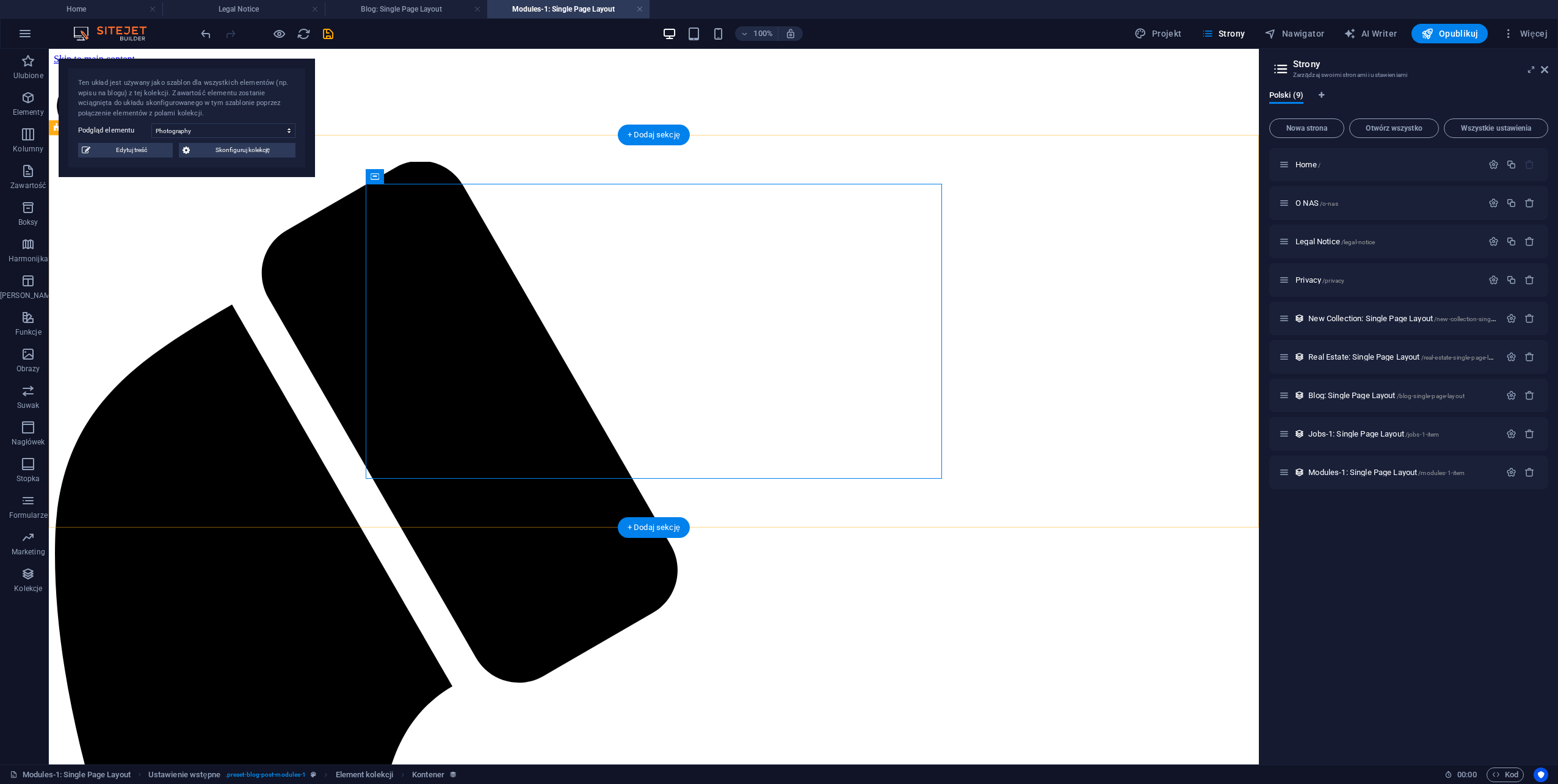
drag, startPoint x: 410, startPoint y: 180, endPoint x: 458, endPoint y: 232, distance: 70.8
click at [463, 177] on icon at bounding box center [464, 176] width 9 height 13
select select "detailed-description"
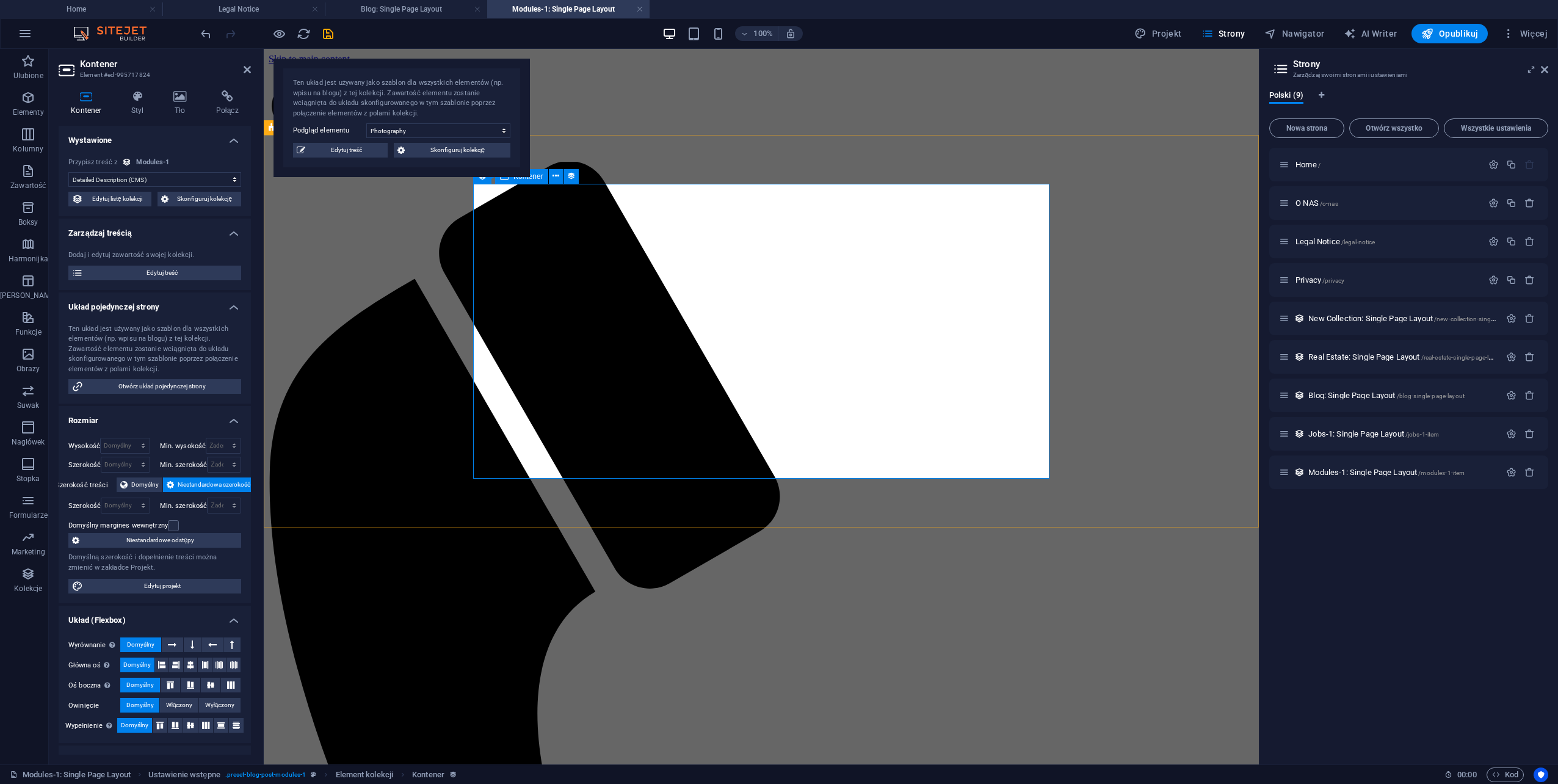
click at [359, 151] on span "Edytuj treść" at bounding box center [346, 150] width 75 height 14
select select "Creativity"
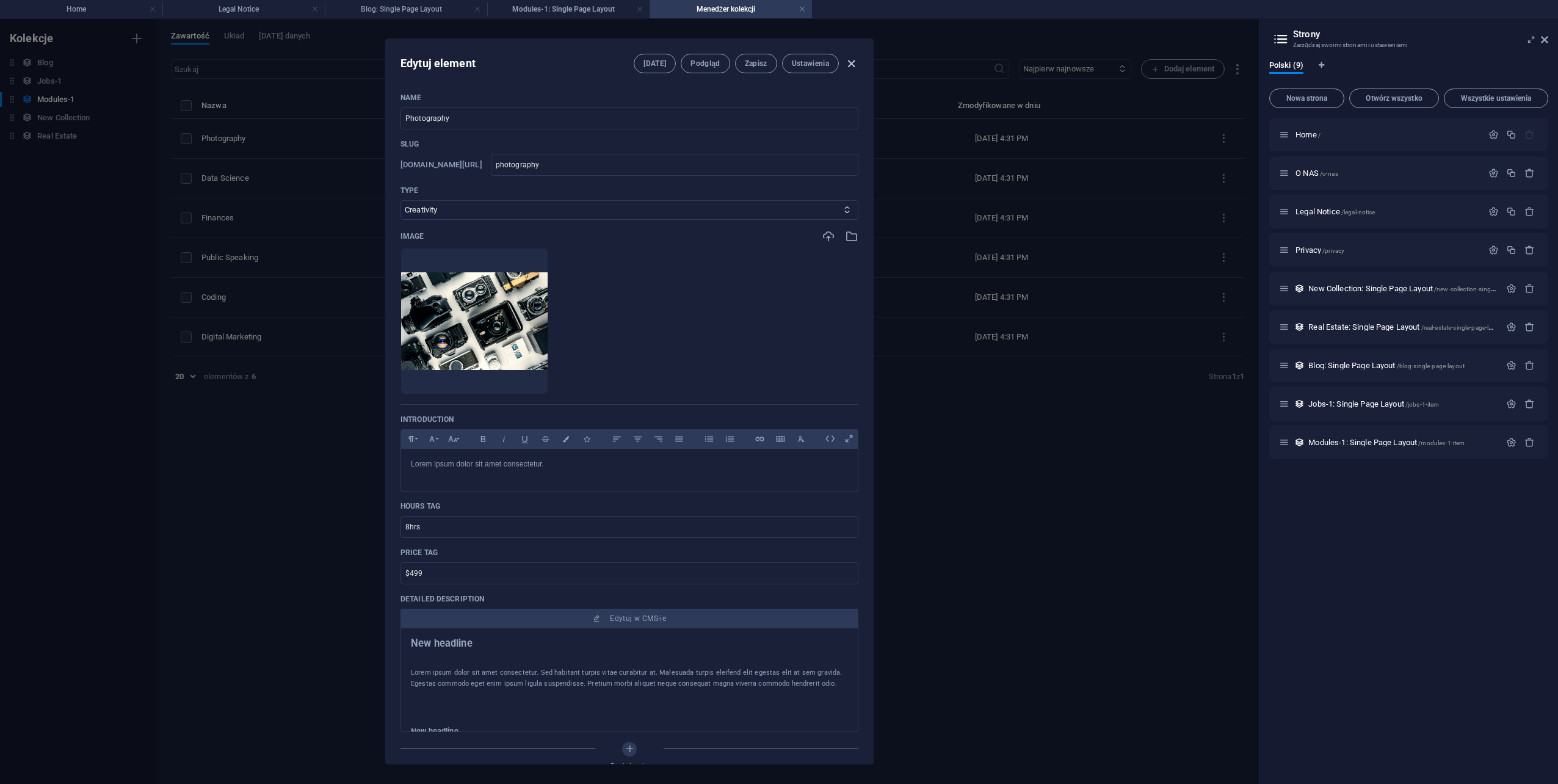
click at [852, 64] on icon "button" at bounding box center [851, 64] width 14 height 14
type input "photography"
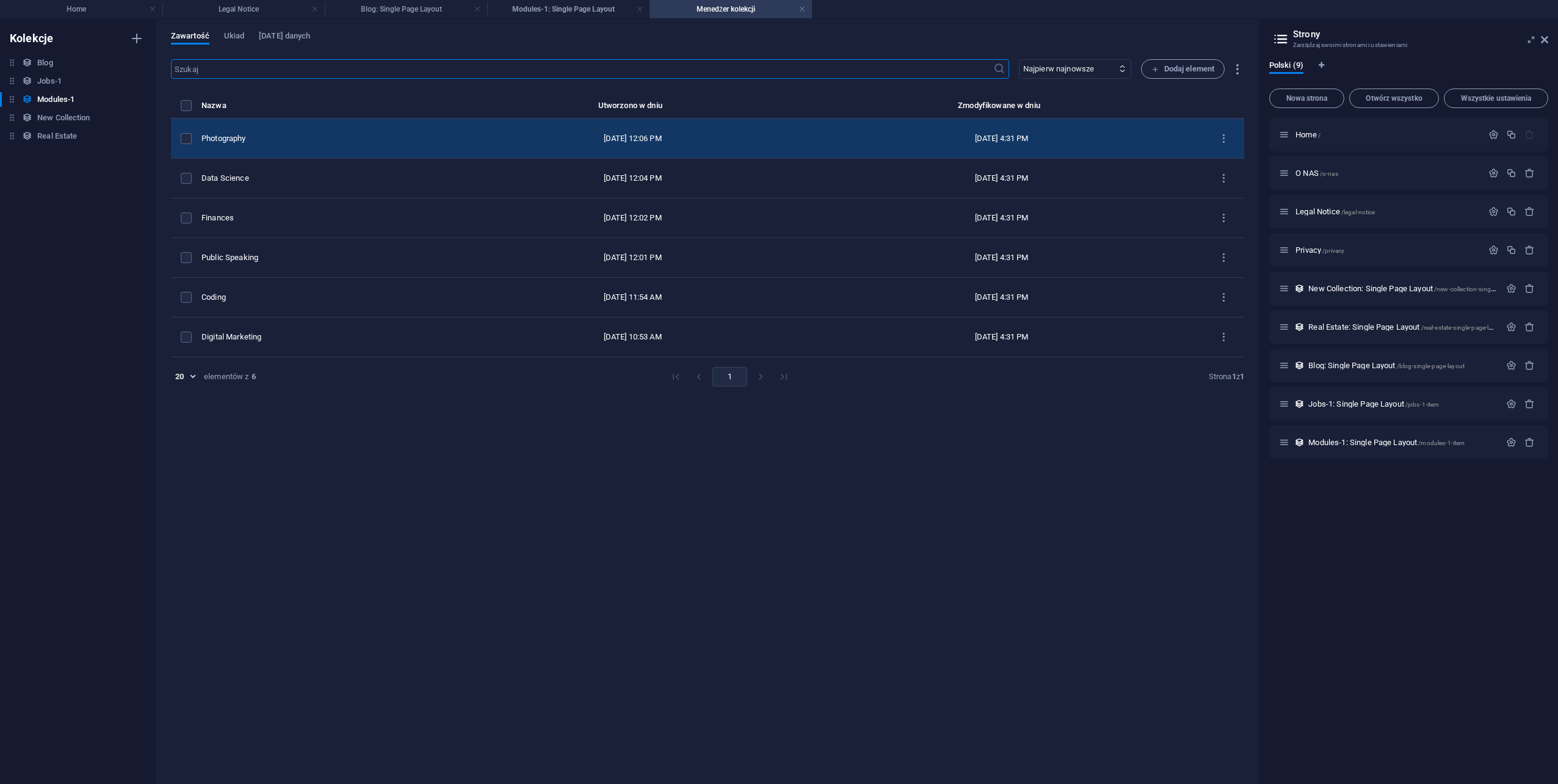
click at [279, 143] on div "Photography" at bounding box center [329, 139] width 254 height 11
select select "Creativity"
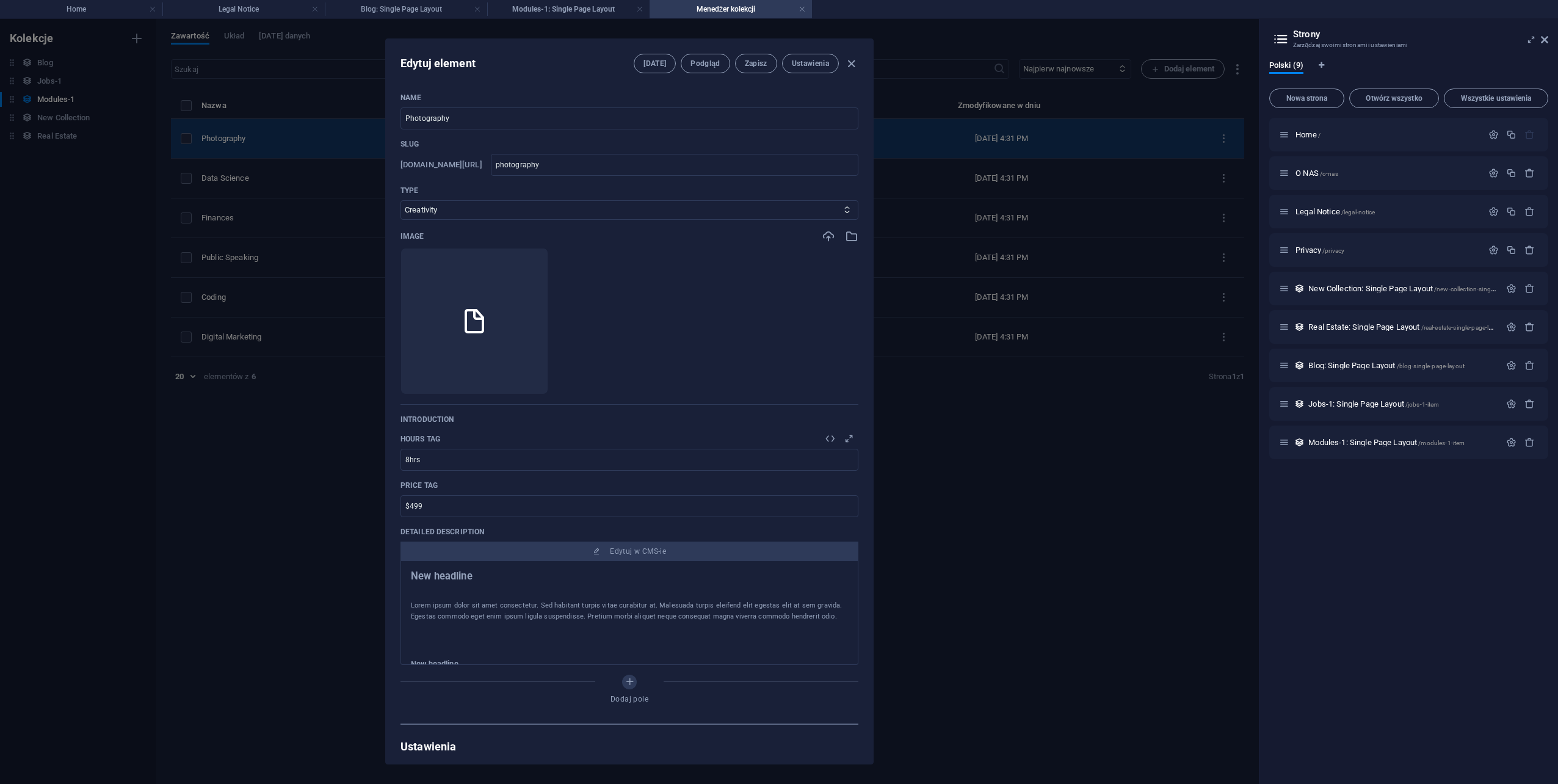
click at [279, 143] on div "Edytuj element Pola Podgląd Zapisz Ustawienia Name Photography ​ Slug www.examp…" at bounding box center [629, 401] width 1259 height 765
type input "photography"
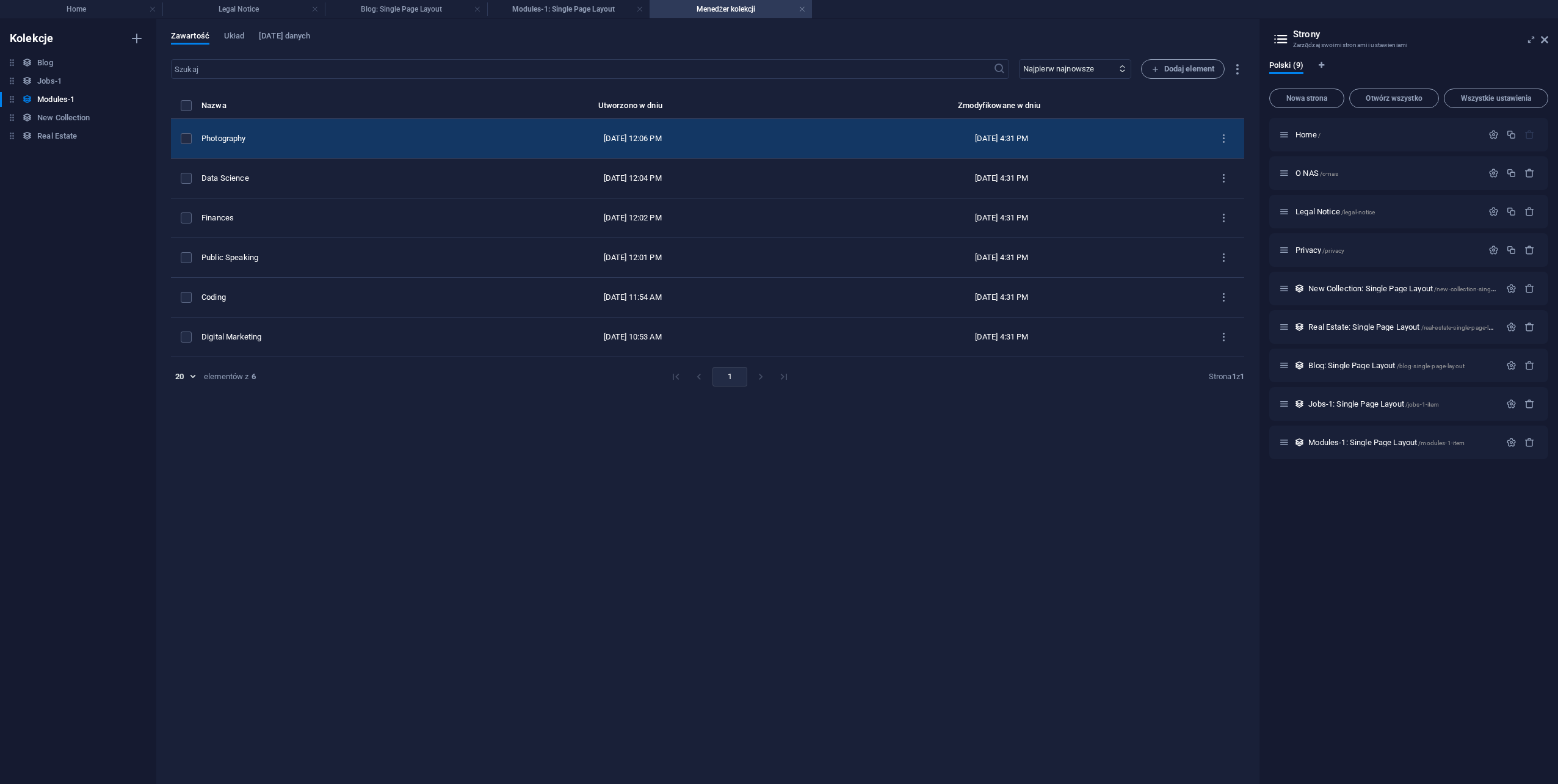
drag, startPoint x: 279, startPoint y: 143, endPoint x: 268, endPoint y: 133, distance: 14.9
click at [268, 133] on div "Photography" at bounding box center [329, 139] width 254 height 11
select select "Creativity"
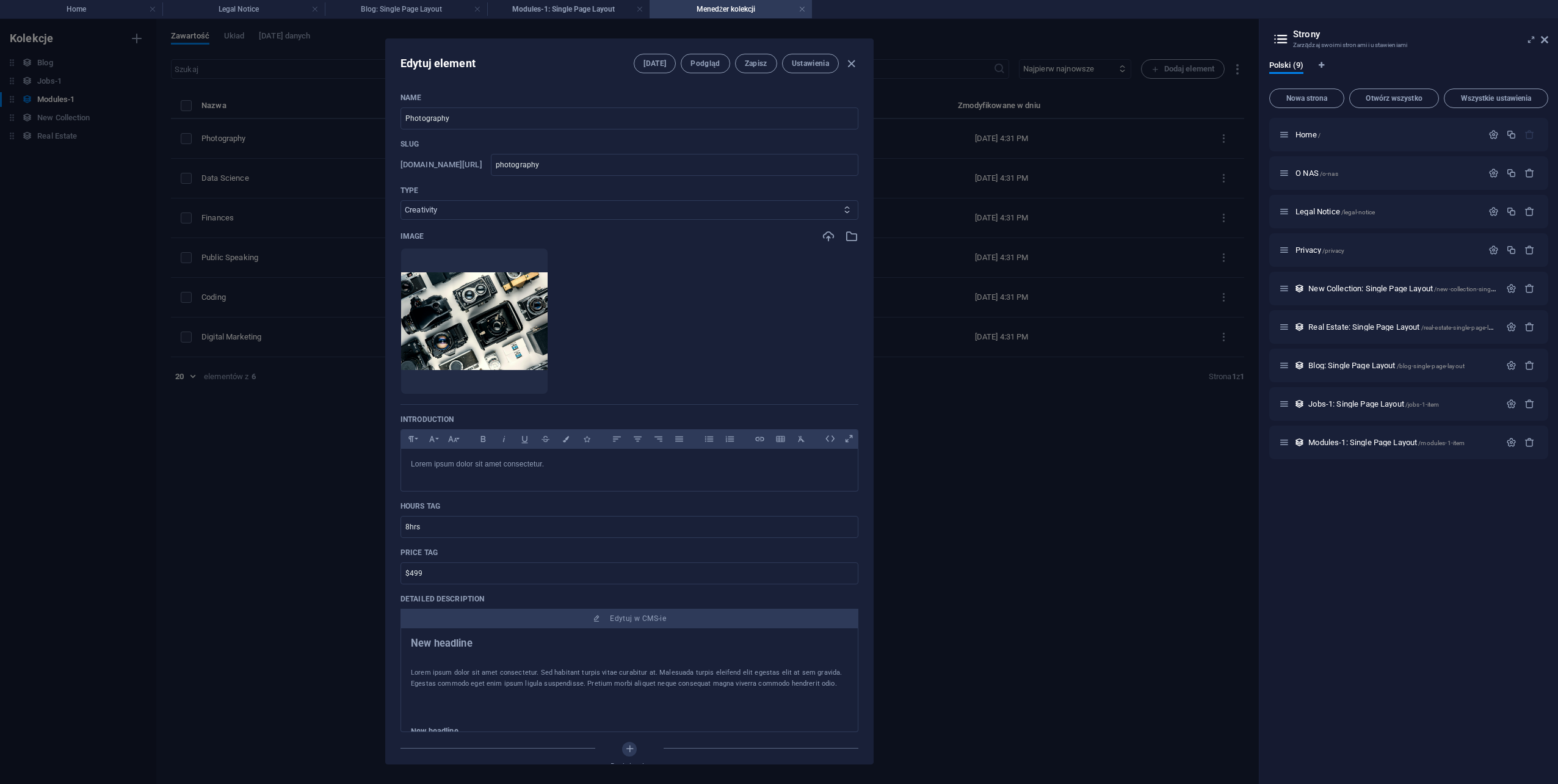
click at [644, 215] on select "Business/Finances Creativity Programming Psychology Science Speaking Management…" at bounding box center [629, 210] width 458 height 19
click at [230, 39] on div "Edytuj element Pola Podgląd Zapisz Ustawienia Name Photography ​ Slug www.examp…" at bounding box center [629, 401] width 1259 height 765
type input "photography"
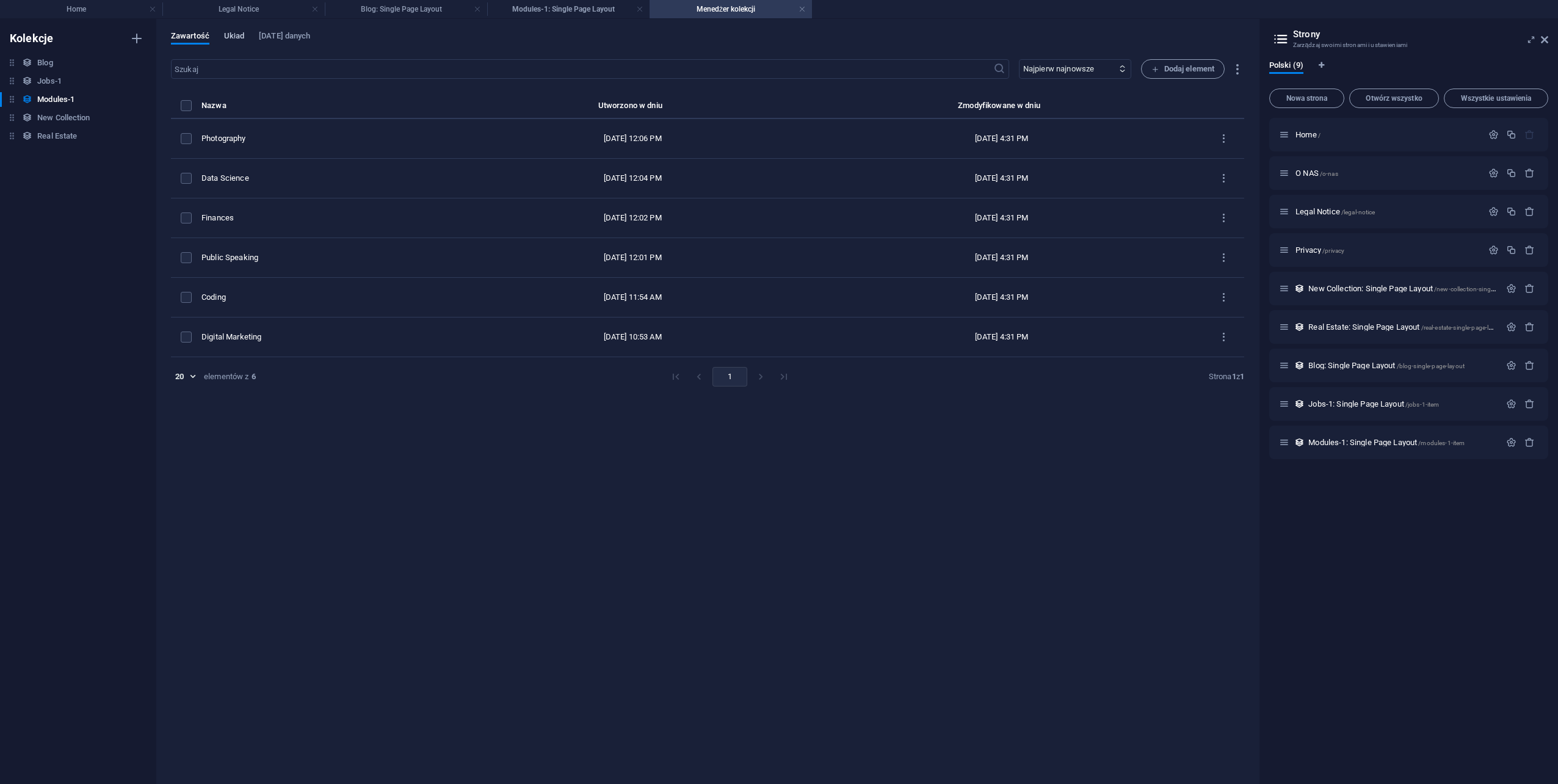
click at [237, 39] on span "Układ" at bounding box center [234, 37] width 20 height 17
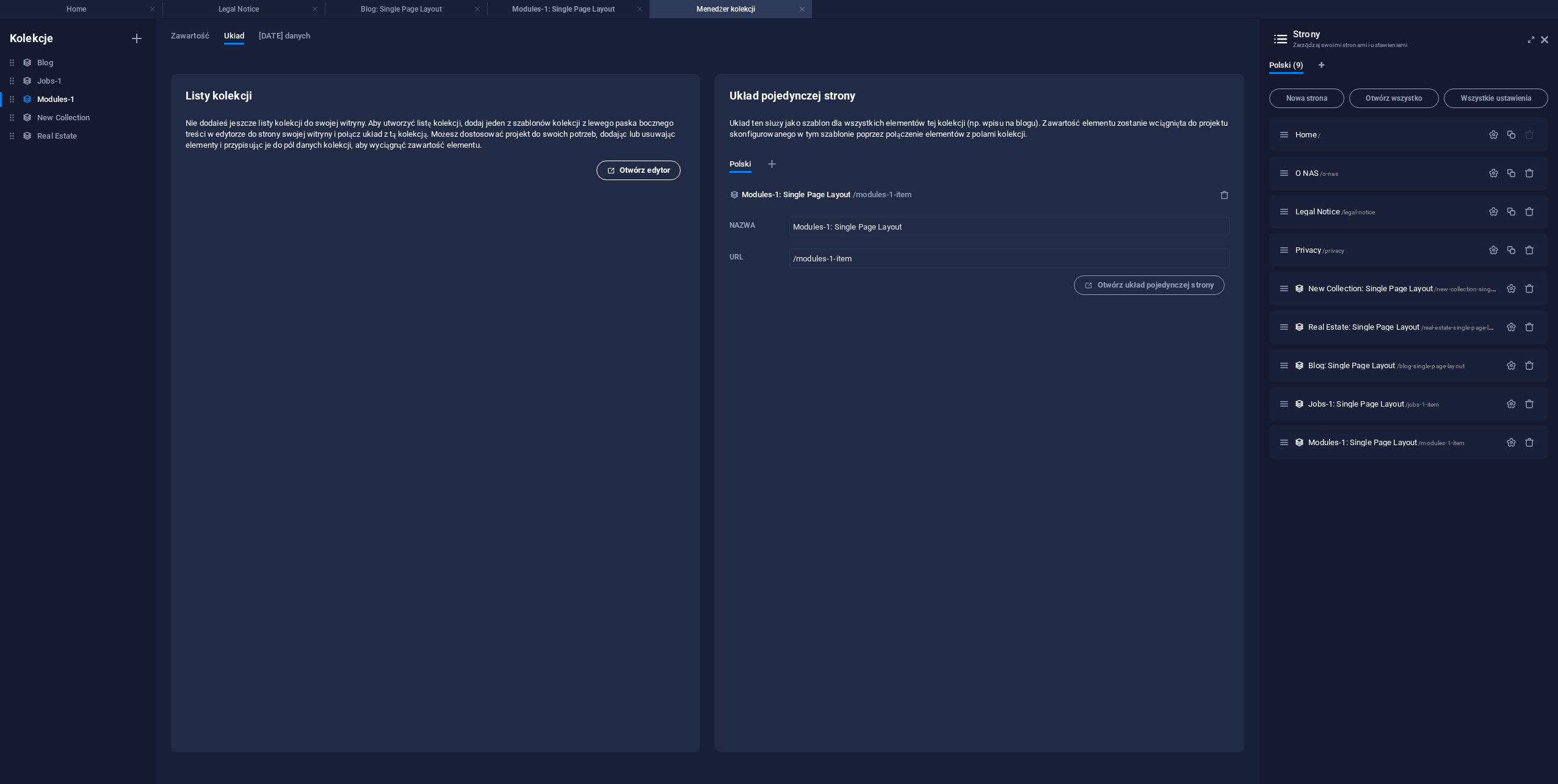
click at [634, 173] on span "Otwórz edytor" at bounding box center [638, 170] width 63 height 14
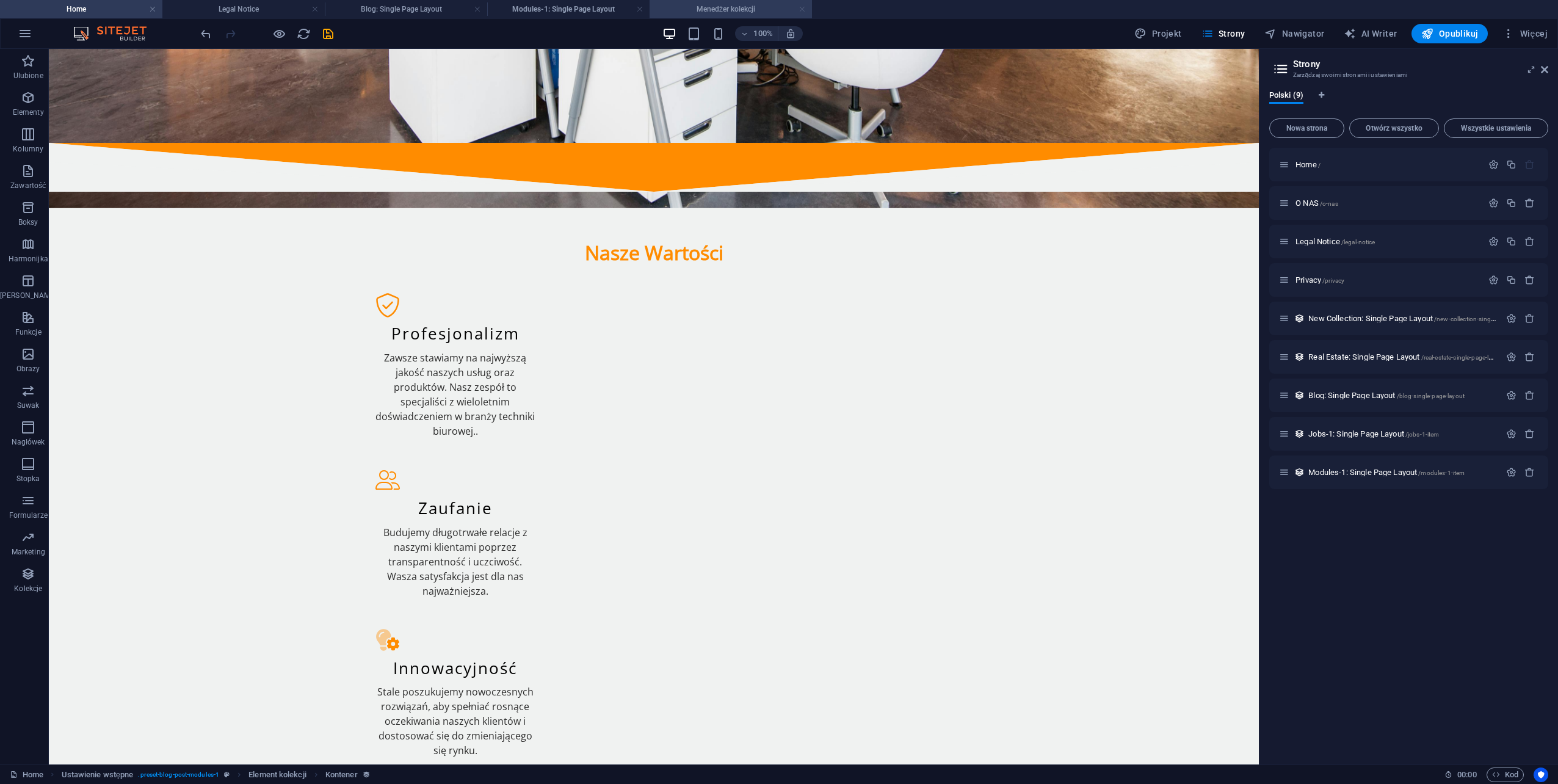
click at [800, 12] on link at bounding box center [802, 9] width 8 height 12
click at [639, 9] on link at bounding box center [640, 9] width 8 height 12
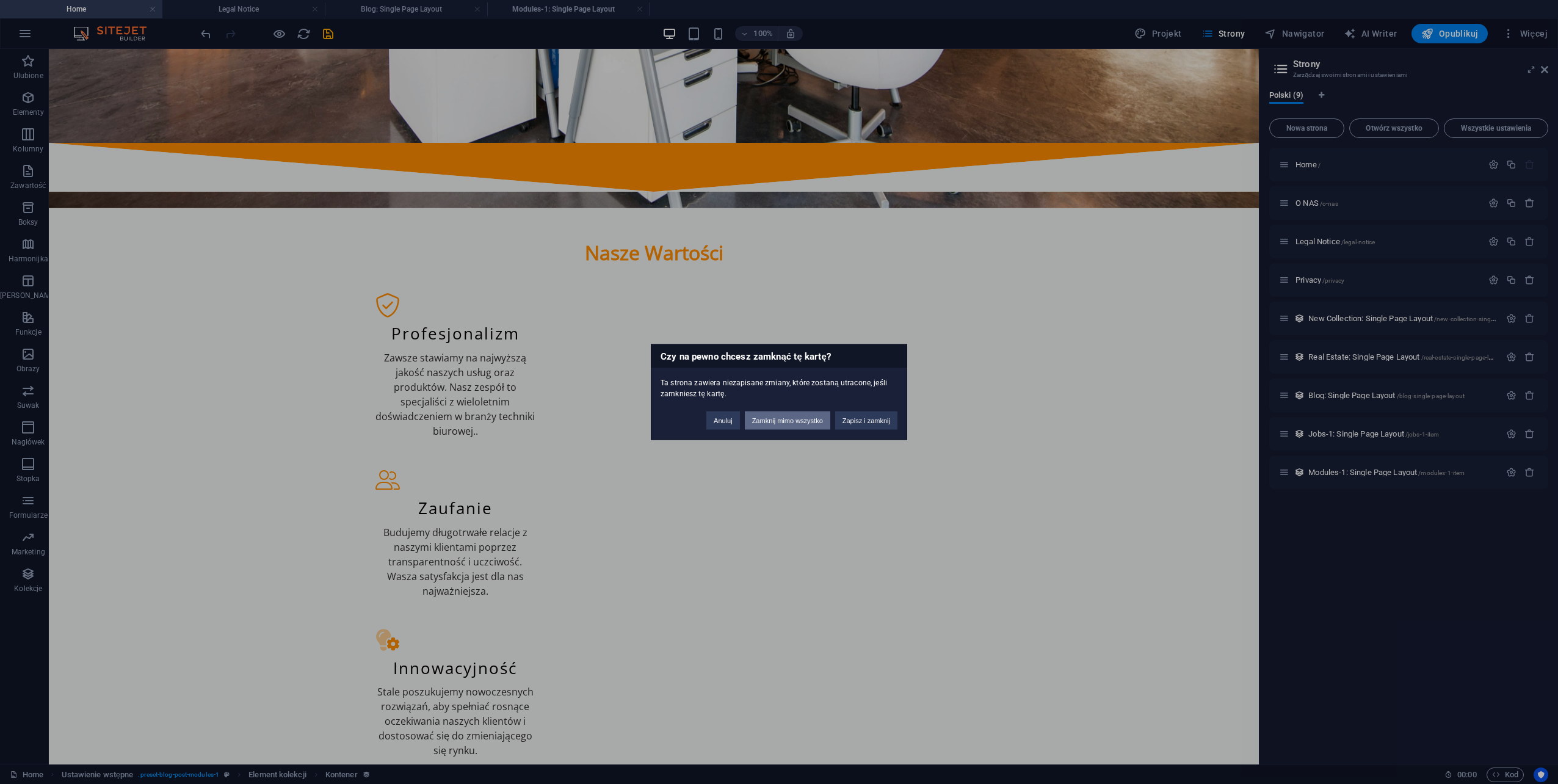
drag, startPoint x: 773, startPoint y: 422, endPoint x: 709, endPoint y: 349, distance: 97.1
click at [773, 422] on button "Zamknij mimo wszystko" at bounding box center [787, 420] width 85 height 18
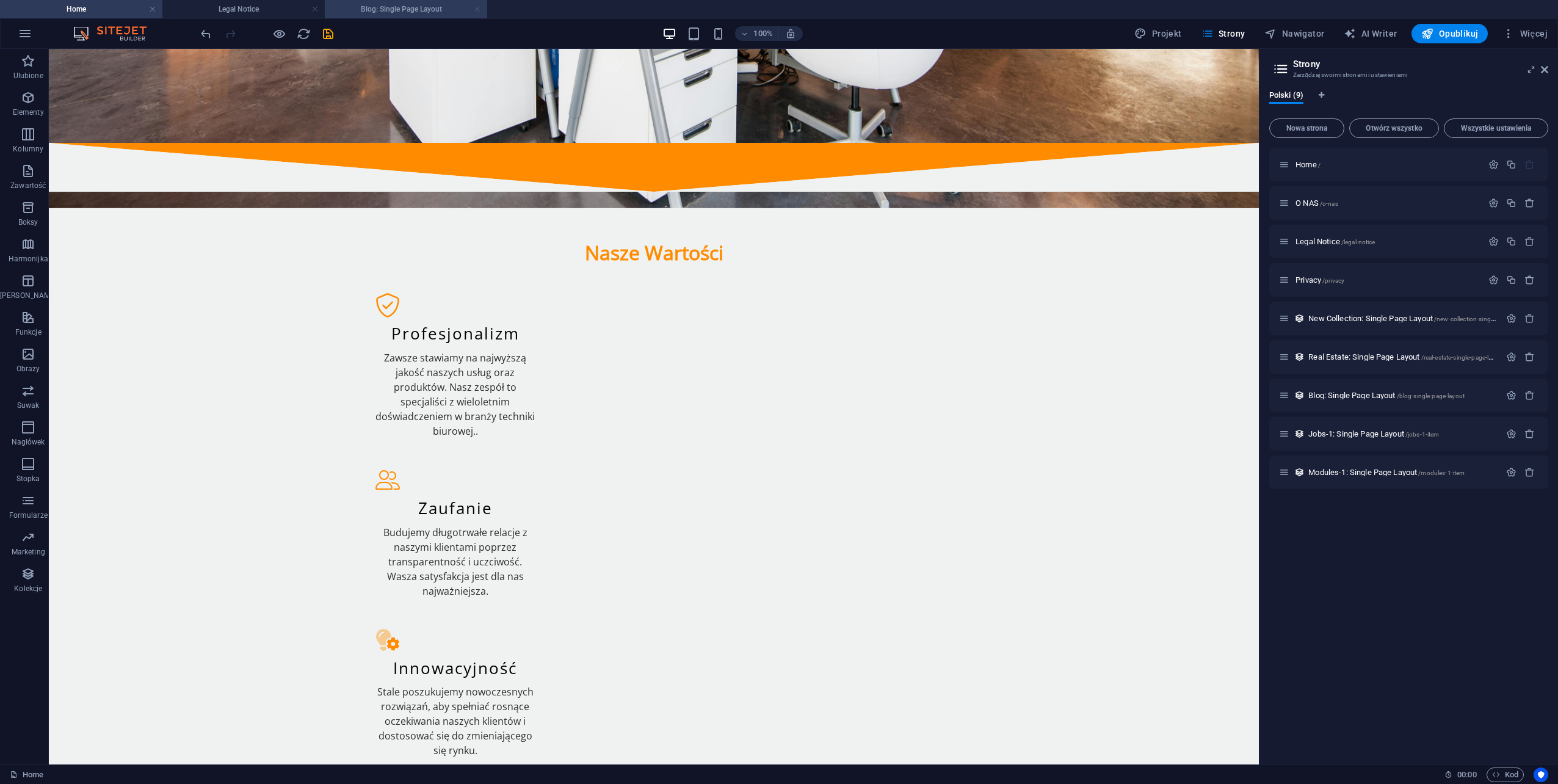
click at [476, 12] on link at bounding box center [478, 9] width 8 height 12
click at [314, 14] on link at bounding box center [315, 9] width 8 height 12
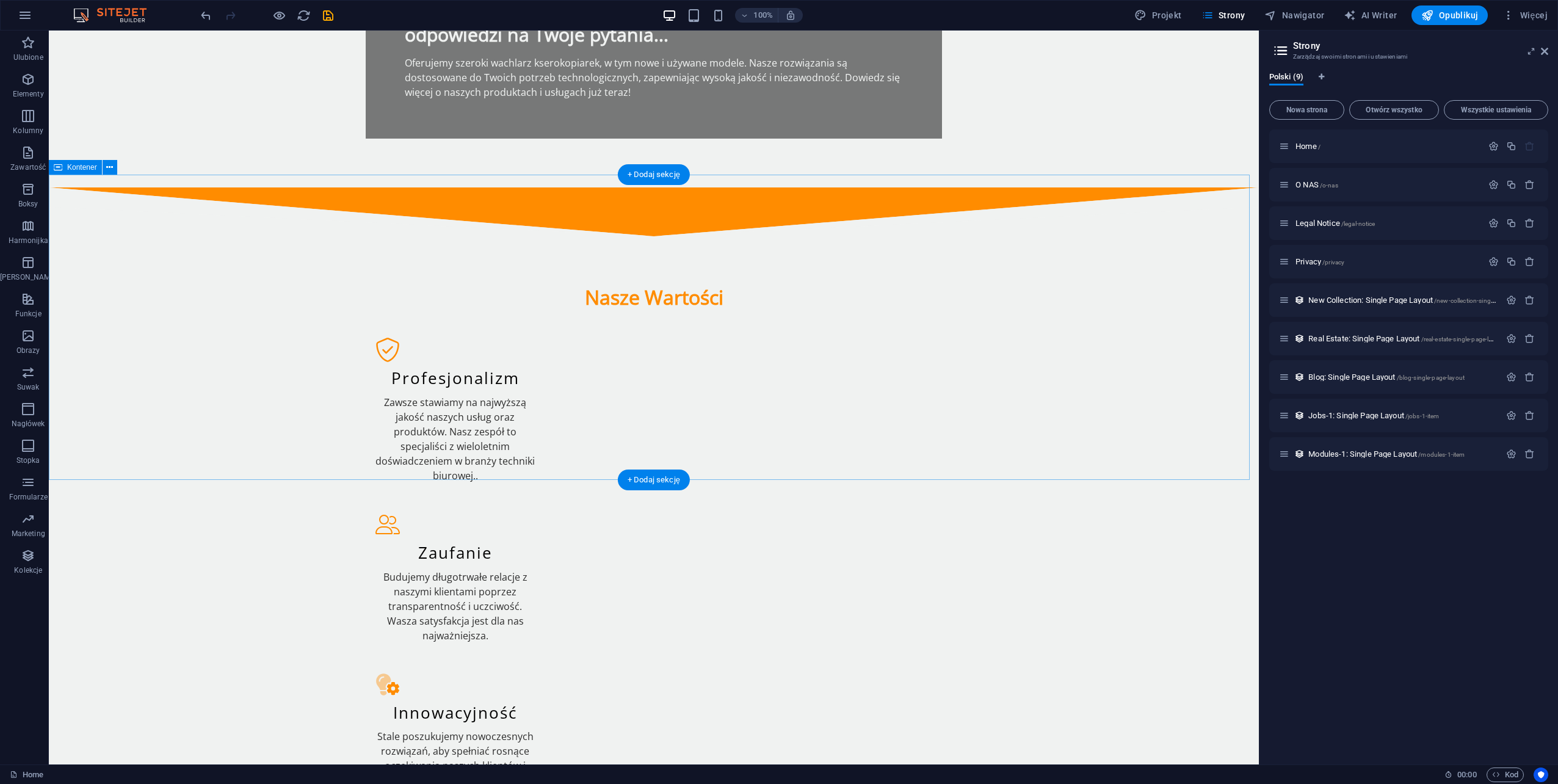
scroll to position [611, 0]
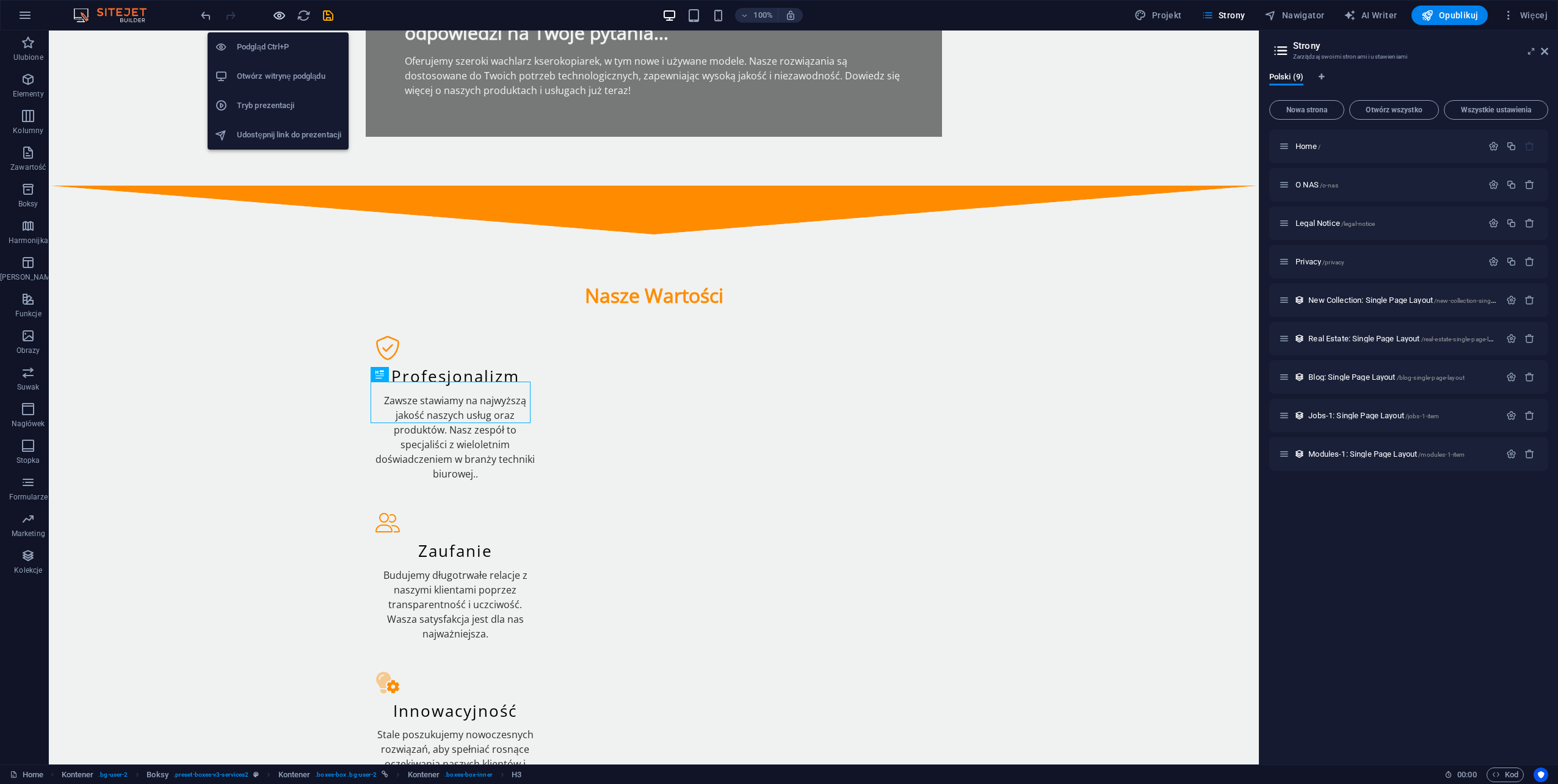
click at [284, 11] on icon "button" at bounding box center [279, 16] width 14 height 14
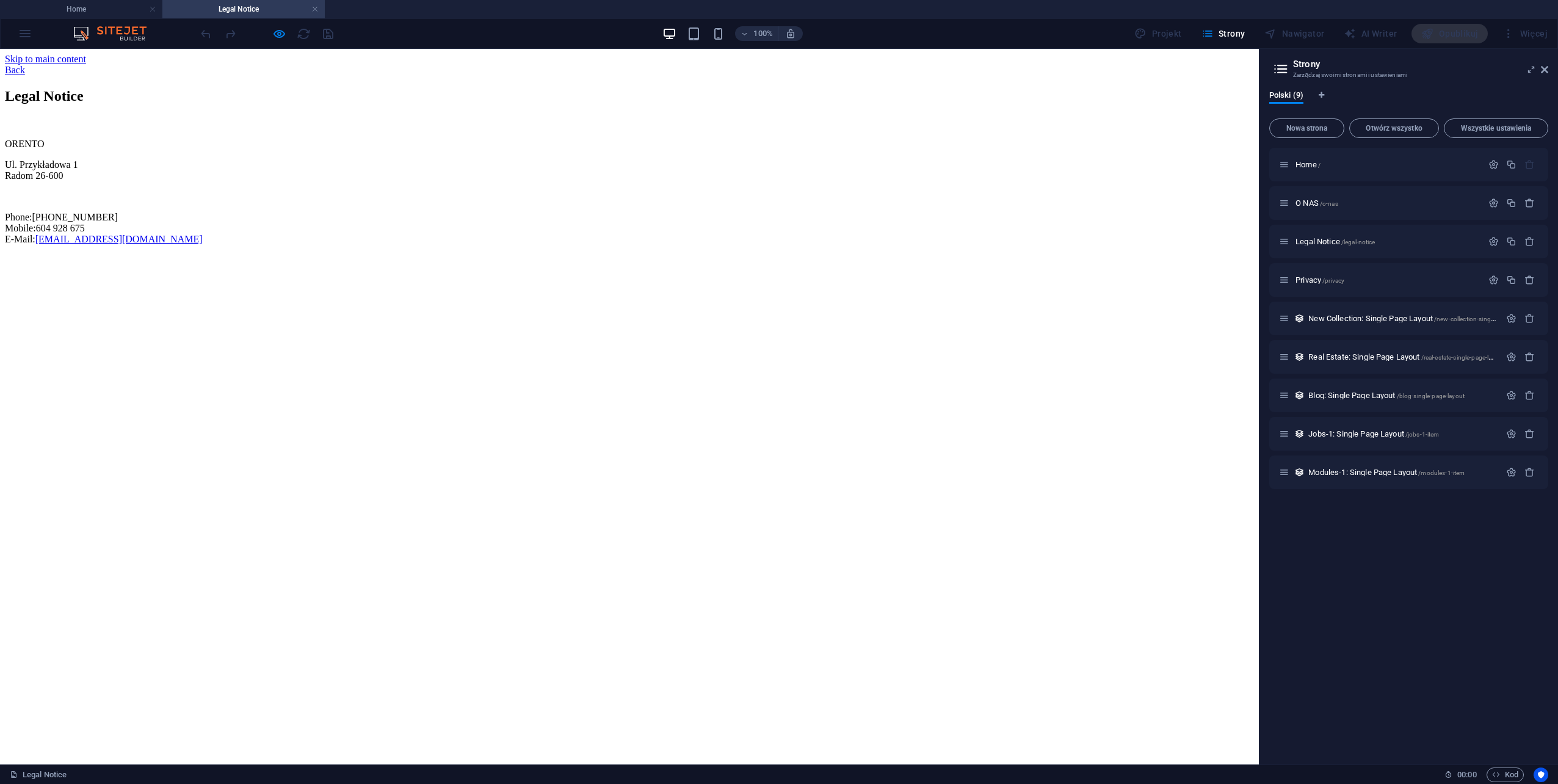
scroll to position [0, 0]
click at [314, 12] on link at bounding box center [315, 9] width 8 height 12
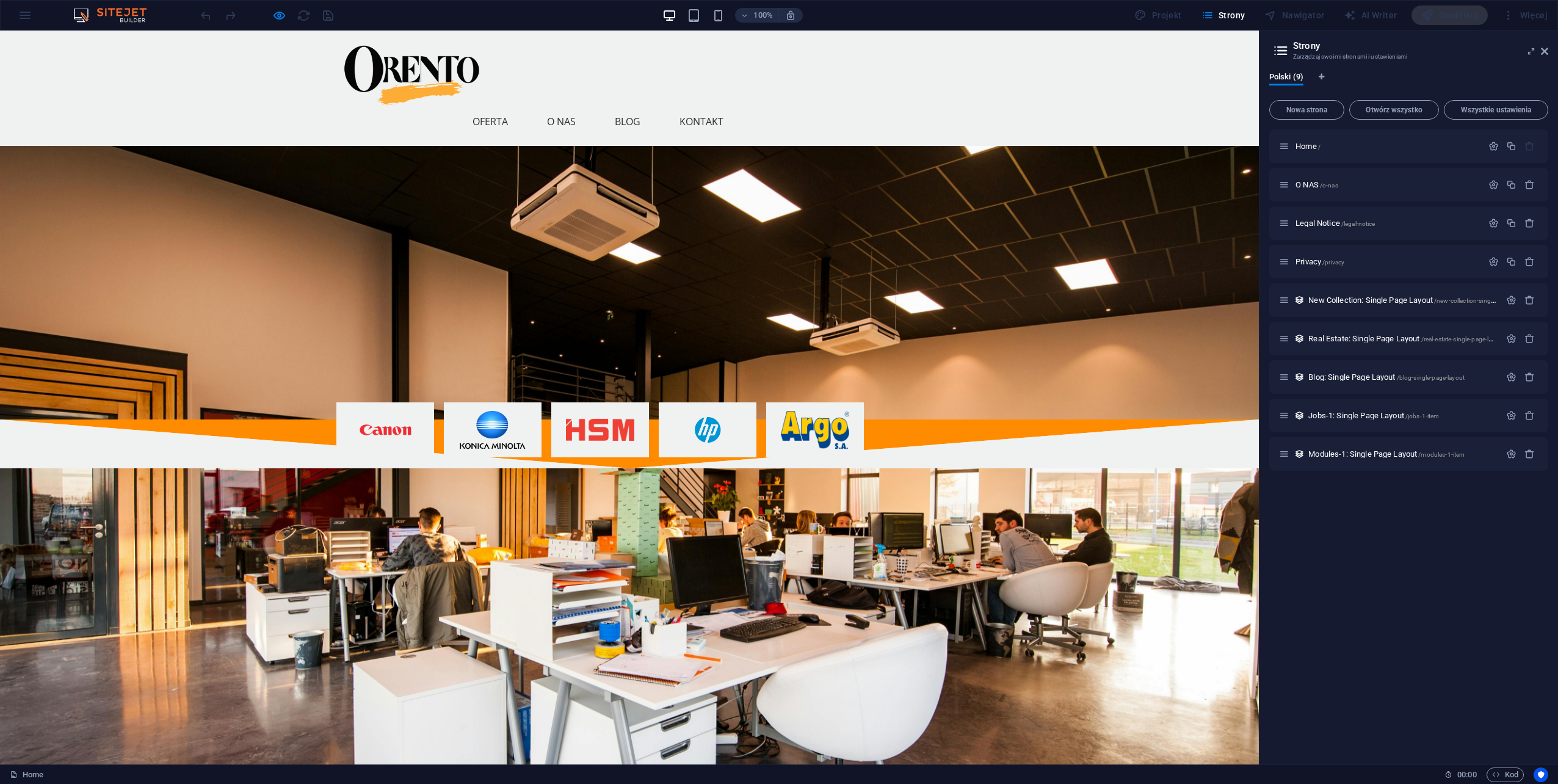
scroll to position [611, 0]
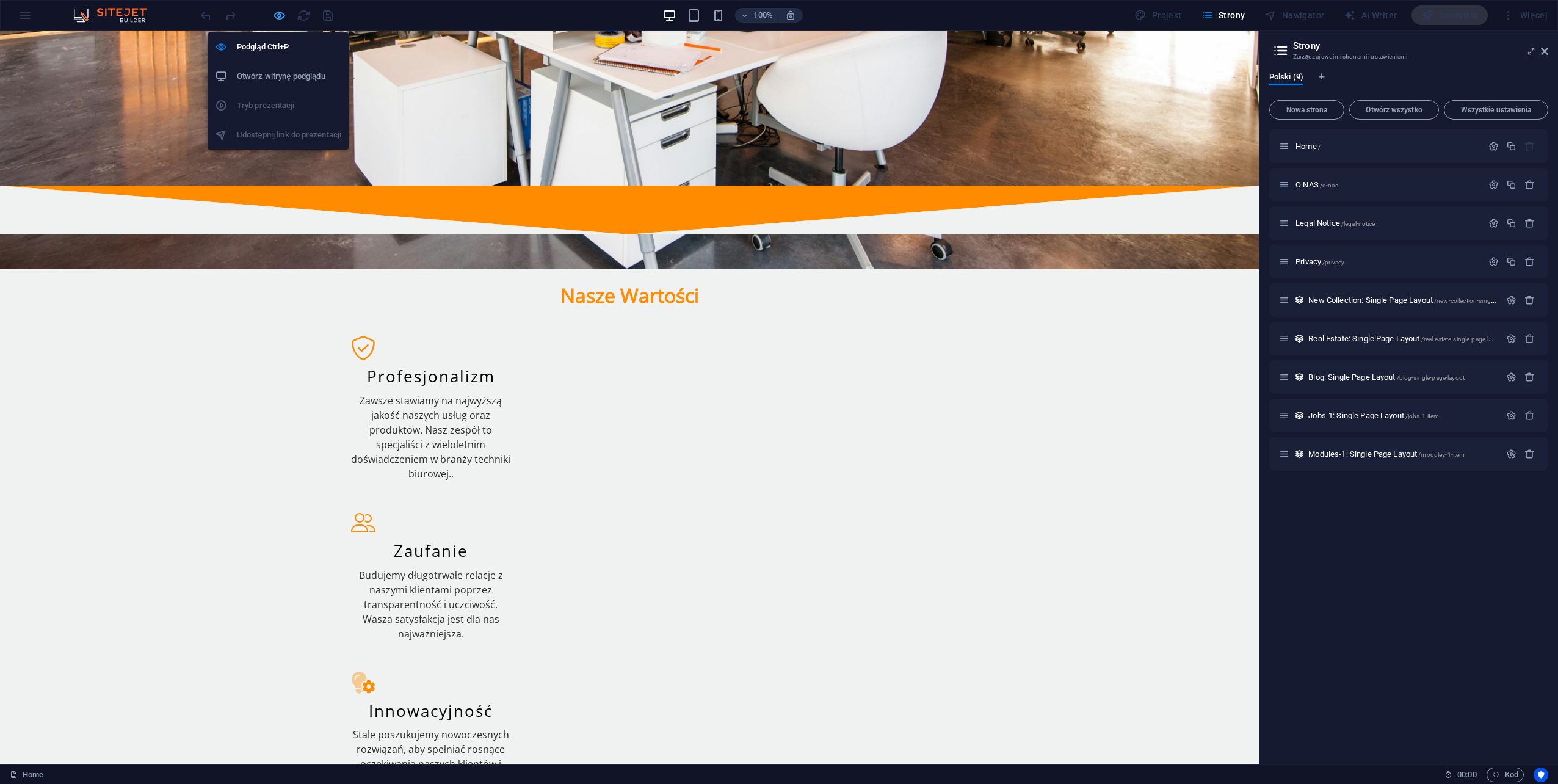
click at [282, 16] on icon "button" at bounding box center [279, 16] width 14 height 14
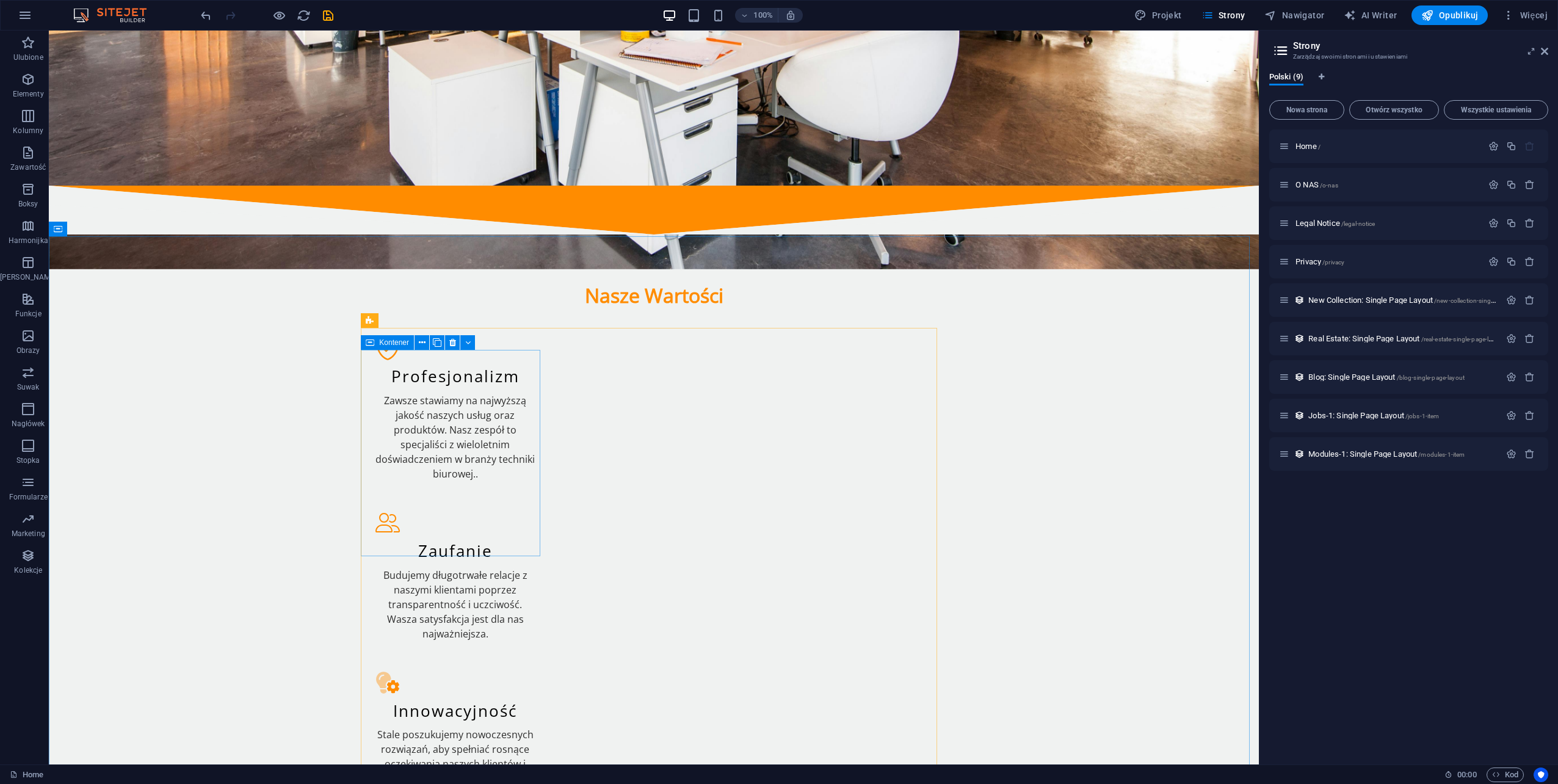
click at [402, 343] on span "Kontener" at bounding box center [394, 343] width 30 height 8
select select "2"
select select
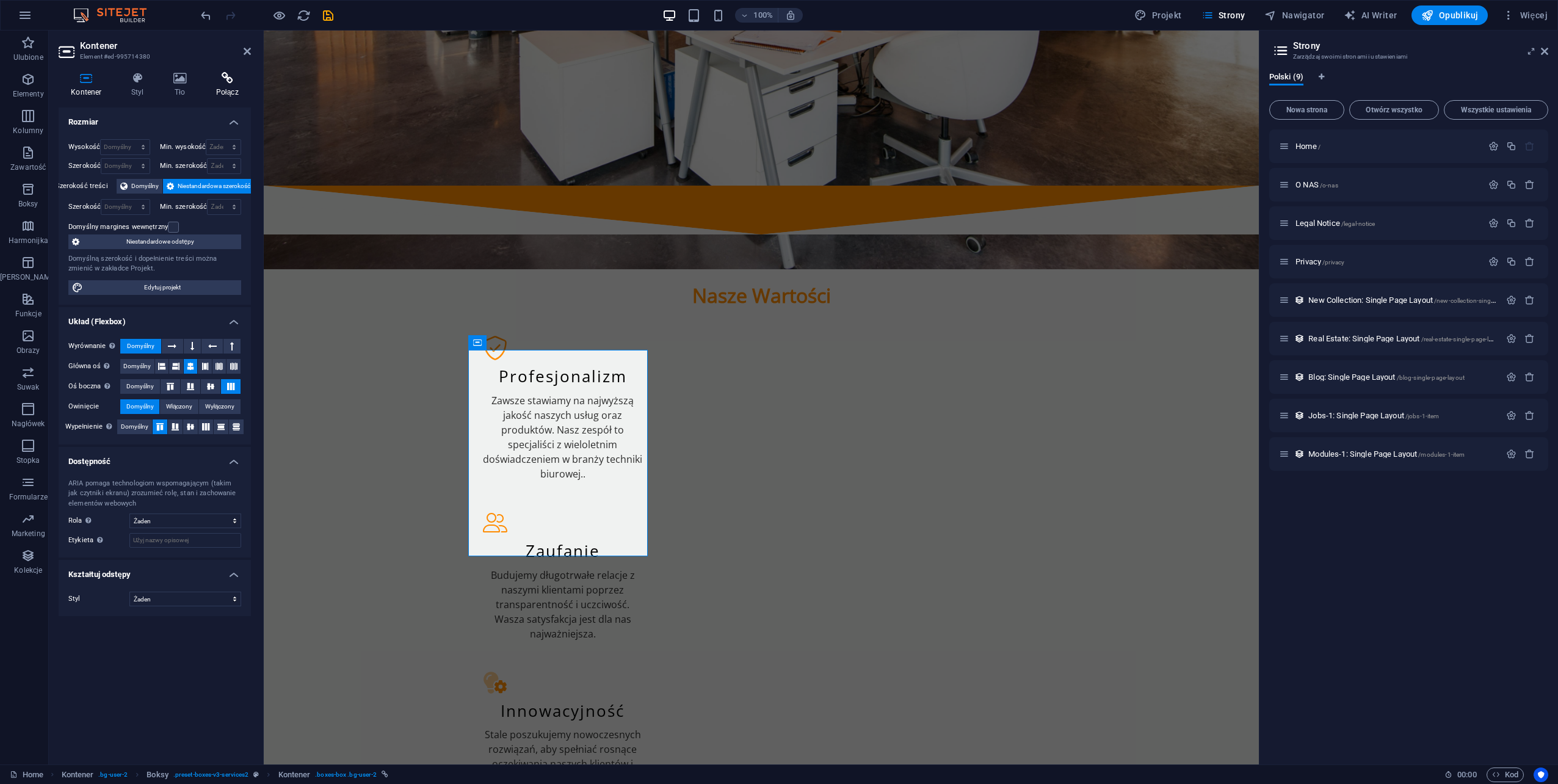
click at [240, 79] on icon at bounding box center [227, 78] width 48 height 12
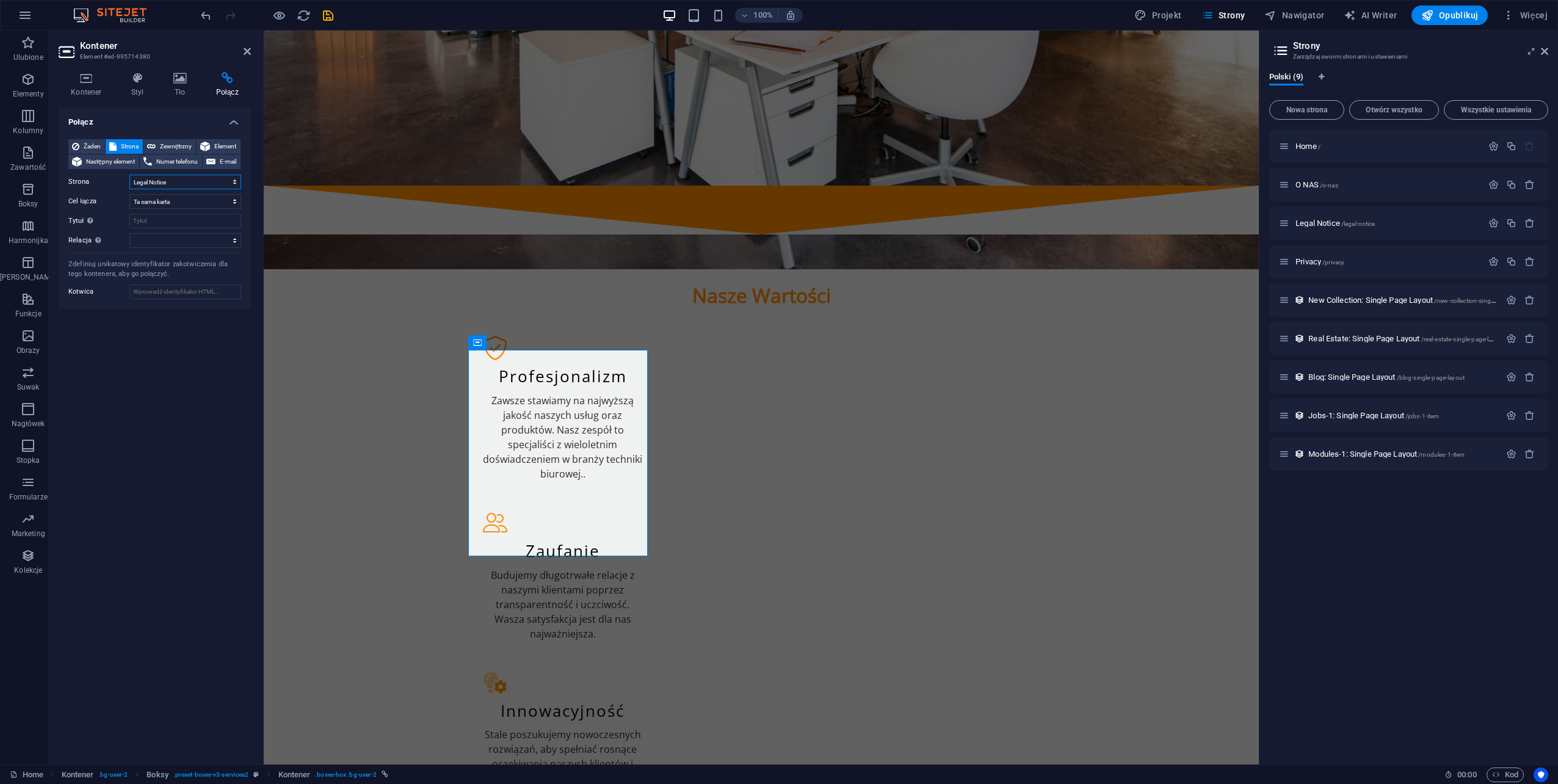
click at [181, 183] on select "Home O NAS Legal Notice Privacy" at bounding box center [185, 182] width 111 height 14
drag, startPoint x: 247, startPoint y: 44, endPoint x: 247, endPoint y: 51, distance: 7.0
click at [247, 44] on h2 "Kontener" at bounding box center [165, 46] width 171 height 11
click at [247, 51] on icon at bounding box center [247, 51] width 8 height 10
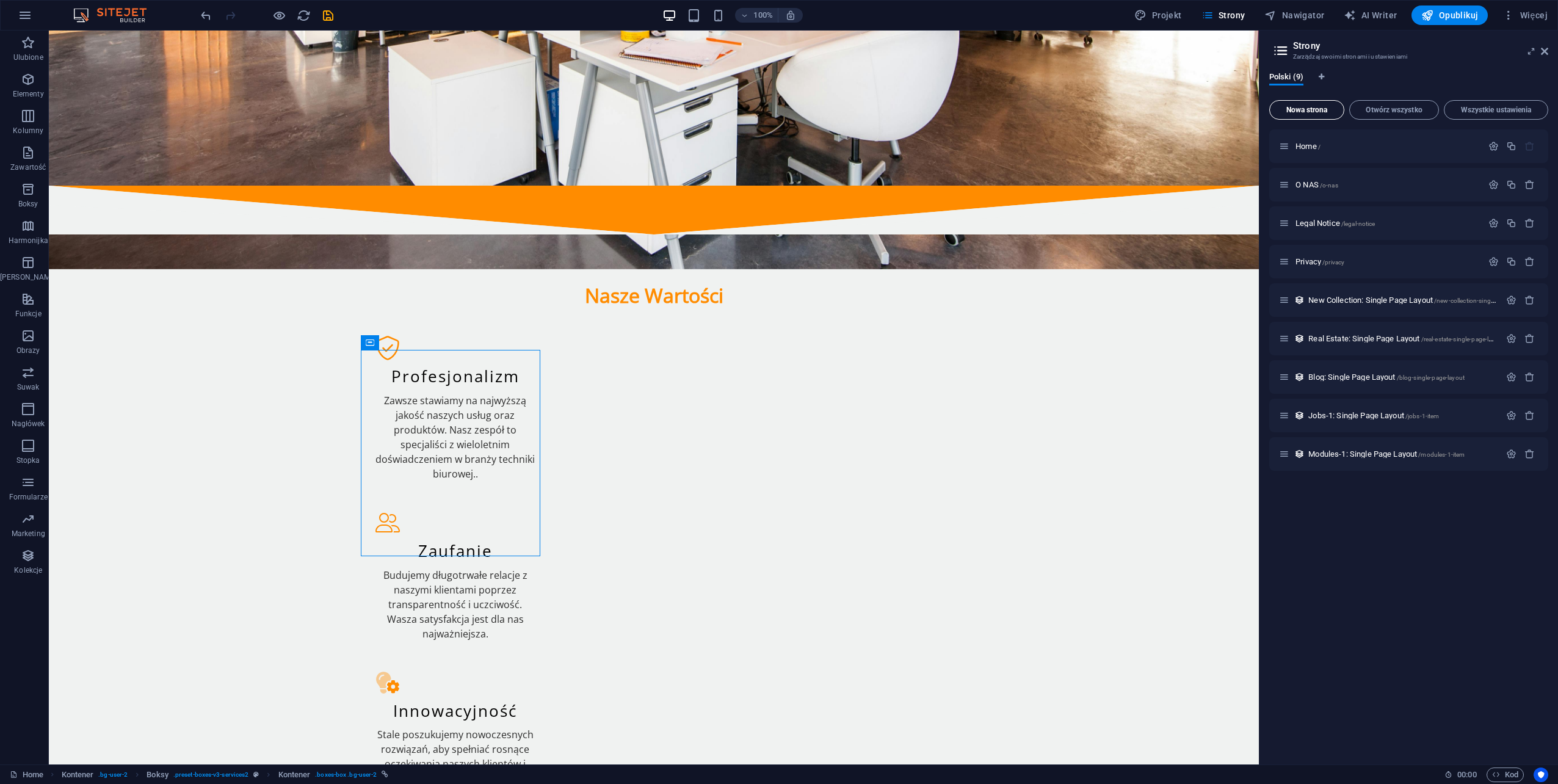
click at [1320, 106] on span "Nowa strona" at bounding box center [1307, 110] width 64 height 8
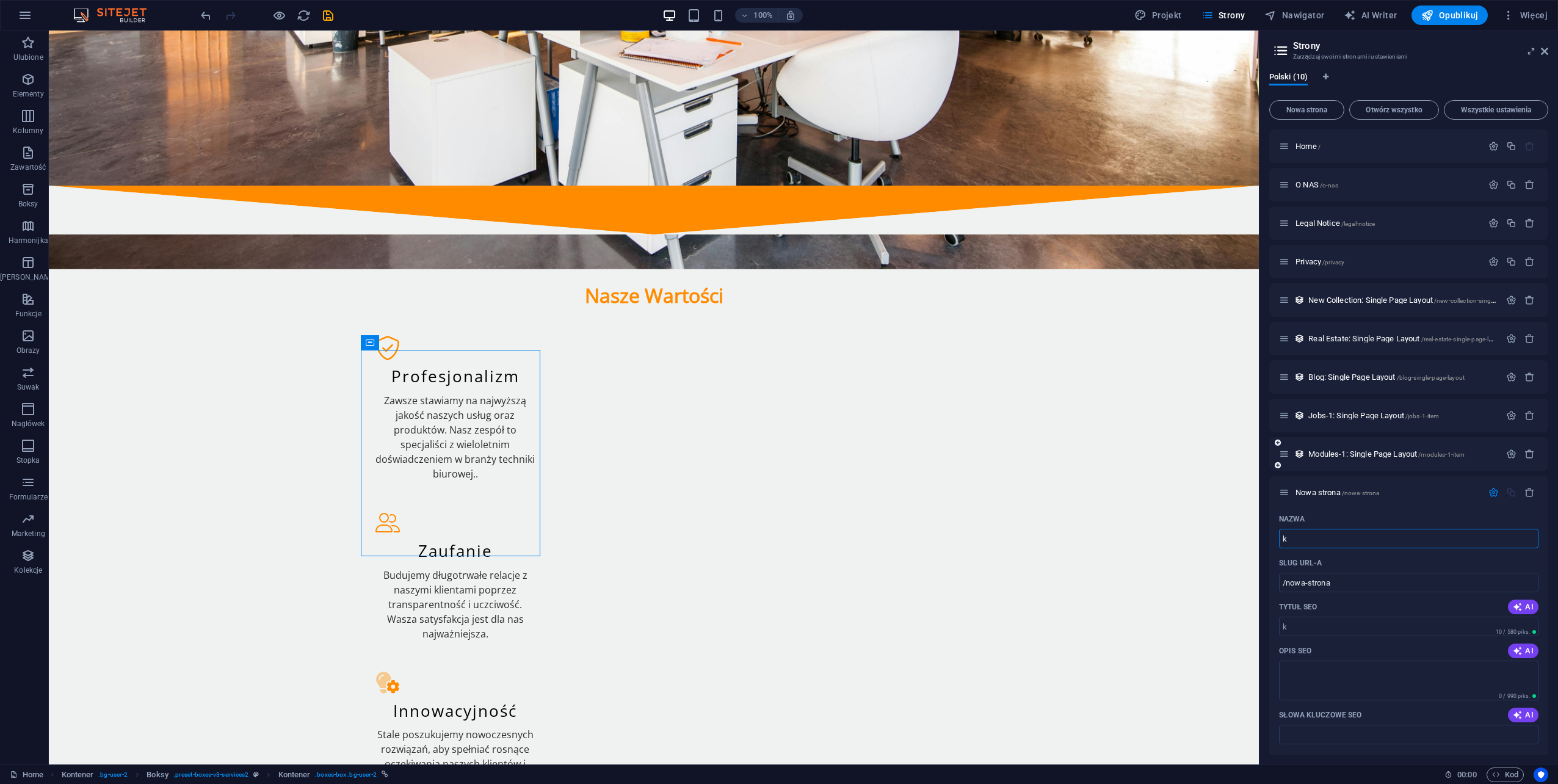
type input "k"
type input "/k"
type input "K"
type input "/"
type input "Kserokopiarki"
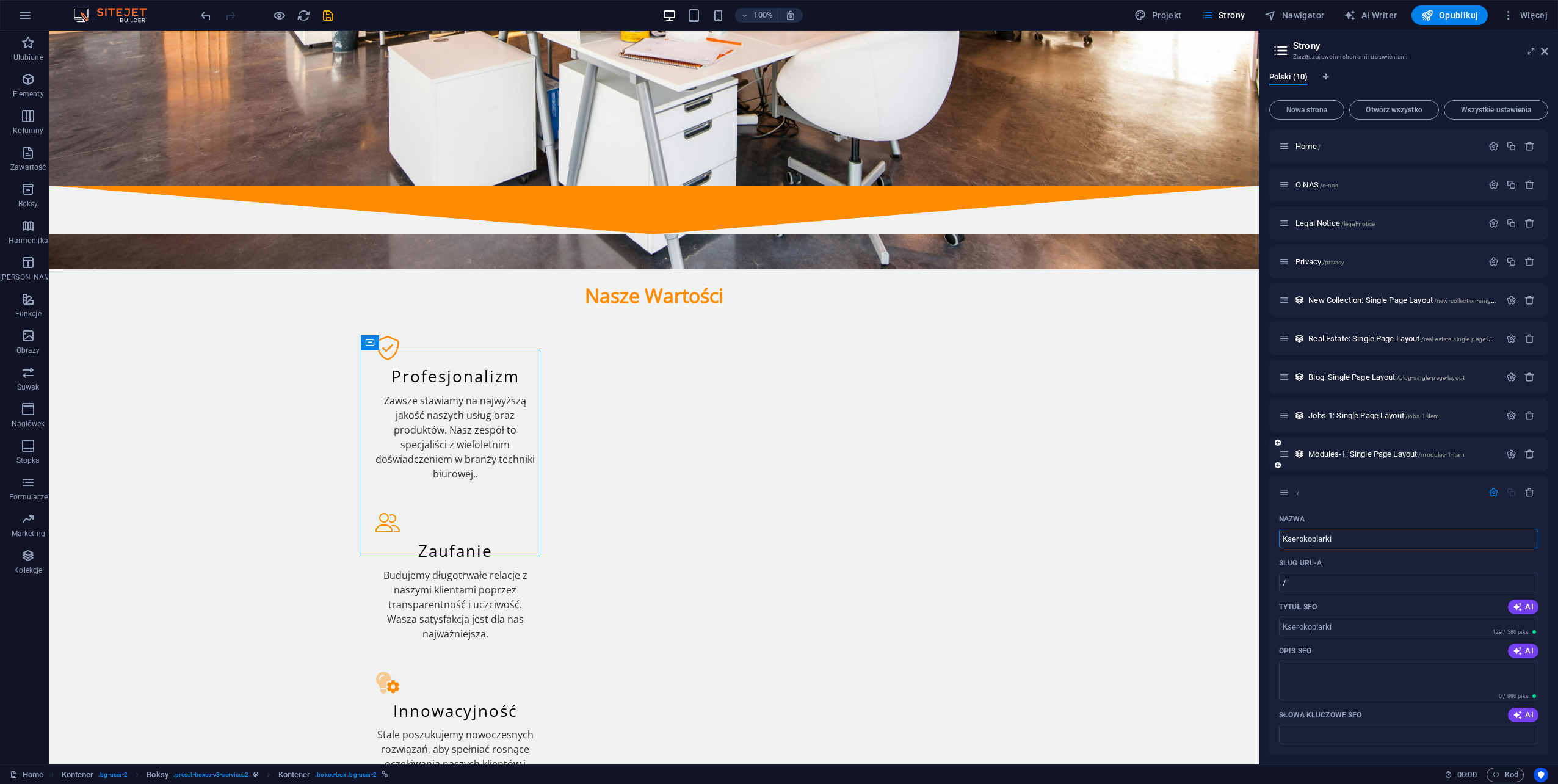
type input "/kserokopiarki"
type input "Kserokopiarki"
type input "Kserokopiarki Nowe"
type input "/kserokopiarki-nowe"
type input "Kserokopiarki Nowe"
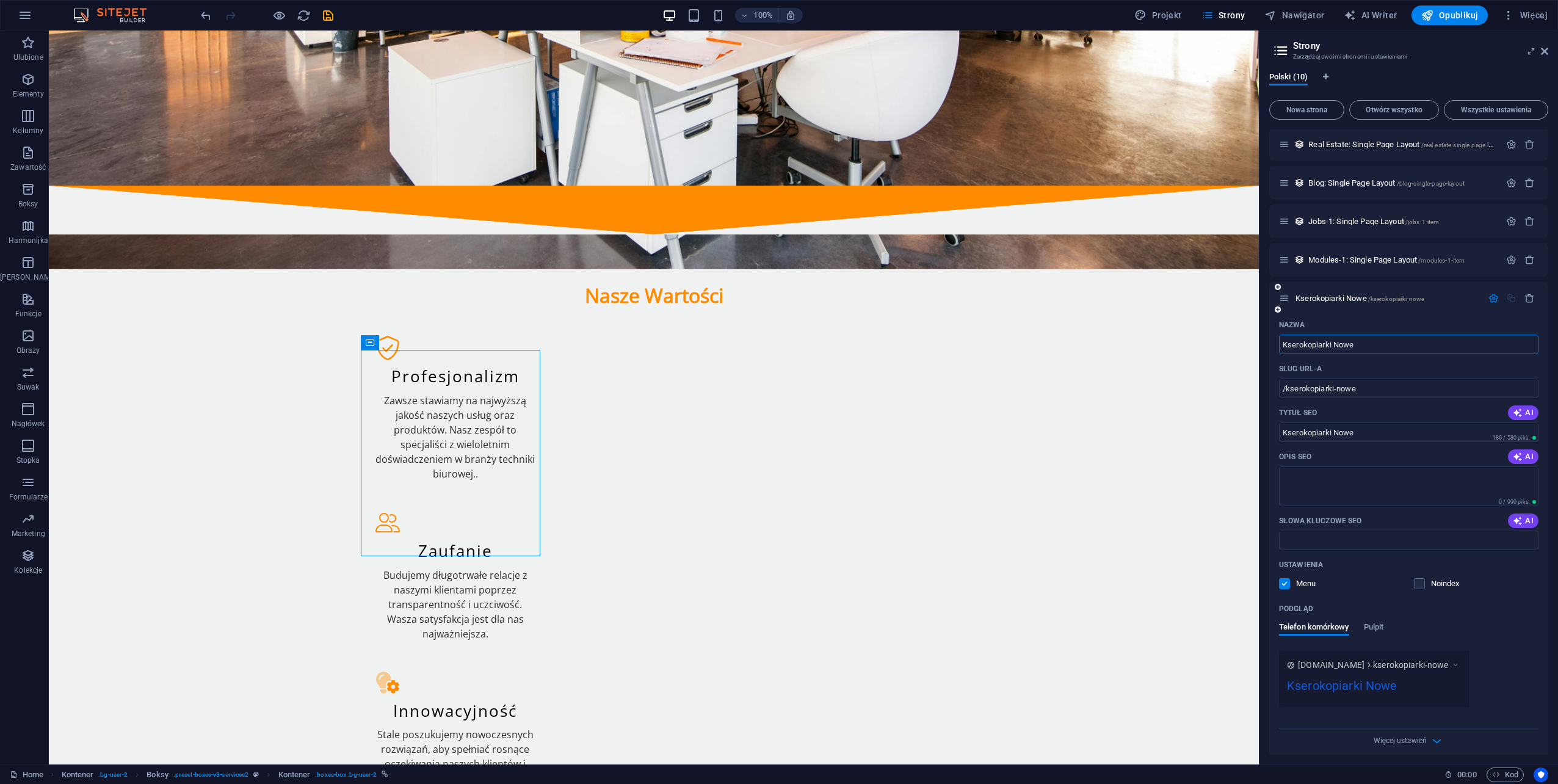
scroll to position [202, 0]
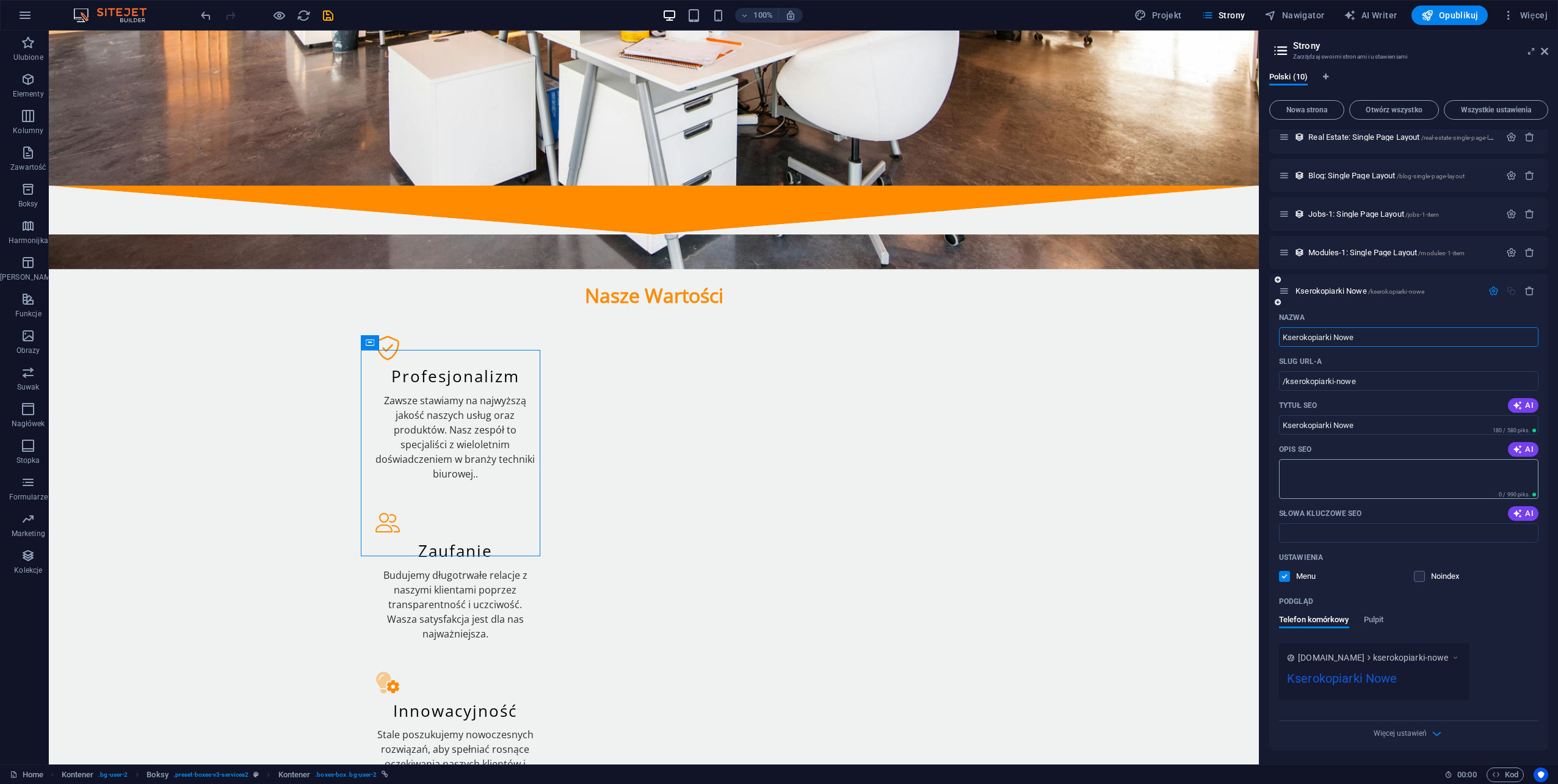
type input "Kserokopiarki Nowe"
click at [1308, 468] on textarea "Opis SEO" at bounding box center [1409, 478] width 259 height 39
click at [1396, 467] on textarea "Szeroka gama nowych urządzńmarki Canon i Konica-Minolta." at bounding box center [1409, 478] width 259 height 39
type textarea "Szeroka gama nowych urządzń marki Canon i Konica-Minolta."
drag, startPoint x: 1314, startPoint y: 535, endPoint x: 1324, endPoint y: 536, distance: 10.0
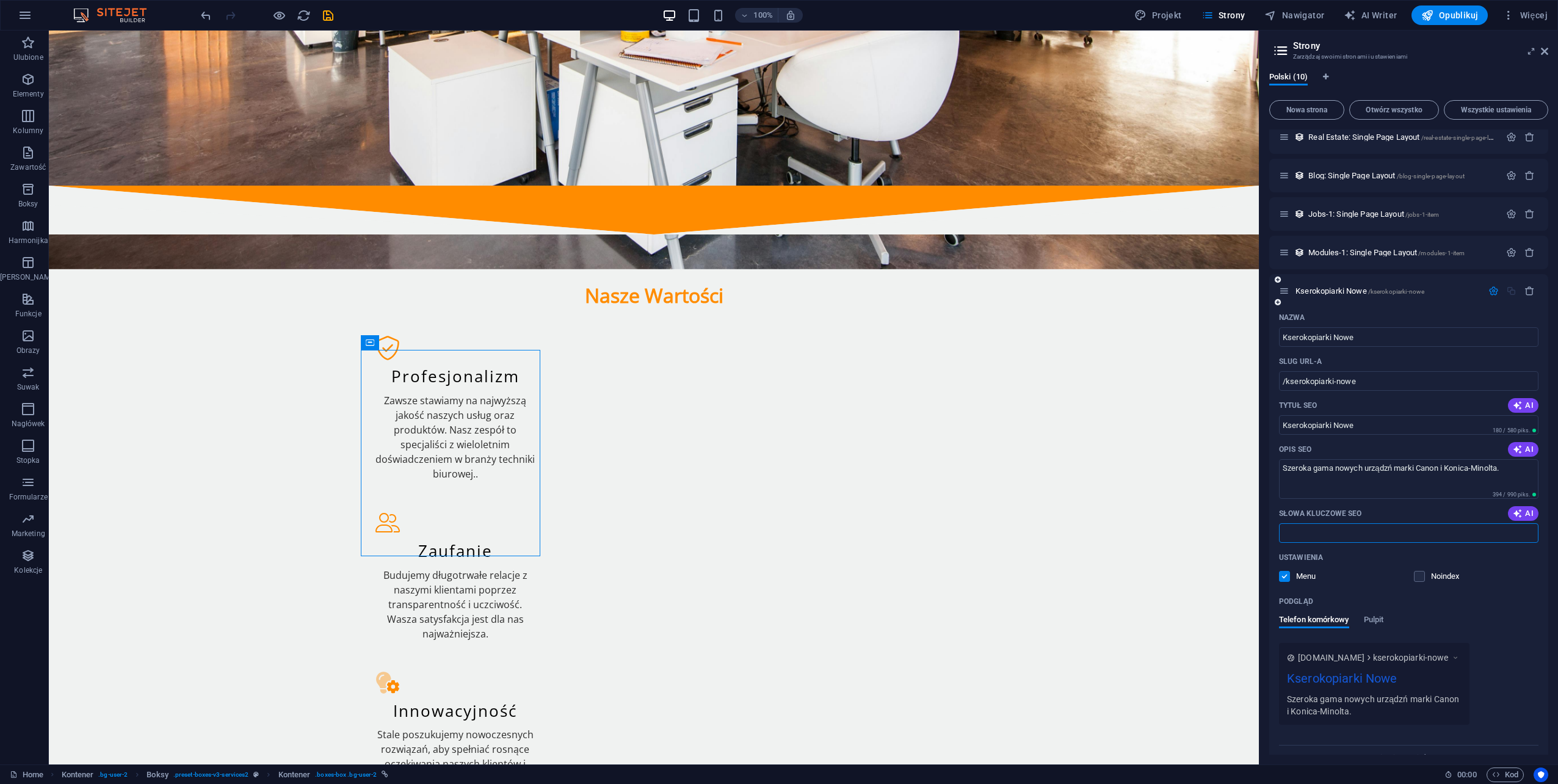
click at [1314, 535] on input "Słowa kluczowe SEO" at bounding box center [1409, 533] width 259 height 19
type input "kserokopiarka, urządzenie wielofunkcyjne, porównanie kserokopiarek, zalety urzą…"
click at [1488, 291] on icon "button" at bounding box center [1494, 291] width 11 height 11
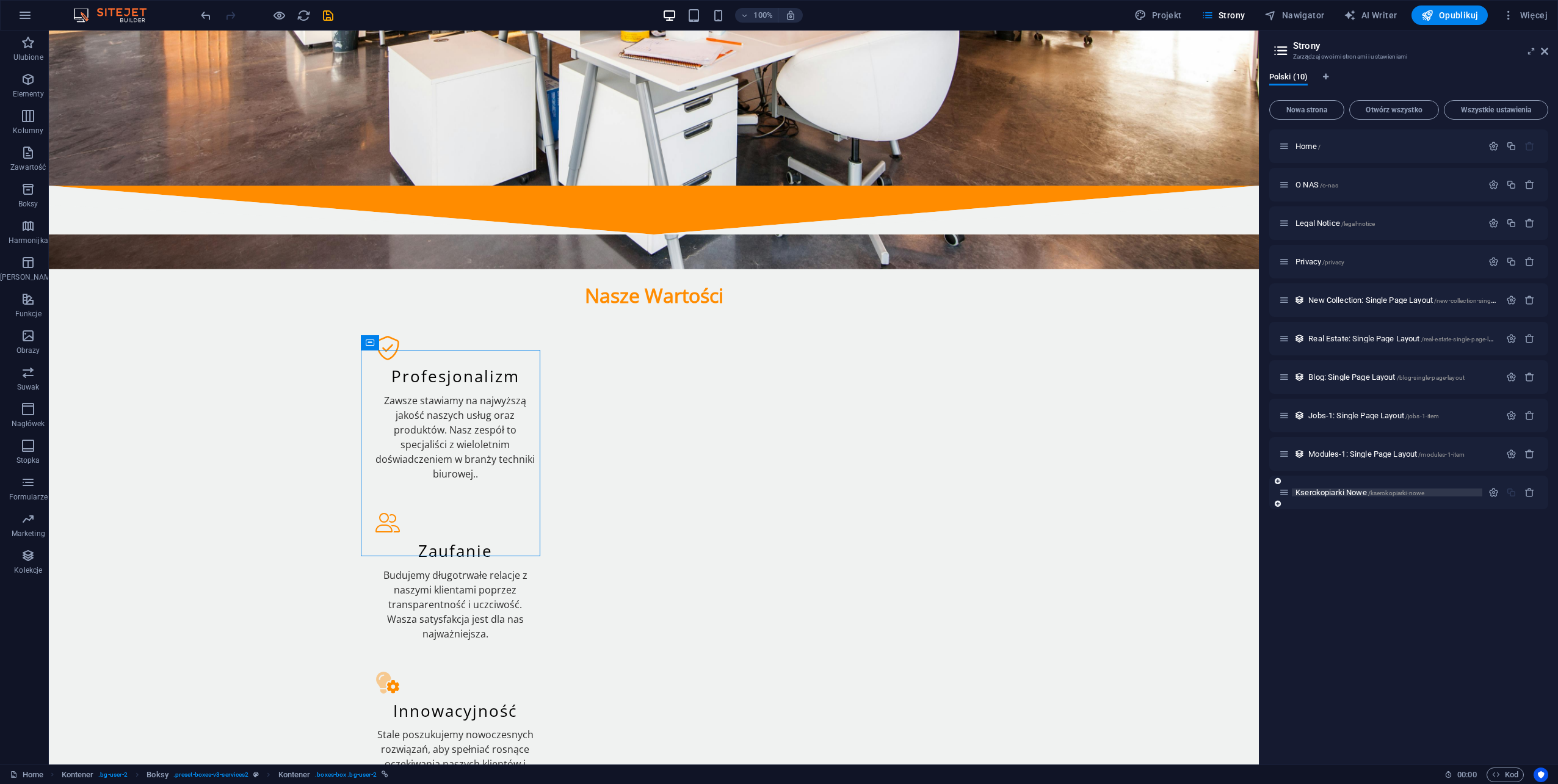
click at [1333, 494] on span "Kserokopiarki Nowe /kserokopiarki-nowe" at bounding box center [1360, 492] width 129 height 9
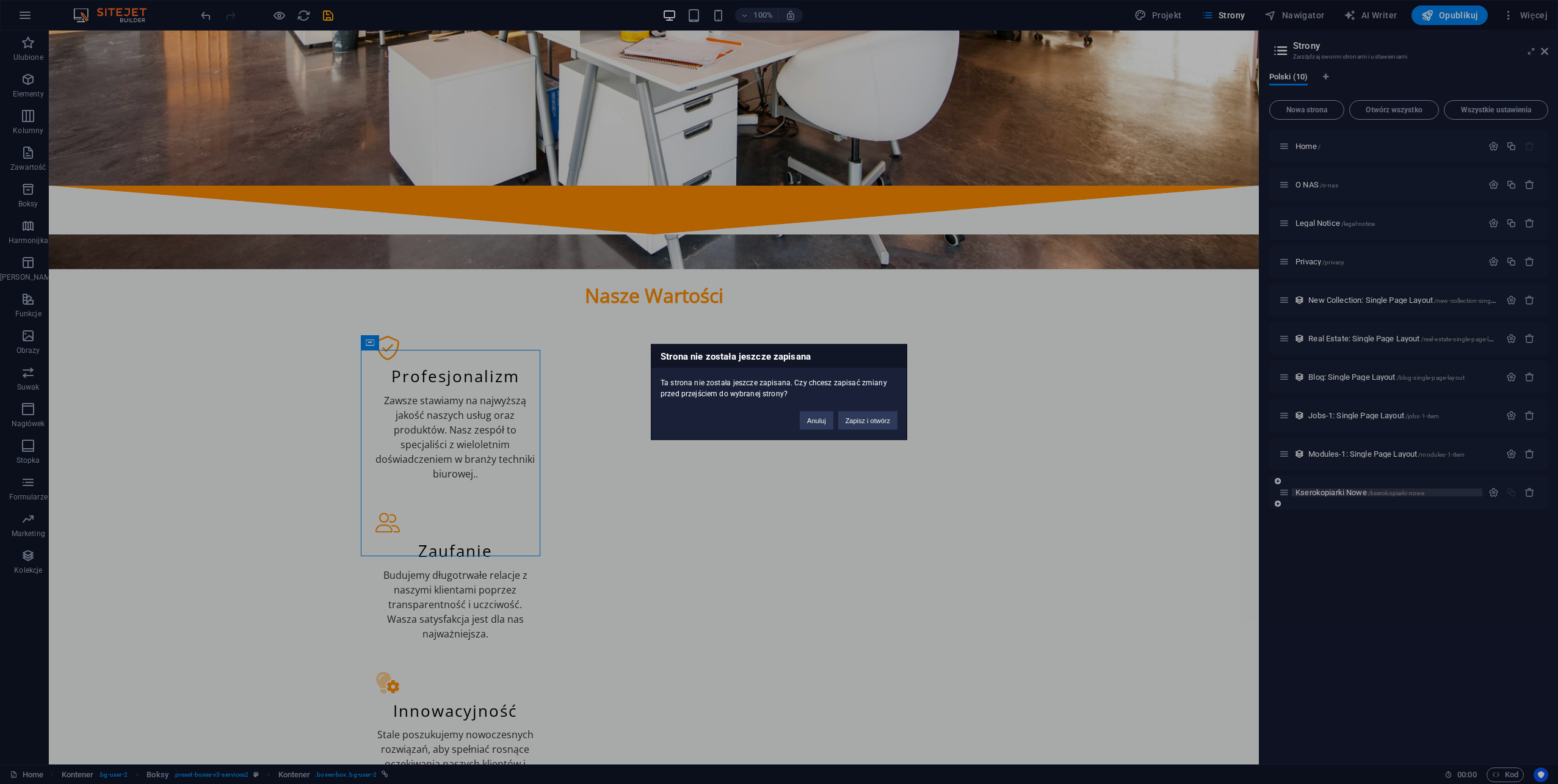
click at [1333, 494] on div "Strona nie została jeszcze zapisana Ta strona nie została jeszcze zapisana. Czy…" at bounding box center [779, 392] width 1558 height 784
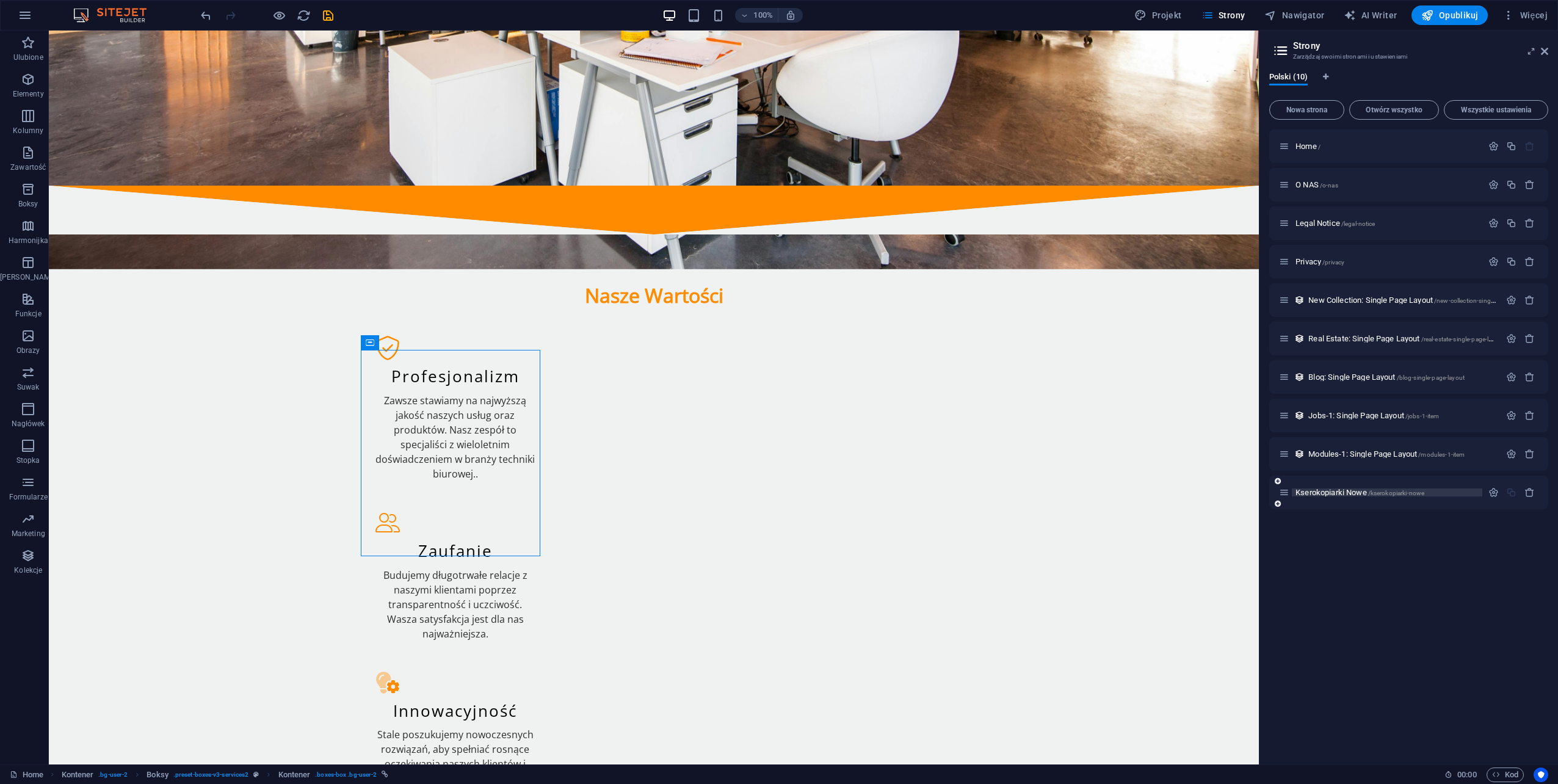
click at [1333, 494] on span "Kserokopiarki Nowe /kserokopiarki-nowe" at bounding box center [1360, 492] width 129 height 9
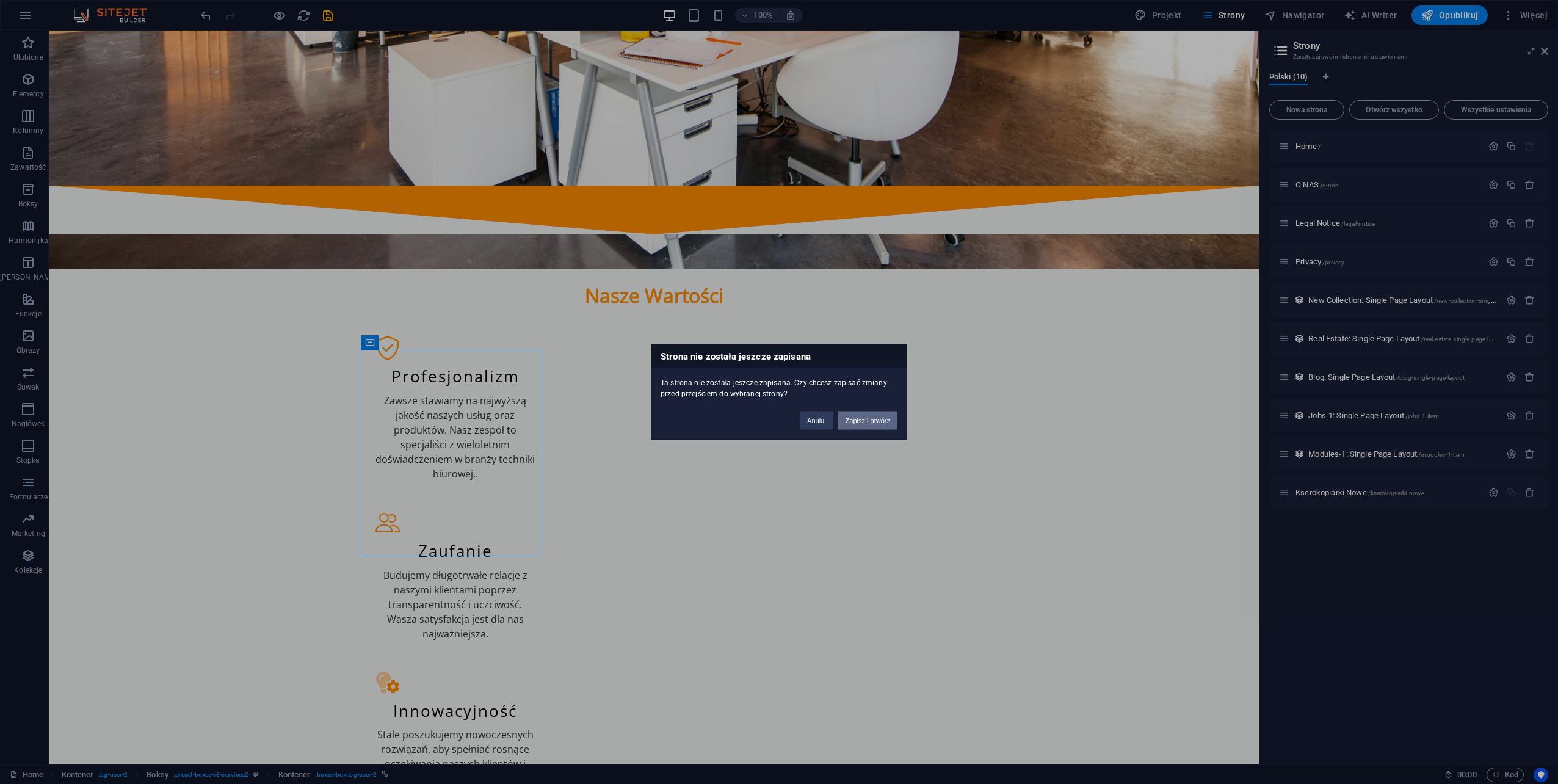
click at [852, 418] on button "Zapisz i otwórz" at bounding box center [868, 420] width 59 height 18
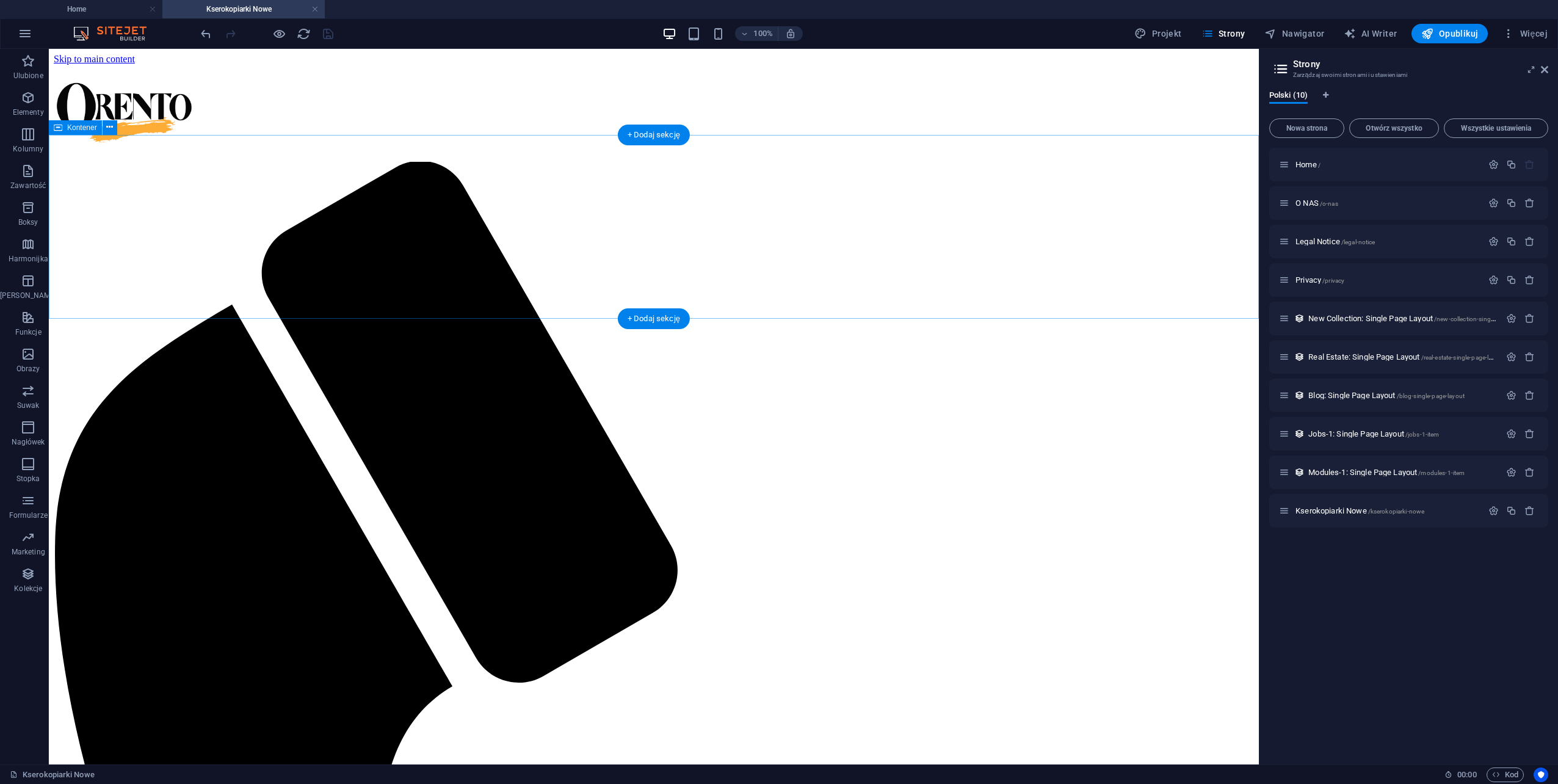
click at [23, 96] on icon "button" at bounding box center [28, 97] width 14 height 14
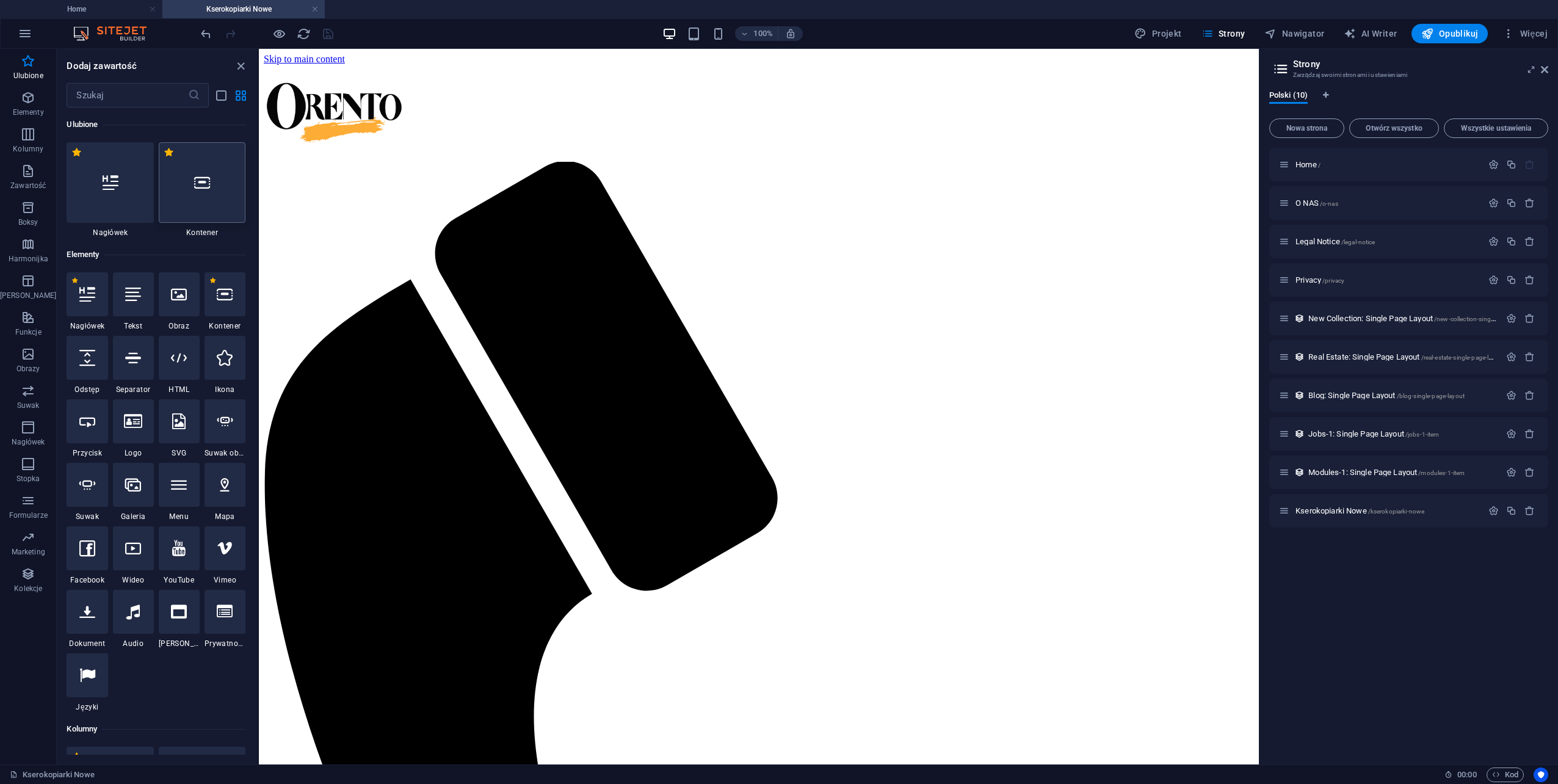
click at [217, 190] on div at bounding box center [202, 182] width 86 height 81
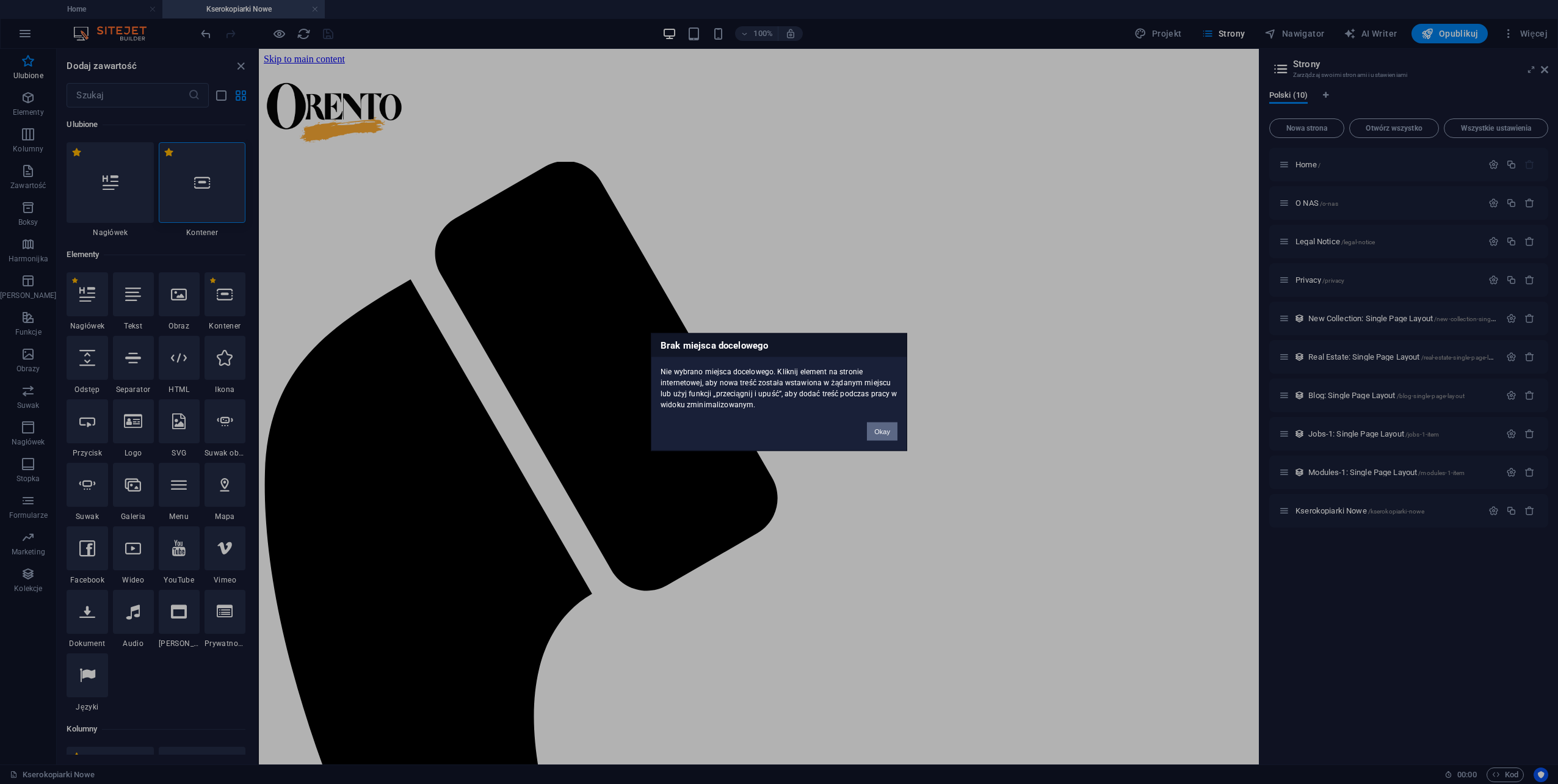
drag, startPoint x: 879, startPoint y: 429, endPoint x: 569, endPoint y: 363, distance: 316.9
click at [879, 429] on button "Okay" at bounding box center [882, 431] width 31 height 18
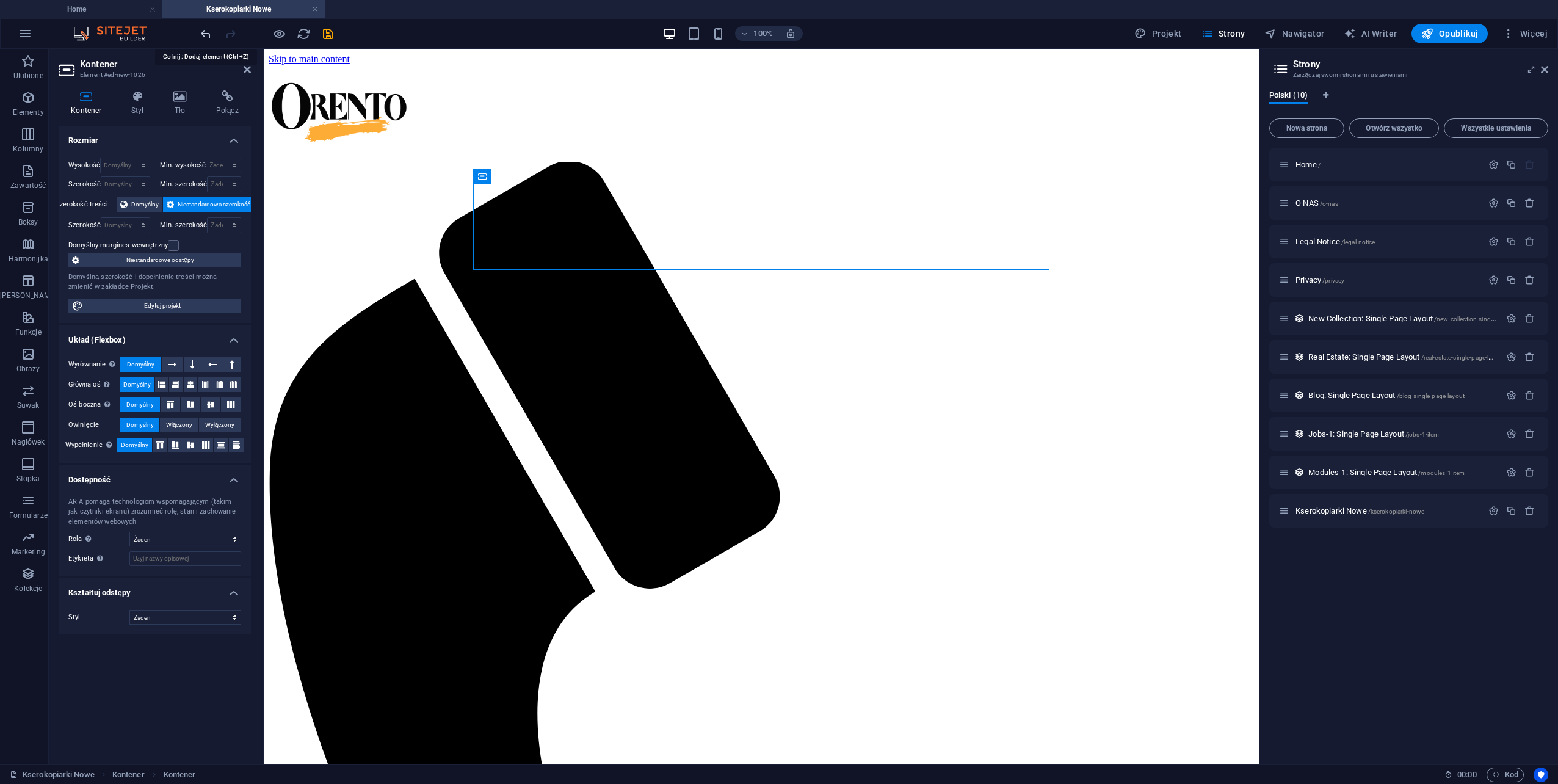
click at [207, 31] on icon "undo" at bounding box center [206, 34] width 14 height 14
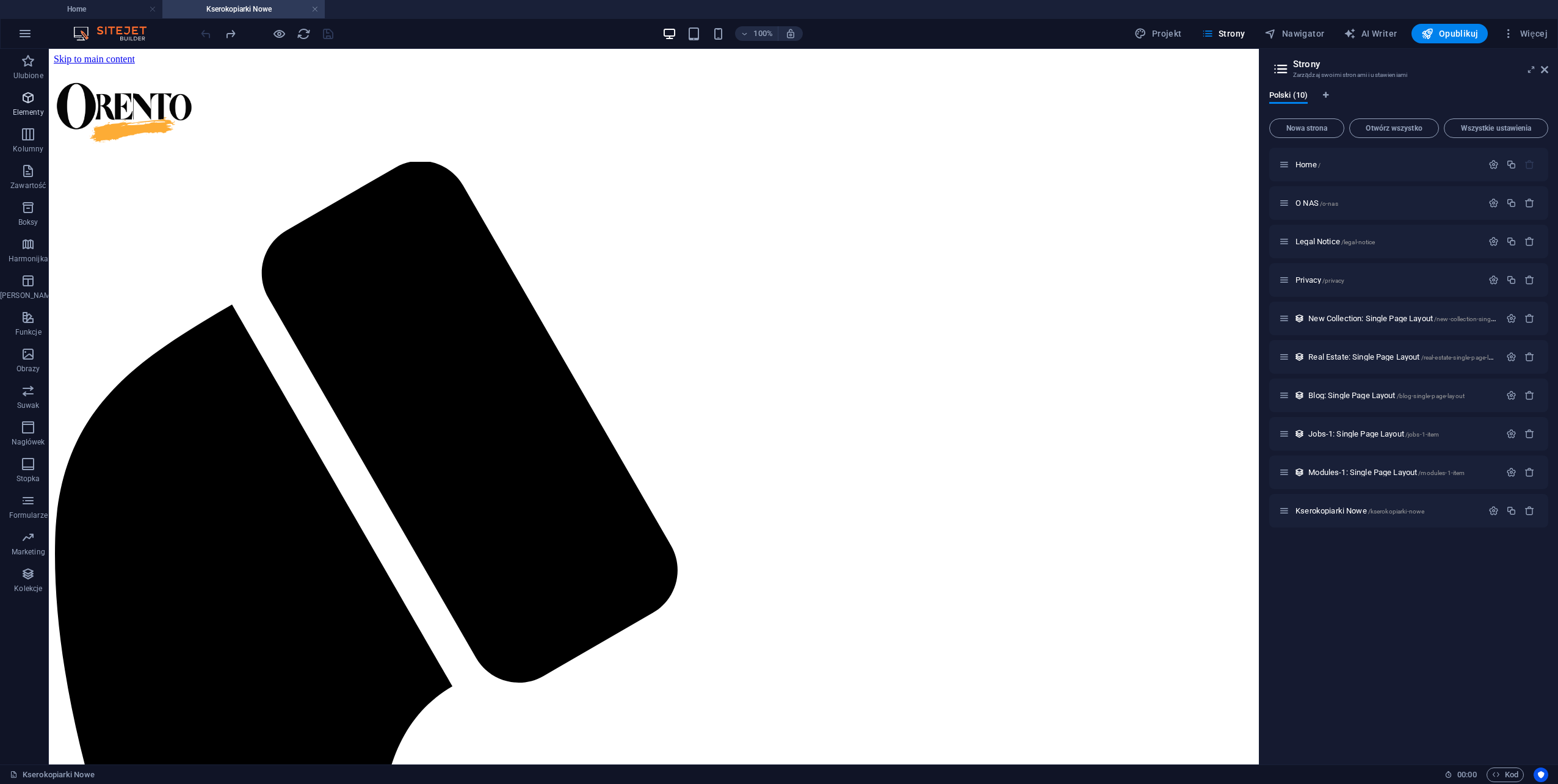
click at [19, 114] on p "Elementy" at bounding box center [28, 113] width 31 height 10
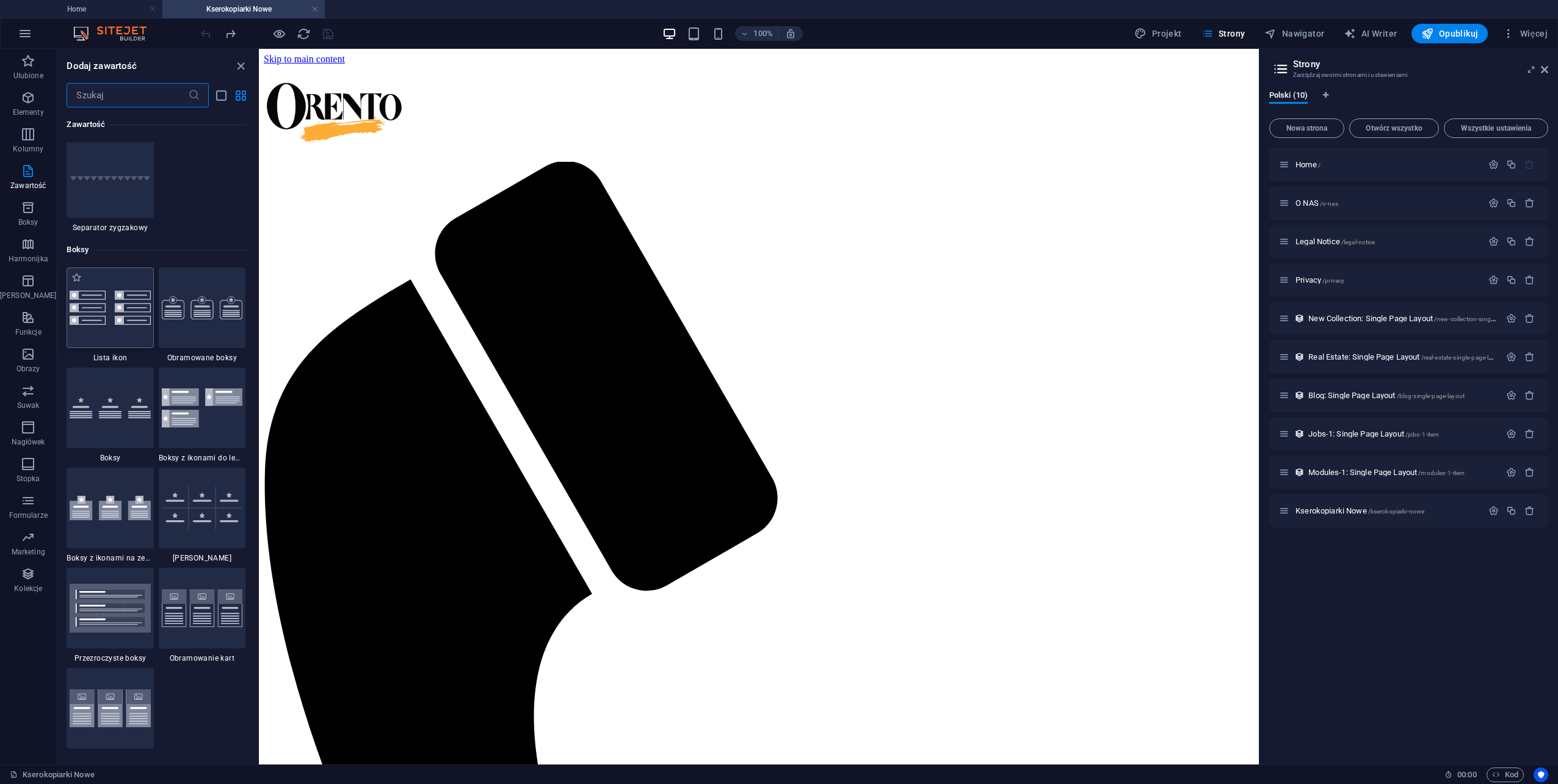
scroll to position [3244, 0]
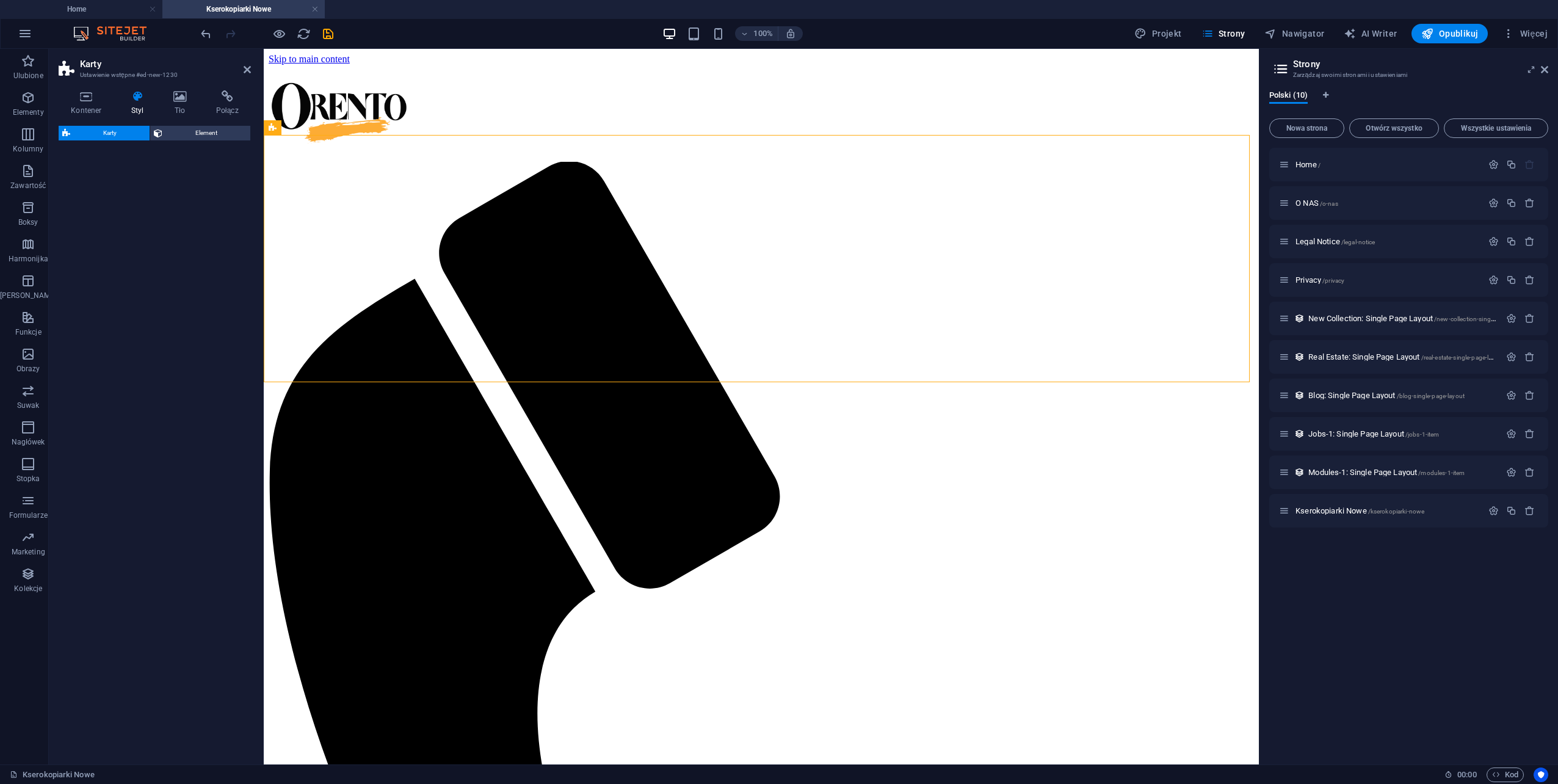
select select "rem"
select select "preset-image-boxes-v3-border"
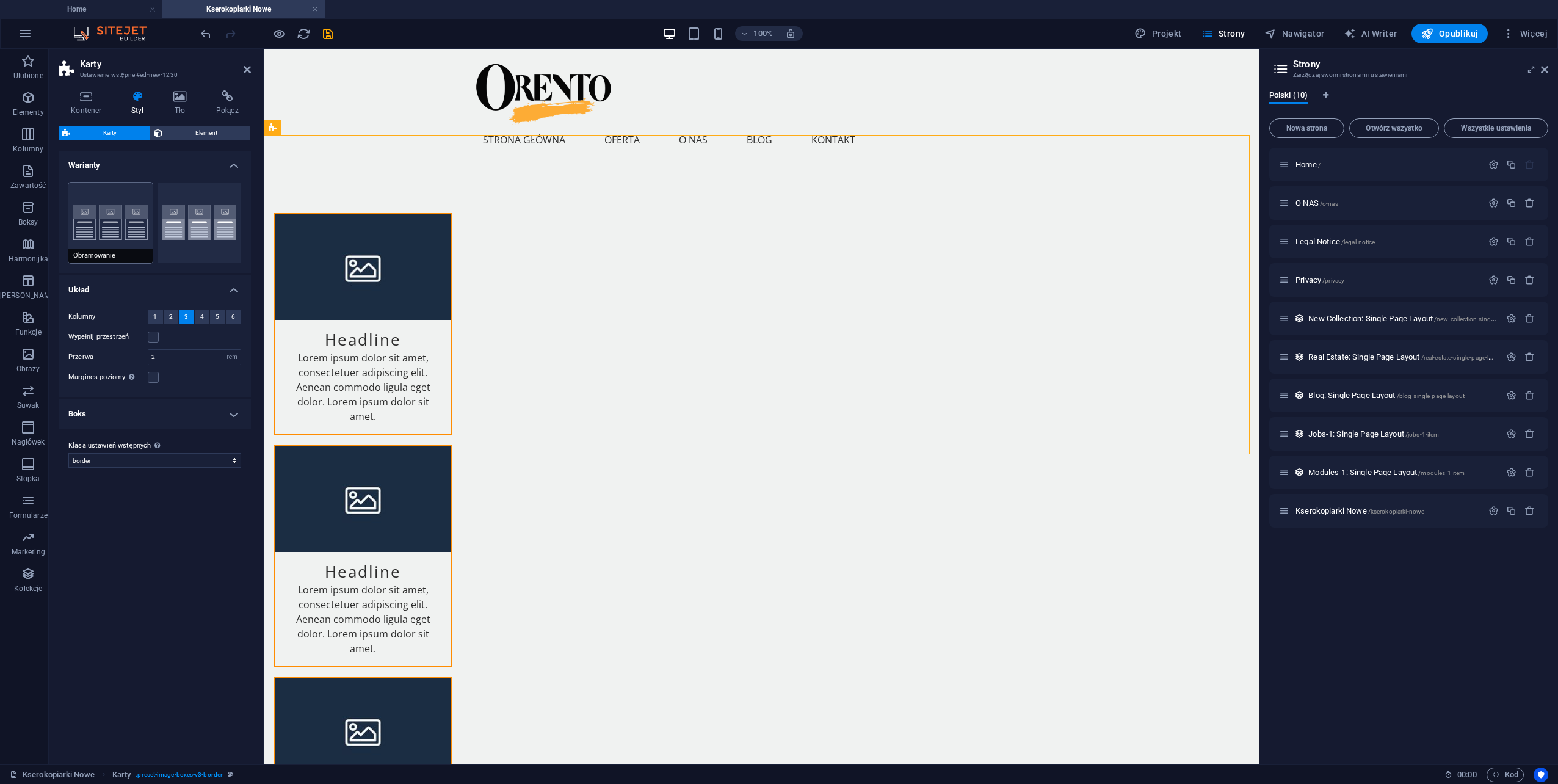
click at [123, 231] on button "Obramowanie" at bounding box center [110, 223] width 85 height 81
click at [193, 233] on button "Domyślny" at bounding box center [200, 223] width 85 height 81
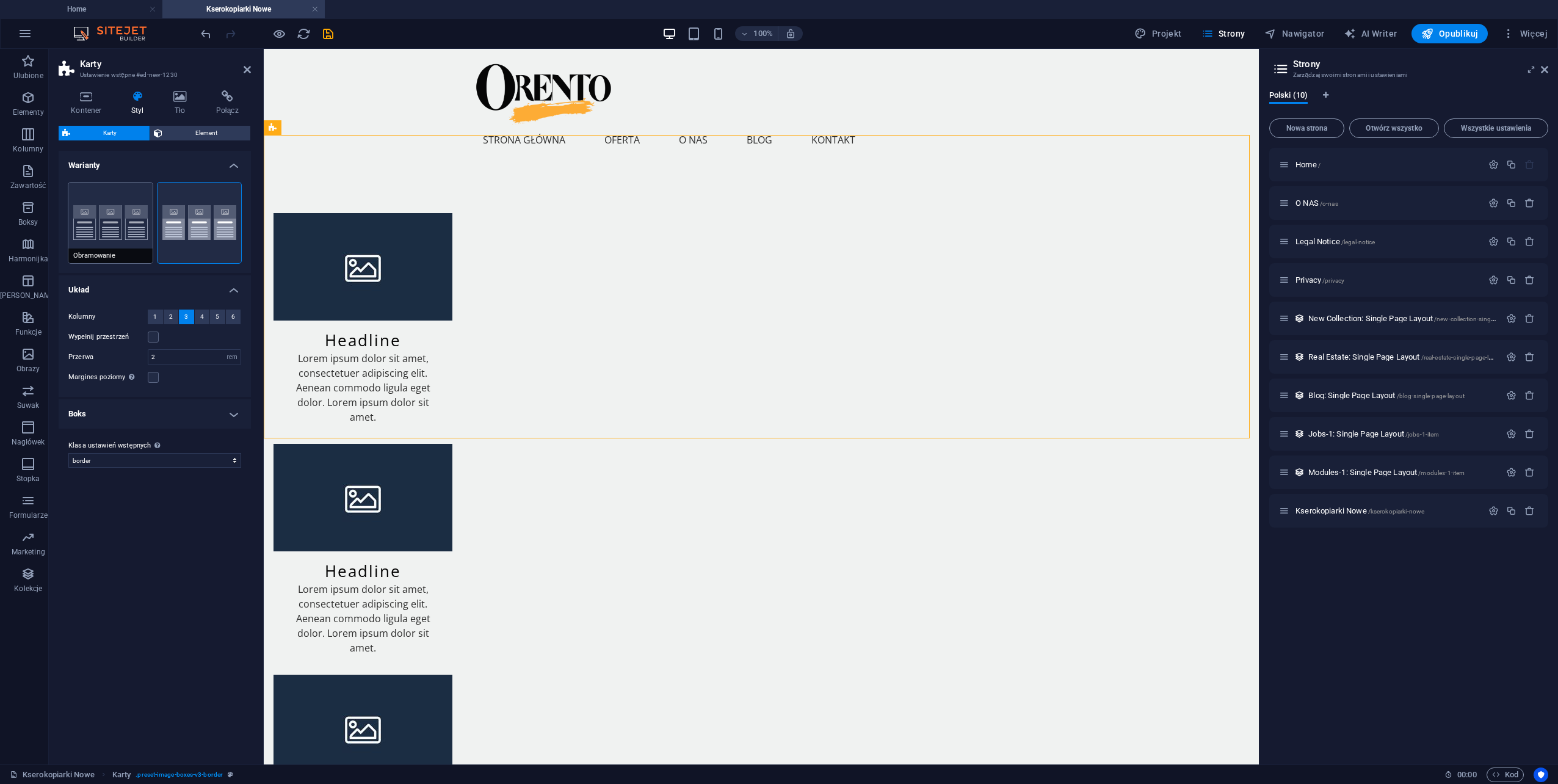
click at [131, 219] on button "Obramowanie" at bounding box center [110, 223] width 85 height 81
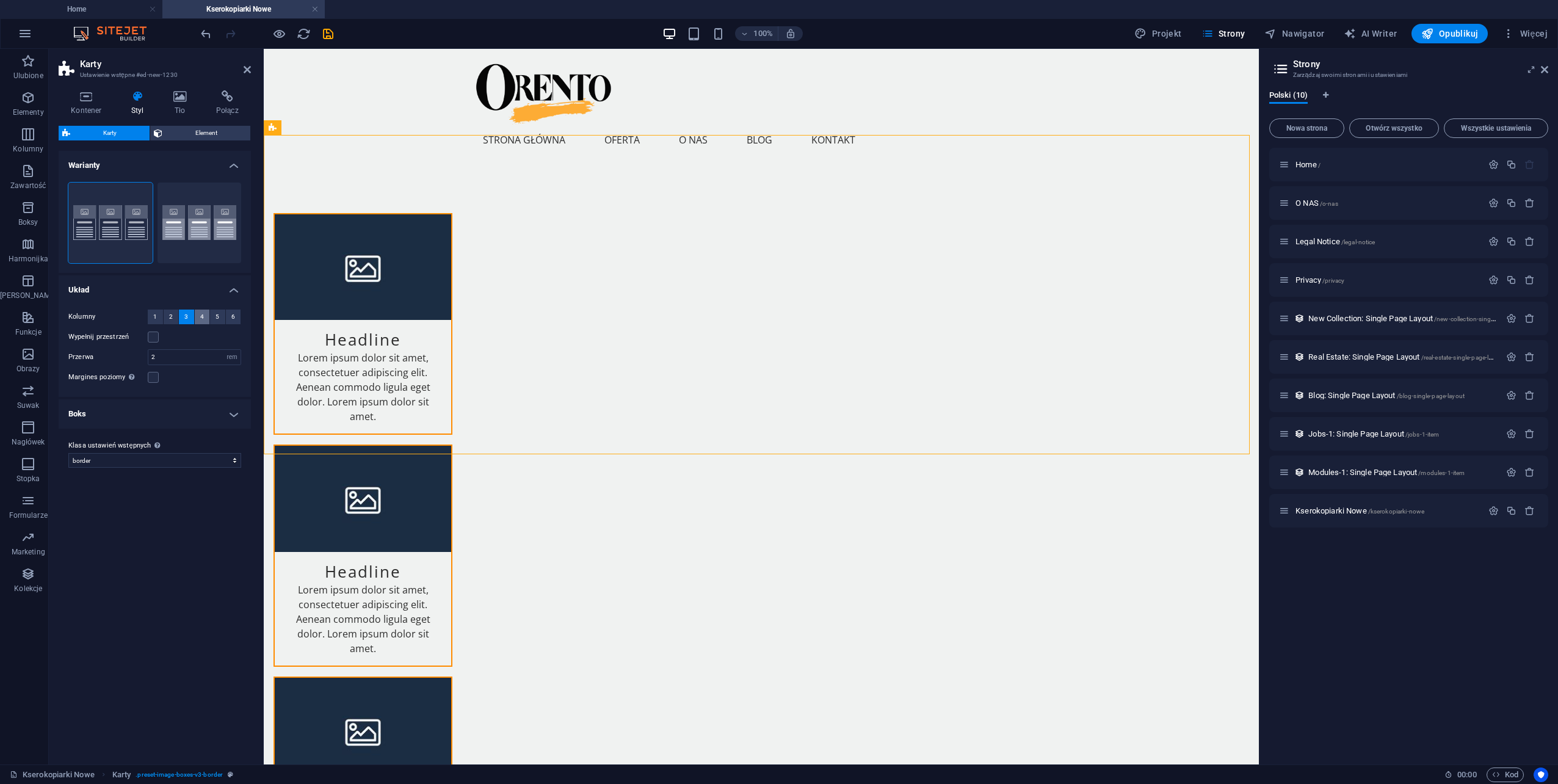
click at [200, 316] on button "4" at bounding box center [202, 316] width 15 height 14
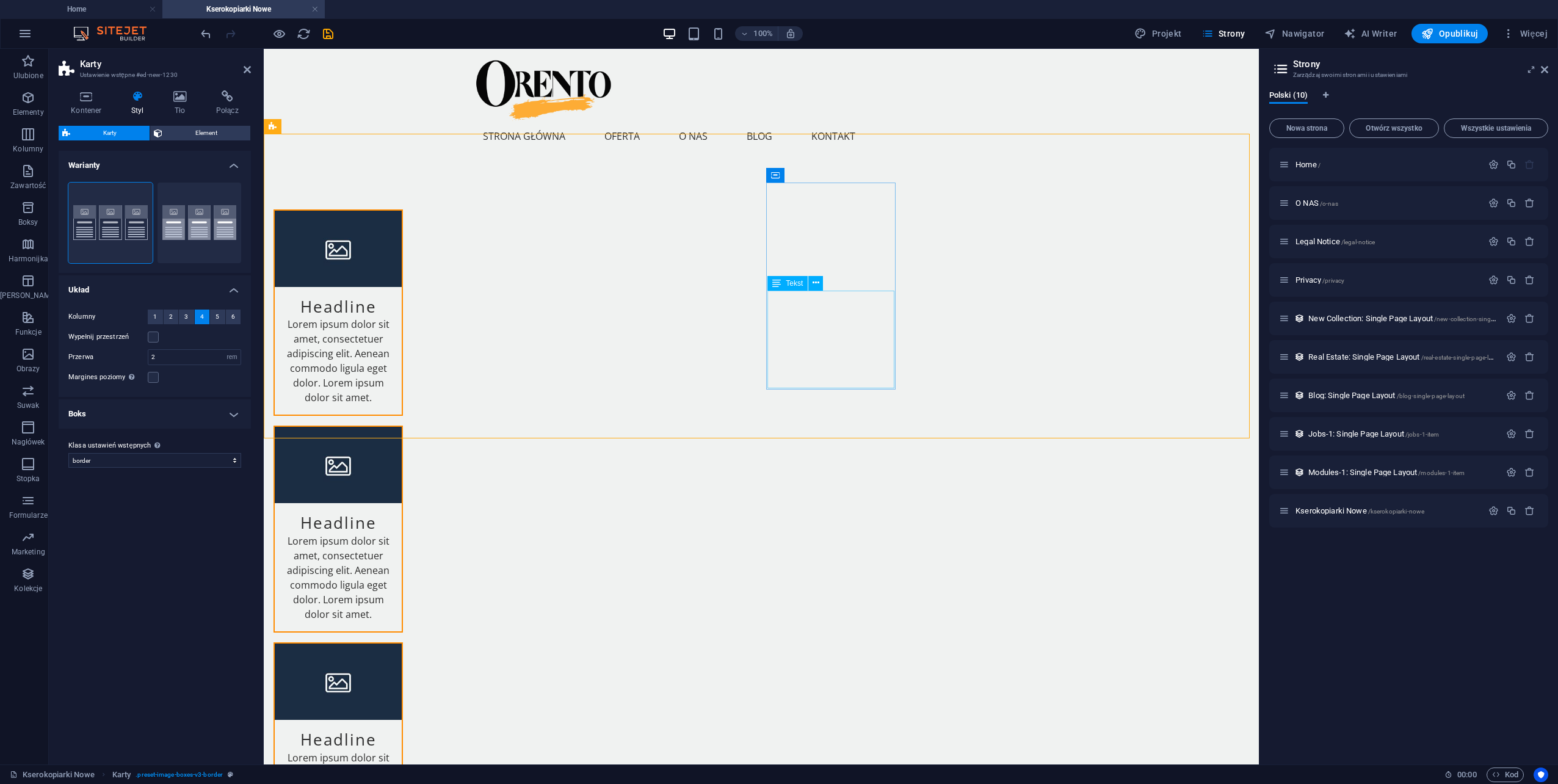
scroll to position [0, 0]
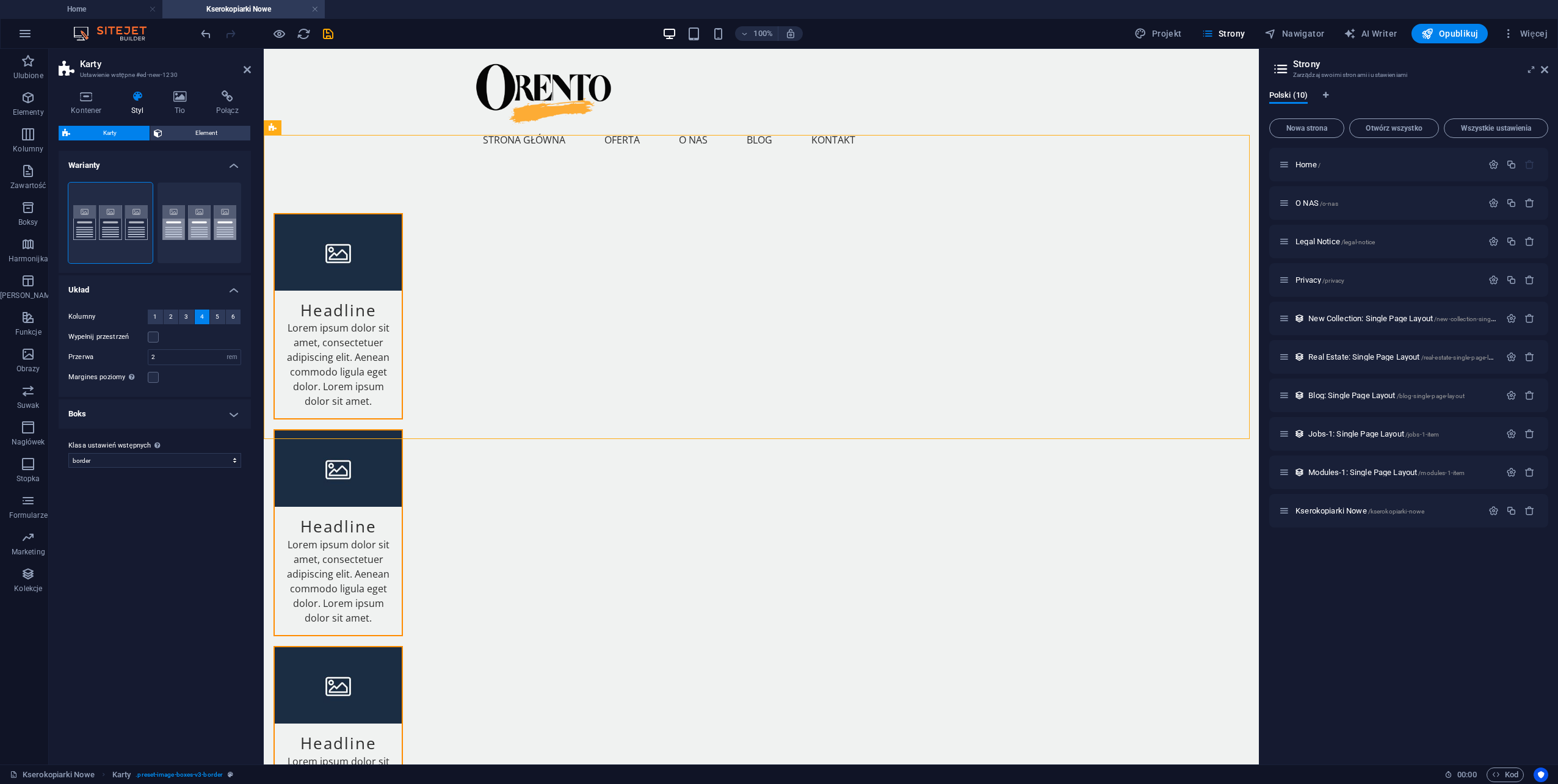
click at [114, 411] on h4 "Boks" at bounding box center [155, 414] width 192 height 29
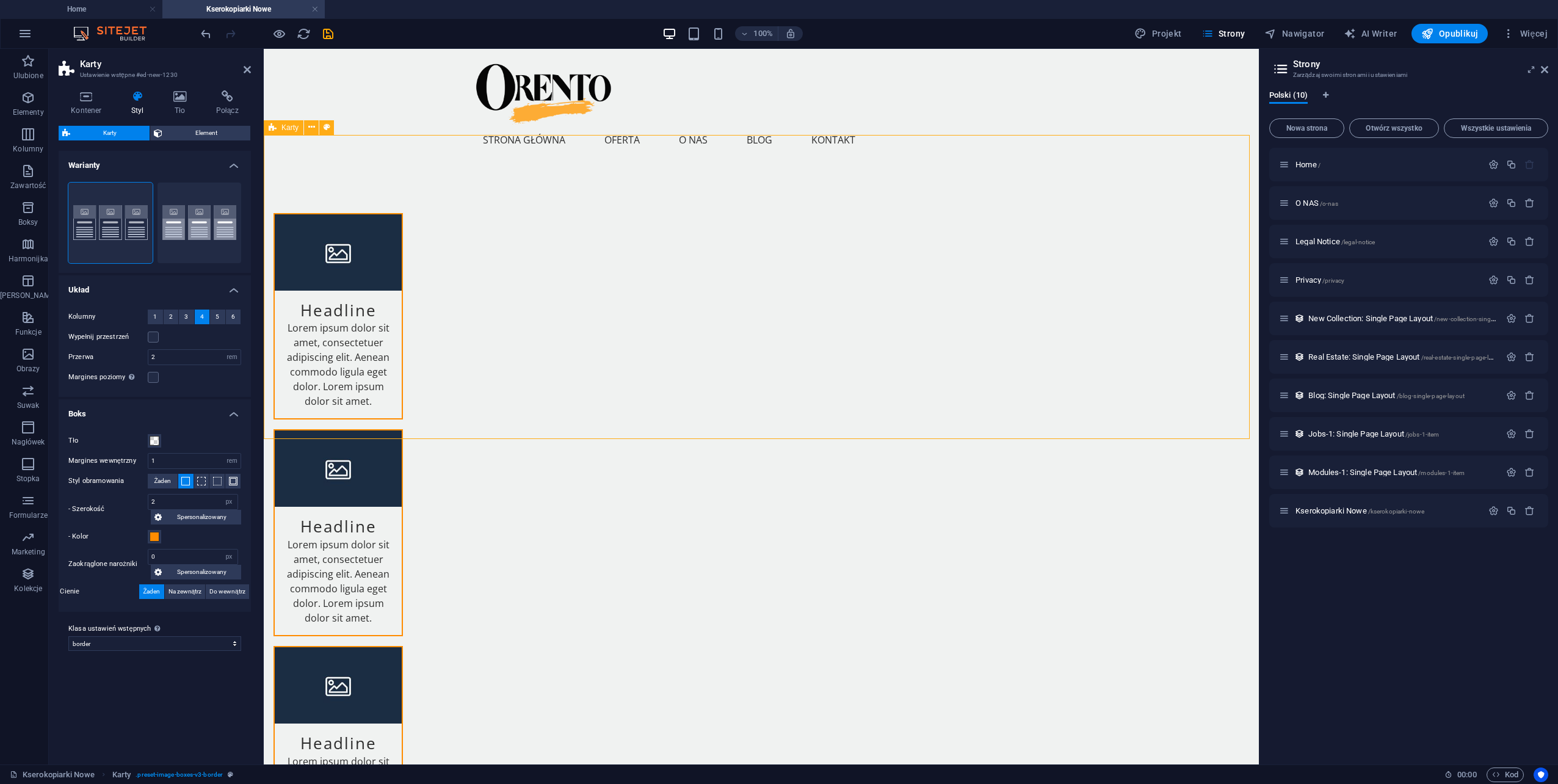
click at [425, 389] on div "Headline Lorem ipsum dolor sit amet, consectetuer adipiscing elit. Aenean commo…" at bounding box center [761, 533] width 995 height 738
click at [250, 74] on icon at bounding box center [247, 70] width 8 height 10
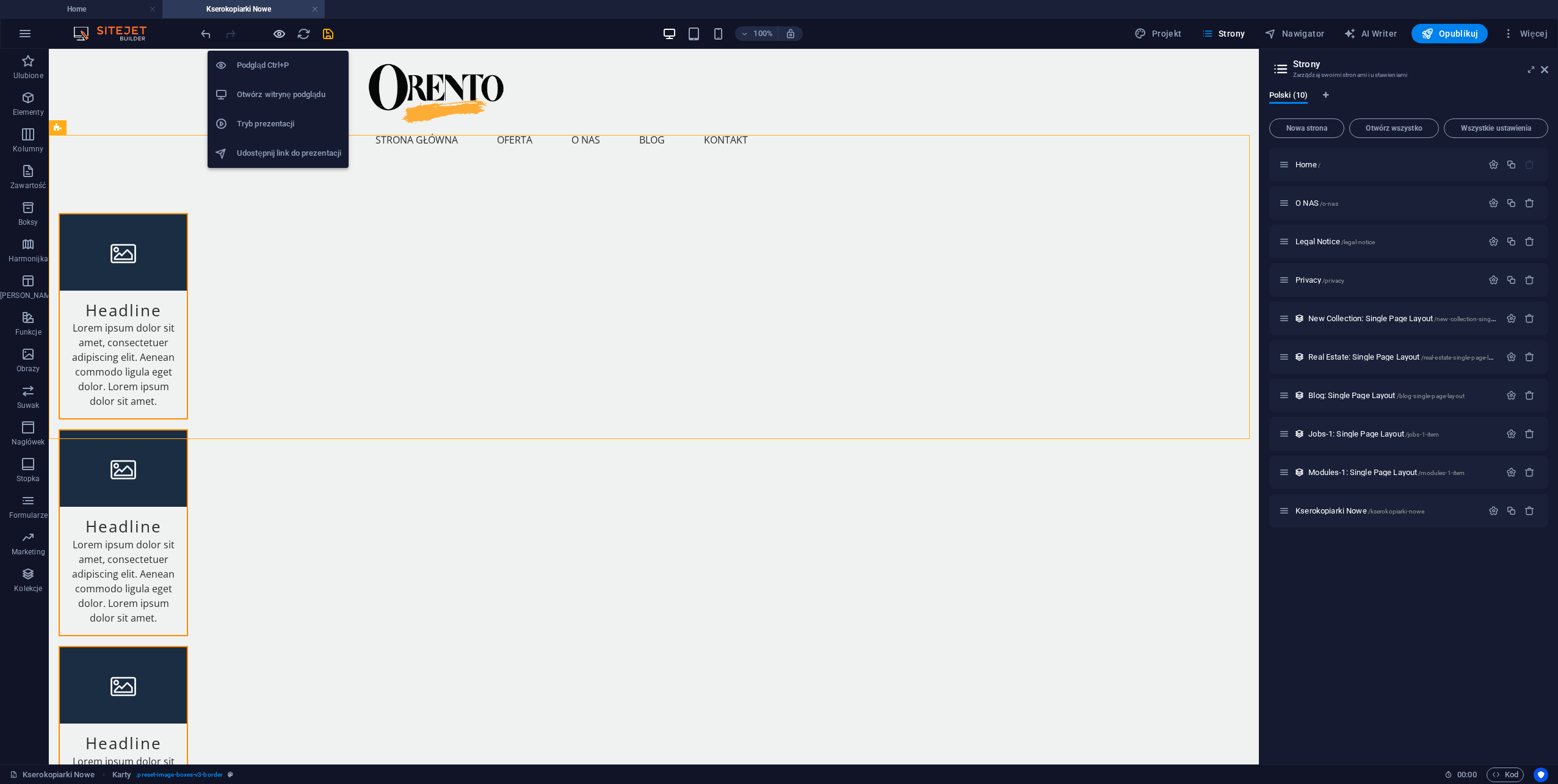
click at [280, 34] on icon "button" at bounding box center [279, 34] width 14 height 14
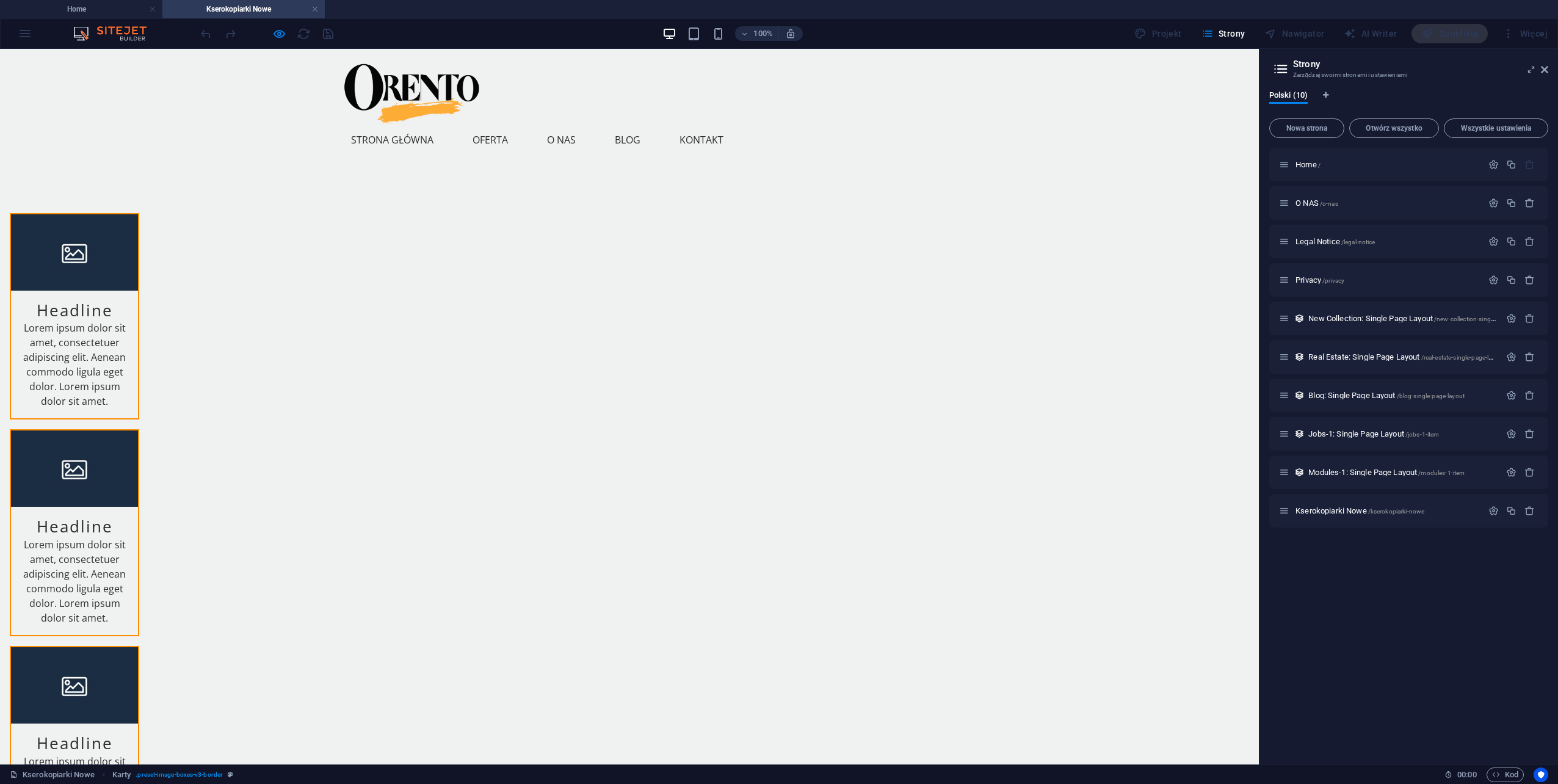
click at [884, 276] on div "Headline Lorem ipsum dolor sit amet, consectetuer adipiscing elit. Aenean commo…" at bounding box center [629, 533] width 1259 height 738
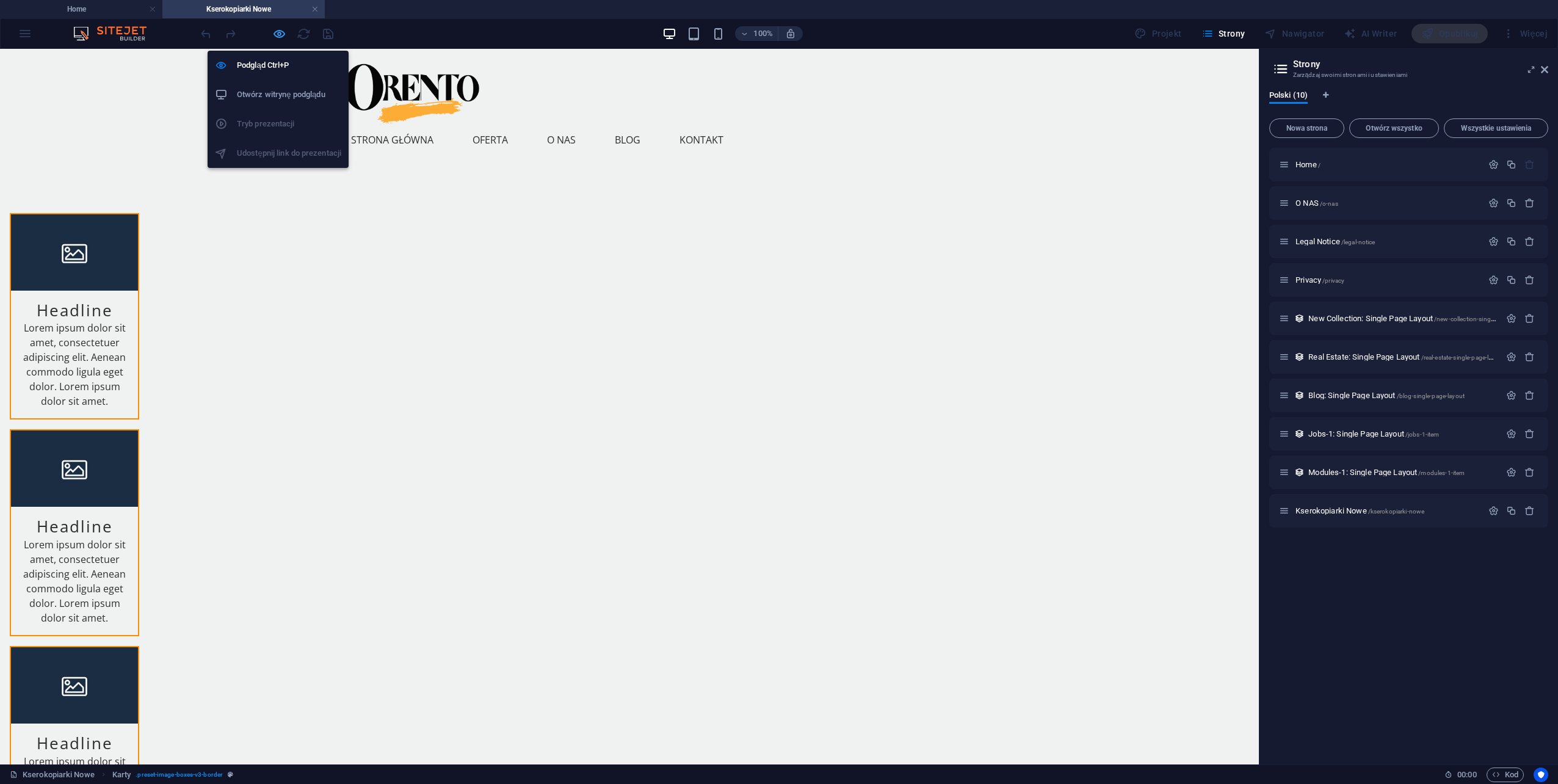
click at [282, 32] on icon "button" at bounding box center [279, 34] width 14 height 14
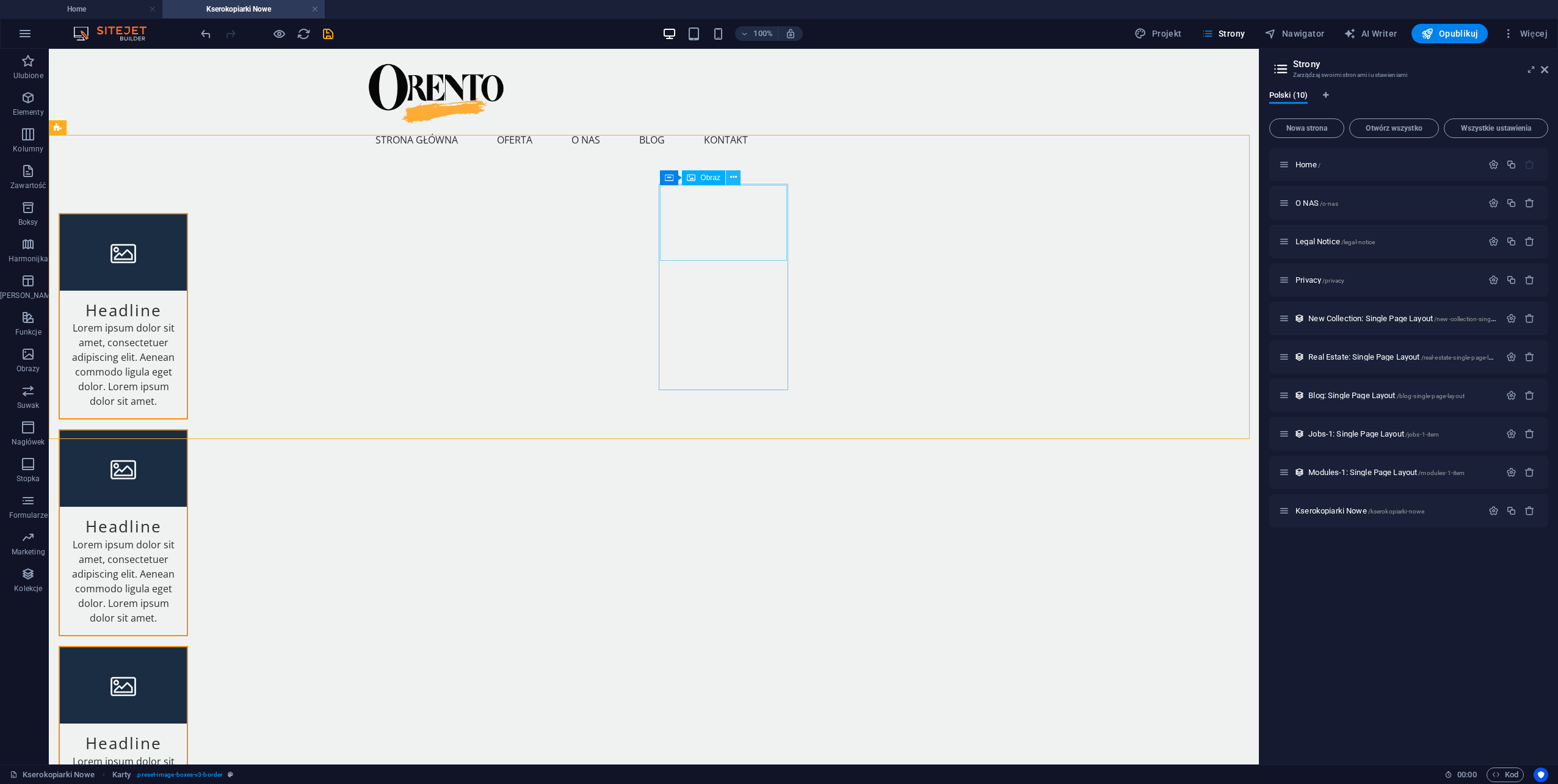
click at [734, 177] on icon at bounding box center [733, 177] width 7 height 13
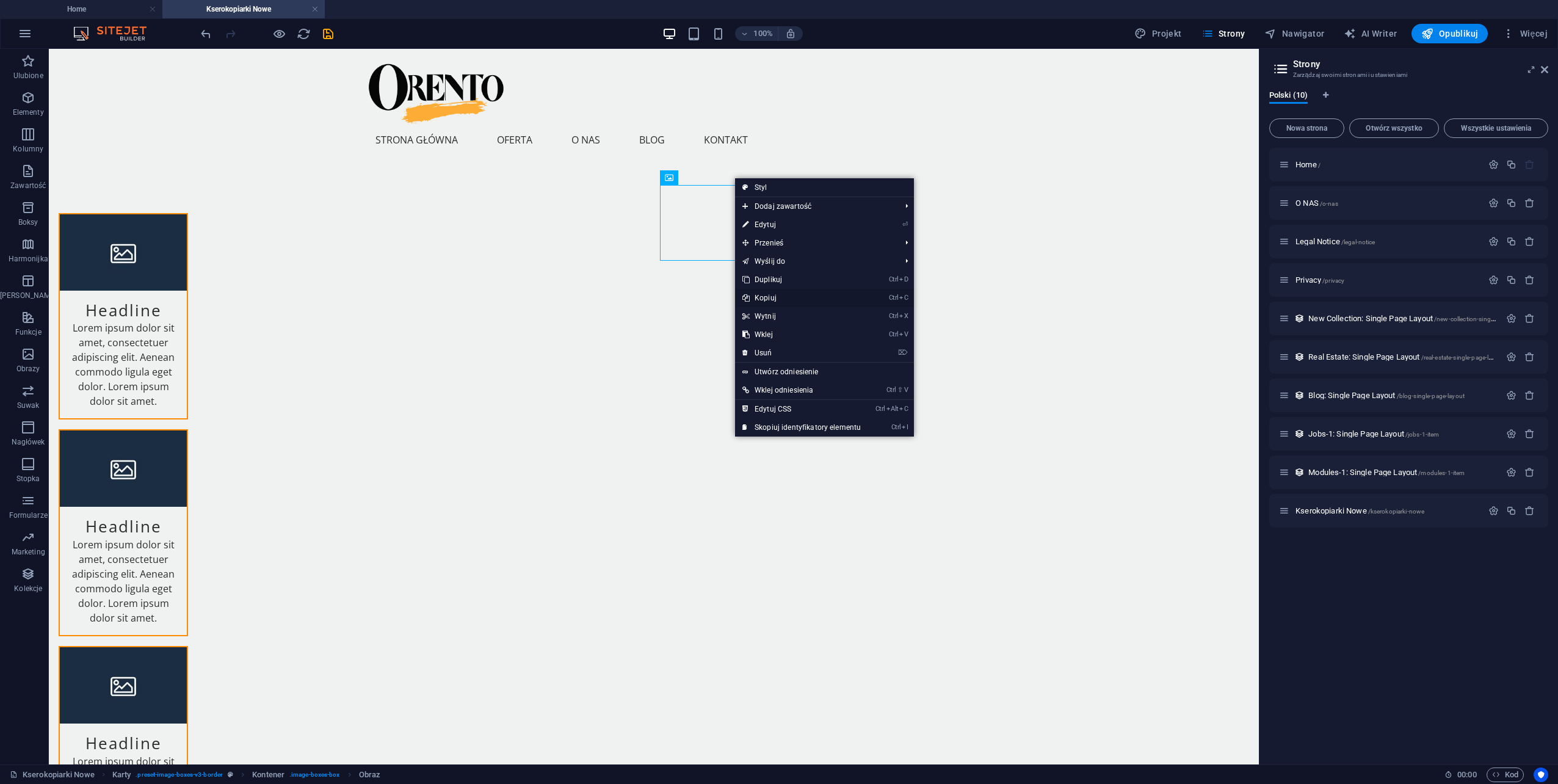
click at [759, 296] on link "Ctrl C Kopiuj" at bounding box center [802, 297] width 133 height 18
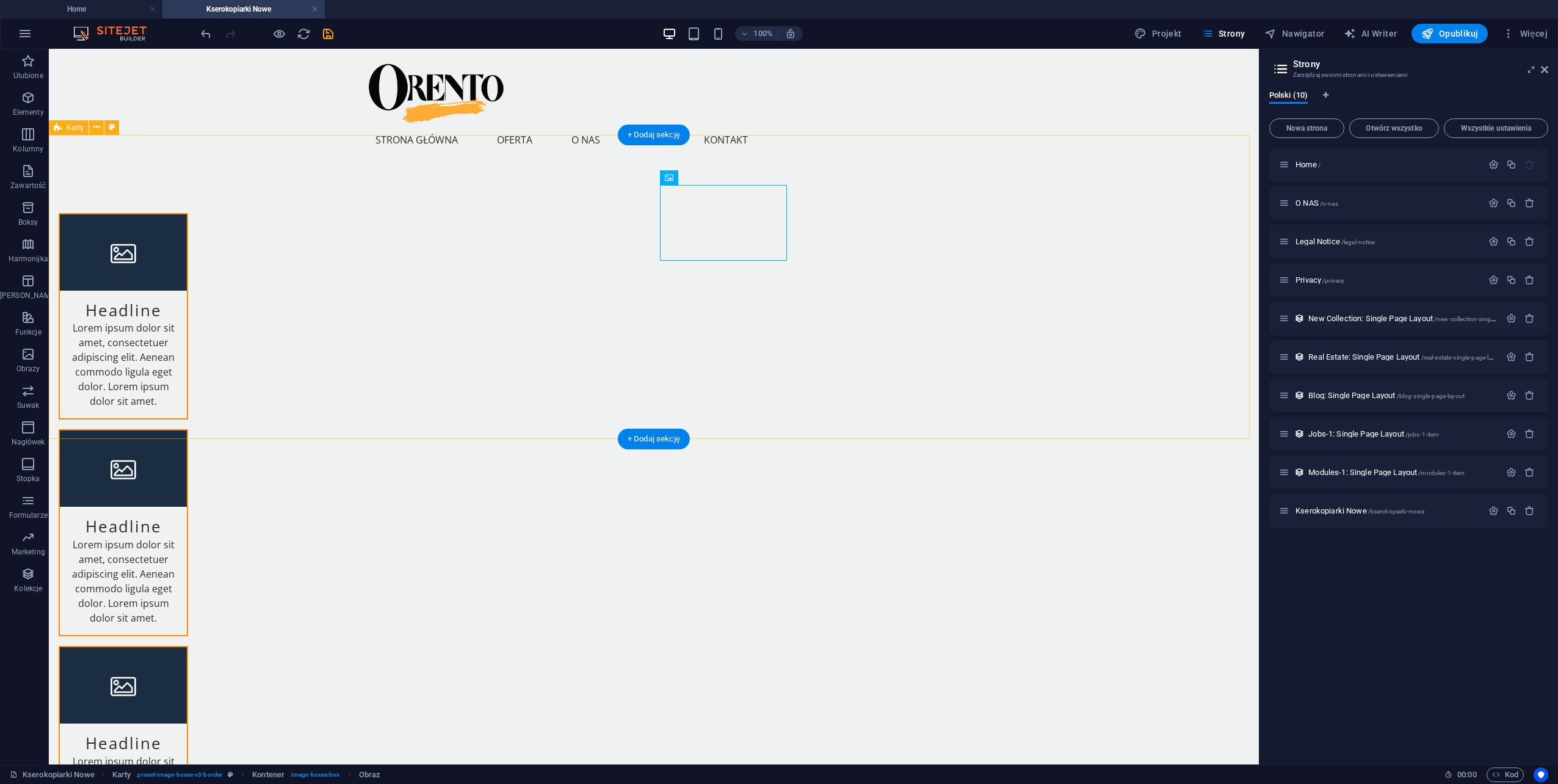
click at [877, 248] on div "Headline Lorem ipsum dolor sit amet, consectetuer adipiscing elit. Aenean commo…" at bounding box center [654, 533] width 1210 height 738
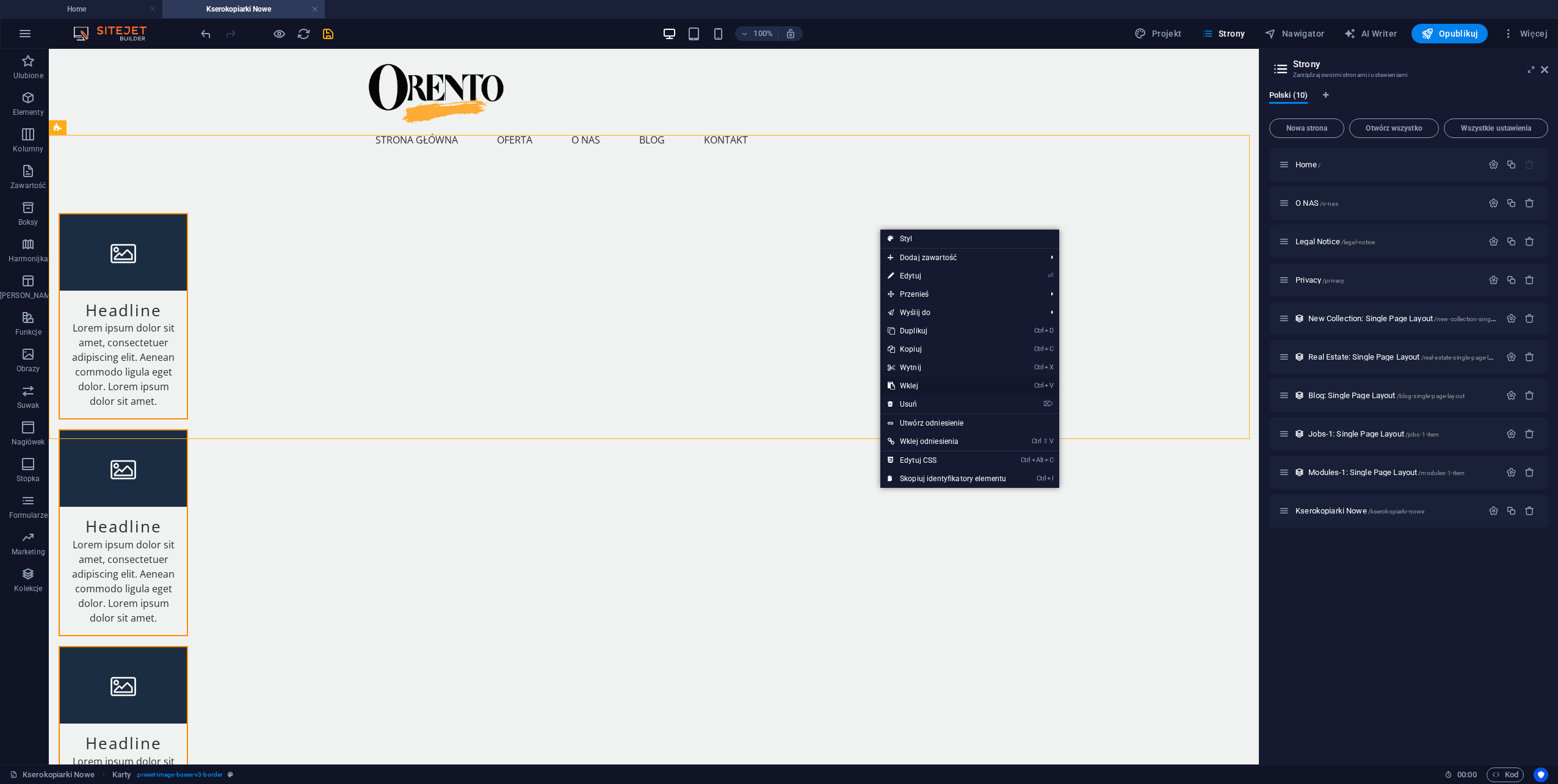
click at [912, 386] on link "Ctrl V Wklej" at bounding box center [947, 386] width 133 height 18
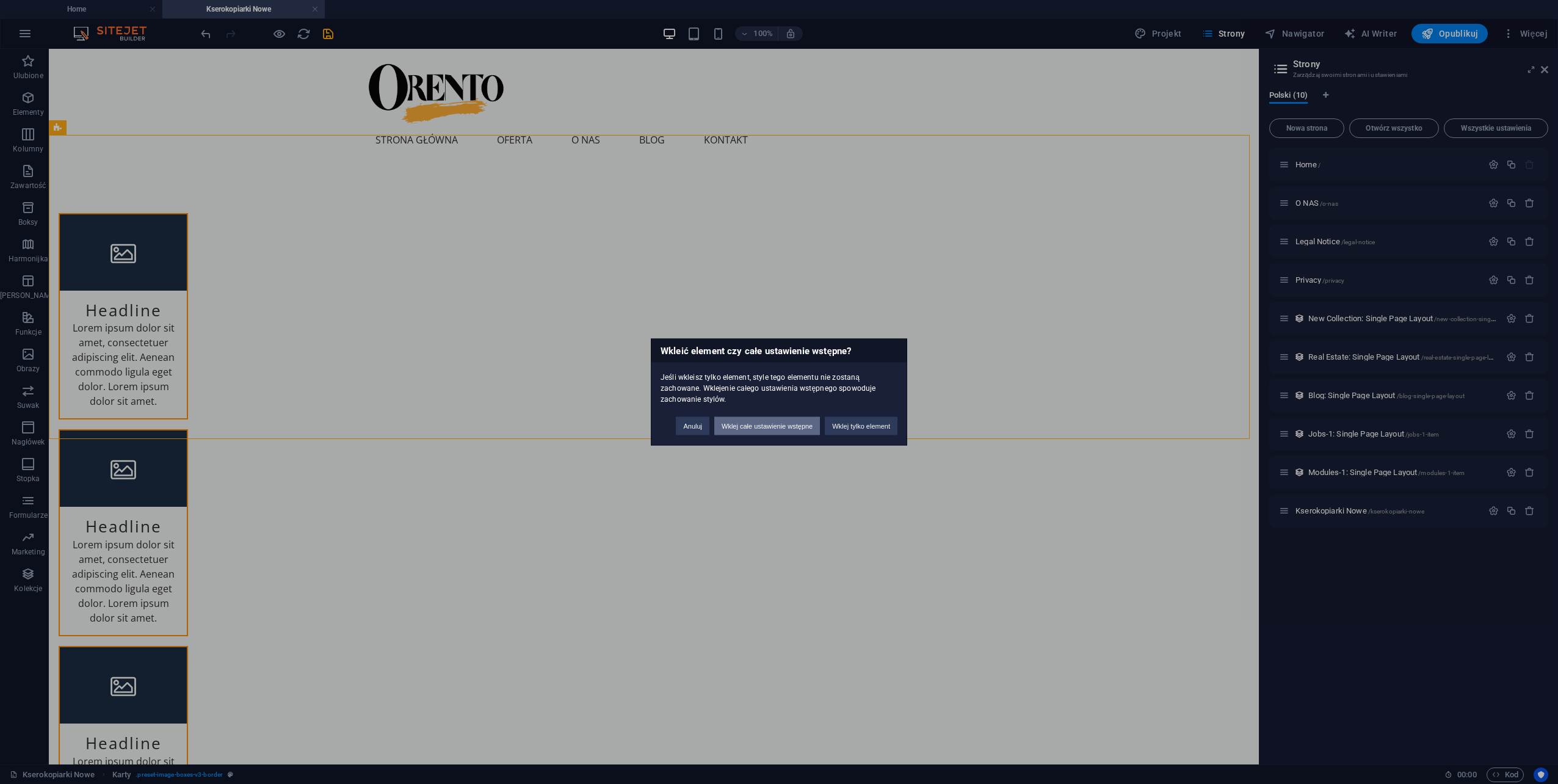
click at [775, 425] on button "Wklej całe ustawienie wstępne" at bounding box center [767, 426] width 106 height 18
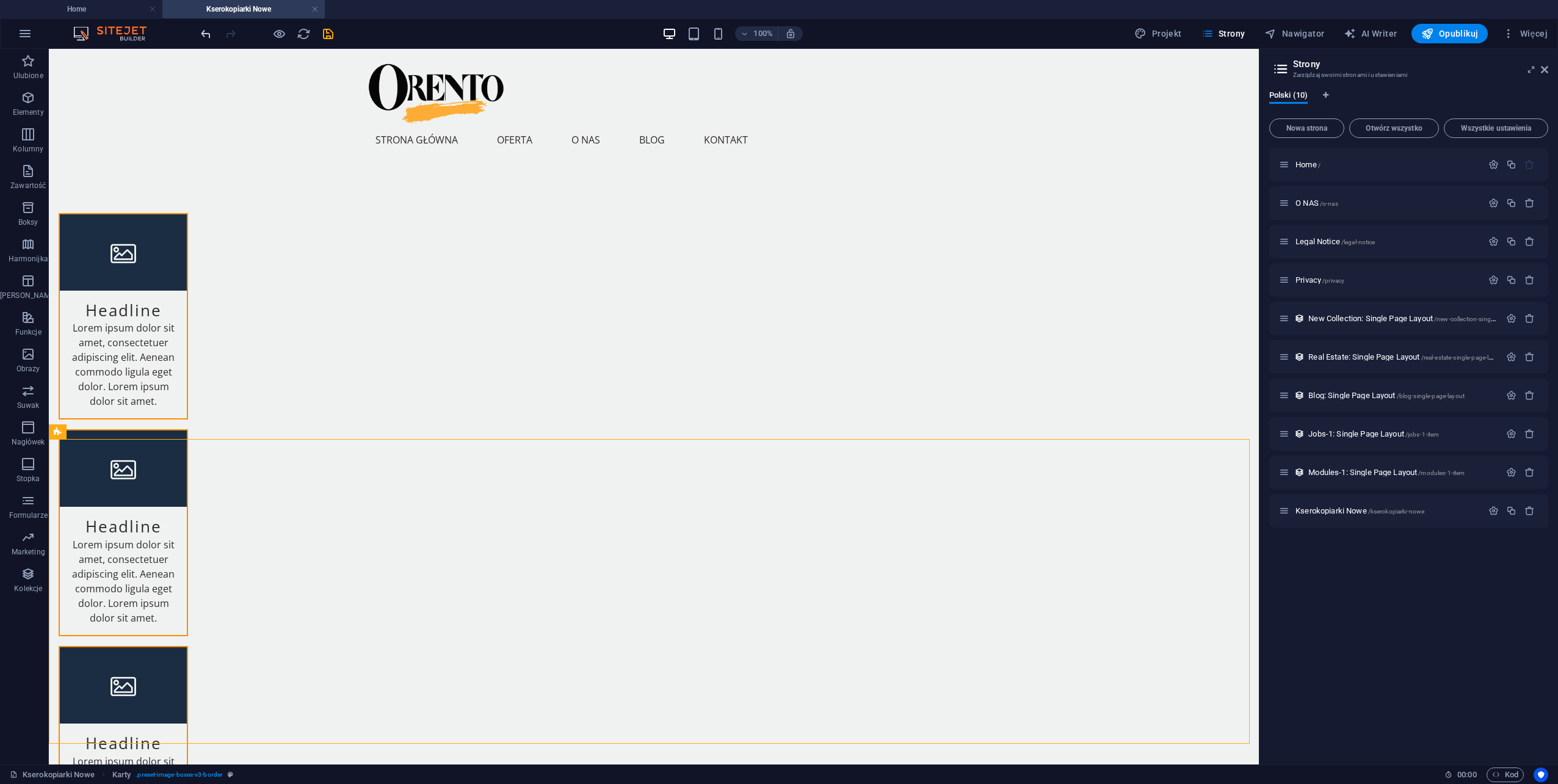
click at [209, 29] on icon "undo" at bounding box center [206, 34] width 14 height 14
click at [403, 180] on span "Obraz" at bounding box center [413, 178] width 20 height 8
click at [72, 130] on span "Karty" at bounding box center [75, 128] width 17 height 8
select select "rem"
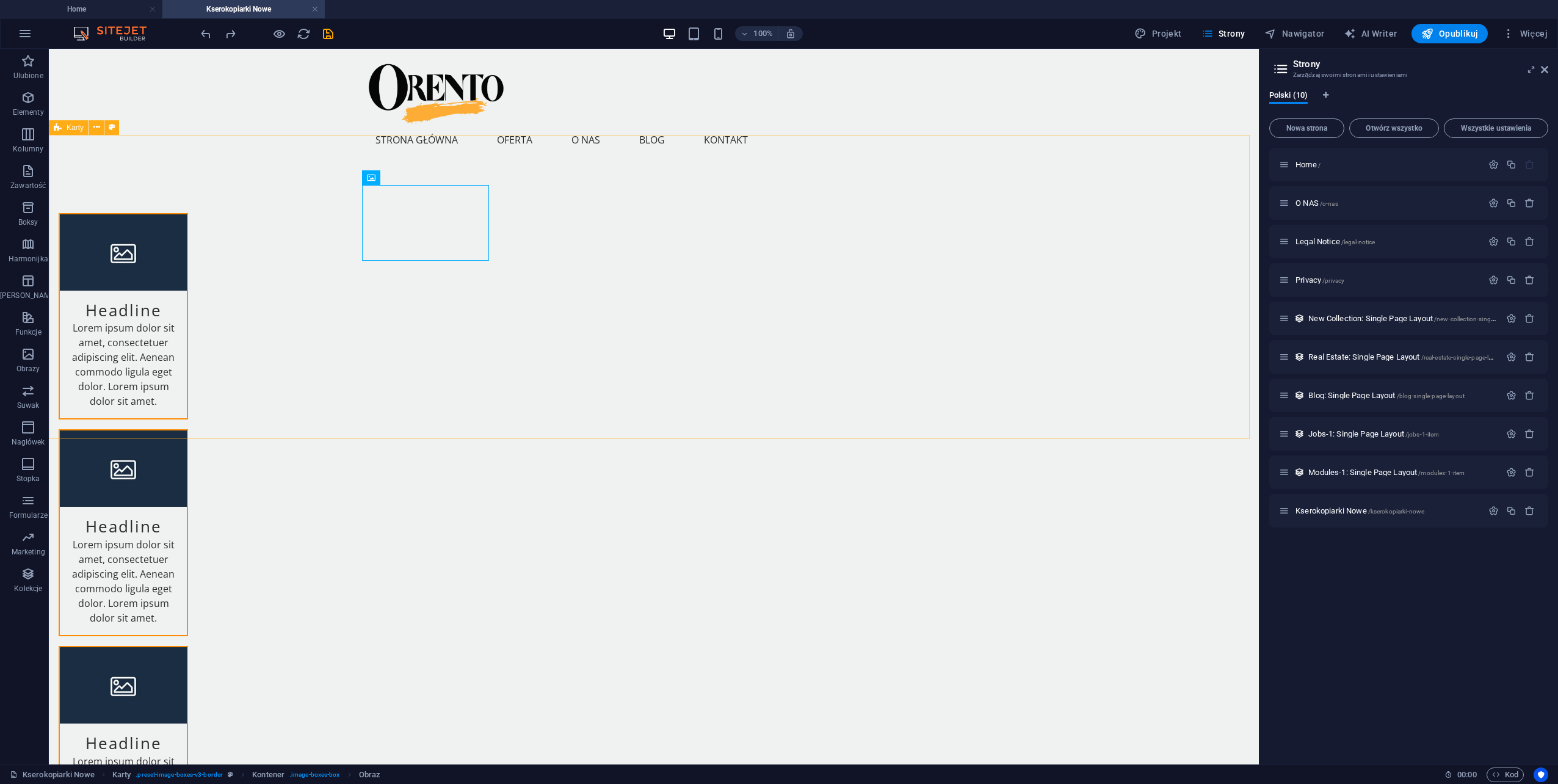
select select "rem"
select select "px"
select select "preset-image-boxes-v3-border"
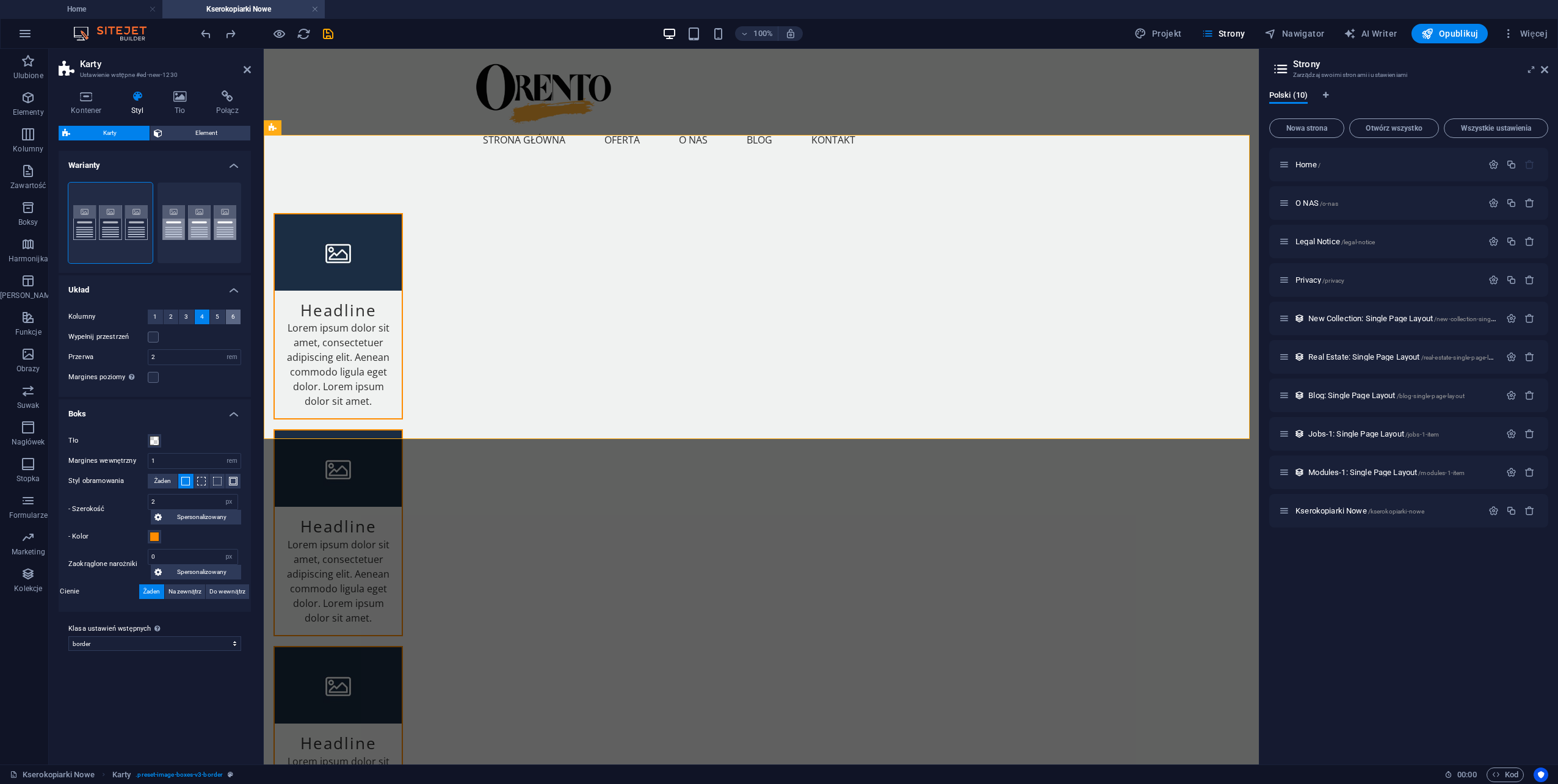
click at [232, 316] on span "6" at bounding box center [234, 316] width 4 height 14
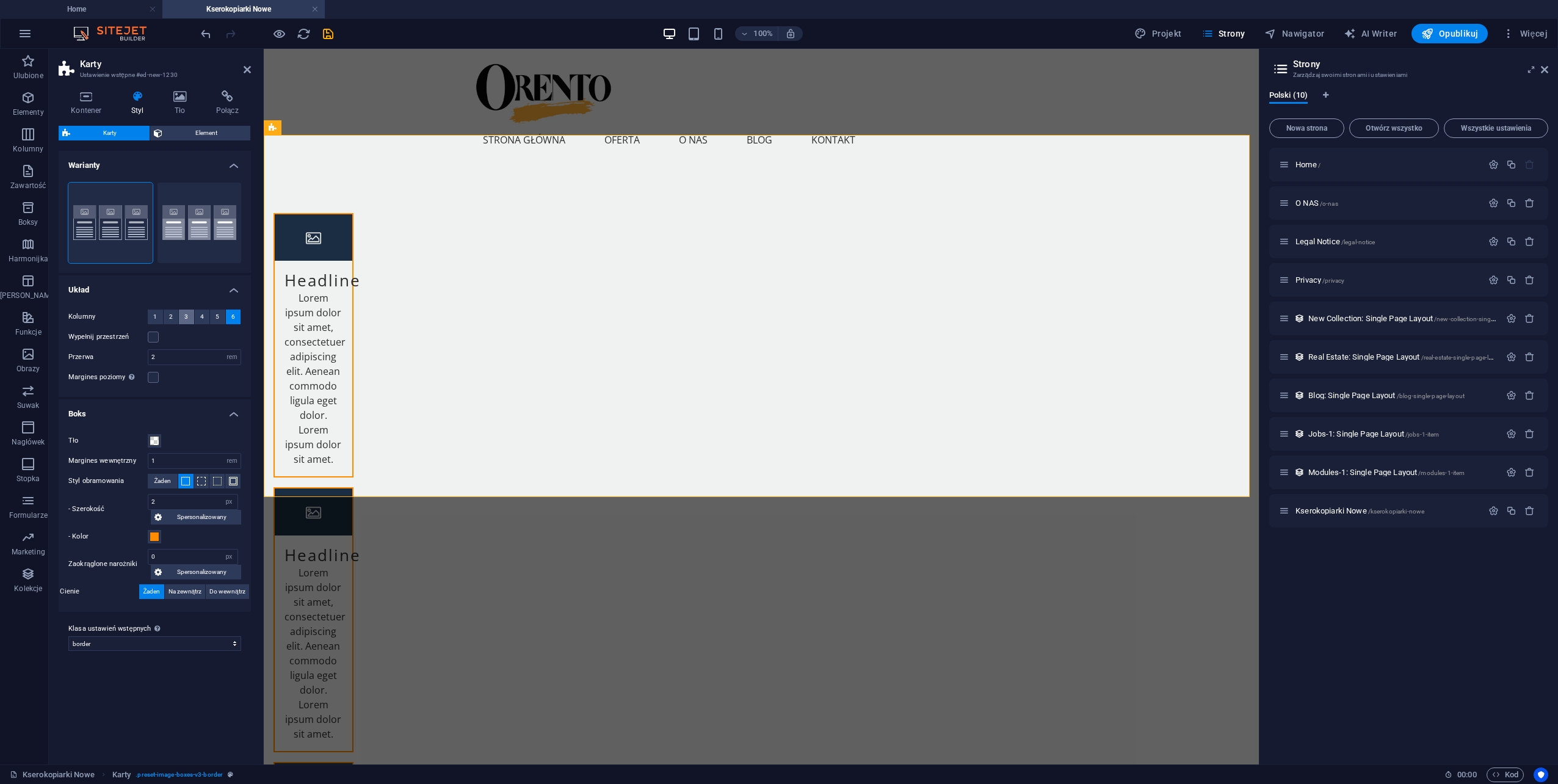
click at [182, 319] on button "3" at bounding box center [187, 316] width 15 height 14
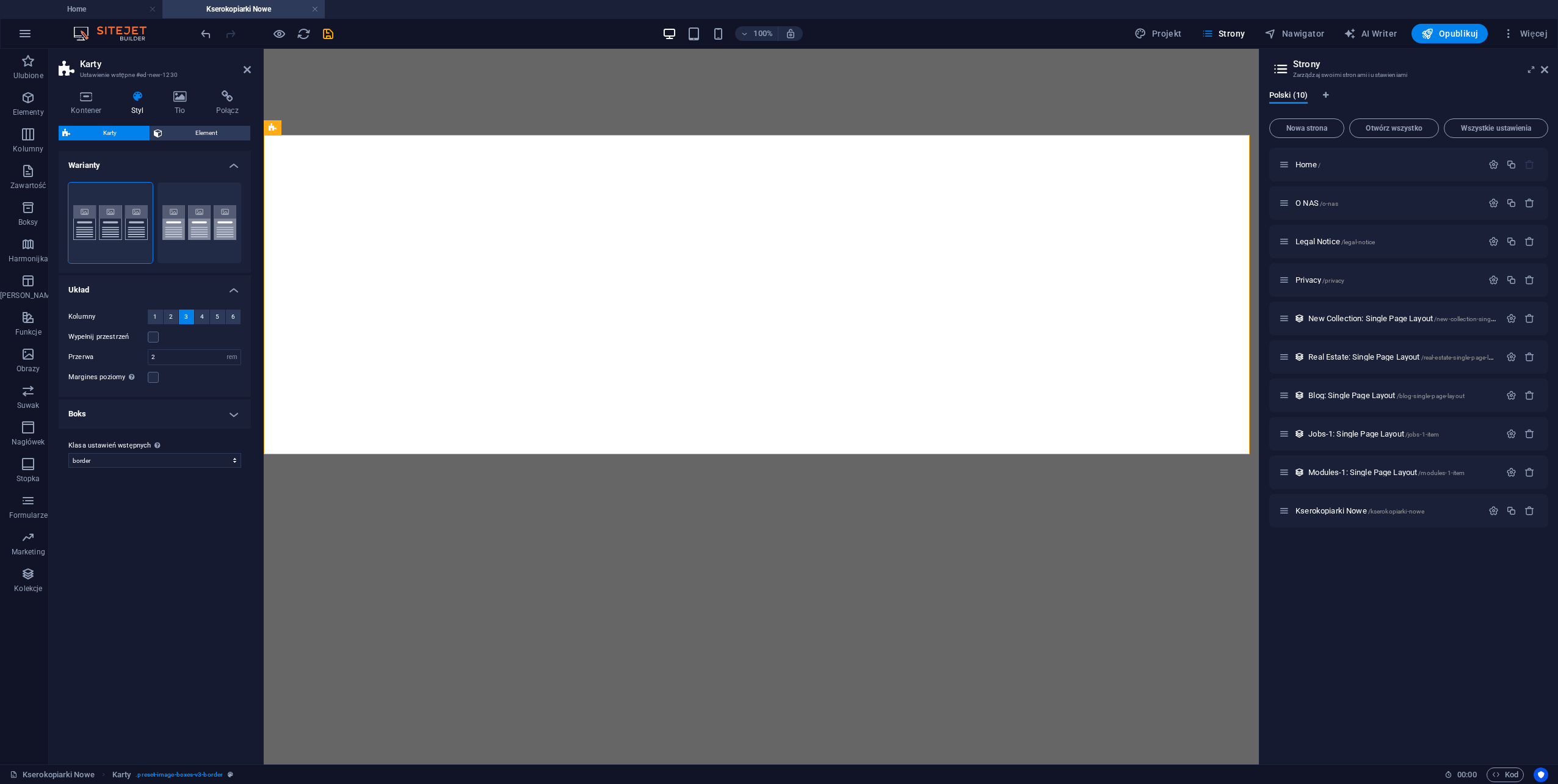
select select "rem"
select select "preset-image-boxes-v3-border"
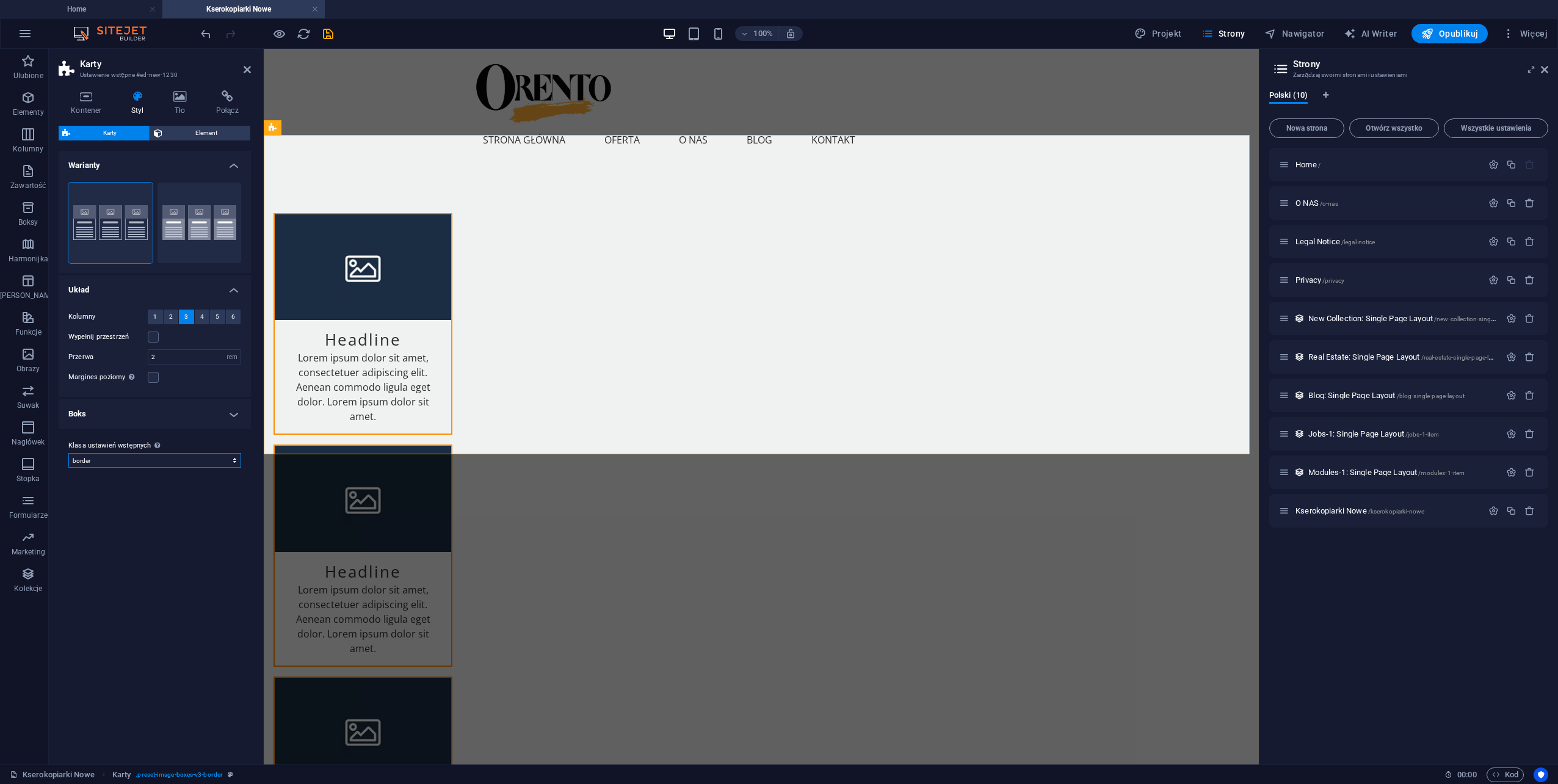
click at [113, 456] on select "default values-2 testimonial-3 border Dodaj [PERSON_NAME] ustawień wstępnych" at bounding box center [155, 460] width 173 height 14
click at [209, 130] on span "Element" at bounding box center [206, 133] width 81 height 14
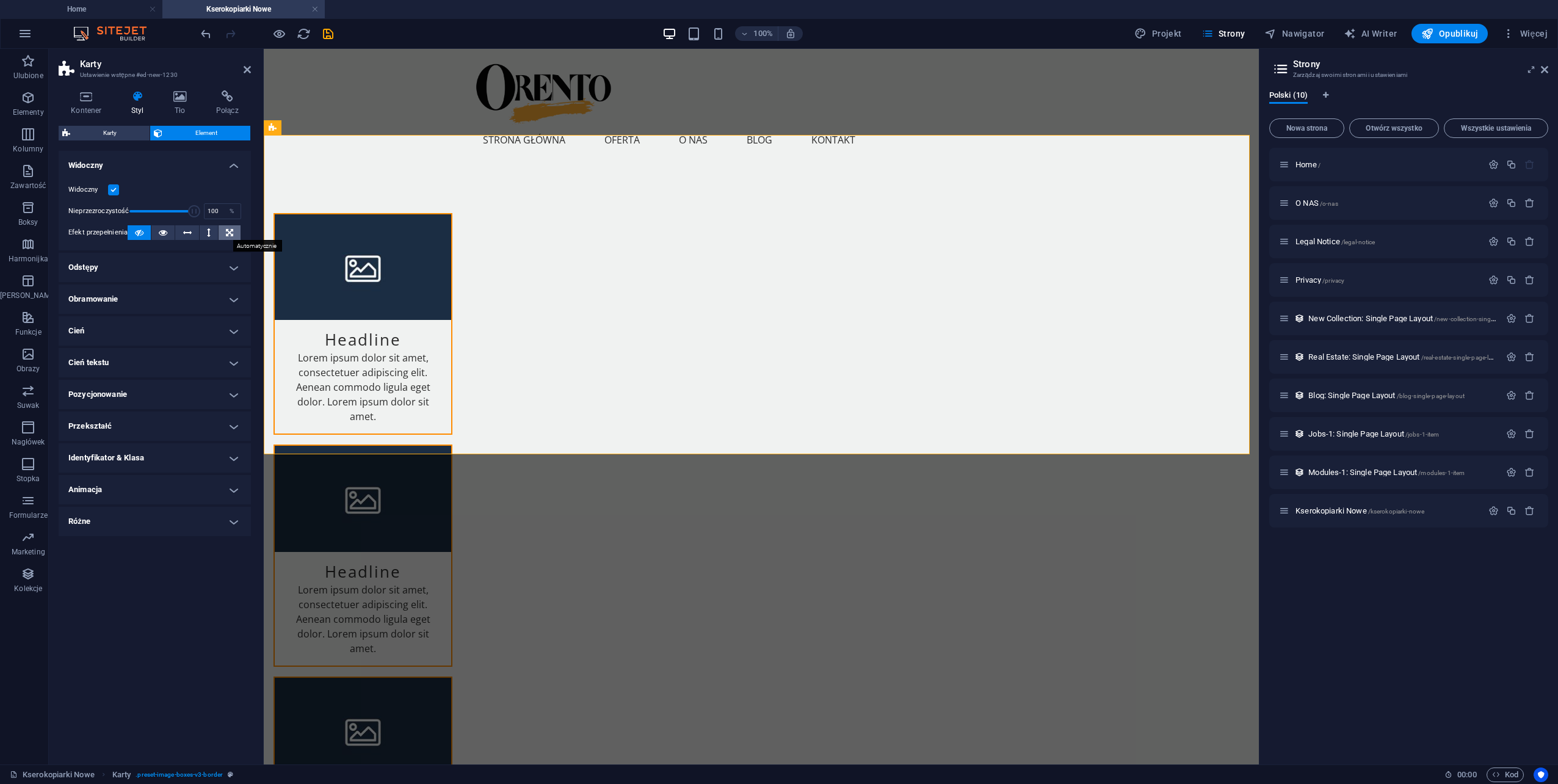
click at [230, 233] on icon at bounding box center [230, 232] width 8 height 14
click at [133, 233] on button at bounding box center [139, 232] width 23 height 14
click at [177, 100] on icon at bounding box center [180, 96] width 38 height 12
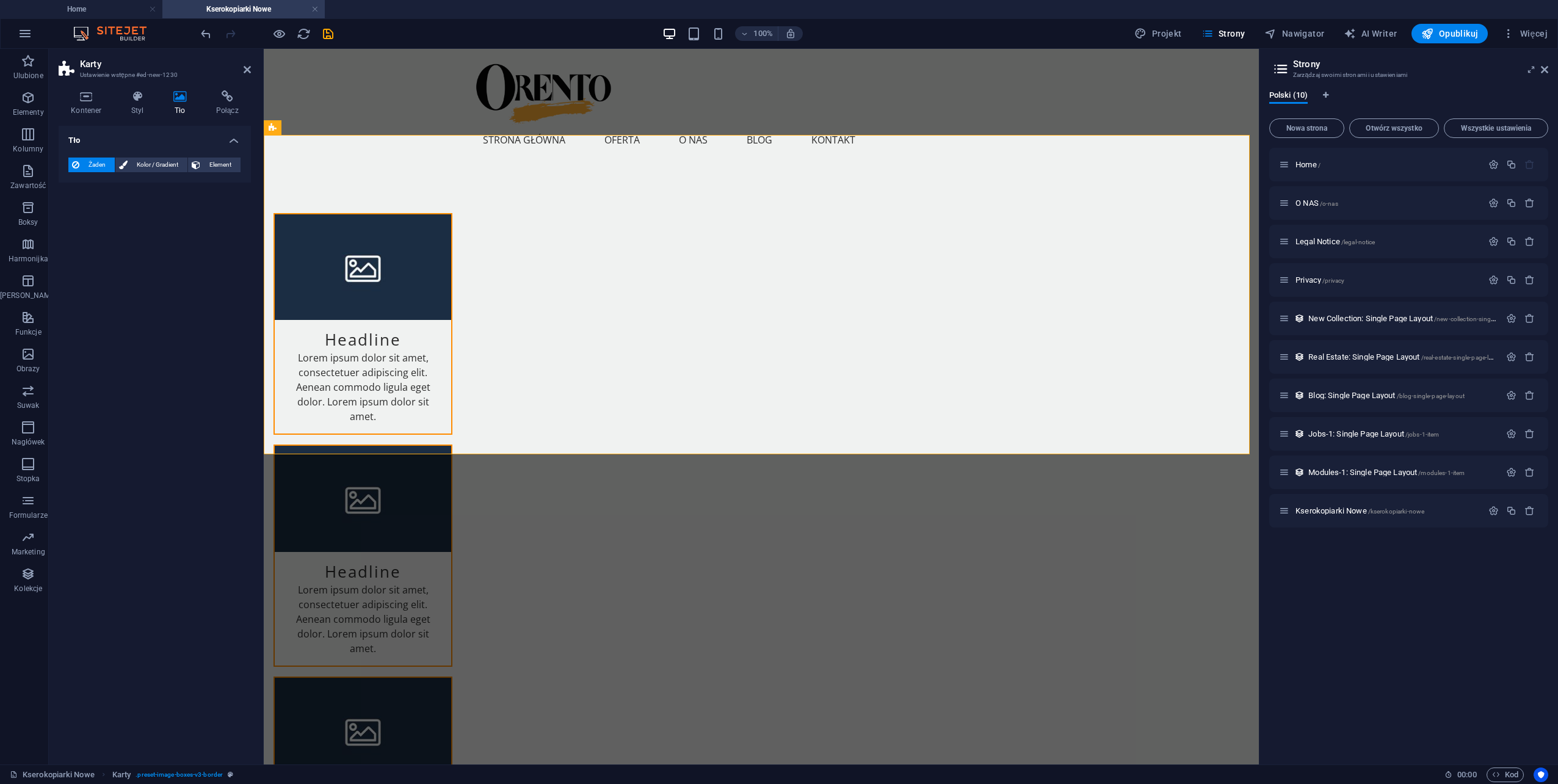
click at [242, 70] on header "Karty Ustawienie wstępne #ed-new-1230" at bounding box center [155, 64] width 192 height 32
click at [250, 70] on icon at bounding box center [247, 70] width 8 height 10
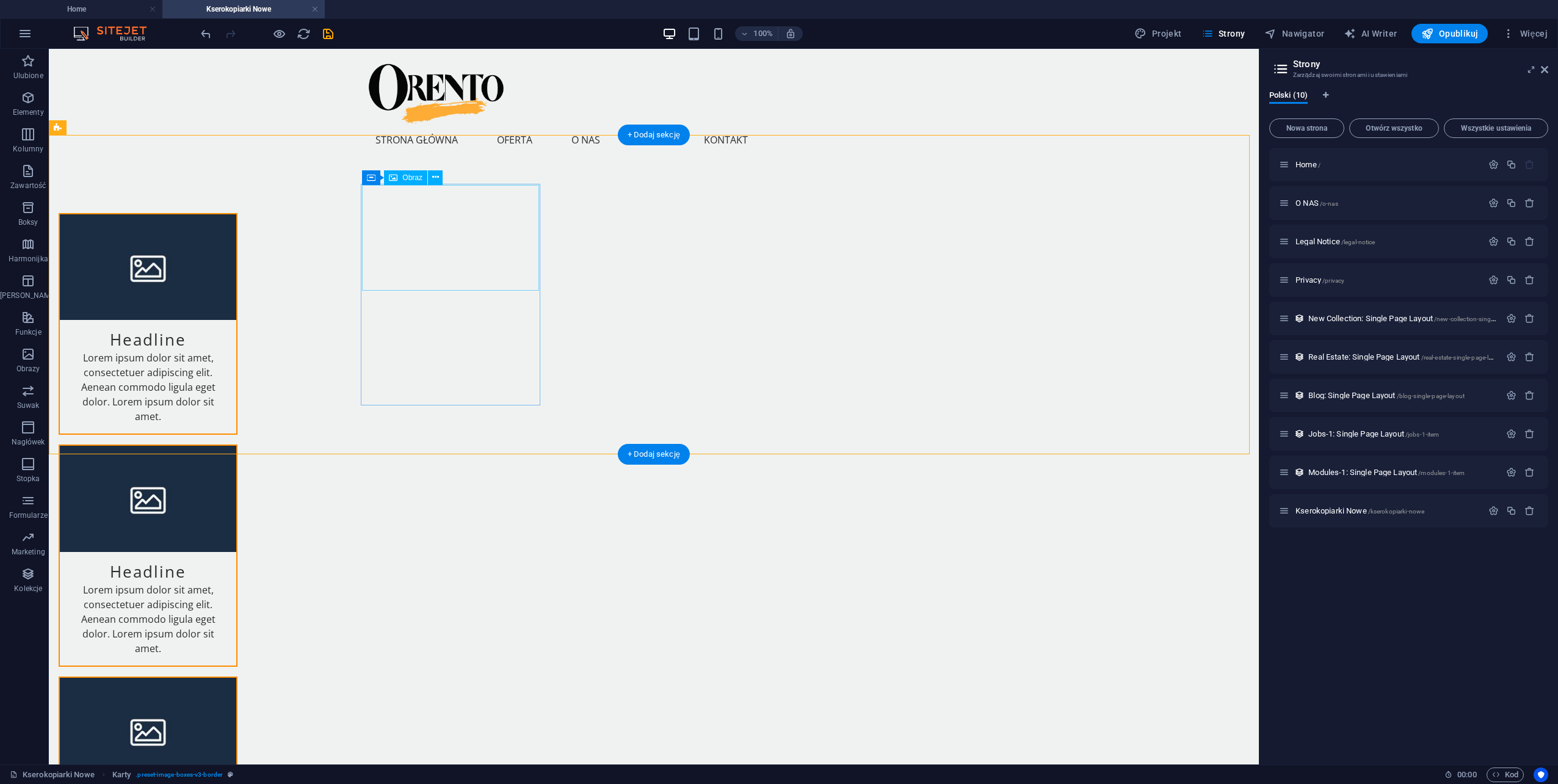
click at [236, 249] on figure at bounding box center [148, 267] width 177 height 106
select select "%"
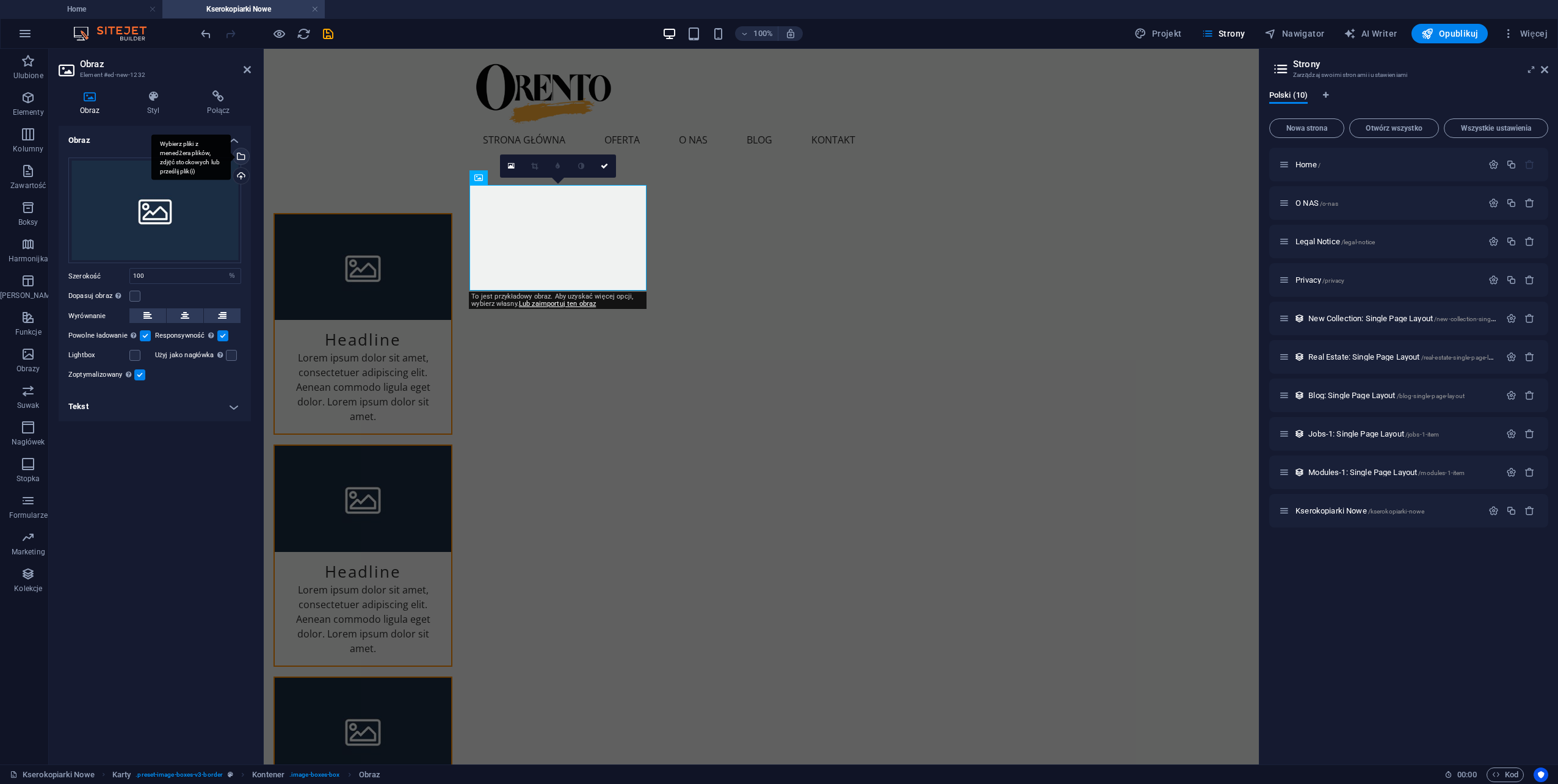
click at [244, 153] on div "Wybierz pliki z menedżera plików, zdjęć stockowych lub prześlij plik(i)" at bounding box center [240, 157] width 18 height 18
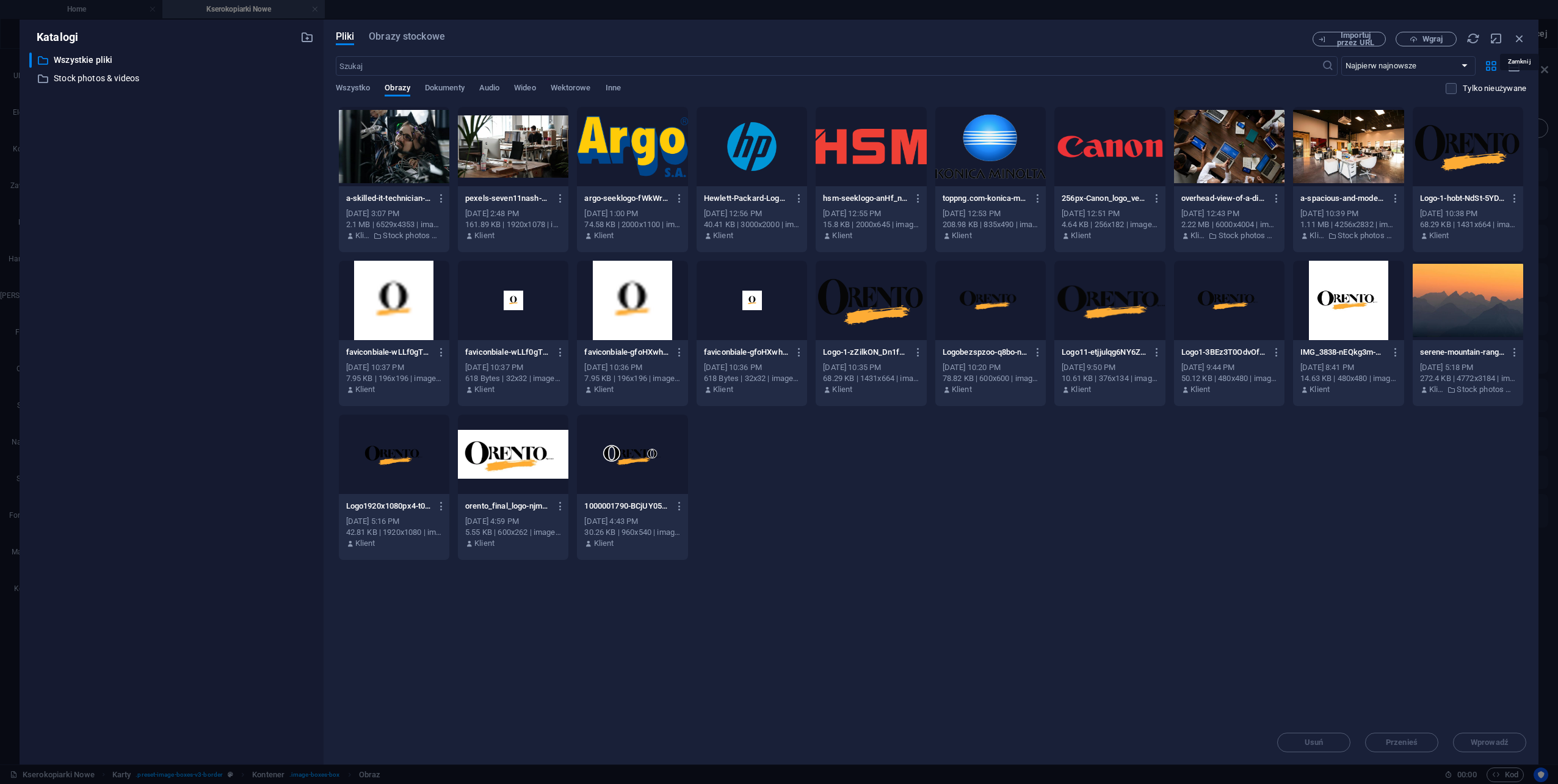
click at [1525, 39] on icon "button" at bounding box center [1519, 38] width 13 height 13
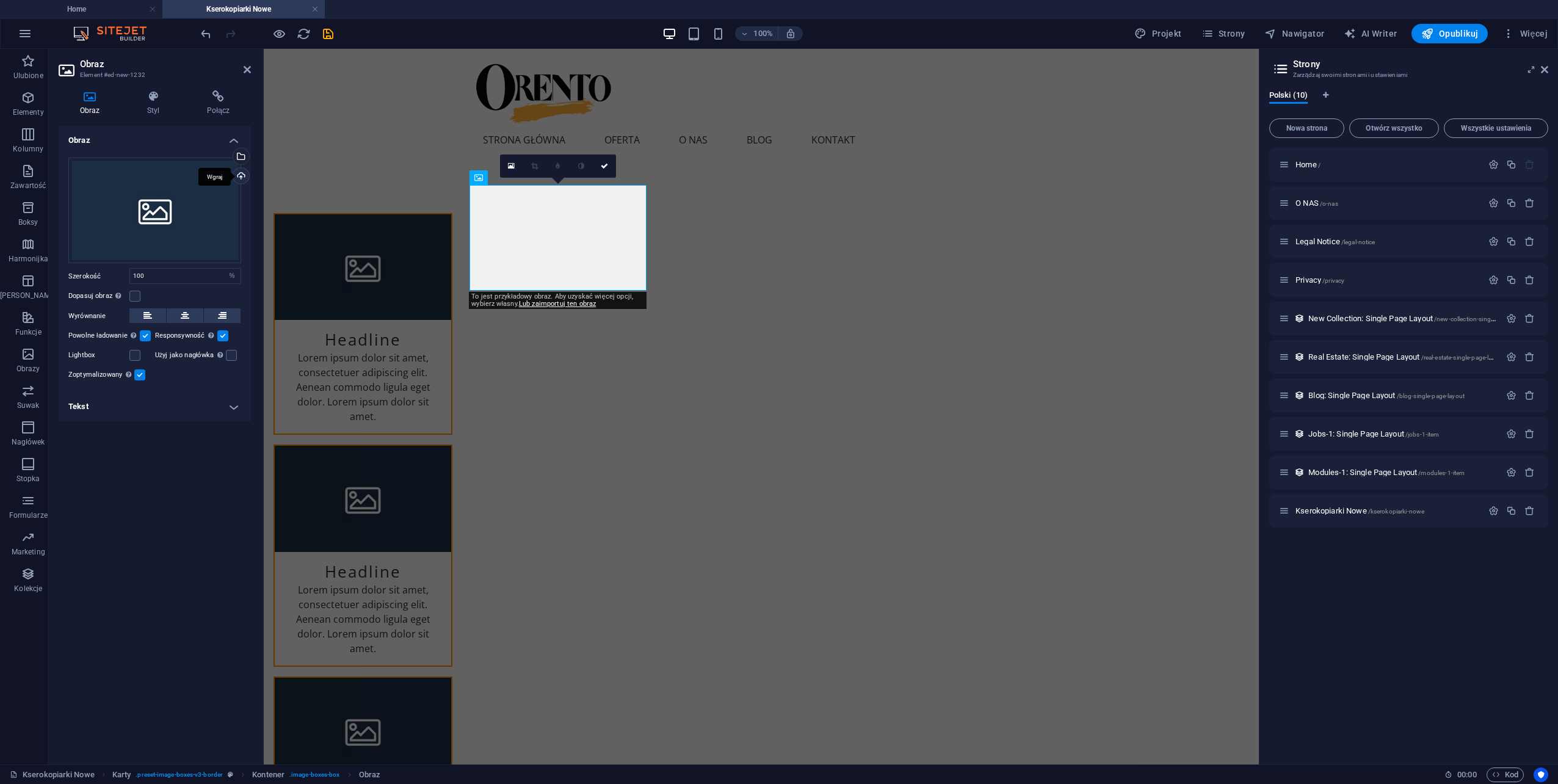
click at [243, 175] on div "Wgraj" at bounding box center [240, 177] width 18 height 18
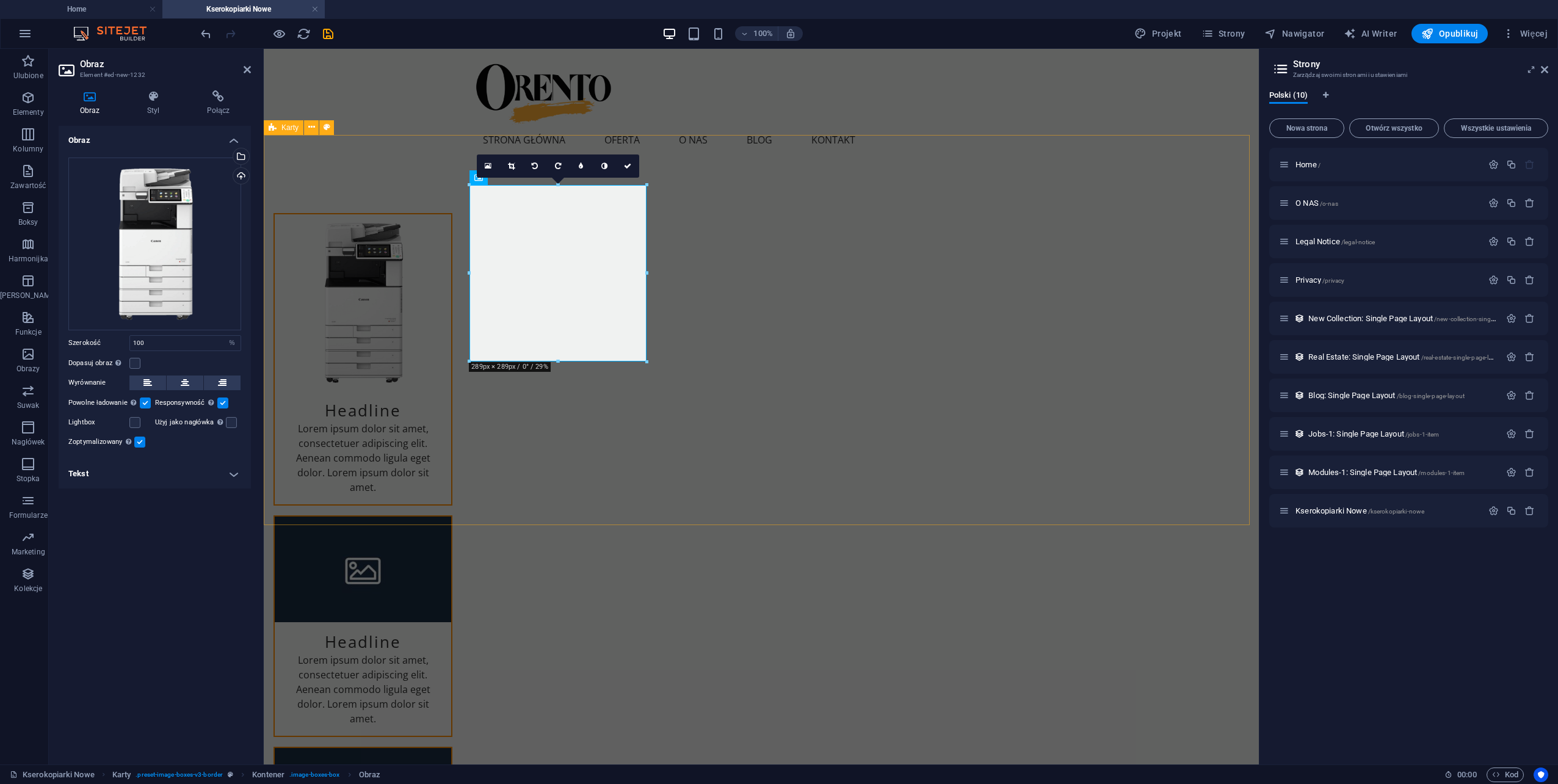
click at [378, 408] on div "Headline Lorem ipsum dolor sit amet, consectetuer adipiscing elit. Aenean commo…" at bounding box center [761, 591] width 995 height 854
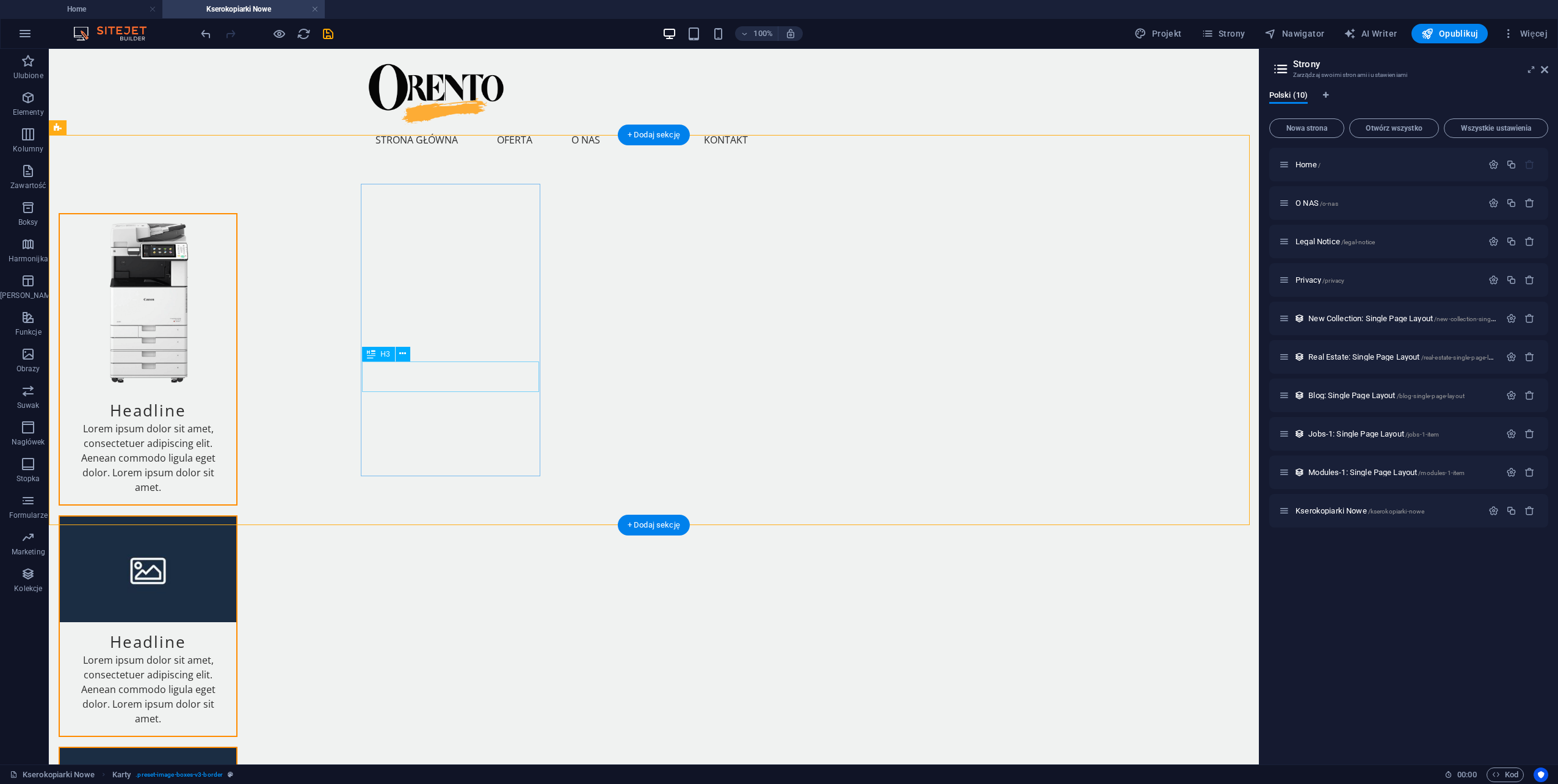
click at [236, 391] on div "Headline" at bounding box center [148, 406] width 177 height 31
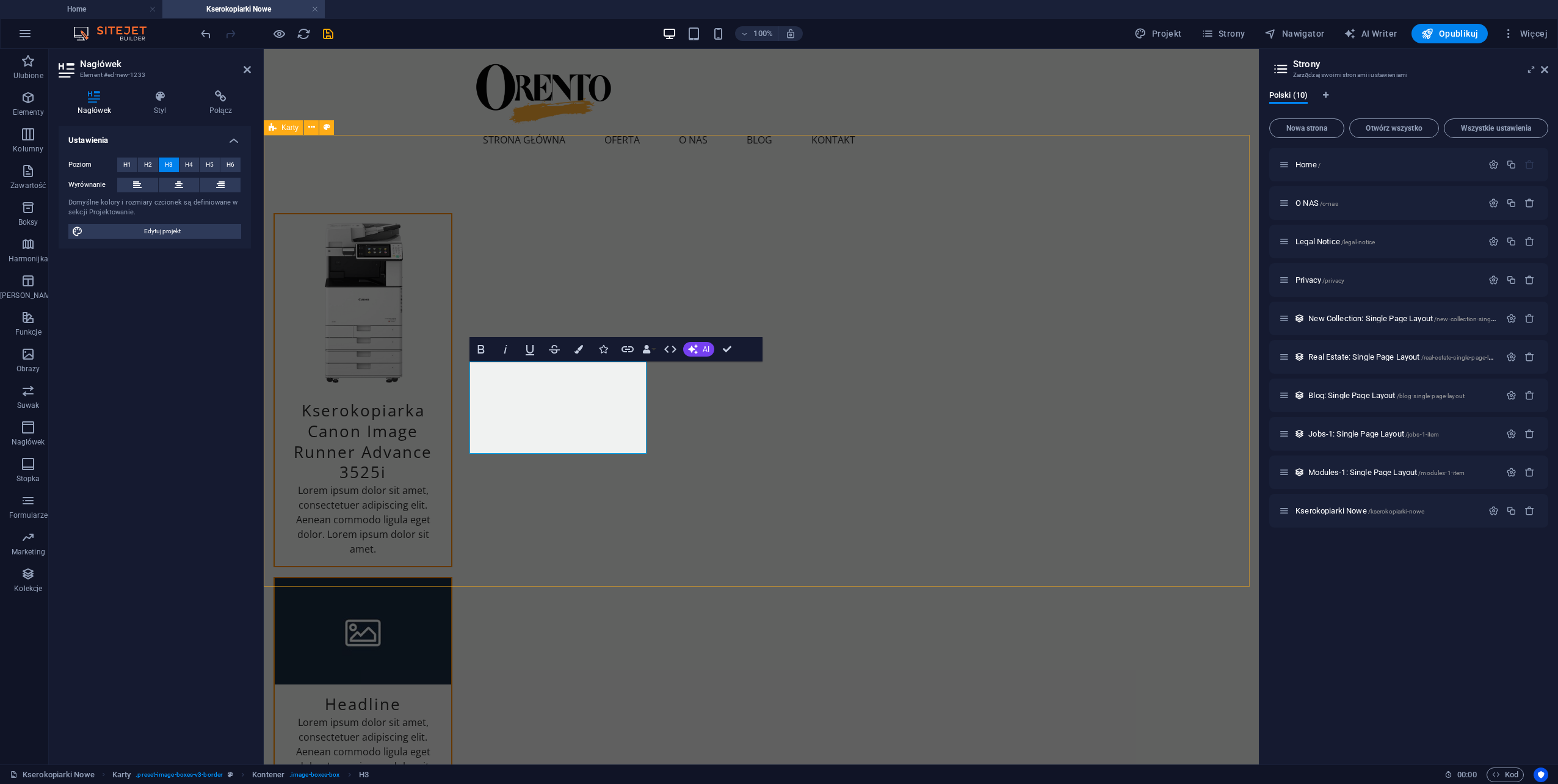
drag, startPoint x: 392, startPoint y: 462, endPoint x: 608, endPoint y: 462, distance: 216.0
click at [608, 462] on div "Kserokopiarka Canon Image Runner Advance 3525i Lorem ipsum dolor sit amet, cons…" at bounding box center [761, 622] width 995 height 916
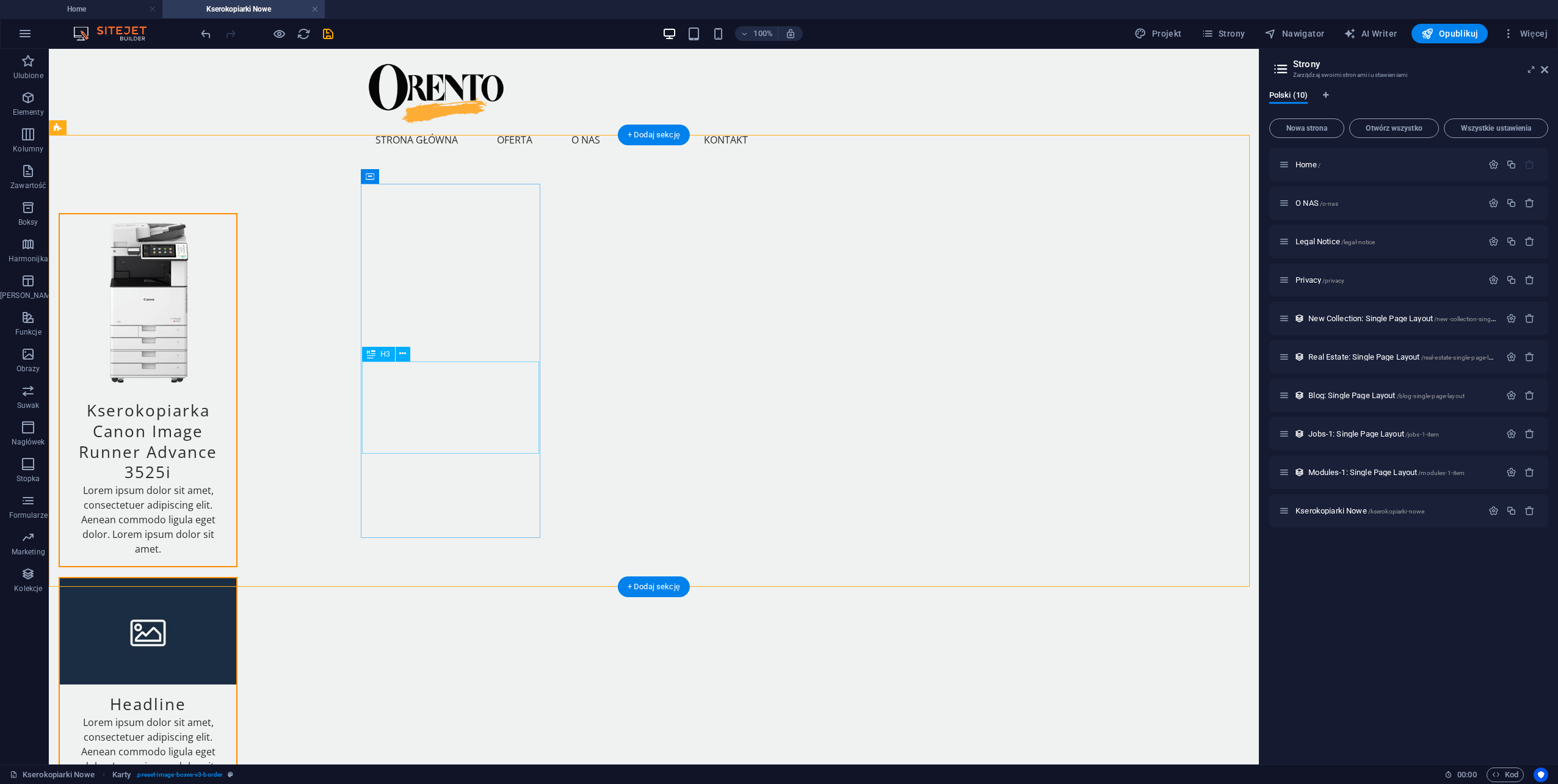
click at [236, 404] on div "Kserokopiarka Canon Image Runner Advance 3525i" at bounding box center [148, 436] width 177 height 92
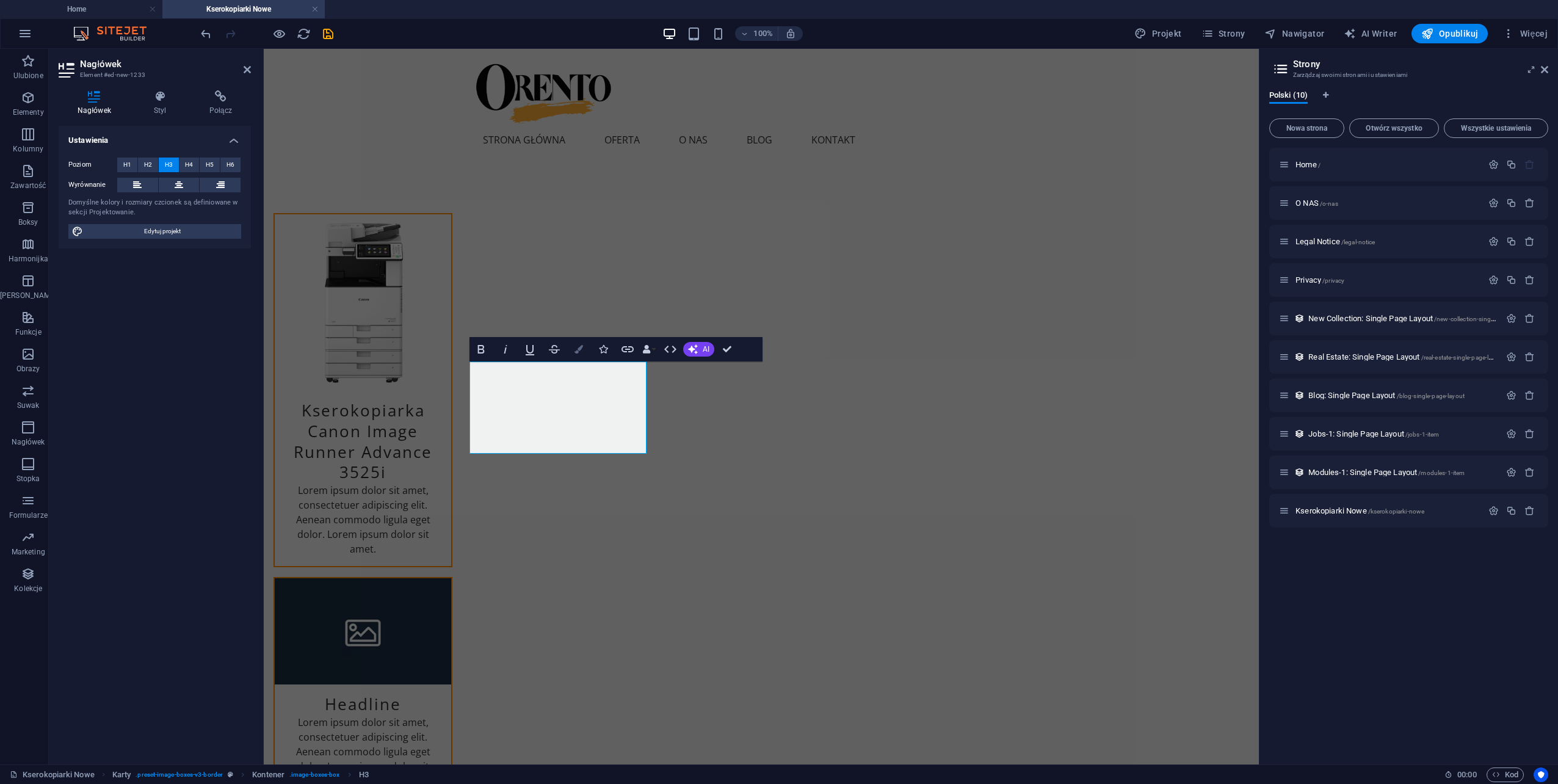
click at [577, 349] on icon "button" at bounding box center [579, 349] width 9 height 9
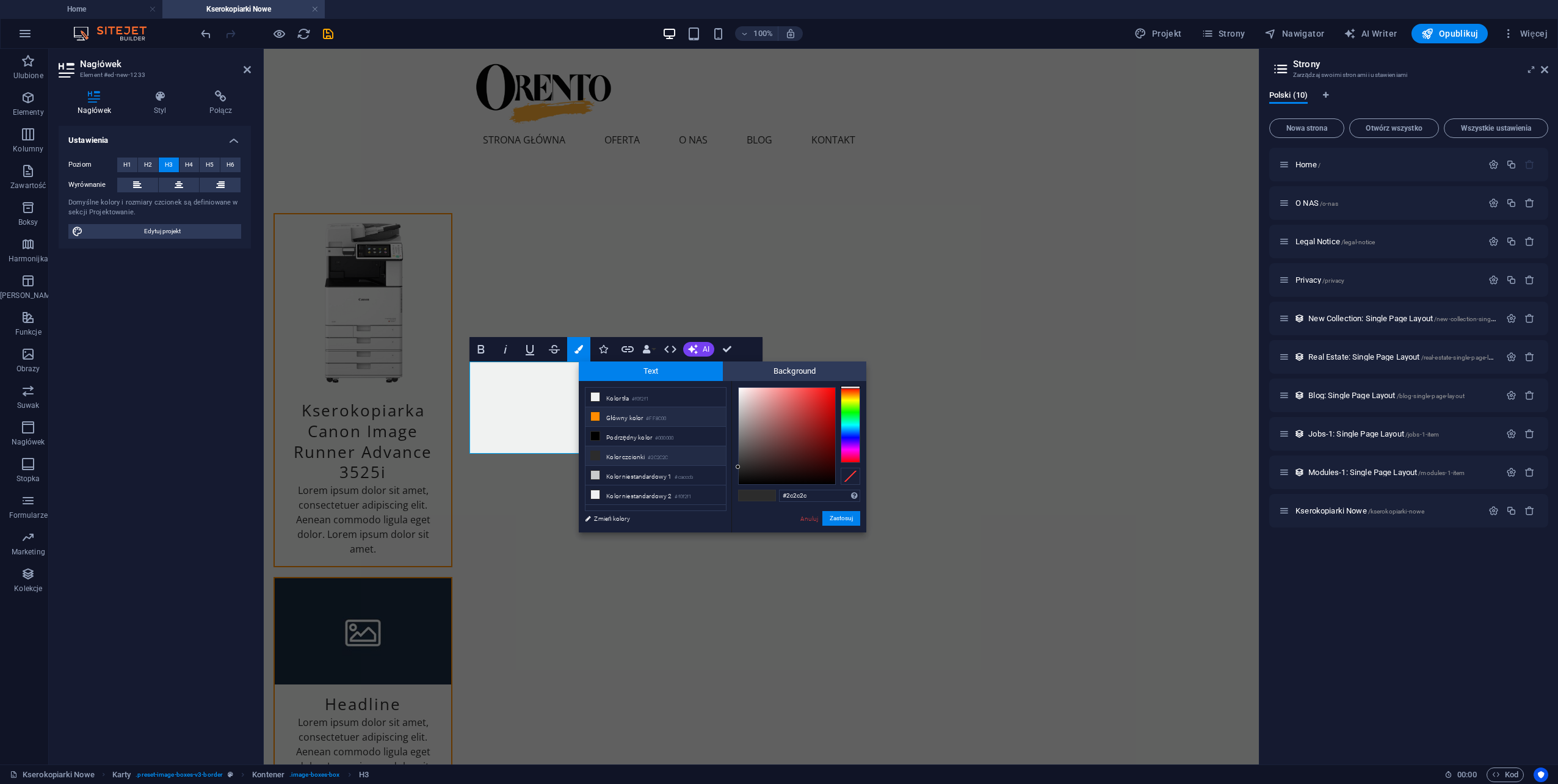
click at [612, 414] on li "Główny kolor #FF8C00" at bounding box center [656, 416] width 140 height 19
type input "#ff8c00"
click at [613, 414] on li "Główny kolor #FF8C00" at bounding box center [656, 416] width 140 height 19
click at [838, 522] on button "Zastosuj" at bounding box center [841, 518] width 38 height 14
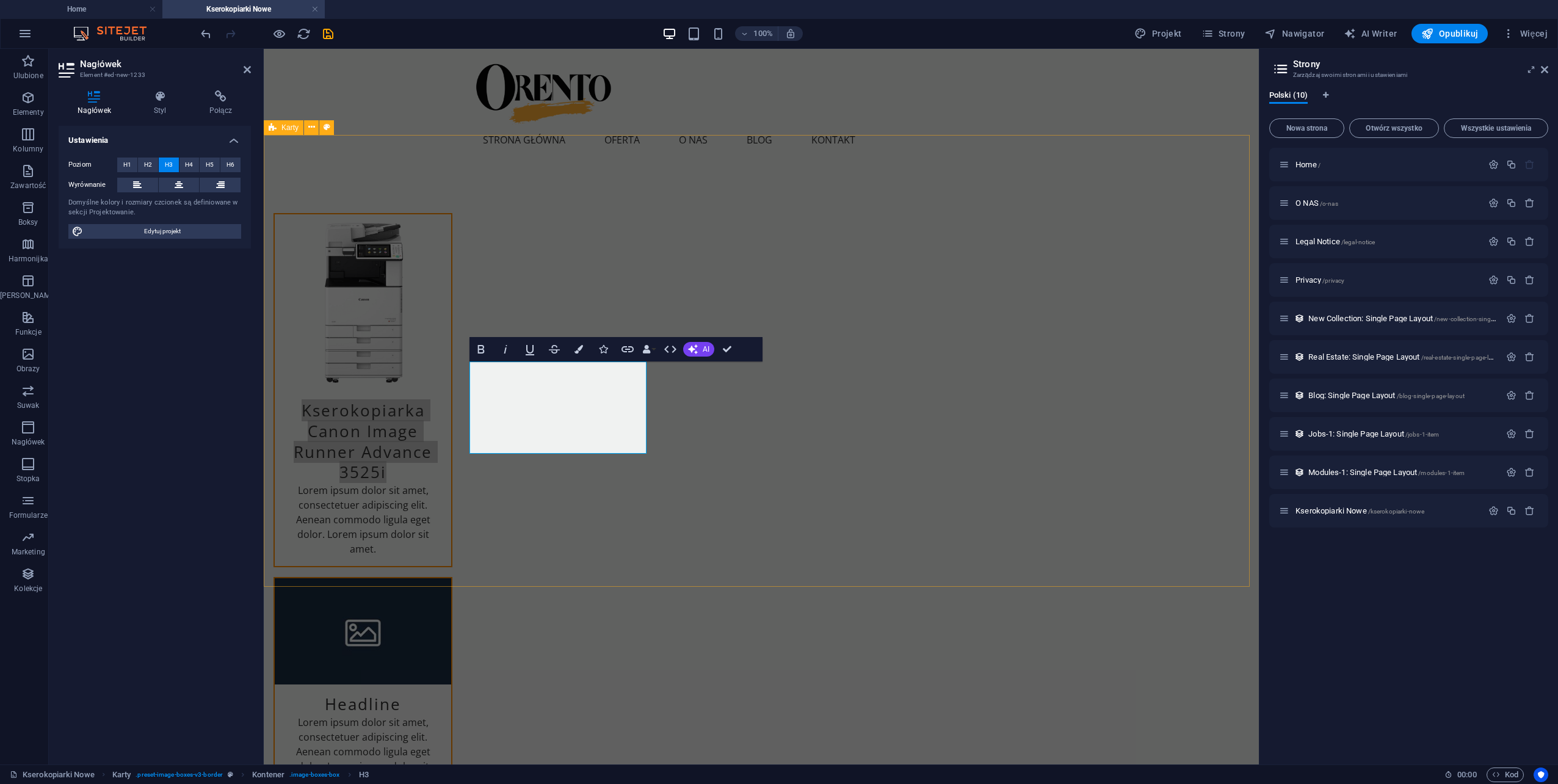
click at [428, 507] on div "Kserokopiarka Canon Image Runner Advance 3525i Lorem ipsum dolor sit amet, cons…" at bounding box center [761, 622] width 995 height 916
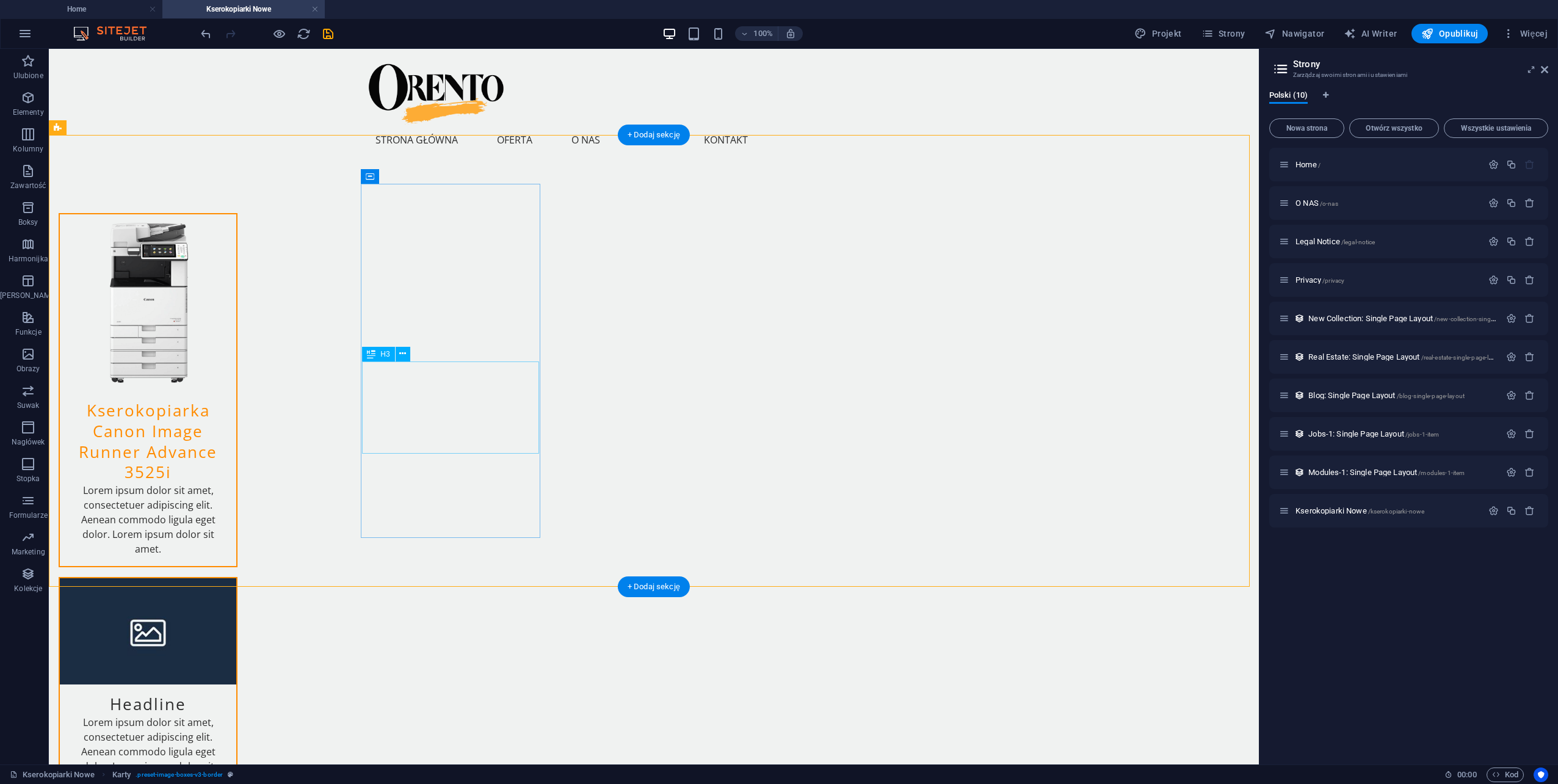
click at [236, 411] on div "Kserokopiarka Canon Image Runner Advance 3525i" at bounding box center [148, 436] width 177 height 92
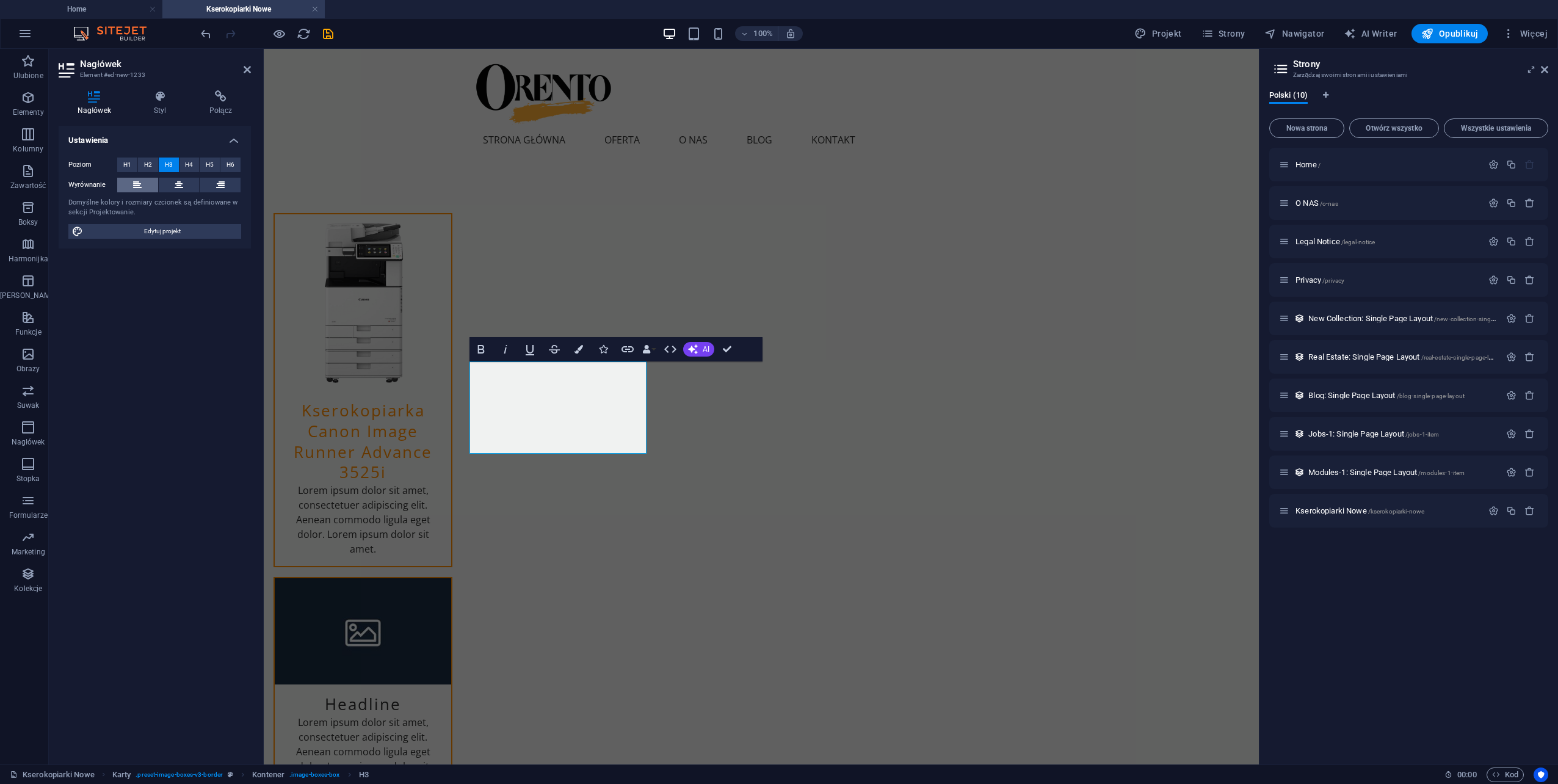
click at [134, 183] on icon at bounding box center [138, 185] width 9 height 14
click at [160, 416] on div "Ustawienia Poziom H1 H2 H3 H4 H5 H6 Wyrównanie Domyślne kolory i rozmiary czcio…" at bounding box center [155, 440] width 192 height 629
click at [390, 503] on div "Kserokopiarka Canon Image Runner Advance 3525i Lorem ipsum dolor sit amet, cons…" at bounding box center [761, 622] width 995 height 916
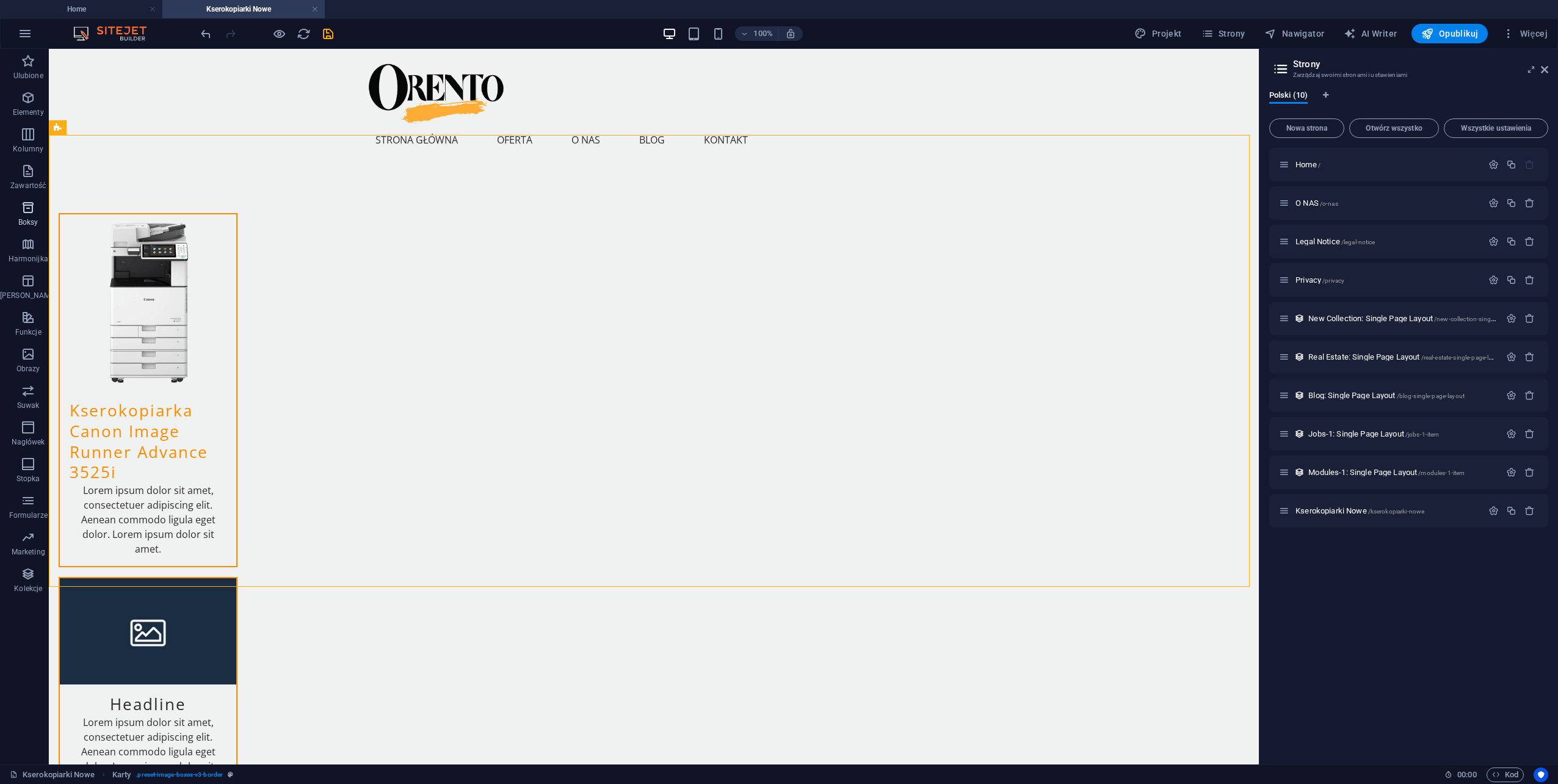
click at [21, 219] on p "Boksy" at bounding box center [28, 222] width 20 height 10
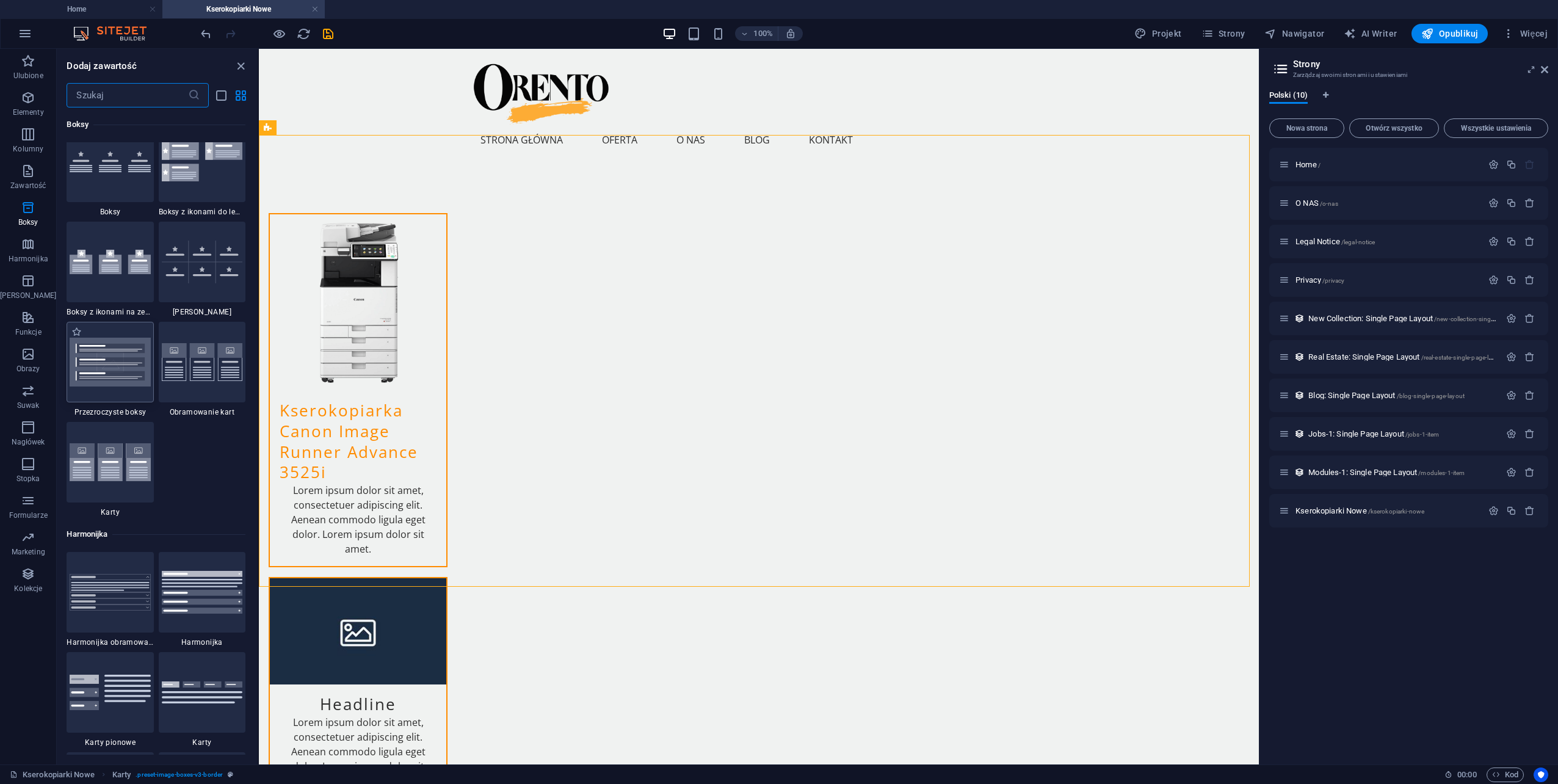
scroll to position [3490, 0]
click at [101, 470] on img at bounding box center [110, 461] width 81 height 38
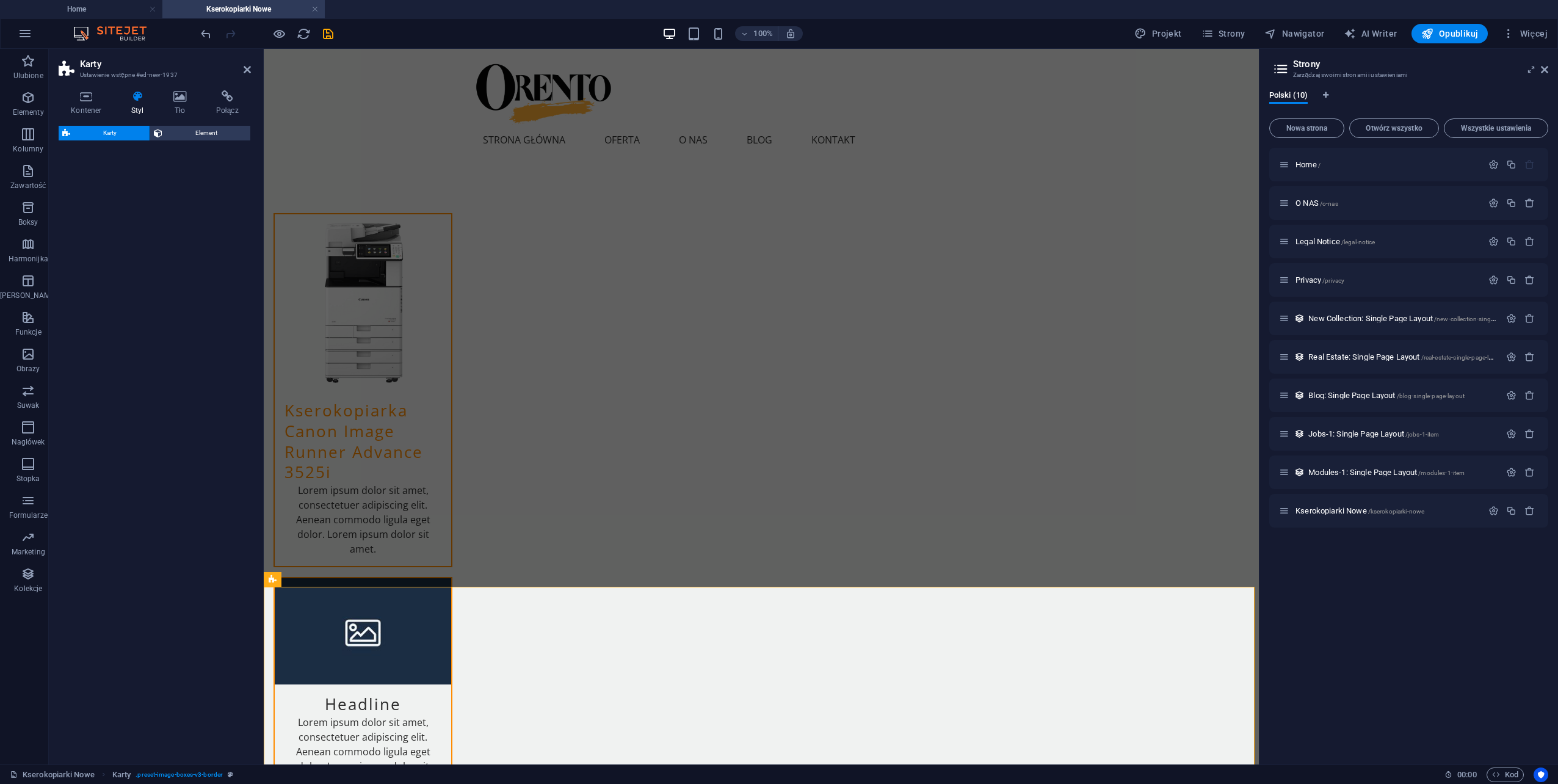
select select "rem"
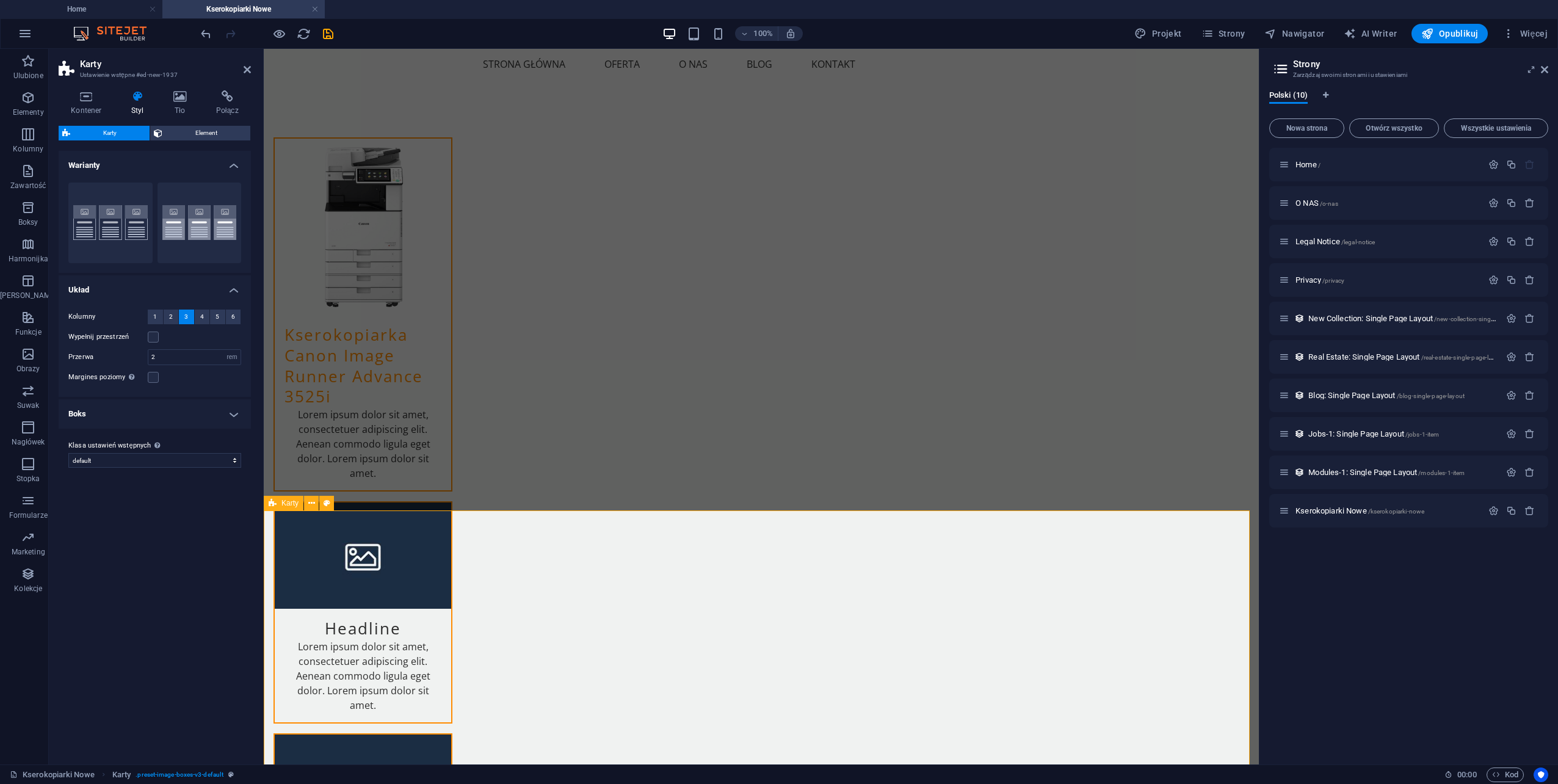
scroll to position [244, 0]
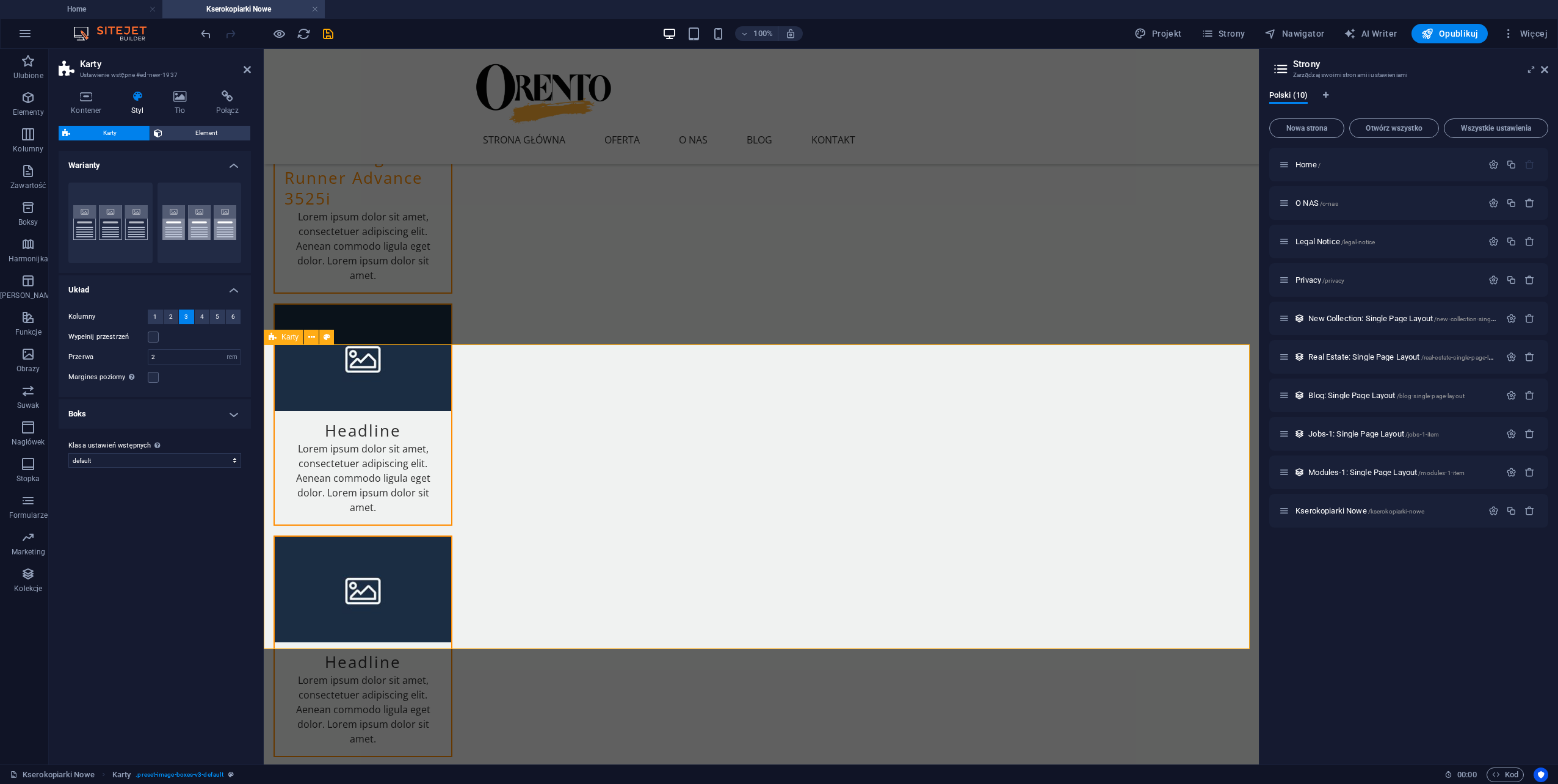
scroll to position [0, 0]
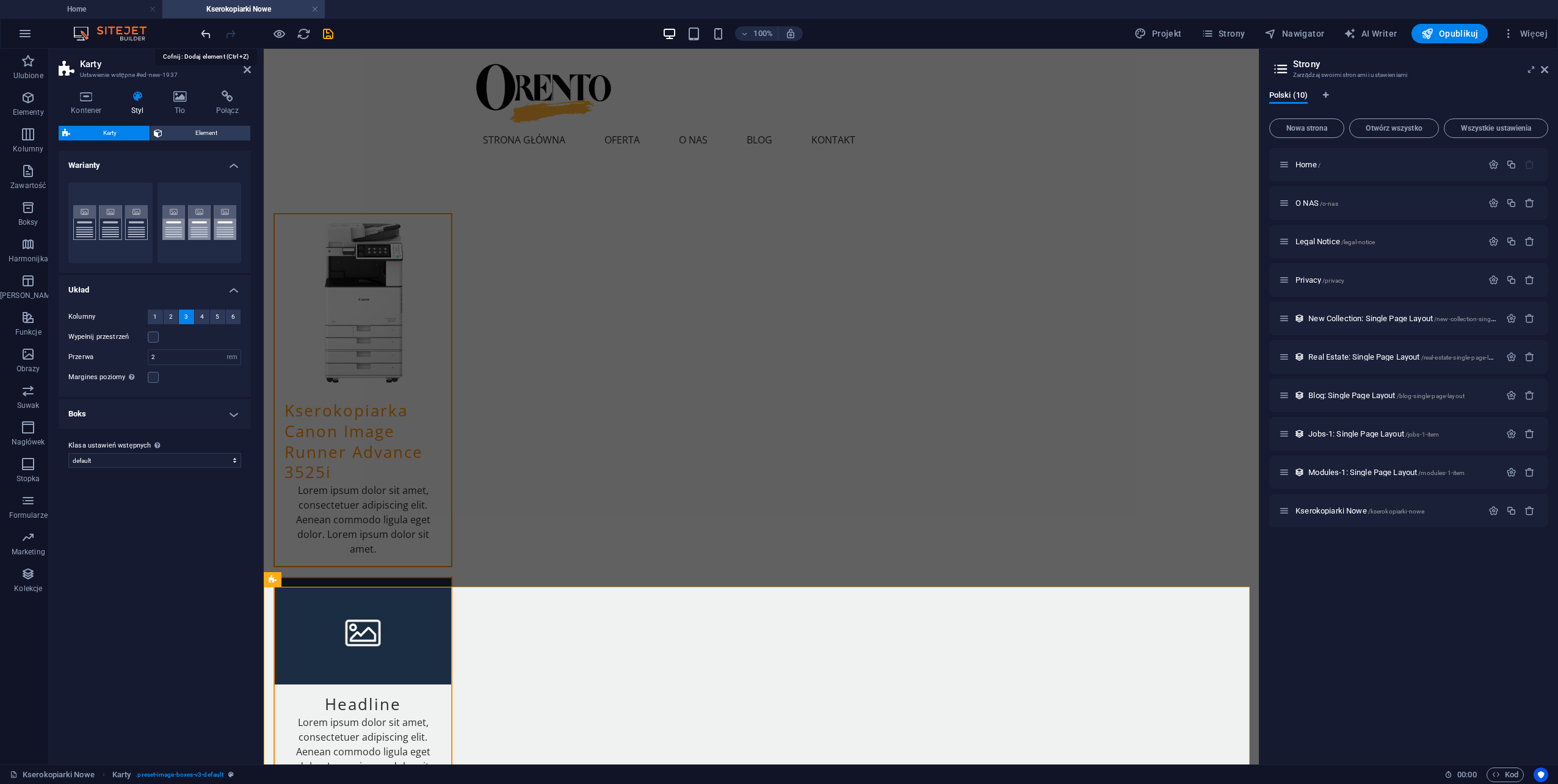
click at [209, 33] on icon "undo" at bounding box center [206, 34] width 14 height 14
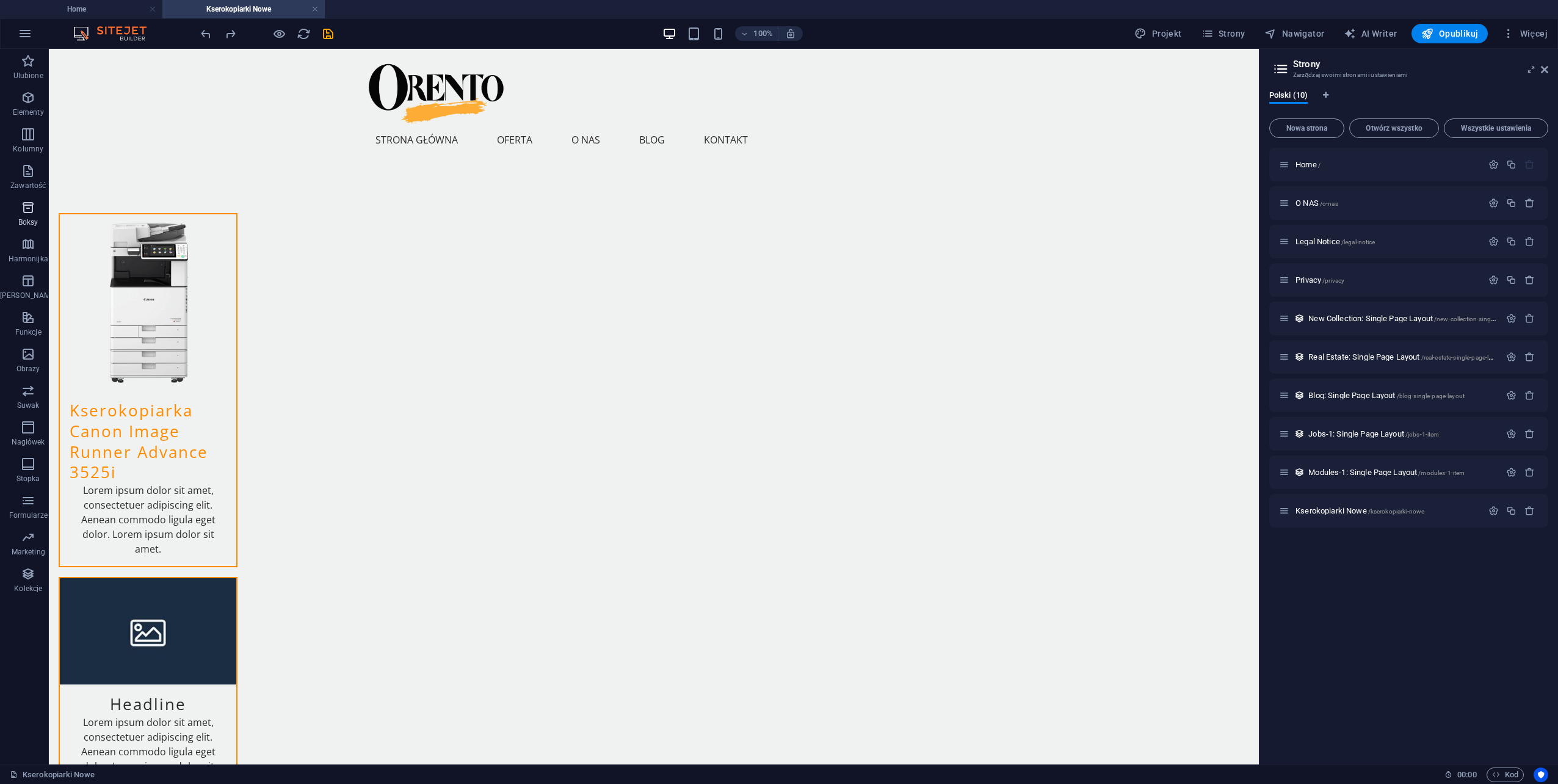
click at [22, 211] on icon "button" at bounding box center [28, 207] width 14 height 14
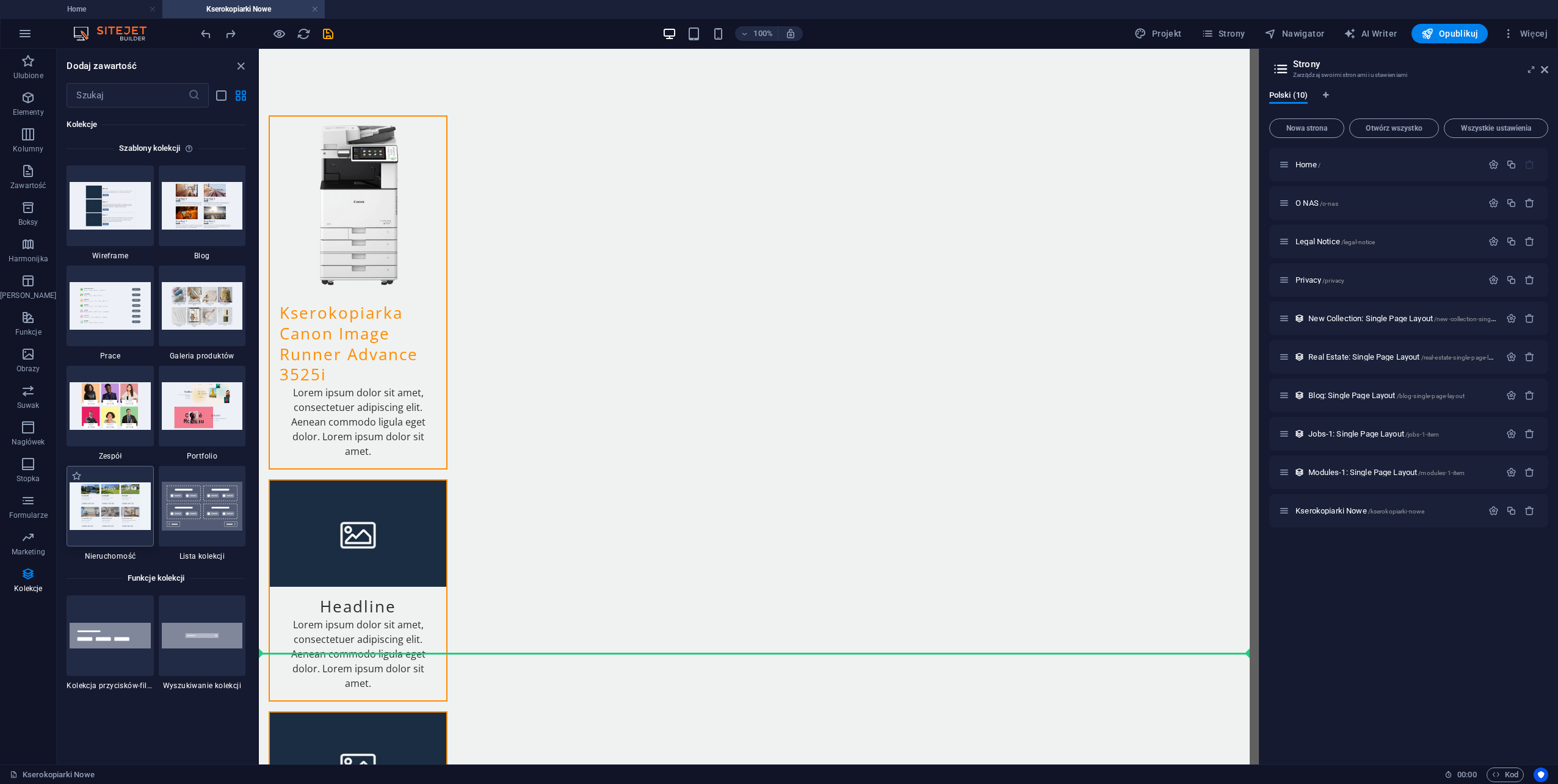
scroll to position [117, 0]
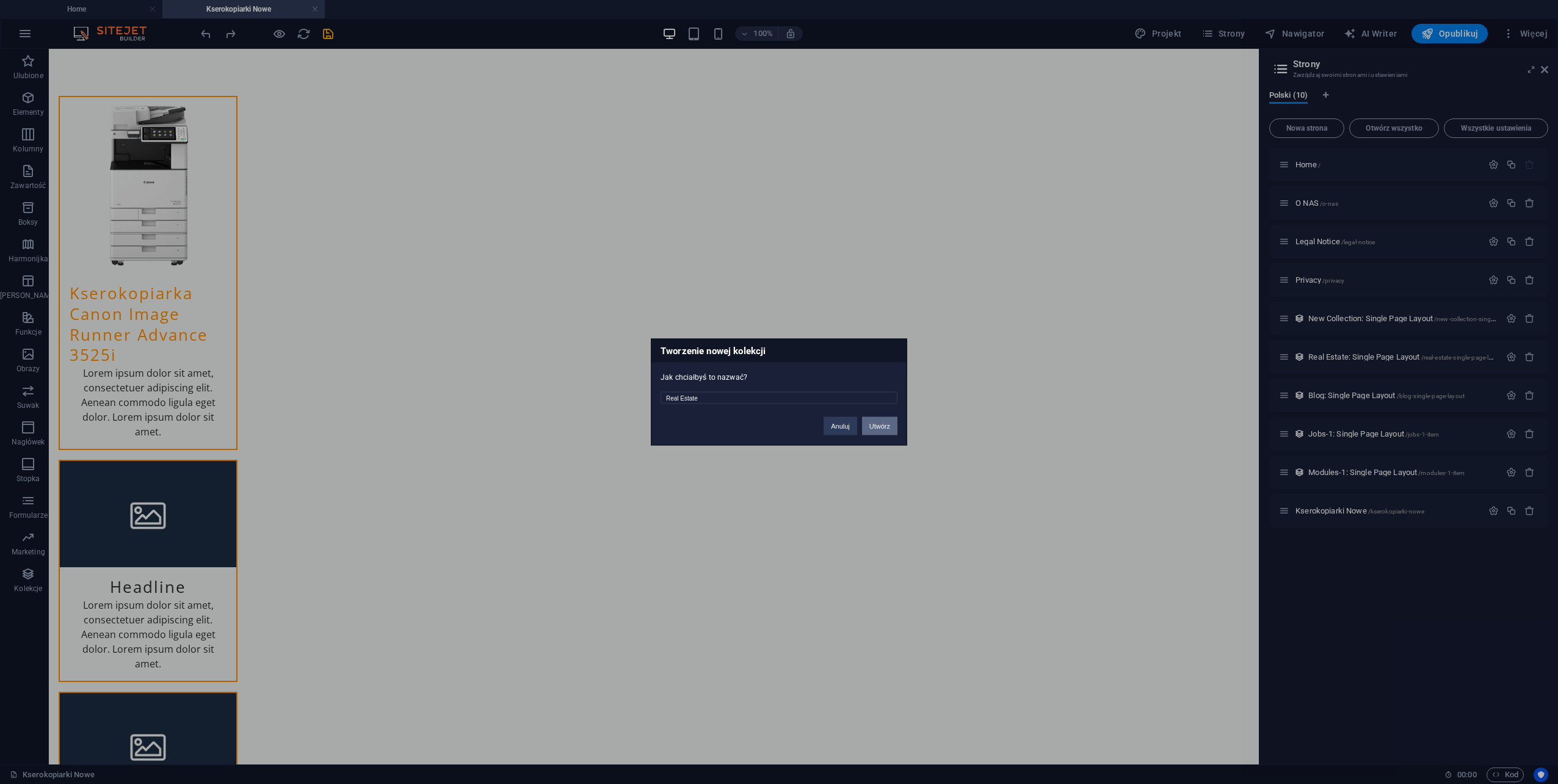
click at [874, 426] on button "Utwórz" at bounding box center [880, 426] width 36 height 18
click at [782, 426] on button "Anuluj" at bounding box center [790, 426] width 34 height 18
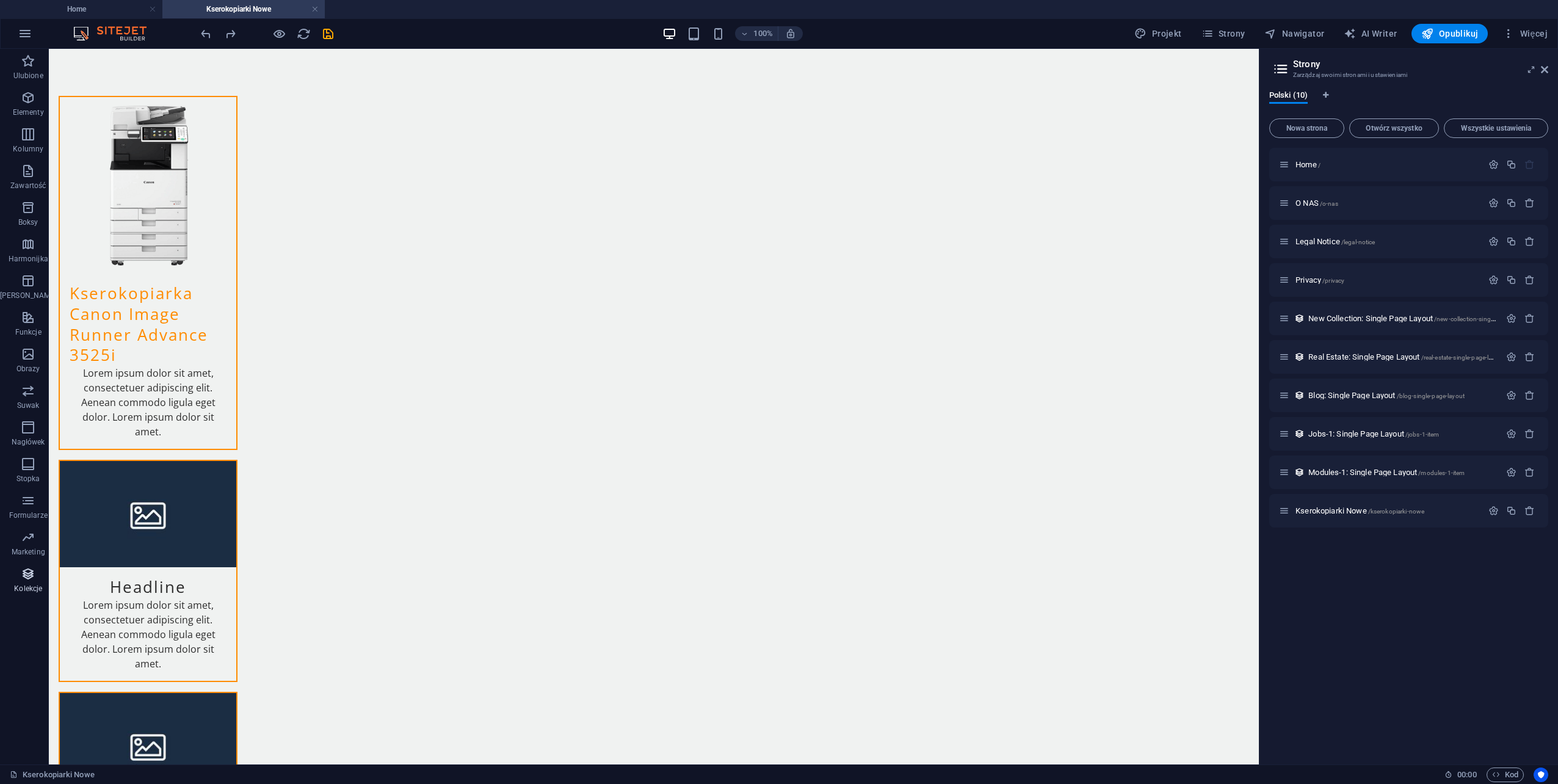
click at [21, 580] on icon "button" at bounding box center [28, 574] width 14 height 14
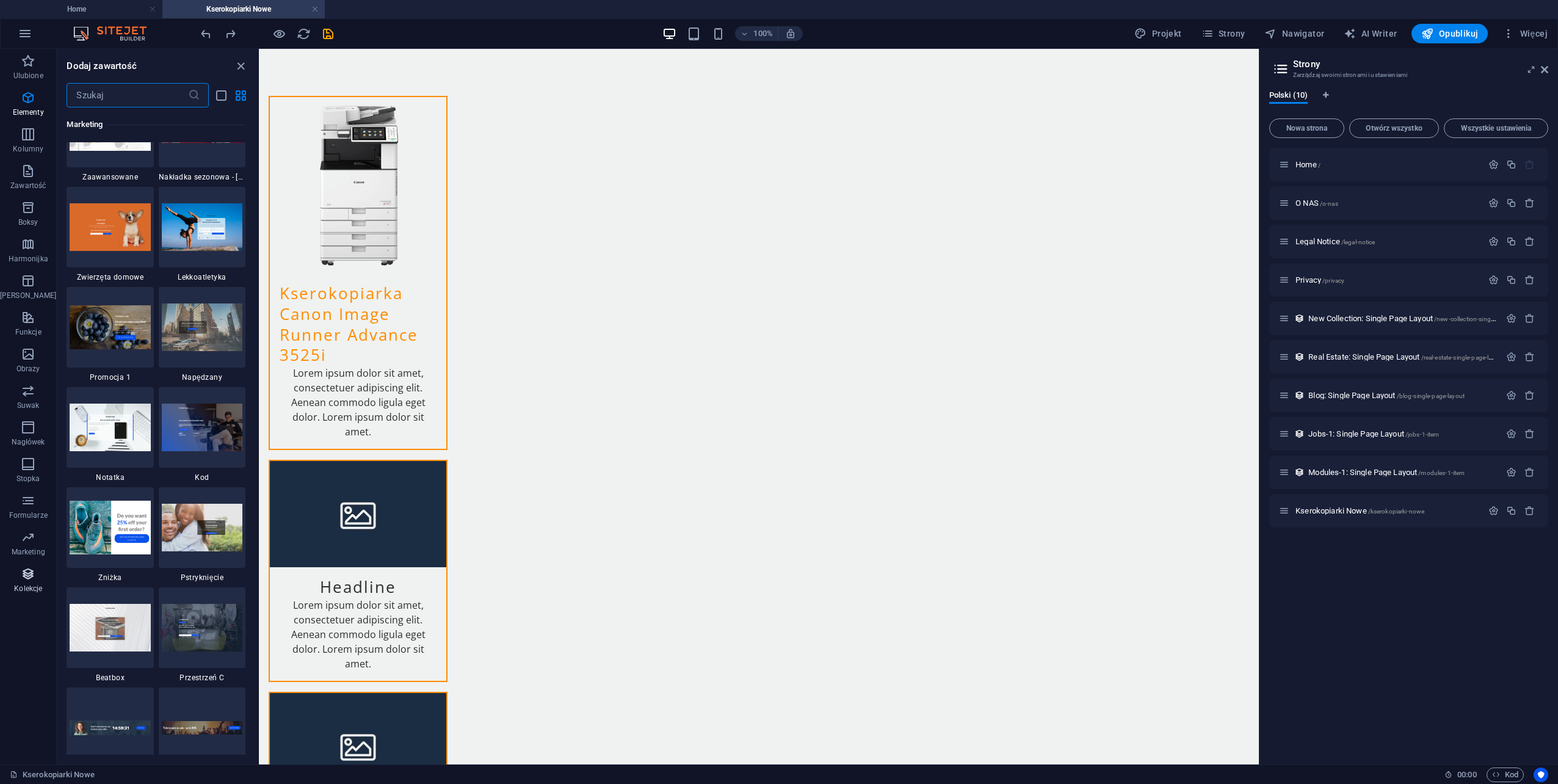
scroll to position [11176, 0]
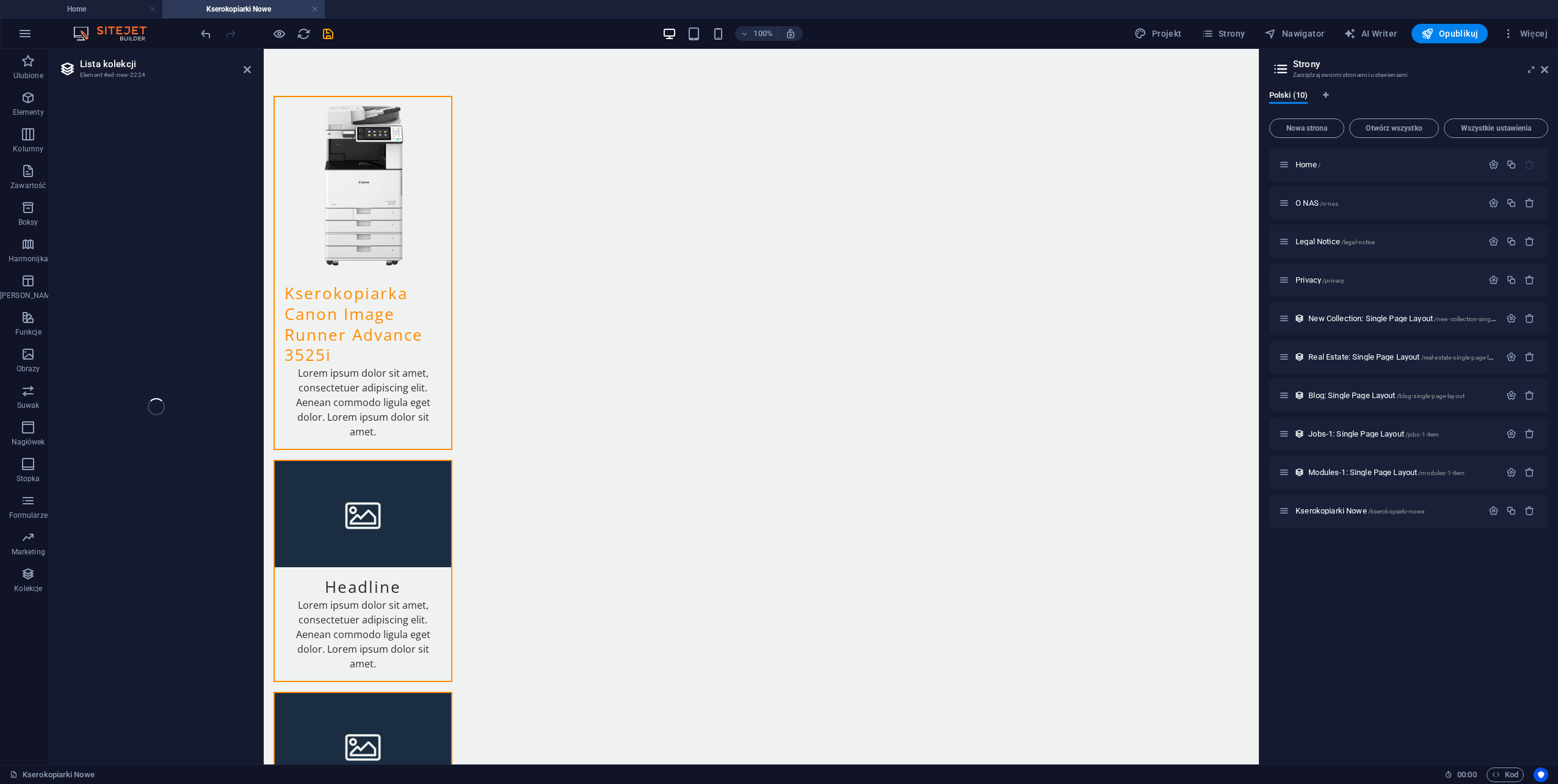
select select
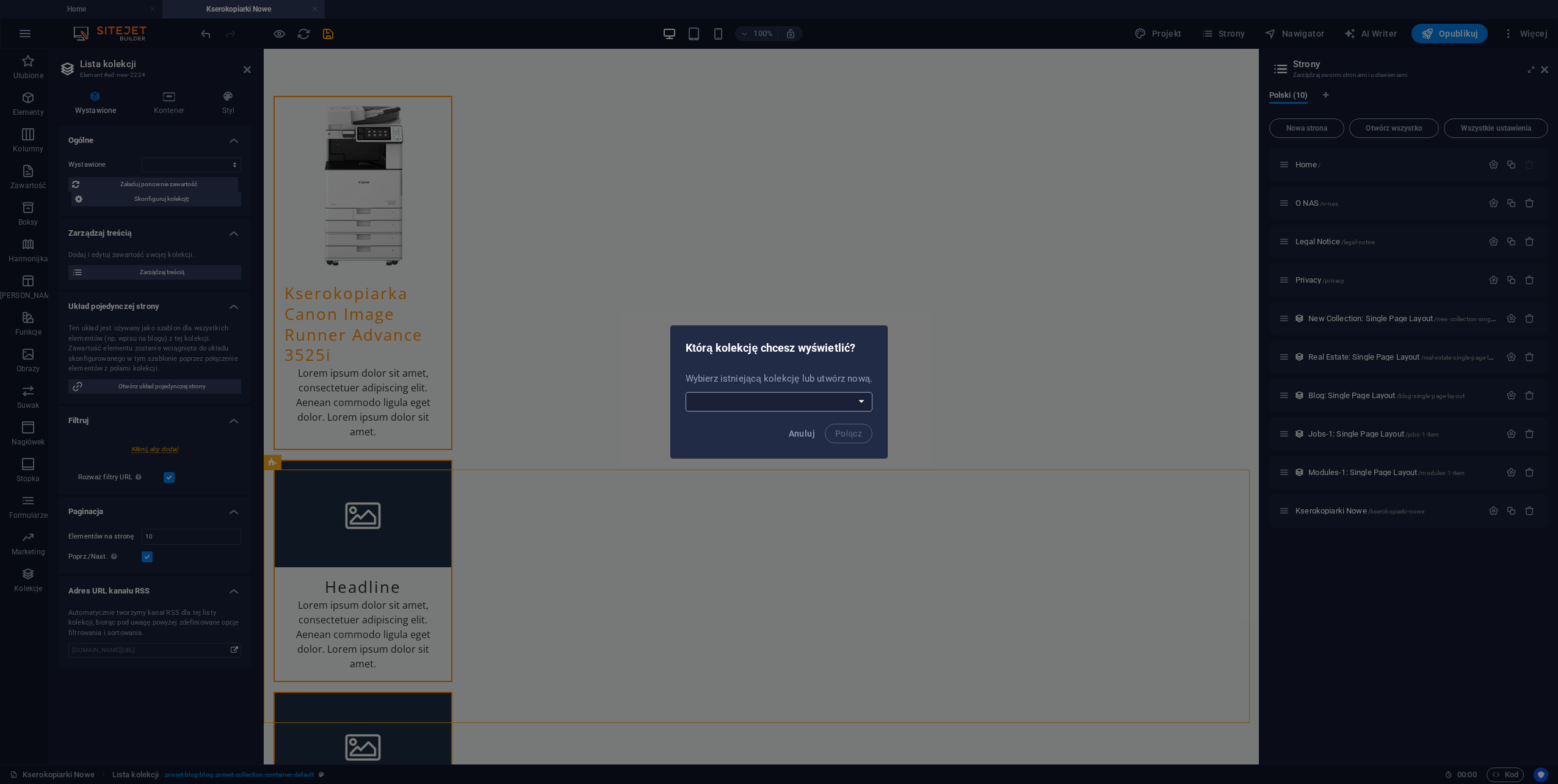
click at [725, 401] on select "Blog Jobs-1 Modules-1 New Collection Real Estate Utwórz nową kolekcję" at bounding box center [779, 401] width 187 height 19
click at [780, 405] on select "Blog Jobs-1 Modules-1 New Collection Real Estate Utwórz nową kolekcję" at bounding box center [779, 401] width 187 height 19
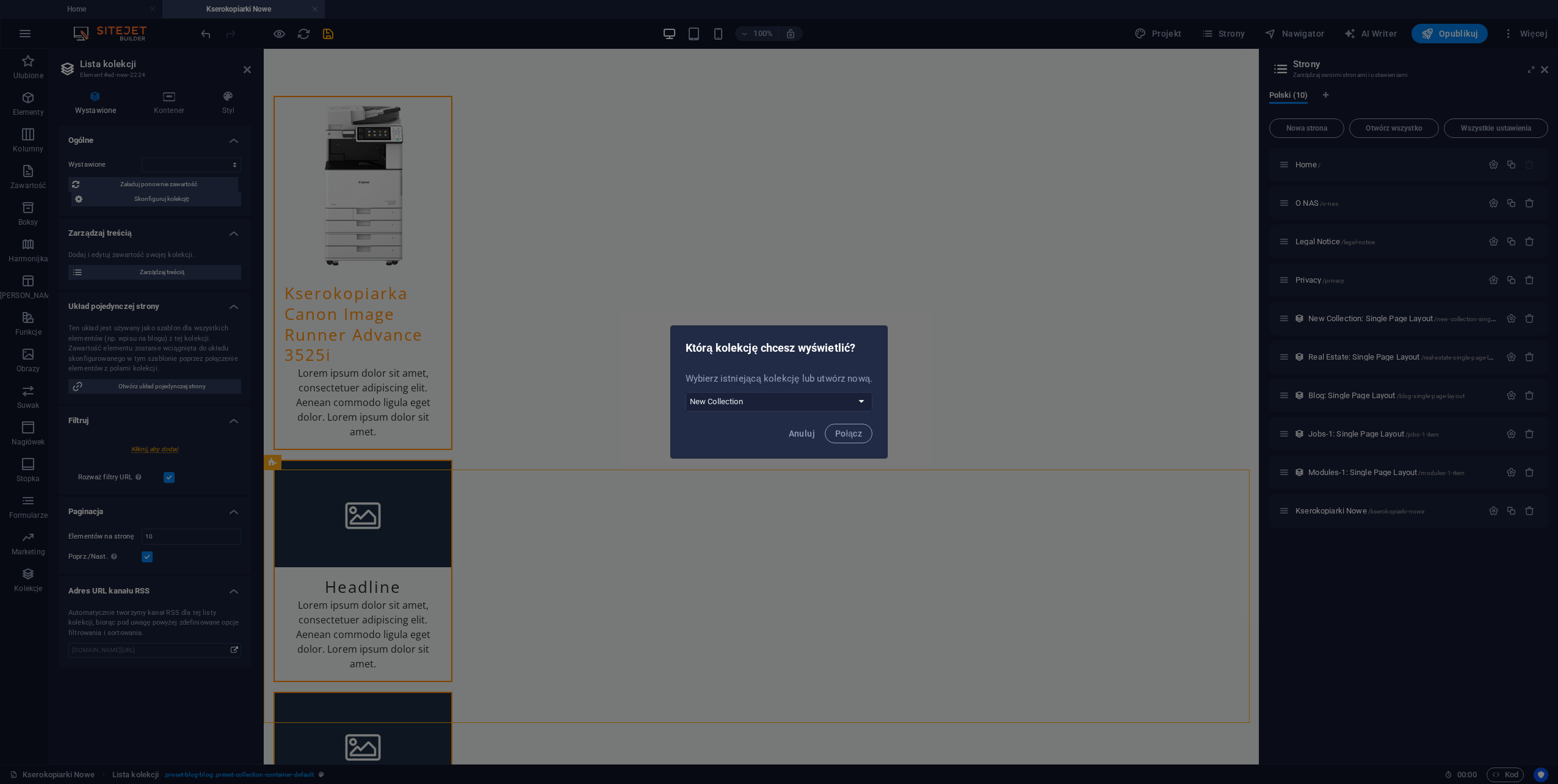
select select "--createNew--"
click at [686, 392] on select "Blog Jobs-1 Modules-1 New Collection Real Estate Utwórz nową kolekcję" at bounding box center [779, 401] width 187 height 19
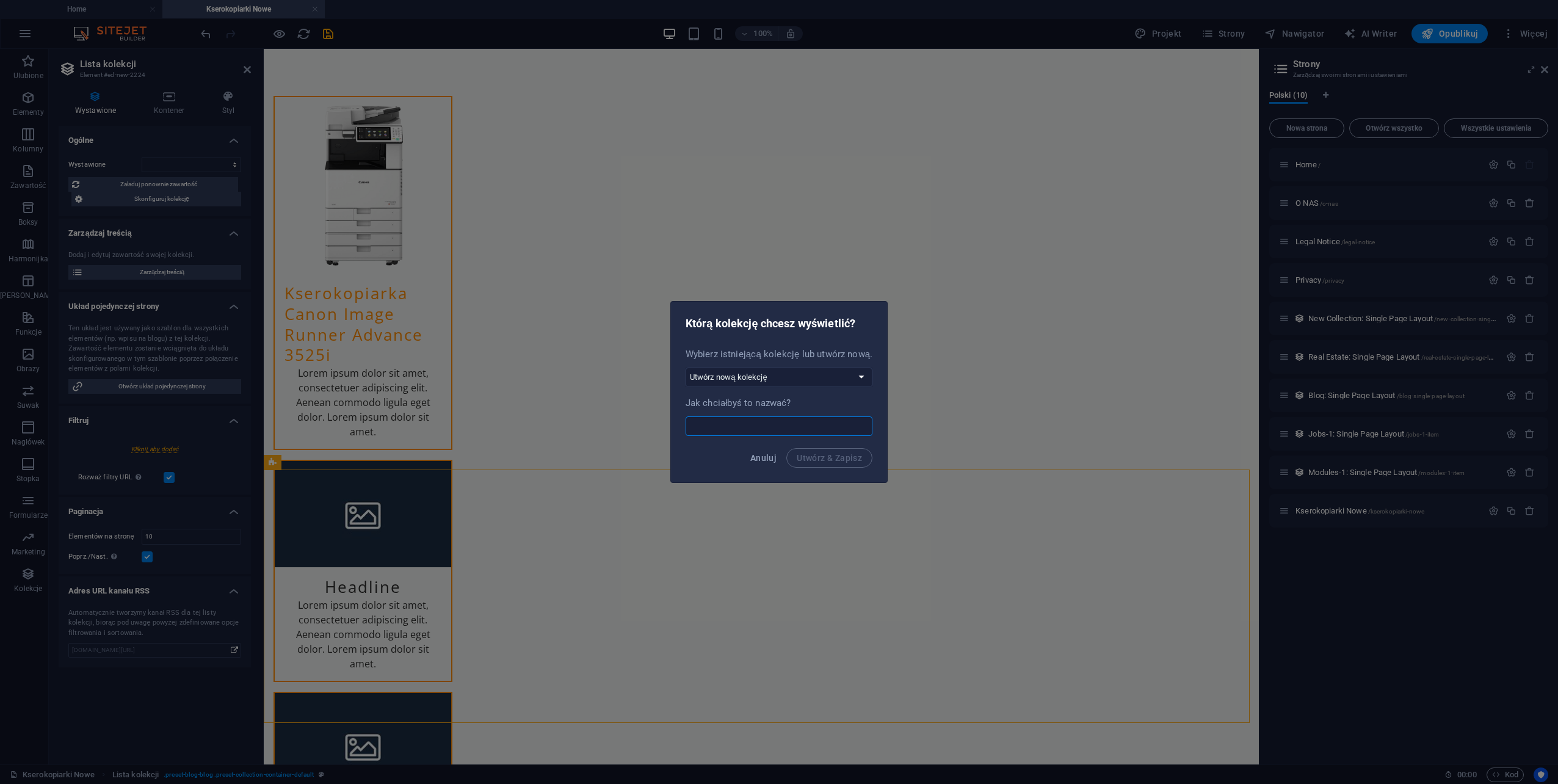
click at [752, 432] on input "text" at bounding box center [779, 426] width 187 height 19
type input "Kserokopiarki Nowe"
click at [817, 464] on button "Utwórz & Zapisz" at bounding box center [829, 458] width 86 height 19
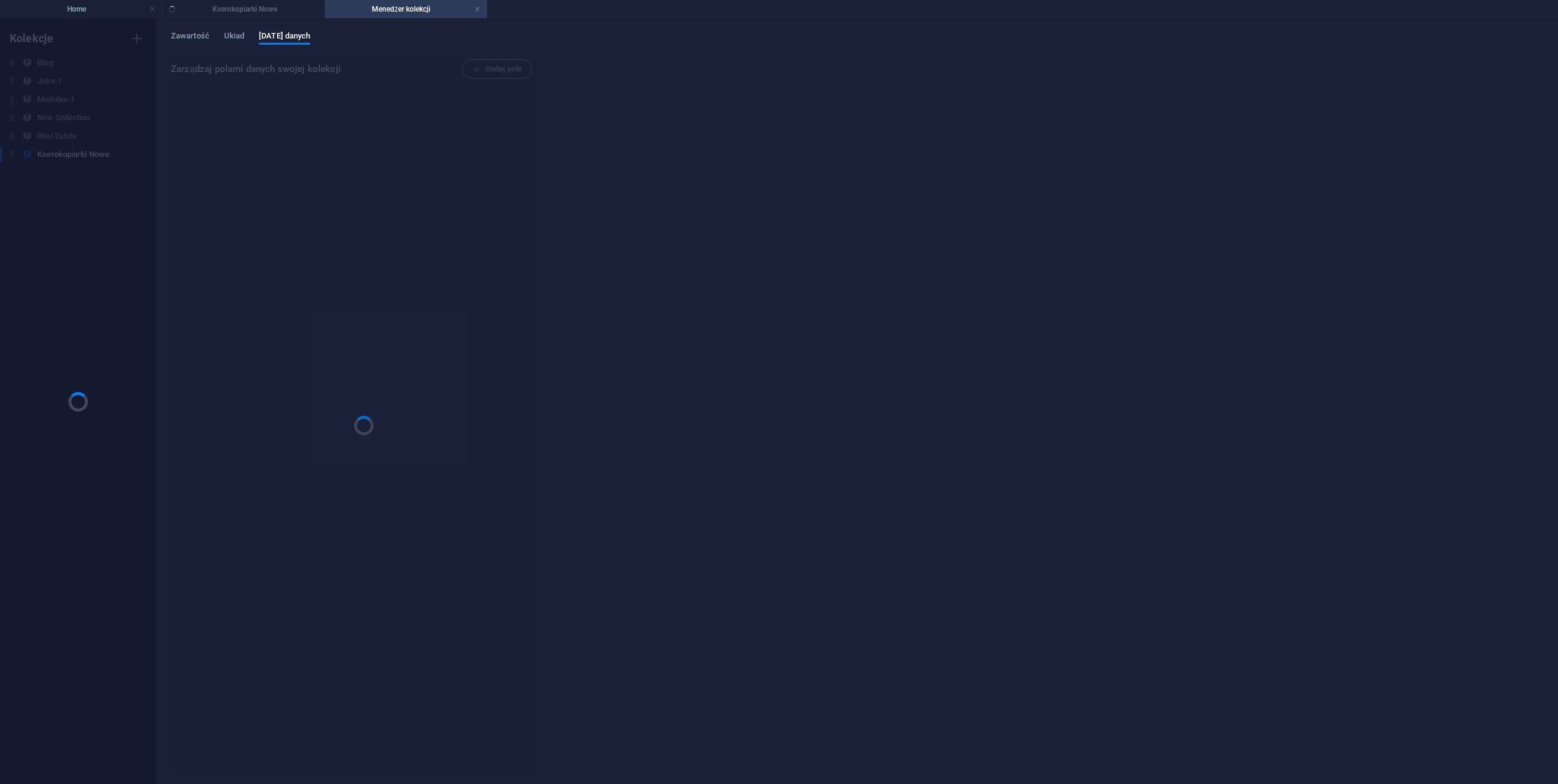
scroll to position [0, 0]
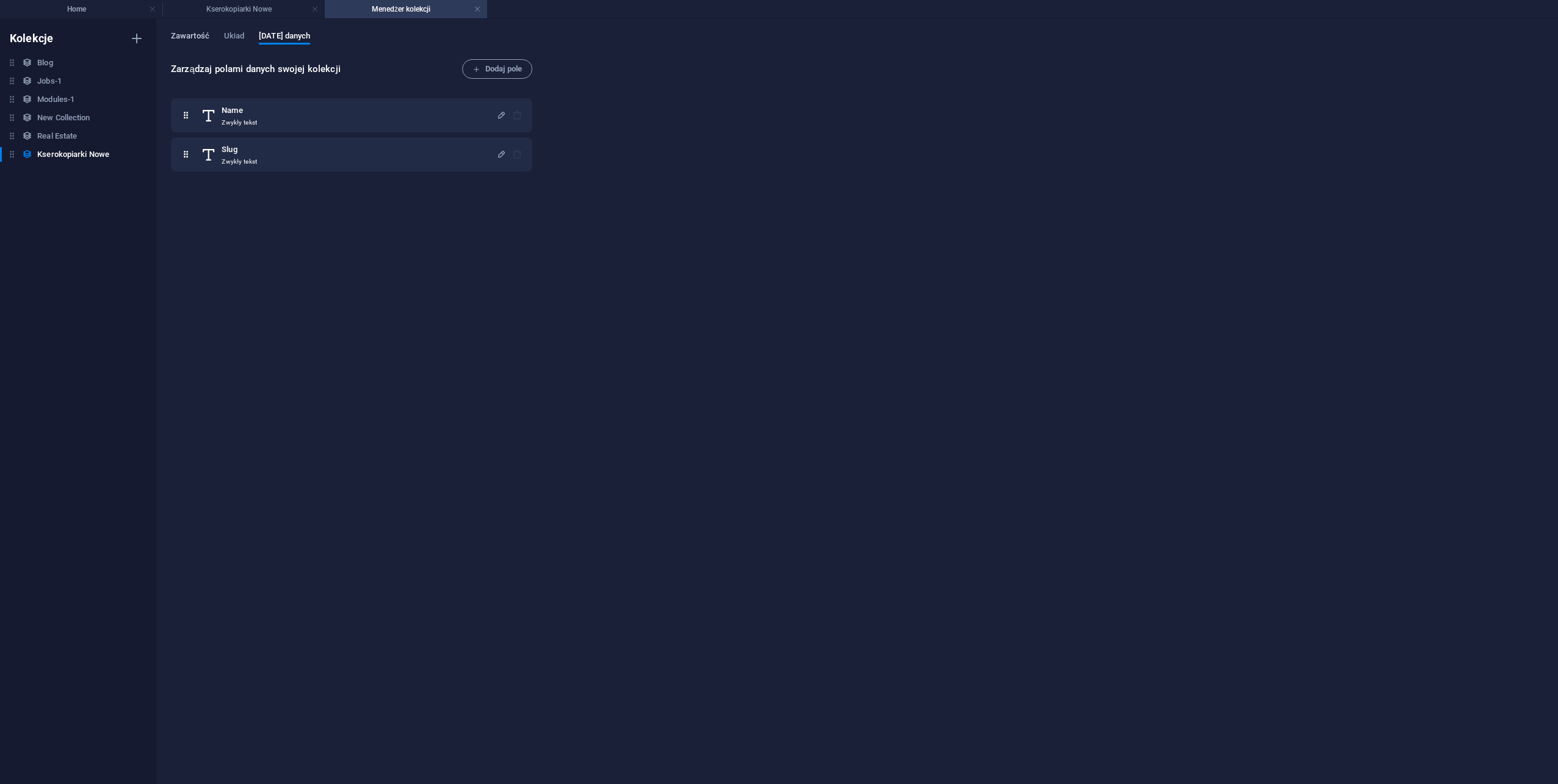
click at [200, 34] on span "Zawartość" at bounding box center [190, 37] width 38 height 17
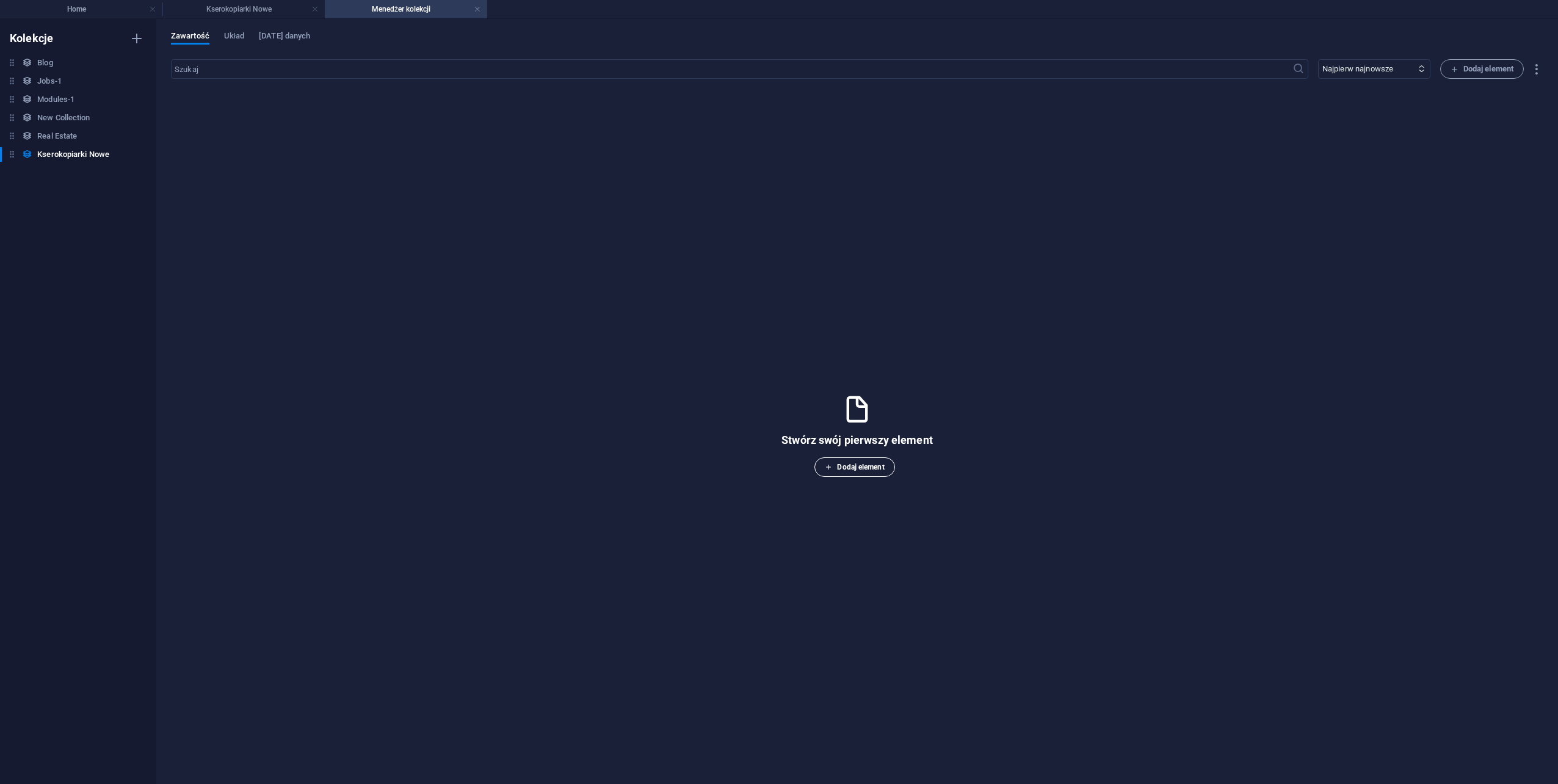
click at [850, 470] on span "Dodaj element" at bounding box center [854, 467] width 59 height 14
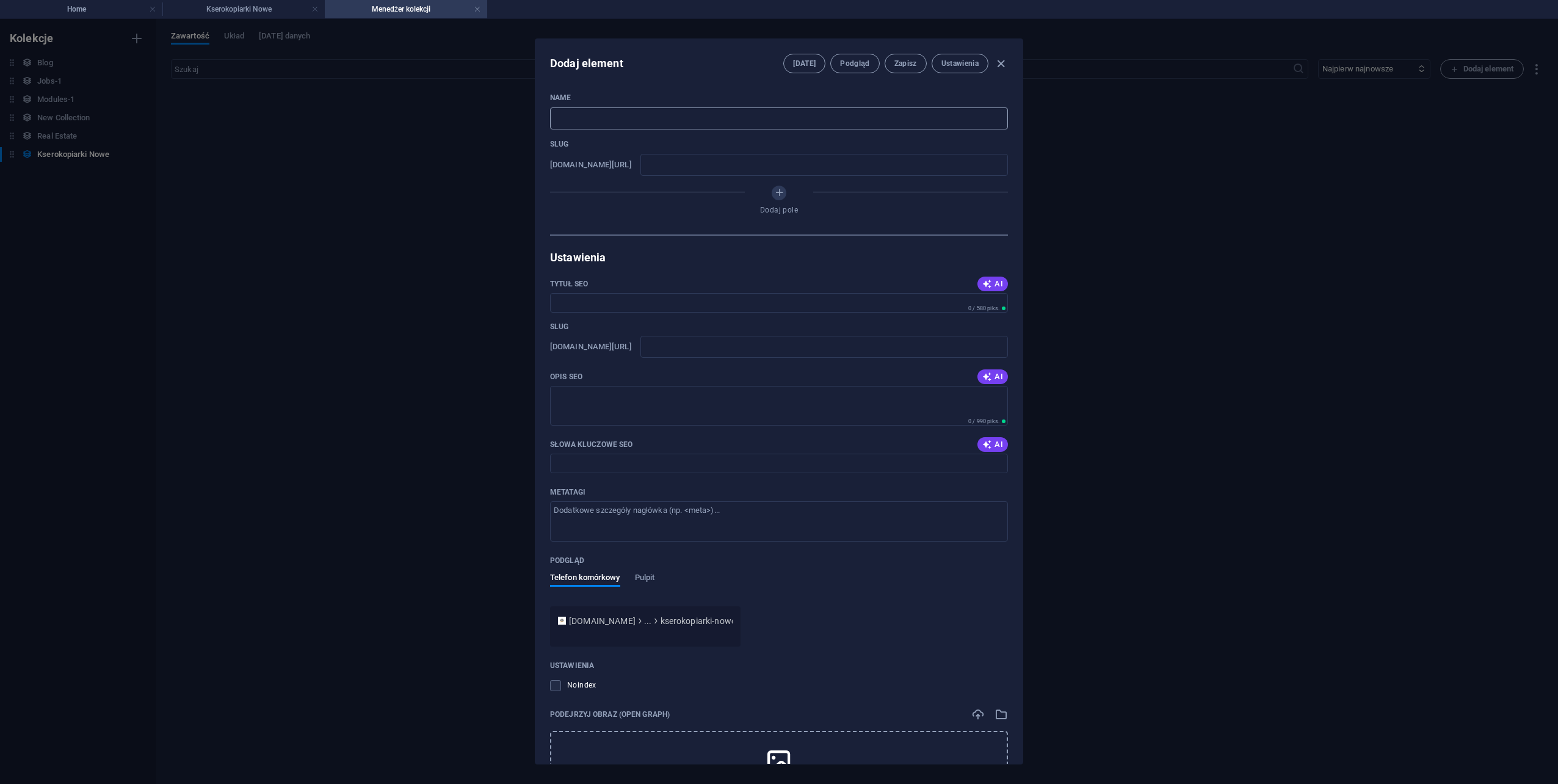
click at [597, 116] on input "text" at bounding box center [778, 118] width 458 height 22
type input "C"
type input "c"
type input "Ca"
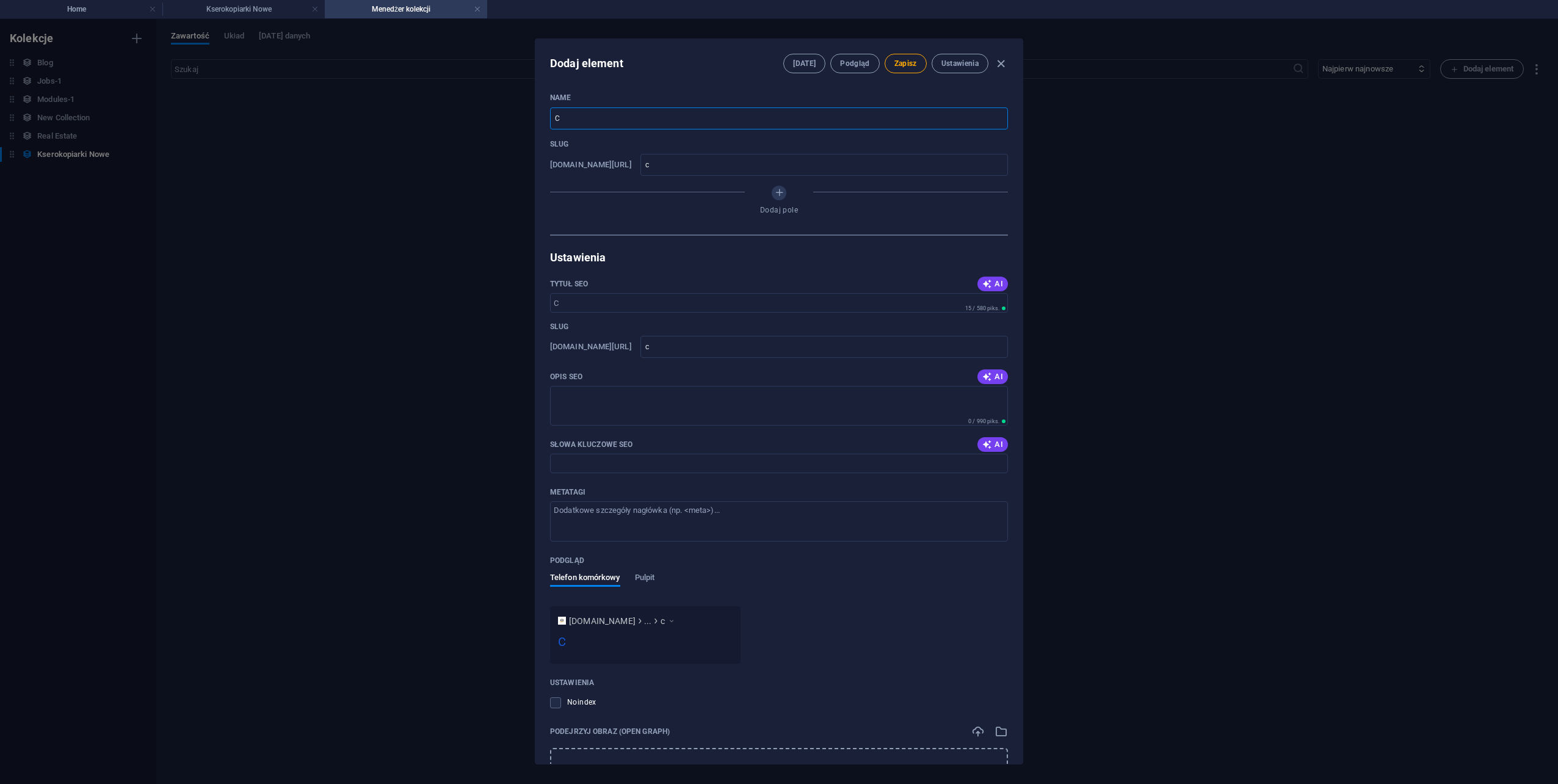
type input "ca"
type input "Can"
type input "can"
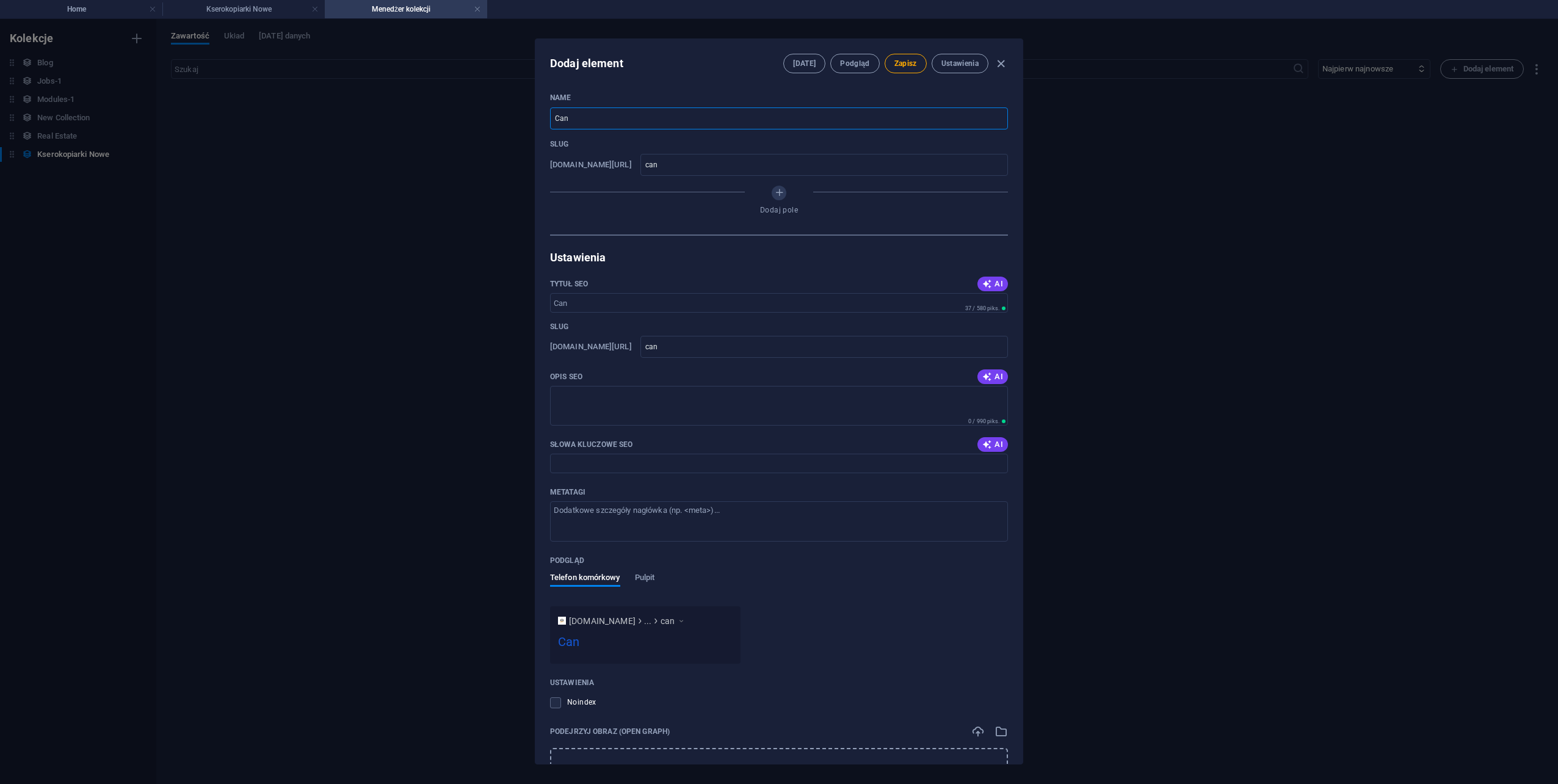
type input "[PERSON_NAME]"
type input "Canon"
type input "canon"
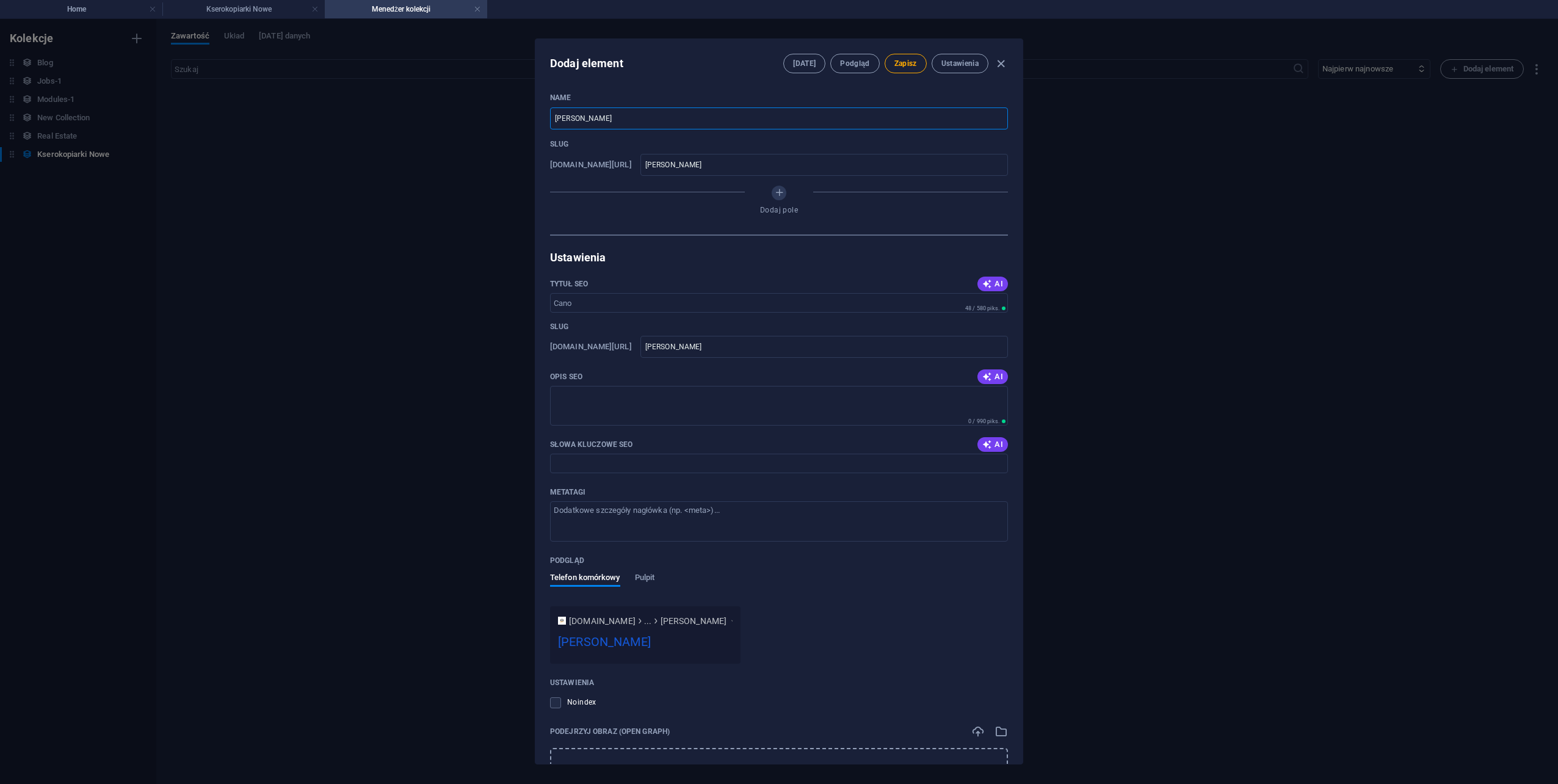
type input "canon"
type input "Canon i"
type input "canon-i"
type input "Canon ir"
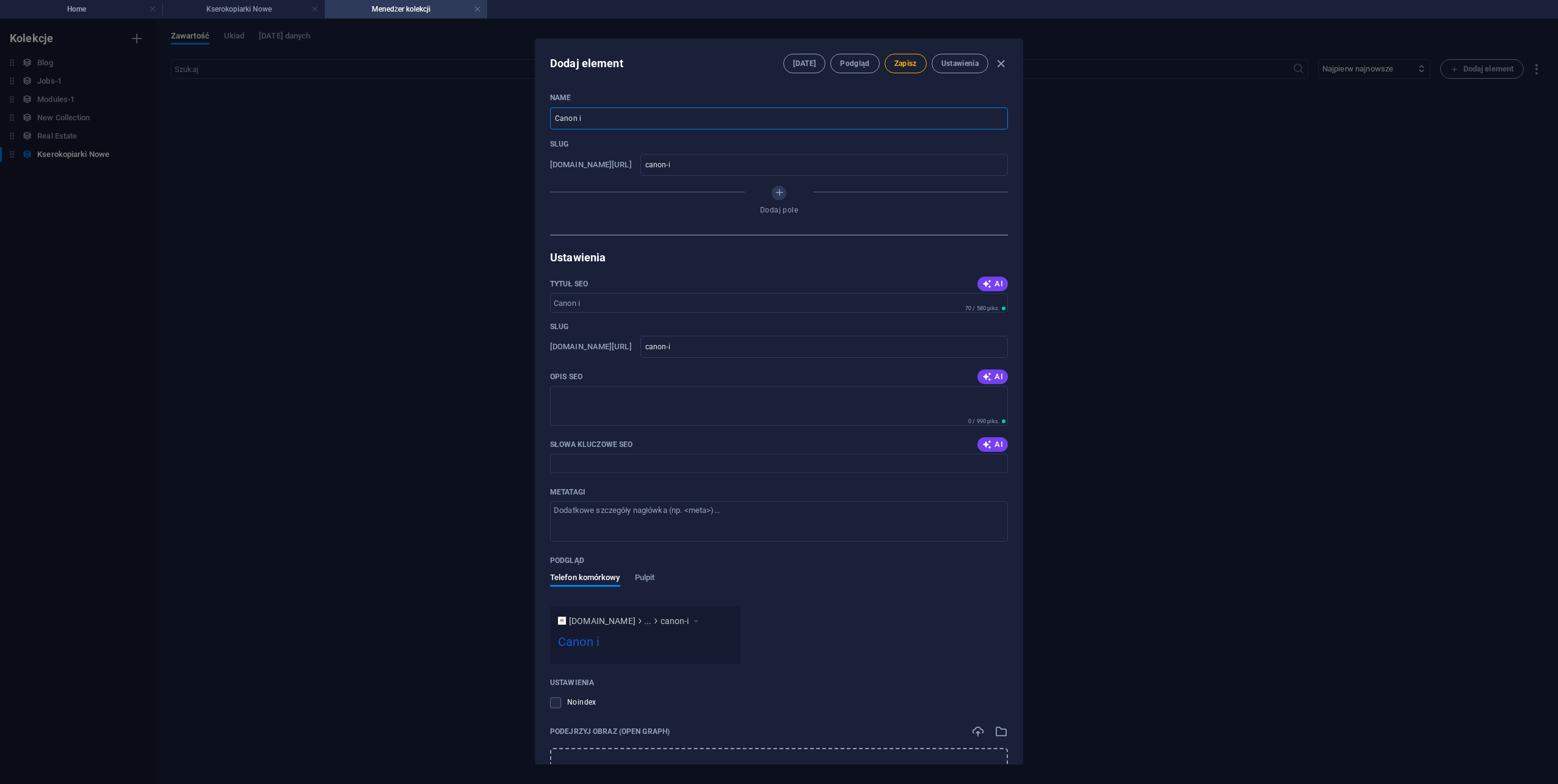
type input "canon-ir"
type input "Canon i"
type input "canon-i"
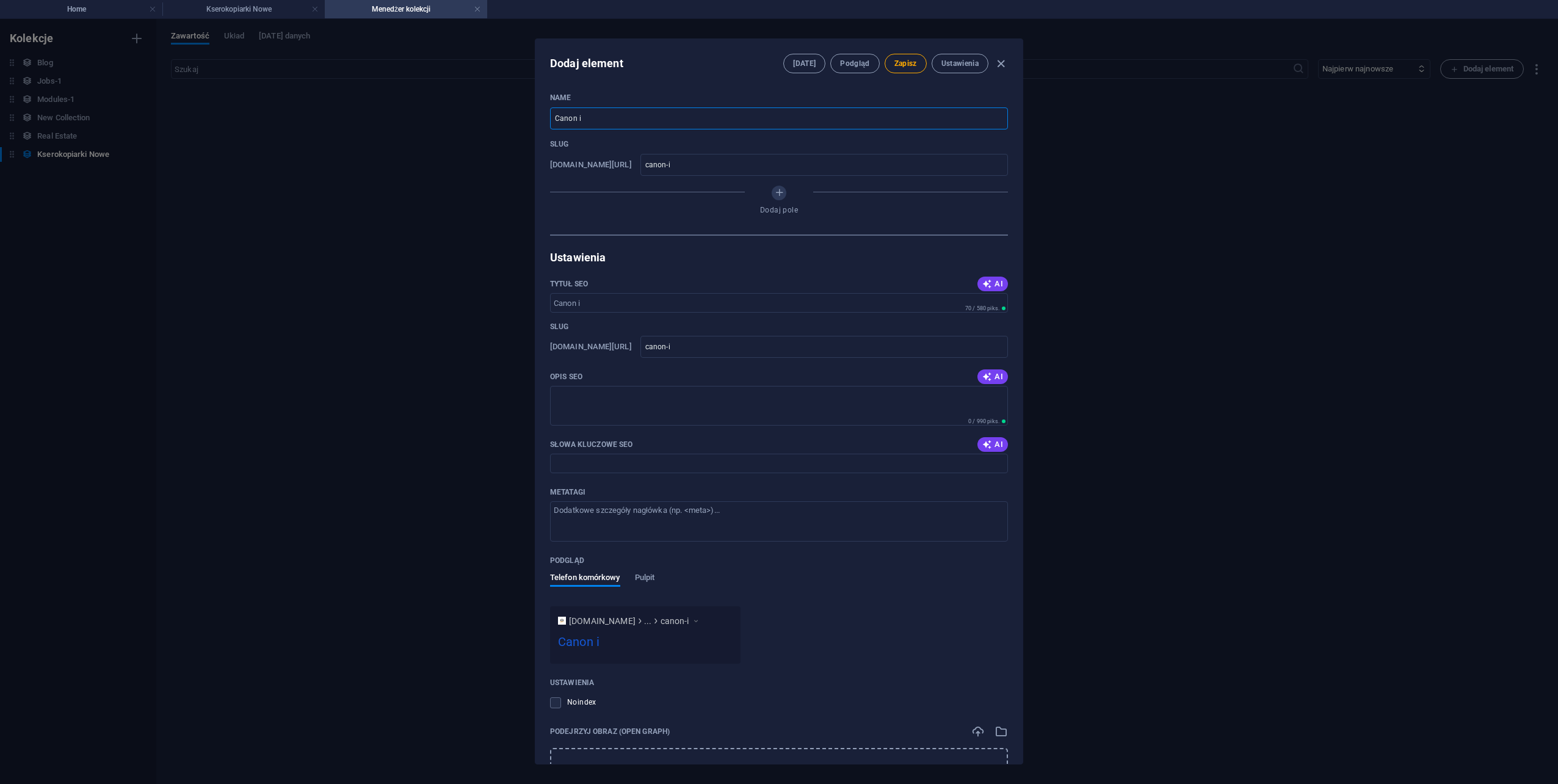
type input "Canon iR"
type input "canon-ir"
type input "Canon iRA"
type input "canon-ira"
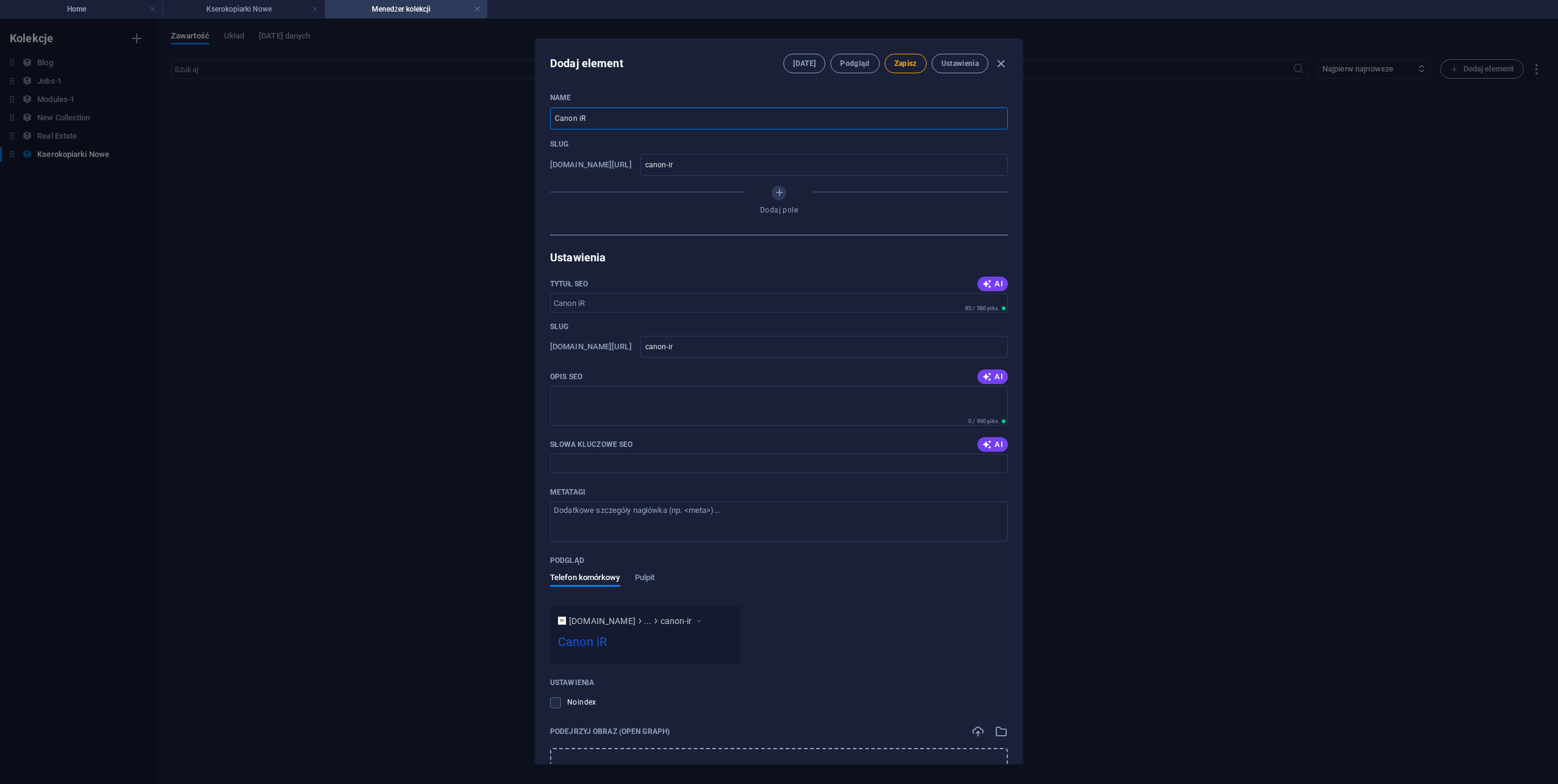
type input "canon-ira"
type input "Canon iRAC"
type input "canon-irac"
type input "Canon iRAC 3"
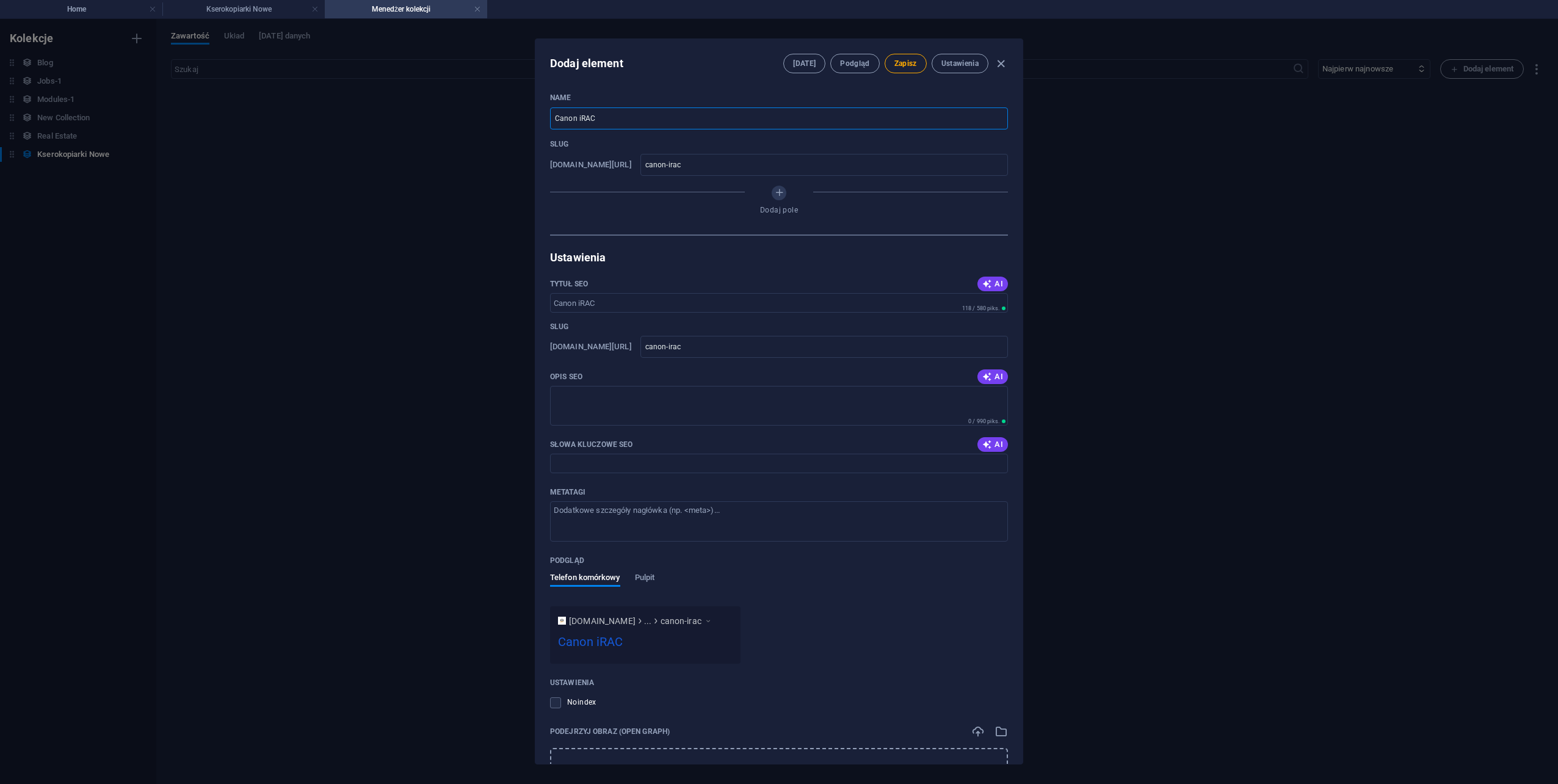
type input "canon-irac-3"
type input "Canon iRAC 35"
type input "canon-irac-35"
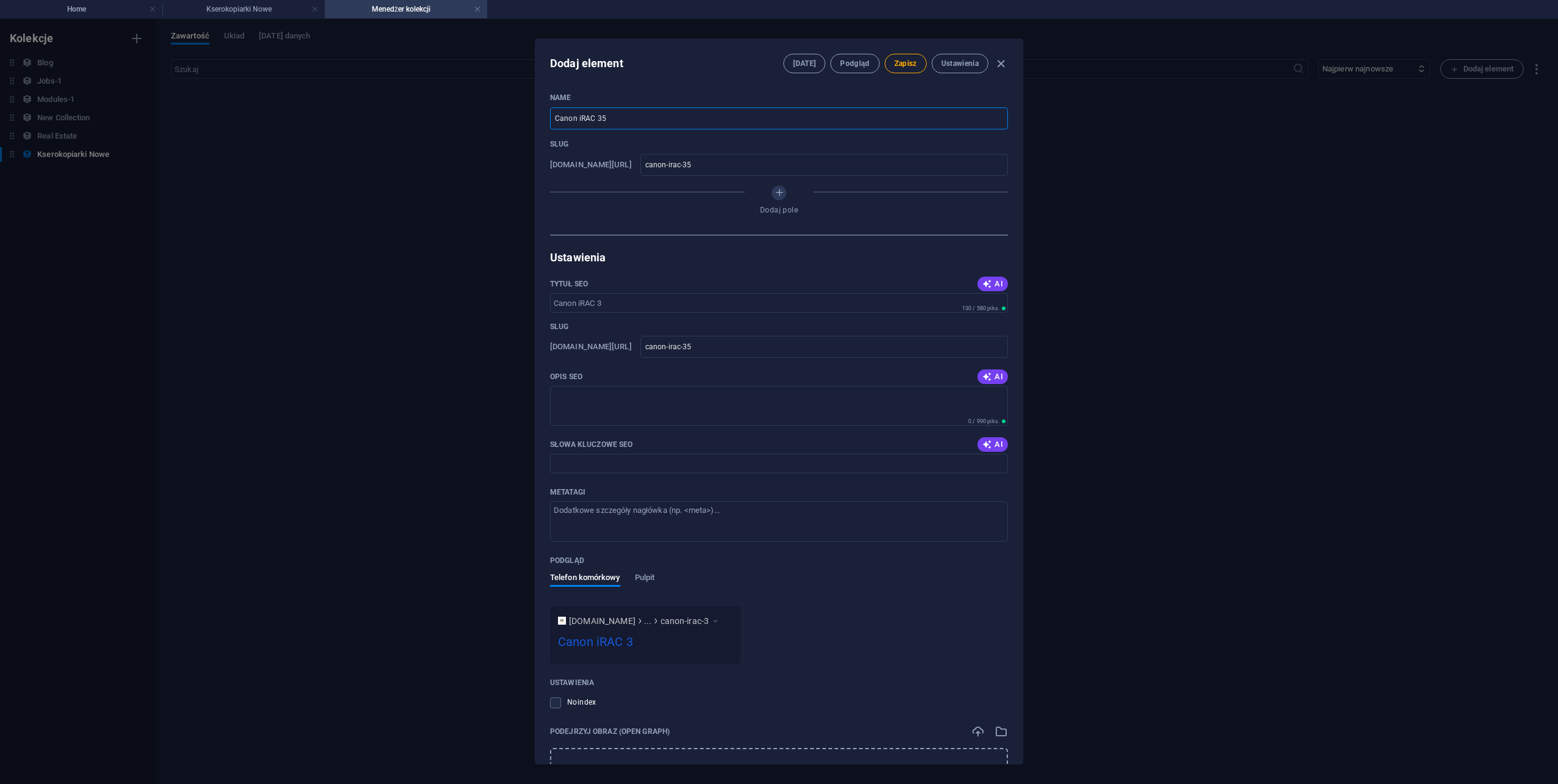
type input "Canon iRAC 352"
type input "canon-irac-352"
type input "Canon iRAC 3525"
type input "canon-irac-3525"
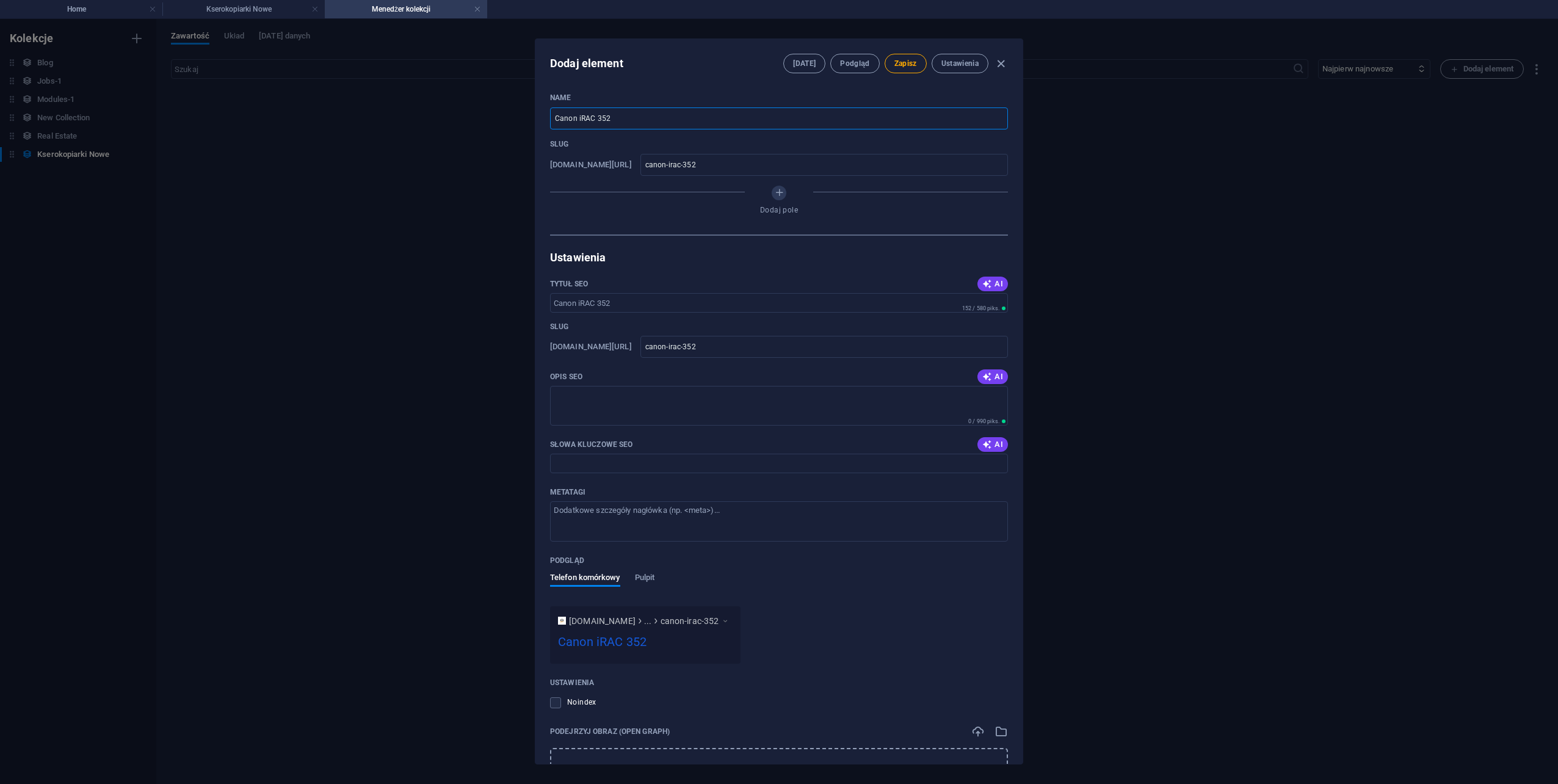
type input "canon-irac-3525"
type input "Canon iRAC 3525"
click at [904, 59] on span "Zapisz" at bounding box center [905, 64] width 23 height 10
click at [1001, 61] on icon "button" at bounding box center [1001, 64] width 14 height 14
type input "canon-irac-3525"
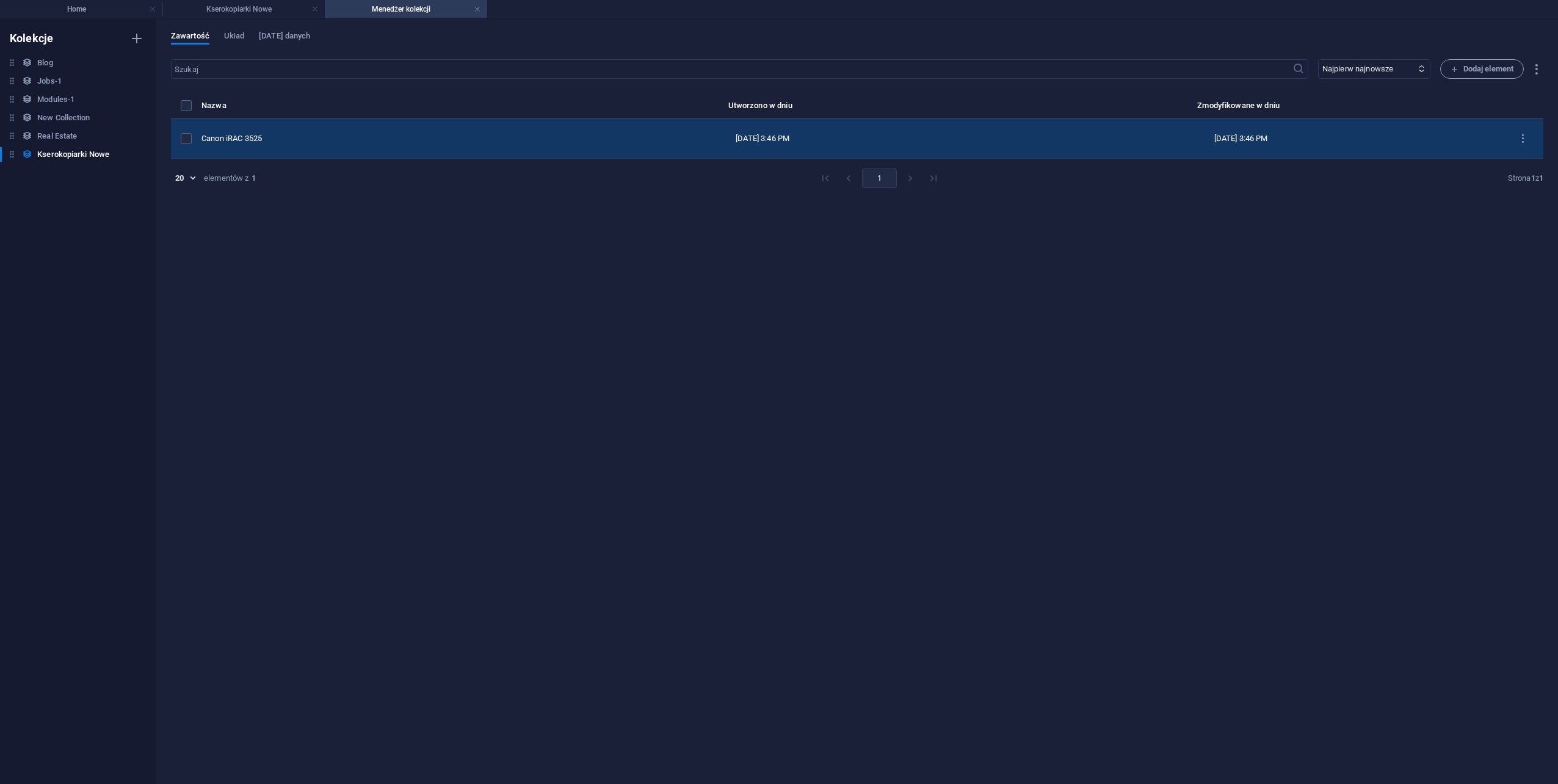
click at [266, 134] on div "Canon iRAC 3525" at bounding box center [369, 139] width 334 height 11
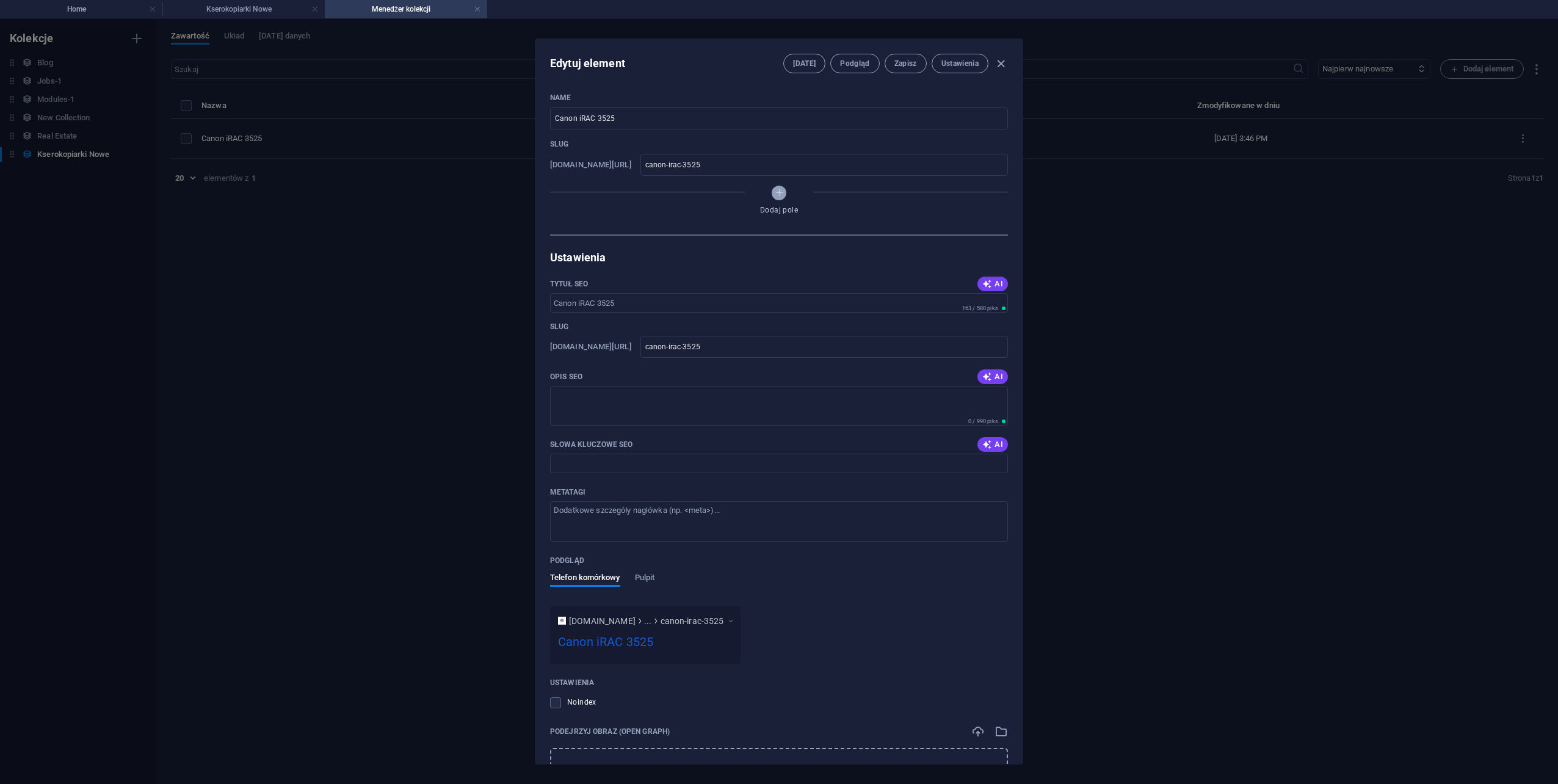
click at [783, 195] on icon "Dodaj pole" at bounding box center [779, 192] width 11 height 11
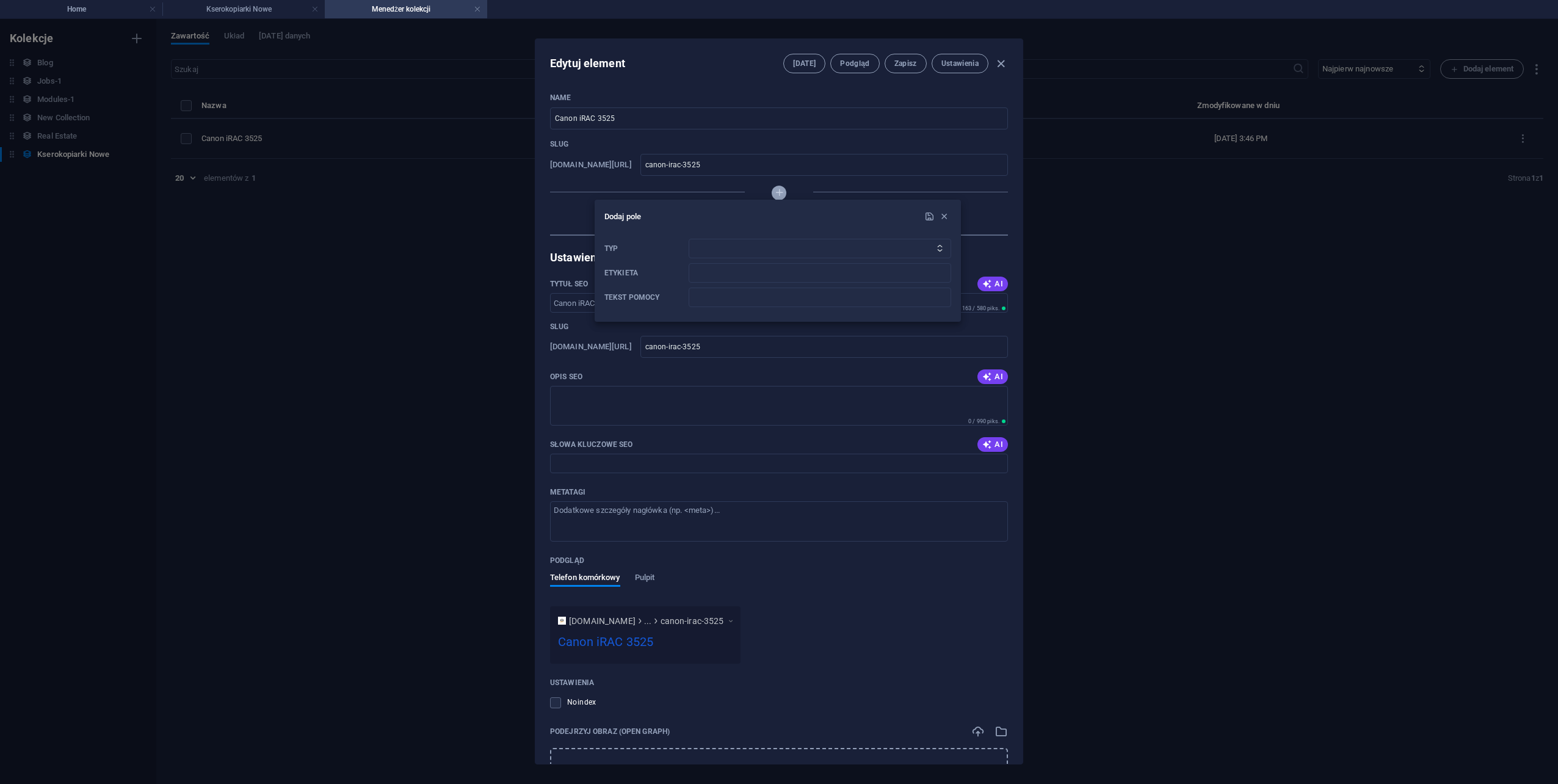
click at [783, 195] on div at bounding box center [779, 392] width 1558 height 784
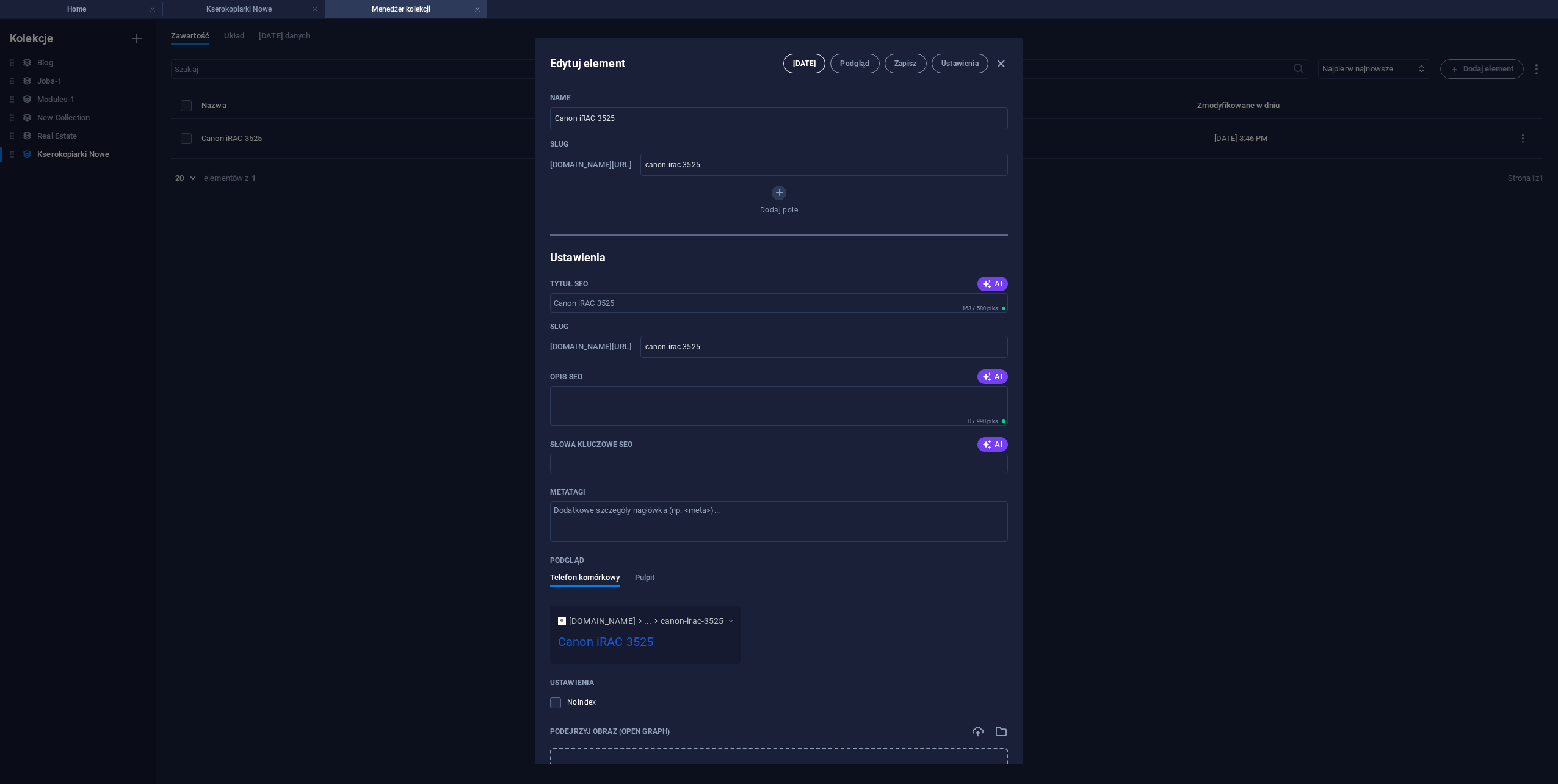
click at [806, 66] on span "[DATE]" at bounding box center [805, 64] width 23 height 10
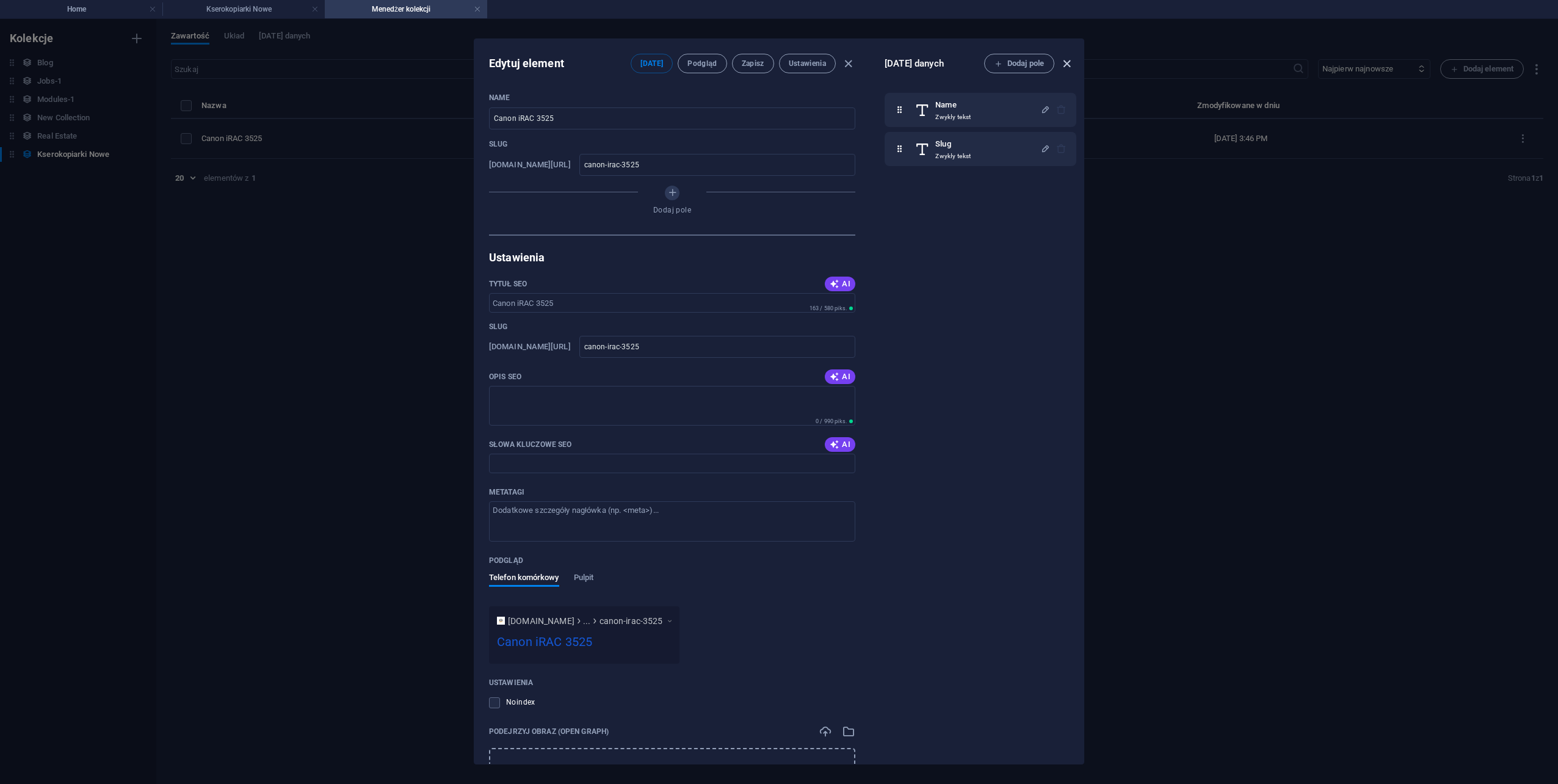
click at [1065, 64] on icon "button" at bounding box center [1067, 64] width 14 height 14
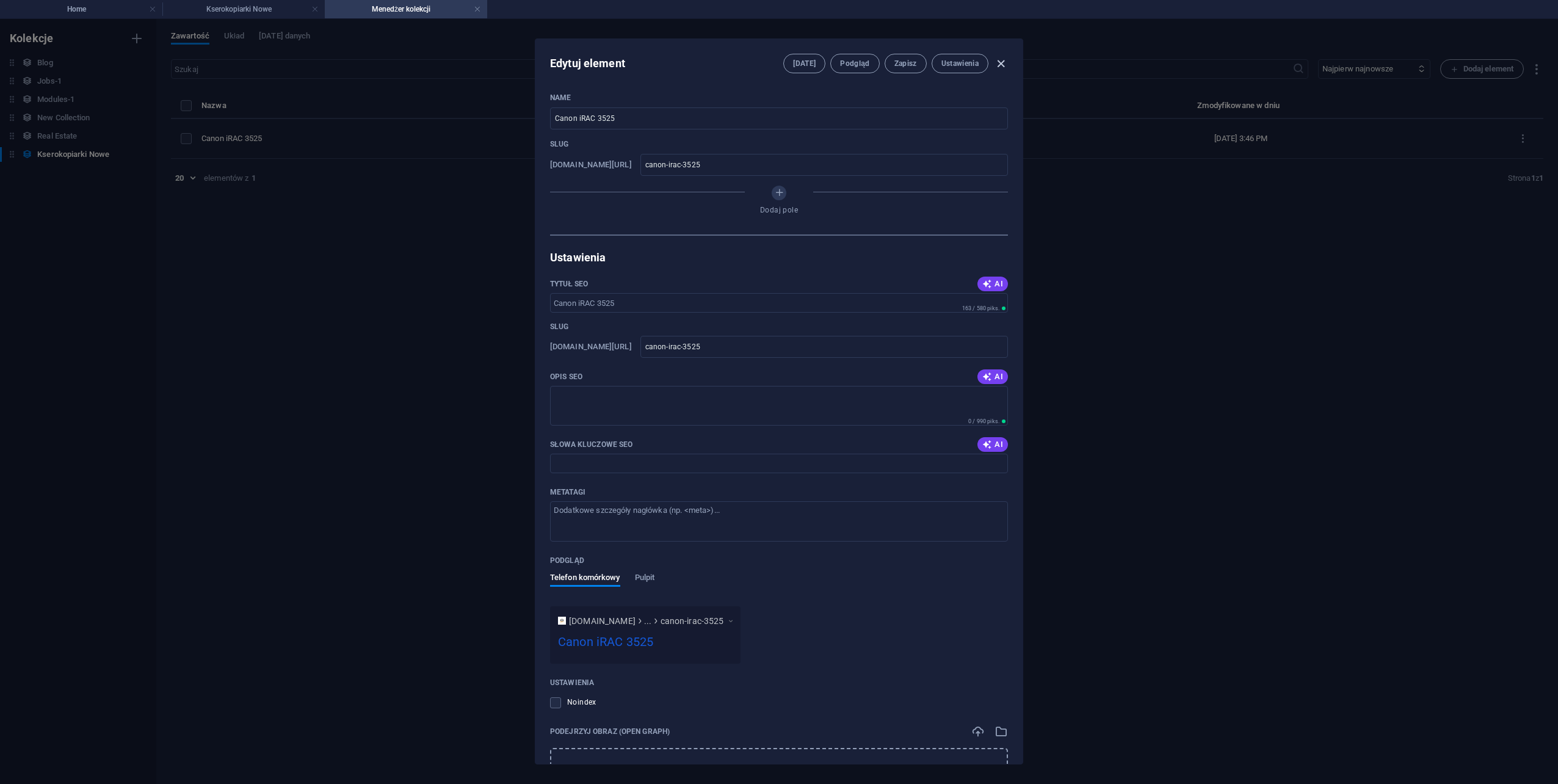
click at [999, 66] on icon "button" at bounding box center [1001, 64] width 14 height 14
type input "canon-irac-3525"
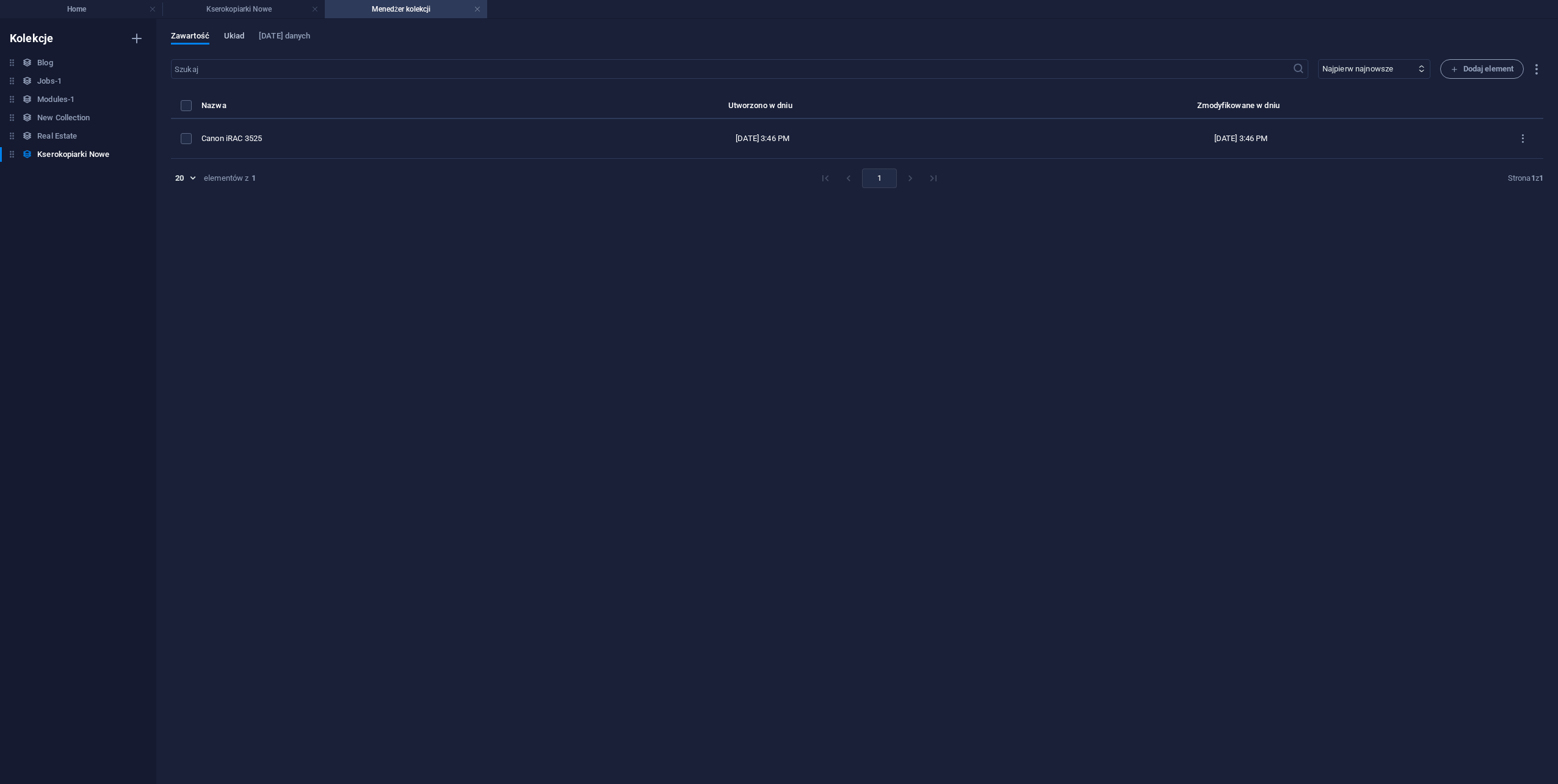
click at [237, 34] on span "Układ" at bounding box center [234, 37] width 20 height 17
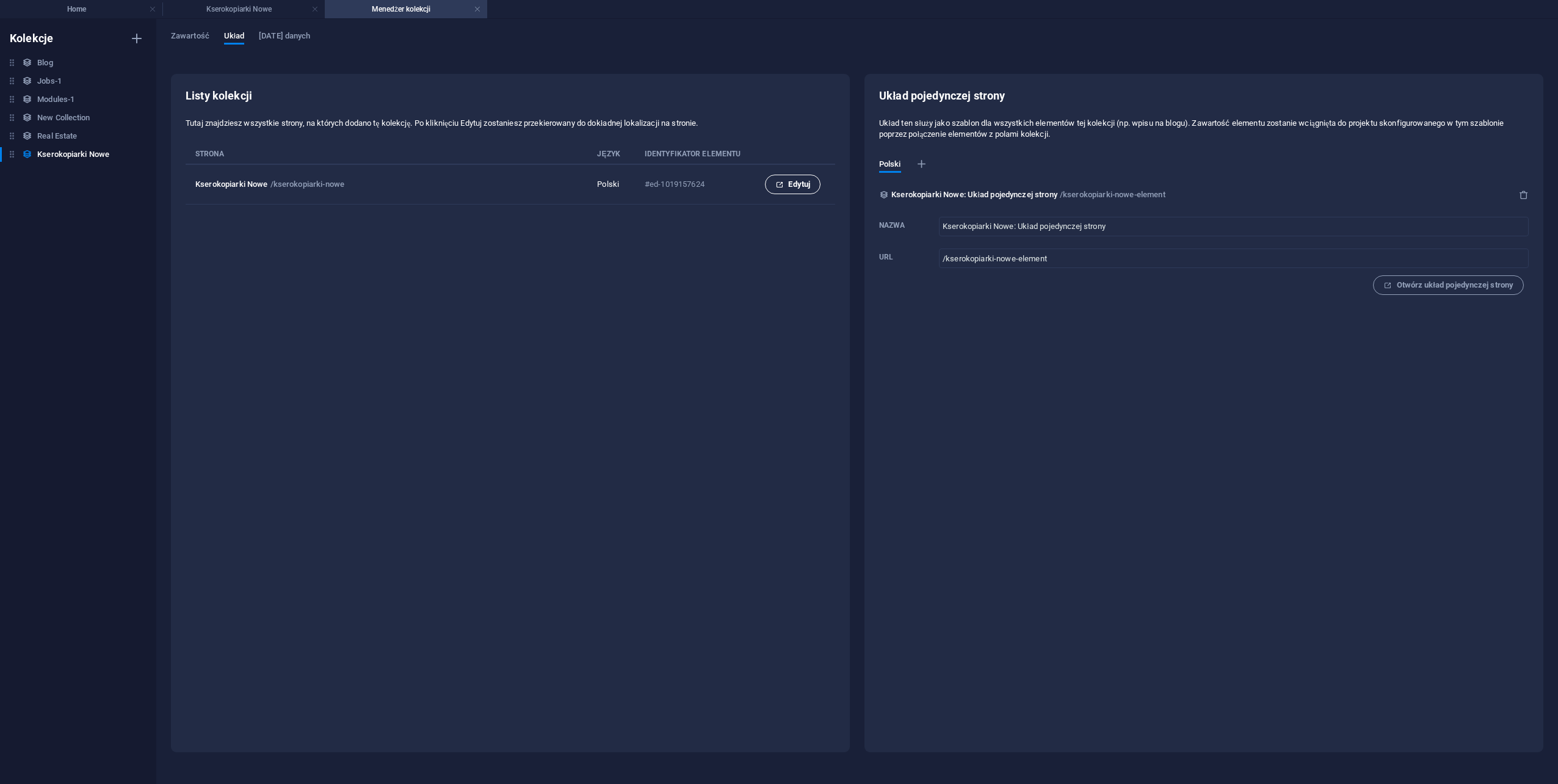
click at [792, 182] on span "Edytuj" at bounding box center [793, 184] width 35 height 14
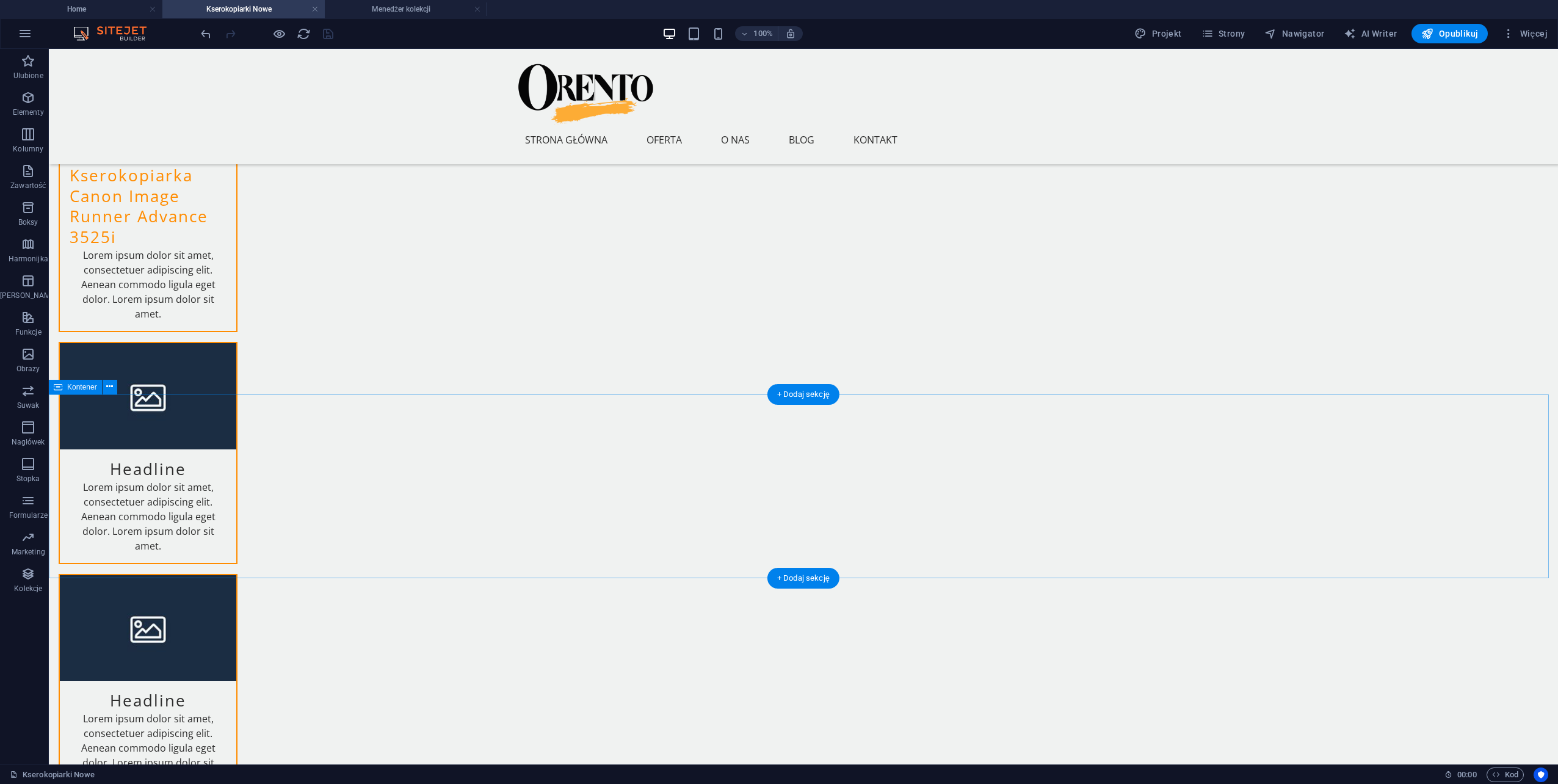
scroll to position [186, 0]
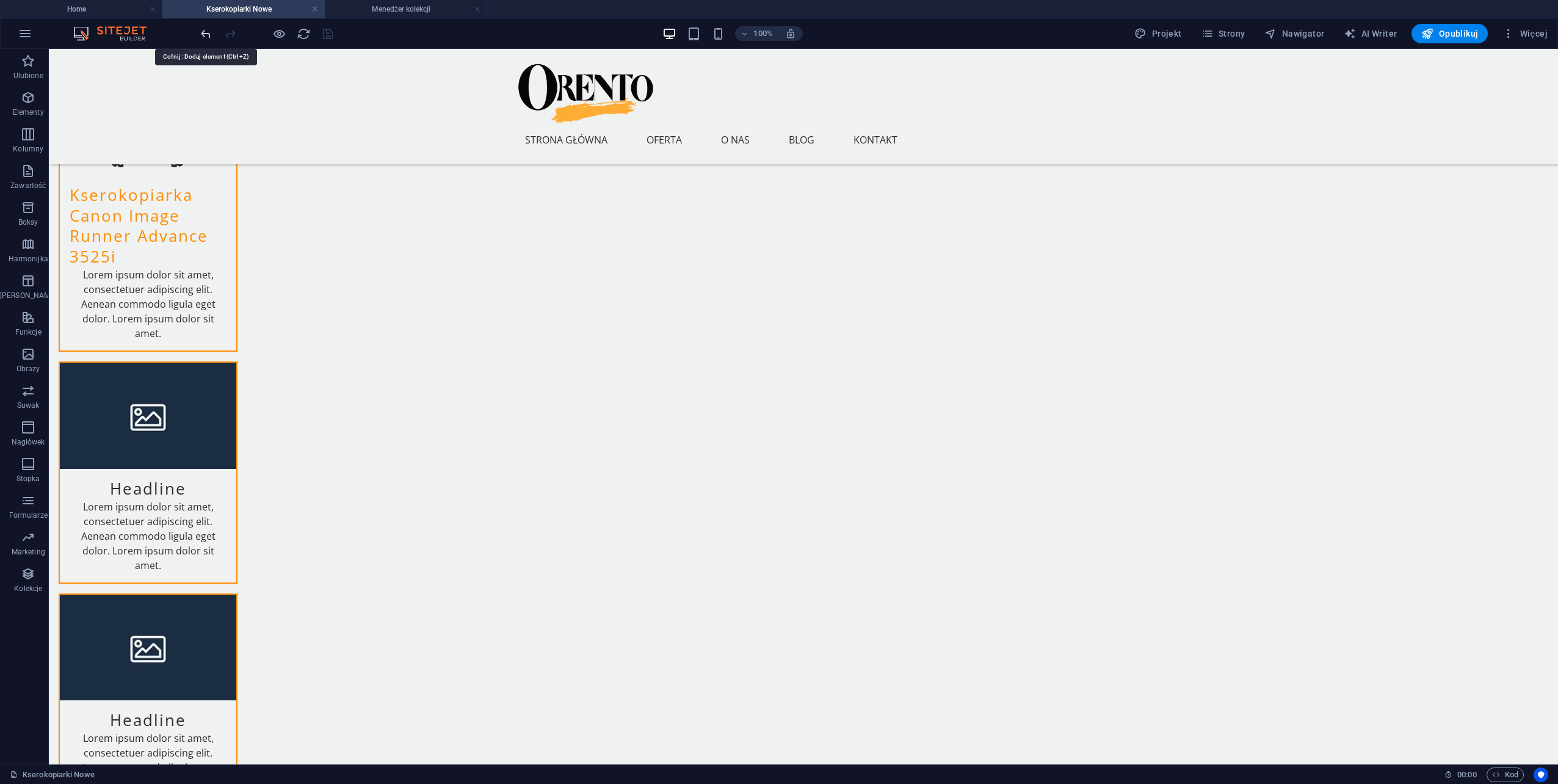
click at [205, 36] on icon "undo" at bounding box center [206, 34] width 14 height 14
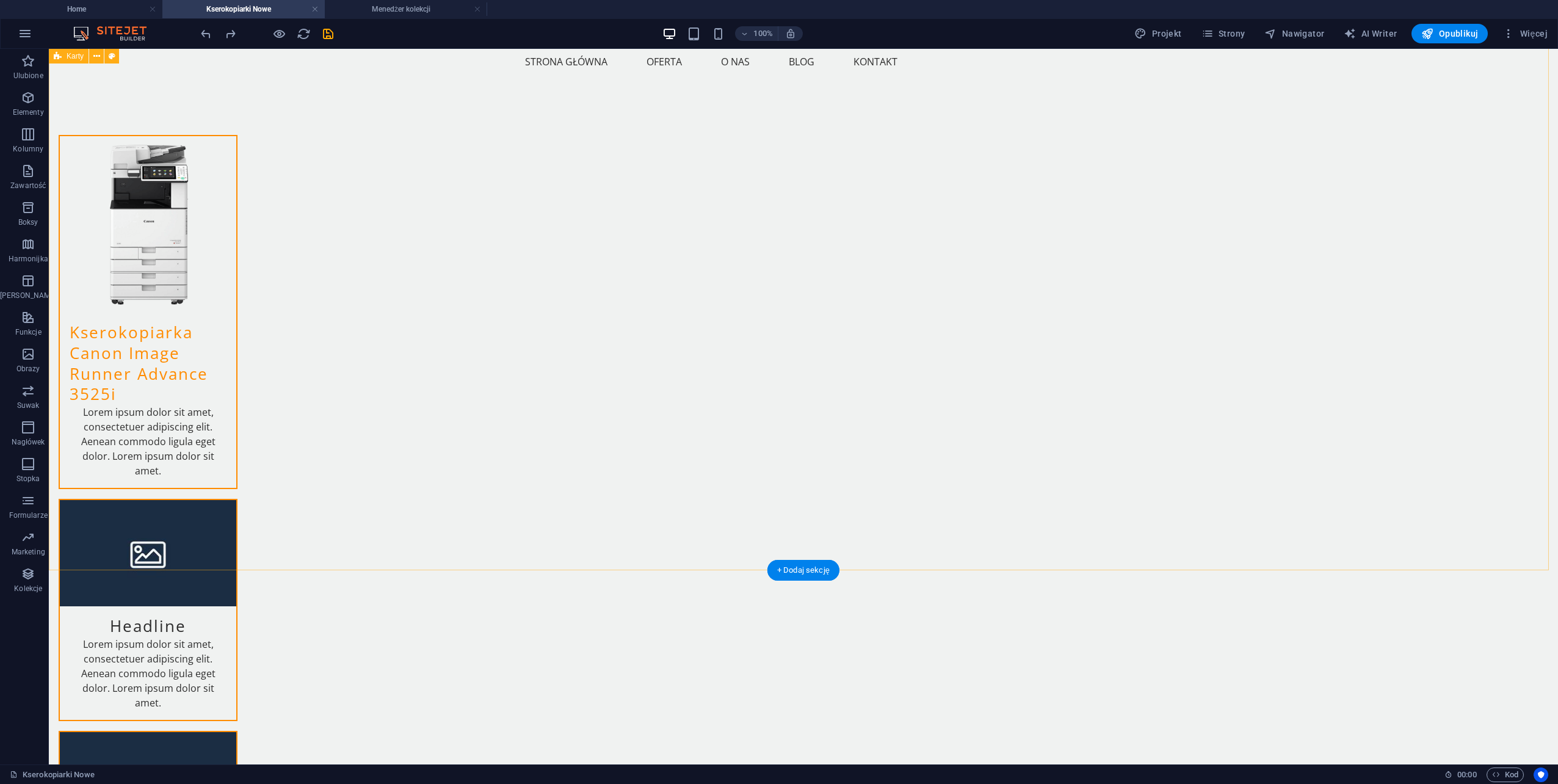
scroll to position [0, 0]
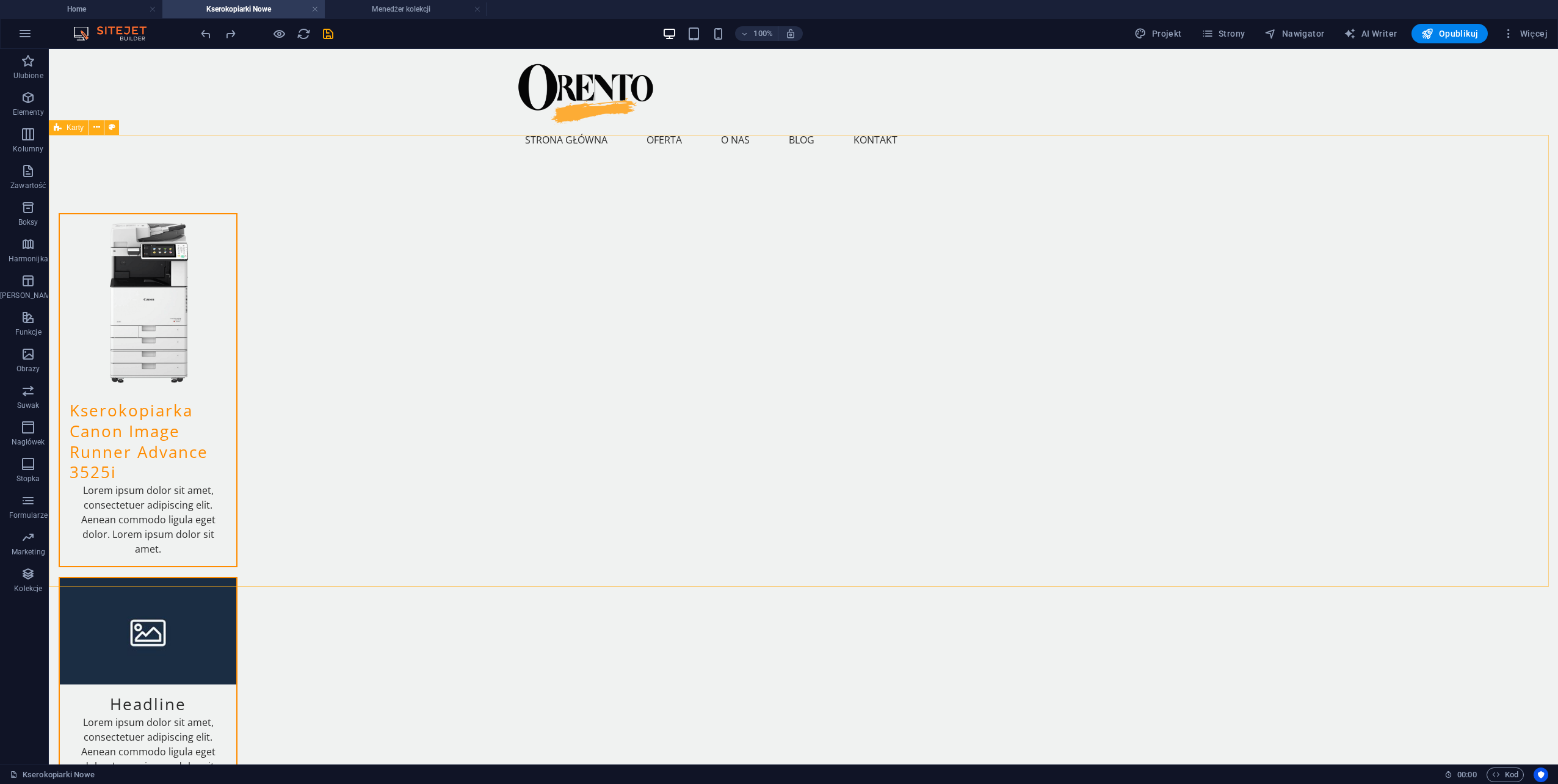
click at [70, 128] on span "Karty" at bounding box center [75, 128] width 17 height 8
click at [71, 128] on span "Karty" at bounding box center [75, 128] width 17 height 8
click at [78, 128] on span "Karty" at bounding box center [75, 128] width 17 height 8
click at [72, 126] on span "Karty" at bounding box center [75, 128] width 17 height 8
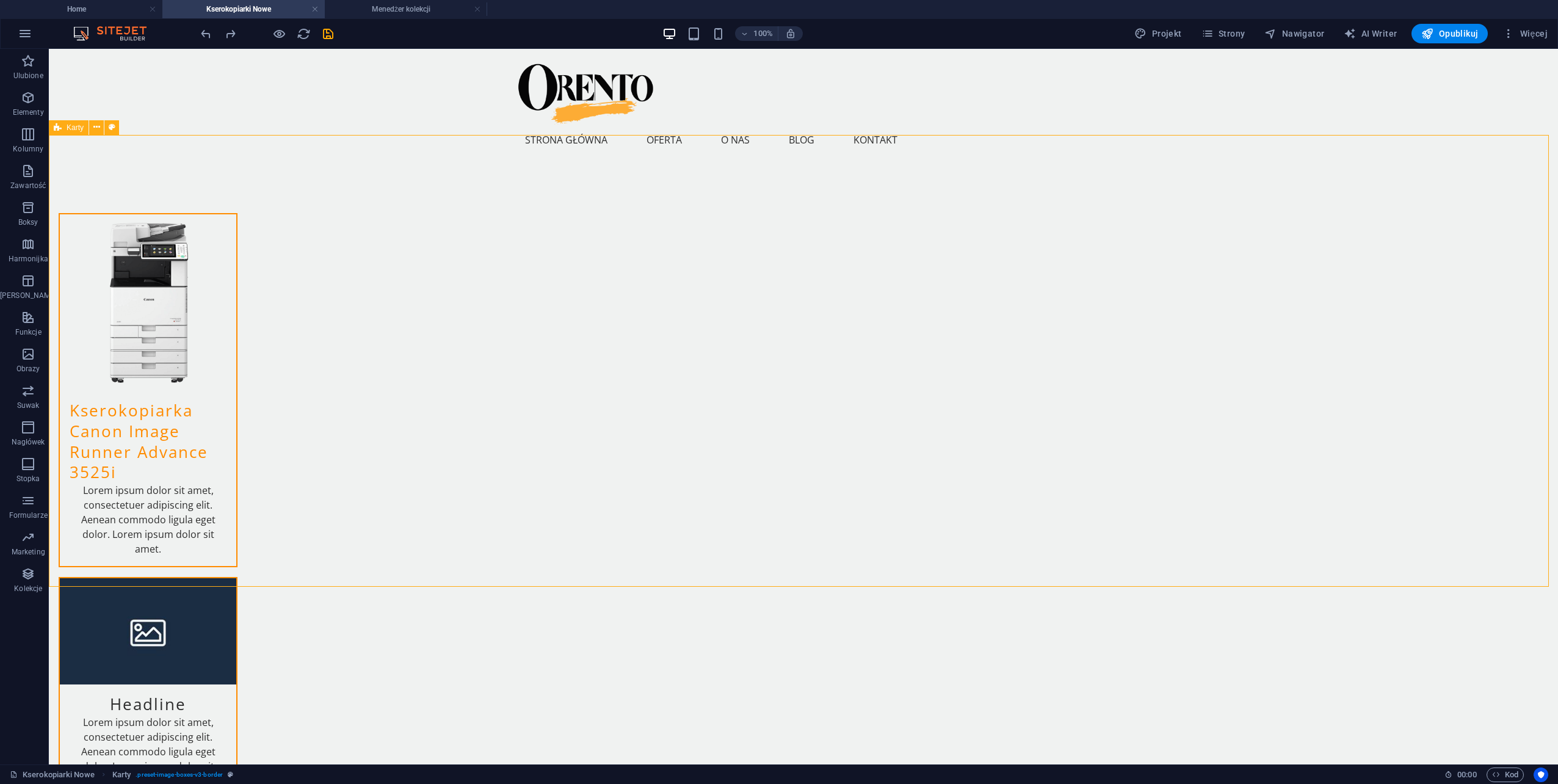
click at [72, 126] on span "Karty" at bounding box center [75, 128] width 17 height 8
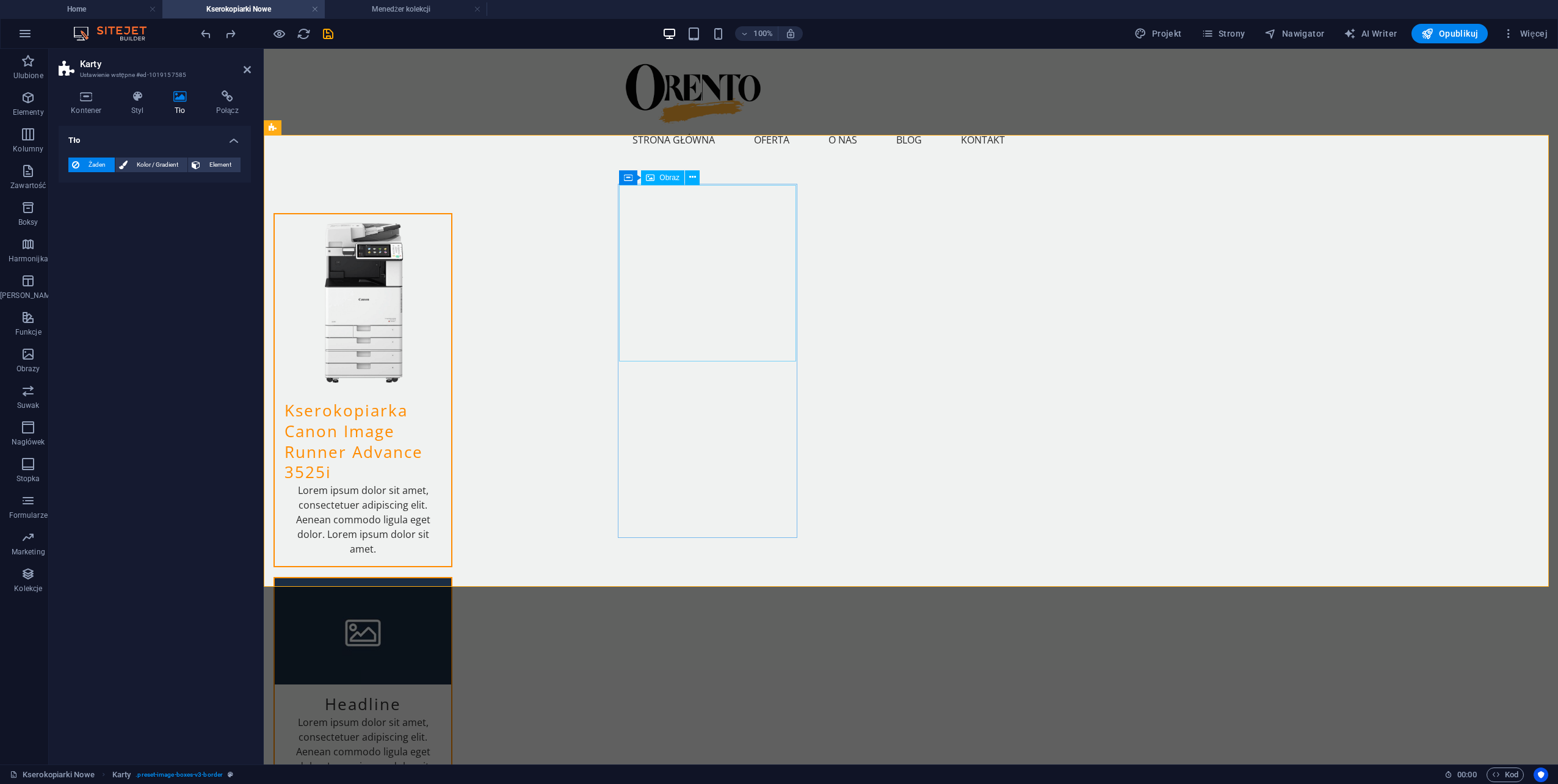
click at [451, 281] on figure at bounding box center [363, 302] width 177 height 177
select select "%"
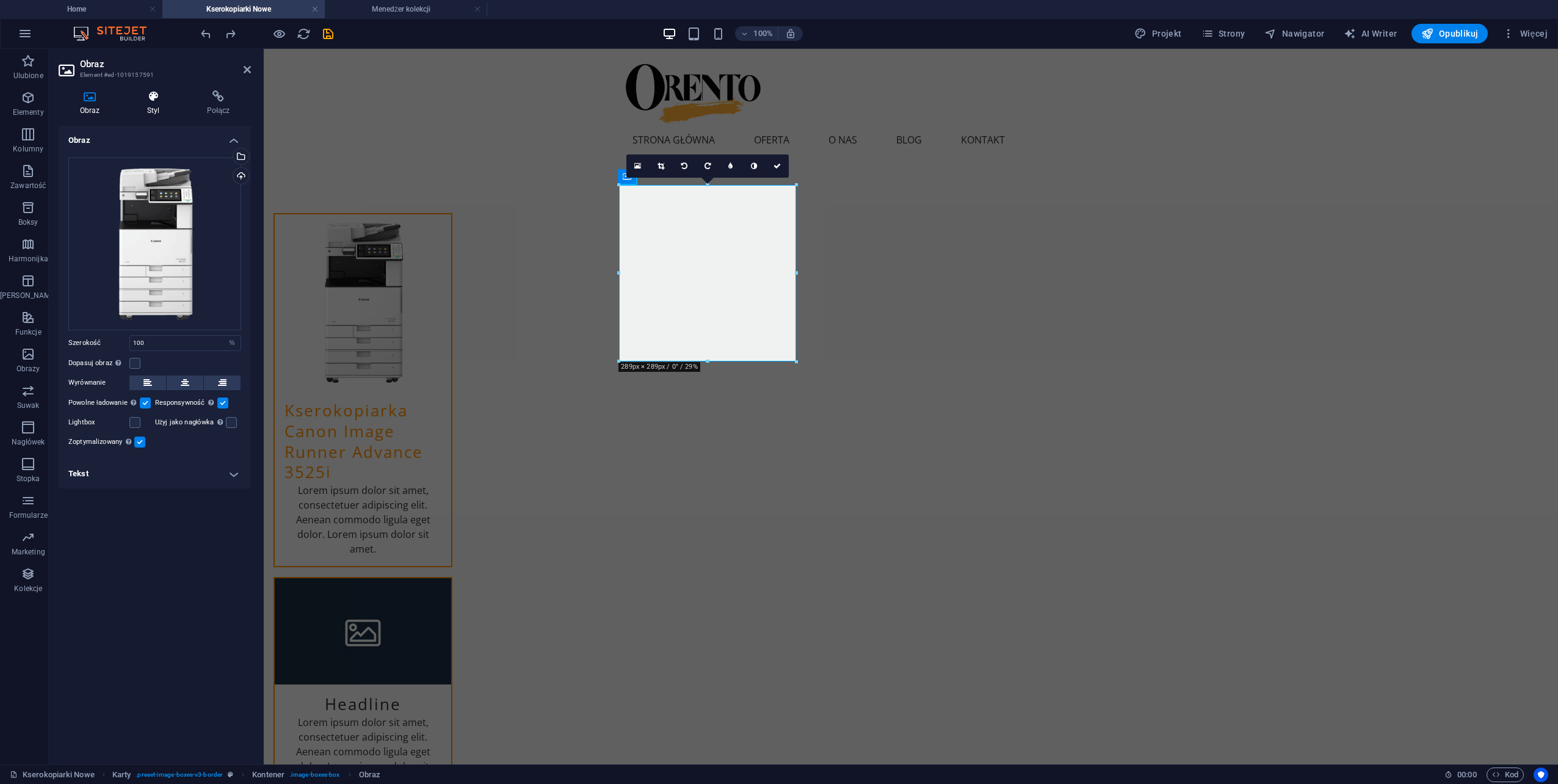
click at [156, 105] on h4 "Styl" at bounding box center [156, 103] width 60 height 26
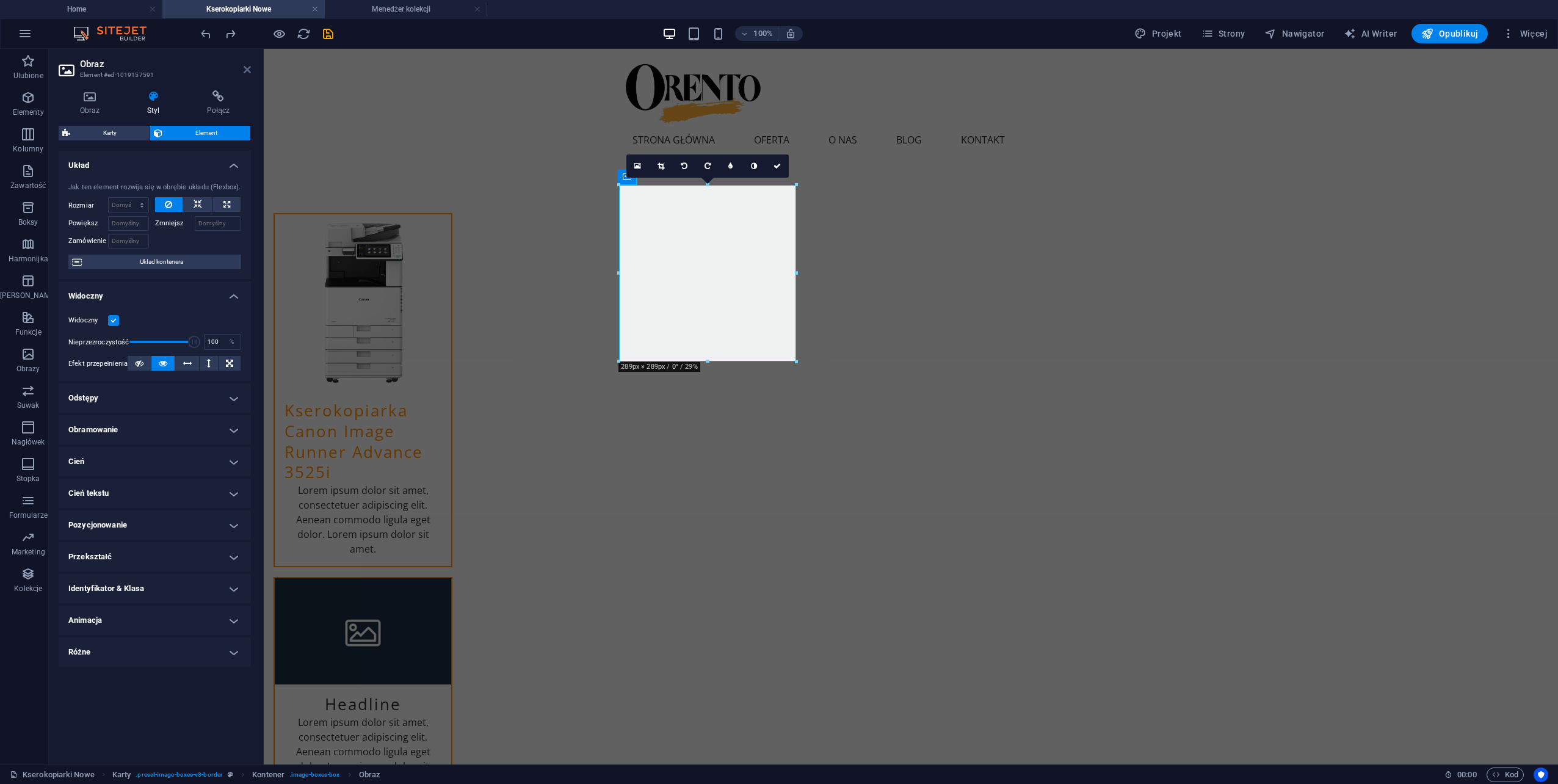
click at [245, 71] on icon at bounding box center [247, 70] width 8 height 10
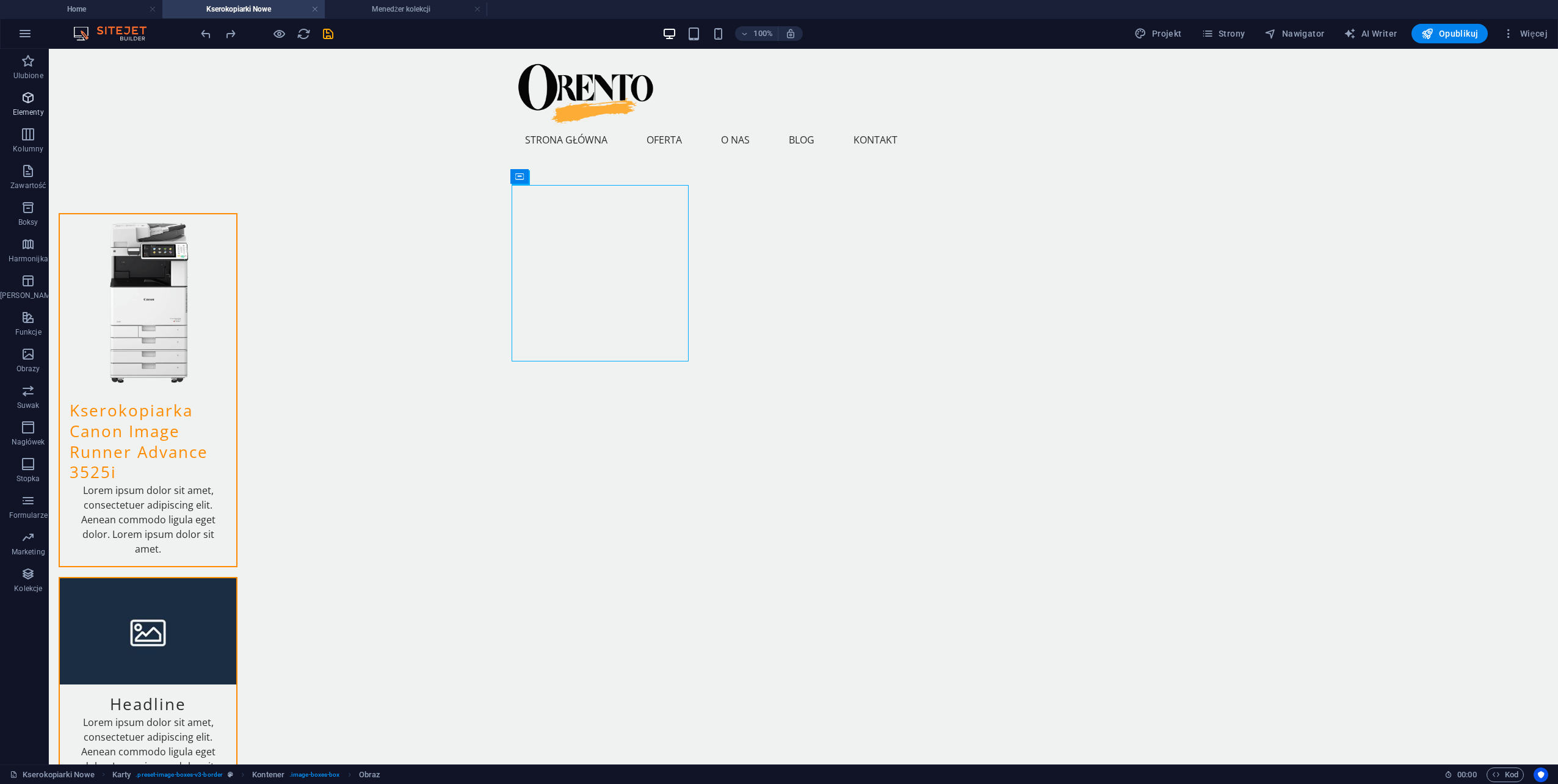
click at [24, 106] on span "Elementy" at bounding box center [28, 105] width 56 height 29
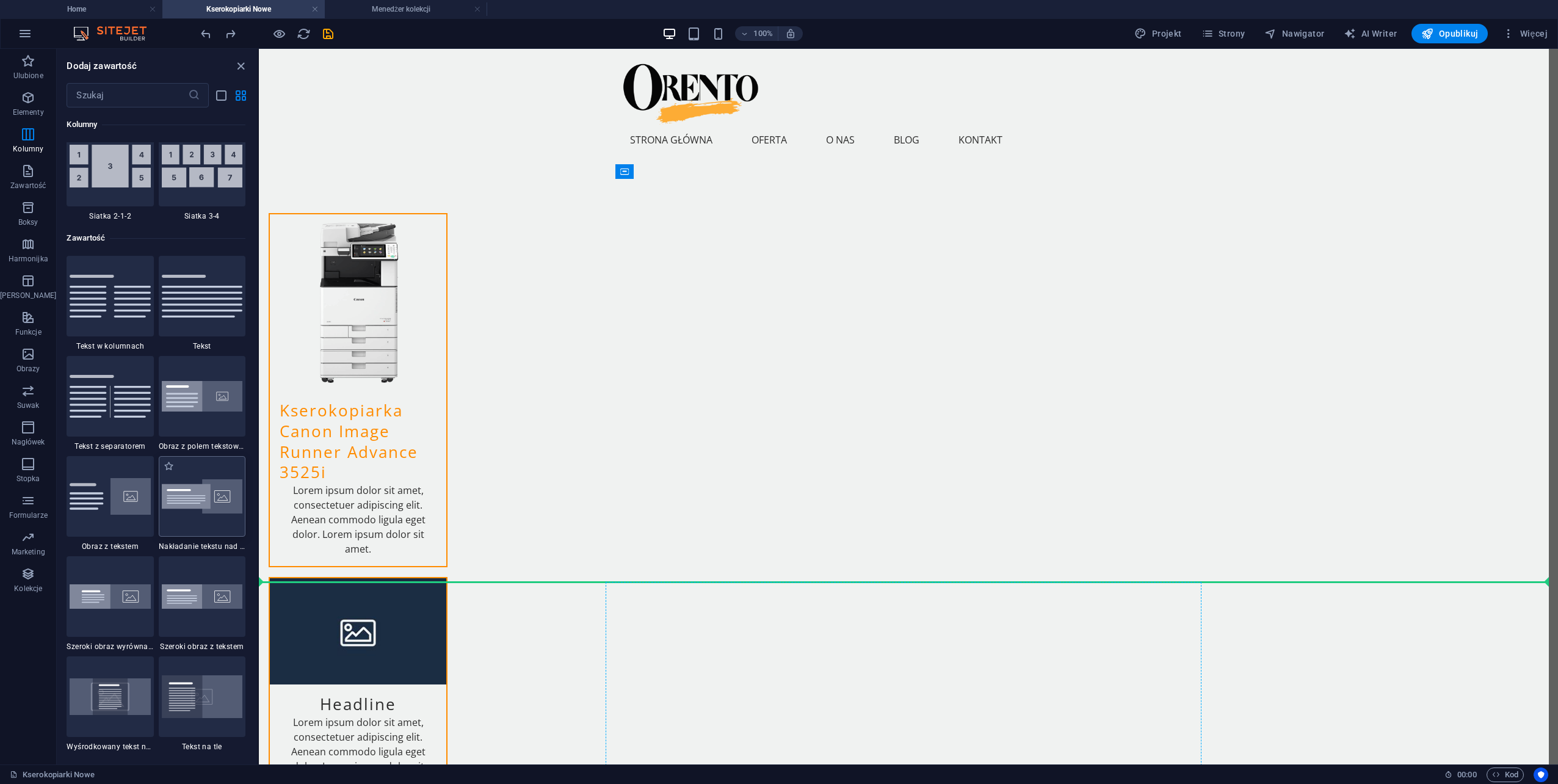
scroll to position [16, 0]
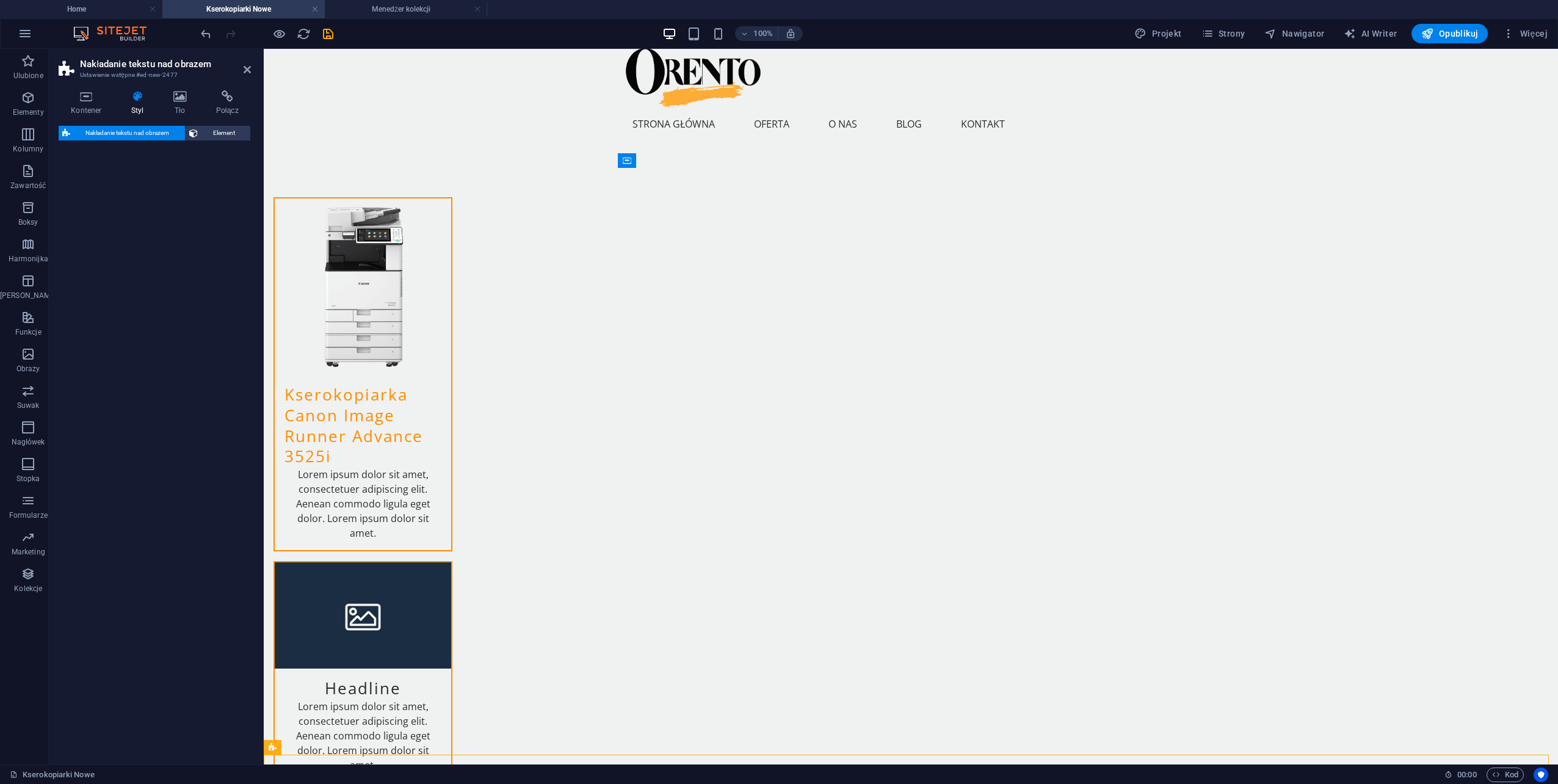
select select "rem"
select select "px"
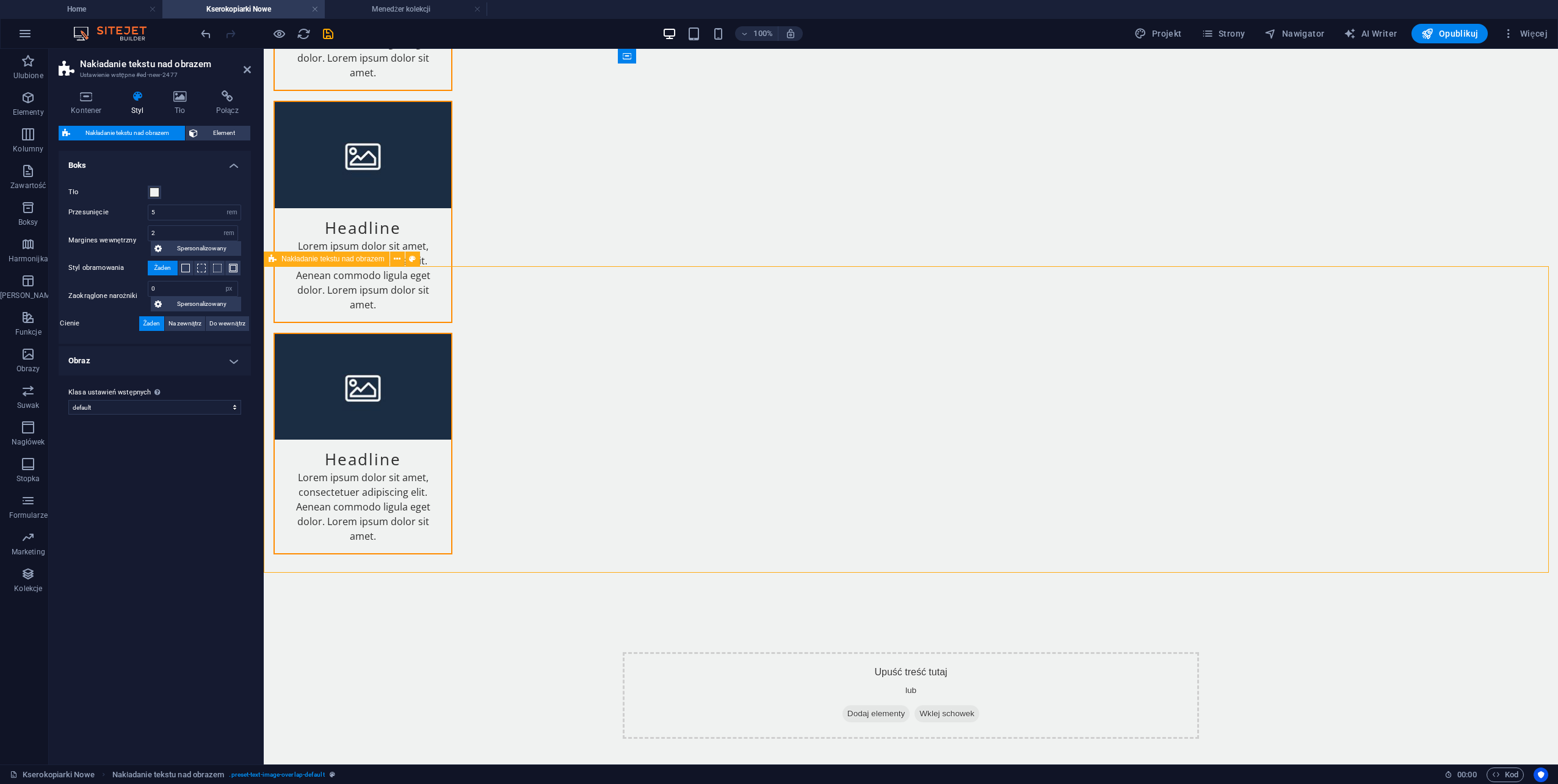
scroll to position [504, 0]
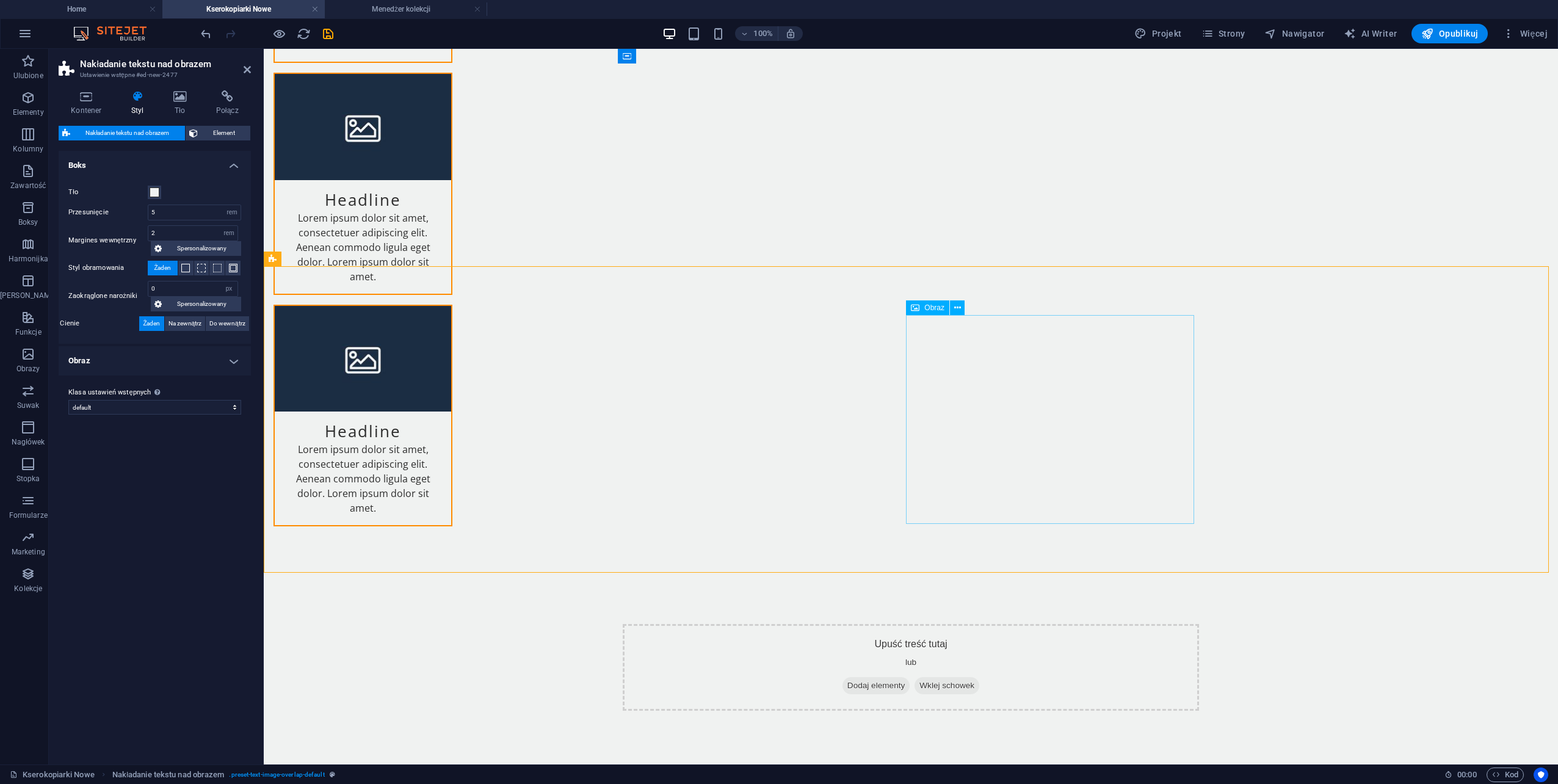
click at [932, 307] on span "Obraz" at bounding box center [934, 308] width 20 height 8
select select "%"
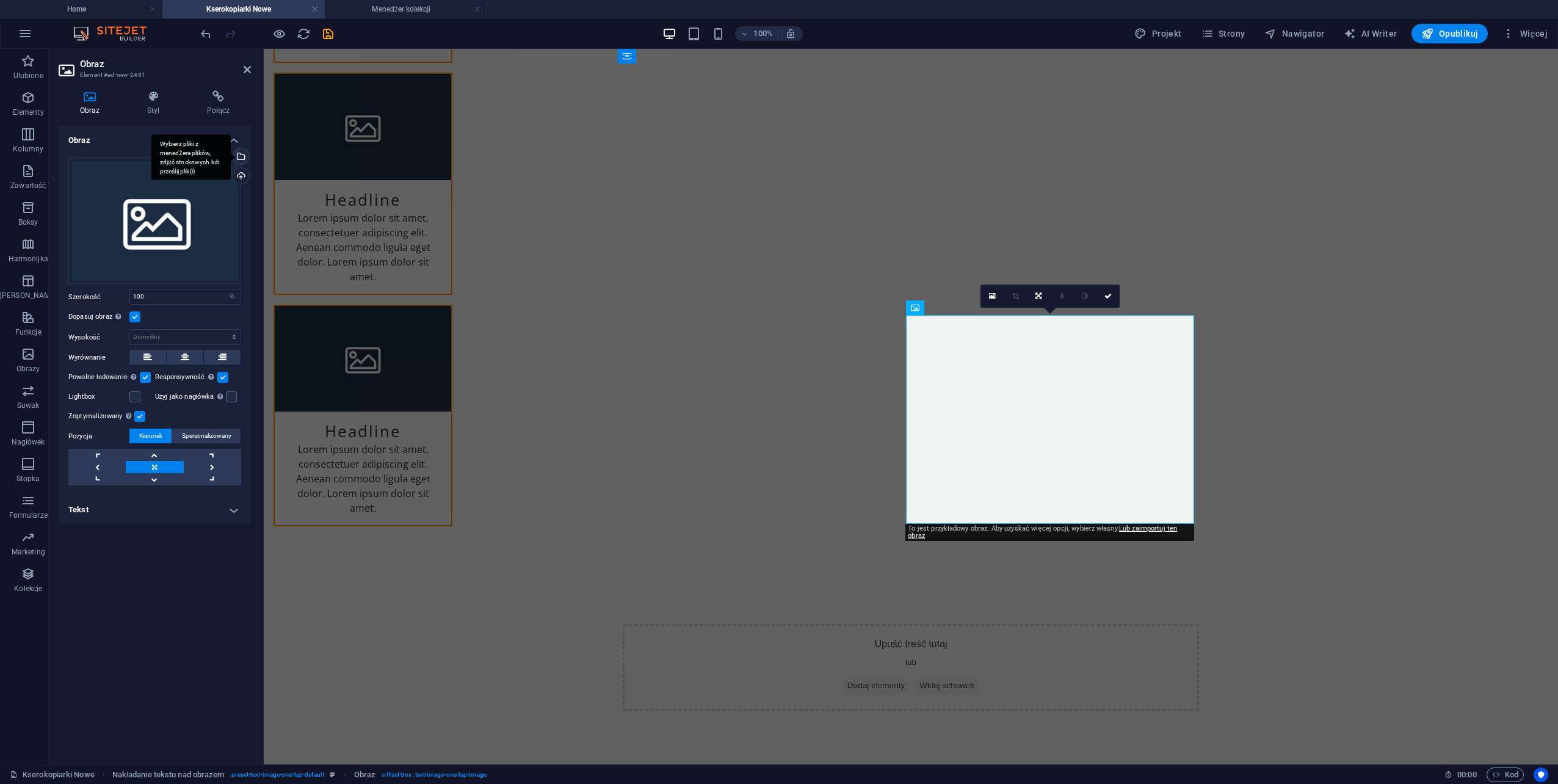
click at [231, 157] on div "Wybierz pliki z menedżera plików, zdjęć stockowych lub prześlij plik(i)" at bounding box center [191, 157] width 80 height 46
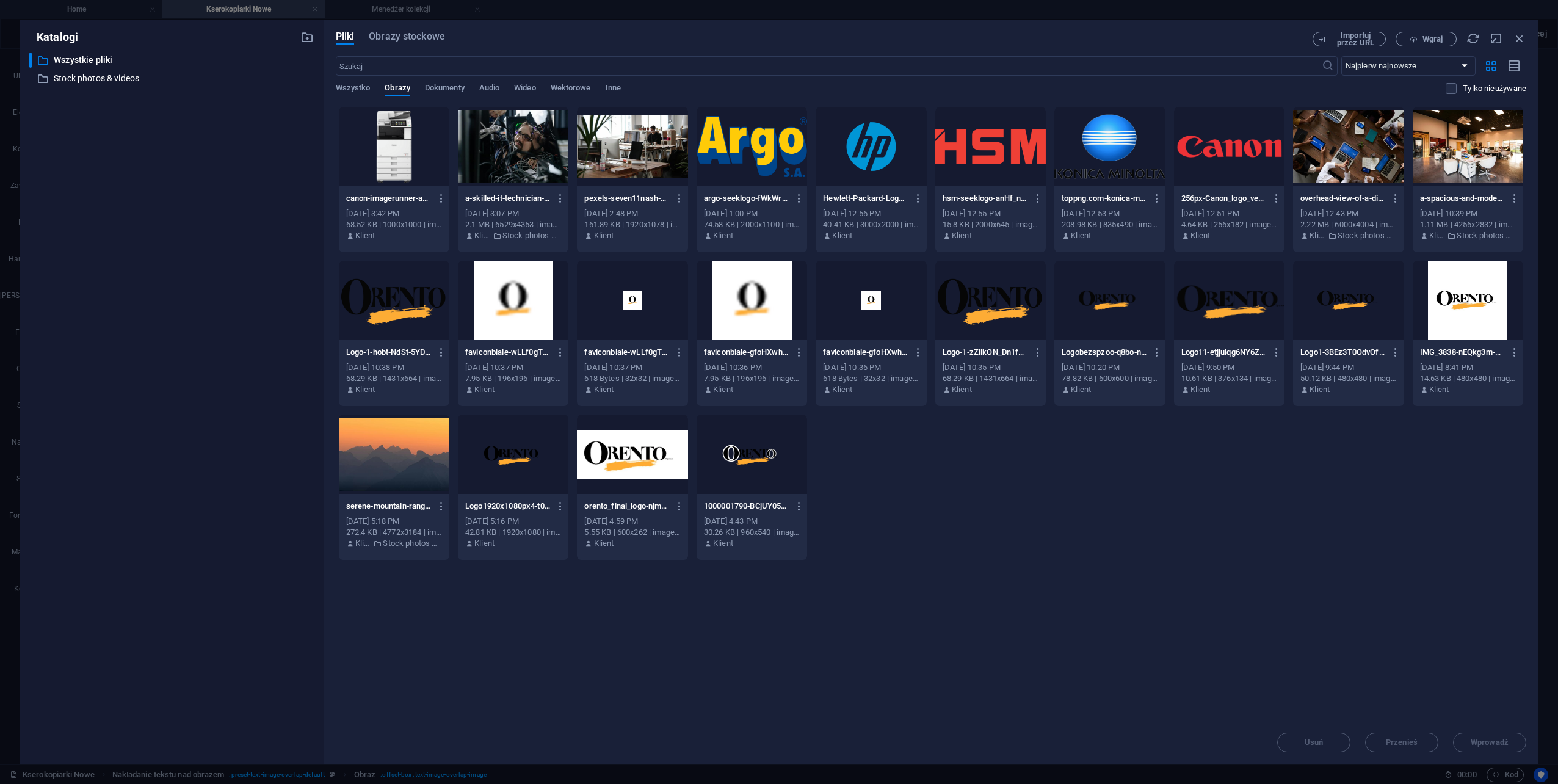
click at [404, 139] on div at bounding box center [394, 147] width 110 height 80
click at [1497, 743] on span "Wprowadź" at bounding box center [1490, 743] width 38 height 8
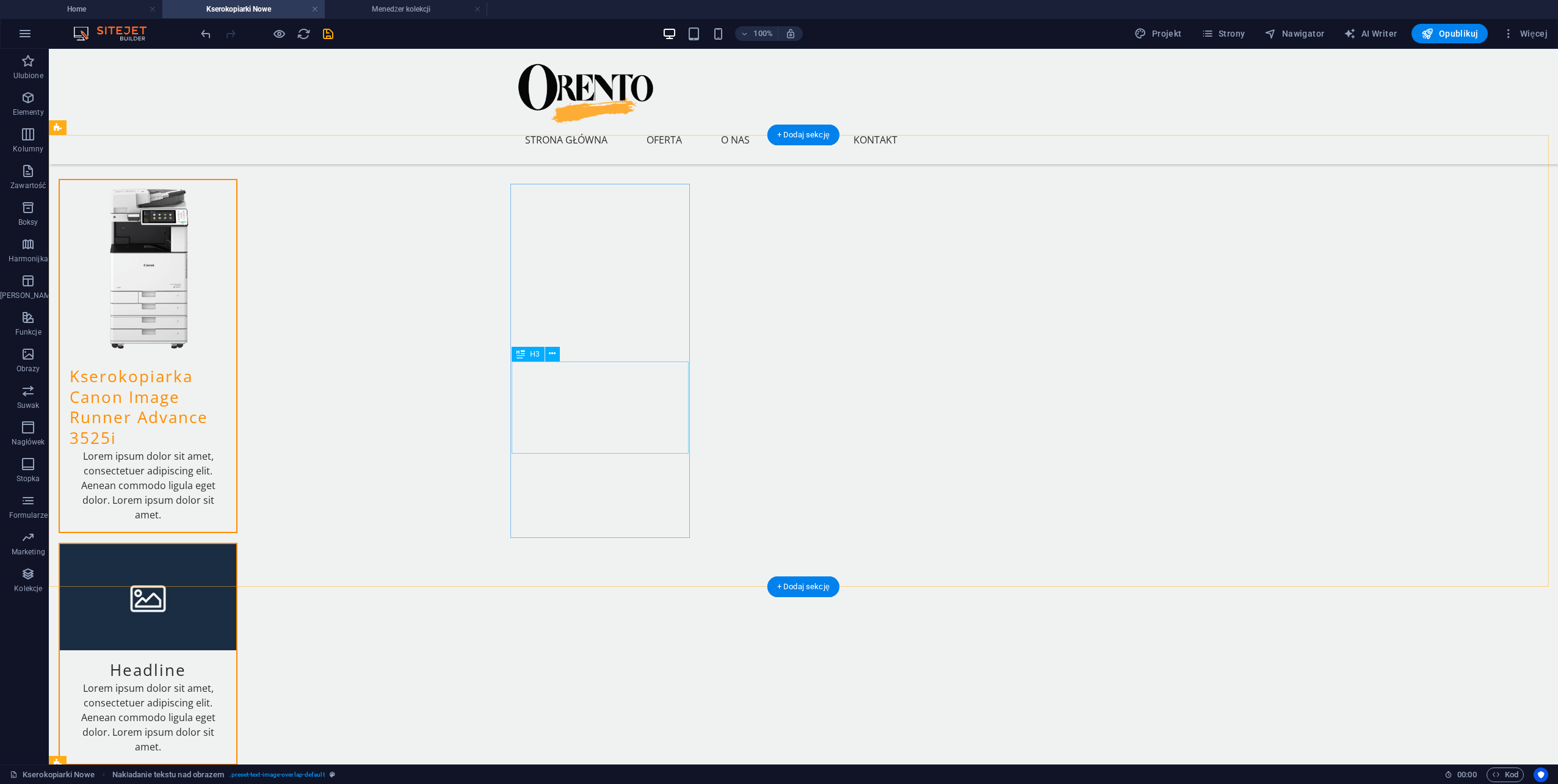
scroll to position [0, 0]
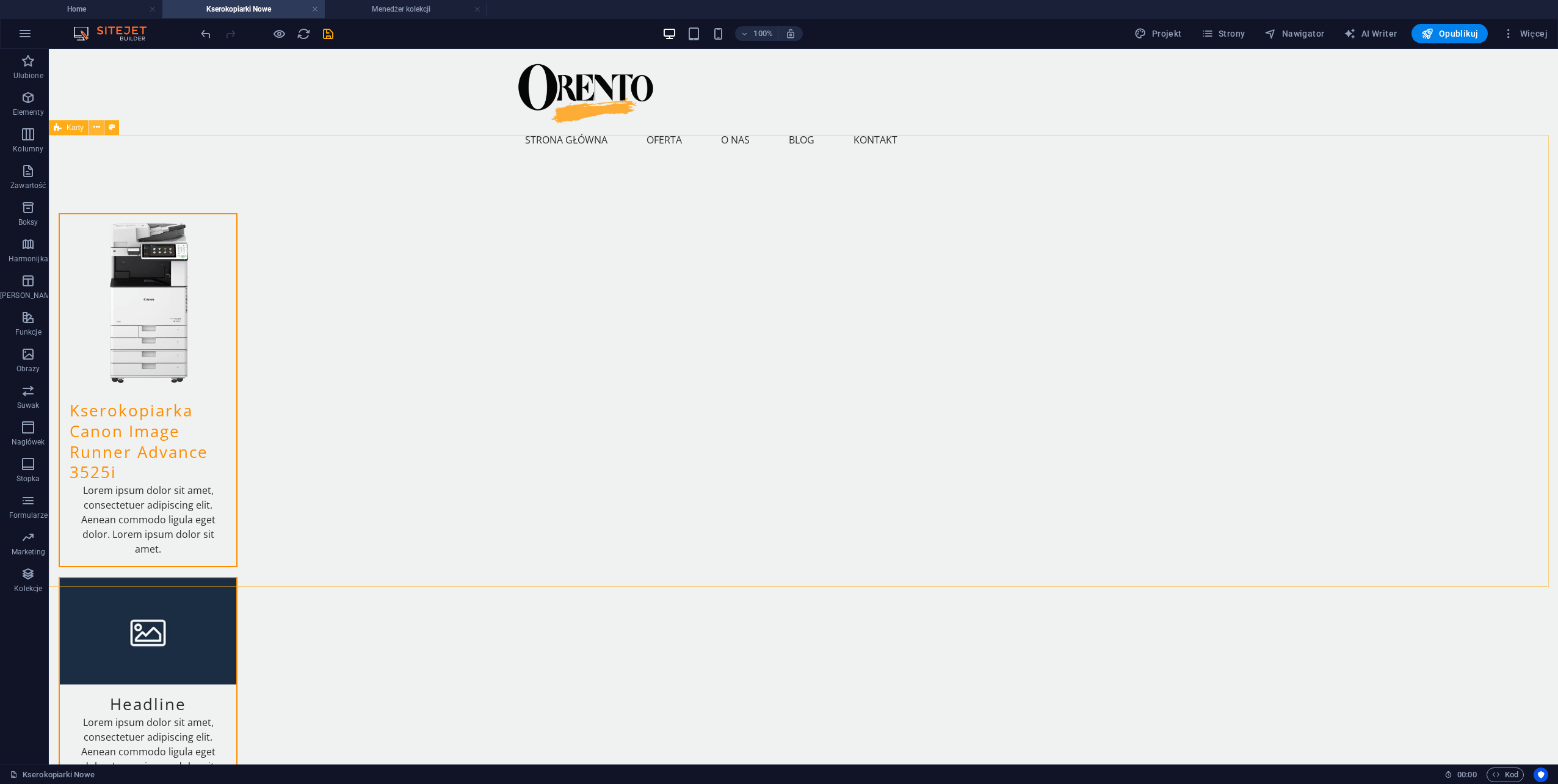
click at [98, 126] on icon at bounding box center [96, 127] width 7 height 13
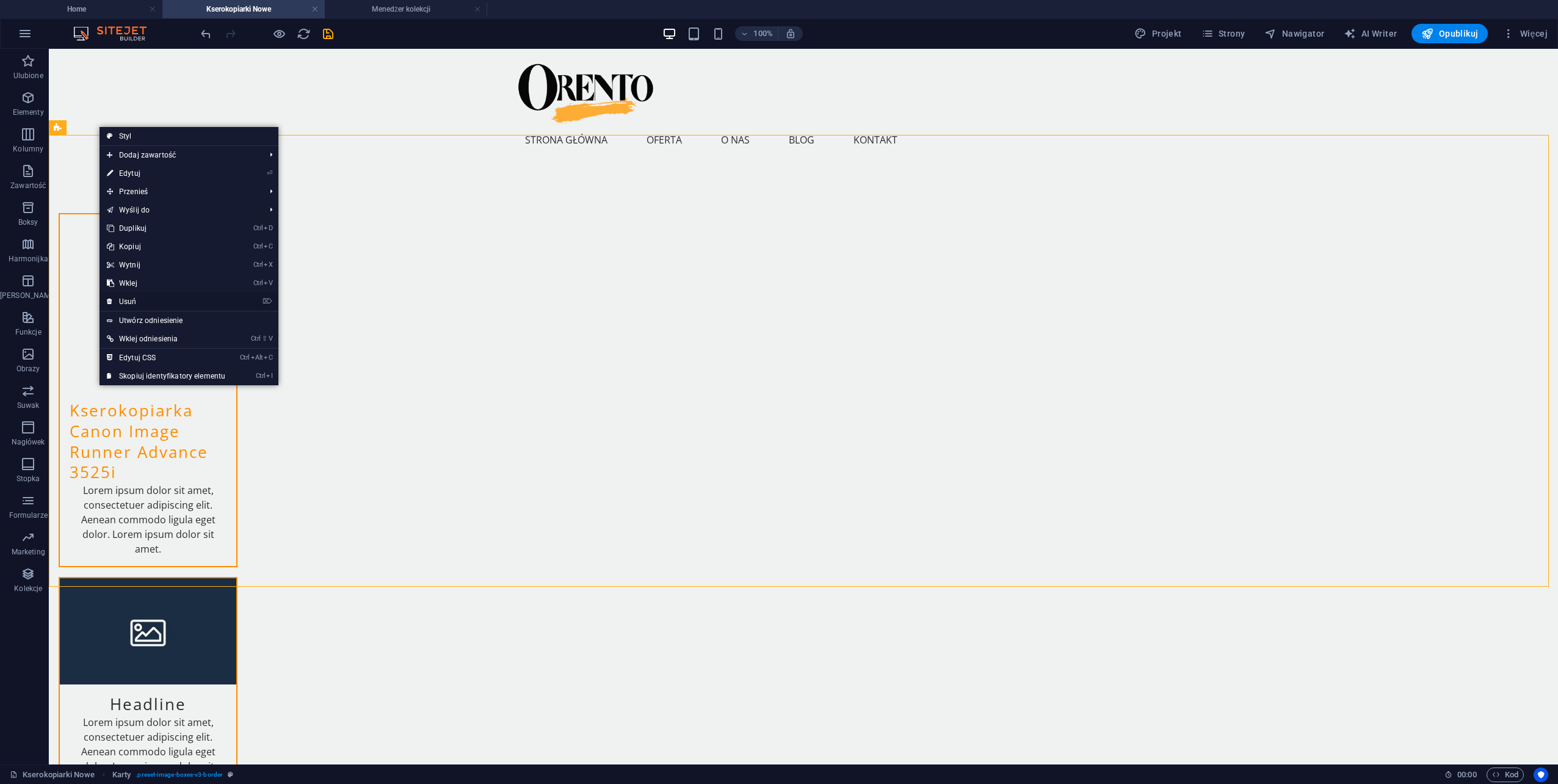
click at [152, 299] on link "⌦ Usuń" at bounding box center [166, 301] width 133 height 18
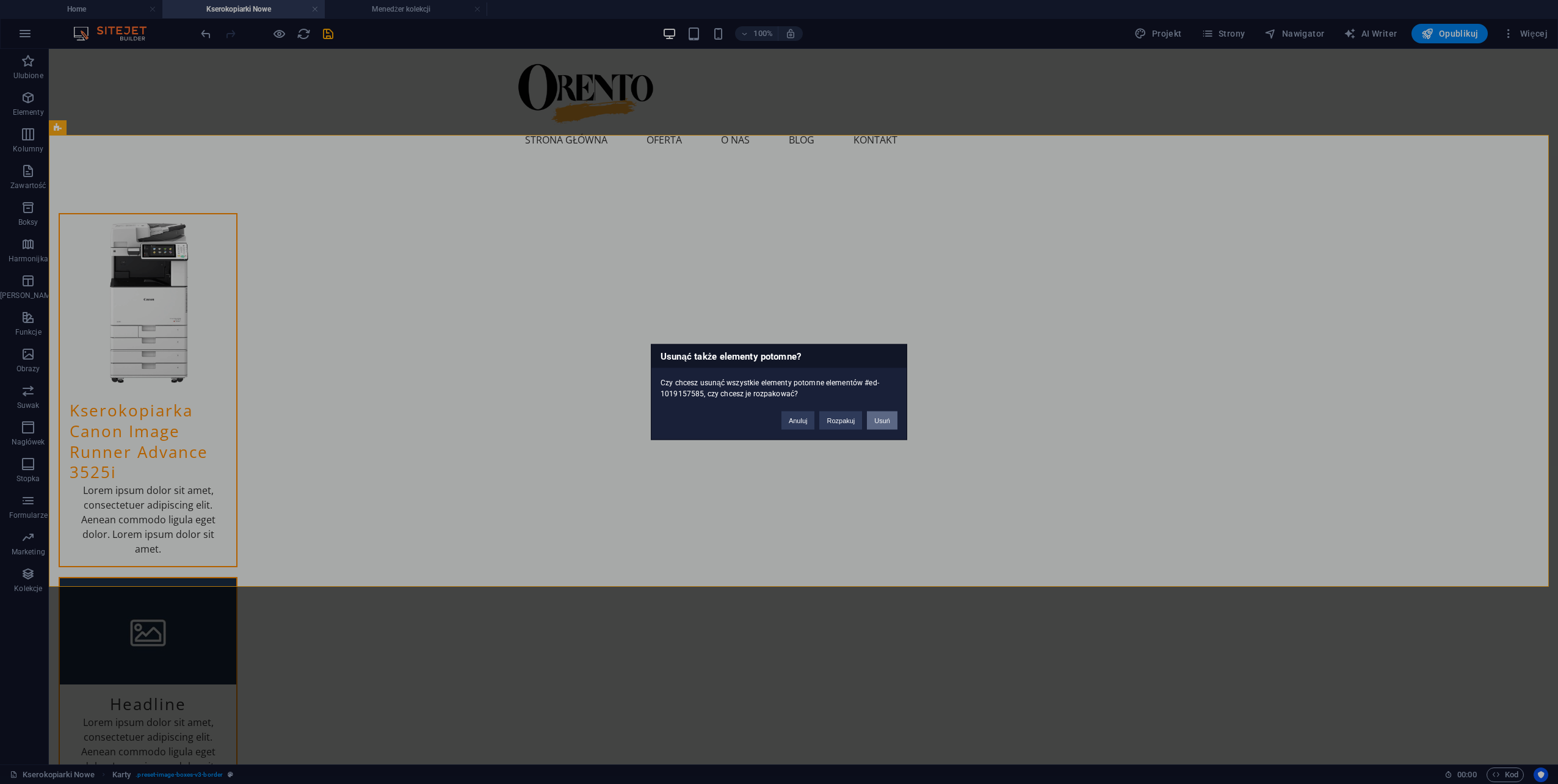
click at [877, 421] on button "Usuń" at bounding box center [882, 420] width 31 height 18
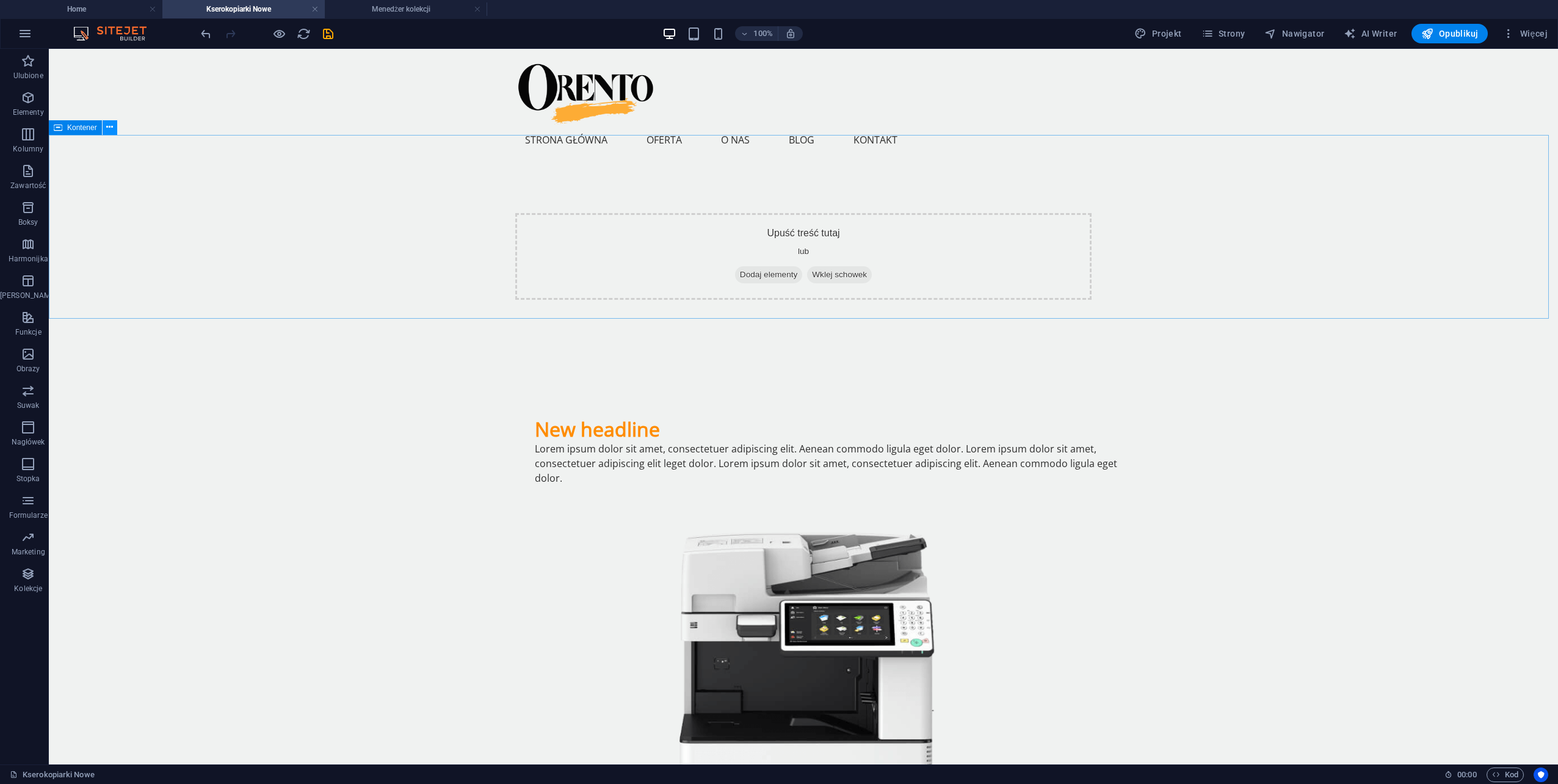
click at [108, 126] on icon at bounding box center [110, 127] width 7 height 13
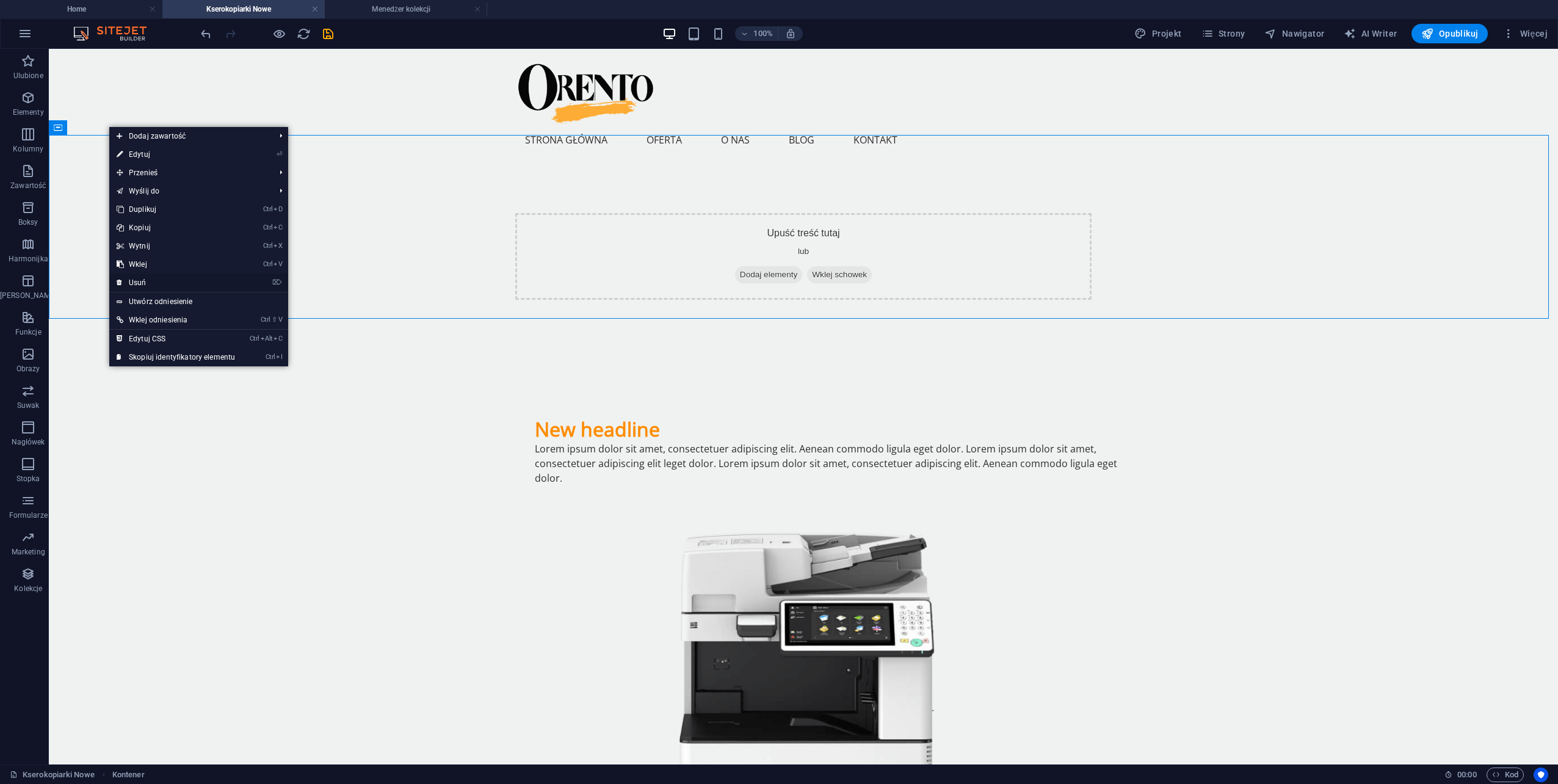
click at [139, 284] on link "⌦ Usuń" at bounding box center [176, 282] width 133 height 18
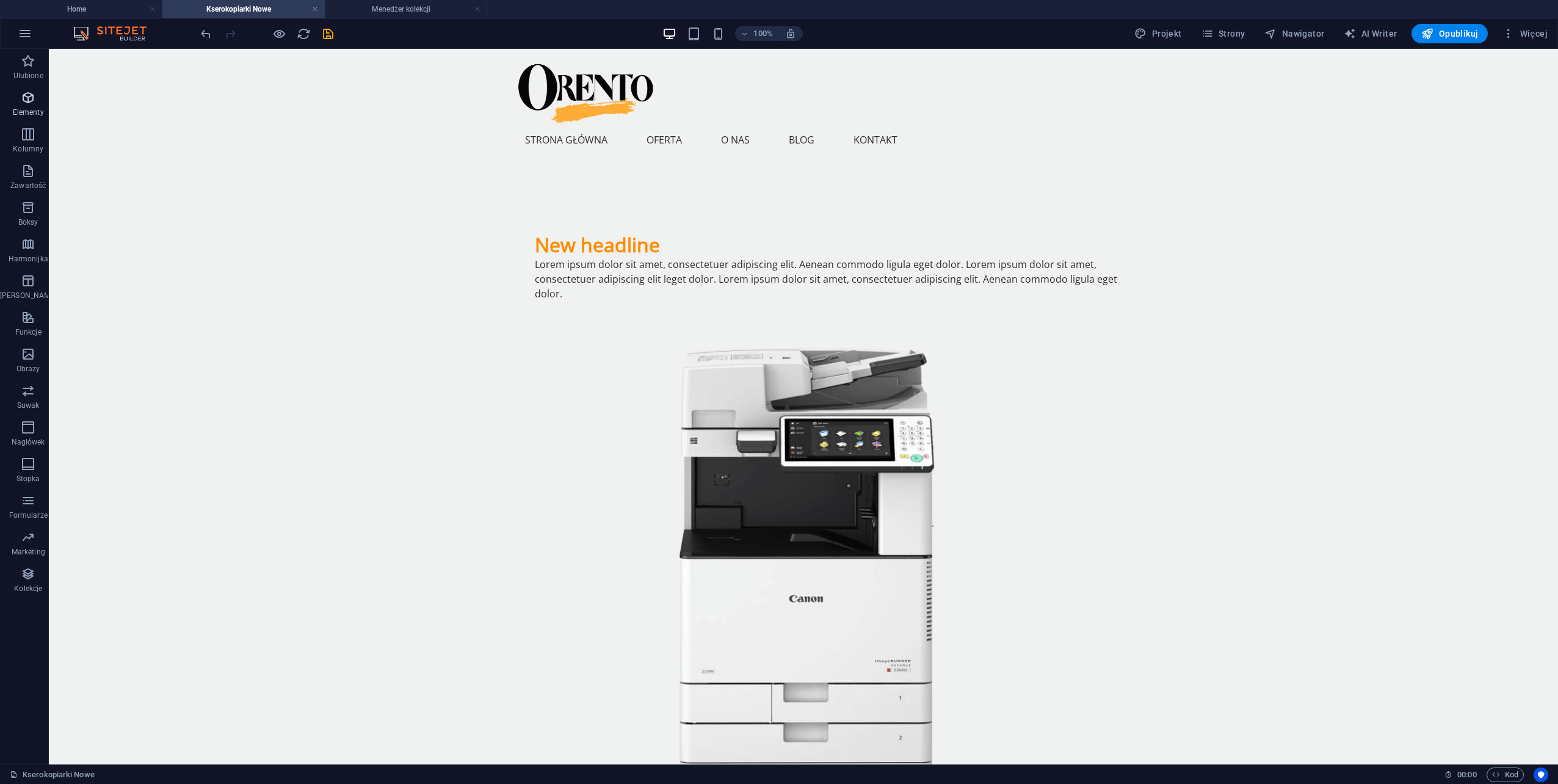
click at [24, 99] on icon "button" at bounding box center [28, 97] width 14 height 14
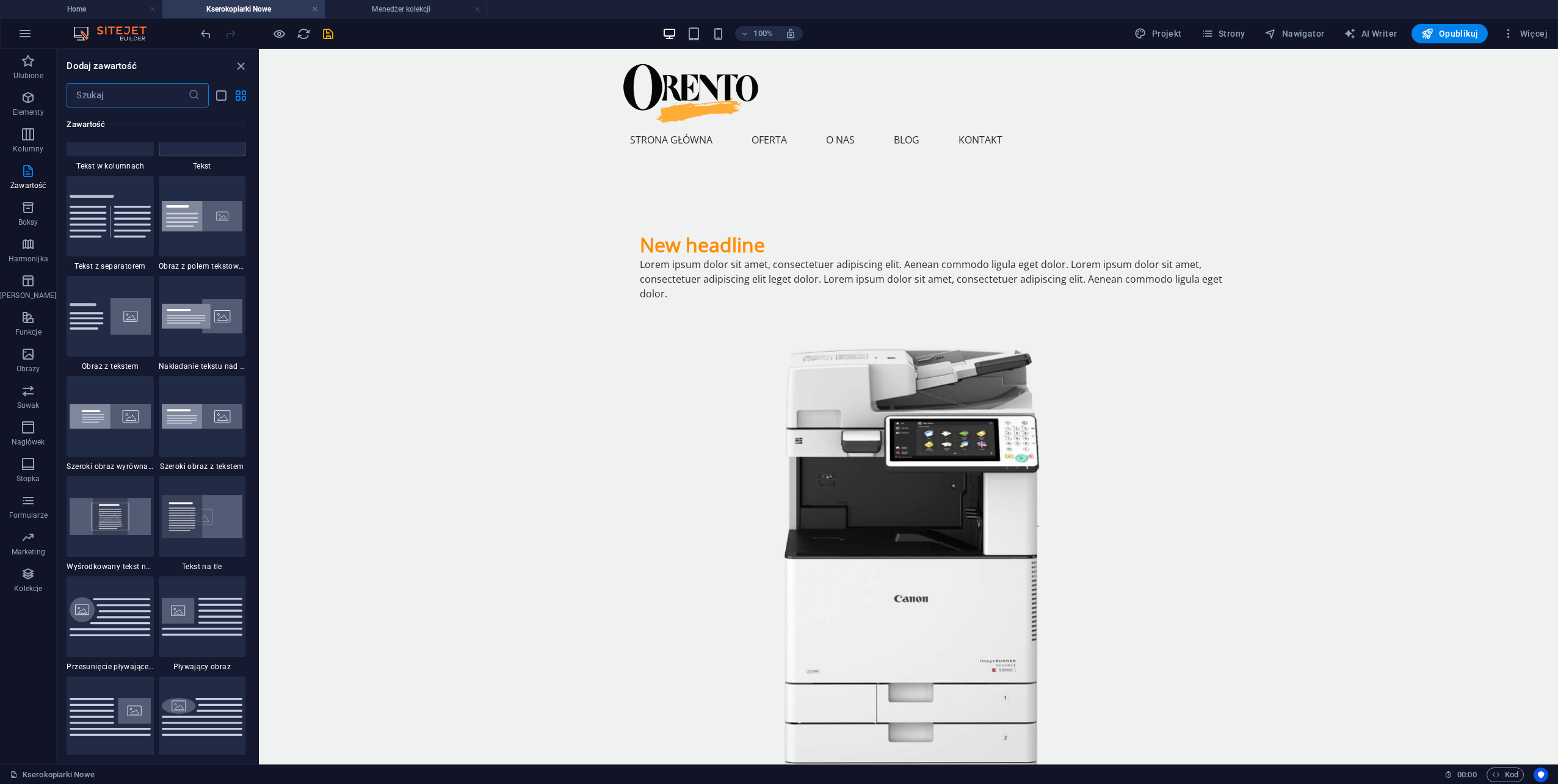
scroll to position [2206, 0]
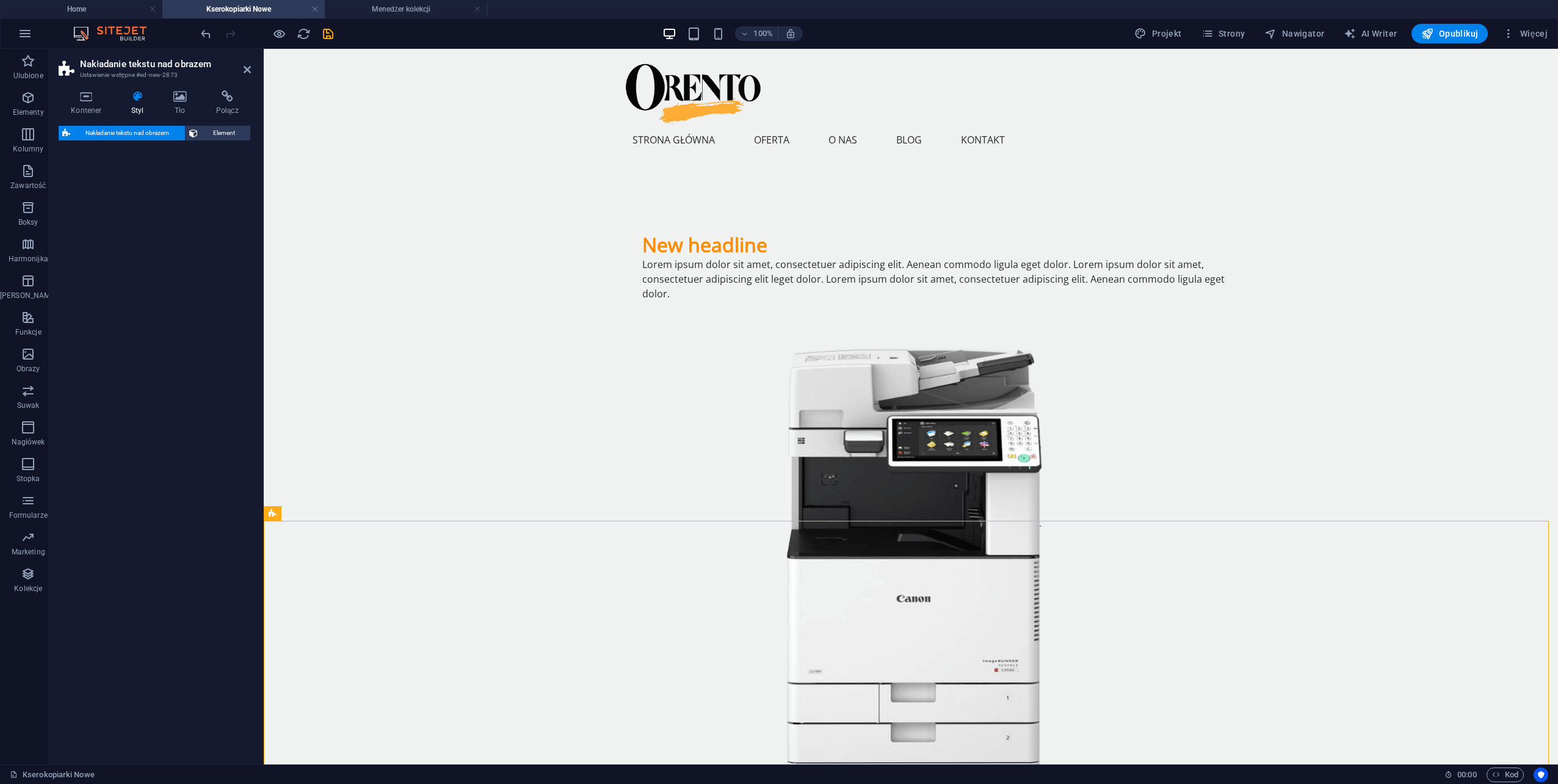
select select "rem"
select select "px"
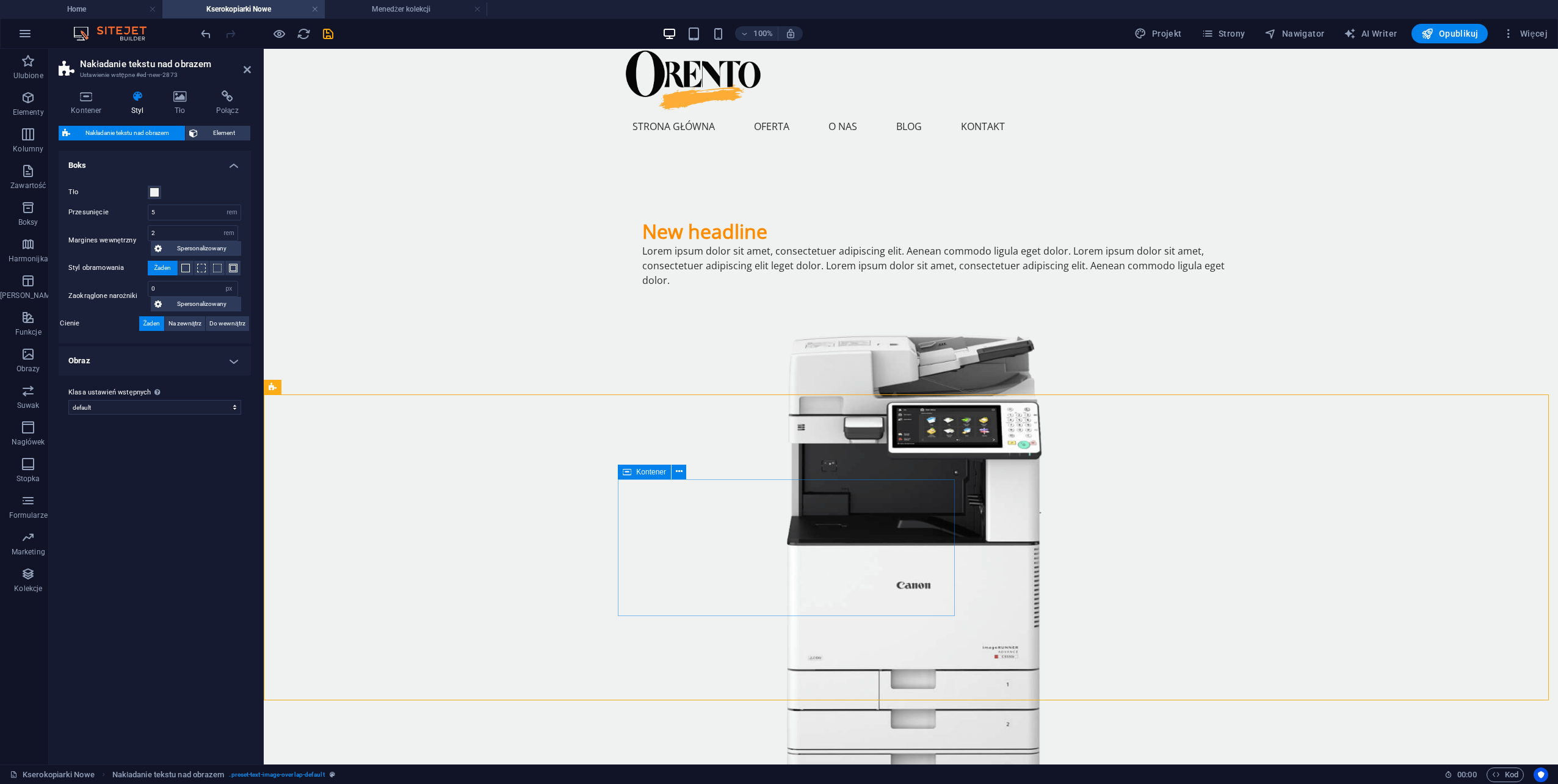
scroll to position [0, 0]
